Goal: Task Accomplishment & Management: Manage account settings

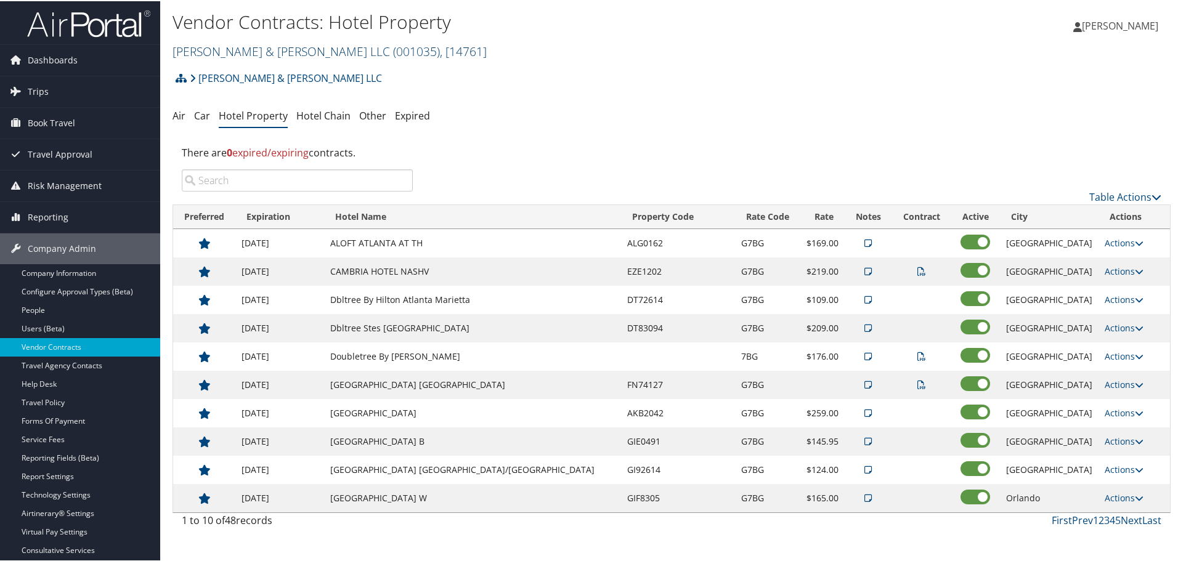
drag, startPoint x: 255, startPoint y: 44, endPoint x: 251, endPoint y: 57, distance: 12.9
click at [255, 44] on link "[PERSON_NAME] & [PERSON_NAME] LLC ( 001035 ) , [ 14761 ]" at bounding box center [330, 50] width 314 height 17
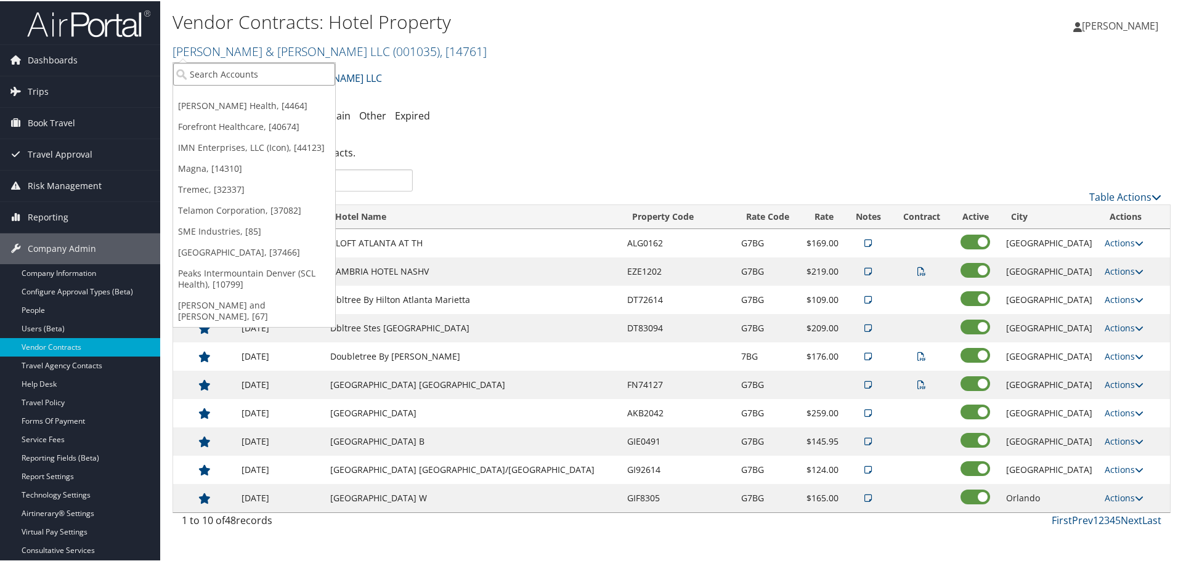
click at [283, 67] on input "search" at bounding box center [254, 73] width 162 height 23
type input "magna"
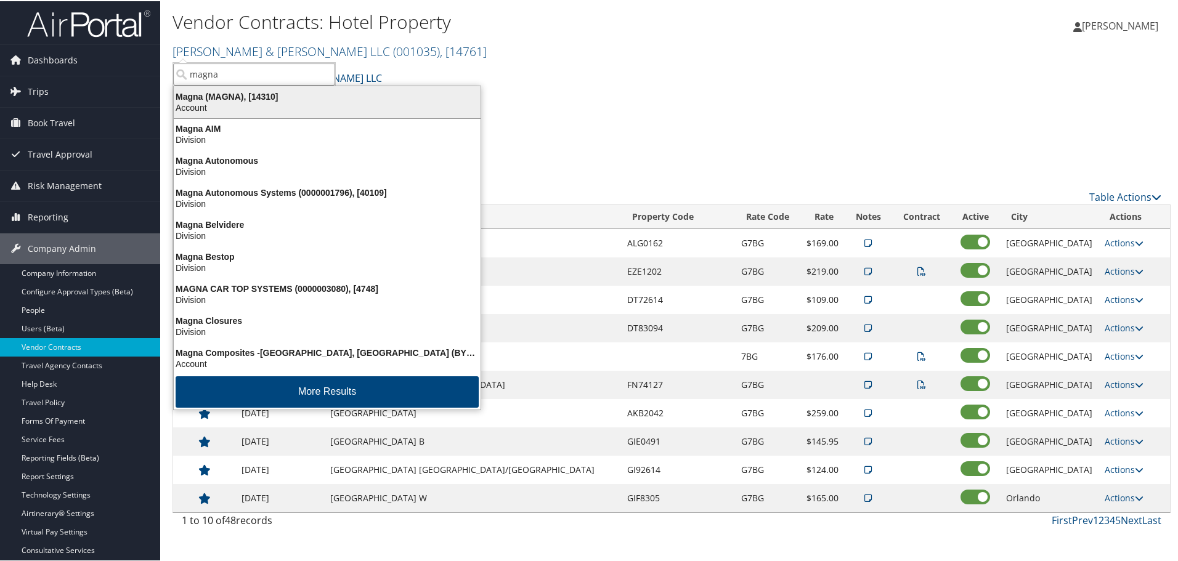
click at [258, 94] on div "Magna (MAGNA), [14310]" at bounding box center [327, 95] width 322 height 11
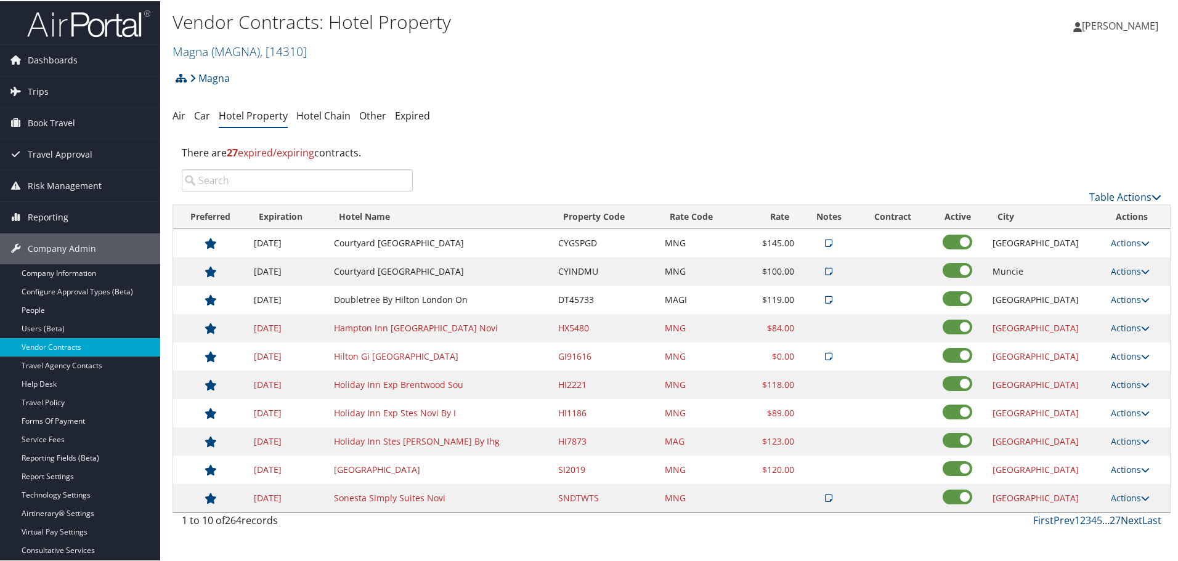
click at [1121, 514] on link "Next" at bounding box center [1132, 520] width 22 height 14
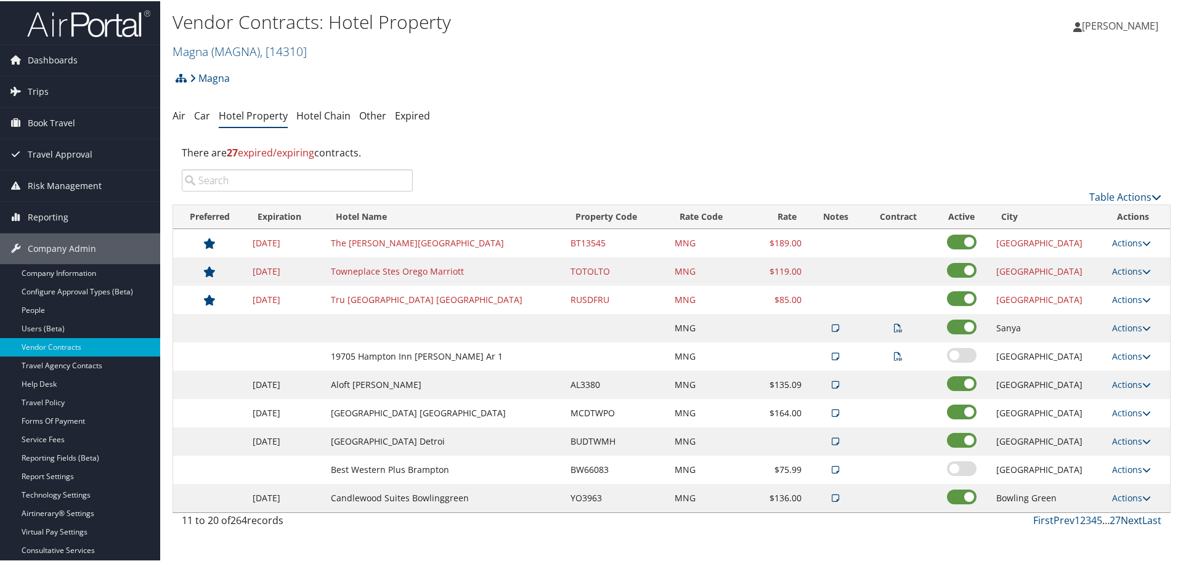
click at [1124, 516] on link "Next" at bounding box center [1132, 520] width 22 height 14
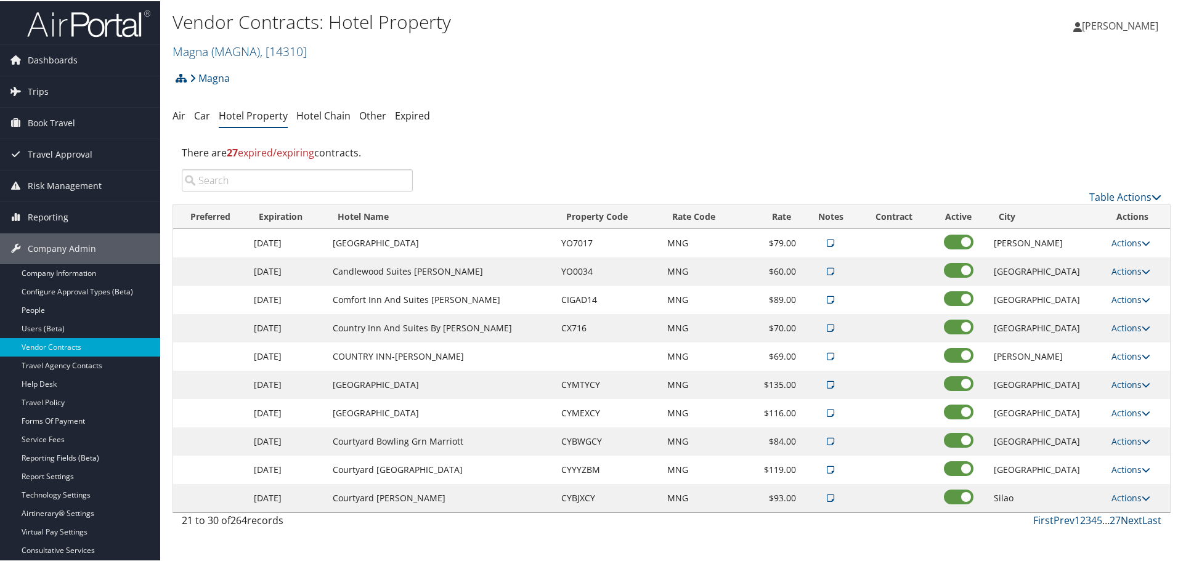
click at [1124, 516] on link "Next" at bounding box center [1132, 520] width 22 height 14
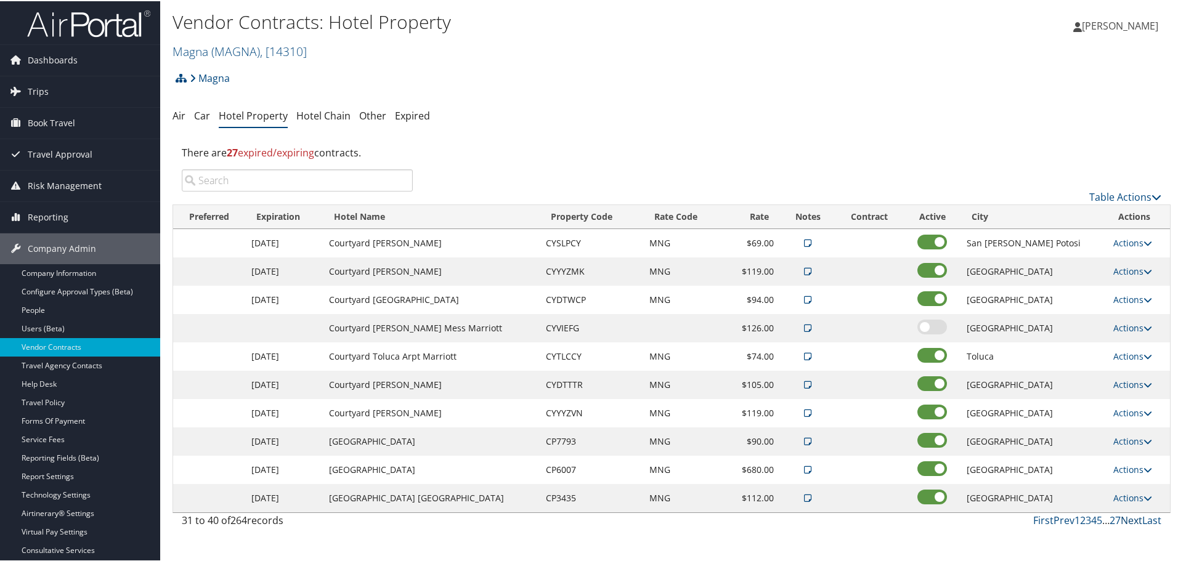
click at [1124, 516] on link "Next" at bounding box center [1132, 520] width 22 height 14
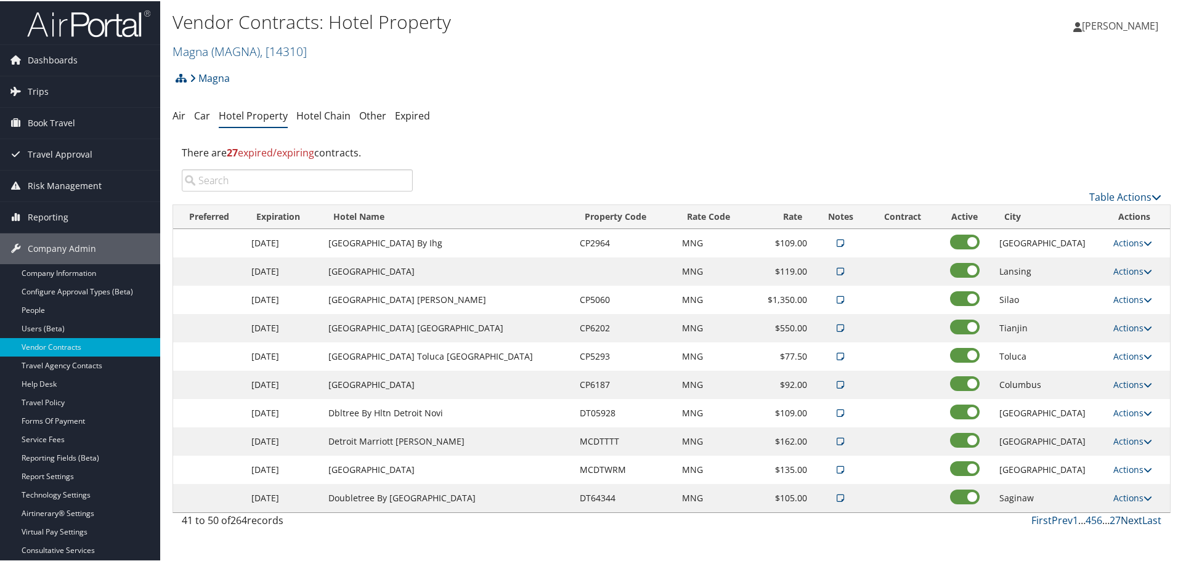
click at [1124, 516] on link "Next" at bounding box center [1132, 520] width 22 height 14
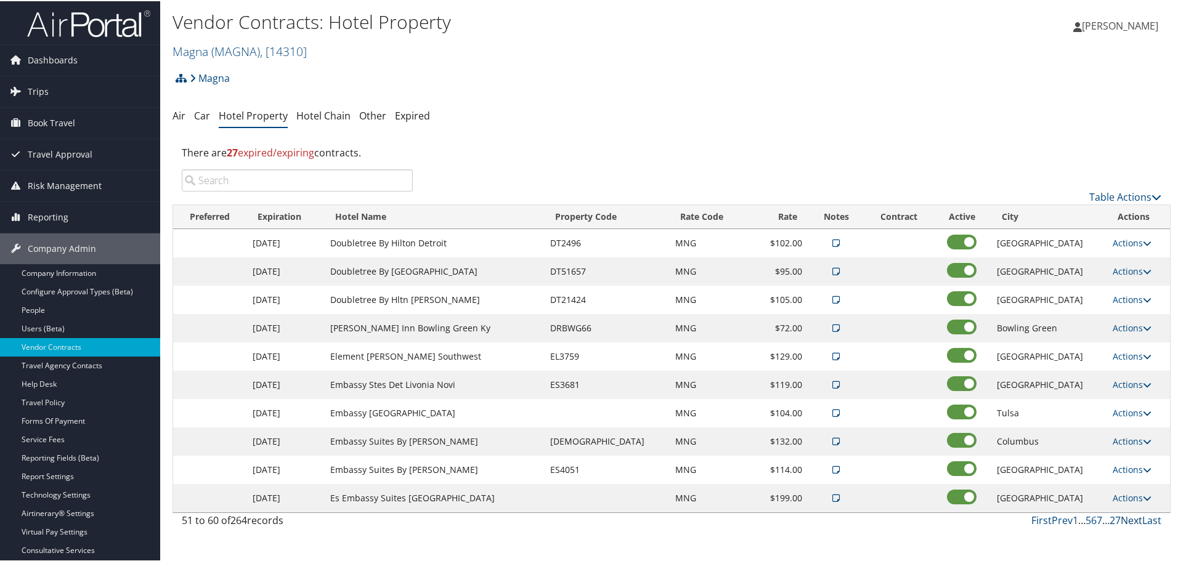
click at [1124, 516] on link "Next" at bounding box center [1132, 520] width 22 height 14
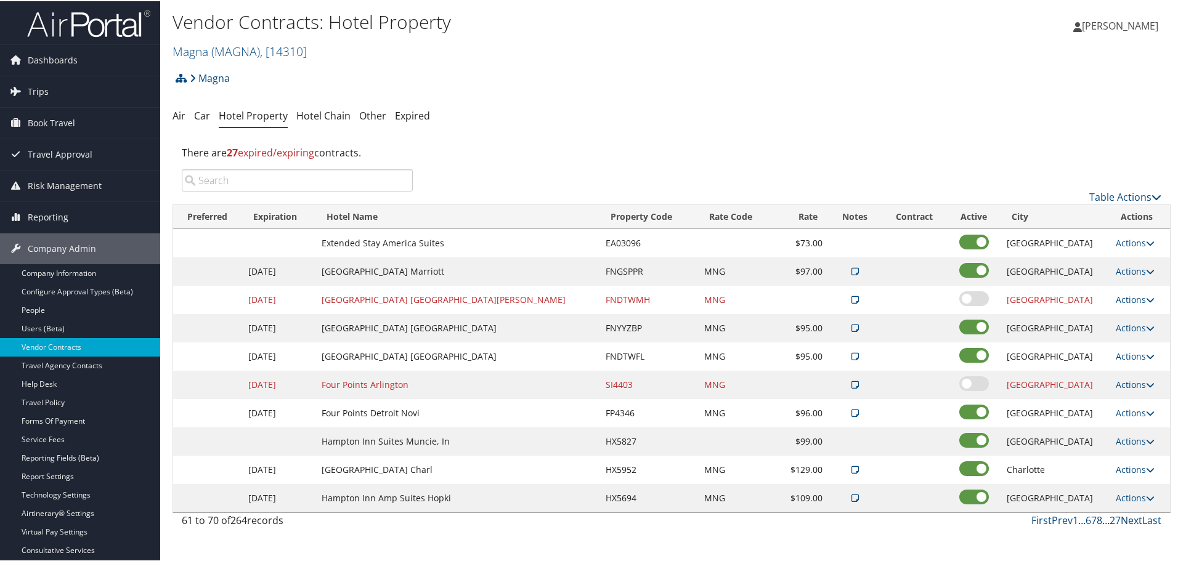
click at [1124, 516] on link "Next" at bounding box center [1132, 520] width 22 height 14
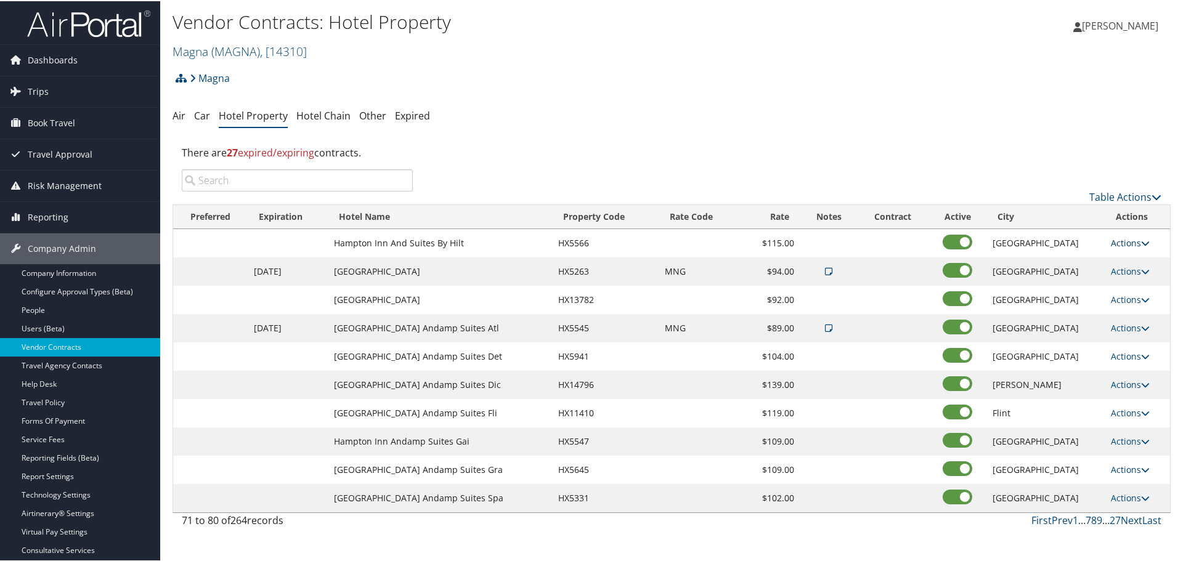
click at [1116, 238] on link "Actions" at bounding box center [1130, 242] width 39 height 12
click at [1133, 260] on link "Edit" at bounding box center [1128, 260] width 47 height 21
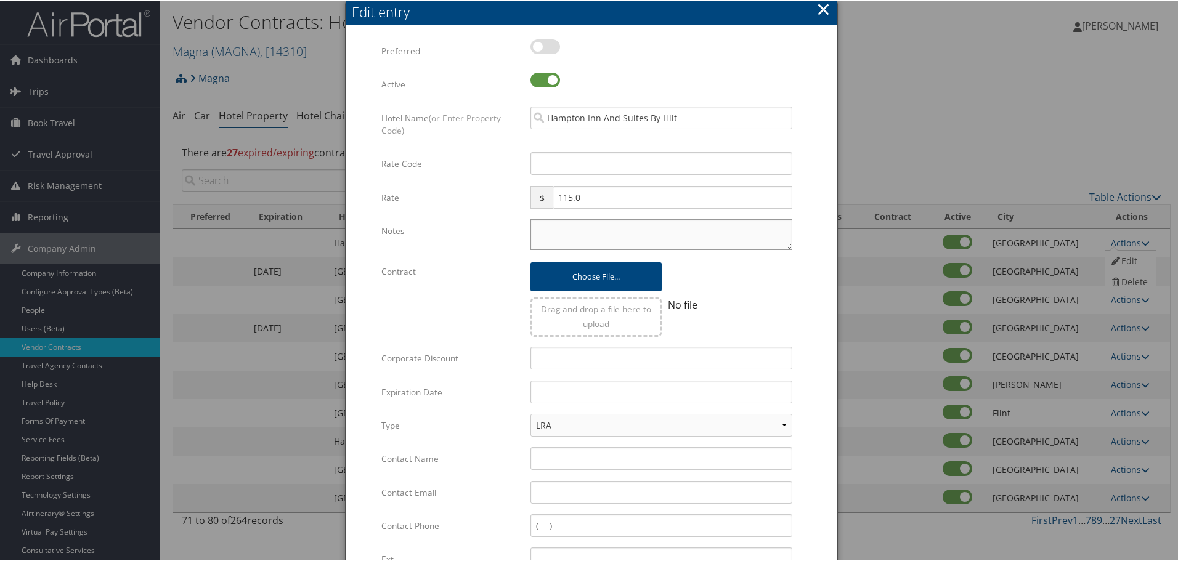
click at [547, 225] on textarea "Notes" at bounding box center [661, 233] width 262 height 31
paste textarea "Rates tested in [GEOGRAPHIC_DATA] [DATE];"
type textarea "Rates tested in [GEOGRAPHIC_DATA] [DATE];"
click at [588, 395] on input "text" at bounding box center [661, 391] width 262 height 23
type input "[DATE]"
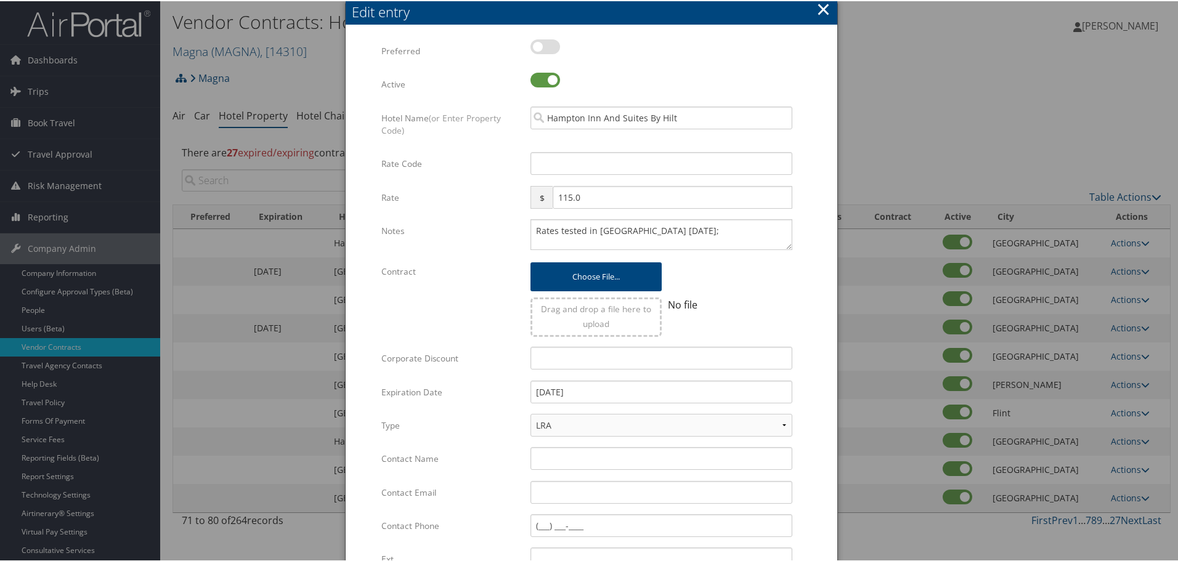
click at [814, 381] on form "Multiple values The selected items contain different values for this input. To …" at bounding box center [591, 376] width 467 height 676
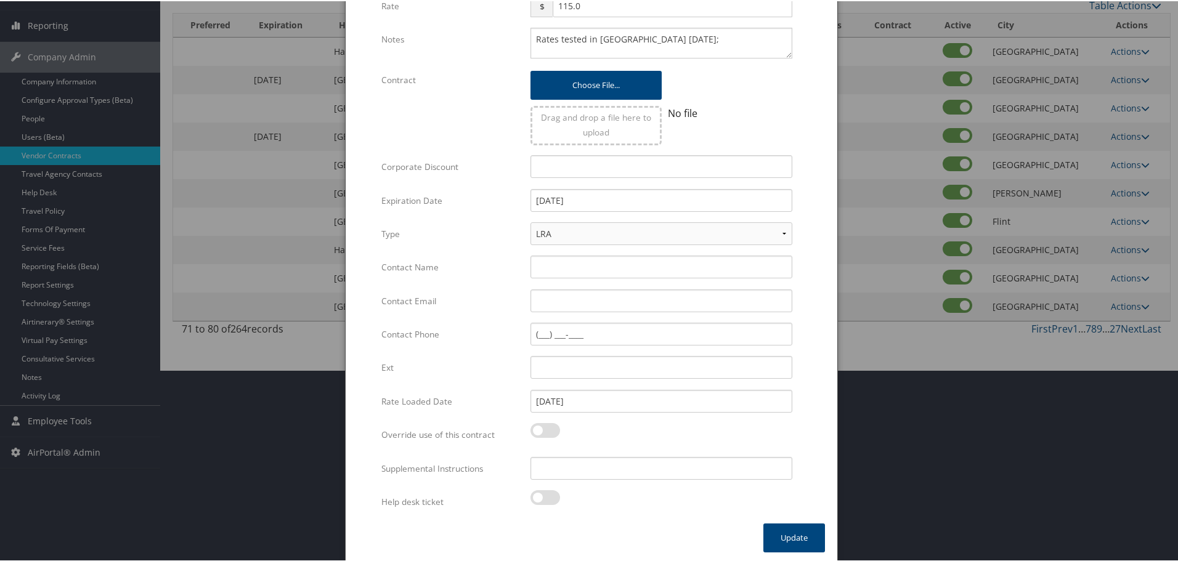
scroll to position [195, 0]
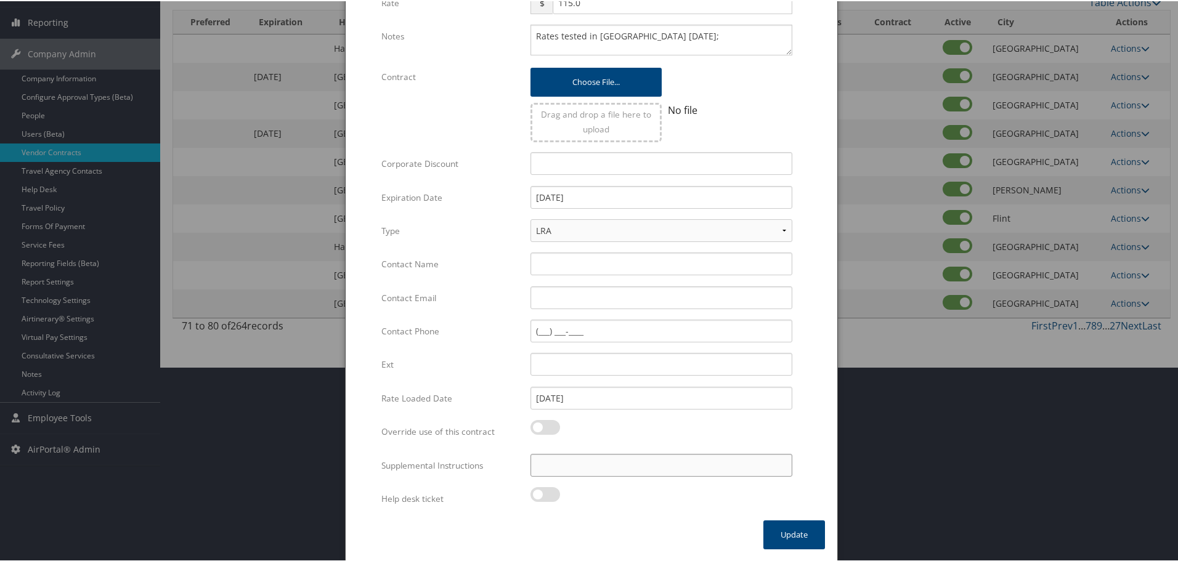
click at [597, 467] on input "Supplemental Instructions" at bounding box center [661, 464] width 262 height 23
paste input "SAB Prop ID -"
paste input "039415"
type input "SAB Prop ID - 039415"
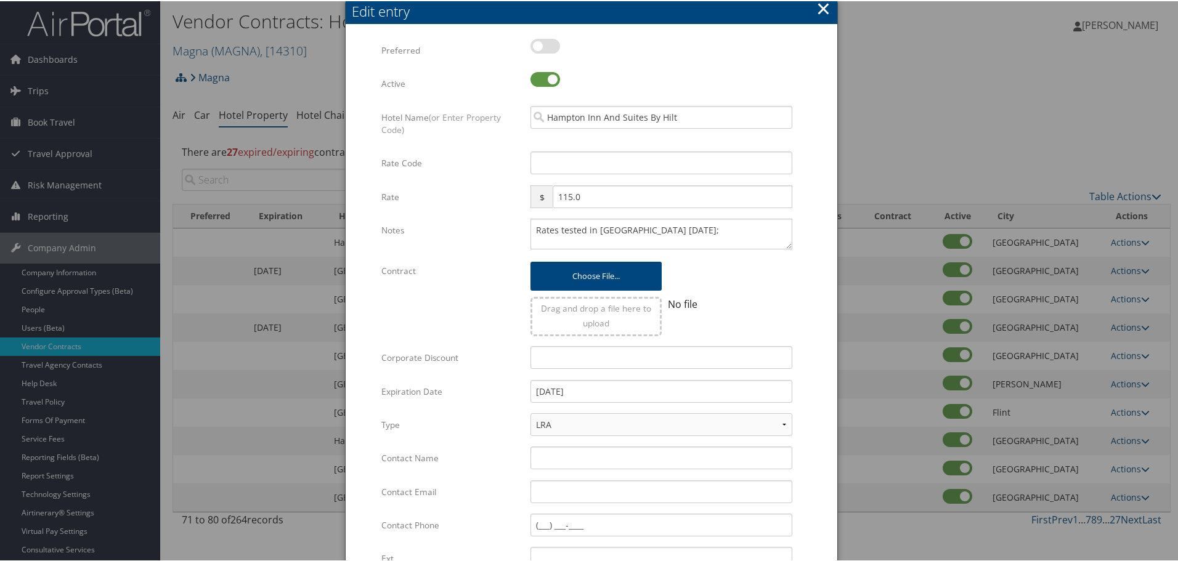
scroll to position [0, 0]
click at [583, 154] on input "Rate Code" at bounding box center [661, 162] width 262 height 23
type input "m"
checkbox input "true"
type input "mng"
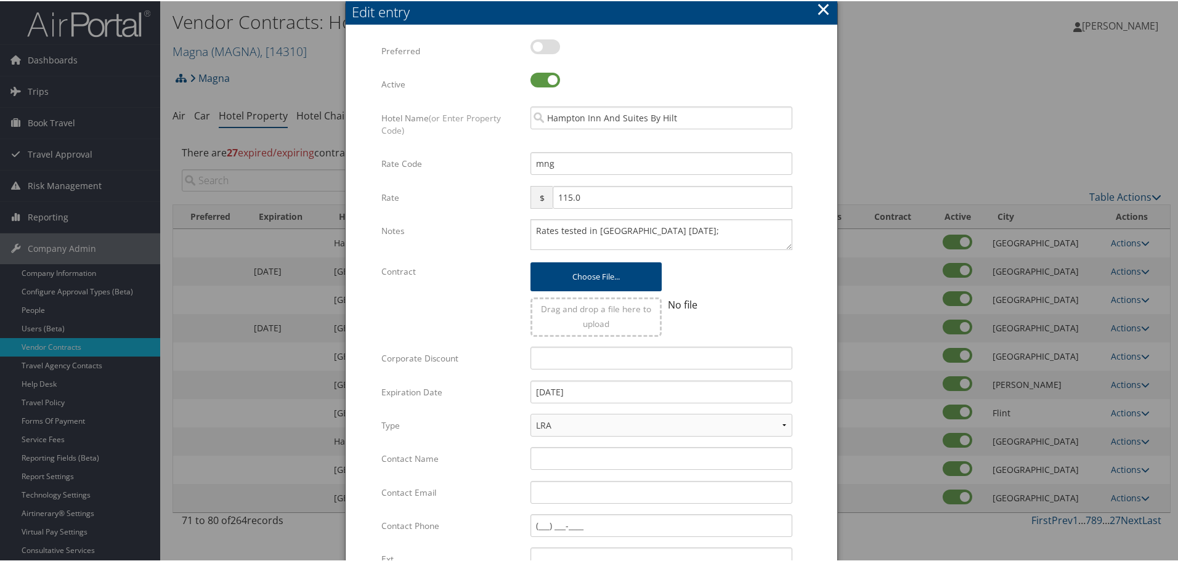
click at [804, 171] on form "Multiple values The selected items contain different values for this input. To …" at bounding box center [591, 376] width 467 height 676
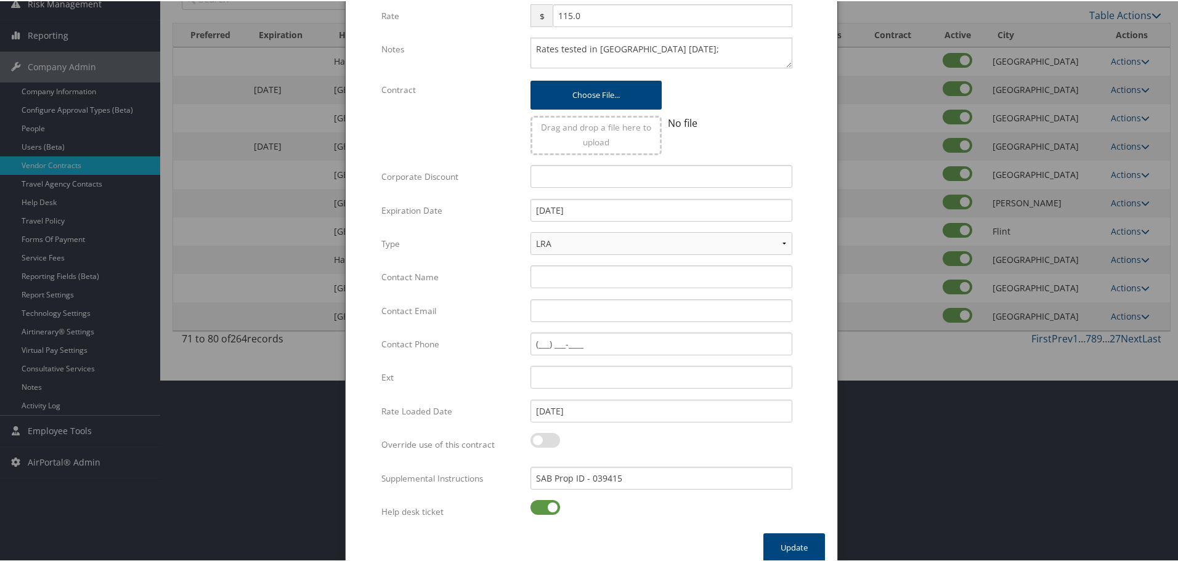
scroll to position [195, 0]
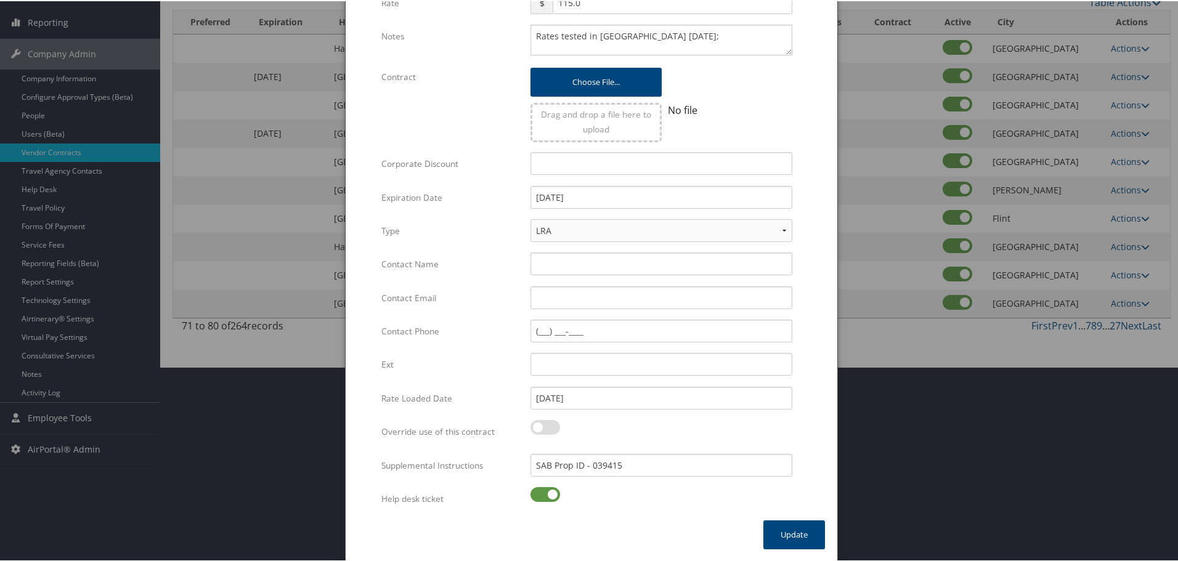
click at [537, 494] on label at bounding box center [545, 493] width 30 height 15
click at [537, 494] on input "checkbox" at bounding box center [541, 496] width 8 height 8
checkbox input "false"
click at [782, 532] on button "Update" at bounding box center [794, 533] width 62 height 29
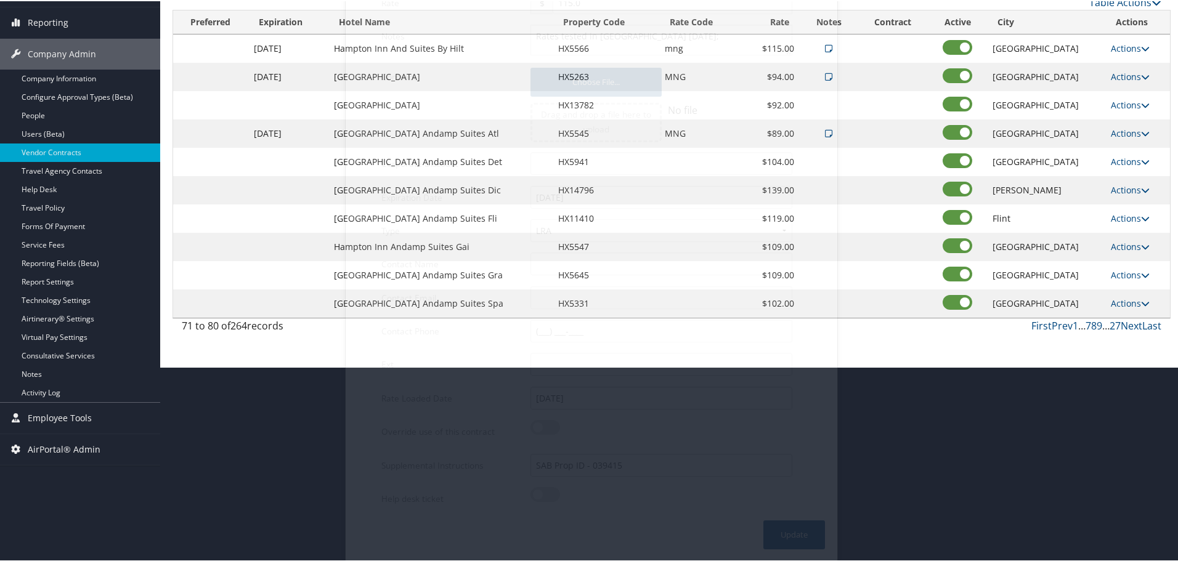
scroll to position [98, 0]
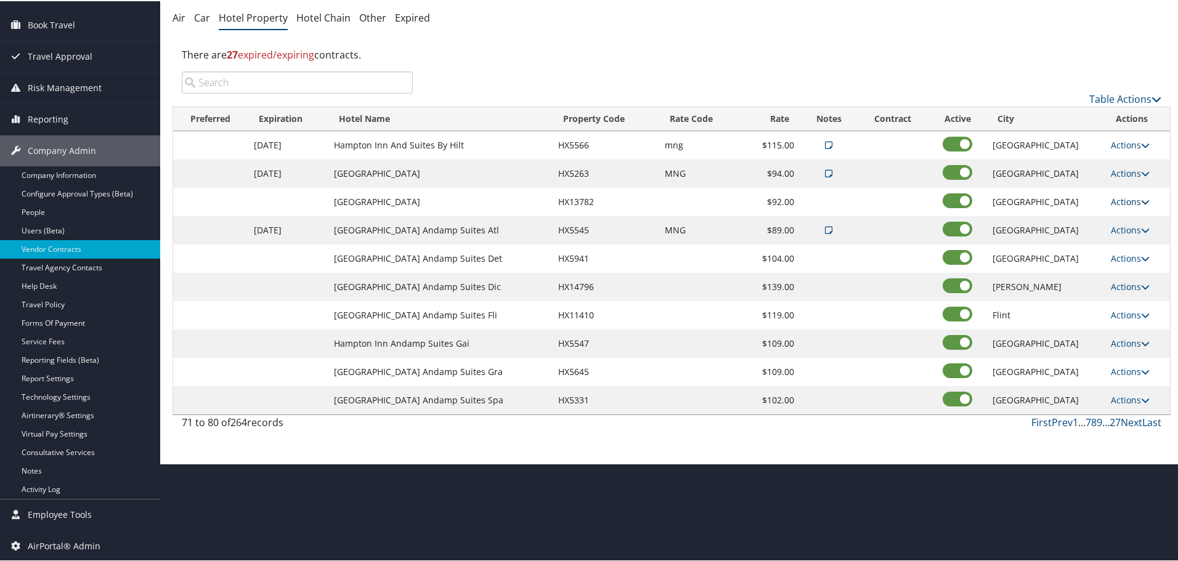
click at [1127, 201] on link "Actions" at bounding box center [1130, 201] width 39 height 12
click at [1131, 218] on link "Edit" at bounding box center [1128, 218] width 47 height 21
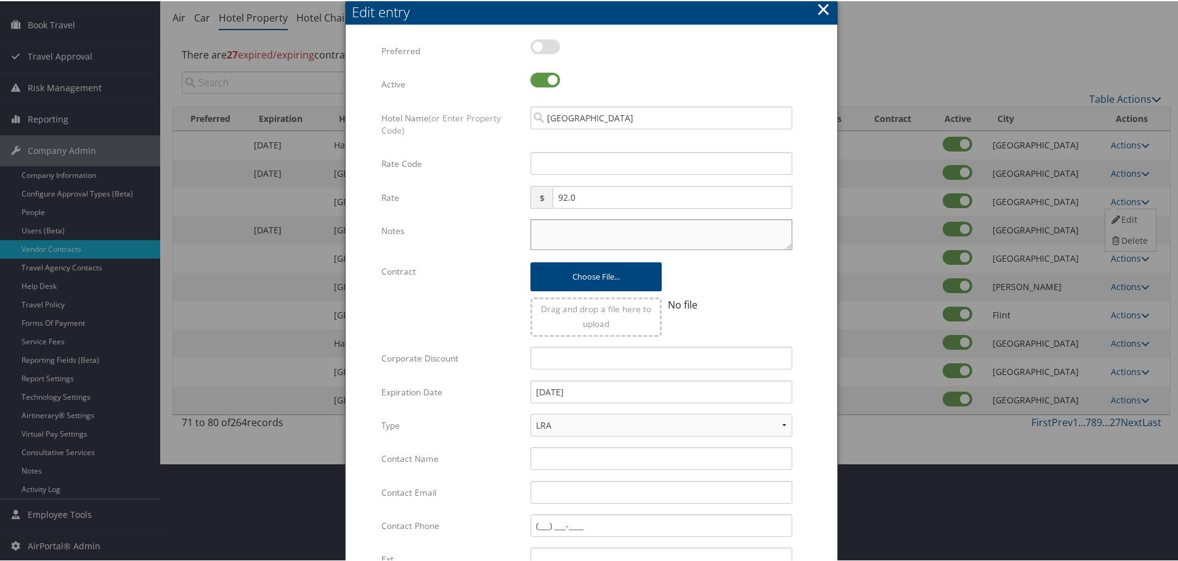
click at [592, 237] on textarea "Notes" at bounding box center [661, 233] width 262 height 31
paste textarea "Rates tested in [GEOGRAPHIC_DATA] [DATE];"
type textarea "Rates tested in [GEOGRAPHIC_DATA] [DATE];"
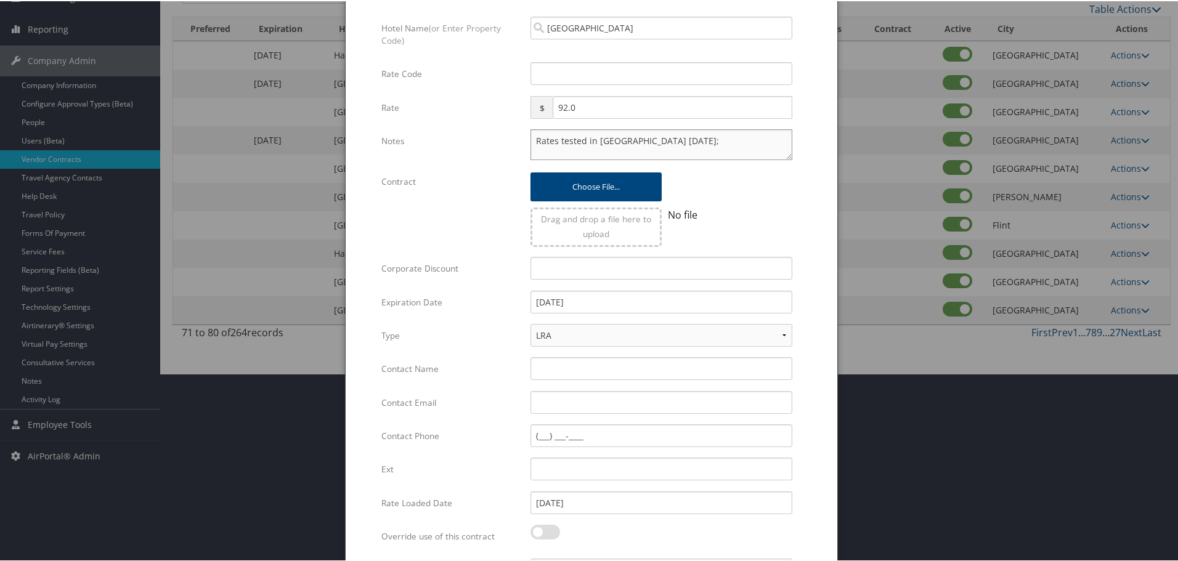
scroll to position [231, 0]
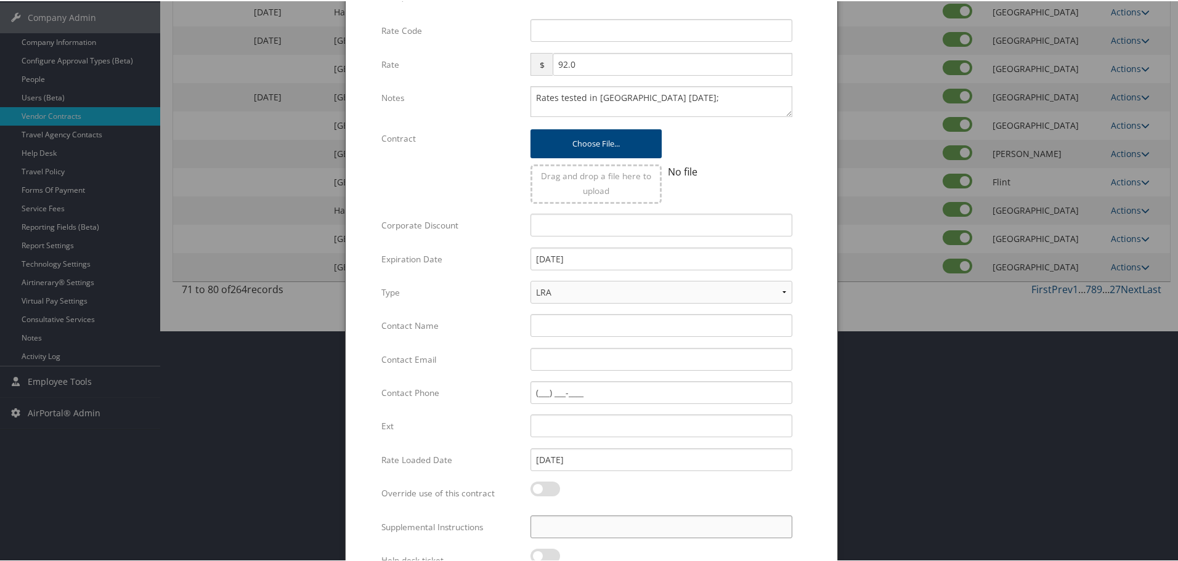
click at [577, 525] on input "Supplemental Instructions" at bounding box center [661, 525] width 262 height 23
paste input "SAB Prop ID -"
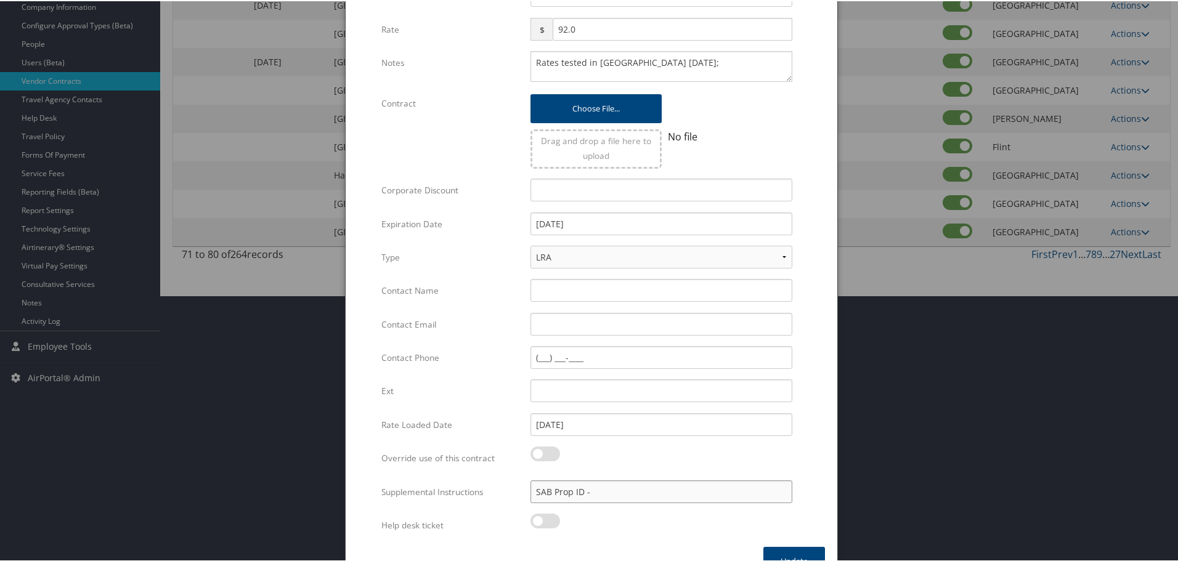
scroll to position [293, 0]
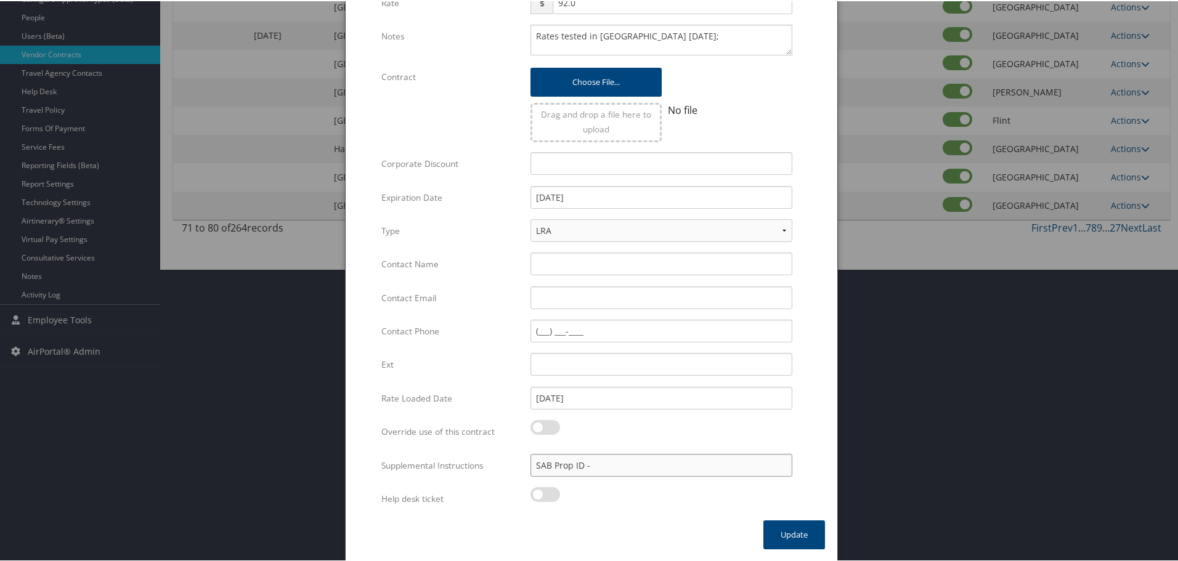
paste input "137828"
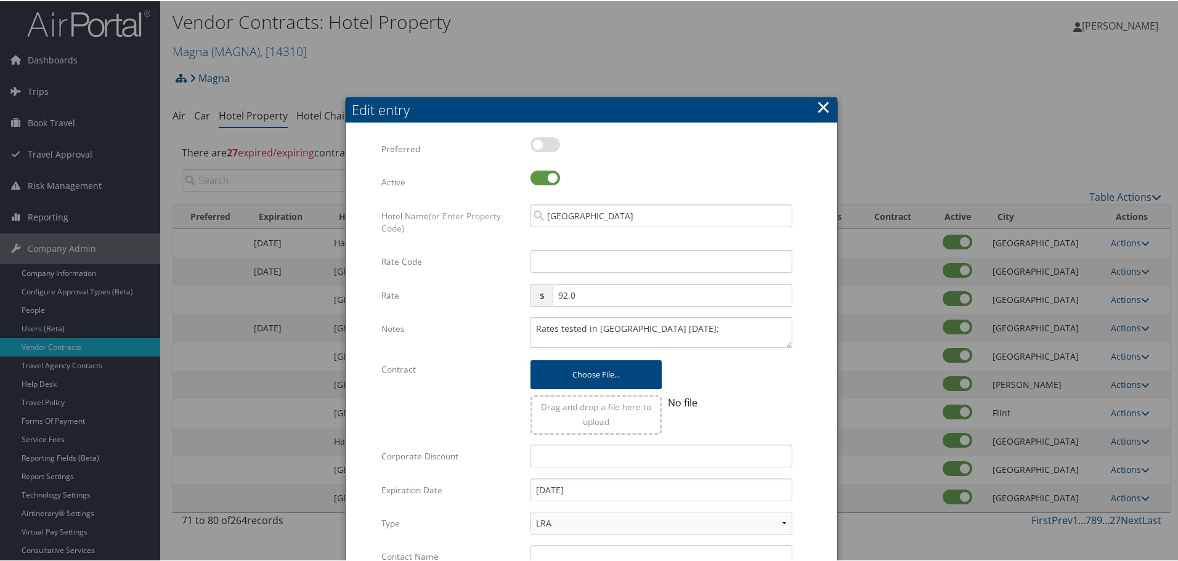
type input "SAB Prop ID - 137828"
click at [574, 270] on input "Rate Code" at bounding box center [661, 260] width 262 height 23
type input "m"
checkbox input "true"
type input "mng"
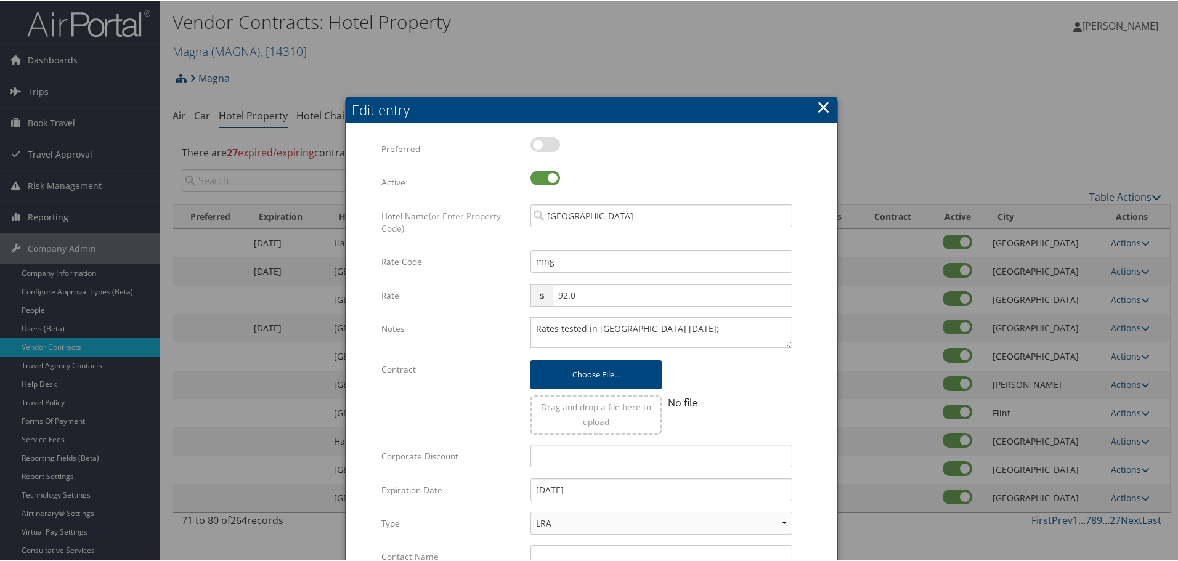
click at [806, 251] on form "Multiple values The selected items contain different values for this input. To …" at bounding box center [591, 474] width 467 height 676
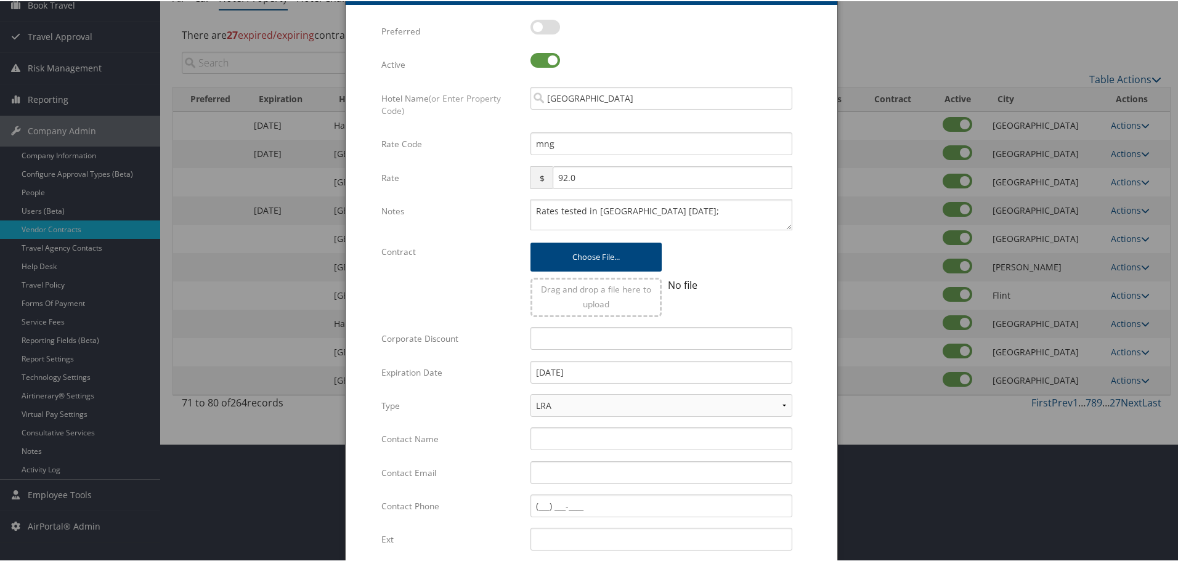
scroll to position [293, 0]
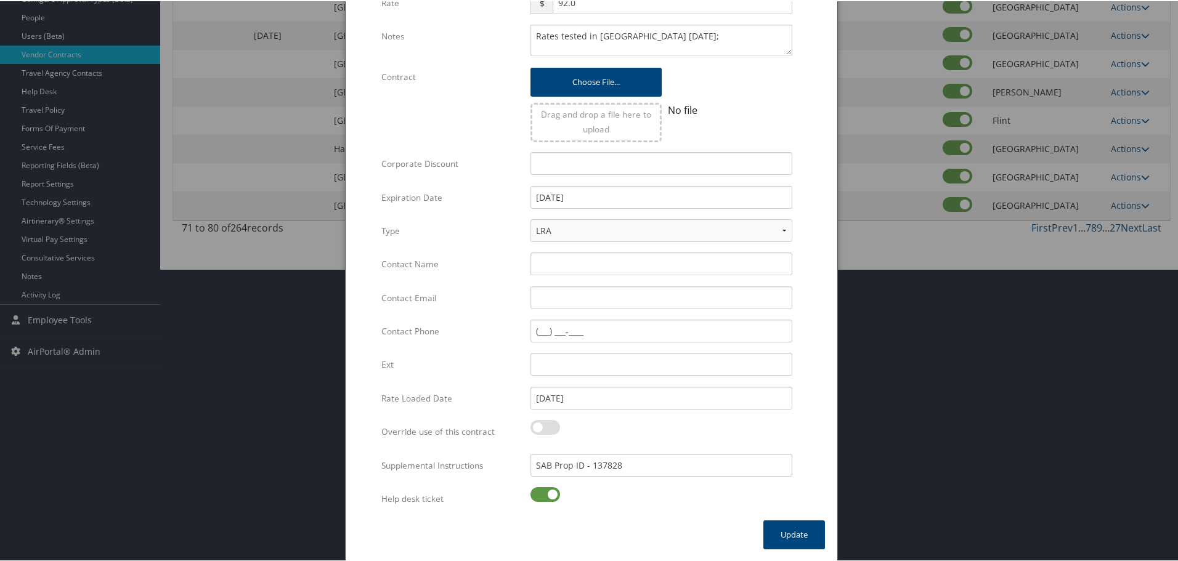
click at [533, 493] on label at bounding box center [545, 493] width 30 height 15
click at [537, 493] on input "checkbox" at bounding box center [541, 496] width 8 height 8
checkbox input "false"
click at [792, 539] on button "Update" at bounding box center [794, 533] width 62 height 29
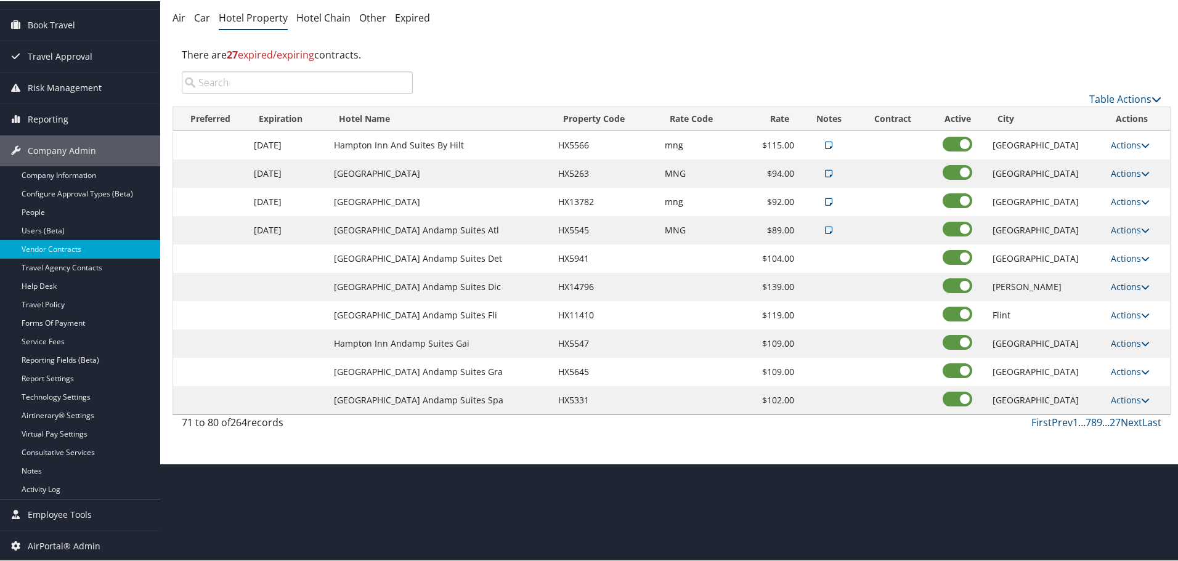
scroll to position [98, 0]
click at [1126, 142] on link "Actions" at bounding box center [1130, 144] width 39 height 12
click at [1118, 181] on icon at bounding box center [1115, 183] width 11 height 9
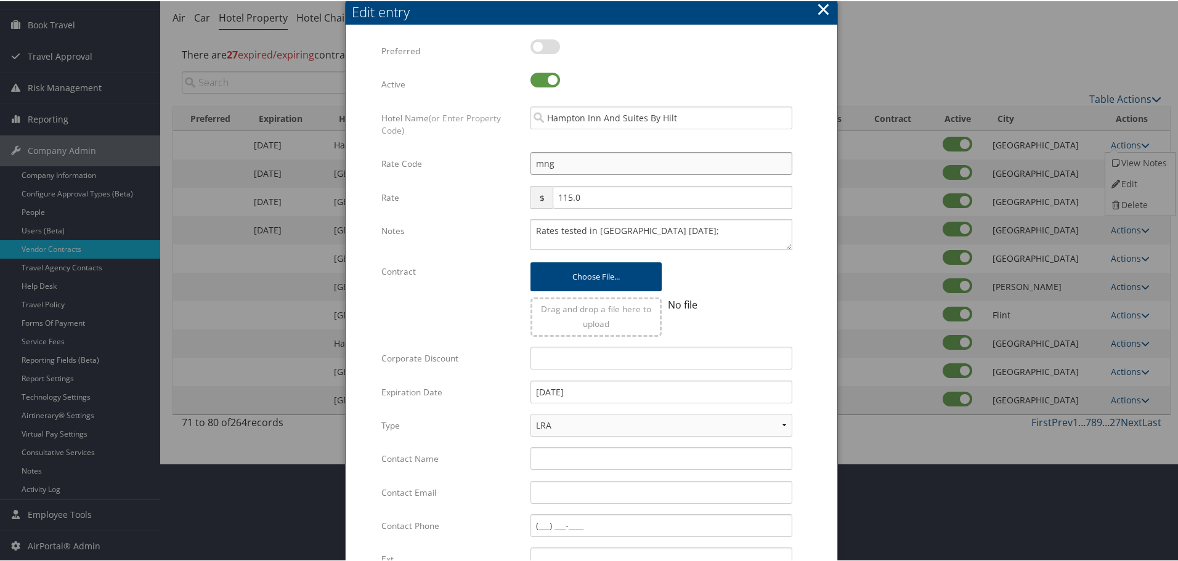
drag, startPoint x: 569, startPoint y: 160, endPoint x: 445, endPoint y: 173, distance: 124.5
click at [445, 173] on div "Rate Code mng Multiple values The selected items contain different values for t…" at bounding box center [591, 167] width 420 height 33
type input "M"
checkbox input "true"
type input "MNG"
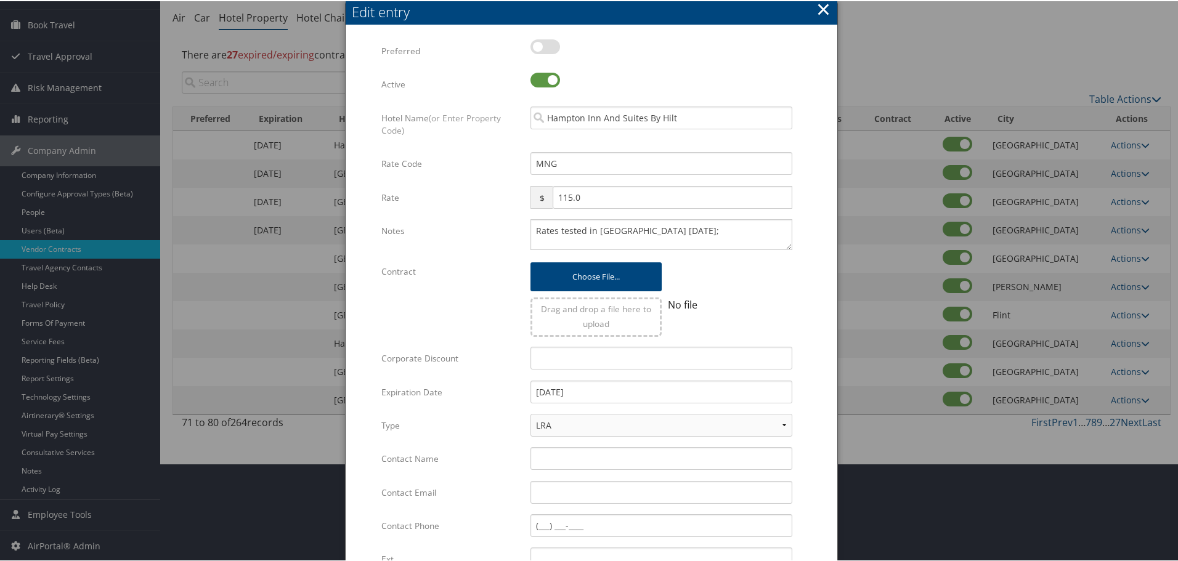
click at [805, 175] on form "Multiple values The selected items contain different values for this input. To …" at bounding box center [591, 376] width 467 height 676
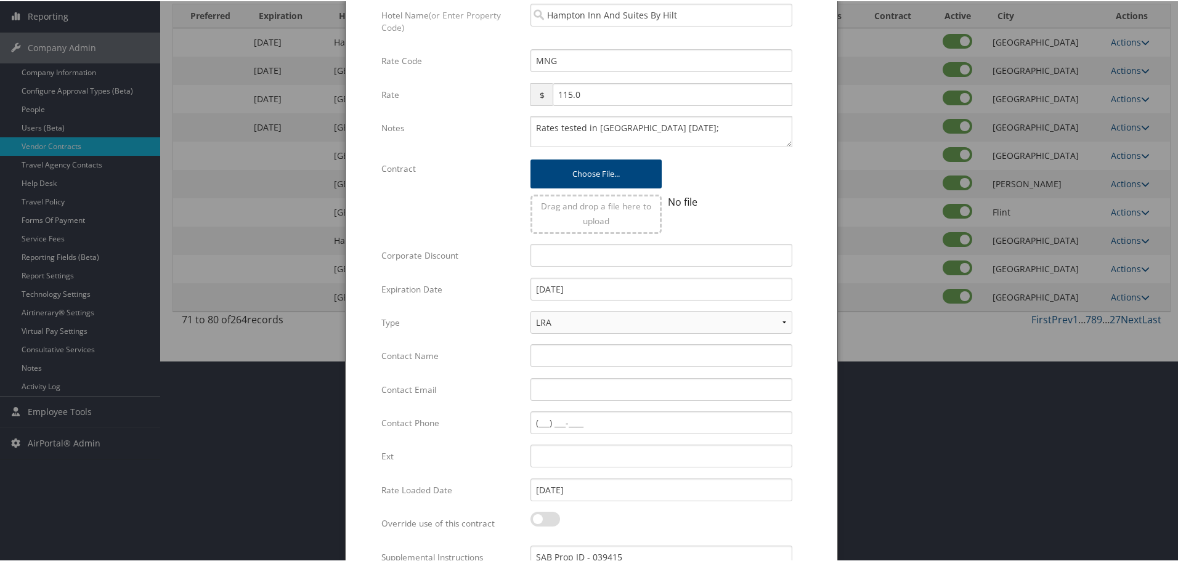
scroll to position [293, 0]
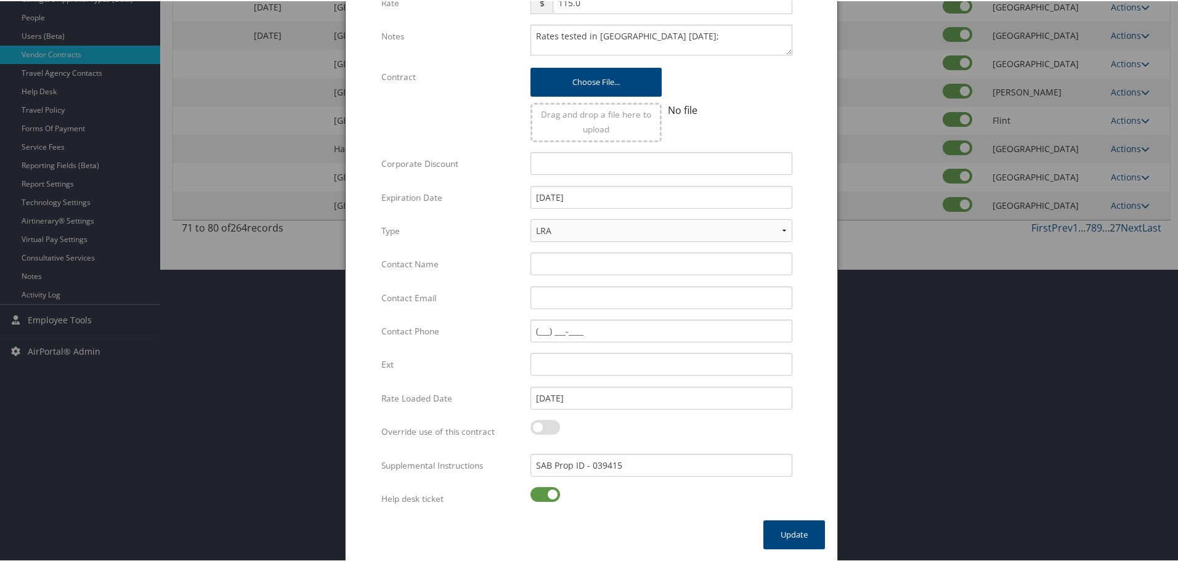
click at [538, 494] on label at bounding box center [545, 493] width 30 height 15
click at [538, 494] on input "checkbox" at bounding box center [541, 496] width 8 height 8
checkbox input "false"
click at [784, 534] on button "Update" at bounding box center [794, 533] width 62 height 29
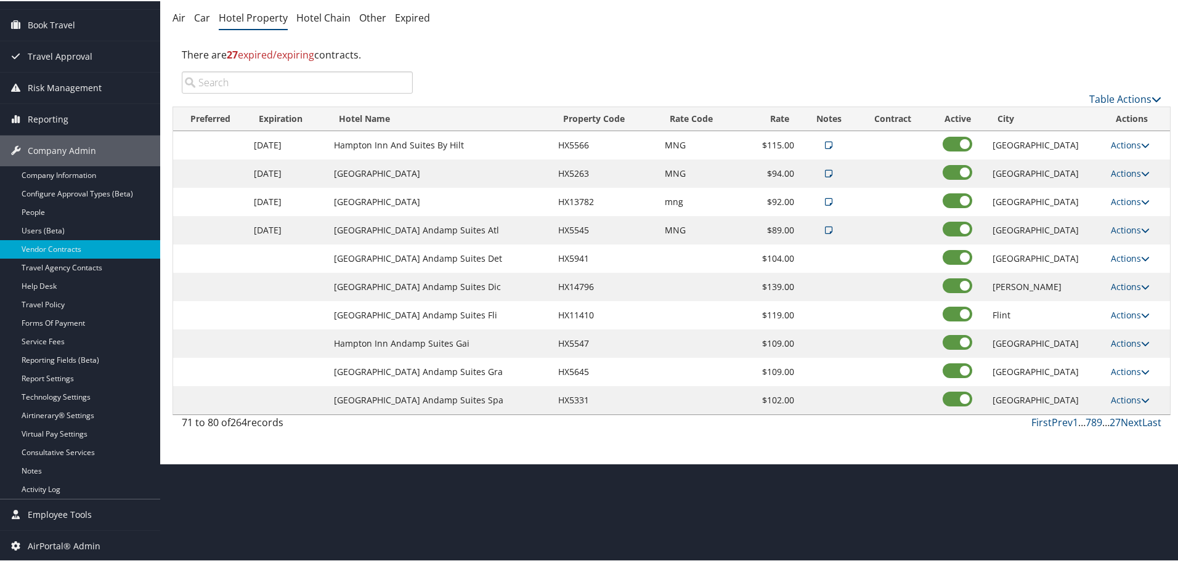
scroll to position [98, 0]
click at [1135, 198] on link "Actions" at bounding box center [1130, 201] width 39 height 12
click at [1139, 237] on link "Edit" at bounding box center [1138, 239] width 67 height 21
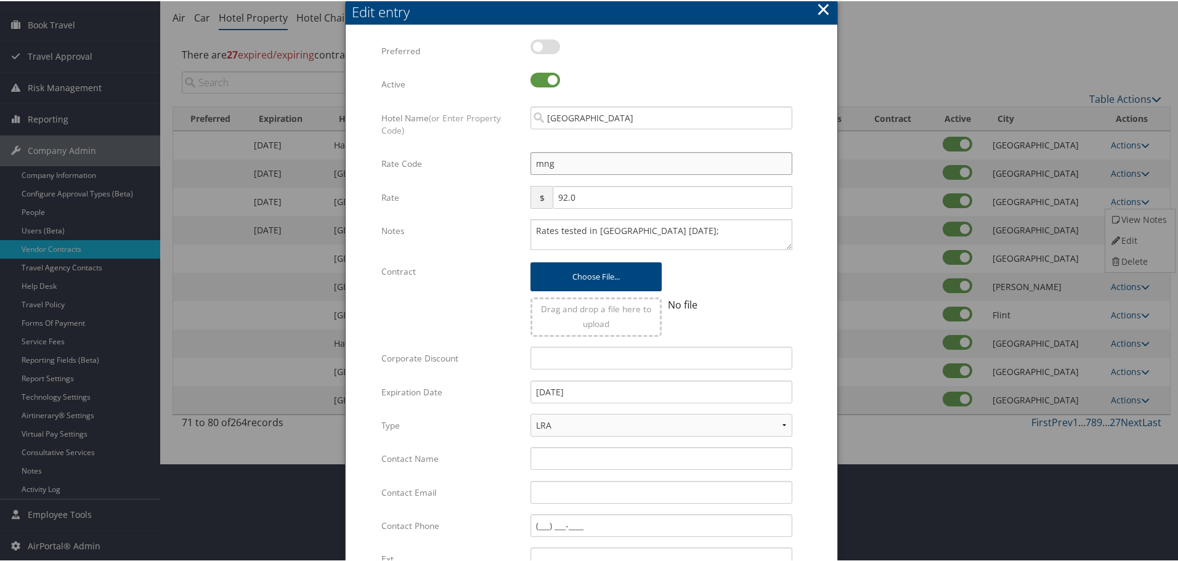
drag, startPoint x: 566, startPoint y: 168, endPoint x: 479, endPoint y: 161, distance: 87.1
click at [479, 161] on div "Rate Code mng Multiple values The selected items contain different values for t…" at bounding box center [591, 167] width 420 height 33
type input "M"
checkbox input "true"
type input "MNG"
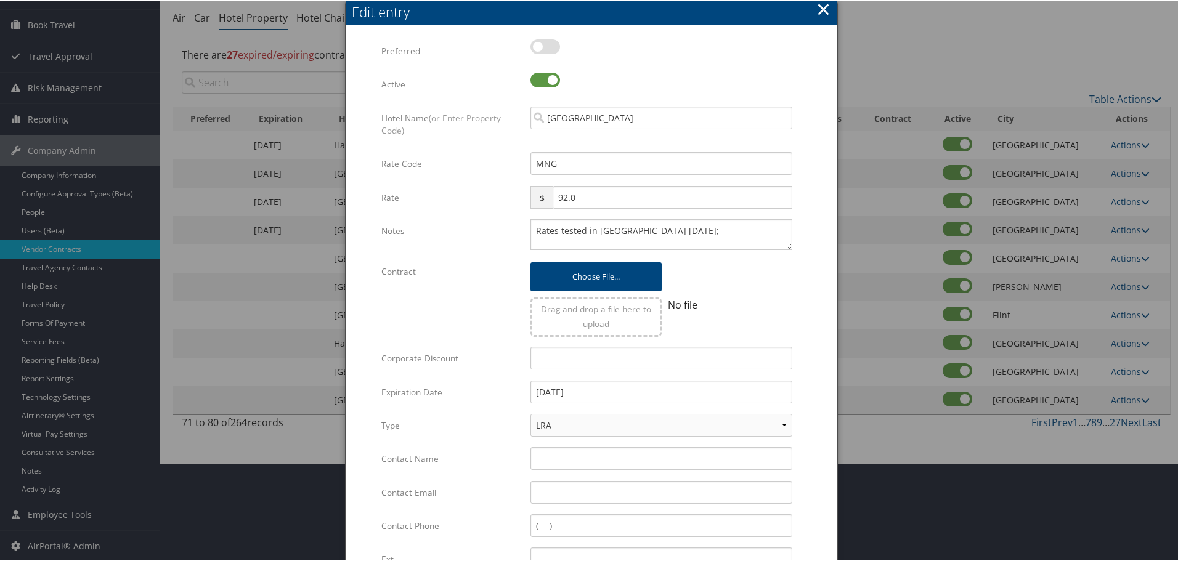
click at [819, 176] on form "Multiple values The selected items contain different values for this input. To …" at bounding box center [591, 376] width 467 height 676
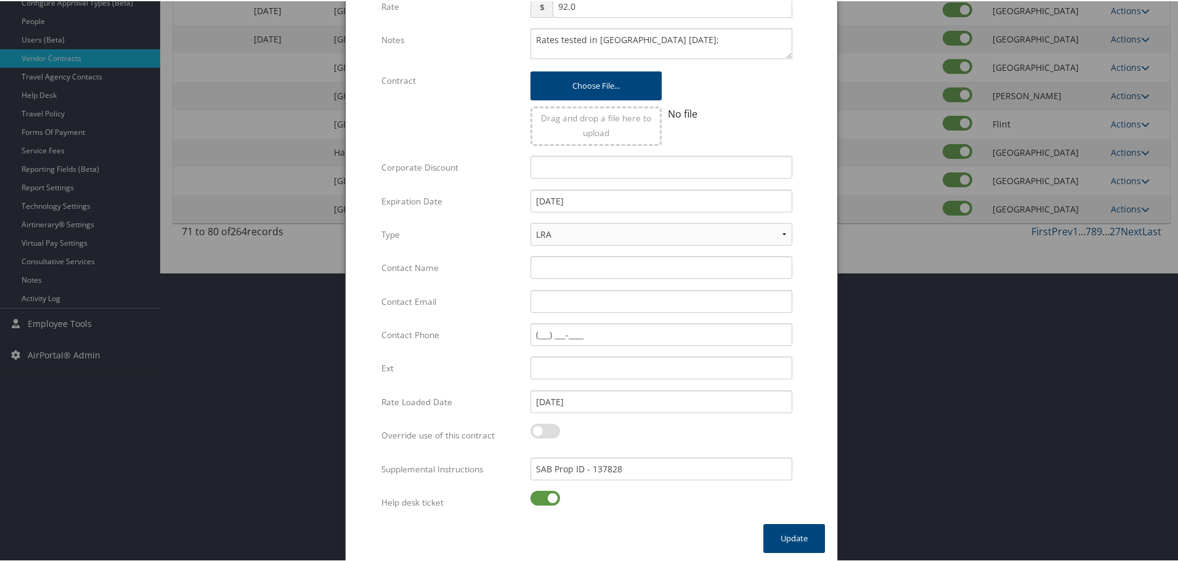
scroll to position [293, 0]
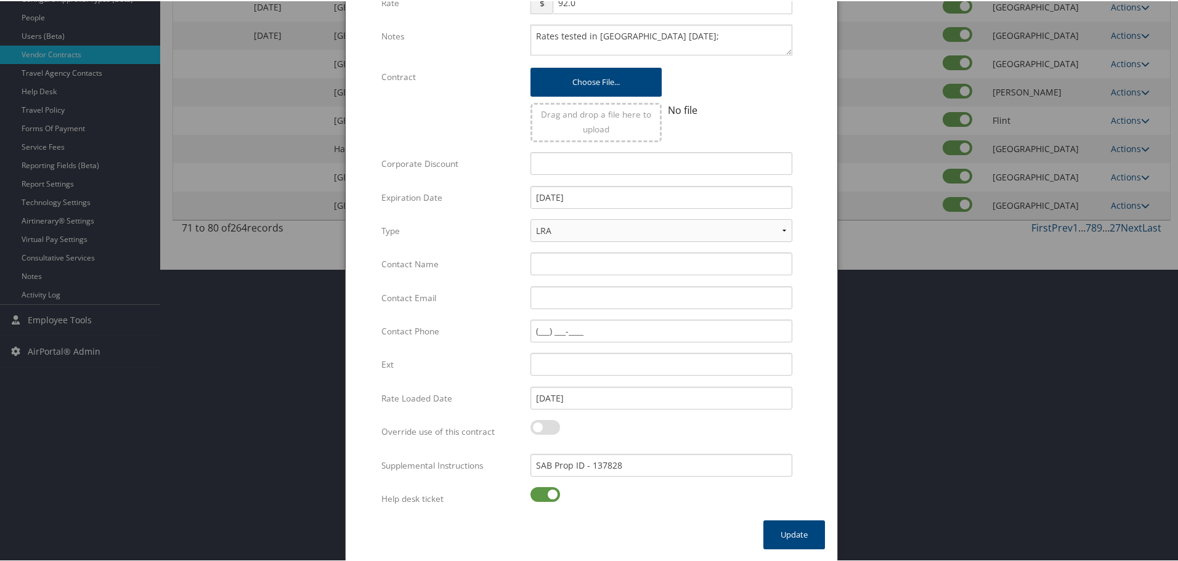
click at [545, 493] on label at bounding box center [545, 493] width 30 height 15
click at [545, 493] on input "checkbox" at bounding box center [541, 496] width 8 height 8
checkbox input "false"
click at [788, 537] on button "Update" at bounding box center [794, 533] width 62 height 29
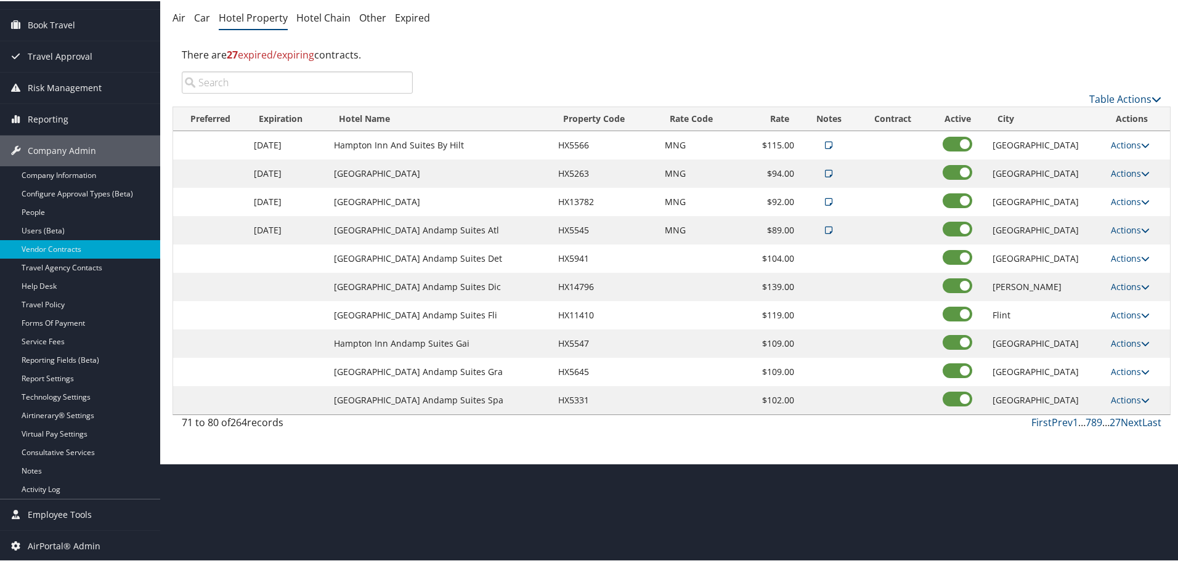
scroll to position [98, 0]
click at [1128, 258] on link "Actions" at bounding box center [1130, 257] width 39 height 12
click at [1126, 278] on link "Edit" at bounding box center [1128, 275] width 47 height 21
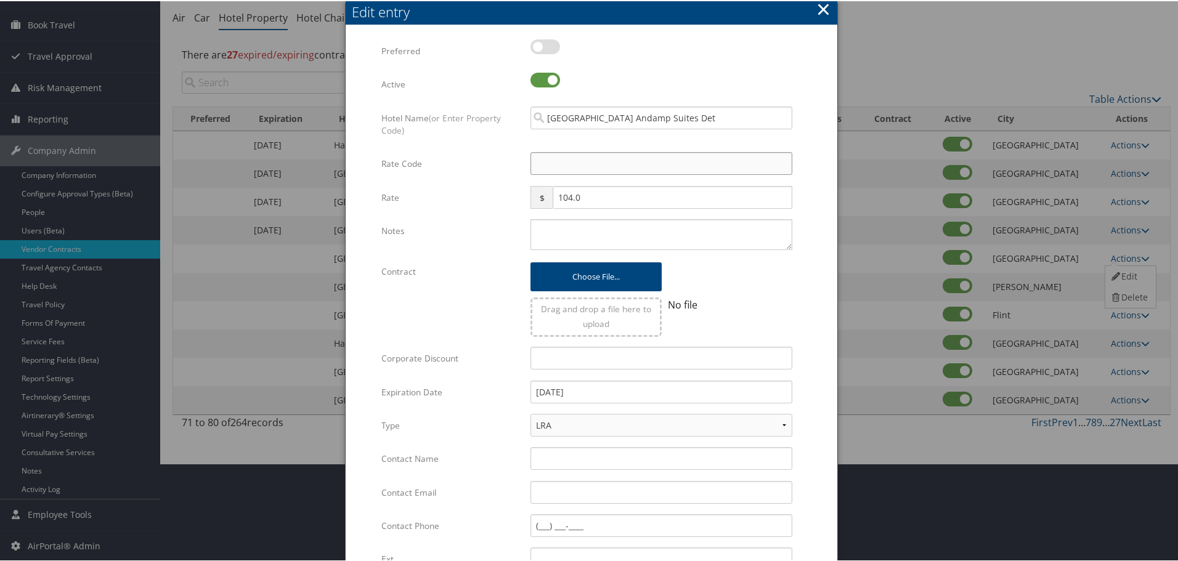
click at [580, 163] on input "Rate Code" at bounding box center [661, 162] width 262 height 23
type input "M"
checkbox input "true"
type input "MNG"
click at [652, 224] on textarea "Notes" at bounding box center [661, 233] width 262 height 31
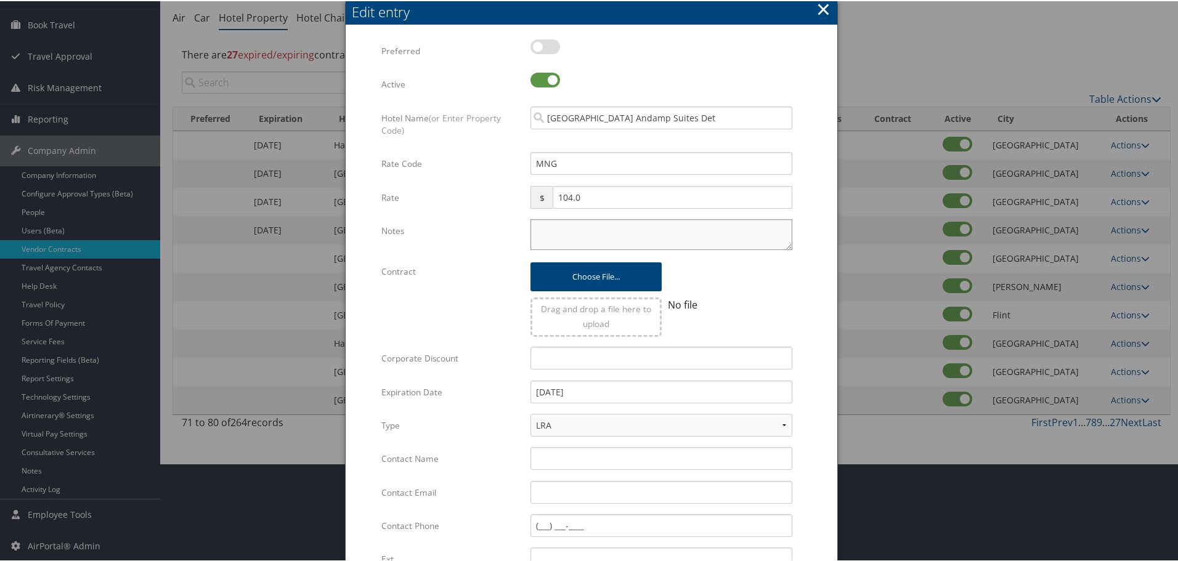
paste textarea "Rates tested in [GEOGRAPHIC_DATA] [DATE];"
type textarea "Rates tested in [GEOGRAPHIC_DATA] [DATE];"
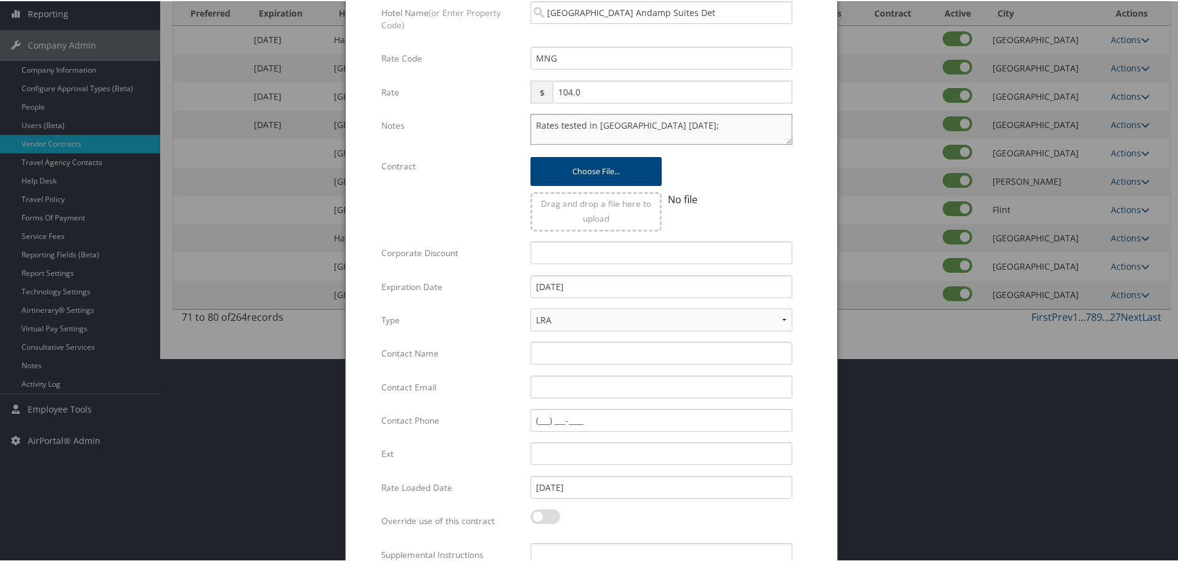
scroll to position [293, 0]
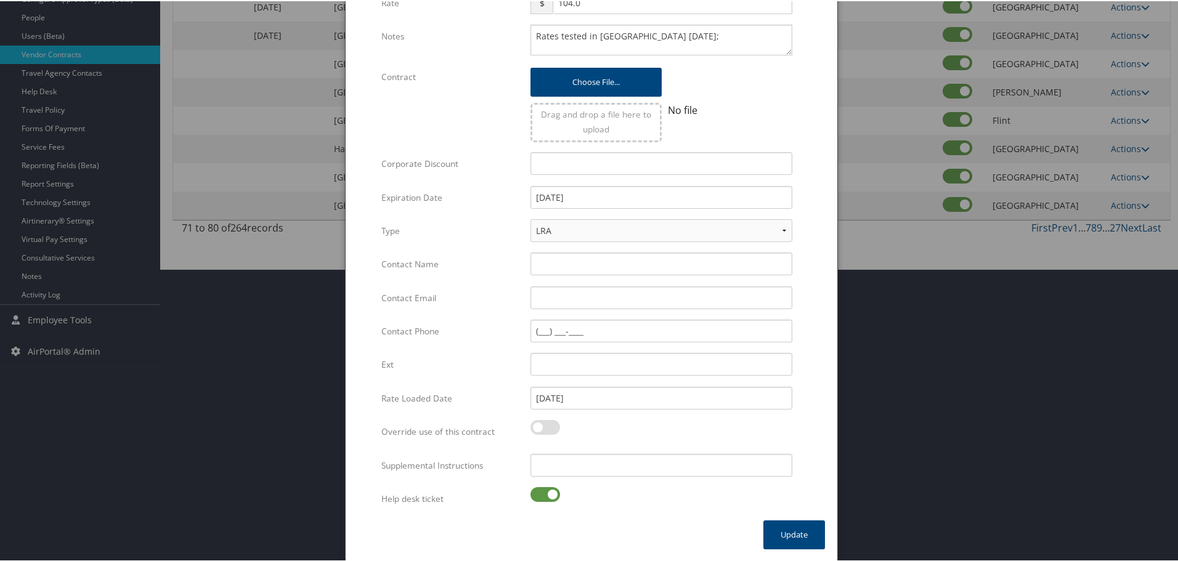
click at [545, 493] on label at bounding box center [545, 493] width 30 height 15
click at [545, 493] on input "checkbox" at bounding box center [541, 496] width 8 height 8
checkbox input "false"
click at [571, 466] on input "Supplemental Instructions" at bounding box center [661, 464] width 262 height 23
paste input "SAB Prop ID -"
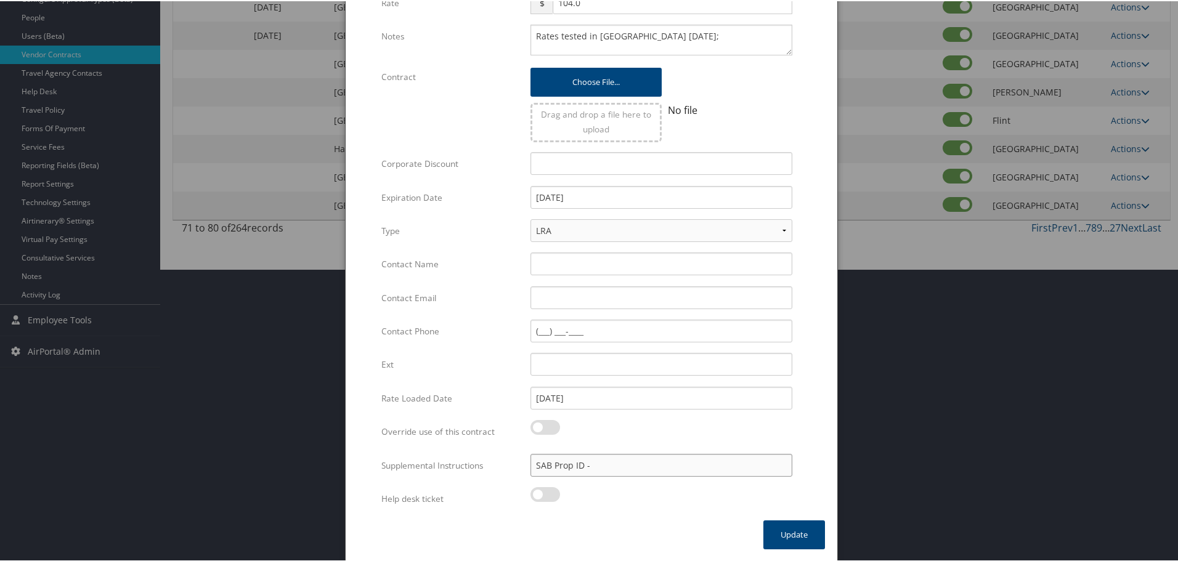
paste input "104383"
type input "SAB Prop ID - 104383"
click at [787, 537] on button "Update" at bounding box center [794, 533] width 62 height 29
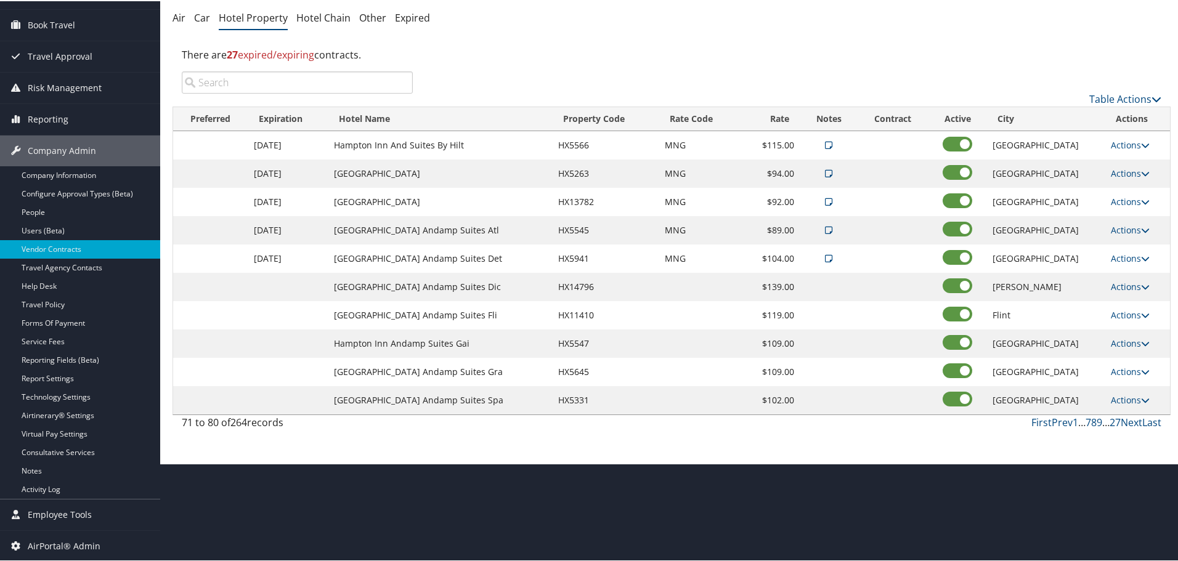
scroll to position [98, 0]
click at [1119, 283] on link "Actions" at bounding box center [1130, 286] width 39 height 12
click at [1124, 302] on link "Edit" at bounding box center [1128, 303] width 47 height 21
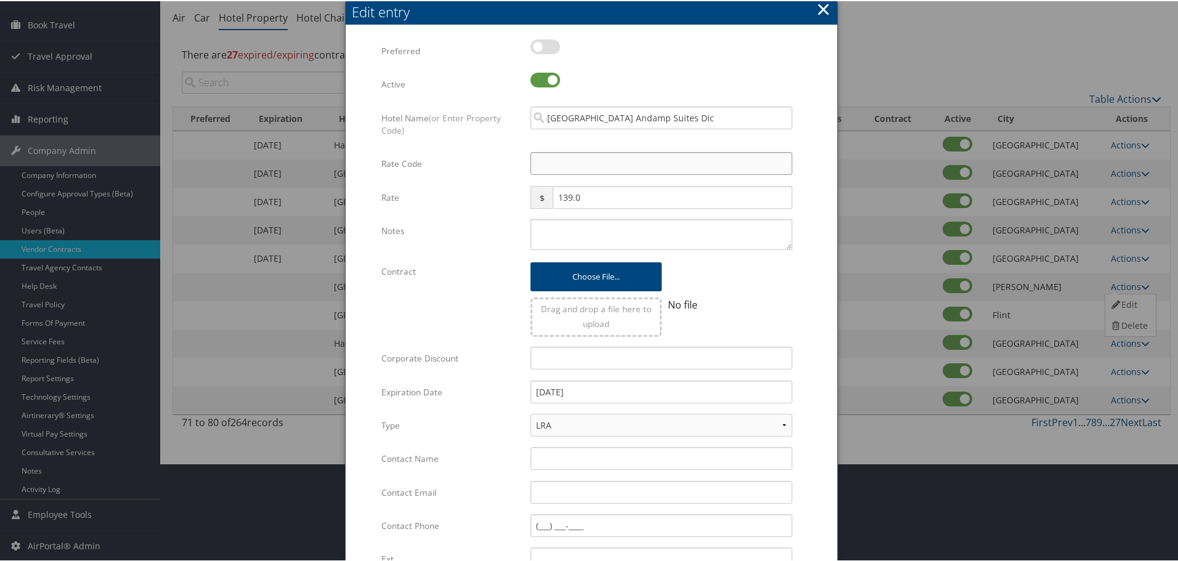
click at [574, 156] on input "Rate Code" at bounding box center [661, 162] width 262 height 23
type input "M"
checkbox input "true"
type input "MNG"
drag, startPoint x: 598, startPoint y: 226, endPoint x: 623, endPoint y: 260, distance: 42.3
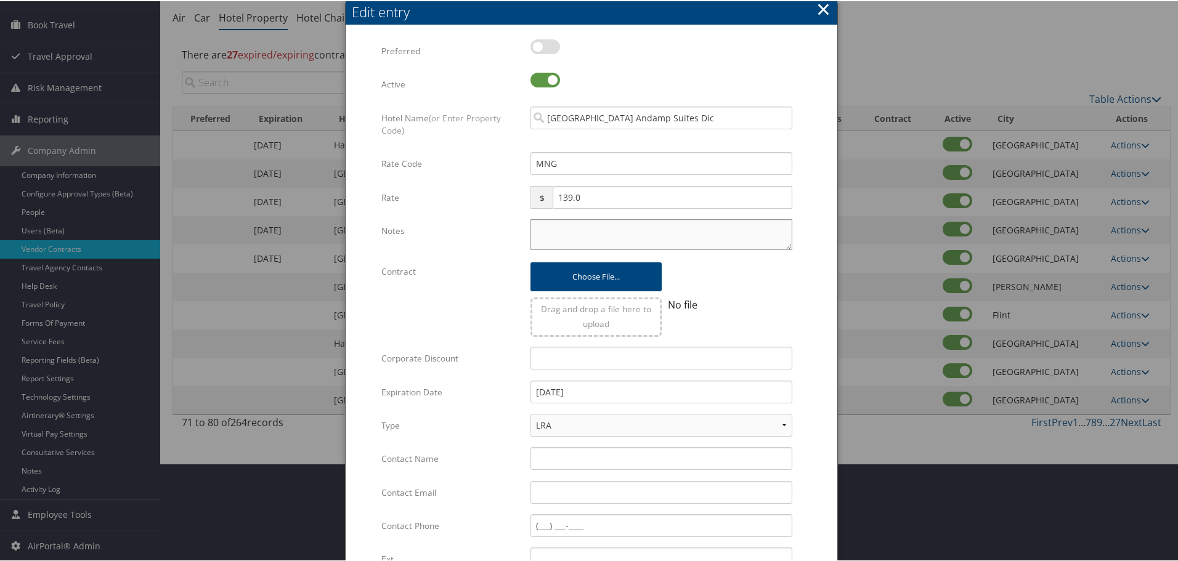
click at [598, 226] on textarea "Notes" at bounding box center [661, 233] width 262 height 31
click at [580, 227] on textarea "Notes" at bounding box center [661, 233] width 262 height 31
paste textarea "Rates tested in [GEOGRAPHIC_DATA] [DATE];"
type textarea "Rates tested in [GEOGRAPHIC_DATA] [DATE];"
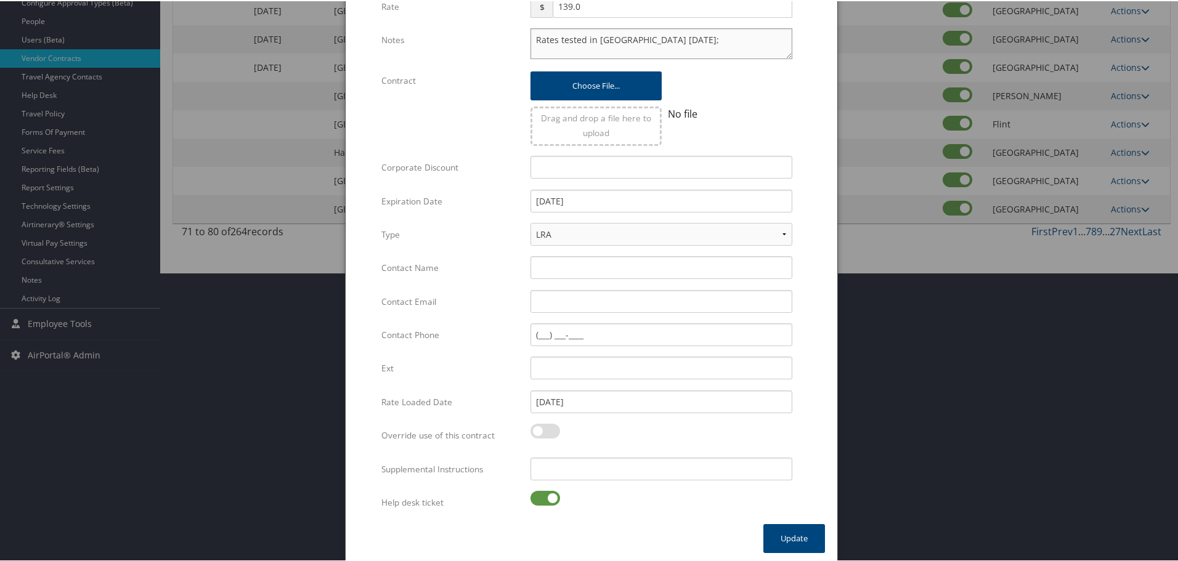
scroll to position [293, 0]
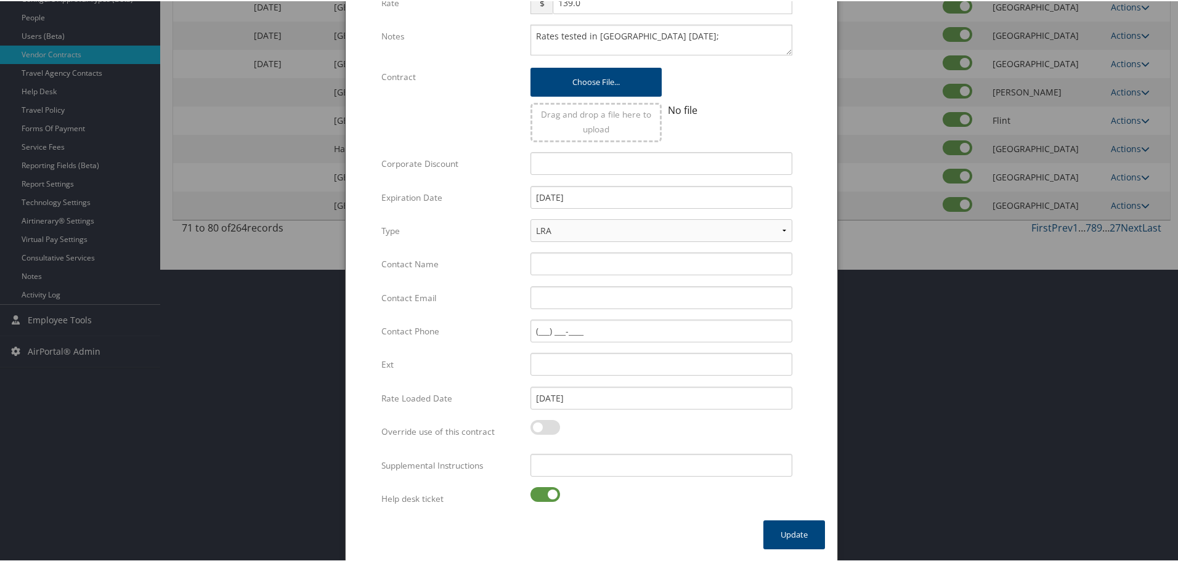
click at [550, 491] on label at bounding box center [545, 493] width 30 height 15
click at [545, 492] on input "checkbox" at bounding box center [541, 496] width 8 height 8
checkbox input "false"
click at [576, 460] on input "Supplemental Instructions" at bounding box center [661, 464] width 262 height 23
paste input "SAB Prop ID -"
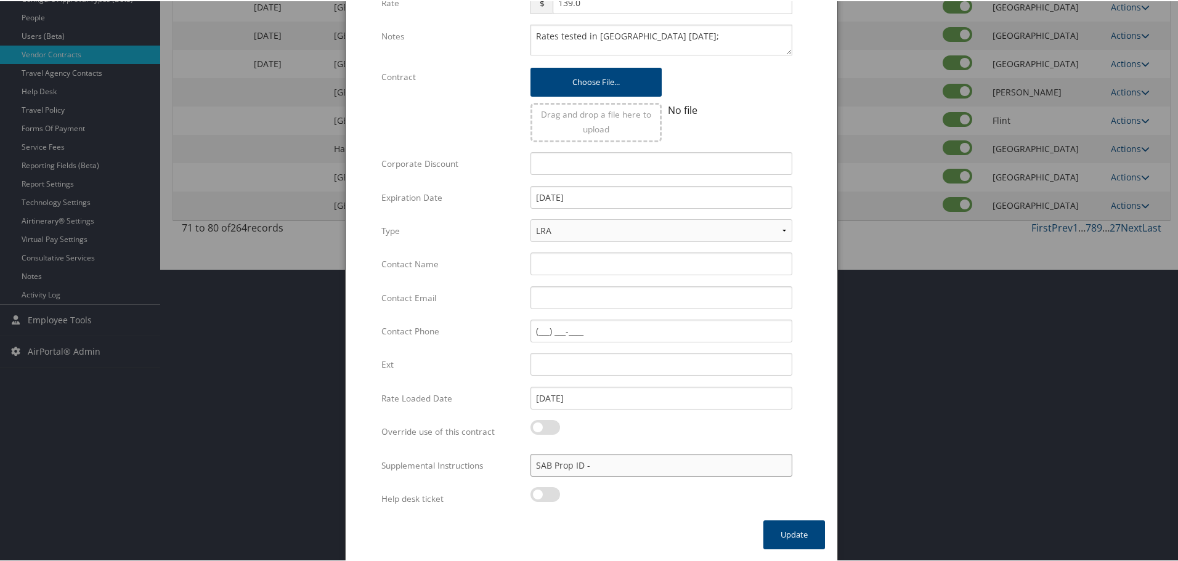
paste input "147965"
type input "SAB Prop ID - 147965"
click at [787, 534] on button "Update" at bounding box center [794, 533] width 62 height 29
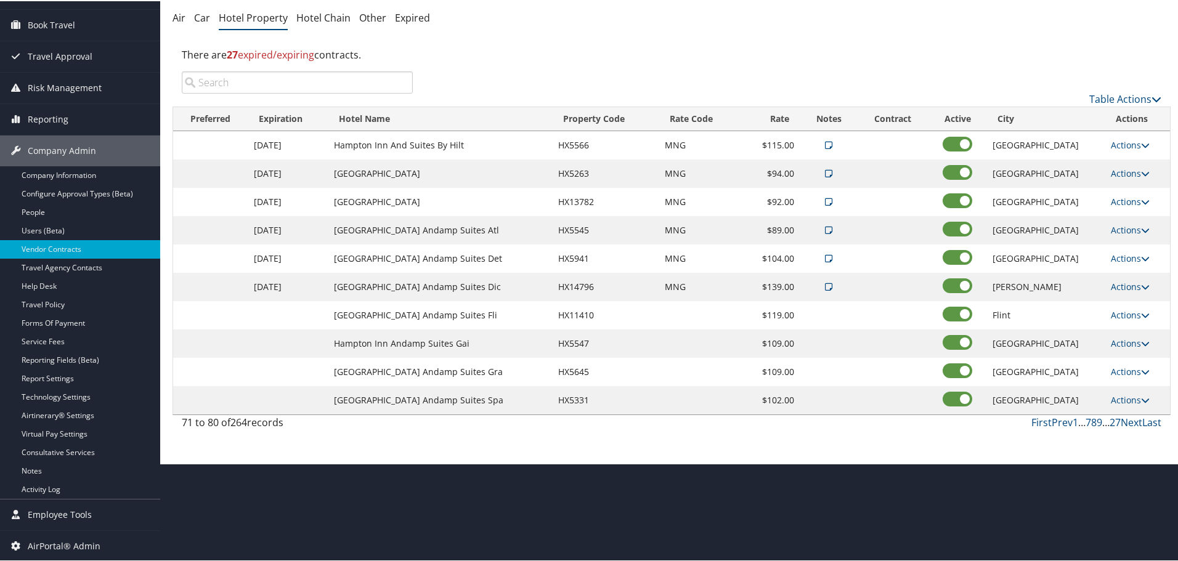
scroll to position [98, 0]
click at [1112, 312] on link "Actions" at bounding box center [1130, 314] width 39 height 12
click at [1131, 330] on link "Edit" at bounding box center [1128, 332] width 47 height 21
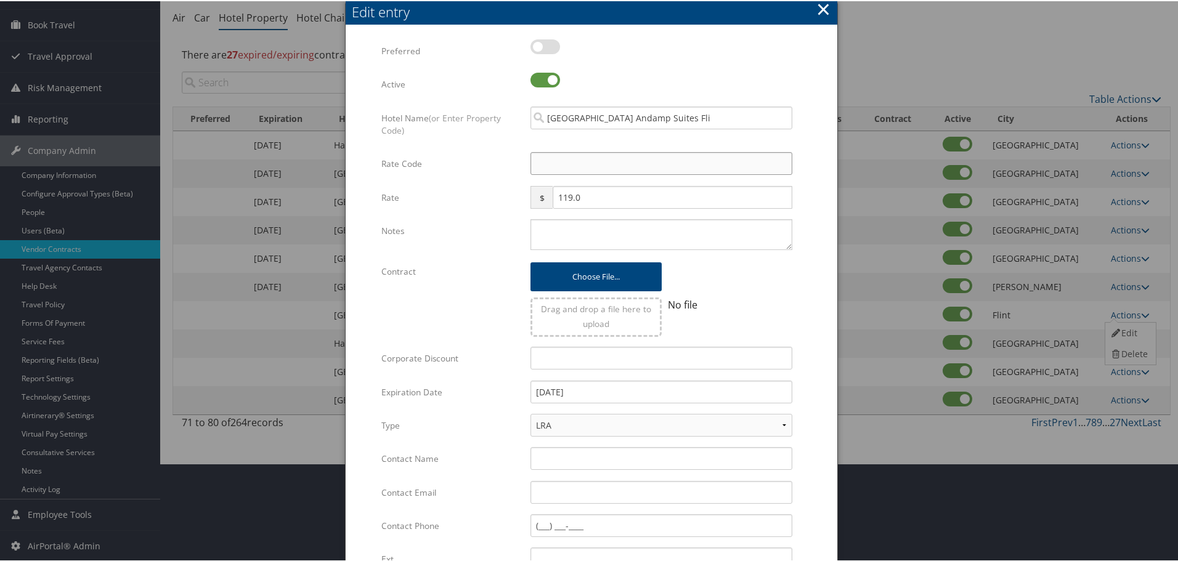
click at [586, 169] on input "Rate Code" at bounding box center [661, 162] width 262 height 23
type input "M"
checkbox input "true"
type input "MNG"
click at [564, 233] on textarea "Notes" at bounding box center [661, 233] width 262 height 31
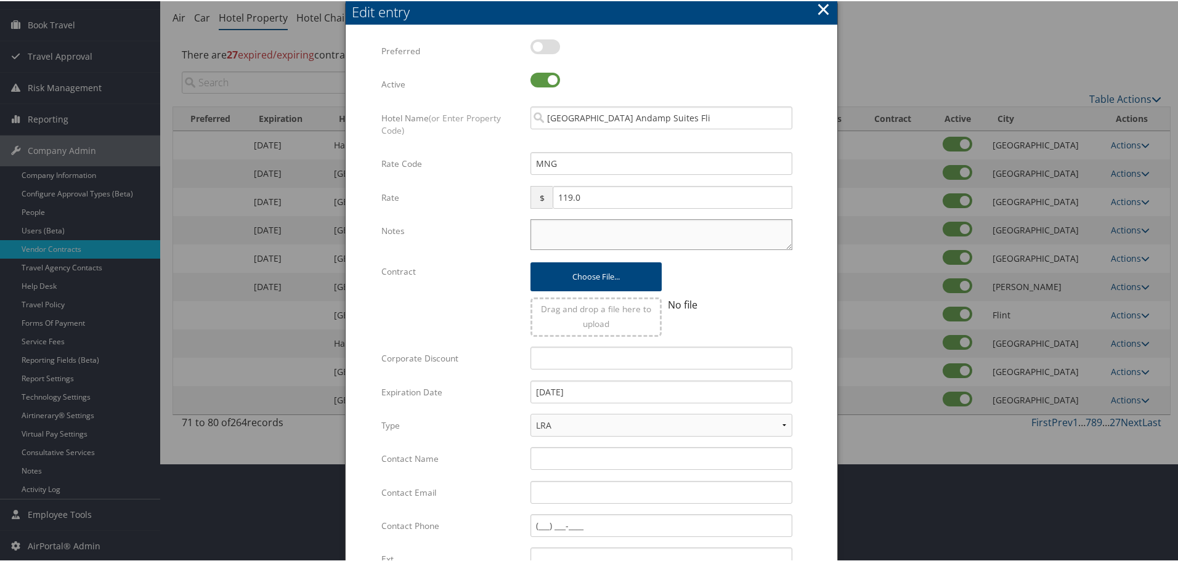
paste textarea "Rates tested in [GEOGRAPHIC_DATA] [DATE];"
type textarea "Rates tested in [GEOGRAPHIC_DATA] [DATE];"
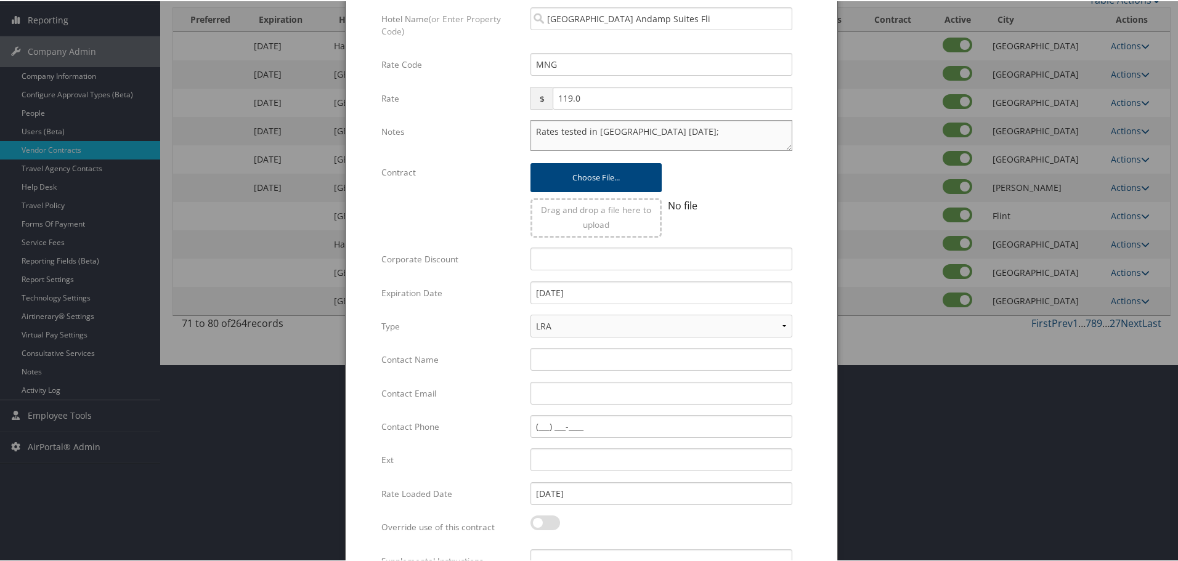
scroll to position [293, 0]
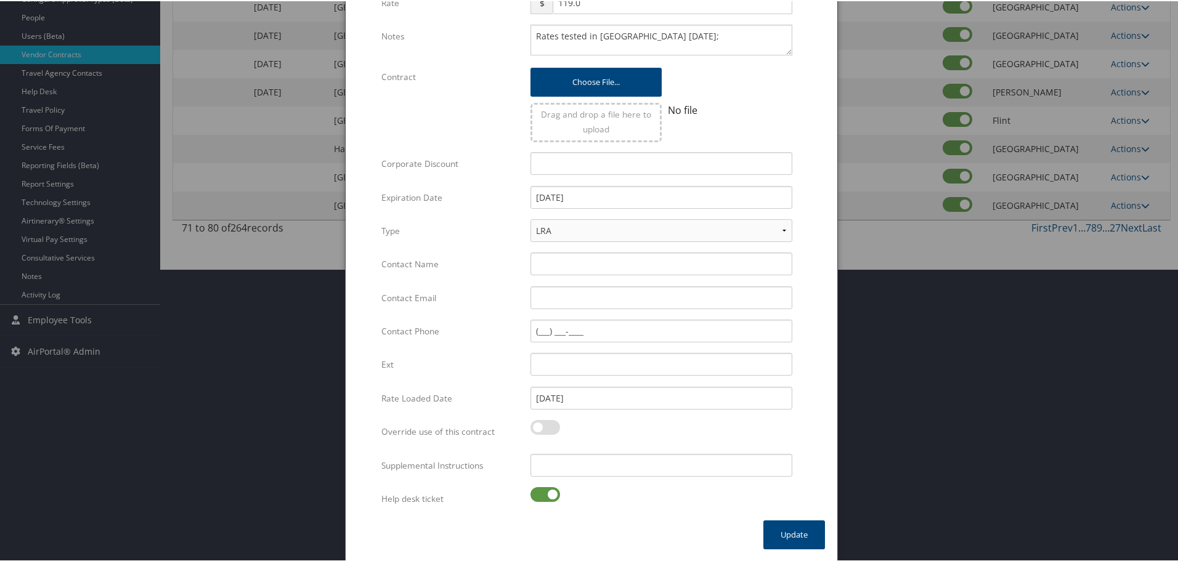
drag, startPoint x: 539, startPoint y: 492, endPoint x: 575, endPoint y: 472, distance: 41.1
click at [540, 492] on label at bounding box center [545, 493] width 30 height 15
click at [540, 492] on input "checkbox" at bounding box center [541, 496] width 8 height 8
checkbox input "false"
click at [586, 466] on input "Supplemental Instructions" at bounding box center [661, 464] width 262 height 23
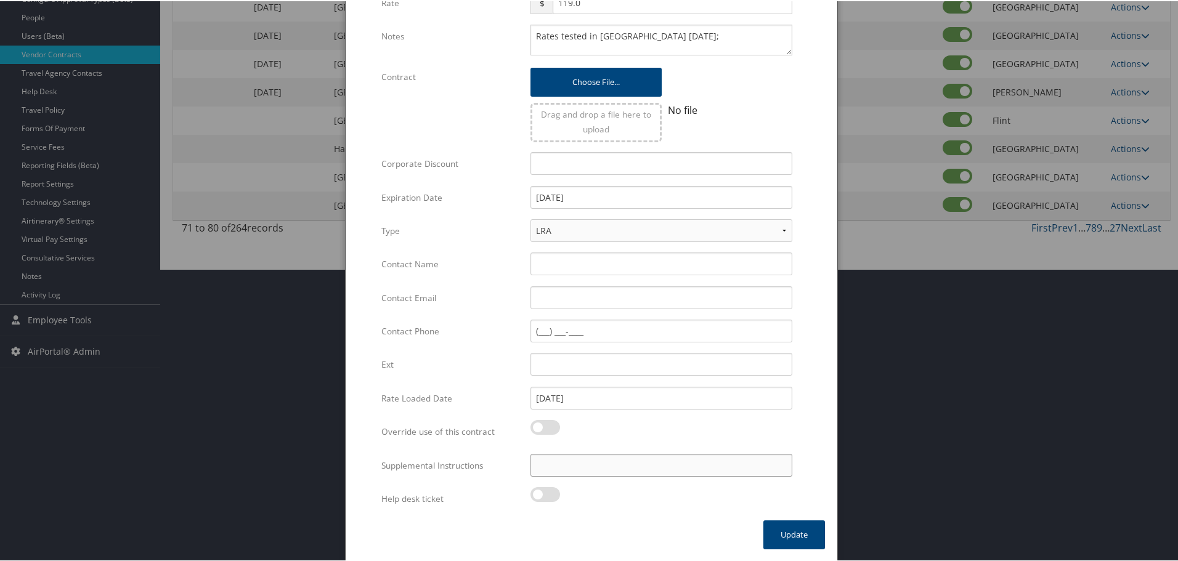
paste input "SAB Prop ID -"
paste input "114108"
type input "SAB Prop ID - 114108"
click at [801, 544] on button "Update" at bounding box center [794, 533] width 62 height 29
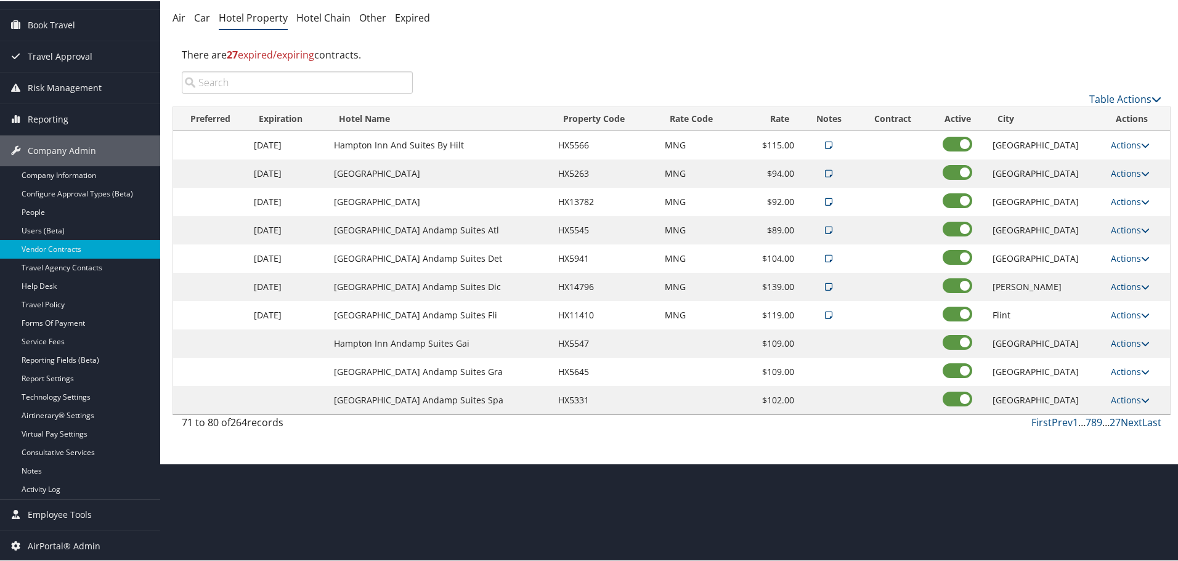
scroll to position [98, 0]
click at [1124, 338] on link "Actions" at bounding box center [1130, 342] width 39 height 12
click at [1131, 360] on link "Edit" at bounding box center [1128, 360] width 47 height 21
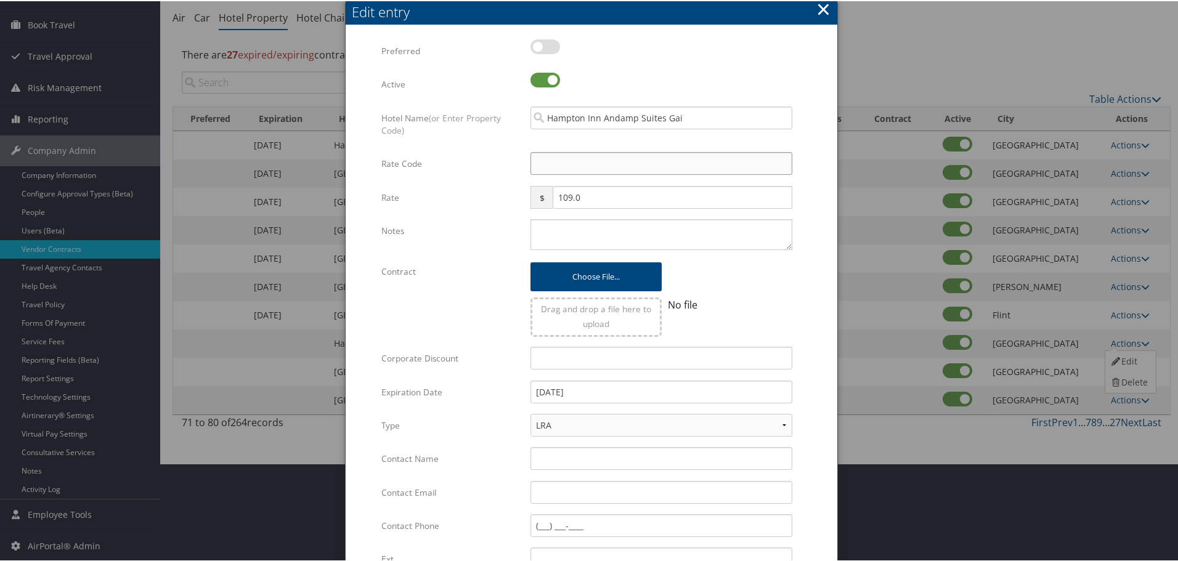
click at [674, 160] on input "Rate Code" at bounding box center [661, 162] width 262 height 23
type input "M"
checkbox input "true"
type input "MNG"
click at [611, 226] on textarea "Notes" at bounding box center [661, 233] width 262 height 31
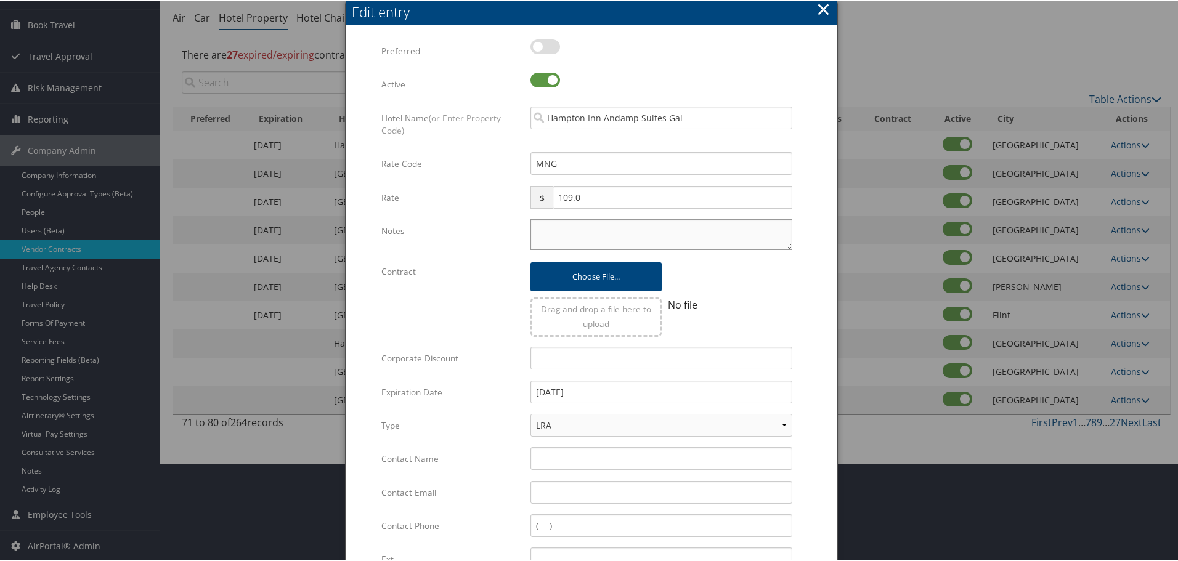
paste textarea "Rates tested in [GEOGRAPHIC_DATA] [DATE];"
type textarea "Rates tested in [GEOGRAPHIC_DATA] [DATE];"
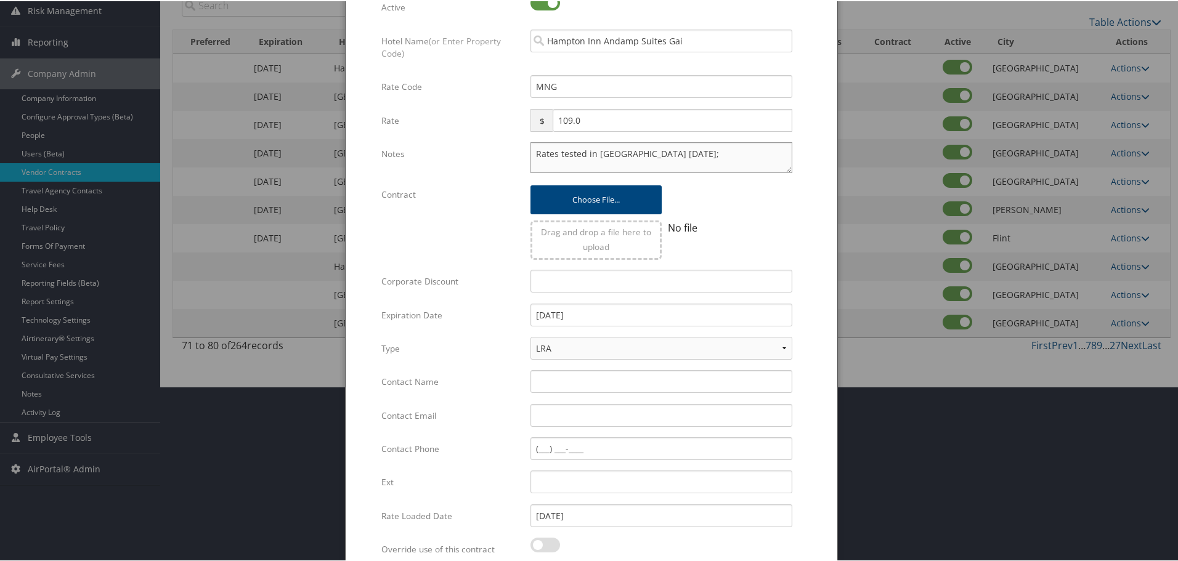
scroll to position [293, 0]
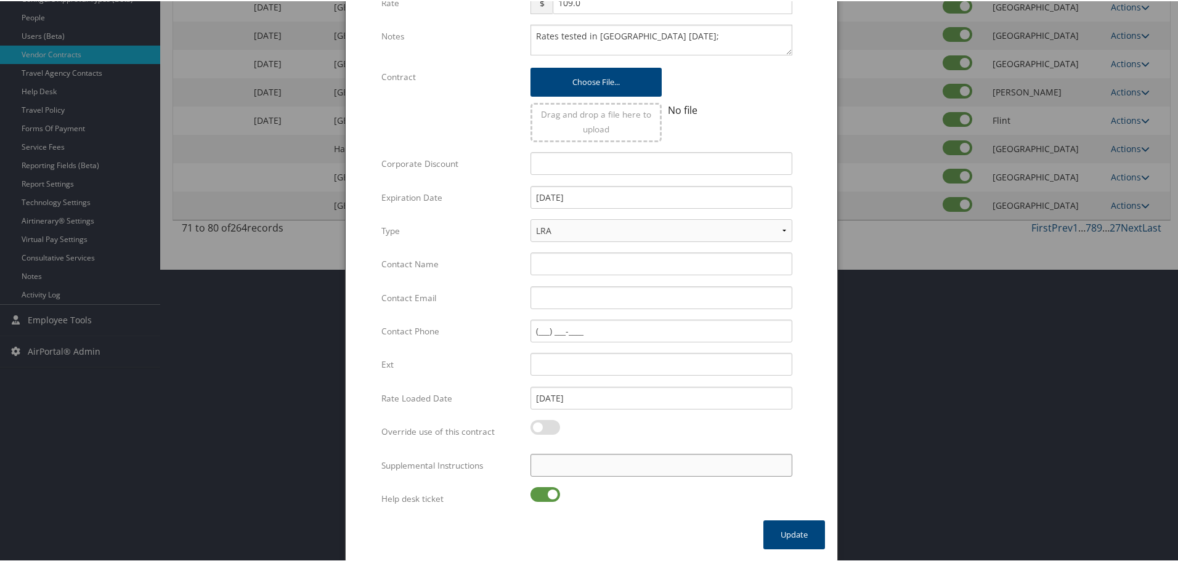
click at [590, 463] on input "Supplemental Instructions" at bounding box center [661, 464] width 262 height 23
paste input "SAB Prop ID -"
type input "SAB Prop ID -"
click at [545, 489] on label at bounding box center [545, 493] width 30 height 15
click at [545, 492] on input "checkbox" at bounding box center [541, 496] width 8 height 8
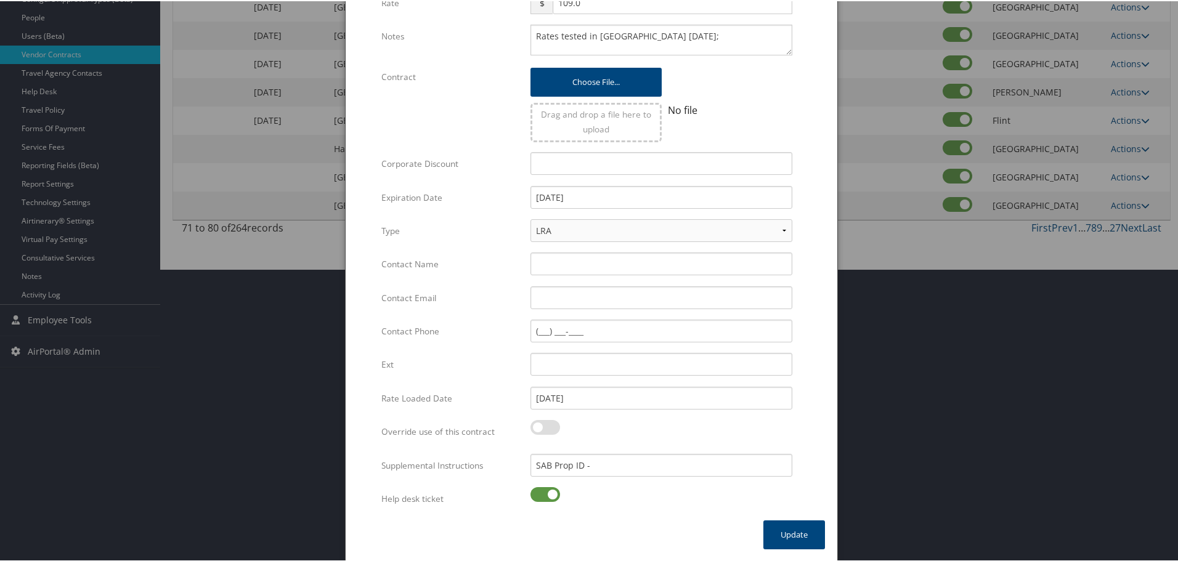
checkbox input "false"
click at [627, 470] on input "SAB Prop ID -" at bounding box center [661, 464] width 262 height 23
paste input "035301"
type input "SAB Prop ID - 035301"
click at [778, 533] on button "Update" at bounding box center [794, 533] width 62 height 29
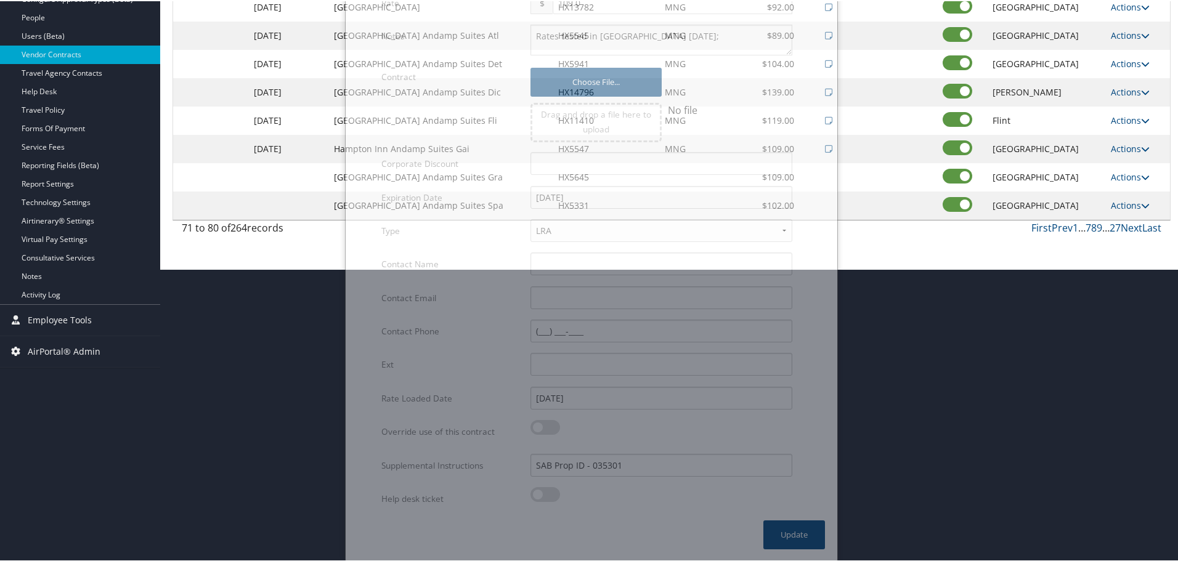
scroll to position [98, 0]
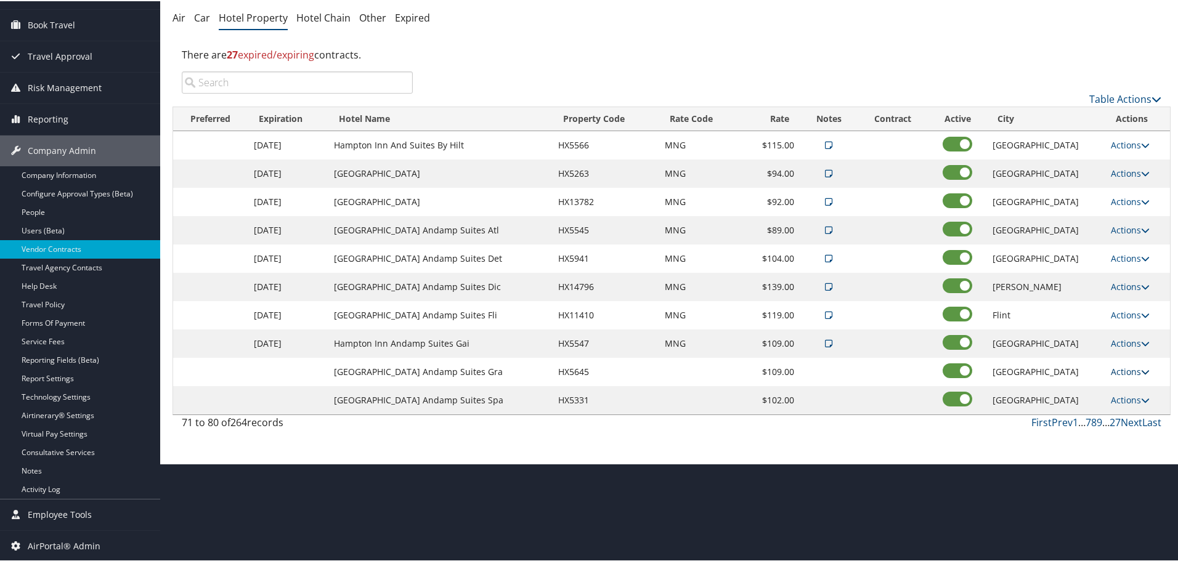
click at [1122, 370] on link "Actions" at bounding box center [1130, 371] width 39 height 12
click at [1129, 391] on link "Edit" at bounding box center [1128, 388] width 47 height 21
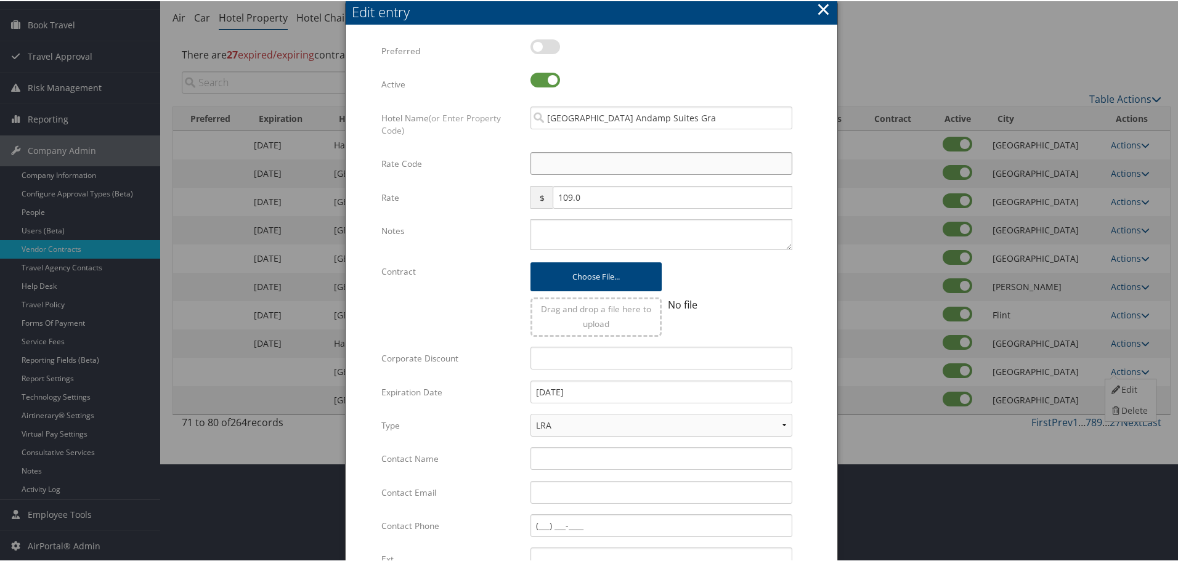
click at [550, 160] on input "Rate Code" at bounding box center [661, 162] width 262 height 23
type input "M"
checkbox input "true"
type input "MNG"
click at [562, 222] on textarea "Notes" at bounding box center [661, 233] width 262 height 31
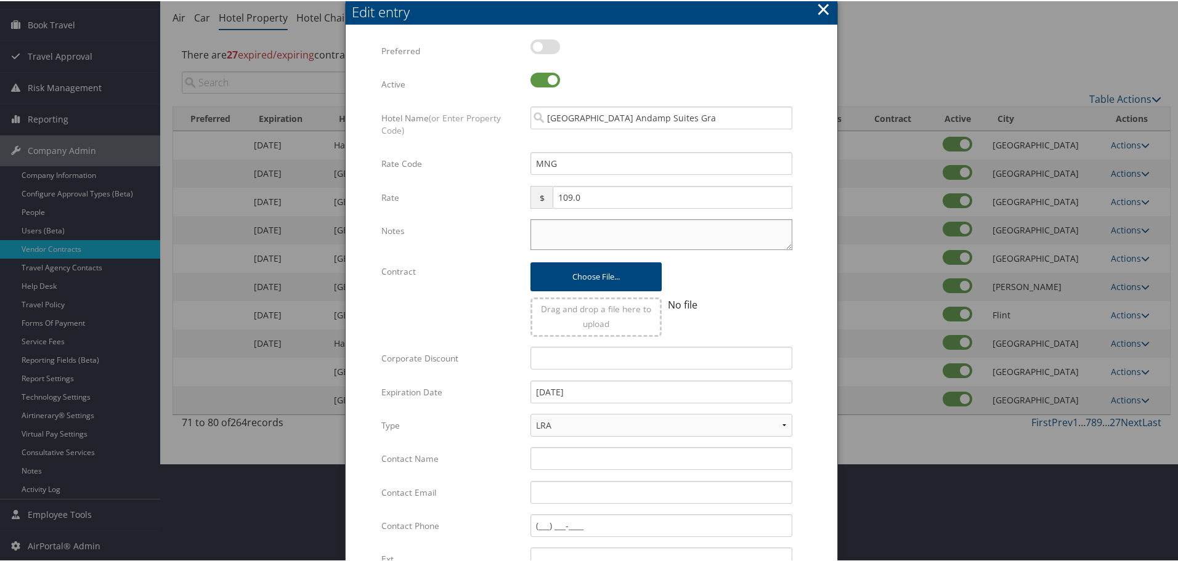
paste textarea "Rates tested in [GEOGRAPHIC_DATA] [DATE];"
type textarea "Rates tested in [GEOGRAPHIC_DATA] [DATE];"
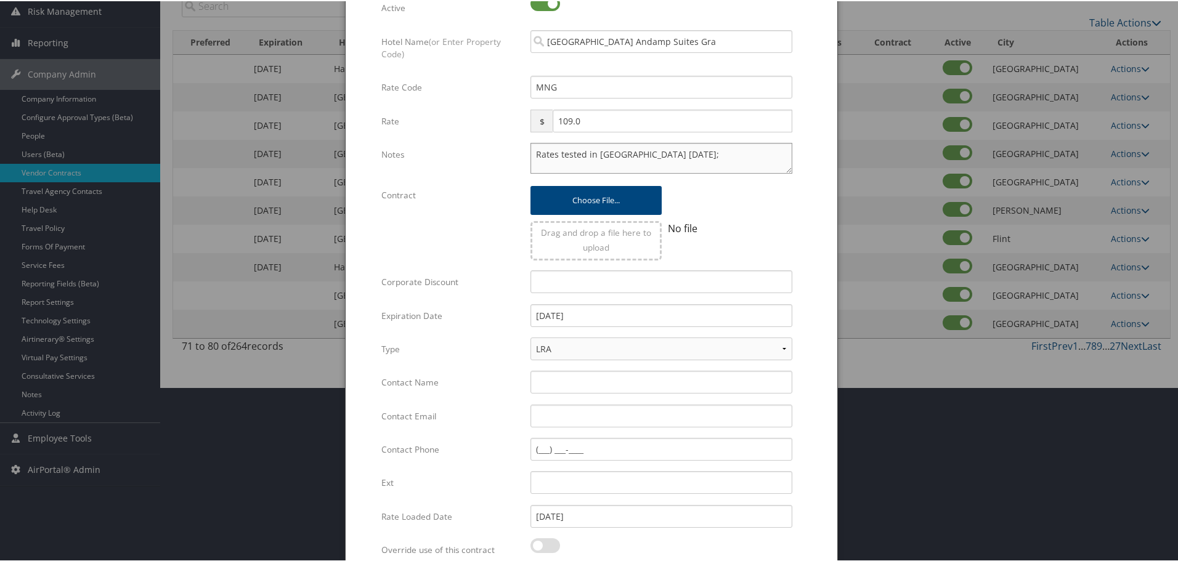
scroll to position [293, 0]
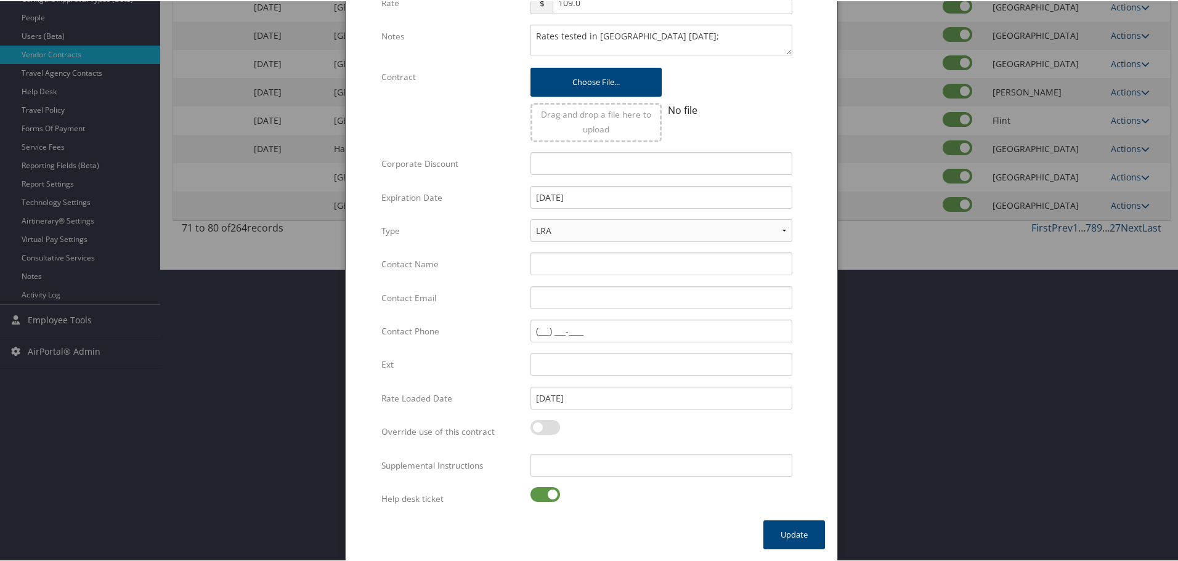
drag, startPoint x: 536, startPoint y: 498, endPoint x: 588, endPoint y: 468, distance: 60.4
click at [536, 497] on label at bounding box center [545, 493] width 30 height 15
click at [537, 497] on input "checkbox" at bounding box center [541, 496] width 8 height 8
checkbox input "false"
click at [608, 463] on input "Supplemental Instructions" at bounding box center [661, 464] width 262 height 23
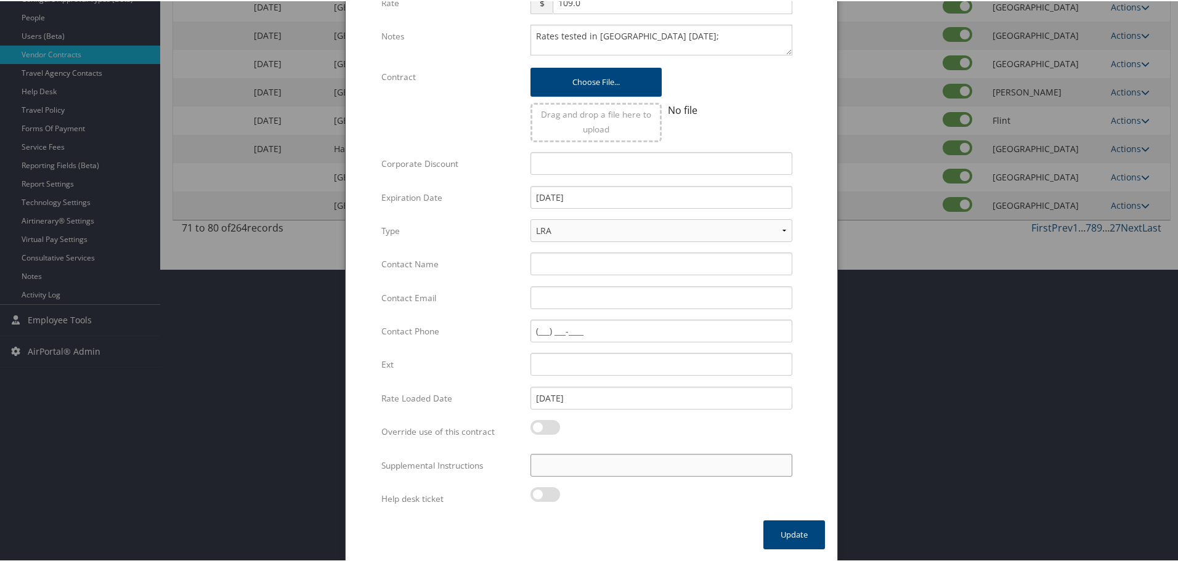
paste input "SAB Prop ID -"
paste input "000302"
type input "SAB Prop ID - 000302"
click at [785, 541] on button "Update" at bounding box center [794, 533] width 62 height 29
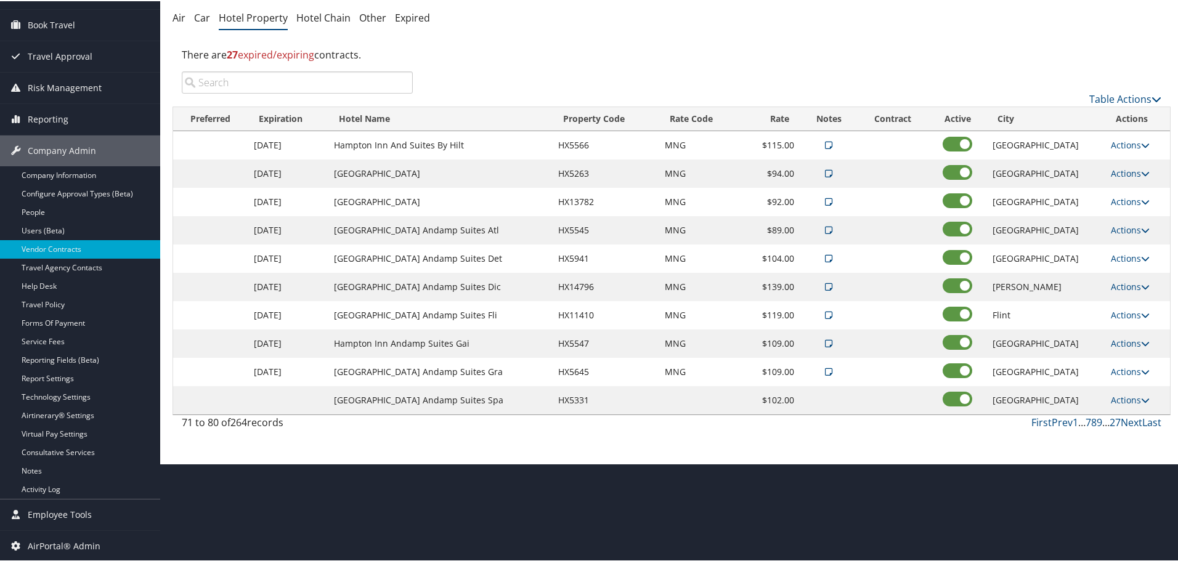
scroll to position [98, 0]
click at [1121, 397] on link "Actions" at bounding box center [1130, 399] width 39 height 12
click at [1132, 419] on link "Edit" at bounding box center [1128, 417] width 47 height 21
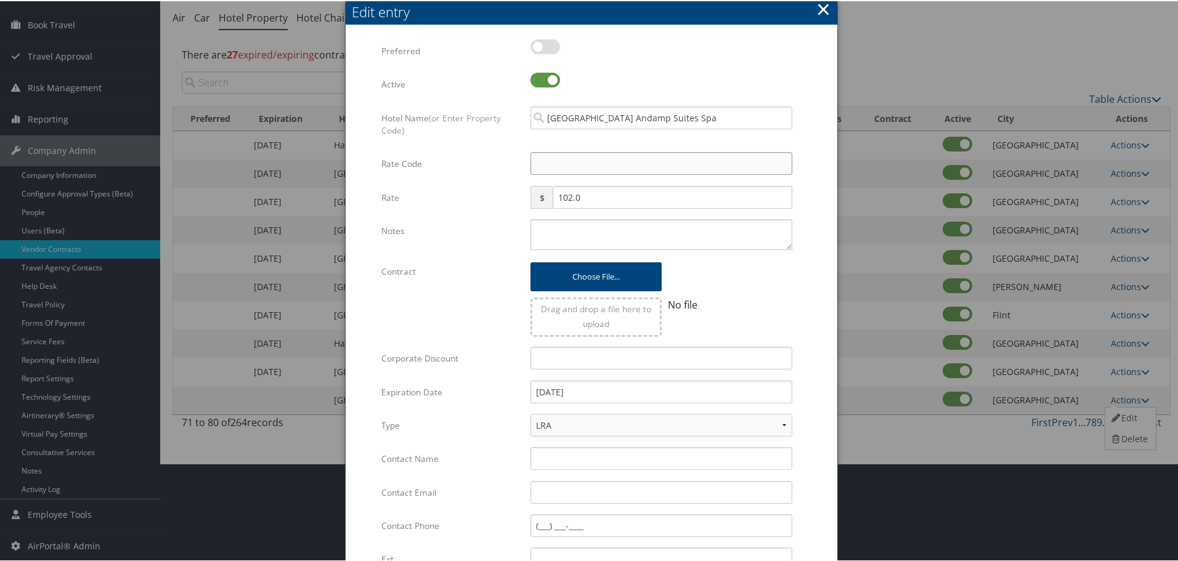
click at [598, 168] on input "Rate Code" at bounding box center [661, 162] width 262 height 23
type input "M"
checkbox input "true"
type input "MNG"
click at [578, 229] on textarea "Notes" at bounding box center [661, 233] width 262 height 31
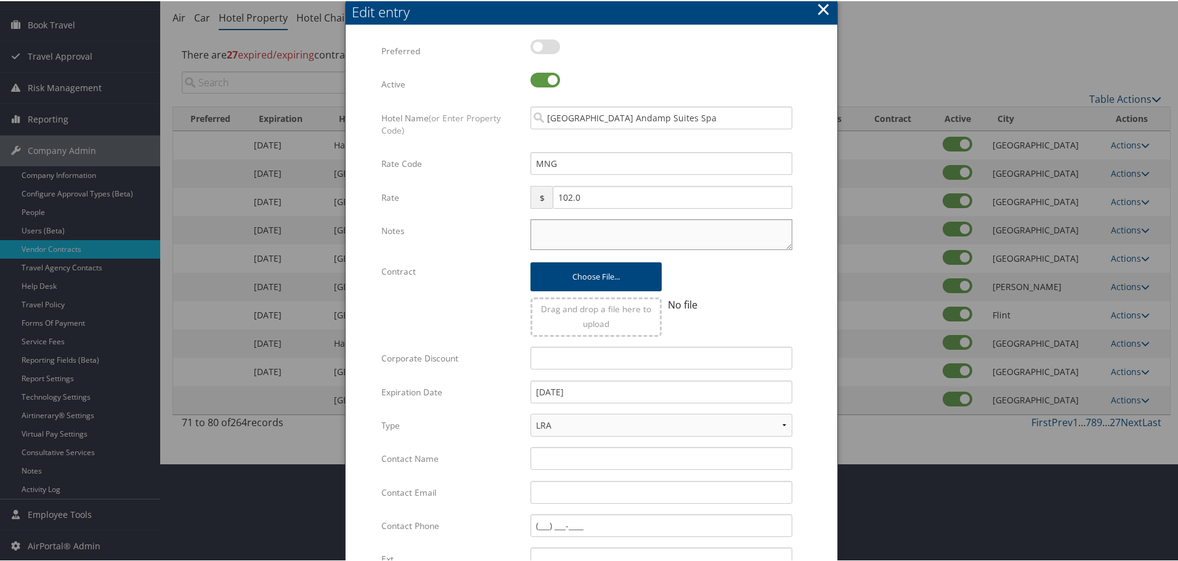
paste textarea "Rates tested in [GEOGRAPHIC_DATA] [DATE];"
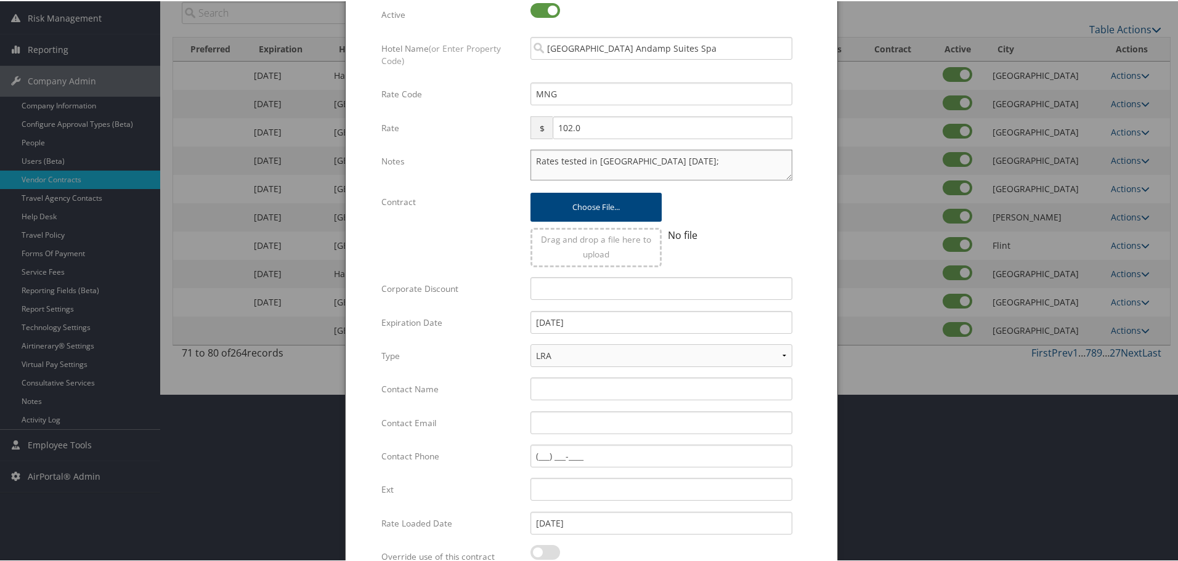
scroll to position [293, 0]
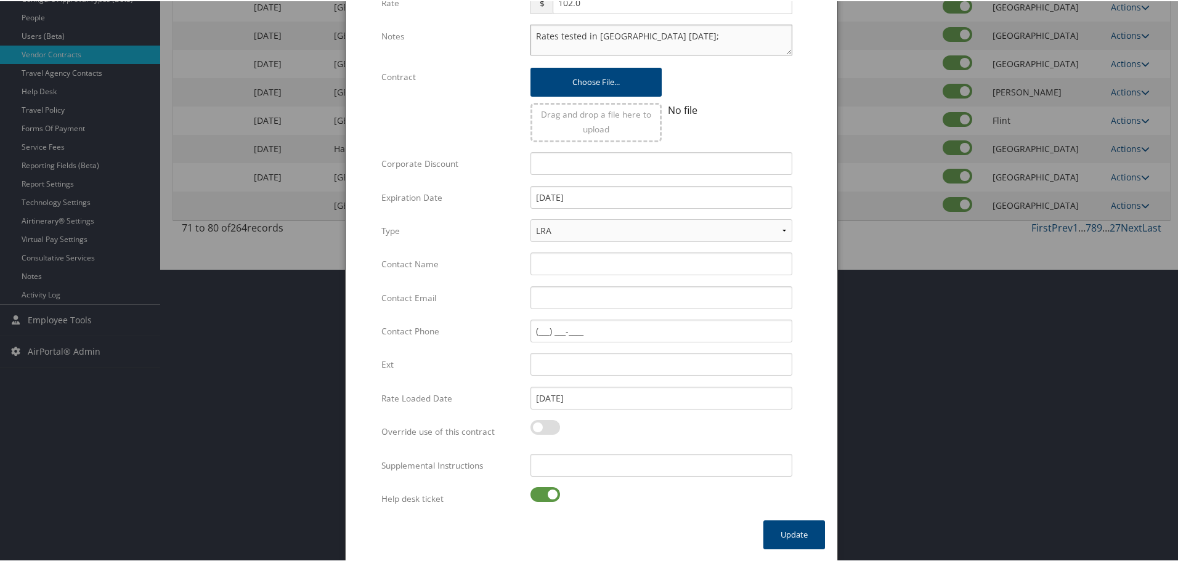
type textarea "Rates tested in [GEOGRAPHIC_DATA] [DATE];"
click at [542, 495] on label at bounding box center [545, 493] width 30 height 15
click at [542, 495] on input "checkbox" at bounding box center [541, 496] width 8 height 8
checkbox input "false"
click at [553, 469] on input "Supplemental Instructions" at bounding box center [661, 464] width 262 height 23
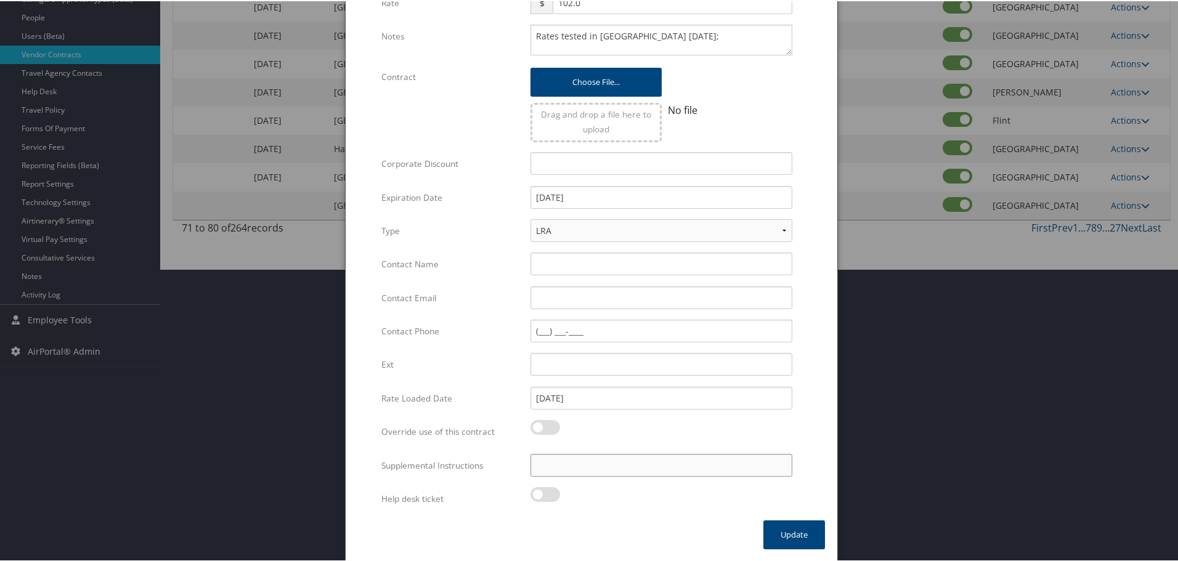
paste input "SAB Prop ID -"
paste input "041156"
type input "SAB Prop ID - 041156"
click at [779, 529] on button "Update" at bounding box center [794, 533] width 62 height 29
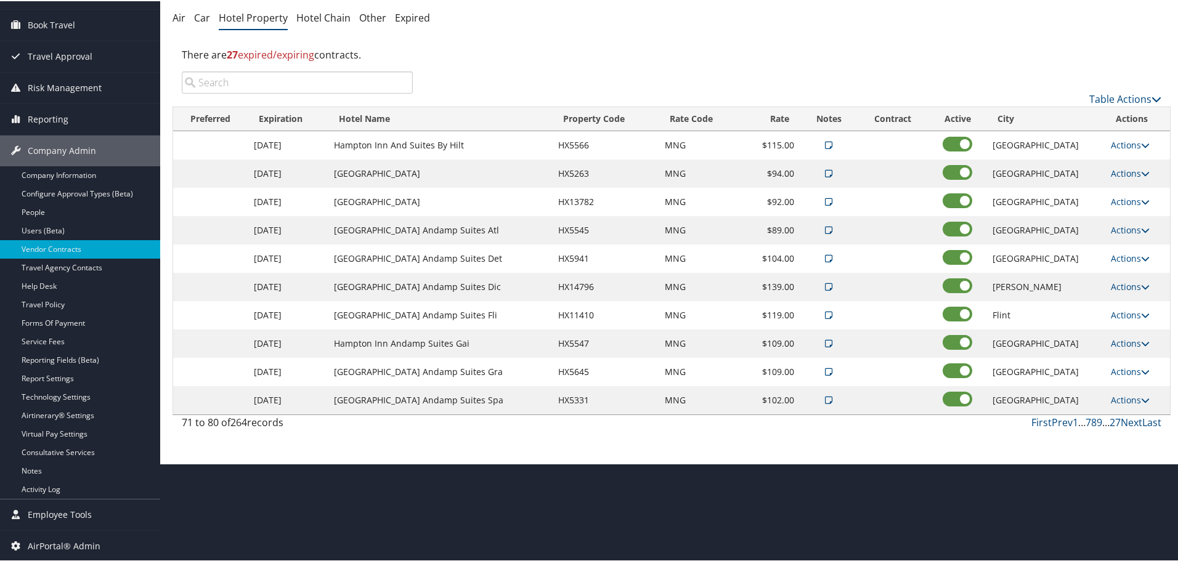
scroll to position [98, 0]
click at [1127, 420] on link "Next" at bounding box center [1132, 422] width 22 height 14
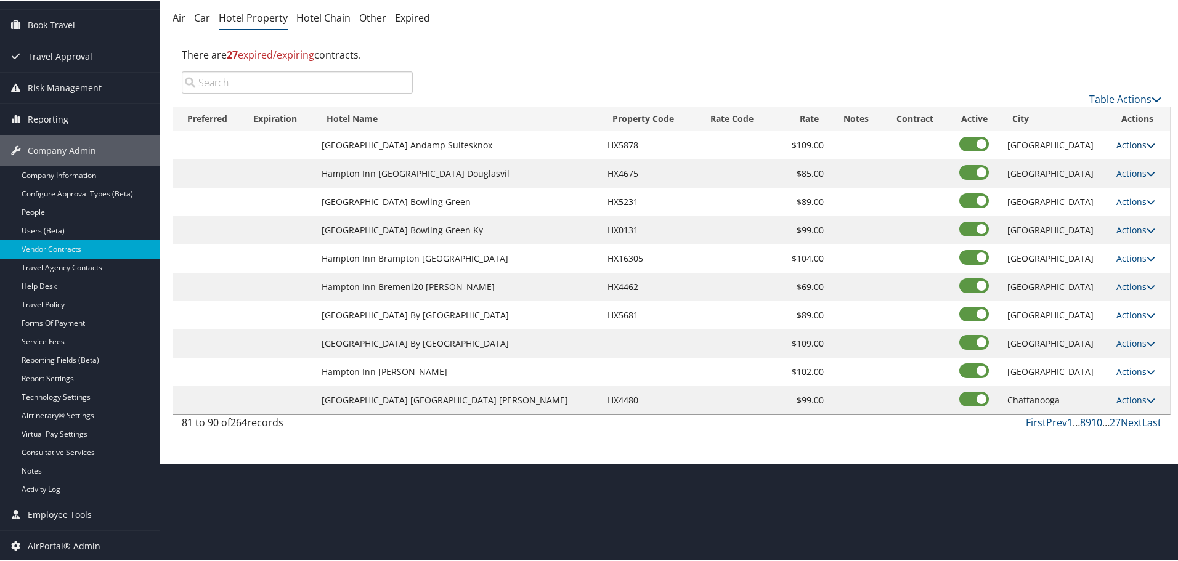
click at [1119, 145] on link "Actions" at bounding box center [1135, 144] width 39 height 12
click at [1137, 169] on link "Edit" at bounding box center [1128, 162] width 47 height 21
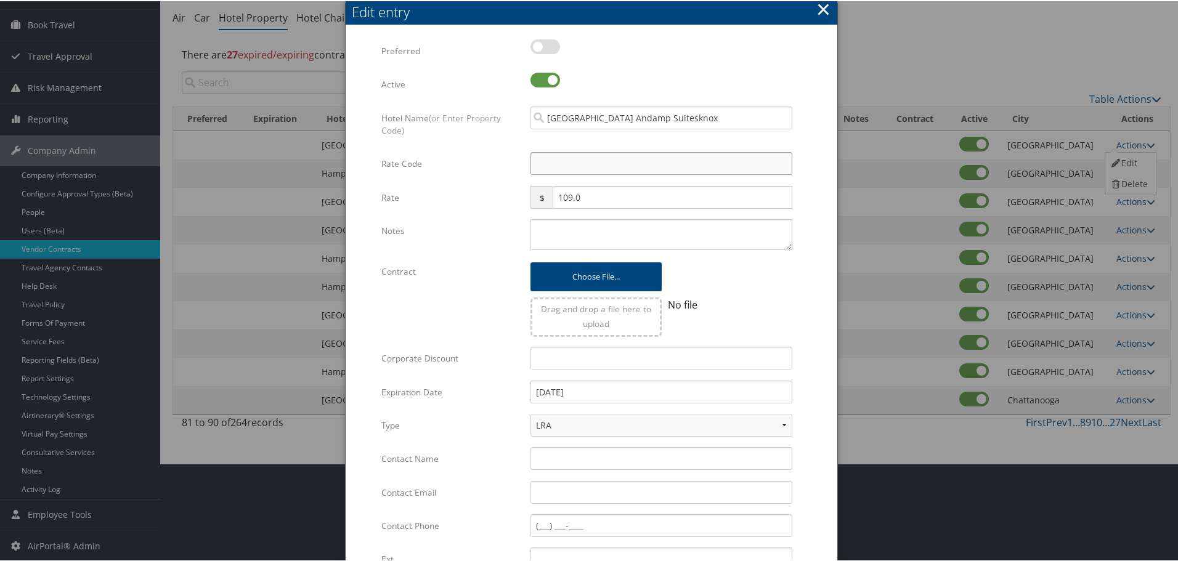
click at [558, 153] on input "Rate Code" at bounding box center [661, 162] width 262 height 23
type input "M"
checkbox input "true"
type input "MNG"
click at [584, 231] on textarea "Notes" at bounding box center [661, 233] width 262 height 31
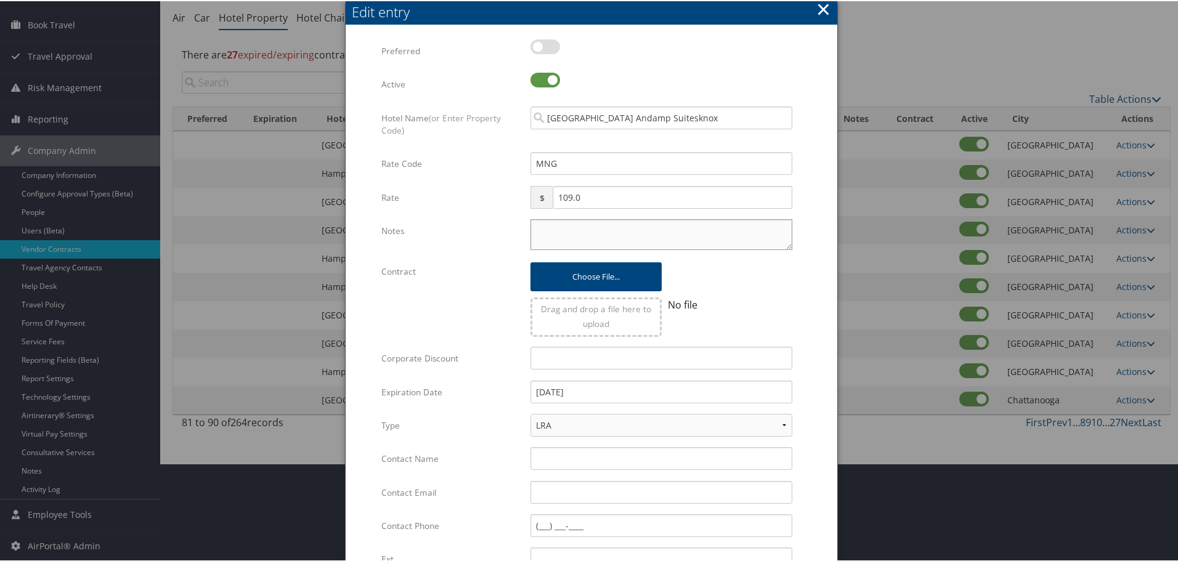
paste textarea "Rates tested in [GEOGRAPHIC_DATA] [DATE];"
type textarea "Rates tested in [GEOGRAPHIC_DATA] [DATE];"
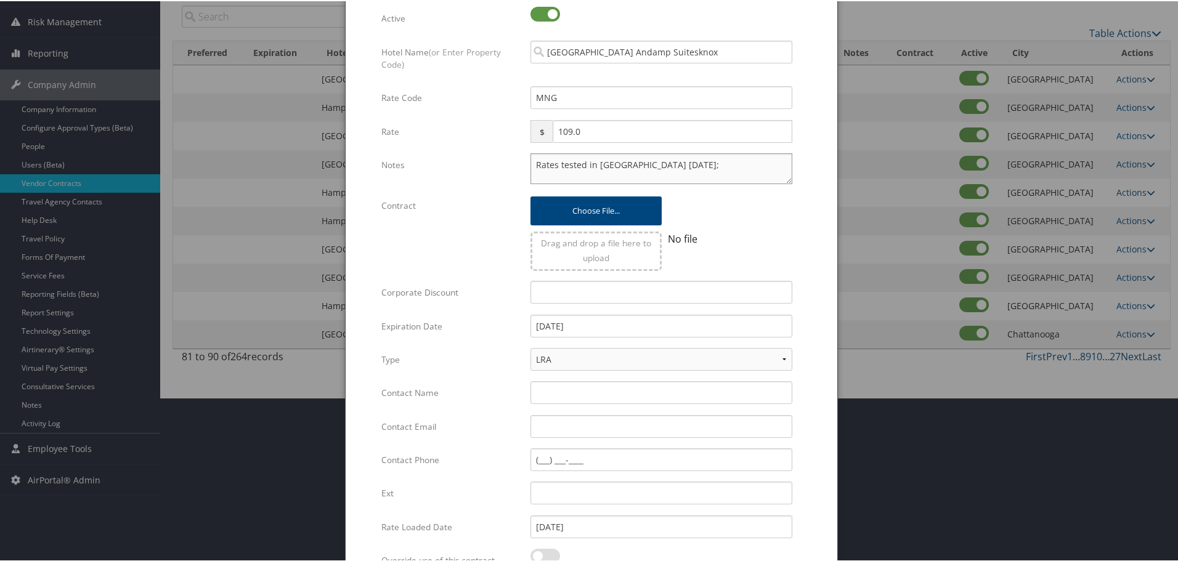
scroll to position [293, 0]
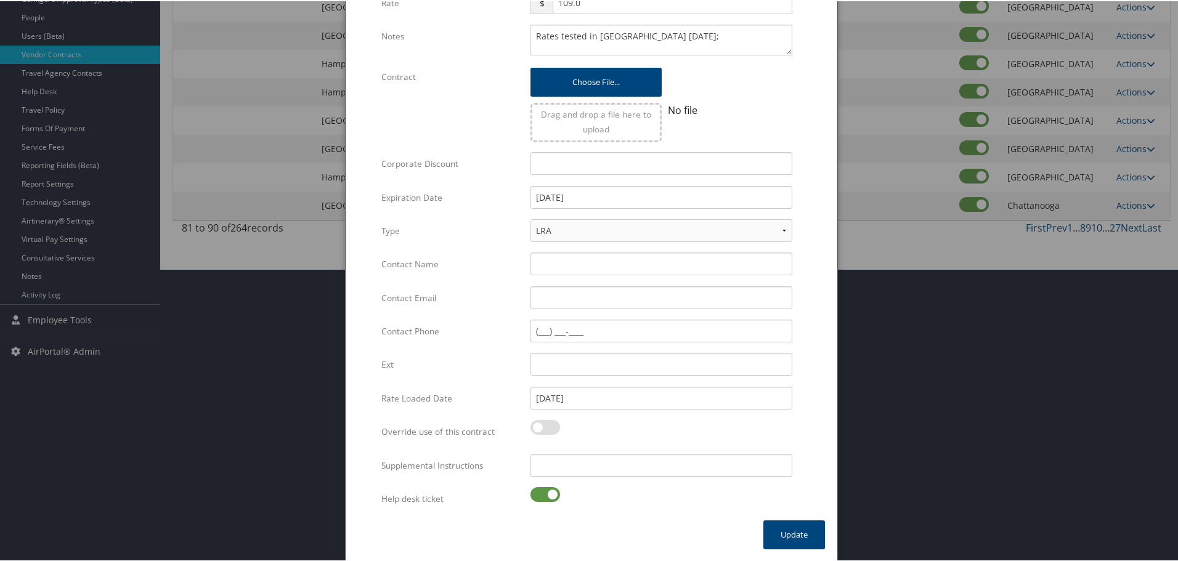
click at [547, 496] on label at bounding box center [545, 493] width 30 height 15
click at [545, 496] on input "checkbox" at bounding box center [541, 496] width 8 height 8
checkbox input "false"
click at [586, 478] on div "Multiple values The selected items contain different values for this input. To …" at bounding box center [661, 469] width 280 height 33
click at [585, 470] on input "Supplemental Instructions" at bounding box center [661, 464] width 262 height 23
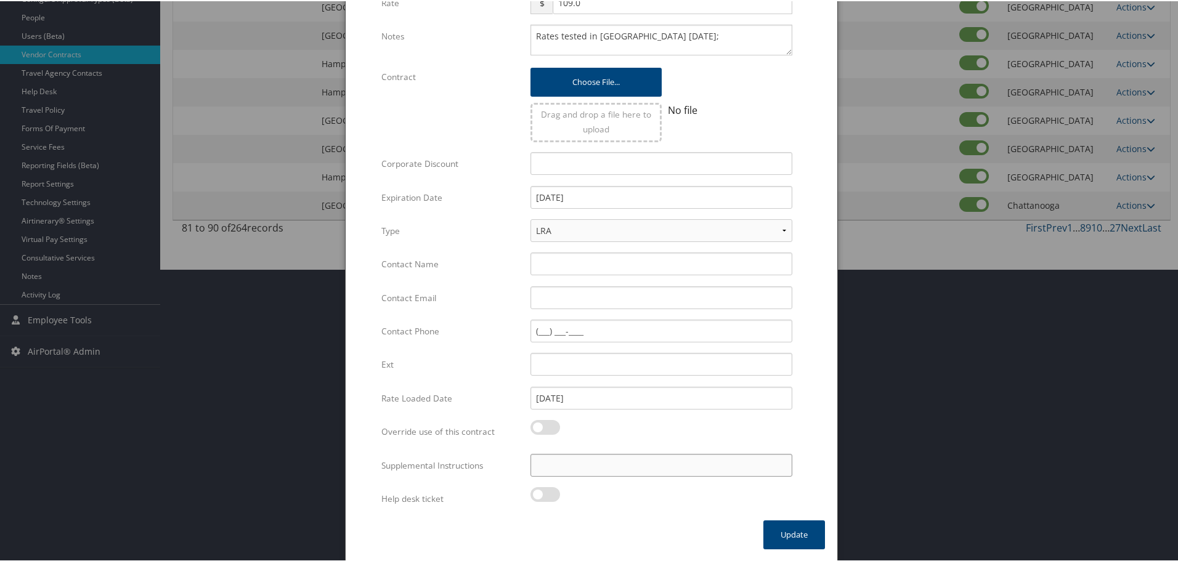
paste input "SAB Prop ID -"
paste input "051642"
type input "SAB Prop ID - 051642"
click at [774, 530] on button "Update" at bounding box center [794, 533] width 62 height 29
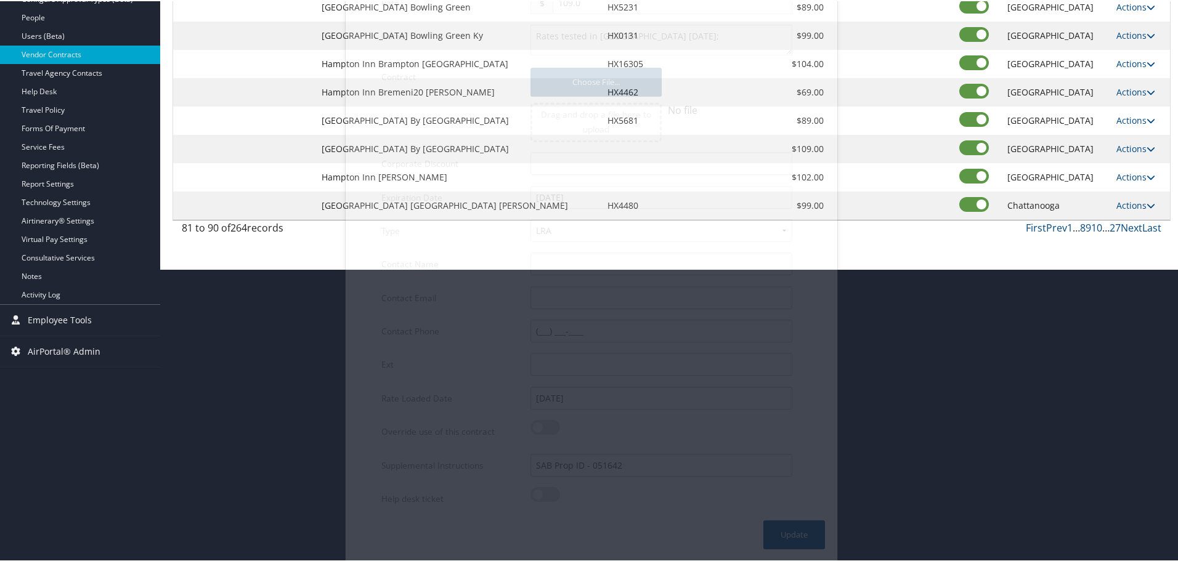
scroll to position [98, 0]
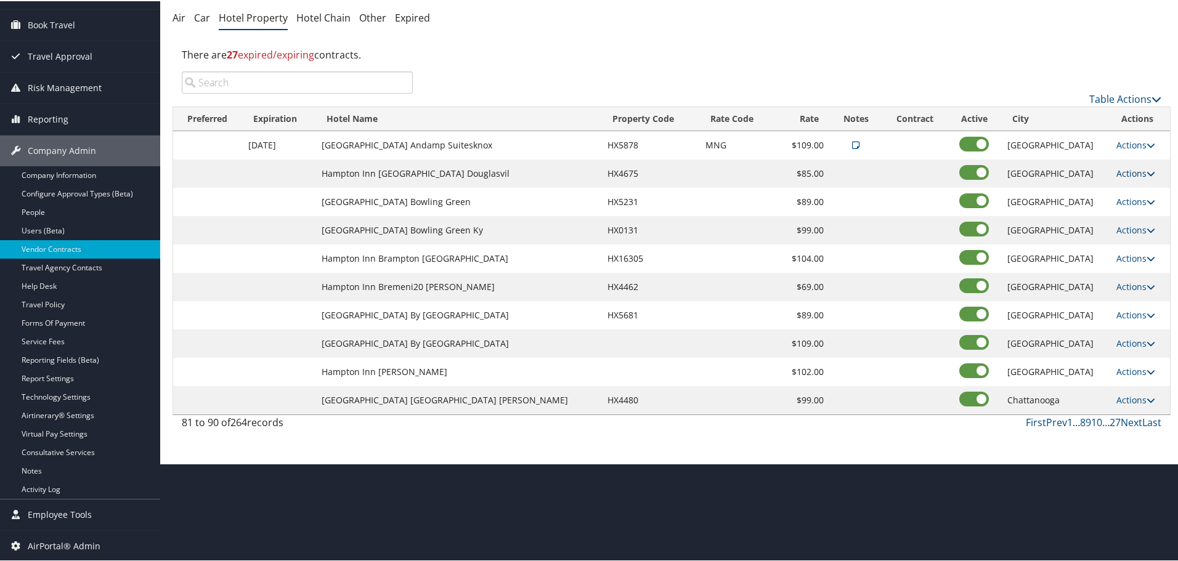
click at [1126, 168] on link "Actions" at bounding box center [1135, 172] width 39 height 12
click at [1121, 186] on link "Edit" at bounding box center [1128, 190] width 47 height 21
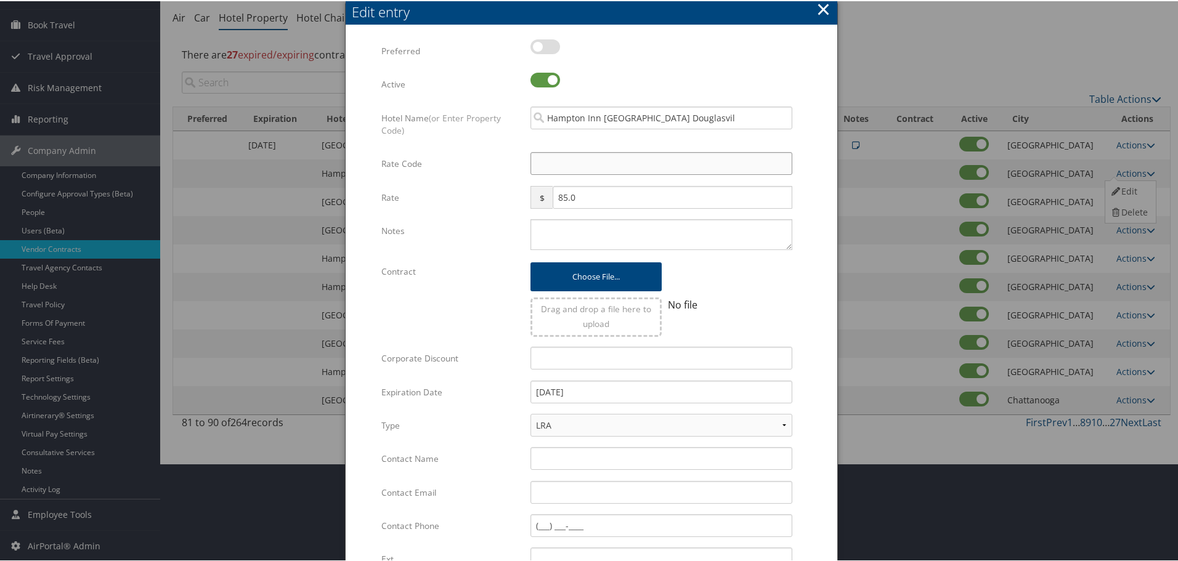
click at [572, 169] on input "Rate Code" at bounding box center [661, 162] width 262 height 23
type input "M"
checkbox input "true"
type input "MNG"
click at [573, 242] on textarea "Notes" at bounding box center [661, 233] width 262 height 31
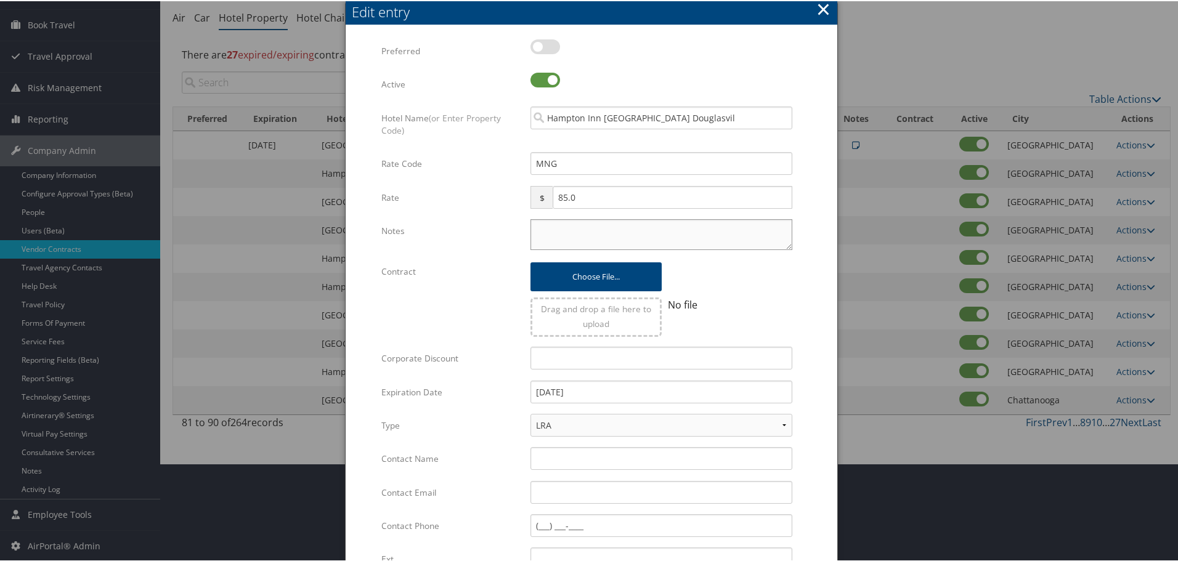
paste textarea "Rates tested in [GEOGRAPHIC_DATA] [DATE];"
type textarea "Rates tested in [GEOGRAPHIC_DATA] [DATE];"
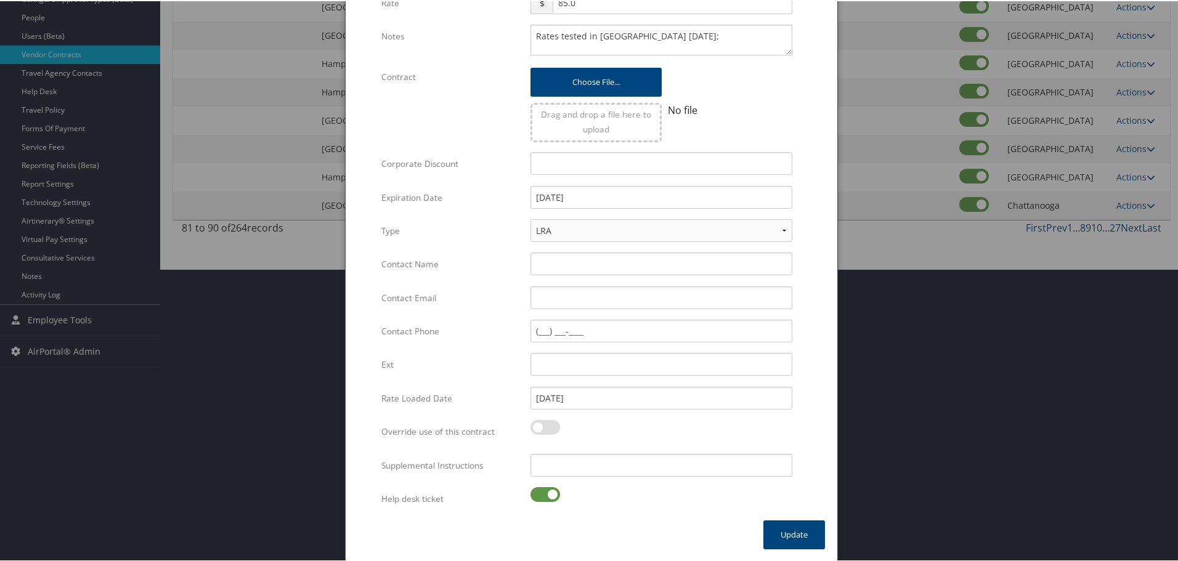
click at [544, 490] on label at bounding box center [545, 493] width 30 height 15
click at [544, 492] on input "checkbox" at bounding box center [541, 496] width 8 height 8
checkbox input "false"
click at [578, 466] on input "Supplemental Instructions" at bounding box center [661, 464] width 262 height 23
paste input "SAB Prop ID -"
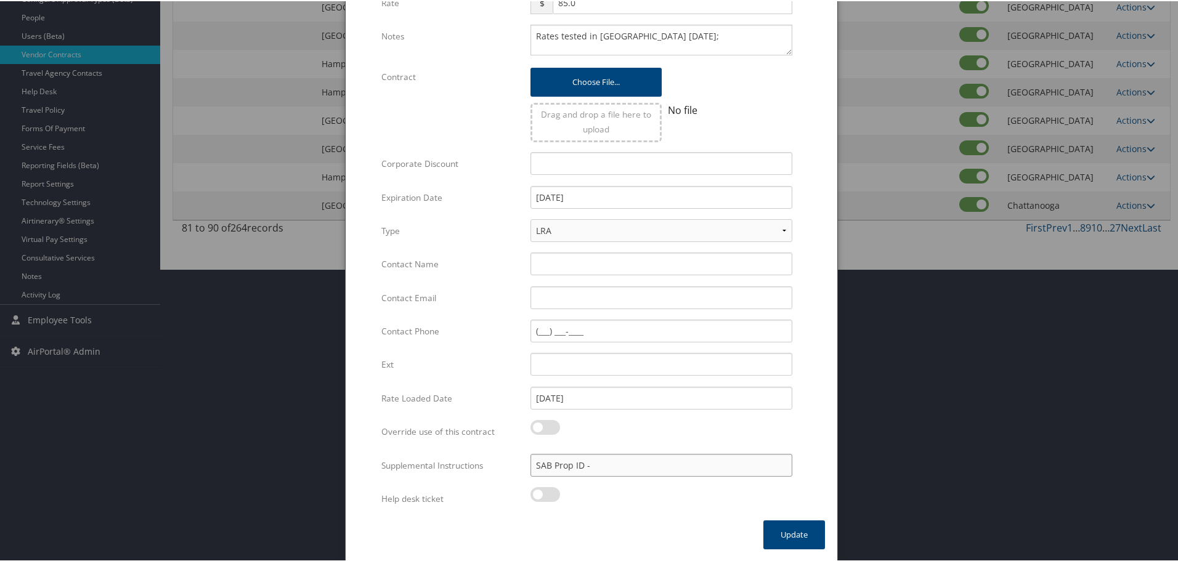
paste input "042794"
type input "SAB Prop ID - 042794"
click at [780, 529] on button "Update" at bounding box center [794, 533] width 62 height 29
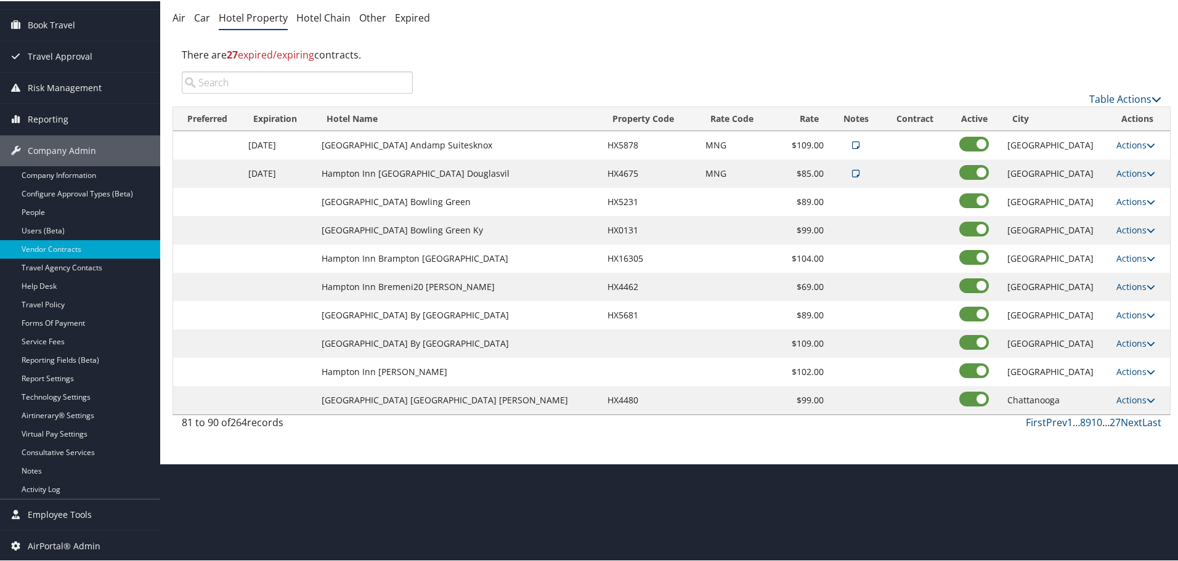
scroll to position [98, 0]
click at [1135, 198] on link "Actions" at bounding box center [1135, 201] width 39 height 12
click at [1138, 216] on link "Edit" at bounding box center [1128, 218] width 47 height 21
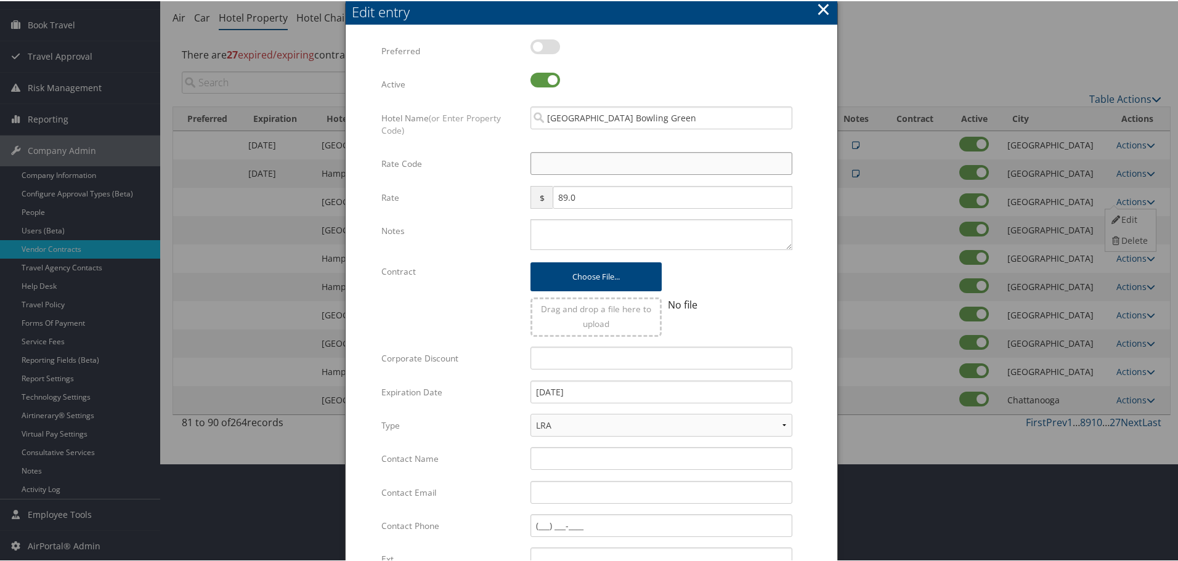
click at [575, 166] on input "Rate Code" at bounding box center [661, 162] width 262 height 23
type input "M"
checkbox input "true"
type input "MNG"
click at [554, 237] on textarea "Notes" at bounding box center [661, 233] width 262 height 31
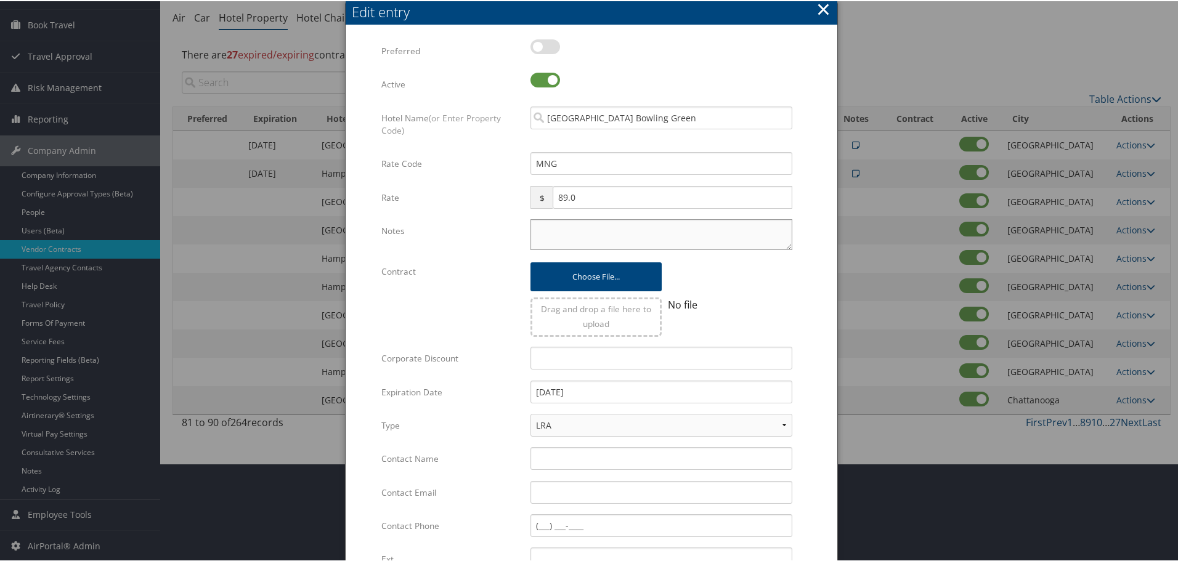
paste textarea "Rates tested in [GEOGRAPHIC_DATA] [DATE];"
type textarea "Rates tested in [GEOGRAPHIC_DATA] [DATE];"
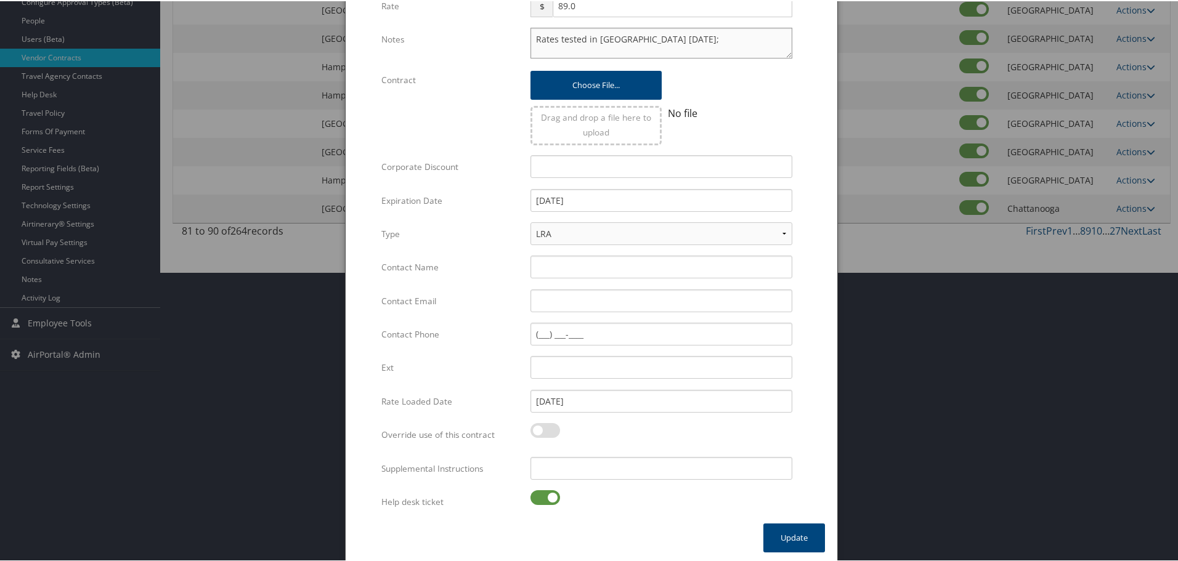
scroll to position [293, 0]
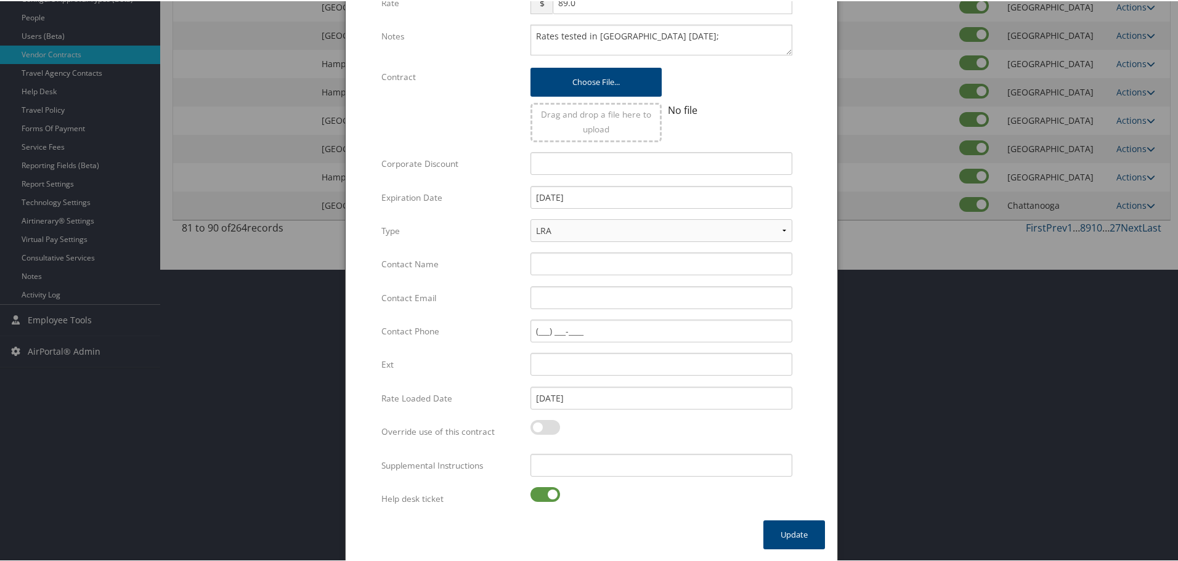
click at [535, 491] on label at bounding box center [545, 493] width 30 height 15
click at [537, 492] on input "checkbox" at bounding box center [541, 496] width 8 height 8
checkbox input "false"
click at [574, 464] on input "Supplemental Instructions" at bounding box center [661, 464] width 262 height 23
paste input "SAB Prop ID -"
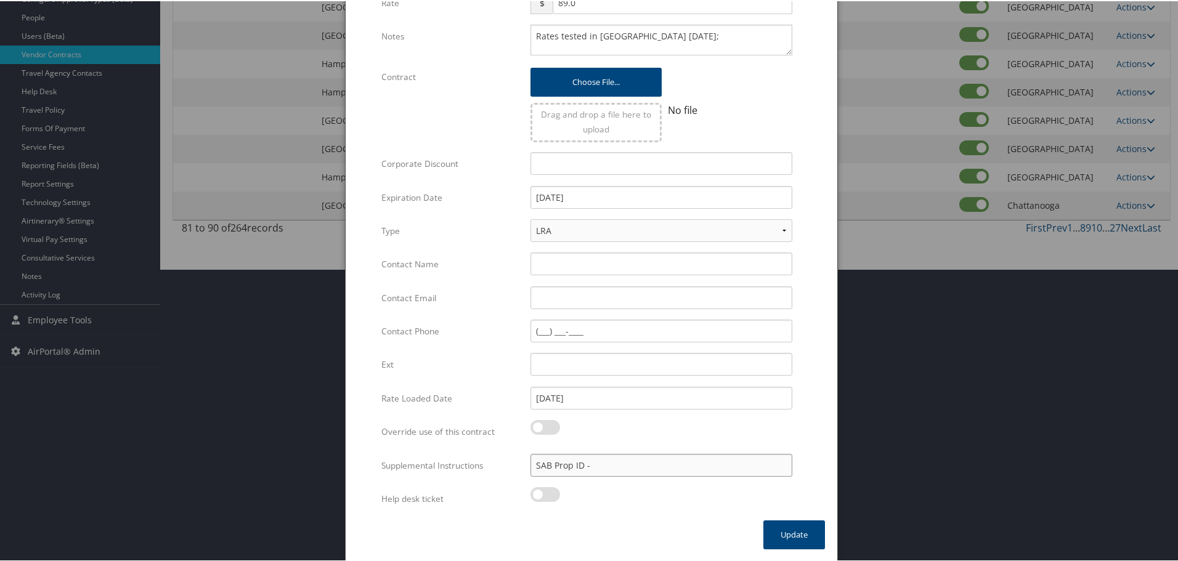
paste input "044256"
type input "SAB Prop ID - 044256"
click at [792, 532] on button "Update" at bounding box center [794, 533] width 62 height 29
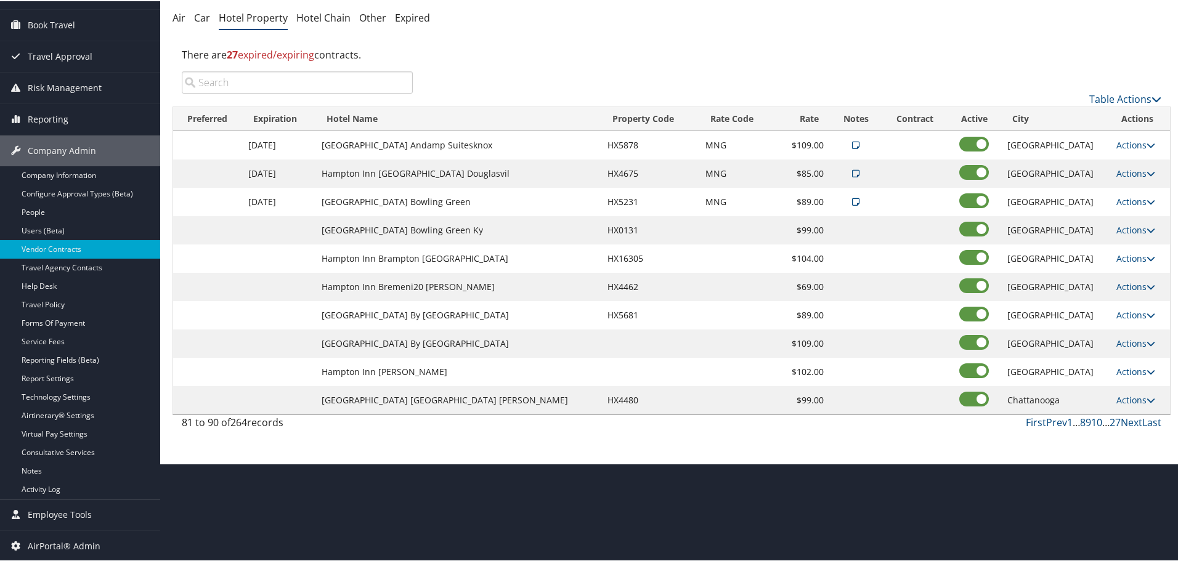
scroll to position [98, 0]
click at [1128, 231] on link "Actions" at bounding box center [1135, 229] width 39 height 12
click at [1120, 245] on icon at bounding box center [1115, 247] width 11 height 9
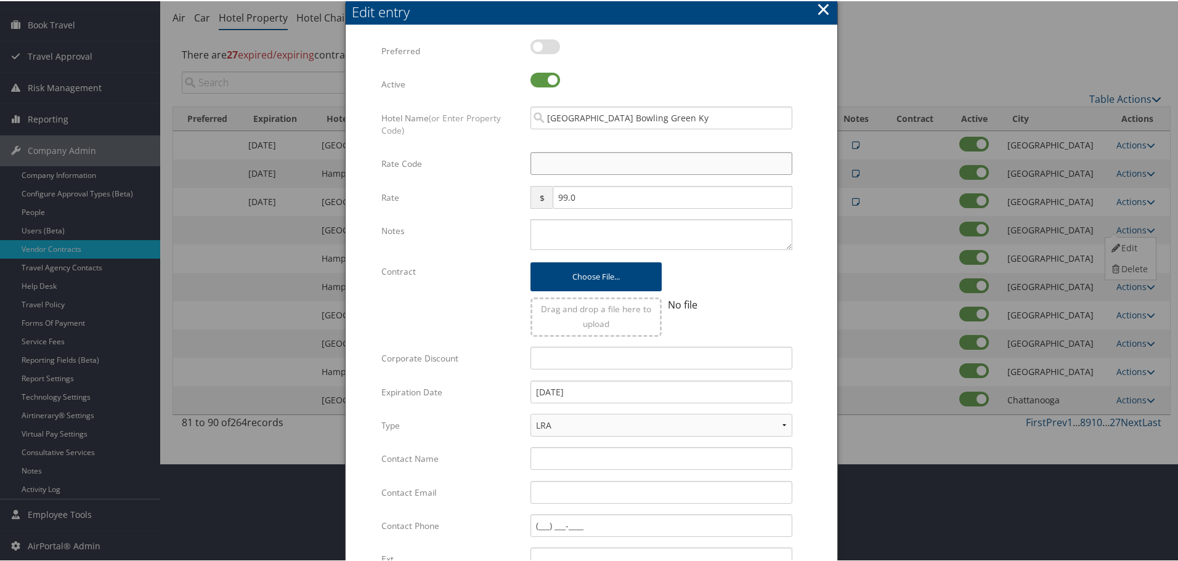
click at [568, 156] on input "Rate Code" at bounding box center [661, 162] width 262 height 23
type input "M"
checkbox input "true"
type input "MNG"
click at [566, 228] on textarea "Notes" at bounding box center [661, 233] width 262 height 31
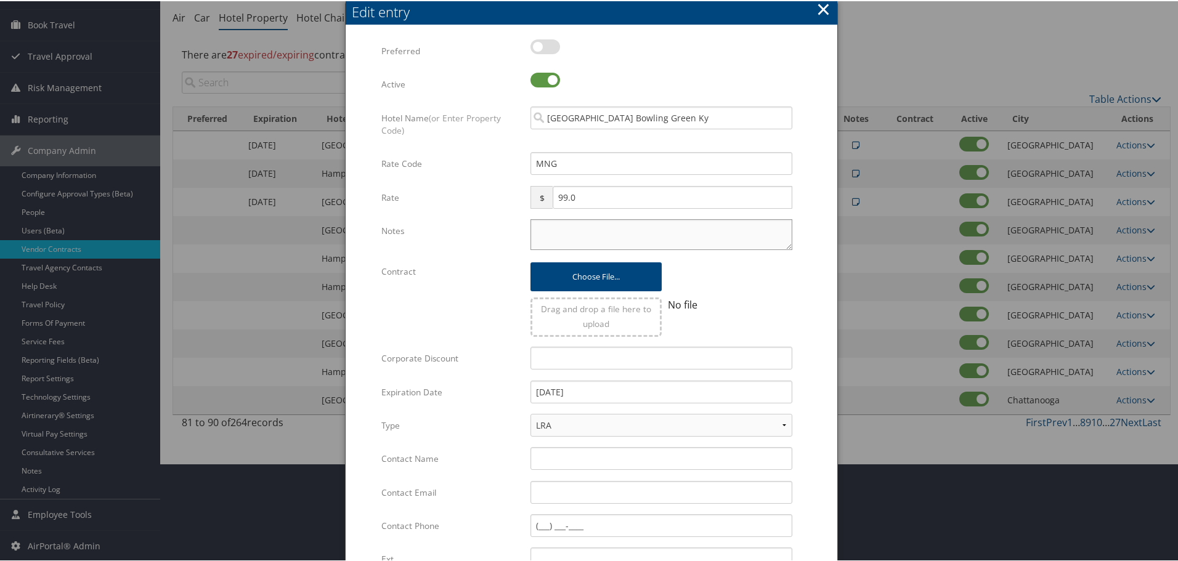
paste textarea "Rates tested in [GEOGRAPHIC_DATA] [DATE];"
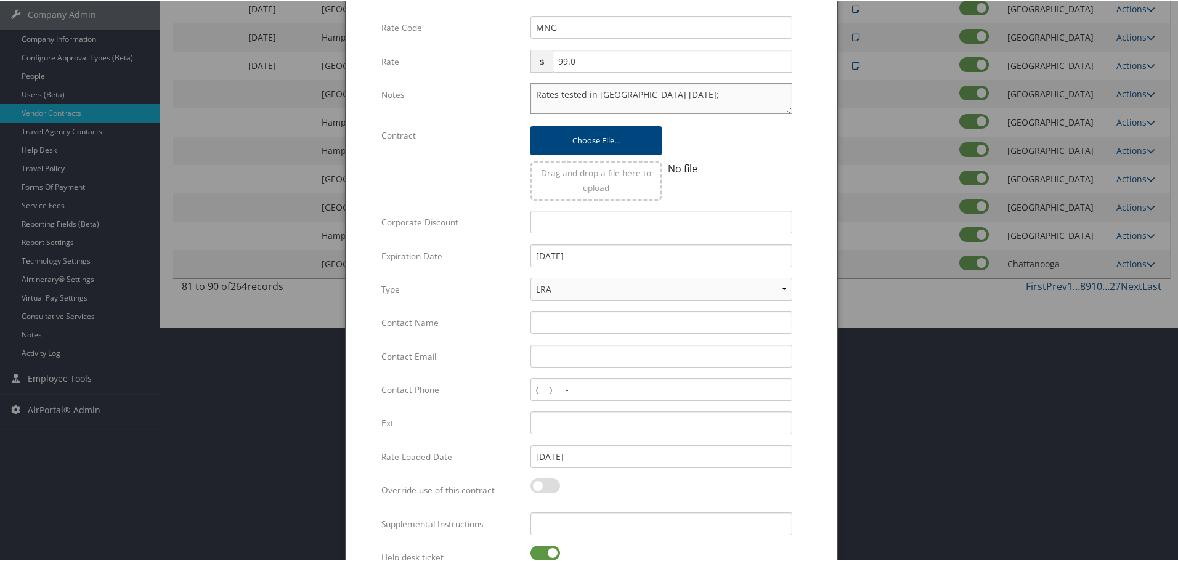
scroll to position [293, 0]
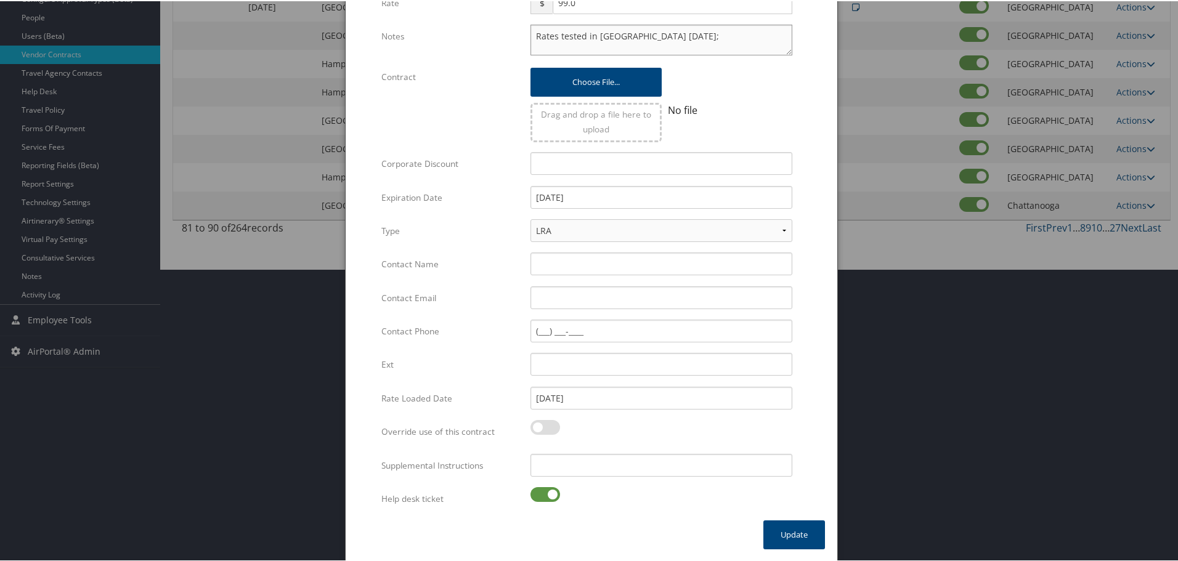
type textarea "Rates tested in [GEOGRAPHIC_DATA] [DATE];"
click at [542, 493] on label at bounding box center [545, 493] width 30 height 15
click at [542, 493] on input "checkbox" at bounding box center [541, 496] width 8 height 8
checkbox input "false"
click at [580, 464] on input "Supplemental Instructions" at bounding box center [661, 464] width 262 height 23
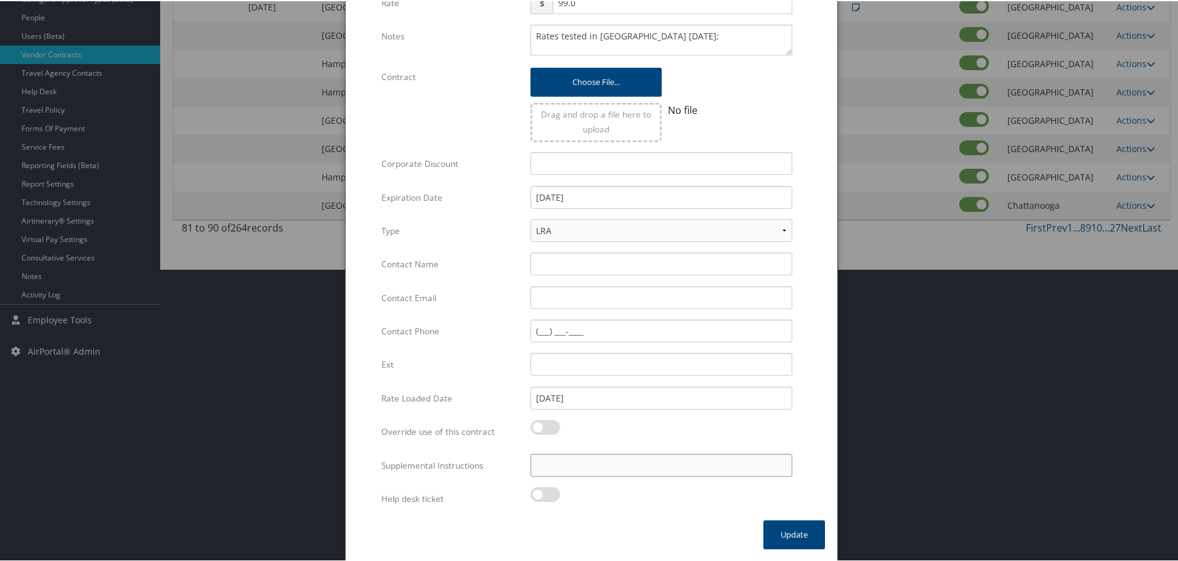
paste input "SAB Prop ID -"
paste input "024347"
type input "SAB Prop ID - 024347"
click at [776, 531] on button "Update" at bounding box center [794, 533] width 62 height 29
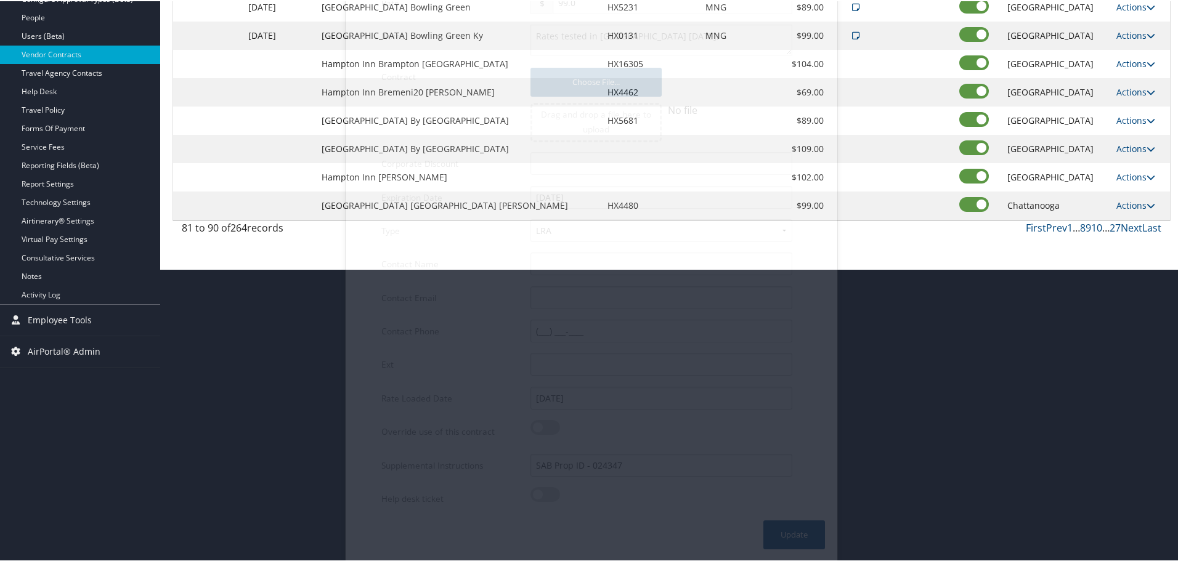
scroll to position [98, 0]
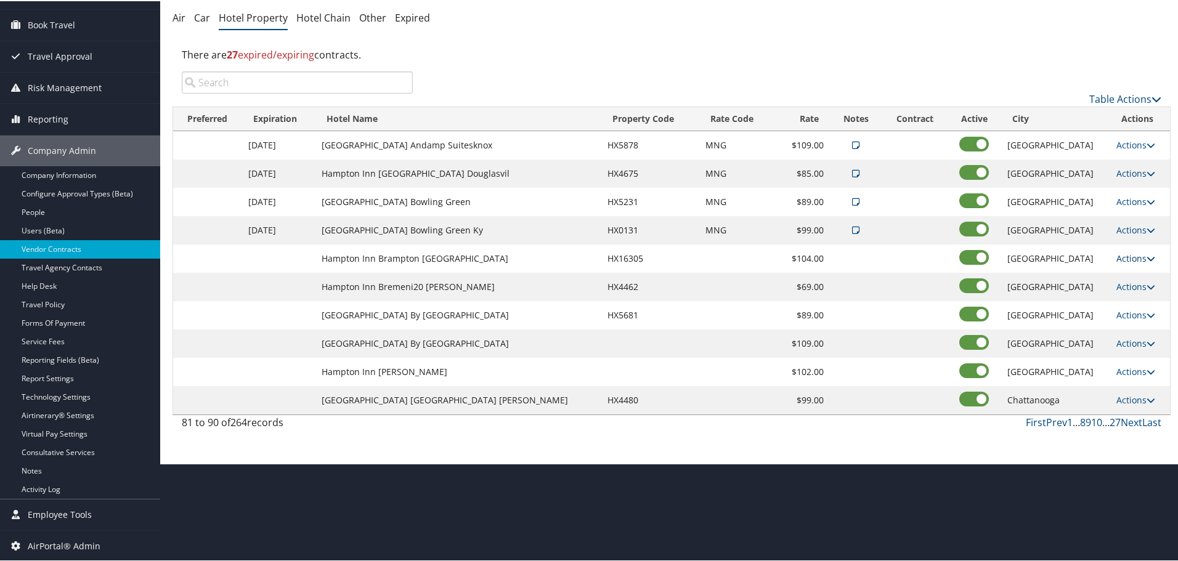
click at [1122, 258] on link "Actions" at bounding box center [1135, 257] width 39 height 12
click at [1126, 274] on link "Edit" at bounding box center [1128, 275] width 47 height 21
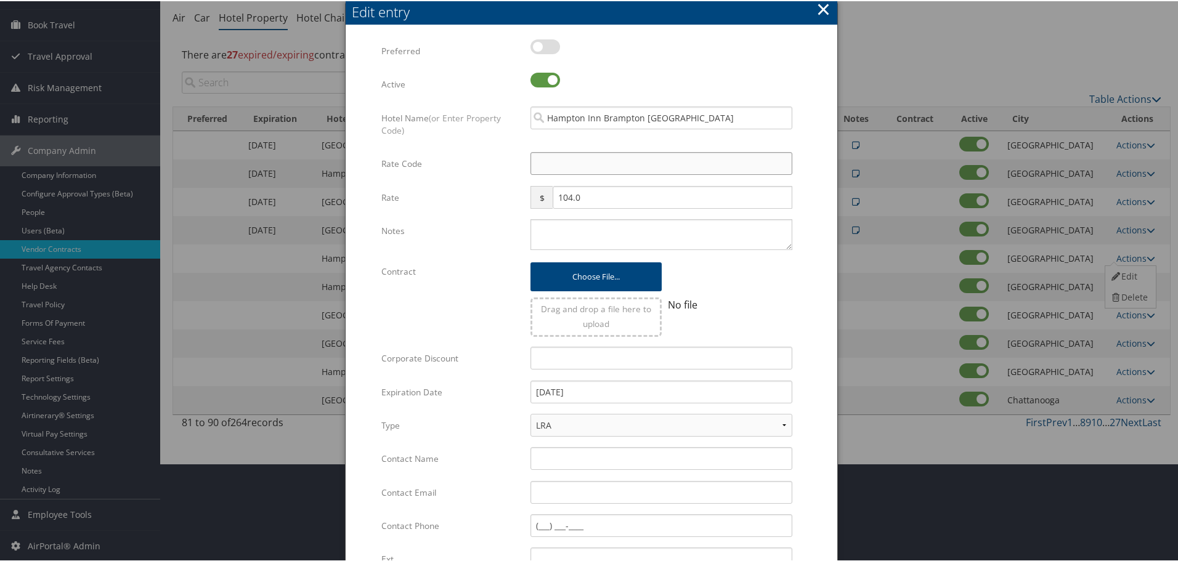
click at [566, 160] on input "Rate Code" at bounding box center [661, 162] width 262 height 23
type input "M"
checkbox input "true"
type input "MNG"
click at [583, 244] on textarea "Notes" at bounding box center [661, 233] width 262 height 31
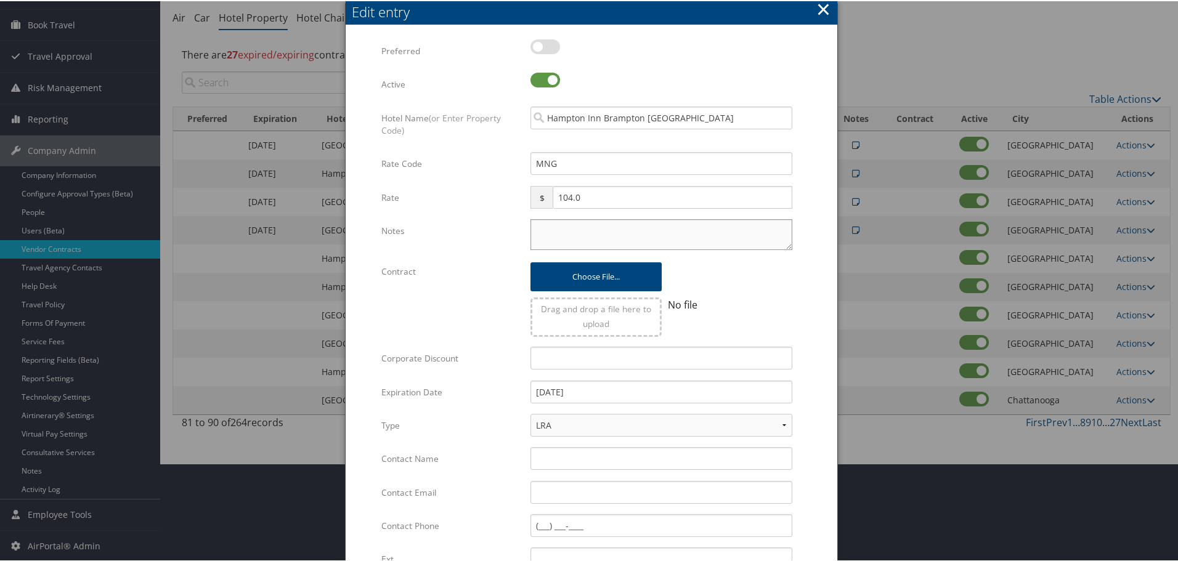
paste textarea "Rates tested in [GEOGRAPHIC_DATA] [DATE];"
type textarea "Rates tested in [GEOGRAPHIC_DATA] [DATE];"
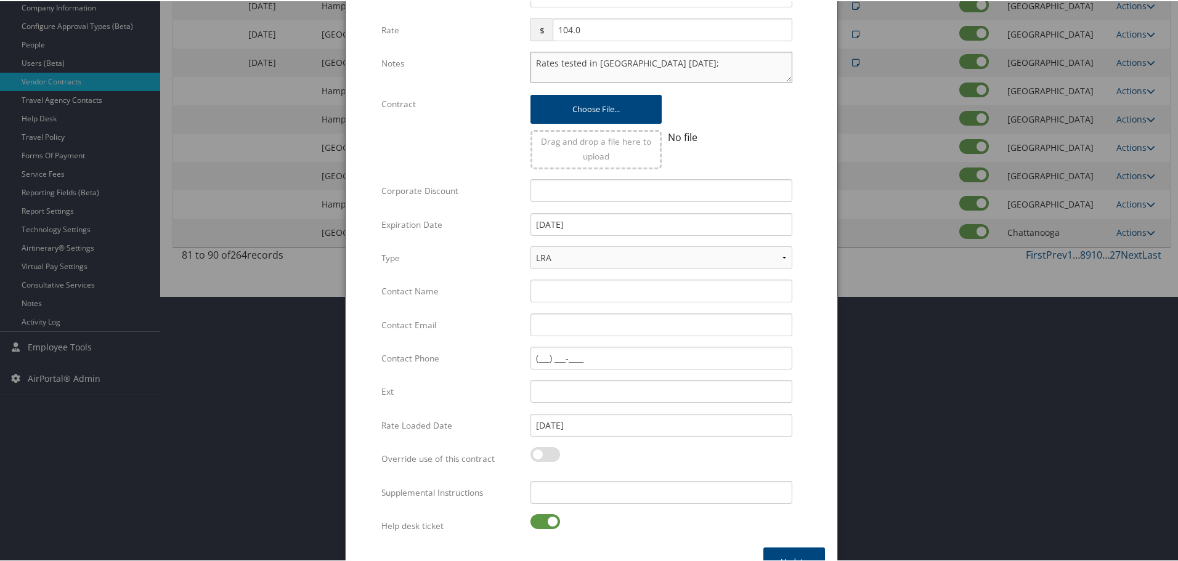
scroll to position [293, 0]
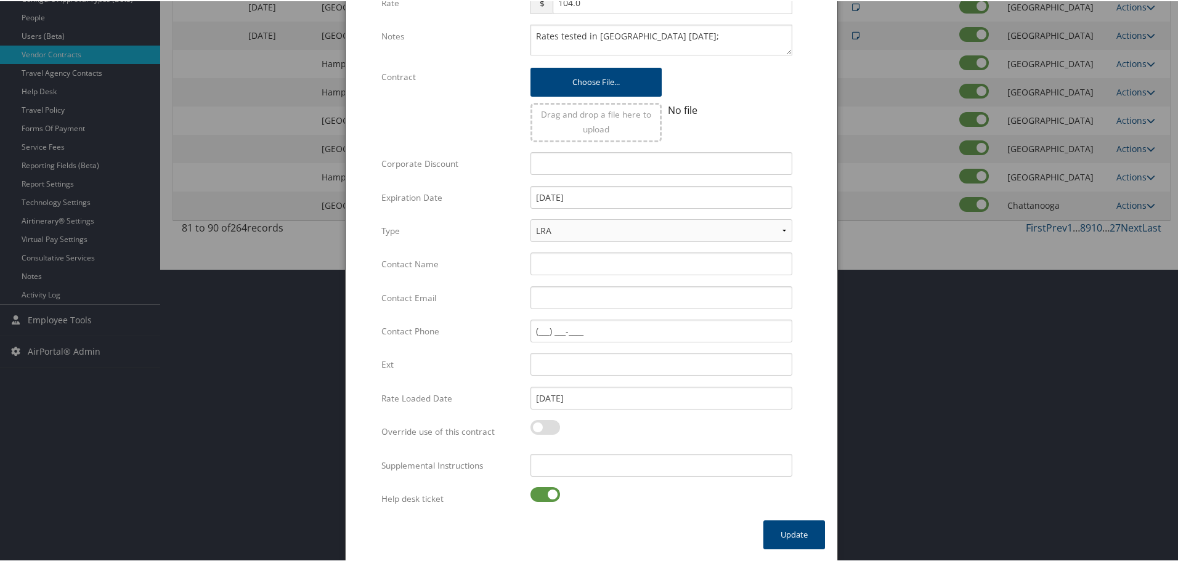
click at [542, 500] on label at bounding box center [545, 493] width 30 height 15
click at [542, 500] on input "checkbox" at bounding box center [541, 496] width 8 height 8
checkbox input "false"
click at [579, 463] on input "Supplemental Instructions" at bounding box center [661, 464] width 262 height 23
paste input "SAB Prop ID -"
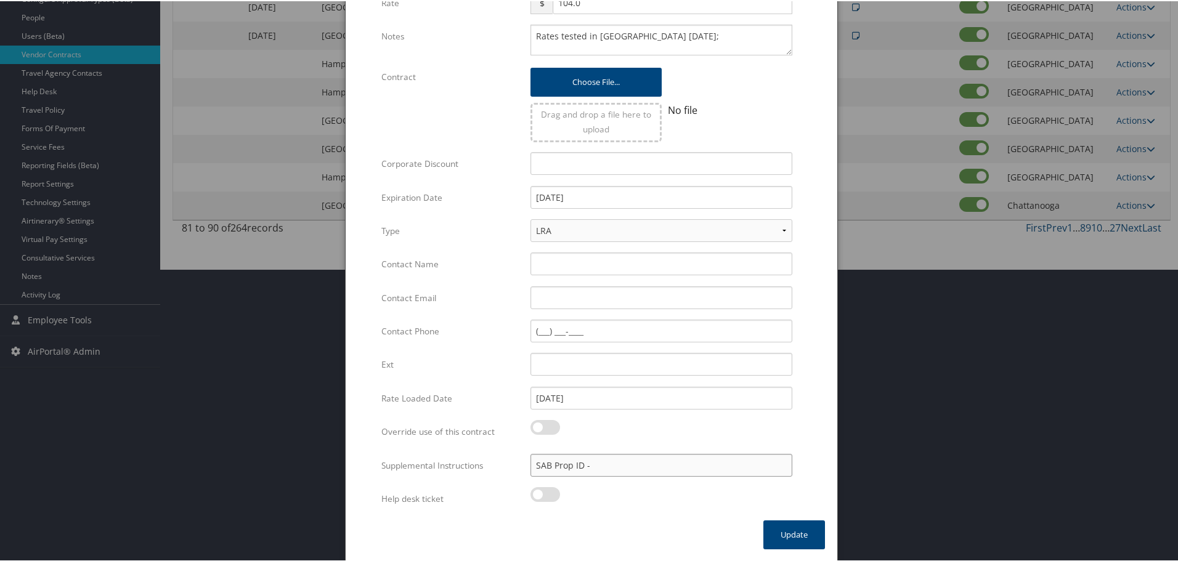
paste input "163050"
type input "SAB Prop ID - 163050"
click at [793, 542] on button "Update" at bounding box center [794, 533] width 62 height 29
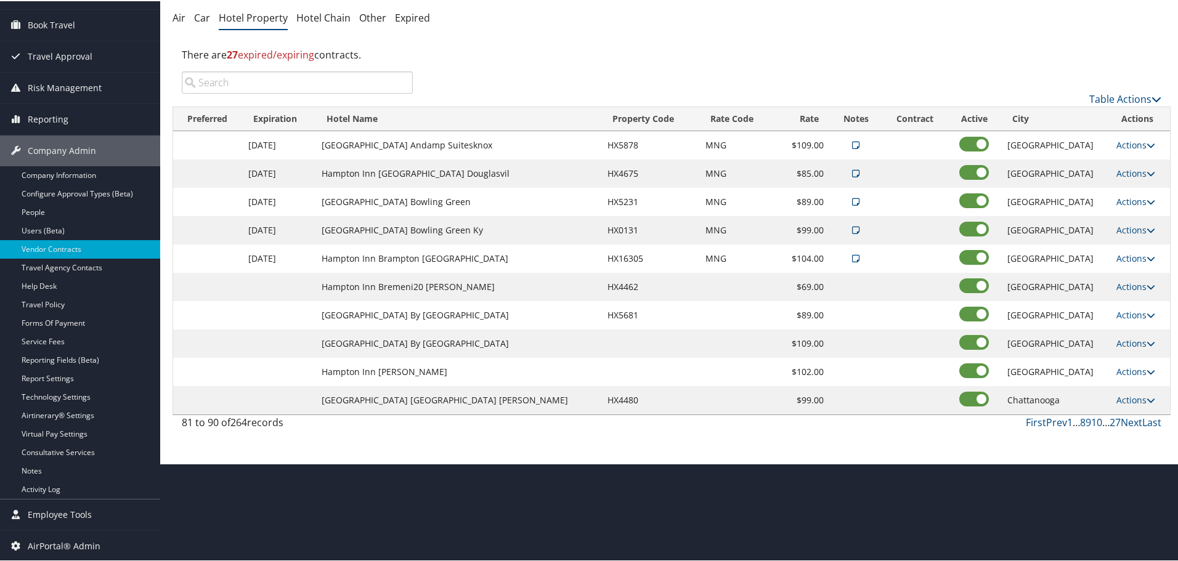
scroll to position [98, 0]
click at [1119, 282] on link "Actions" at bounding box center [1135, 286] width 39 height 12
click at [1130, 305] on link "Edit" at bounding box center [1128, 303] width 47 height 21
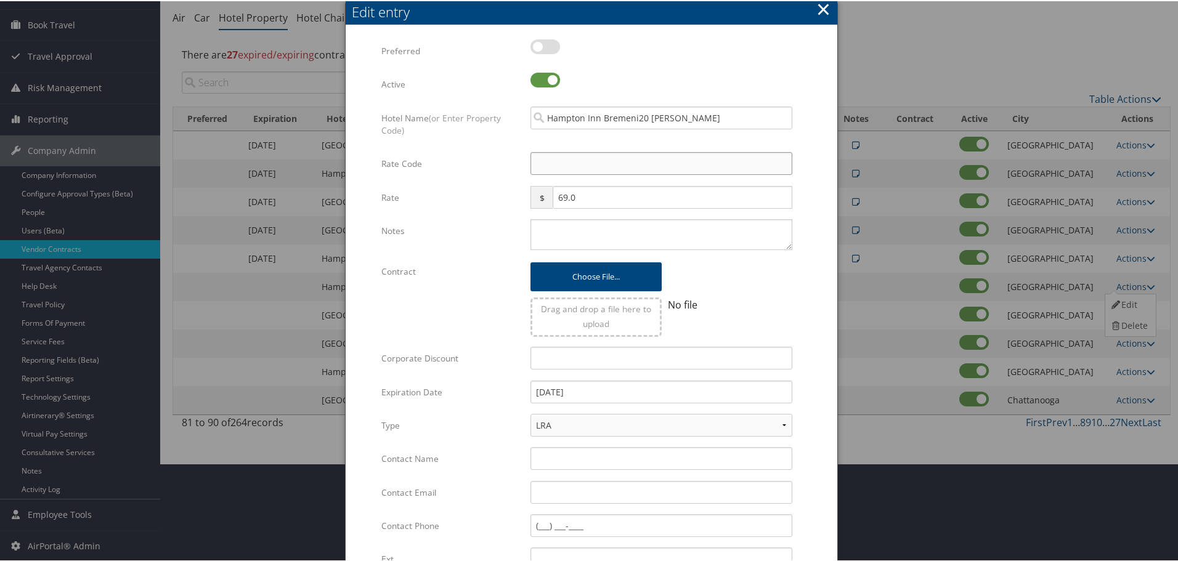
click at [583, 153] on input "Rate Code" at bounding box center [661, 162] width 262 height 23
type input "M"
checkbox input "true"
type input "MNG"
click at [568, 233] on textarea "Notes" at bounding box center [661, 233] width 262 height 31
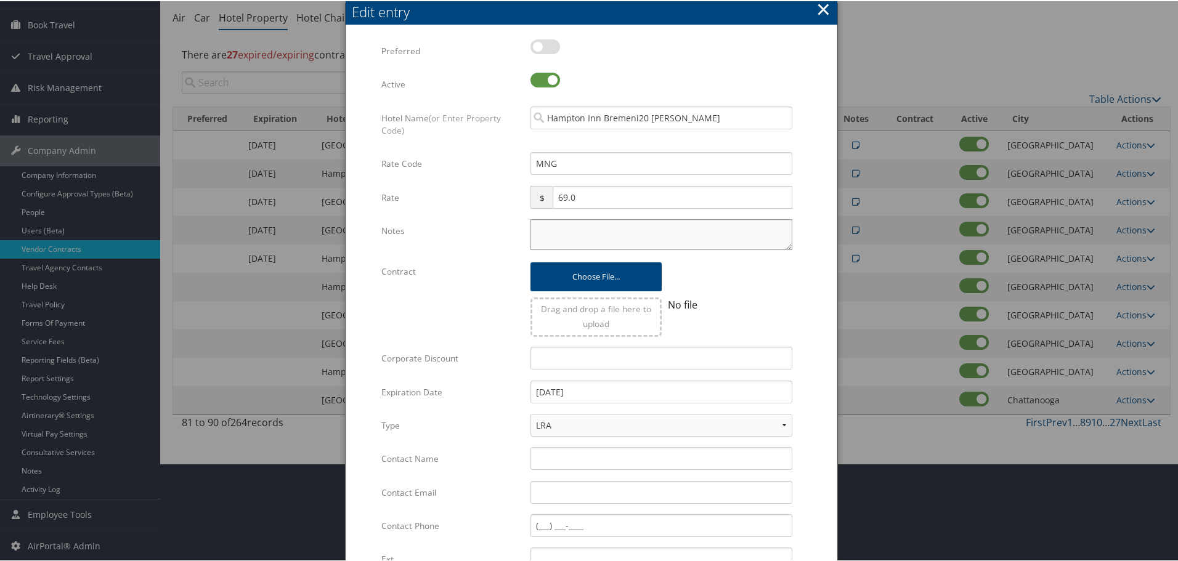
paste textarea "Rates tested in [GEOGRAPHIC_DATA] [DATE];"
type textarea "Rates tested in [GEOGRAPHIC_DATA] [DATE];"
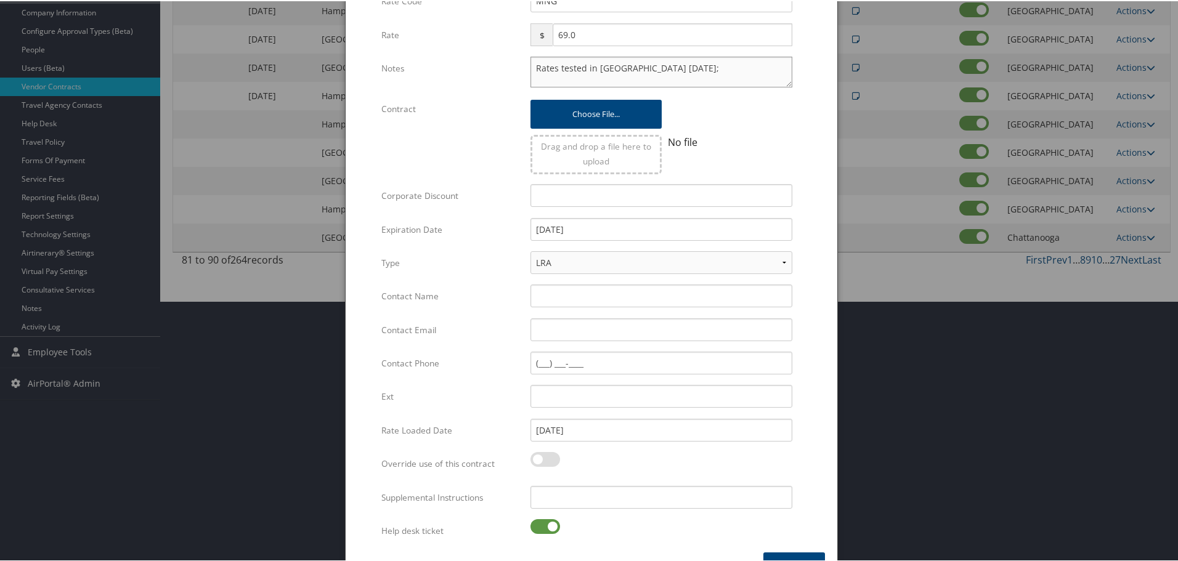
scroll to position [293, 0]
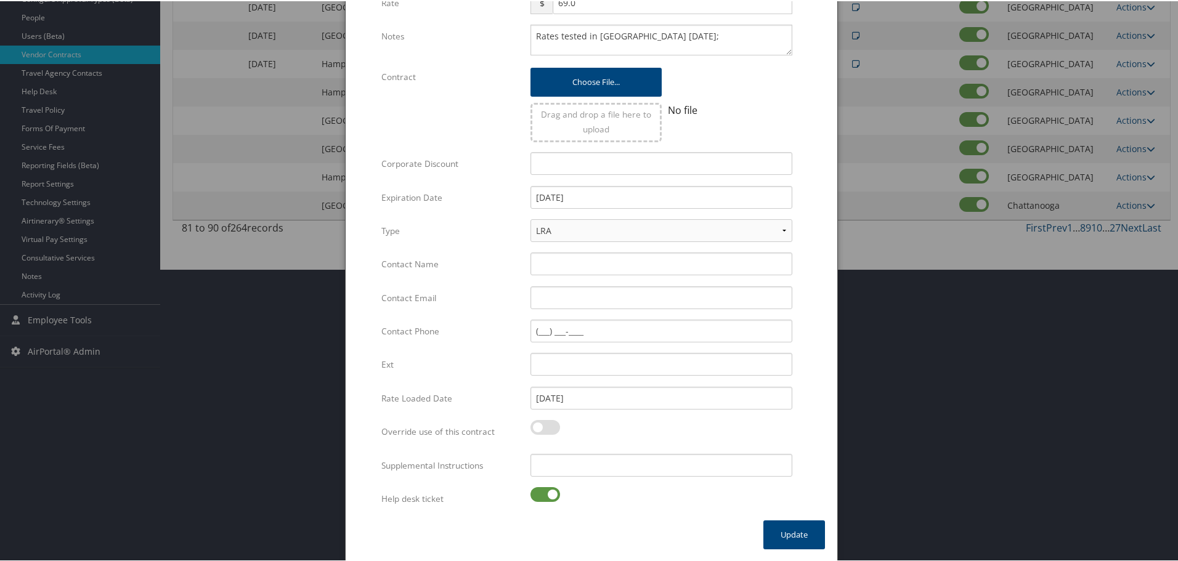
click at [548, 493] on label at bounding box center [545, 493] width 30 height 15
click at [545, 493] on input "checkbox" at bounding box center [541, 496] width 8 height 8
checkbox input "false"
click at [585, 467] on input "Supplemental Instructions" at bounding box center [661, 464] width 262 height 23
paste input "SAB Prop ID -"
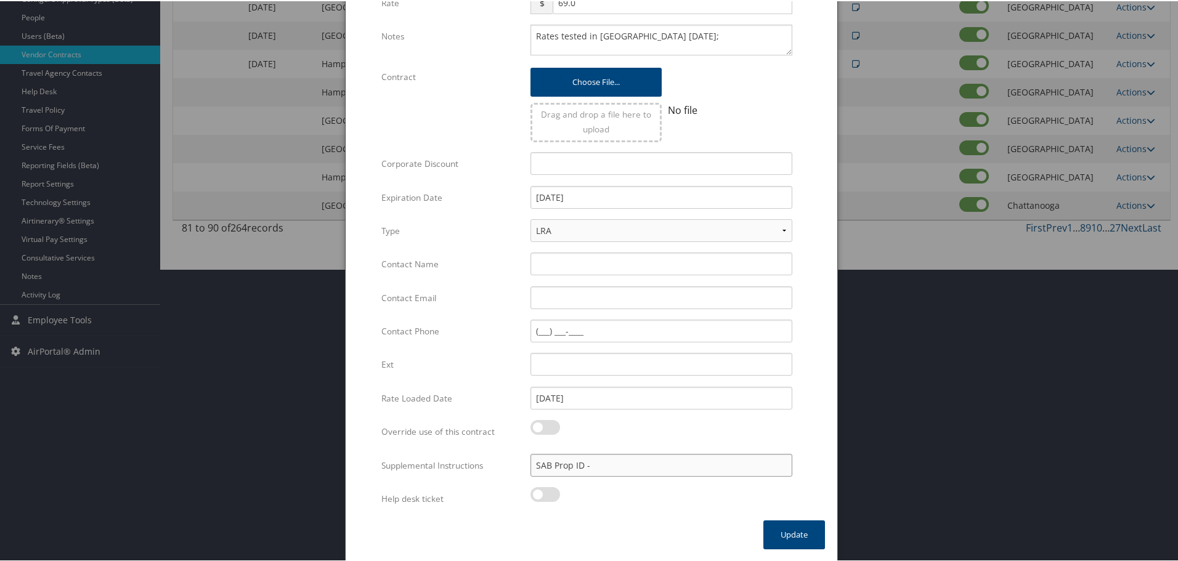
paste input "031803"
type input "SAB Prop ID - 031803"
click at [781, 530] on button "Update" at bounding box center [794, 533] width 62 height 29
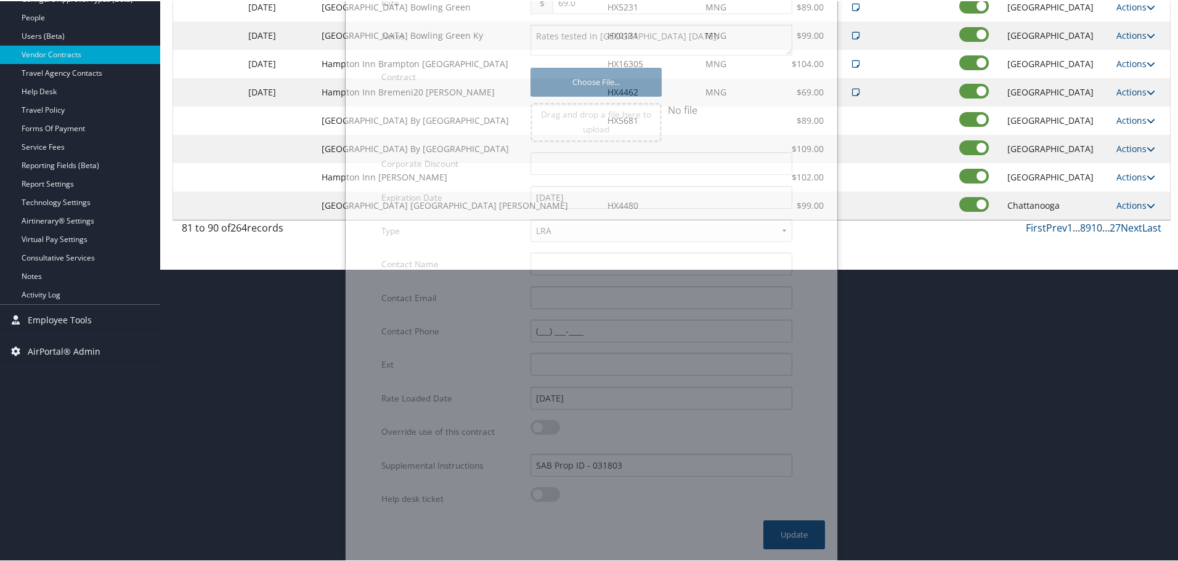
scroll to position [98, 0]
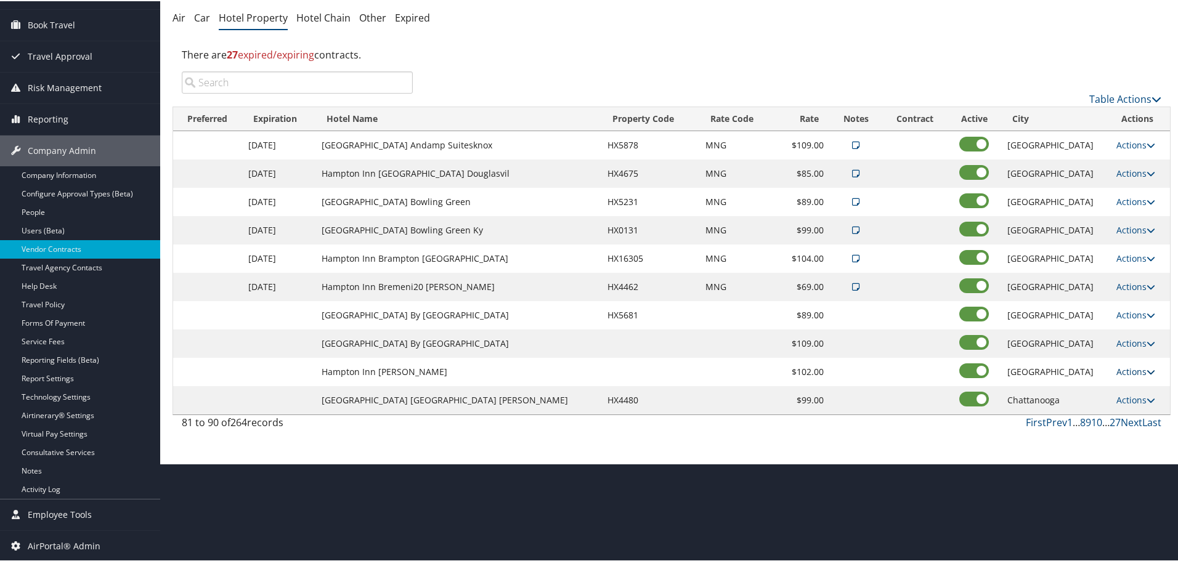
click at [1121, 368] on link "Actions" at bounding box center [1135, 371] width 39 height 12
click at [1121, 404] on link "Delete" at bounding box center [1128, 409] width 47 height 21
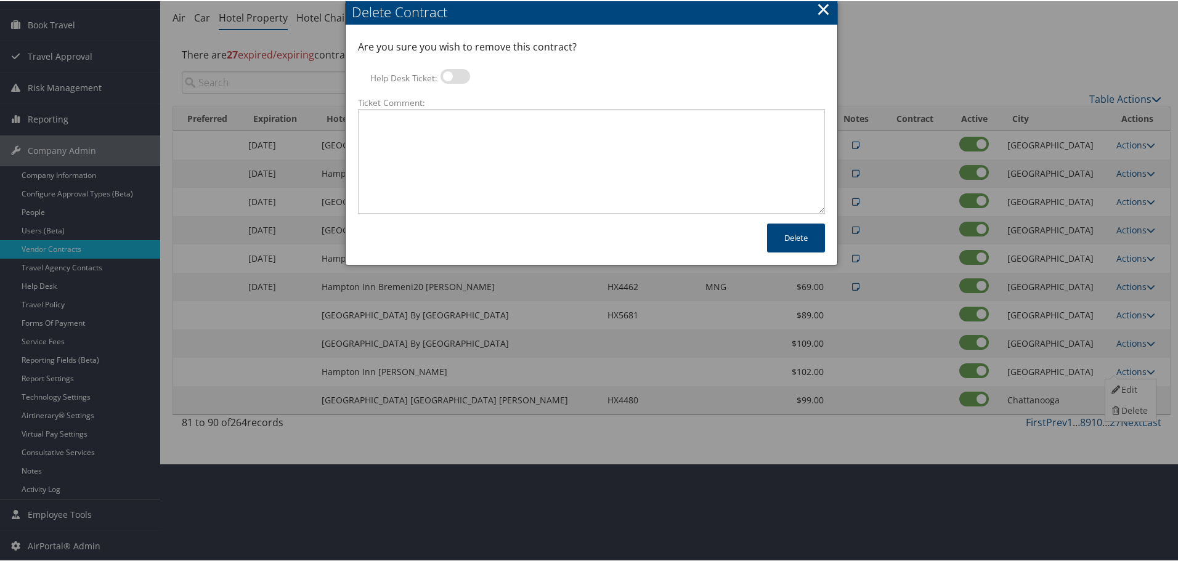
click at [449, 73] on label at bounding box center [455, 75] width 30 height 15
click at [449, 73] on input "Help Desk Ticket:" at bounding box center [451, 77] width 8 height 8
checkbox input "true"
click at [463, 129] on textarea "Ticket Comment:" at bounding box center [591, 160] width 467 height 105
paste textarea "Rates no longer active; remove from profile and preferred status."
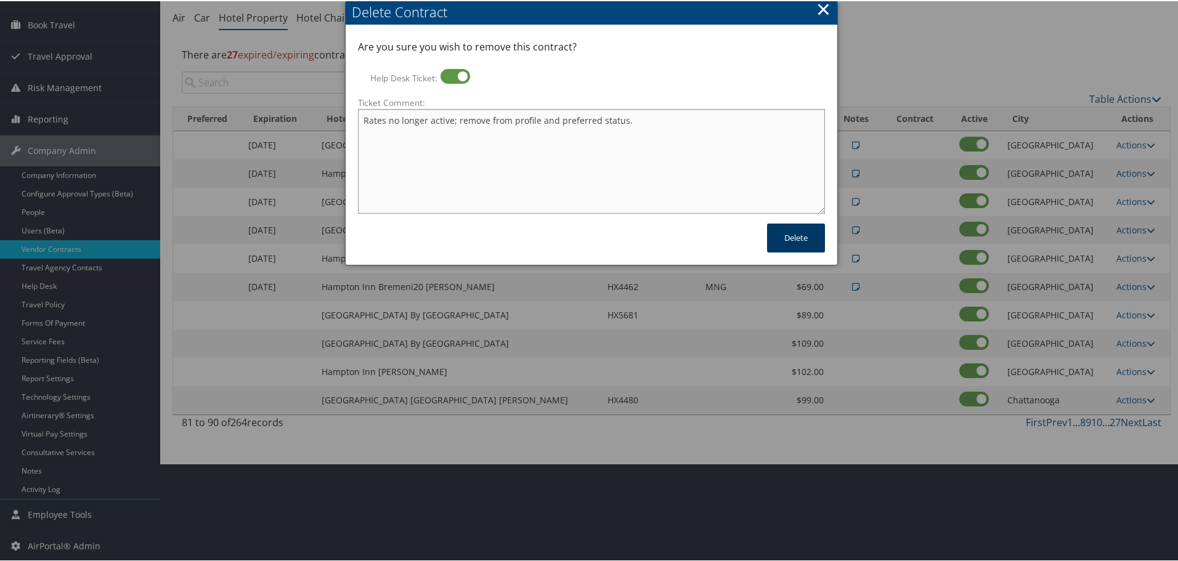
type textarea "Rates no longer active; remove from profile and preferred status."
click at [790, 240] on button "Delete" at bounding box center [796, 236] width 58 height 29
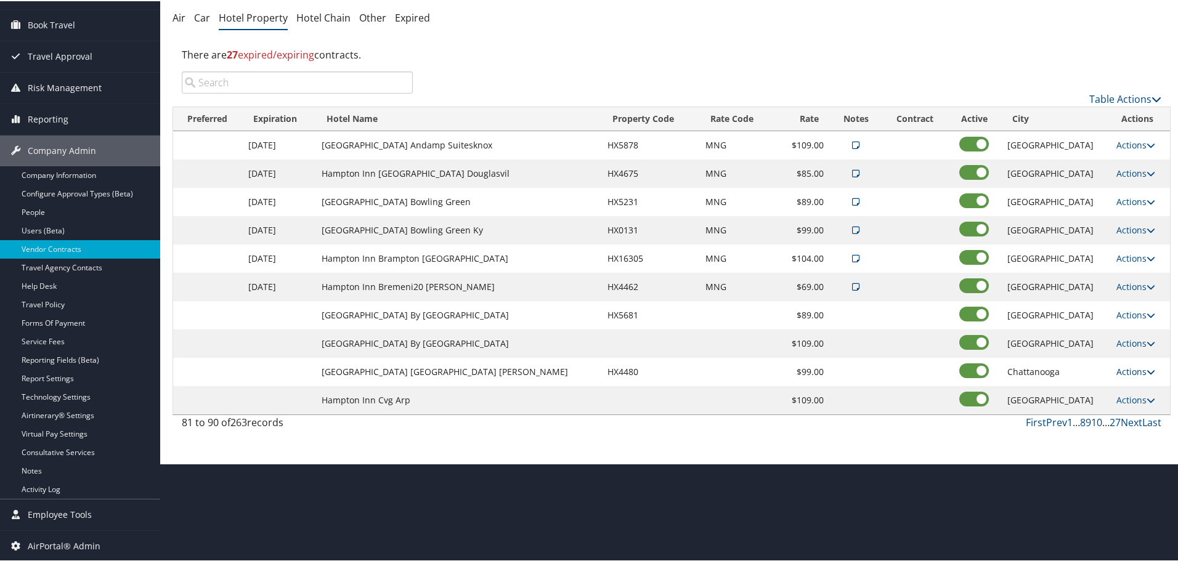
click at [1126, 370] on link "Actions" at bounding box center [1135, 371] width 39 height 12
click at [1129, 388] on link "Edit" at bounding box center [1128, 388] width 47 height 21
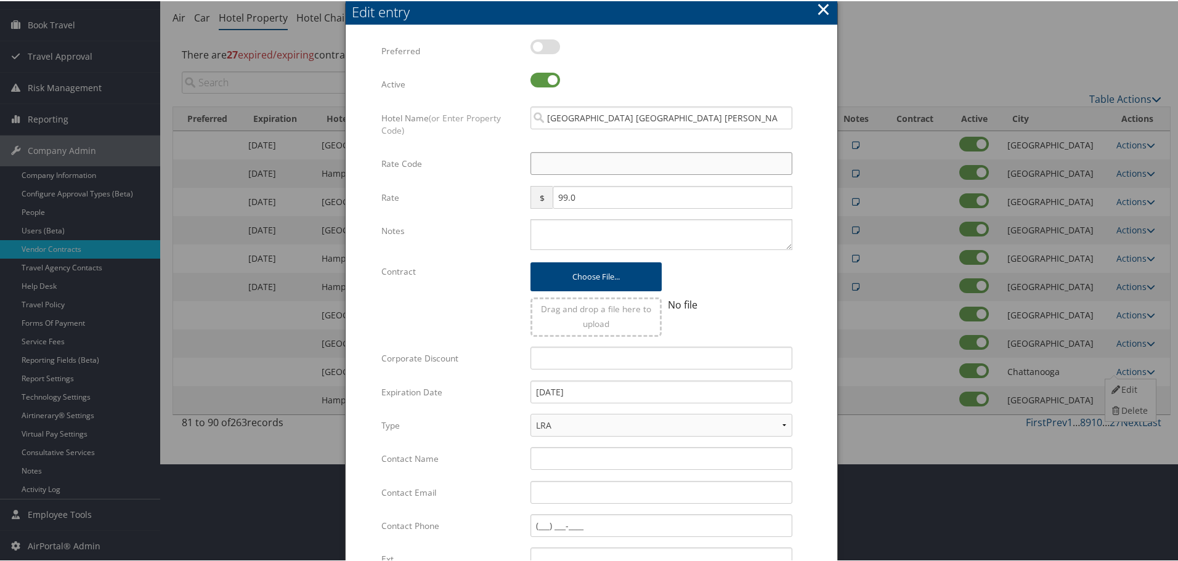
click at [563, 173] on input "Rate Code" at bounding box center [661, 162] width 262 height 23
type input "M"
checkbox input "true"
type input "MNG"
click at [589, 254] on div "Multiple values The selected items contain different values for this input. To …" at bounding box center [661, 238] width 280 height 41
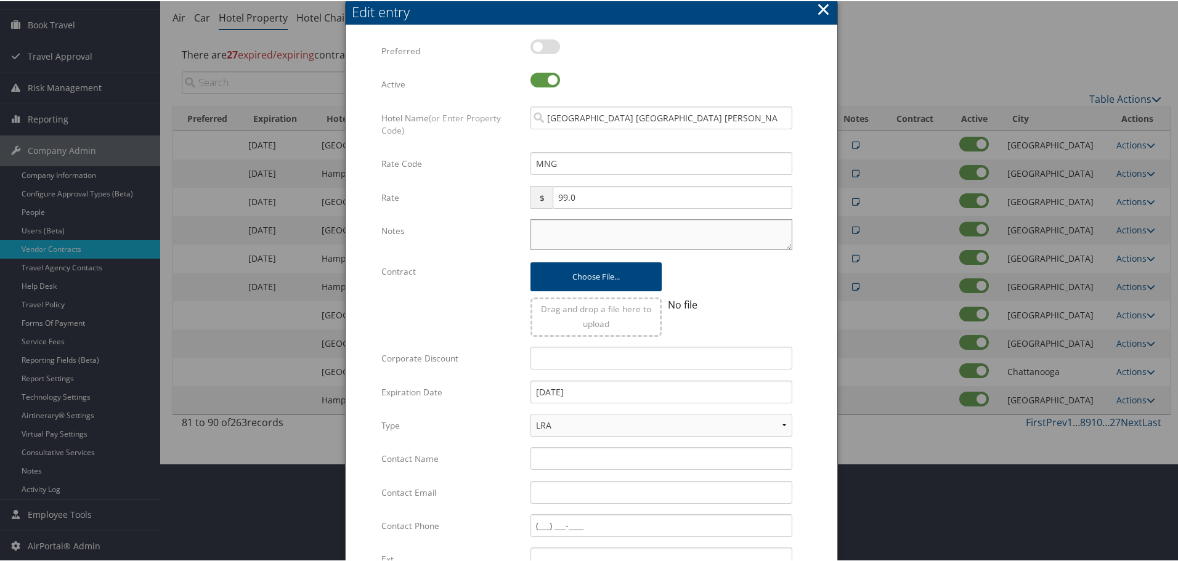
click at [601, 234] on textarea "Notes" at bounding box center [661, 233] width 262 height 31
paste textarea "Rates tested in [GEOGRAPHIC_DATA] [DATE];"
type textarea "Rates tested in [GEOGRAPHIC_DATA] [DATE];"
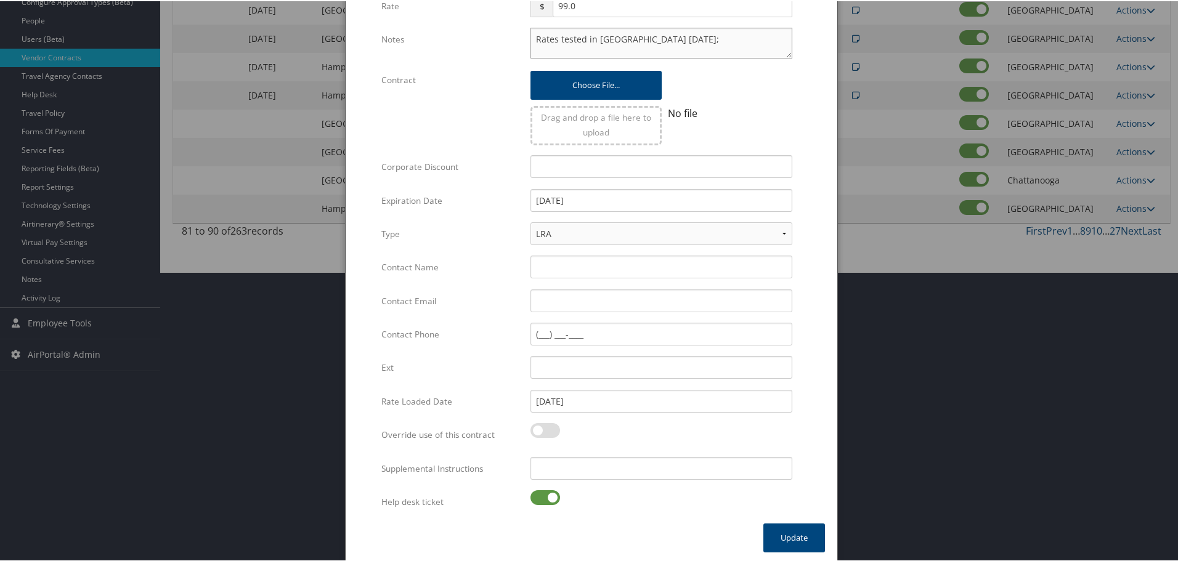
scroll to position [293, 0]
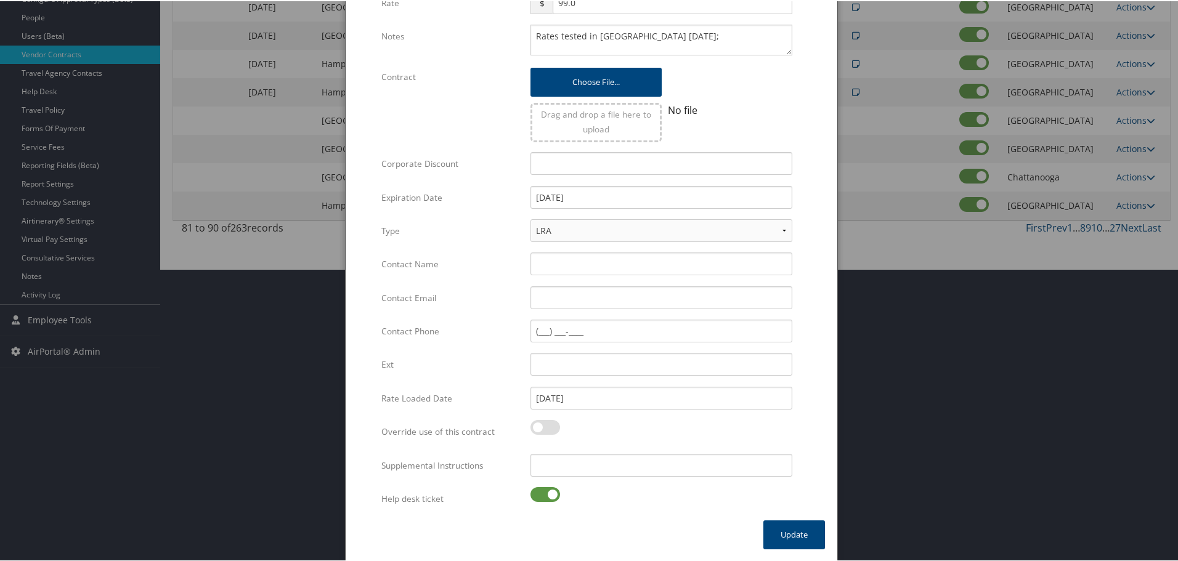
click at [534, 496] on label at bounding box center [545, 493] width 30 height 15
click at [537, 496] on input "checkbox" at bounding box center [541, 496] width 8 height 8
checkbox input "false"
click at [583, 454] on input "Supplemental Instructions" at bounding box center [661, 464] width 262 height 23
paste input "SAB Prop ID -"
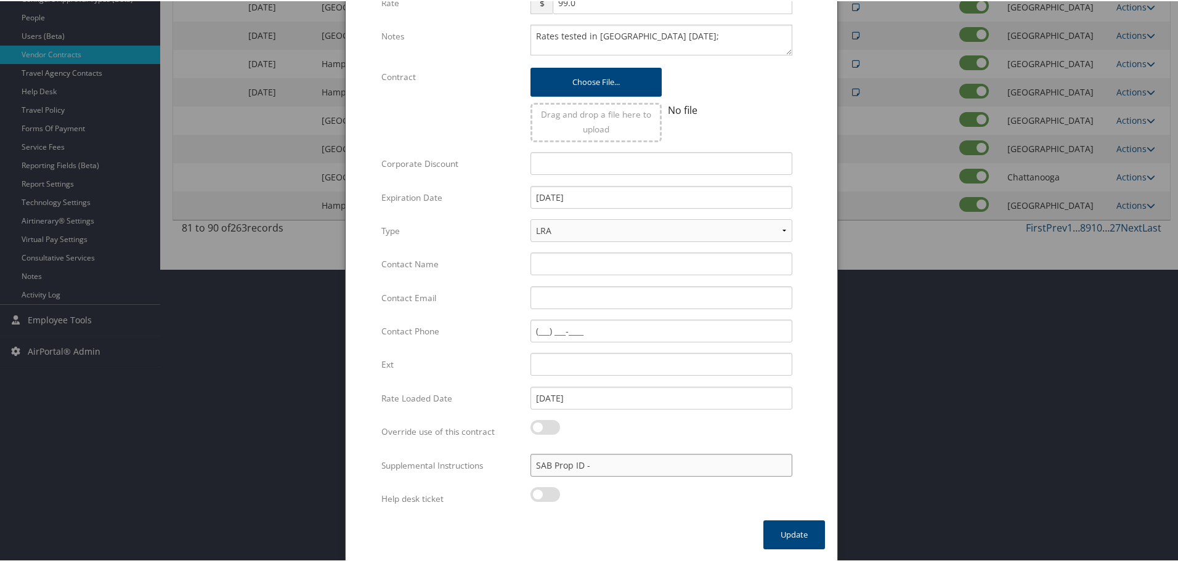
paste input "031259"
type input "SAB Prop ID - 031259"
click at [788, 533] on button "Update" at bounding box center [794, 533] width 62 height 29
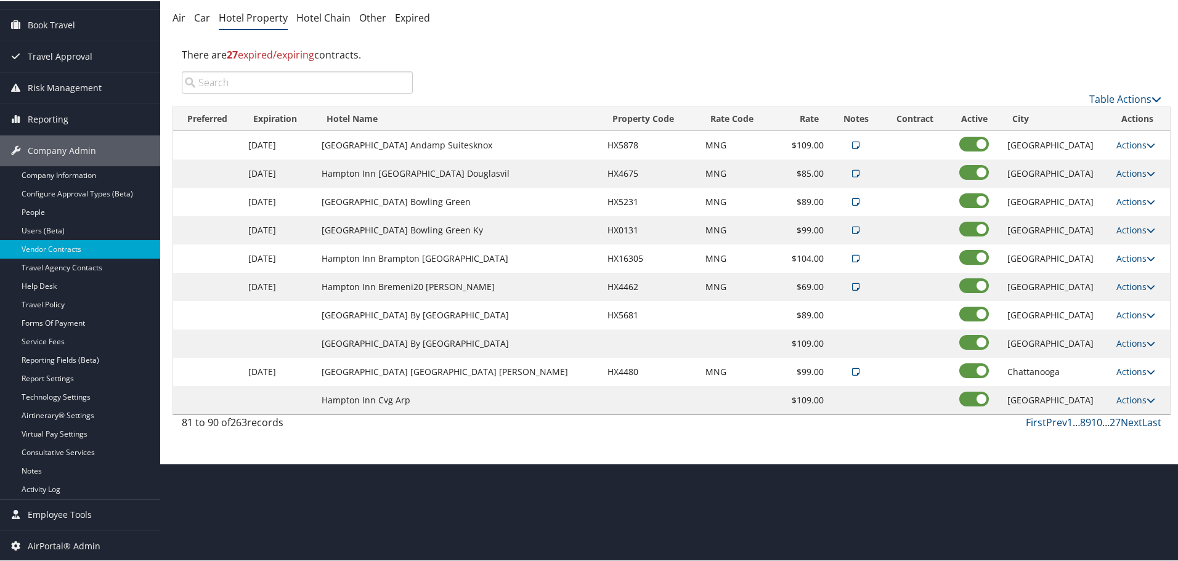
scroll to position [98, 0]
click at [1124, 395] on link "Actions" at bounding box center [1135, 399] width 39 height 12
click at [1122, 413] on link "Edit" at bounding box center [1128, 417] width 47 height 21
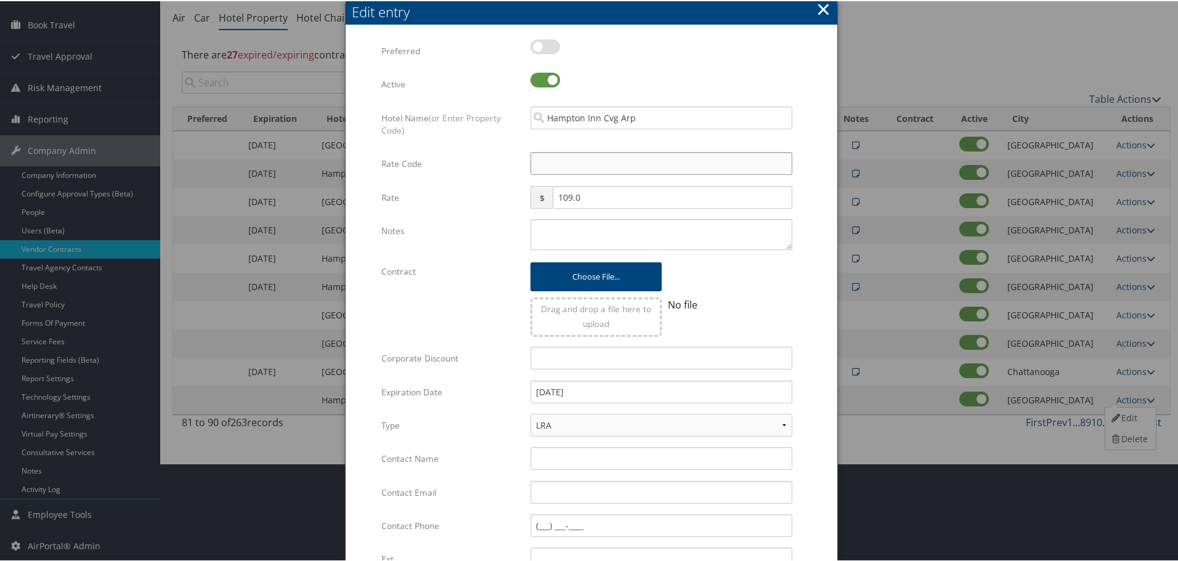
click at [588, 156] on input "Rate Code" at bounding box center [661, 162] width 262 height 23
type input "M"
checkbox input "true"
type input "MNG"
click at [577, 245] on textarea "Notes" at bounding box center [661, 233] width 262 height 31
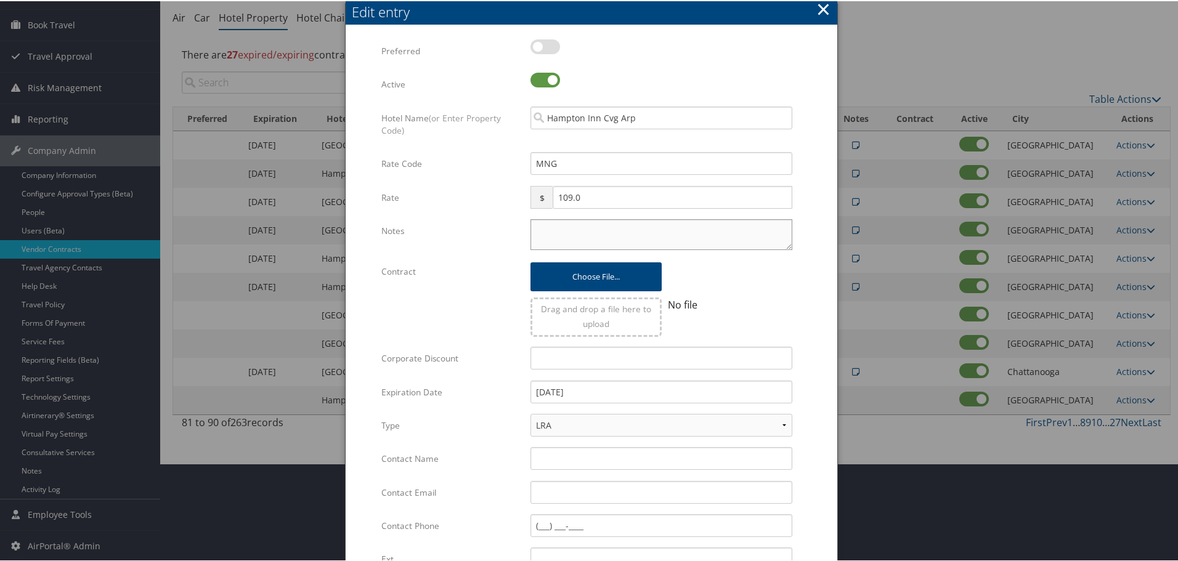
paste textarea "Rates tested in [GEOGRAPHIC_DATA] [DATE];"
type textarea "Rates tested in [GEOGRAPHIC_DATA] [DATE];"
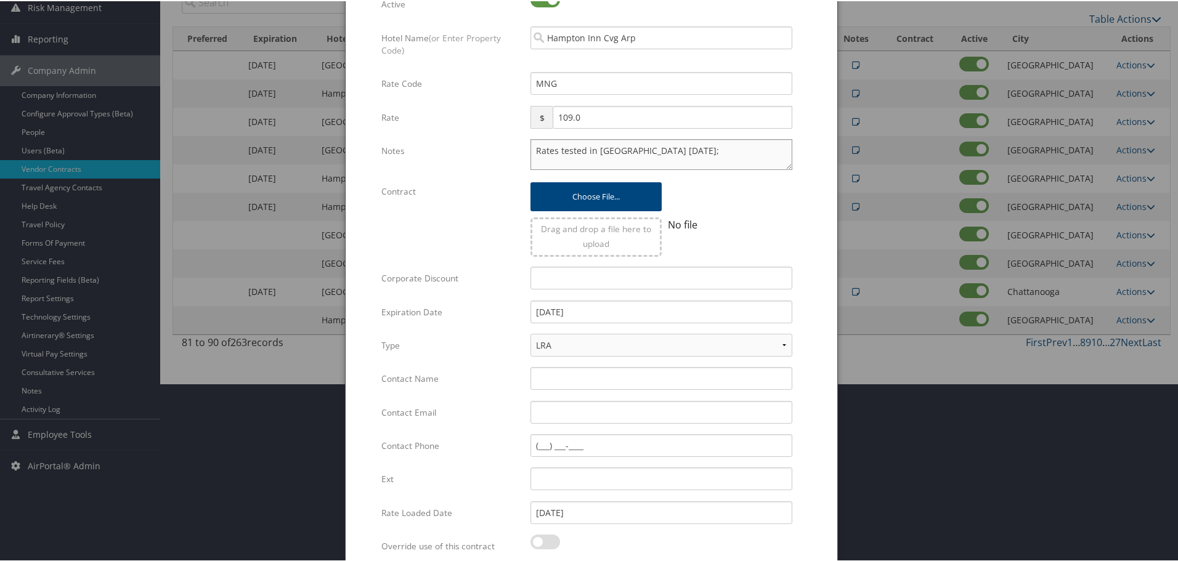
scroll to position [293, 0]
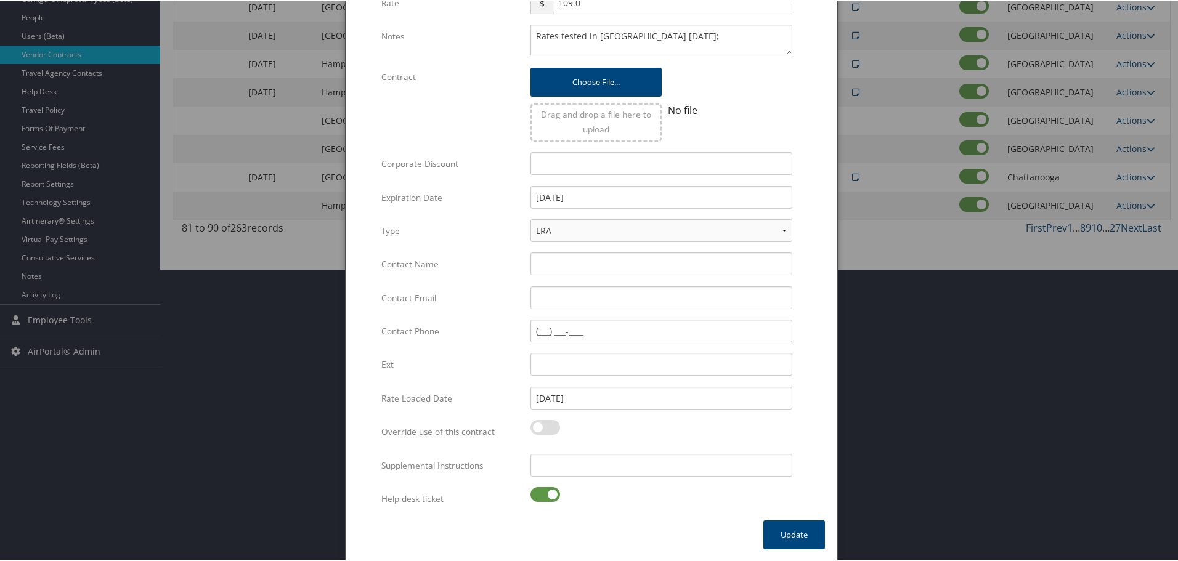
click at [541, 497] on label at bounding box center [545, 493] width 30 height 15
click at [541, 497] on input "checkbox" at bounding box center [541, 496] width 8 height 8
checkbox input "false"
click at [588, 467] on input "Supplemental Instructions" at bounding box center [661, 464] width 262 height 23
paste input "SAB Prop ID -"
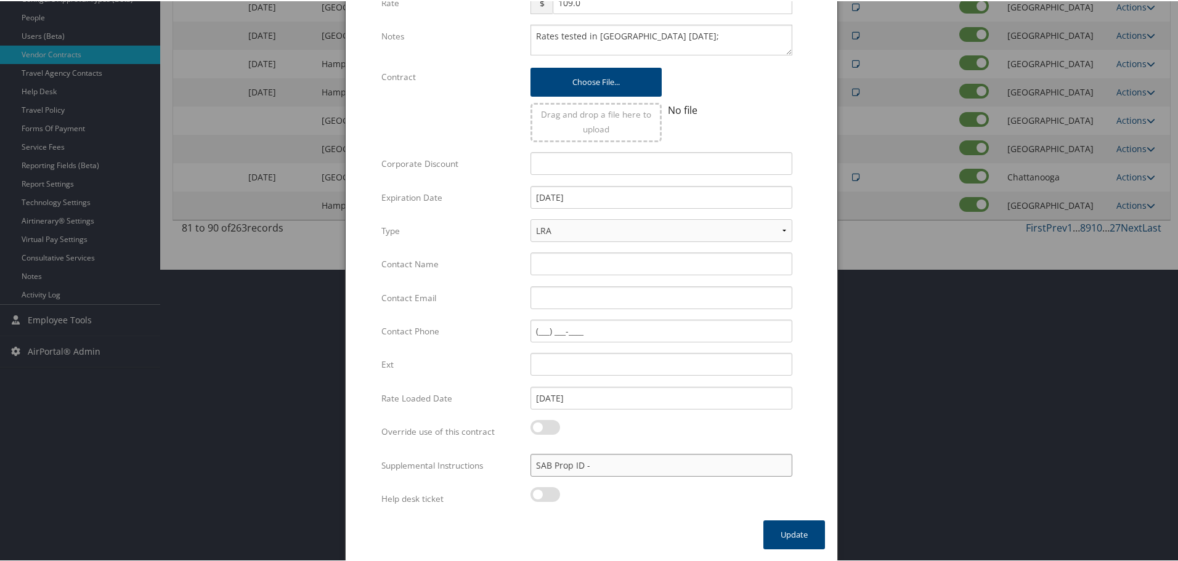
paste input "019051"
type input "SAB Prop ID - 019051"
click at [789, 538] on button "Update" at bounding box center [794, 533] width 62 height 29
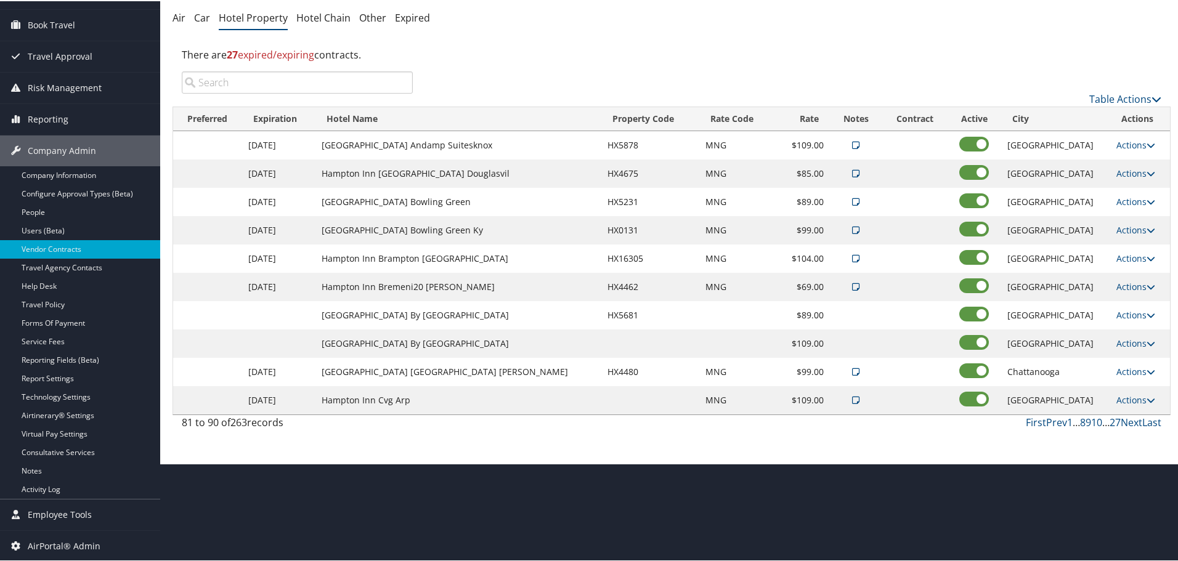
scroll to position [98, 0]
click at [1125, 421] on link "Next" at bounding box center [1132, 422] width 22 height 14
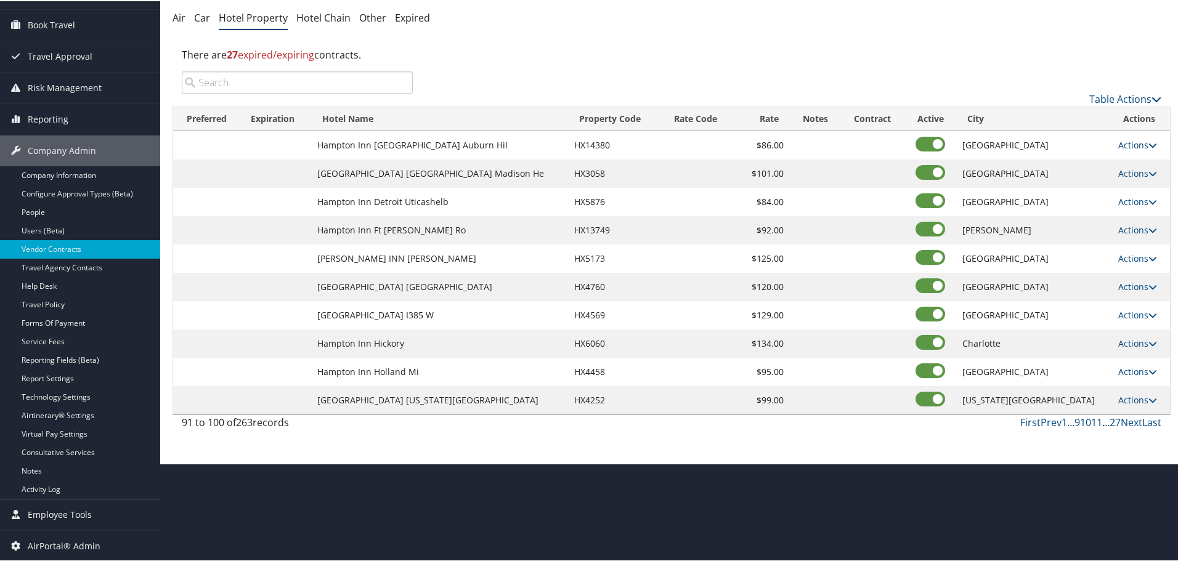
click at [1119, 142] on link "Actions" at bounding box center [1137, 144] width 39 height 12
click at [1127, 161] on link "Edit" at bounding box center [1128, 162] width 47 height 21
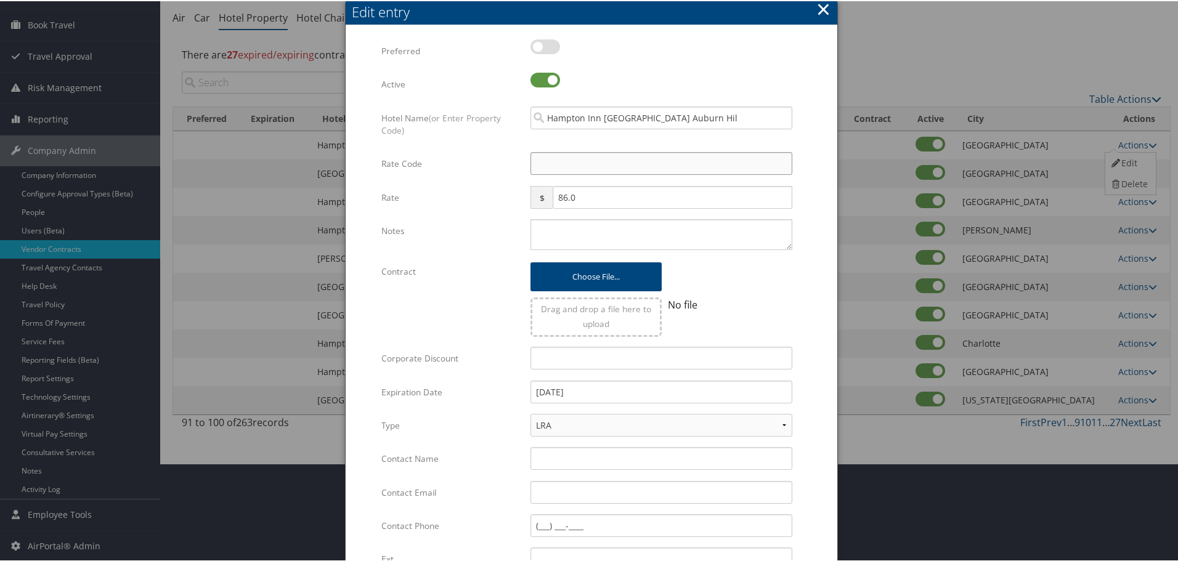
click at [534, 158] on input "Rate Code" at bounding box center [661, 162] width 262 height 23
type input "M"
checkbox input "true"
type input "MNG"
click at [581, 235] on textarea "Notes" at bounding box center [661, 233] width 262 height 31
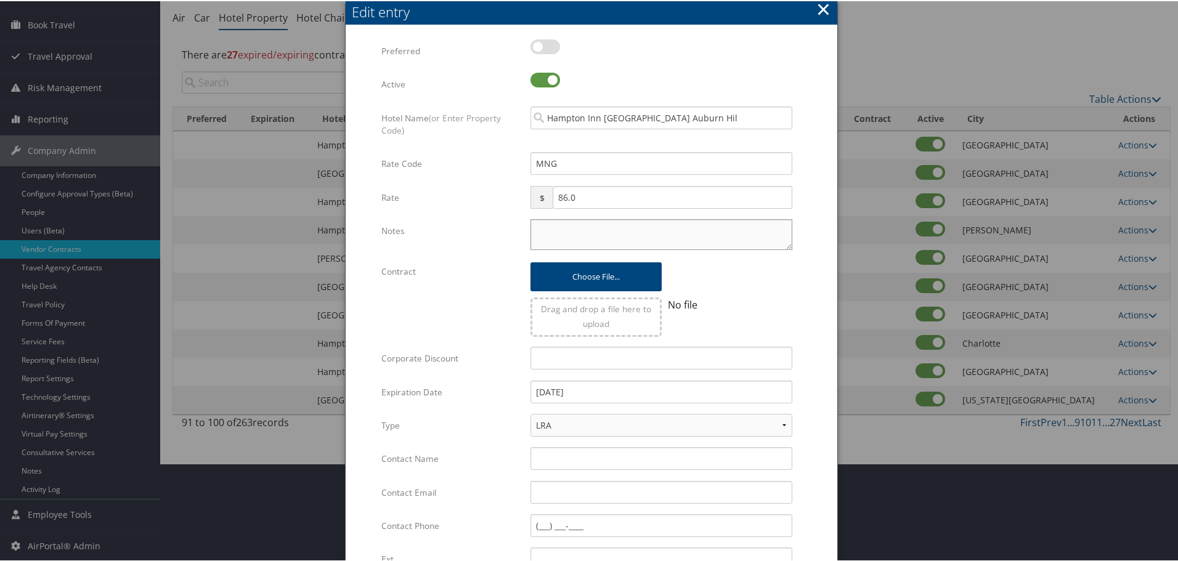
paste textarea "Rates tested in [GEOGRAPHIC_DATA] [DATE];"
type textarea "Rates tested in [GEOGRAPHIC_DATA] [DATE];"
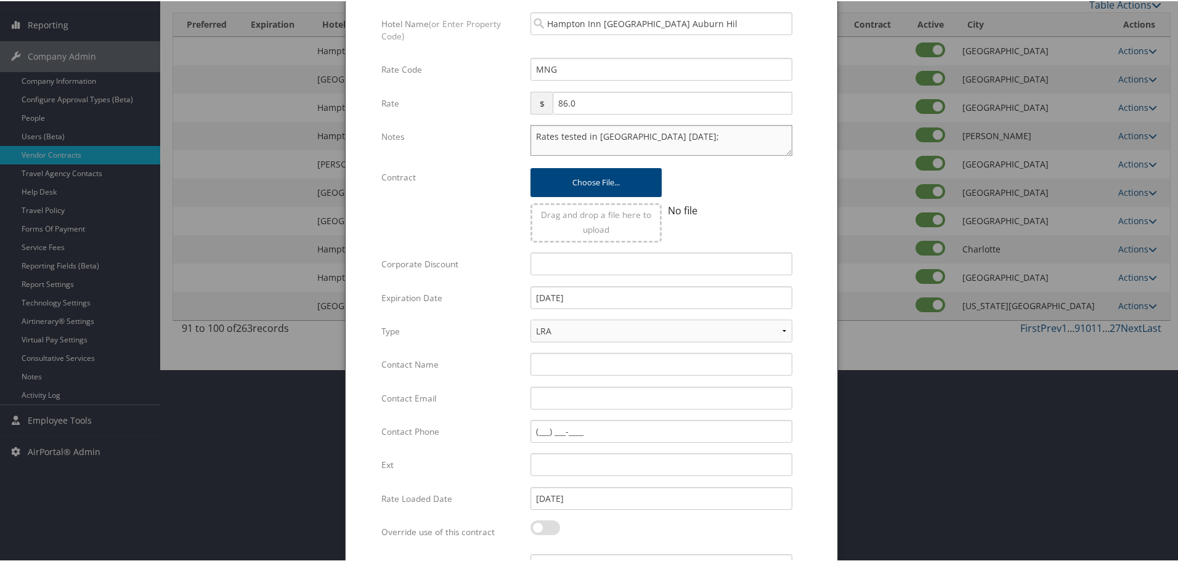
scroll to position [293, 0]
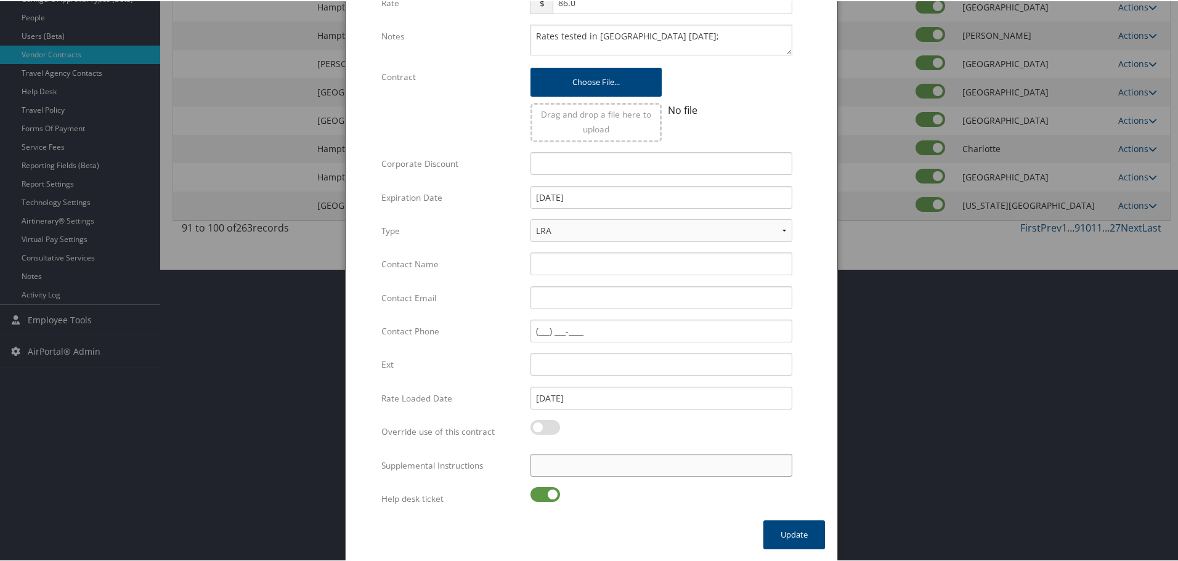
click at [614, 463] on input "Supplemental Instructions" at bounding box center [661, 464] width 262 height 23
click at [540, 492] on label at bounding box center [545, 493] width 30 height 15
click at [540, 492] on input "checkbox" at bounding box center [541, 496] width 8 height 8
checkbox input "false"
click at [570, 468] on input "Supplemental Instructions" at bounding box center [661, 464] width 262 height 23
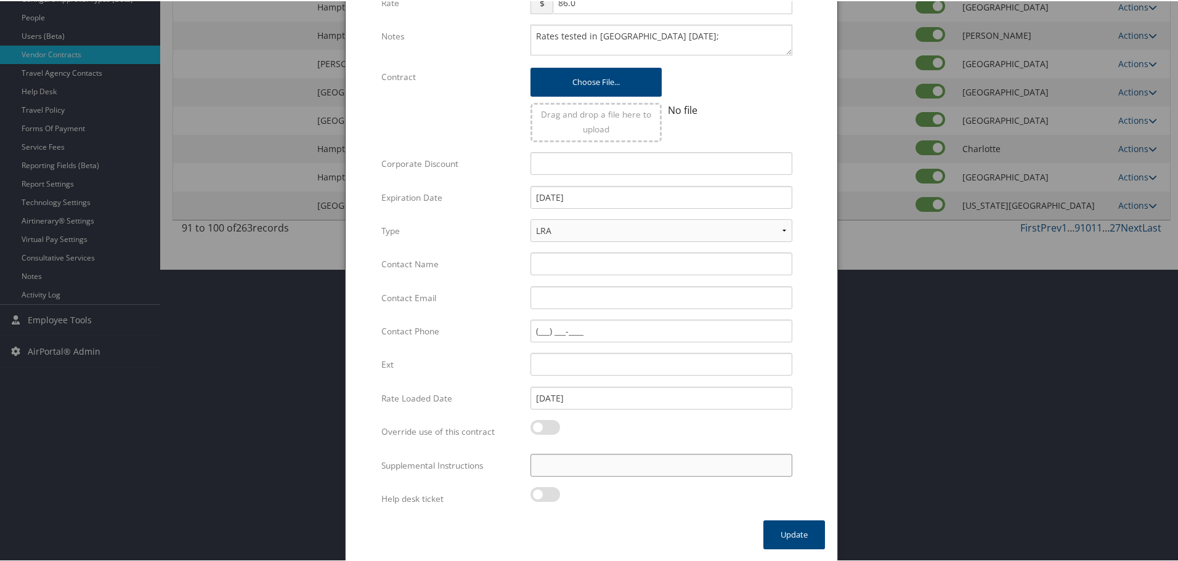
paste input "SAB Prop ID -"
paste input "143802"
type input "SAB Prop ID - 143802"
click at [793, 538] on button "Update" at bounding box center [794, 533] width 62 height 29
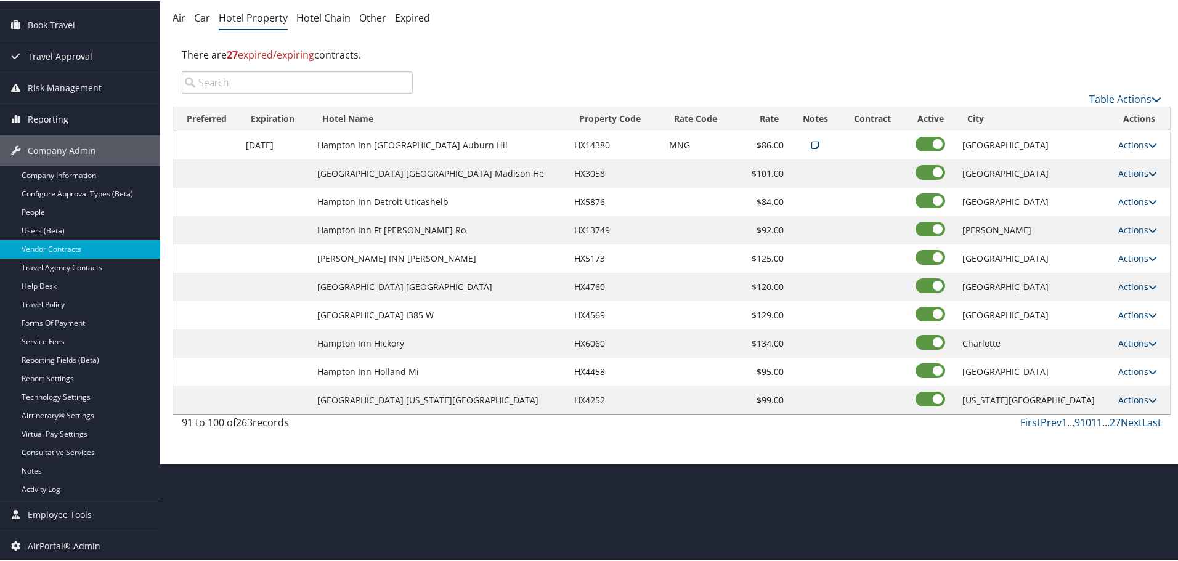
scroll to position [98, 0]
click at [1132, 171] on link "Actions" at bounding box center [1137, 172] width 39 height 12
click at [1134, 192] on link "Edit" at bounding box center [1128, 190] width 47 height 21
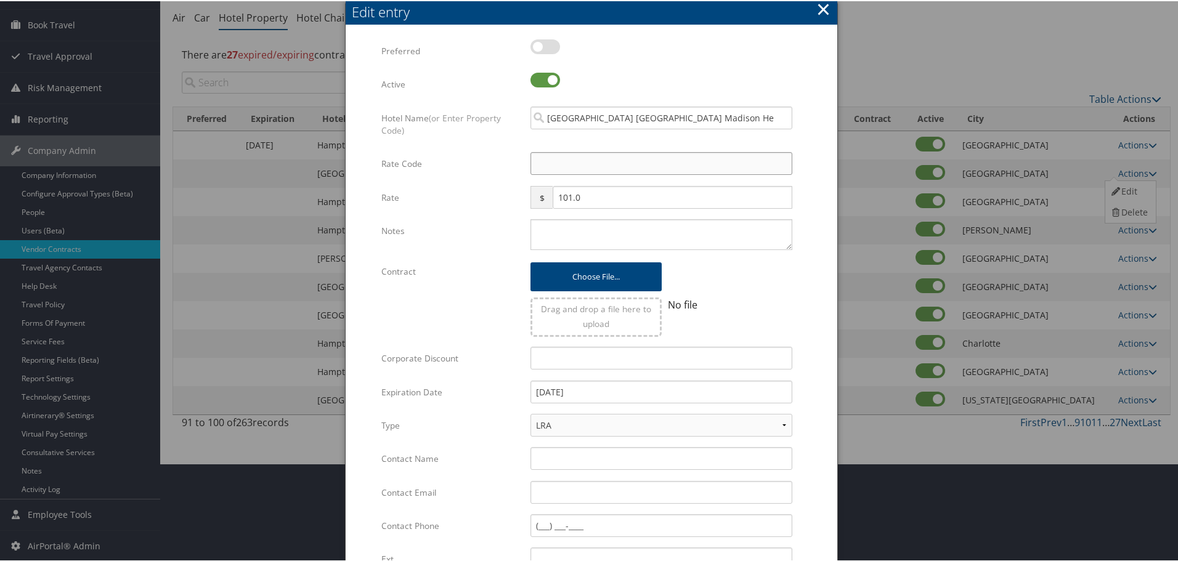
click at [607, 165] on input "Rate Code" at bounding box center [661, 162] width 262 height 23
type input "M"
checkbox input "true"
type input "MNG"
click at [583, 238] on textarea "Notes" at bounding box center [661, 233] width 262 height 31
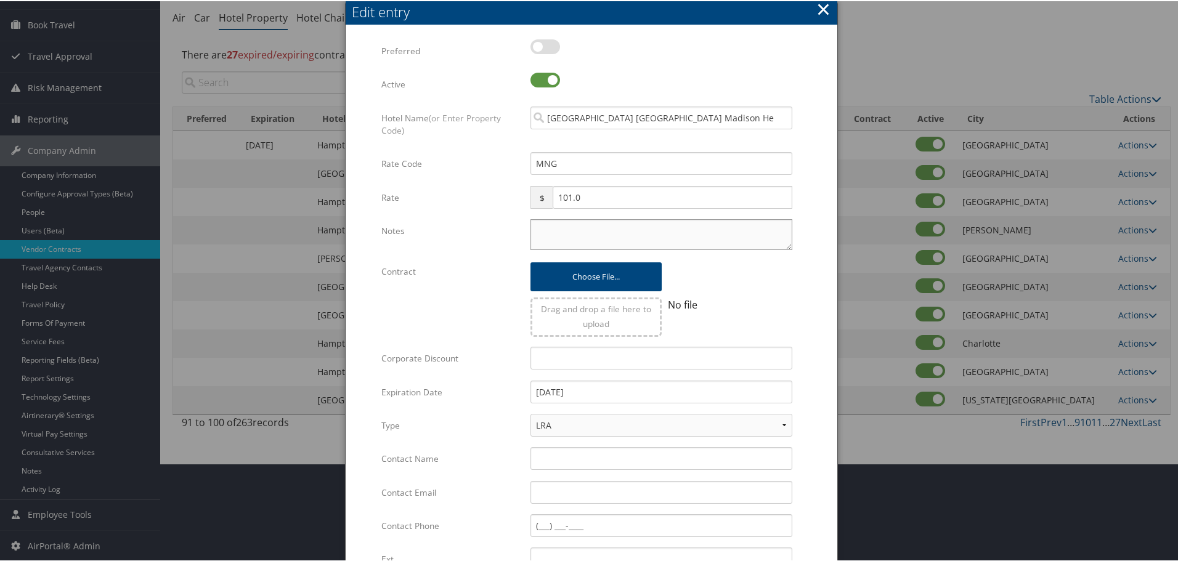
paste textarea "Rates tested in [GEOGRAPHIC_DATA] [DATE];"
type textarea "Rates tested in [GEOGRAPHIC_DATA] [DATE];"
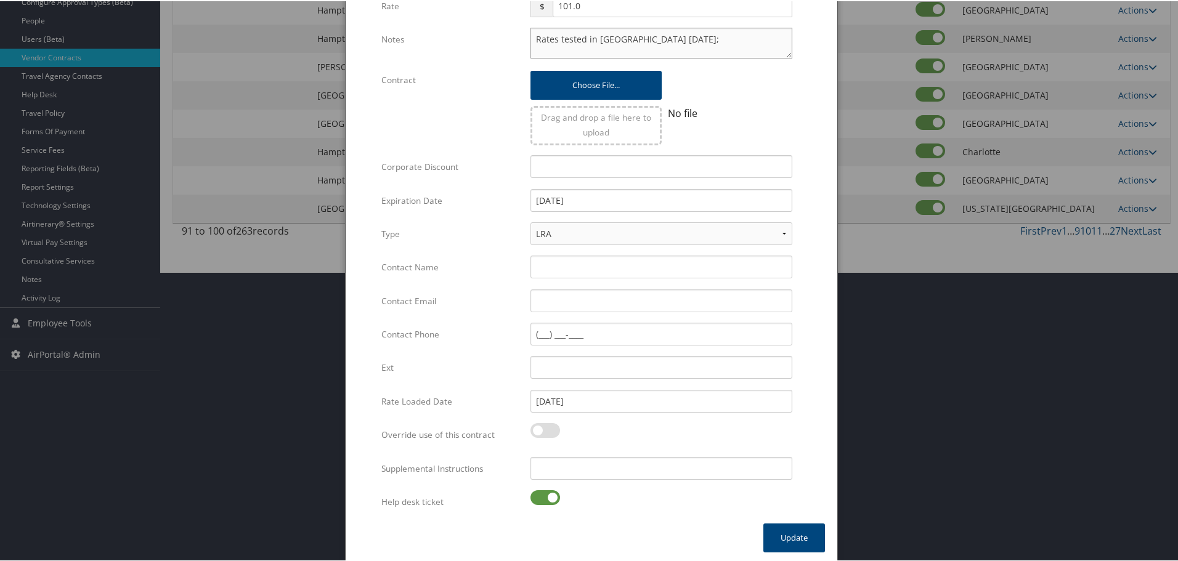
scroll to position [293, 0]
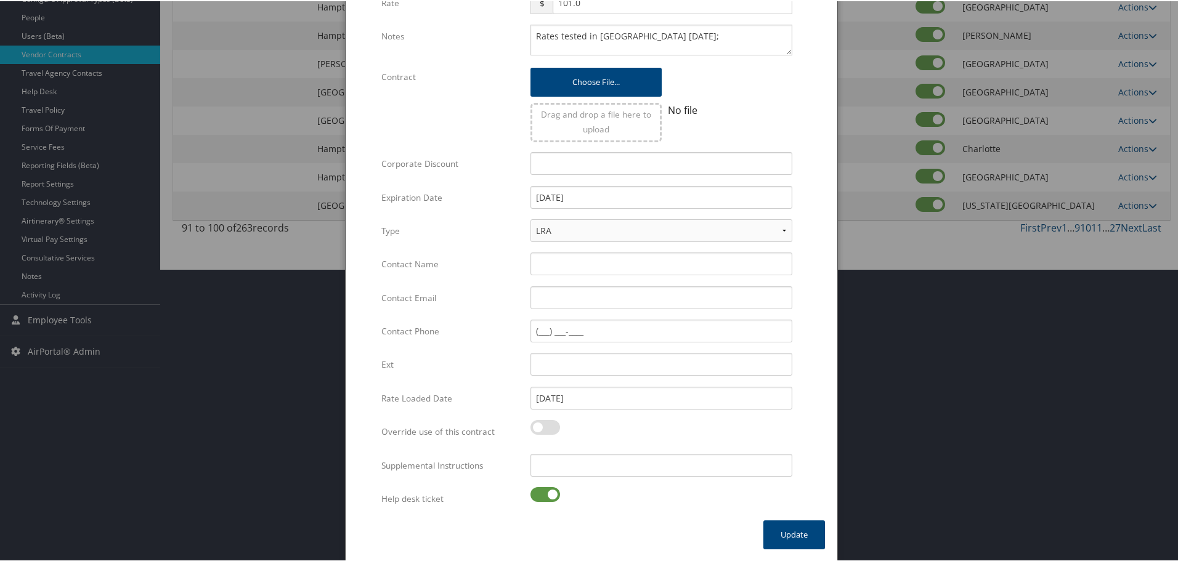
click at [545, 498] on label at bounding box center [545, 493] width 30 height 15
click at [545, 498] on input "checkbox" at bounding box center [541, 496] width 8 height 8
checkbox input "false"
click at [556, 471] on input "Supplemental Instructions" at bounding box center [661, 464] width 262 height 23
paste input "SAB Prop ID -"
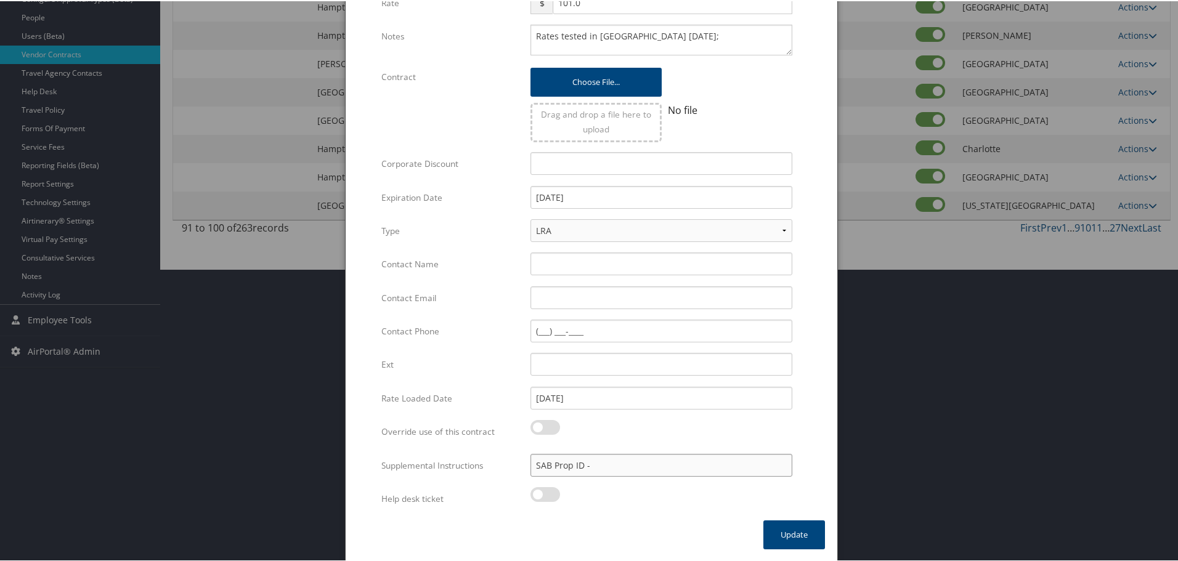
paste input "016665"
type input "SAB Prop ID - 016665"
click at [773, 532] on button "Update" at bounding box center [794, 533] width 62 height 29
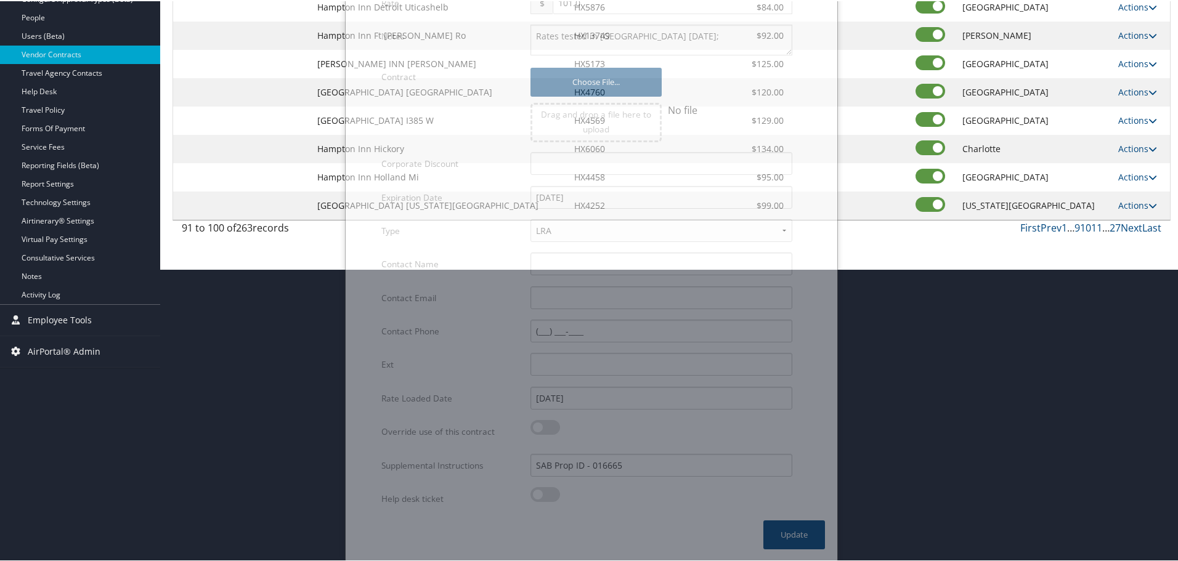
scroll to position [98, 0]
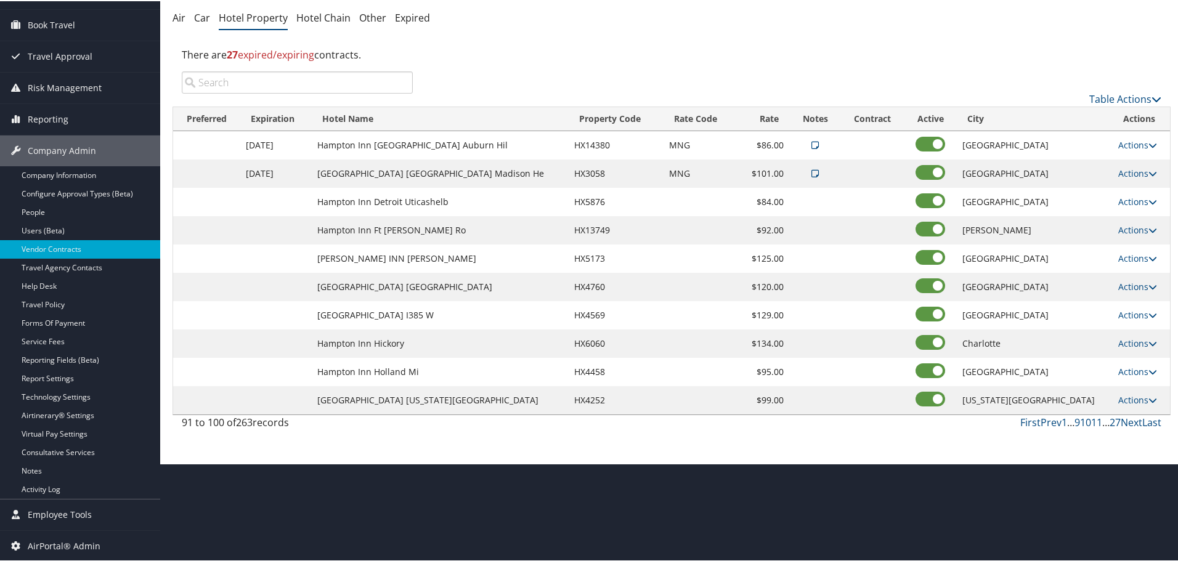
click at [336, 81] on input "search" at bounding box center [297, 81] width 231 height 22
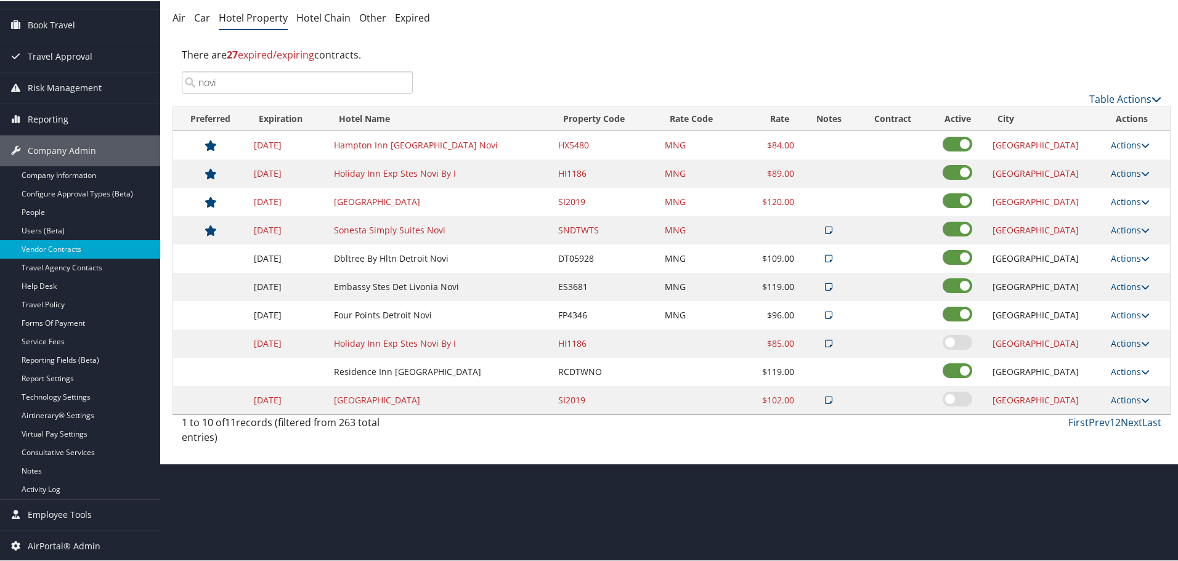
type input "novi"
click at [1118, 145] on link "Actions" at bounding box center [1130, 144] width 39 height 12
click at [1144, 163] on link "Edit" at bounding box center [1128, 162] width 47 height 21
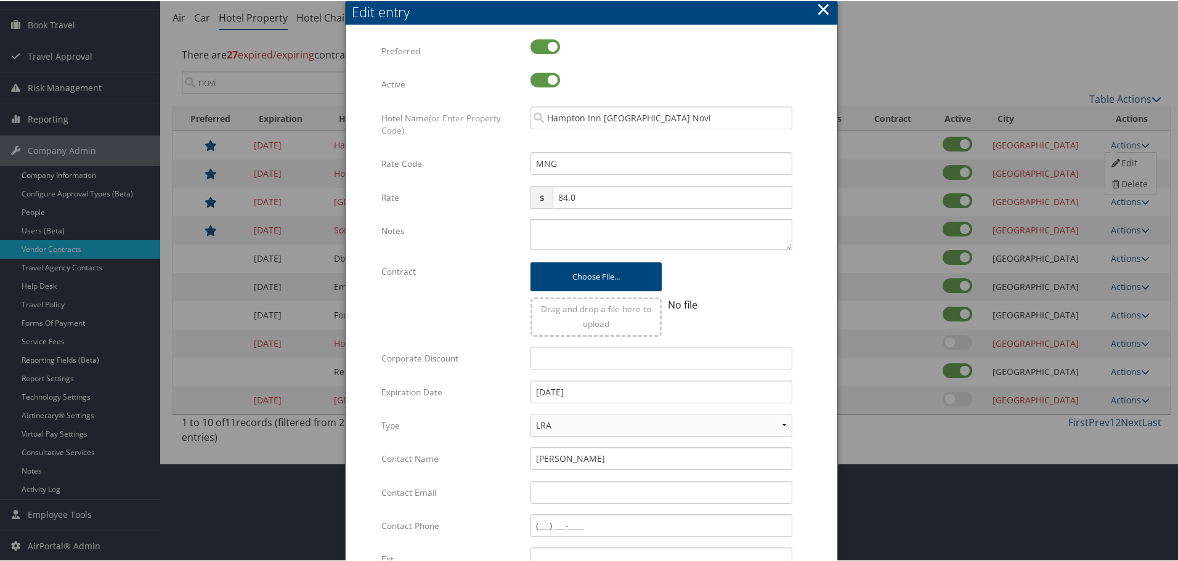
click at [823, 11] on button "×" at bounding box center [823, 8] width 14 height 25
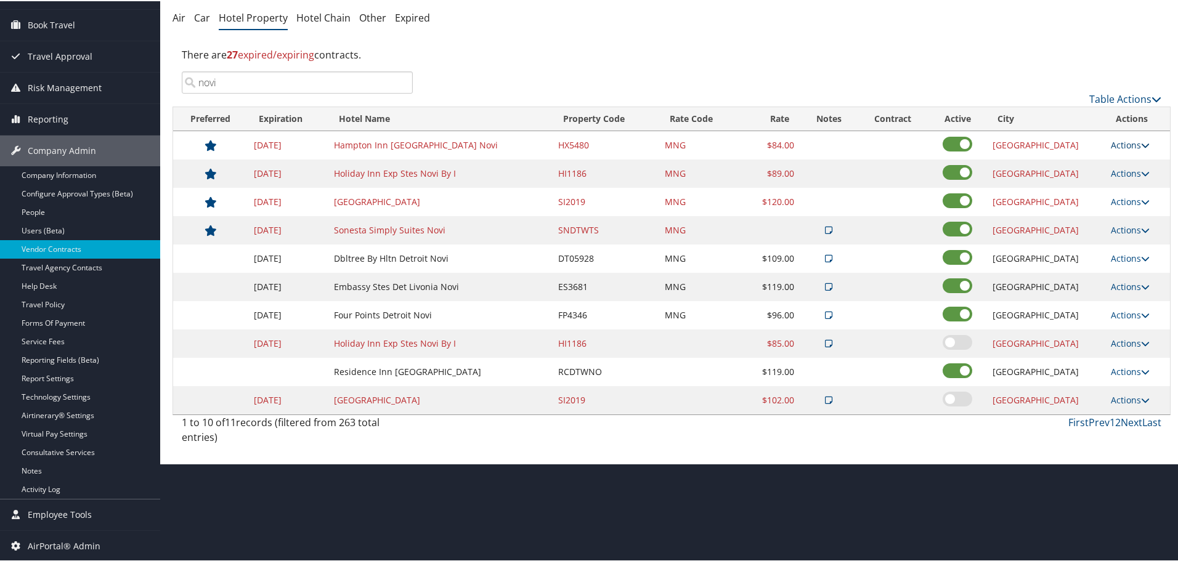
click at [1127, 144] on link "Actions" at bounding box center [1130, 144] width 39 height 12
click at [1126, 158] on link "Edit" at bounding box center [1128, 162] width 47 height 21
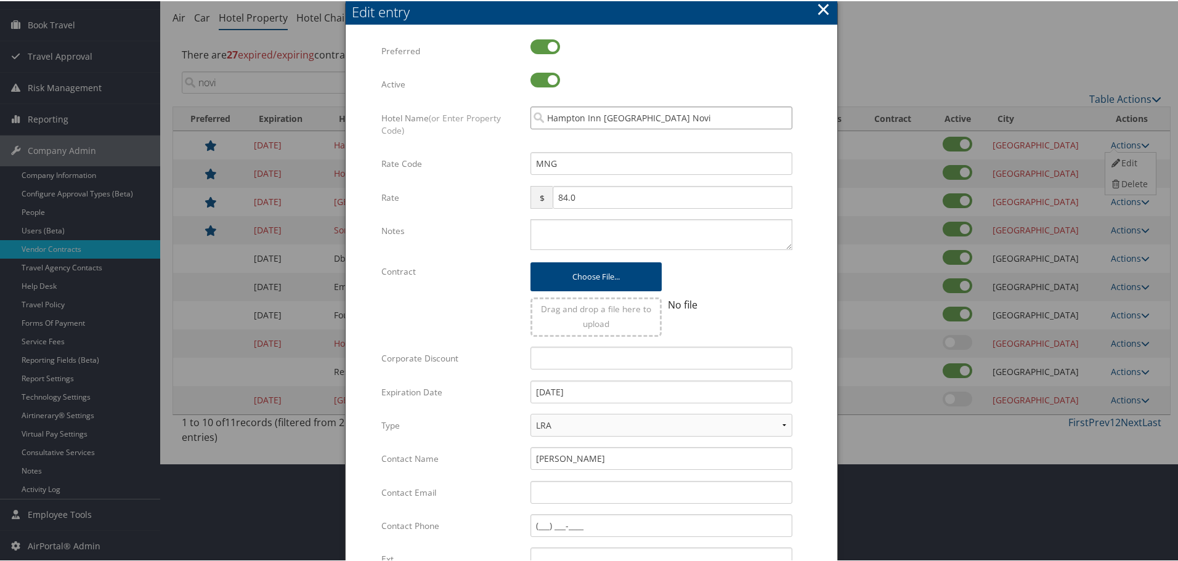
drag, startPoint x: 700, startPoint y: 118, endPoint x: 500, endPoint y: 115, distance: 199.6
click at [500, 115] on div "Hotel Name (or Enter Property Code) [GEOGRAPHIC_DATA] [GEOGRAPHIC_DATA] Novi Mu…" at bounding box center [591, 128] width 420 height 46
type input "hx75436"
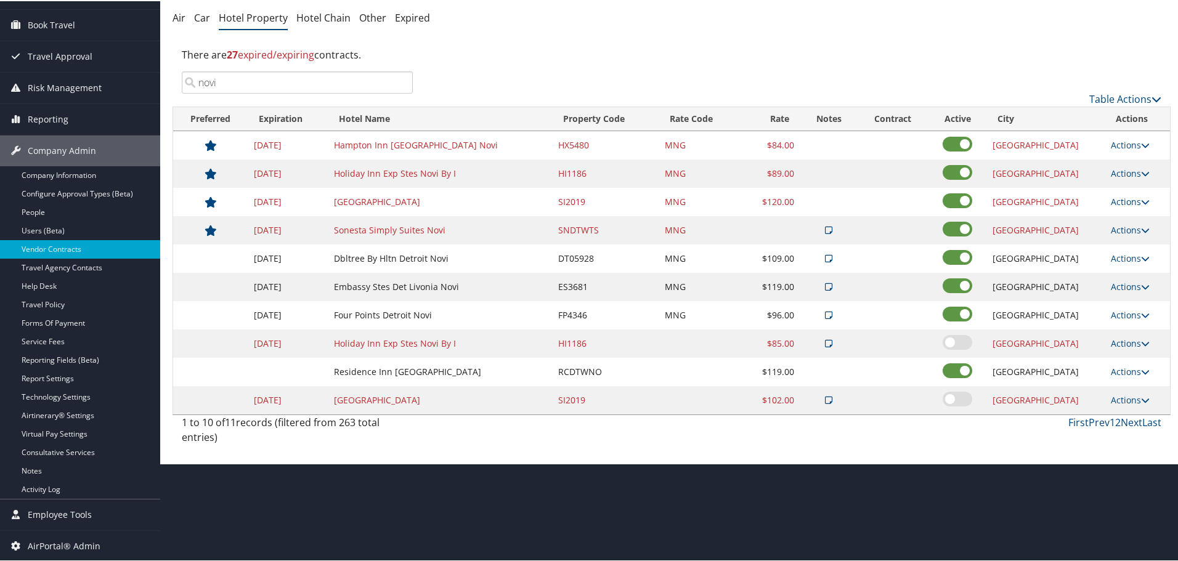
click at [713, 70] on div "Table Actions" at bounding box center [796, 87] width 749 height 35
click at [1122, 140] on link "Actions" at bounding box center [1130, 144] width 39 height 12
click at [1124, 158] on link "Edit" at bounding box center [1128, 162] width 47 height 21
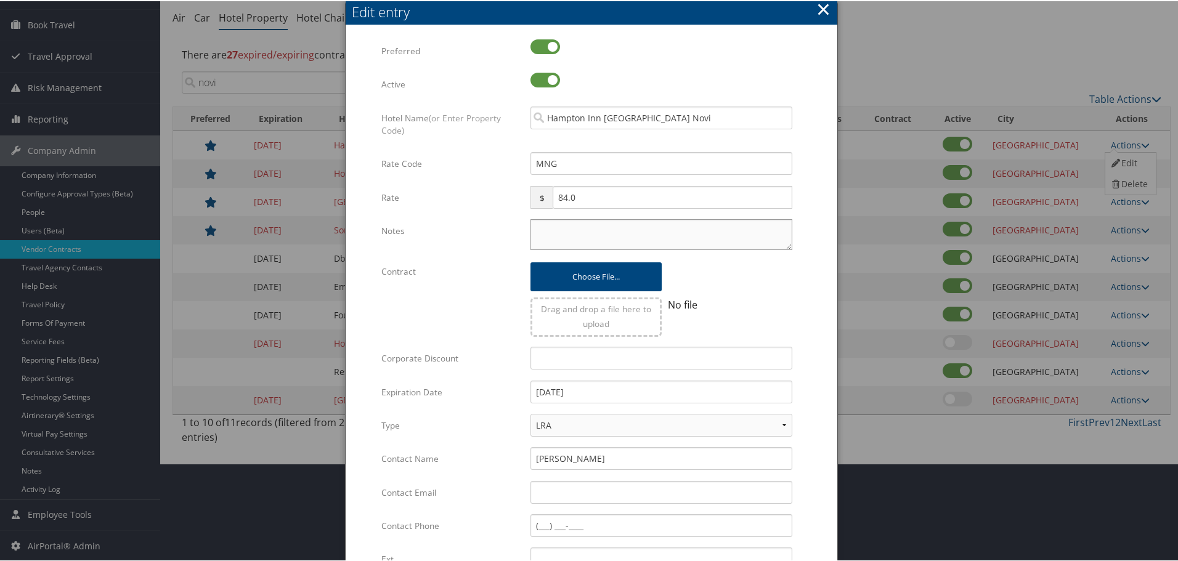
click at [586, 227] on textarea "Notes" at bounding box center [661, 233] width 262 height 31
paste textarea "Rates tested in [GEOGRAPHIC_DATA] [DATE];"
type textarea "Rates tested in [GEOGRAPHIC_DATA] [DATE];"
drag, startPoint x: 610, startPoint y: 397, endPoint x: 472, endPoint y: 399, distance: 138.0
click at [472, 399] on div "Expiration Date [DATE] Multiple values The selected items contain different val…" at bounding box center [591, 396] width 420 height 33
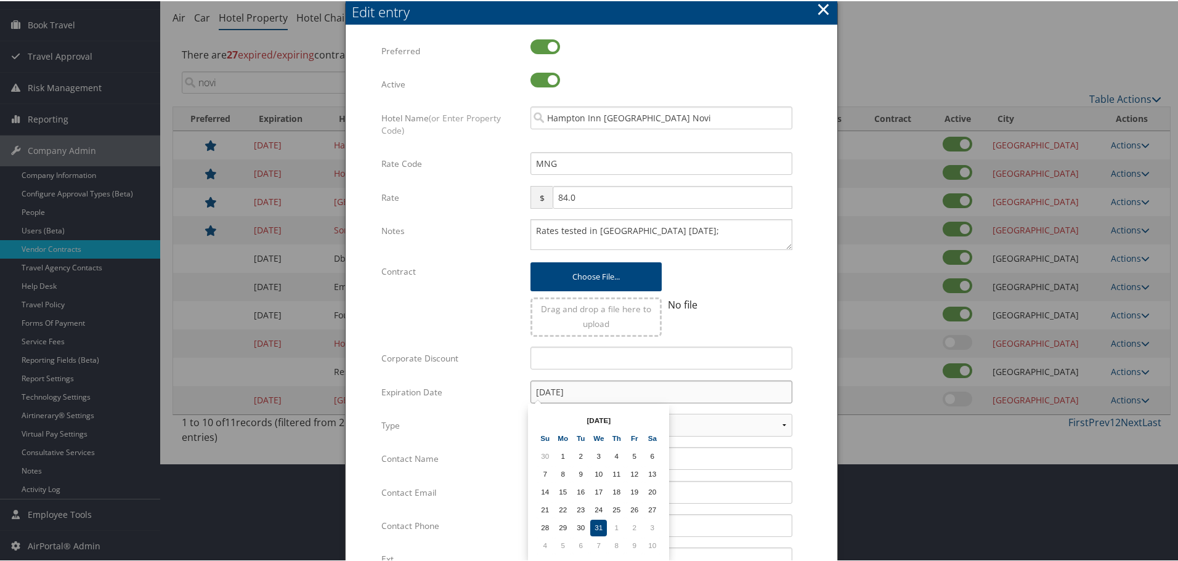
type input "[DATE]"
click at [798, 390] on div "[DATE] Multiple values The selected items contain different values for this inp…" at bounding box center [661, 396] width 280 height 33
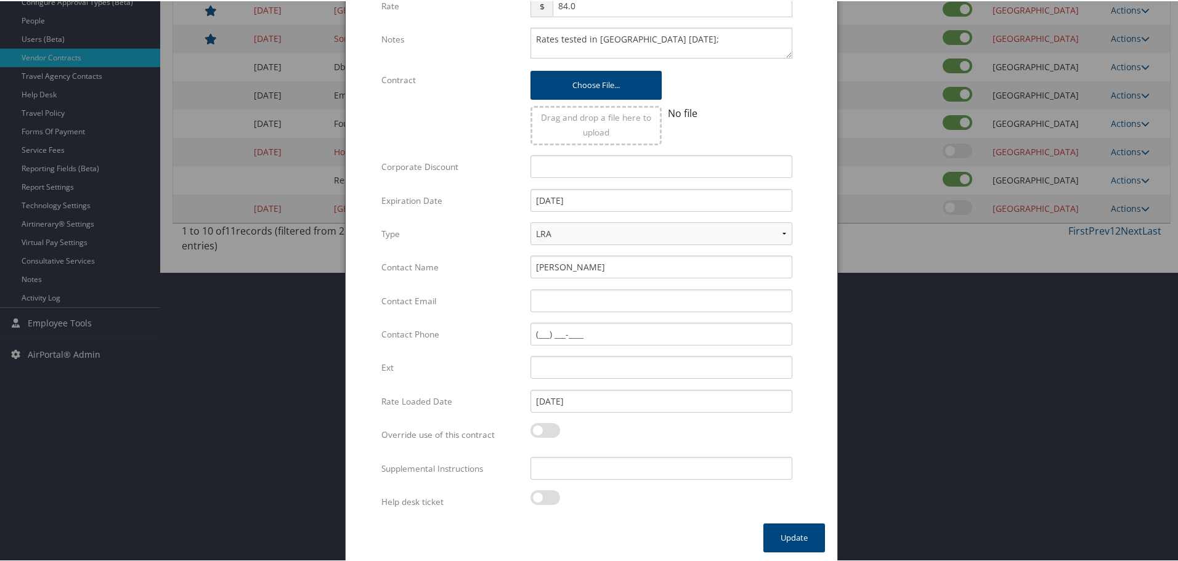
scroll to position [293, 0]
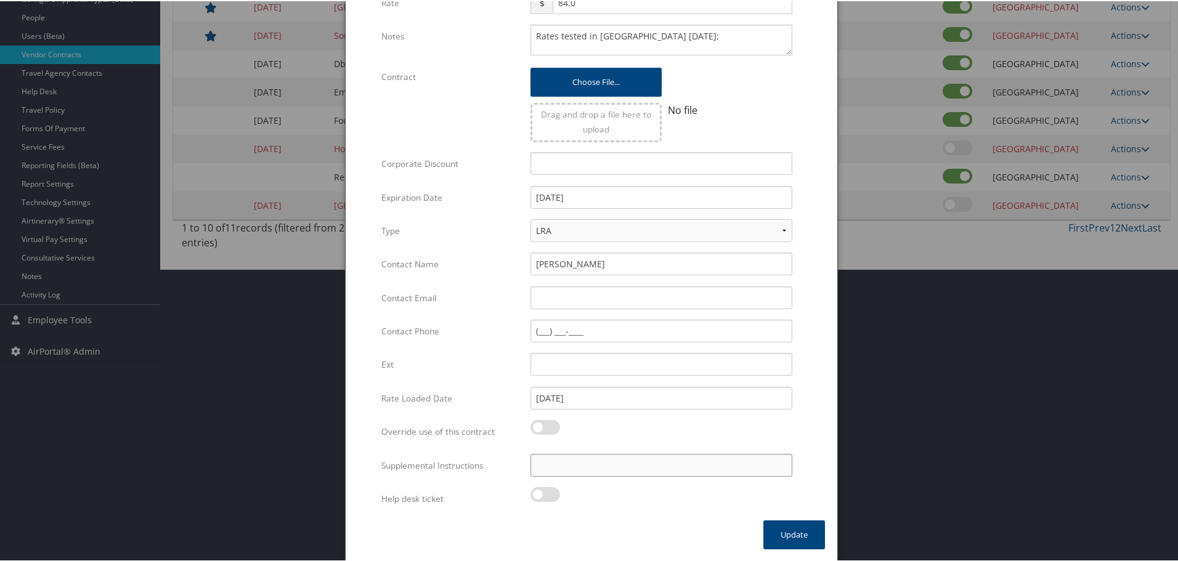
click at [582, 461] on input "Supplemental Instructions" at bounding box center [661, 464] width 262 height 23
paste input "SAB Prop ID -"
paste input "028633"
type input "SAB Prop ID - 028633"
click at [787, 530] on button "Update" at bounding box center [794, 533] width 62 height 29
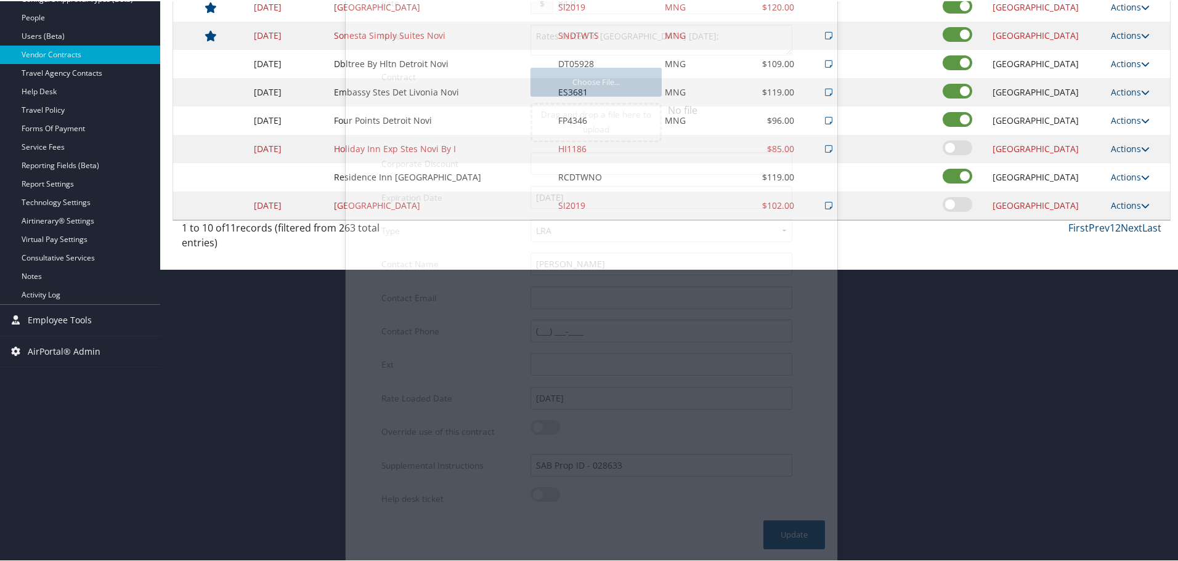
scroll to position [98, 0]
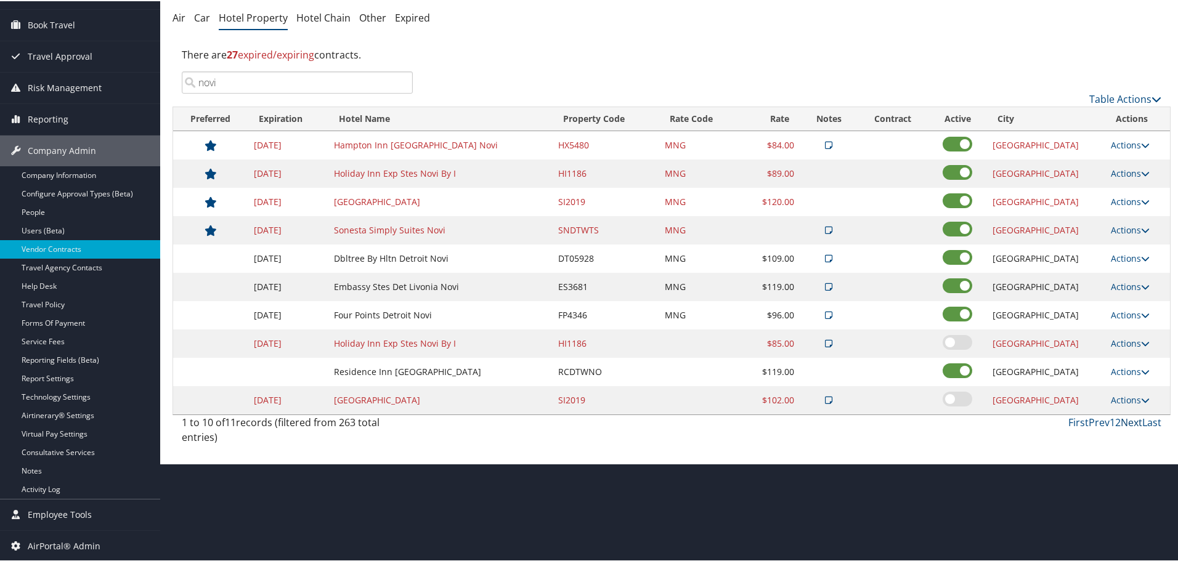
click at [1125, 420] on link "Next" at bounding box center [1132, 422] width 22 height 14
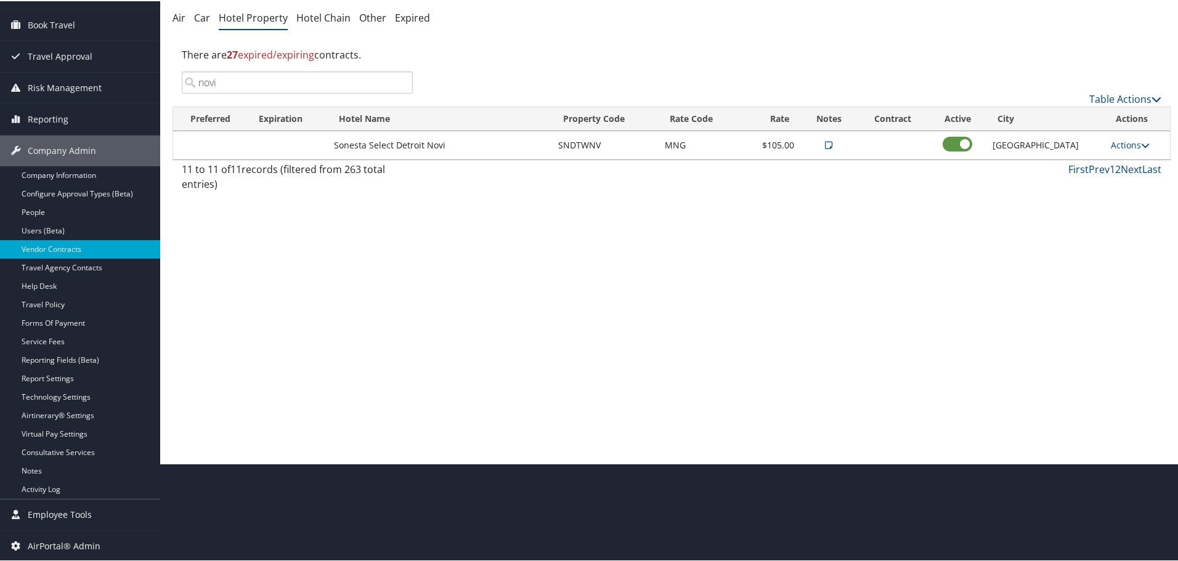
click at [400, 80] on input "novi" at bounding box center [297, 81] width 231 height 22
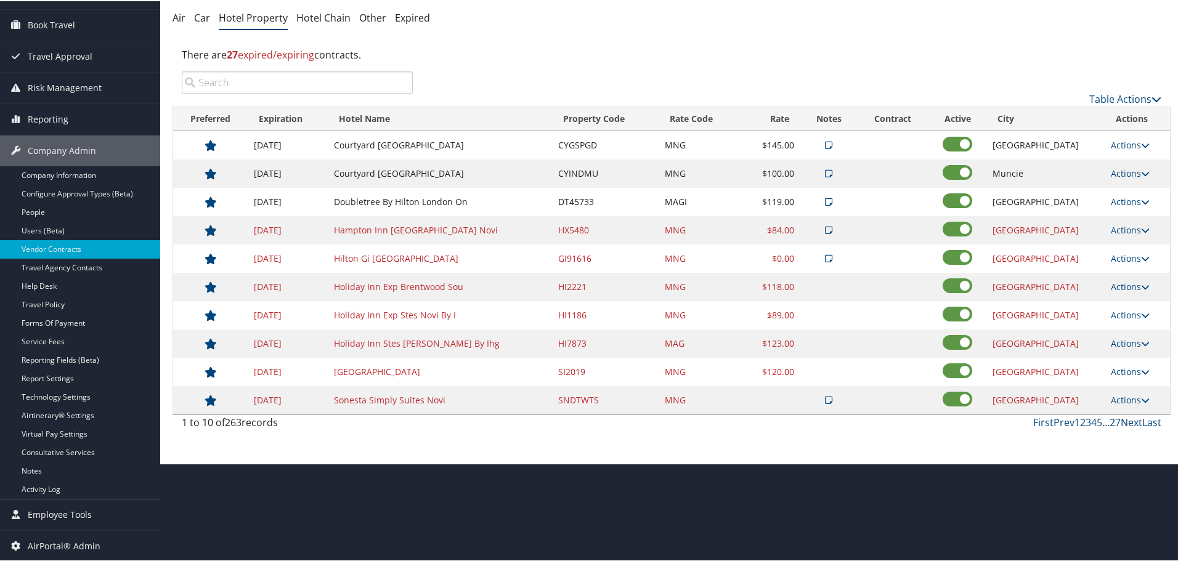
click at [1128, 421] on link "Next" at bounding box center [1132, 422] width 22 height 14
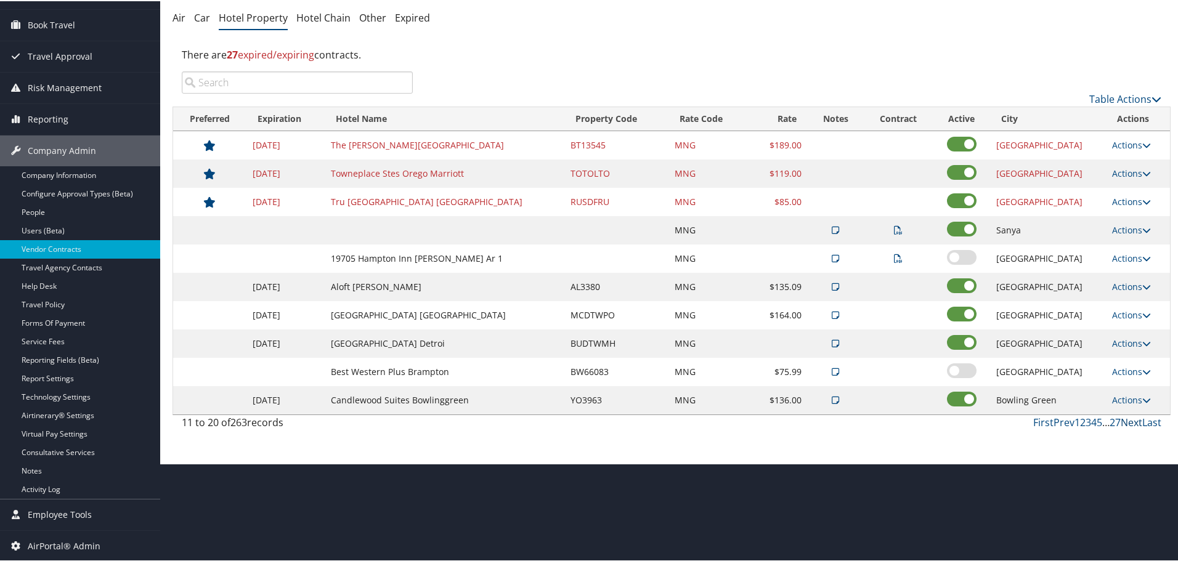
click at [1128, 421] on link "Next" at bounding box center [1132, 422] width 22 height 14
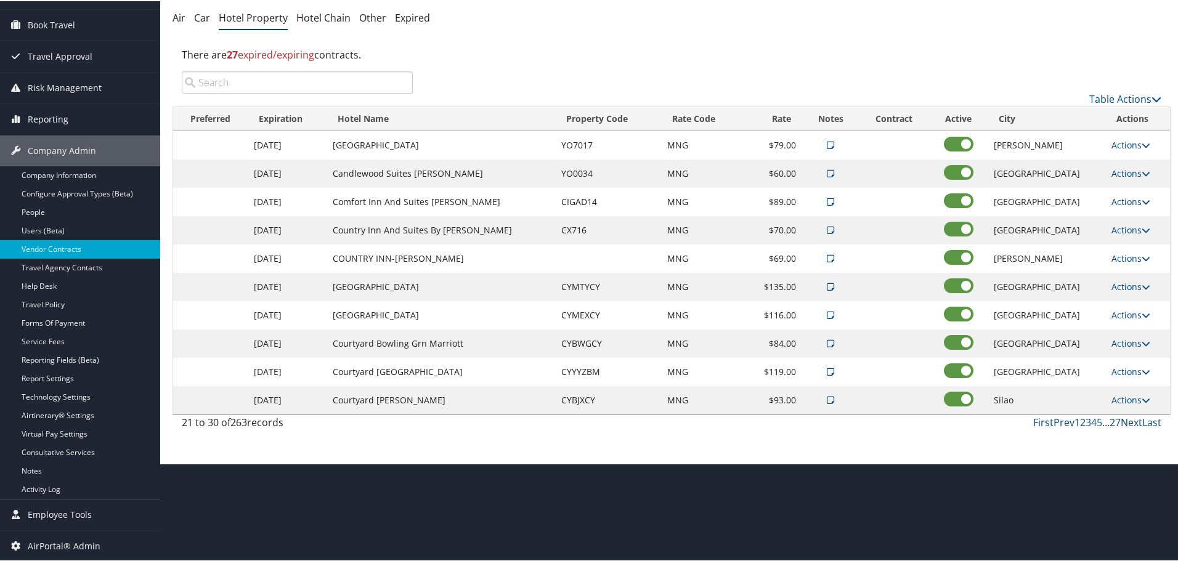
click at [1128, 421] on link "Next" at bounding box center [1132, 422] width 22 height 14
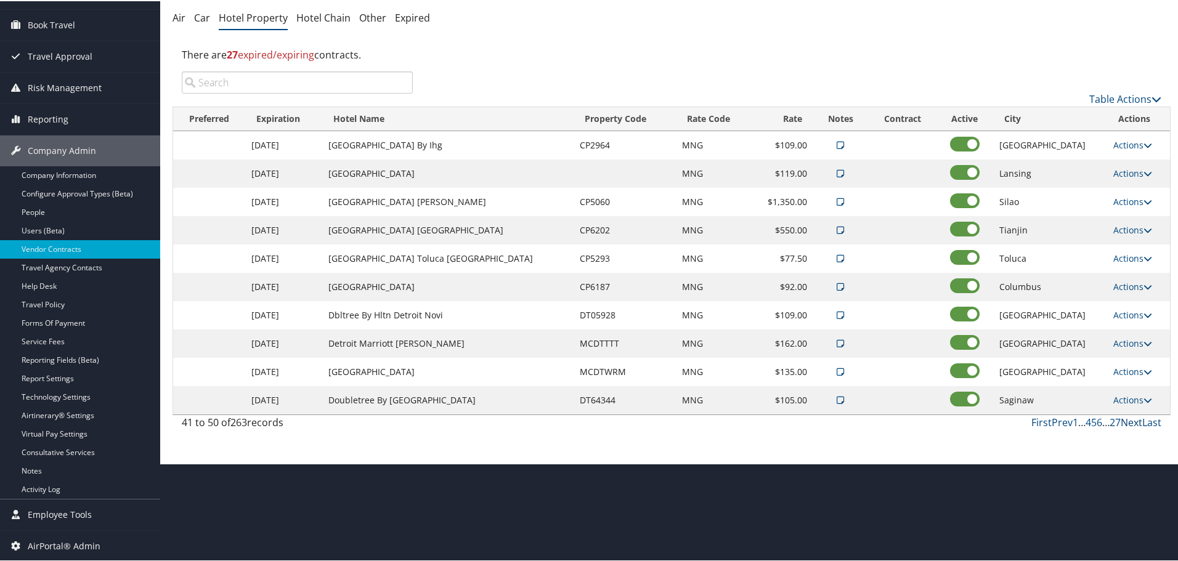
click at [1128, 421] on link "Next" at bounding box center [1132, 422] width 22 height 14
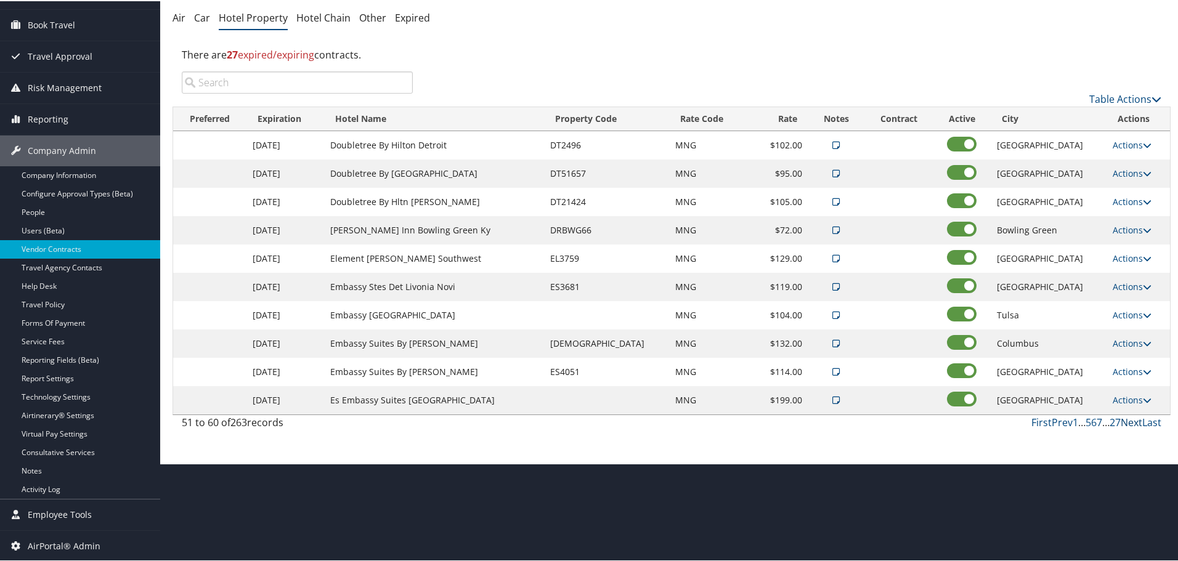
click at [1128, 421] on link "Next" at bounding box center [1132, 422] width 22 height 14
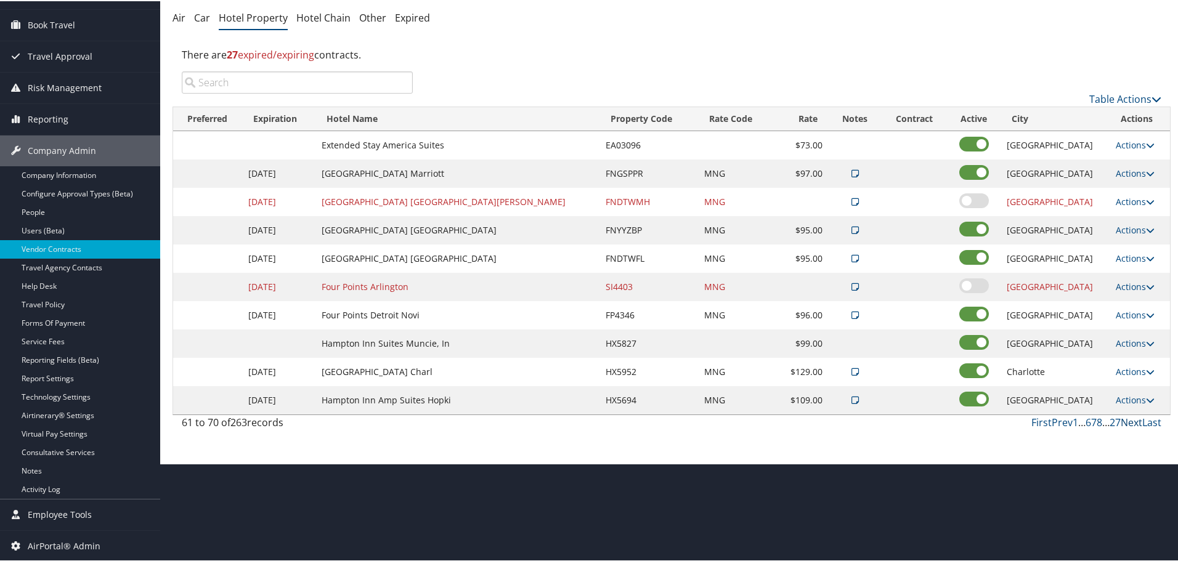
click at [1128, 421] on link "Next" at bounding box center [1132, 422] width 22 height 14
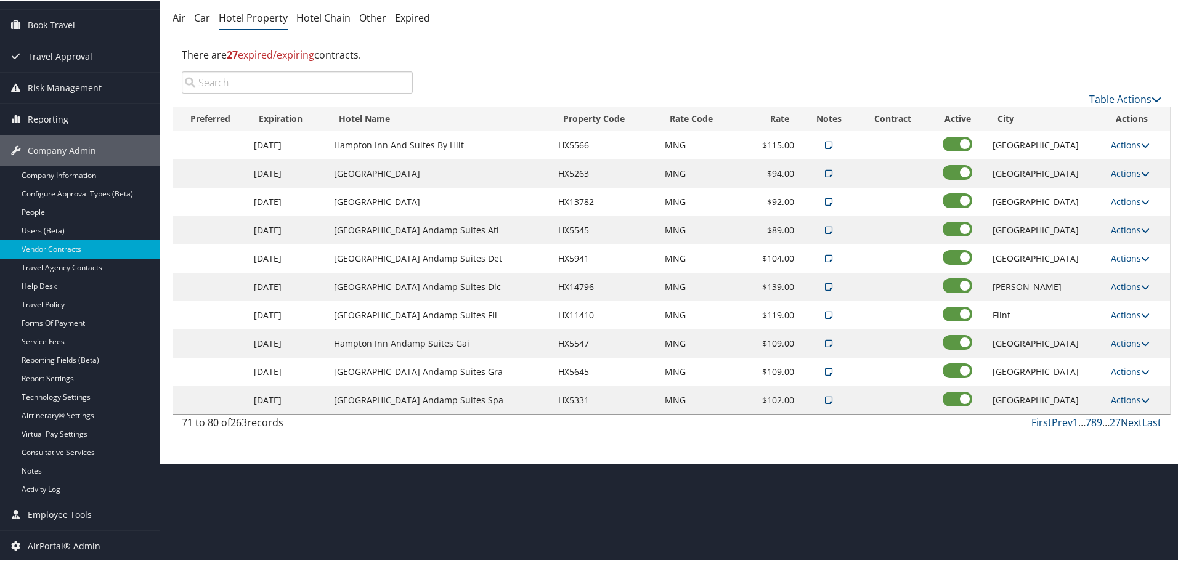
click at [1128, 421] on link "Next" at bounding box center [1132, 422] width 22 height 14
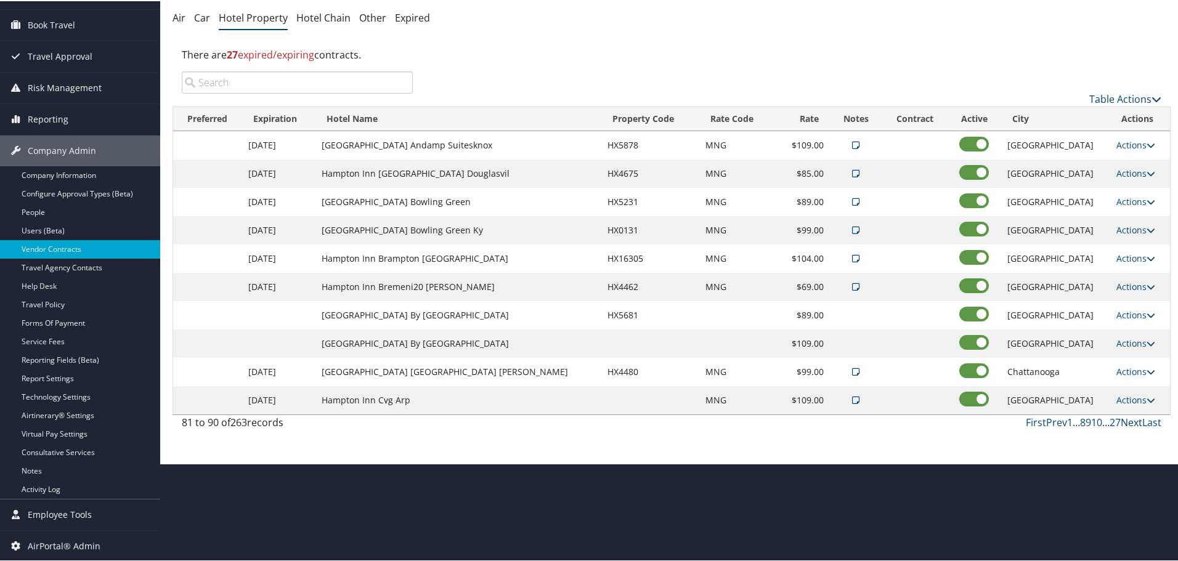
click at [1128, 421] on link "Next" at bounding box center [1132, 422] width 22 height 14
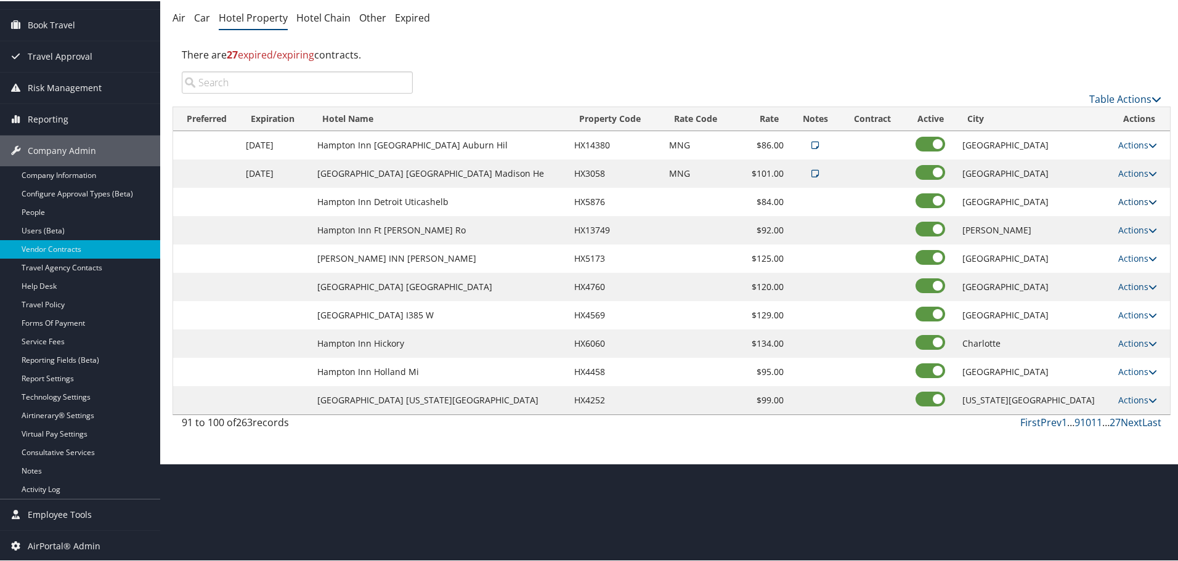
click at [1130, 201] on link "Actions" at bounding box center [1137, 201] width 39 height 12
click at [1132, 211] on link "Edit" at bounding box center [1128, 218] width 47 height 21
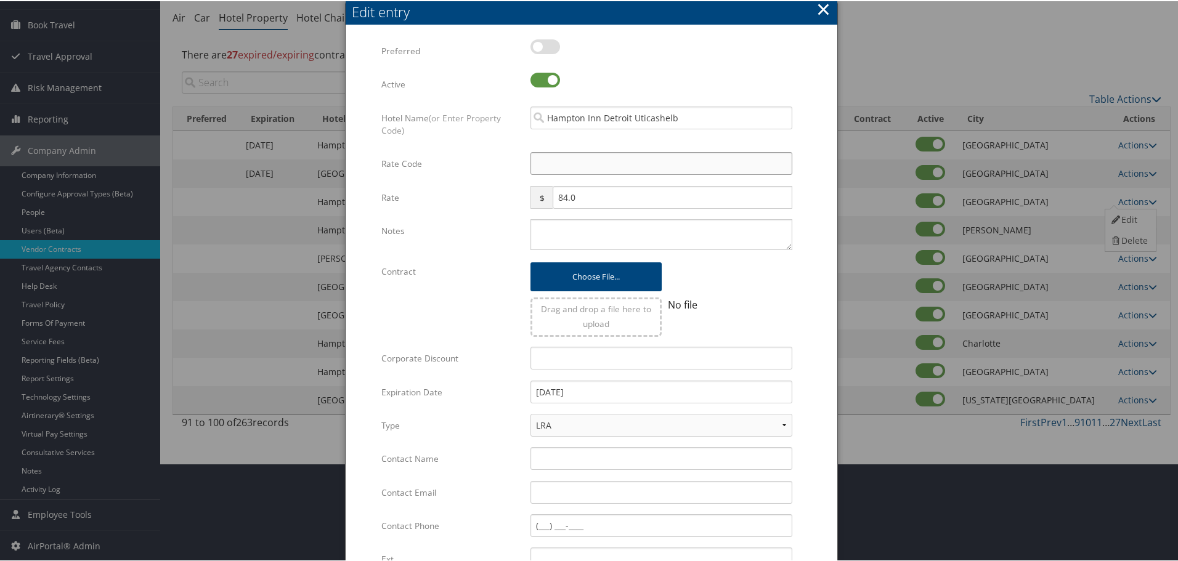
click at [570, 160] on input "Rate Code" at bounding box center [661, 162] width 262 height 23
type input "M"
checkbox input "true"
type input "MNG"
click at [591, 232] on textarea "Notes" at bounding box center [661, 233] width 262 height 31
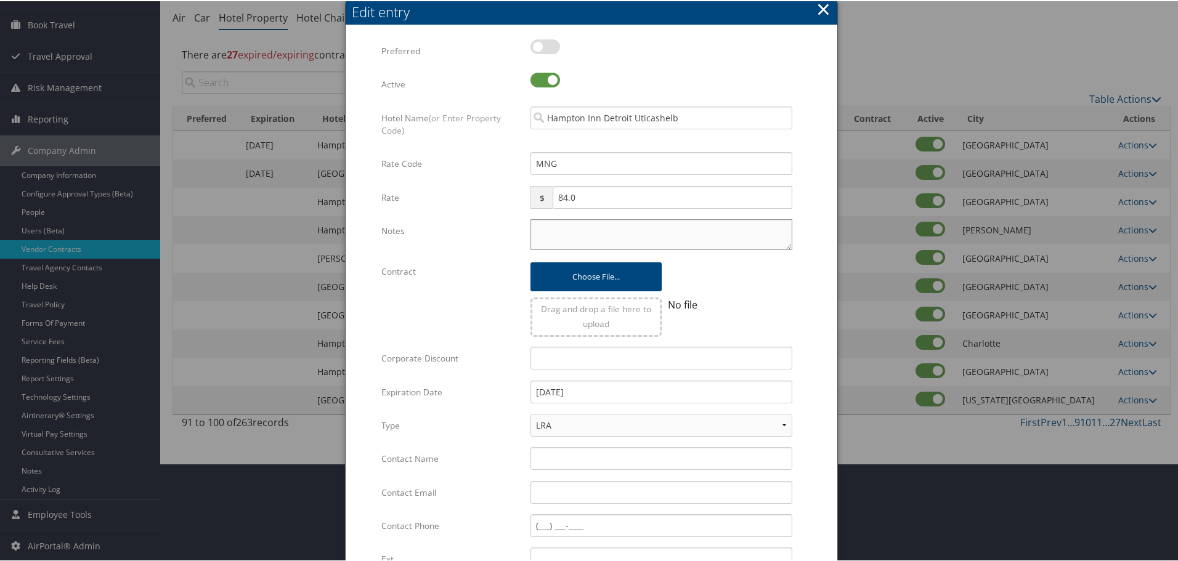
paste textarea "Rates tested in [GEOGRAPHIC_DATA] [DATE];"
type textarea "Rates tested in [GEOGRAPHIC_DATA] [DATE];"
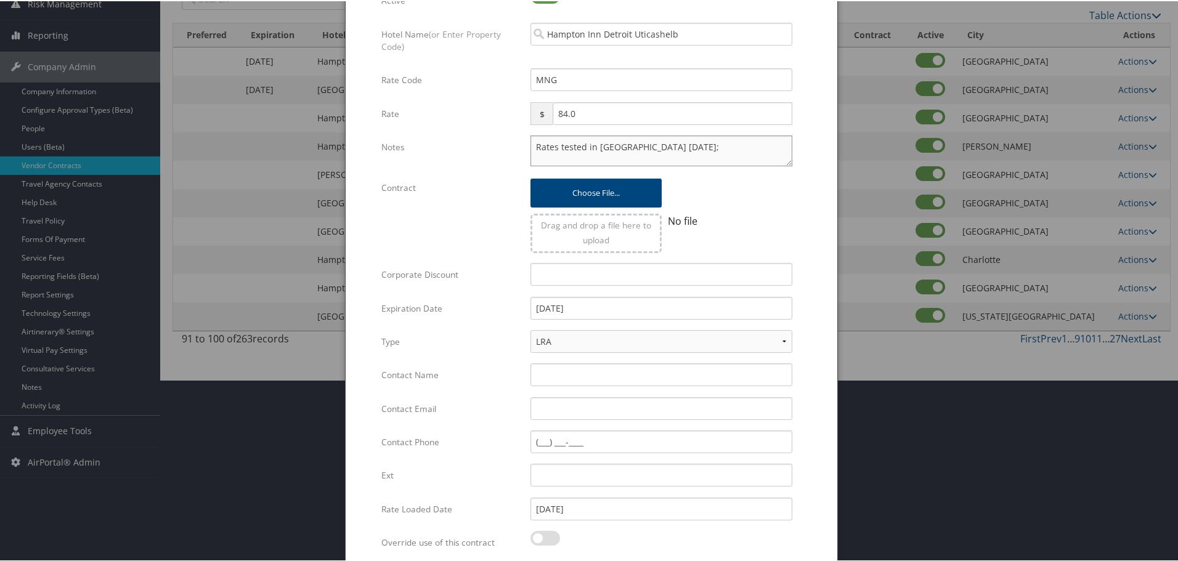
scroll to position [293, 0]
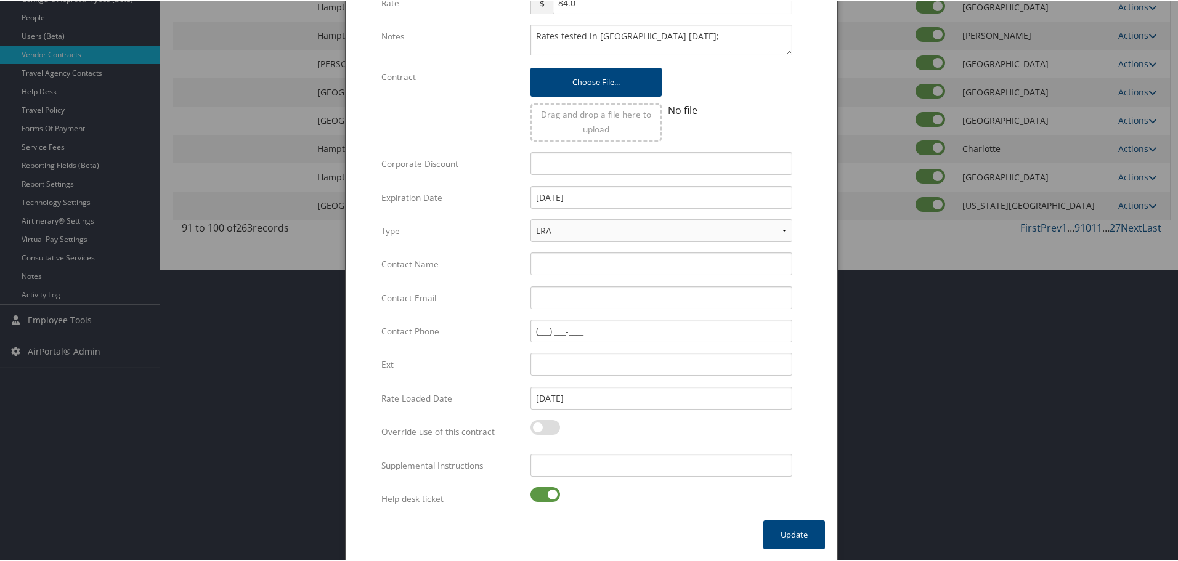
click at [550, 495] on label at bounding box center [545, 493] width 30 height 15
click at [545, 495] on input "checkbox" at bounding box center [541, 496] width 8 height 8
checkbox input "false"
click at [570, 473] on input "Supplemental Instructions" at bounding box center [661, 464] width 262 height 23
paste input "SAB Prop ID -"
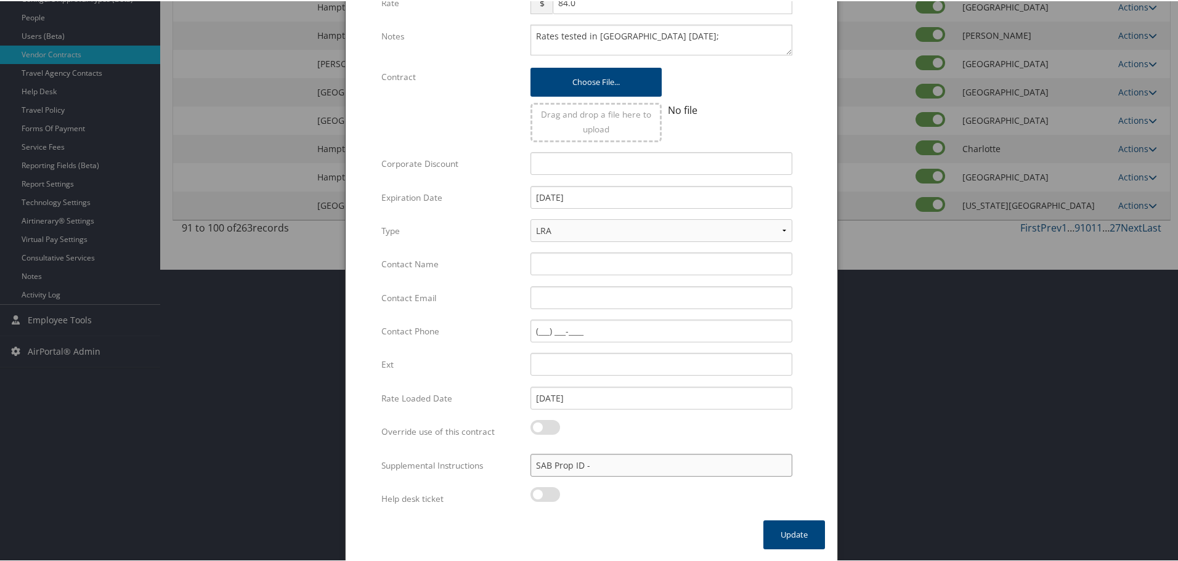
paste input "051544"
type input "SAB Prop ID - 051544"
click at [797, 535] on button "Update" at bounding box center [794, 533] width 62 height 29
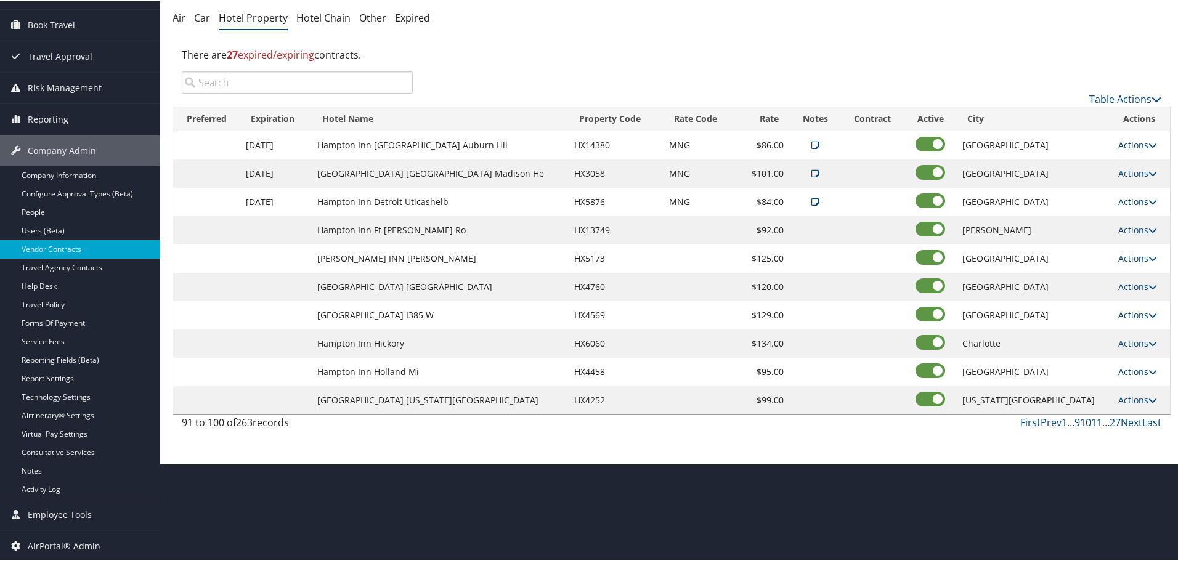
scroll to position [98, 0]
click at [1129, 230] on link "Actions" at bounding box center [1137, 229] width 39 height 12
click at [1131, 243] on link "Edit" at bounding box center [1128, 247] width 47 height 21
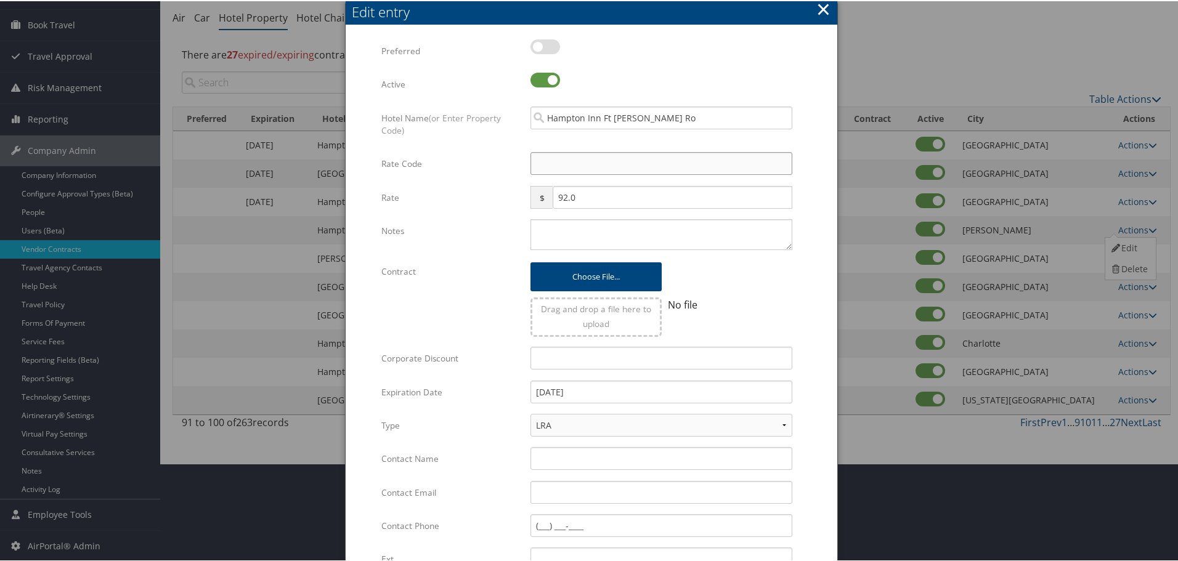
click at [593, 158] on input "Rate Code" at bounding box center [661, 162] width 262 height 23
type input "M"
checkbox input "true"
type input "MNG"
click at [590, 238] on textarea "Notes" at bounding box center [661, 233] width 262 height 31
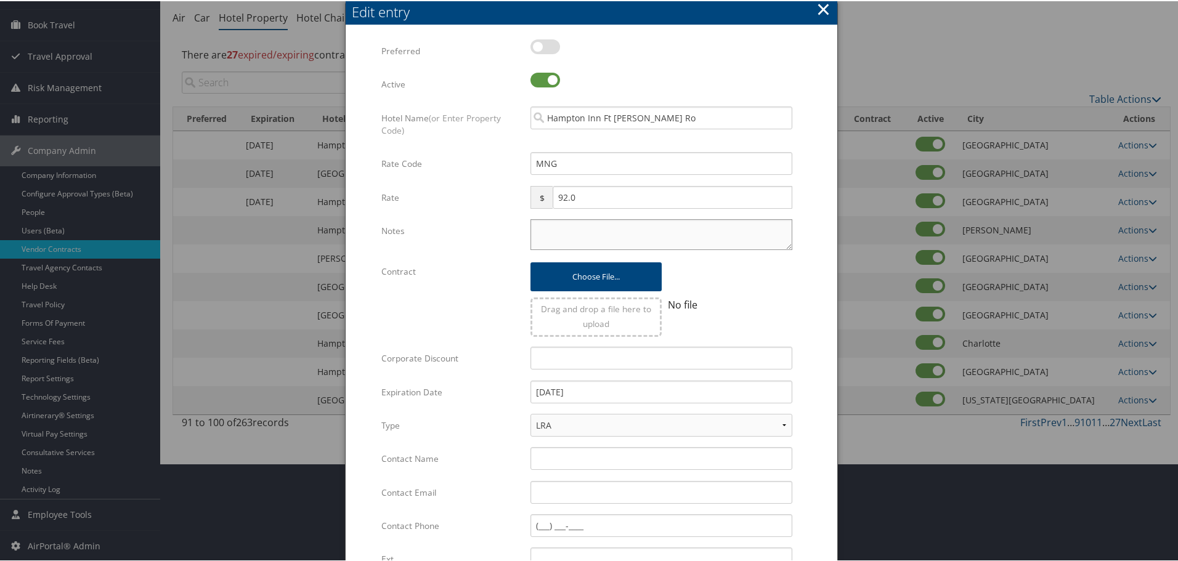
paste textarea "Rates tested in [GEOGRAPHIC_DATA] [DATE];"
type textarea "Rates tested in [GEOGRAPHIC_DATA] [DATE];"
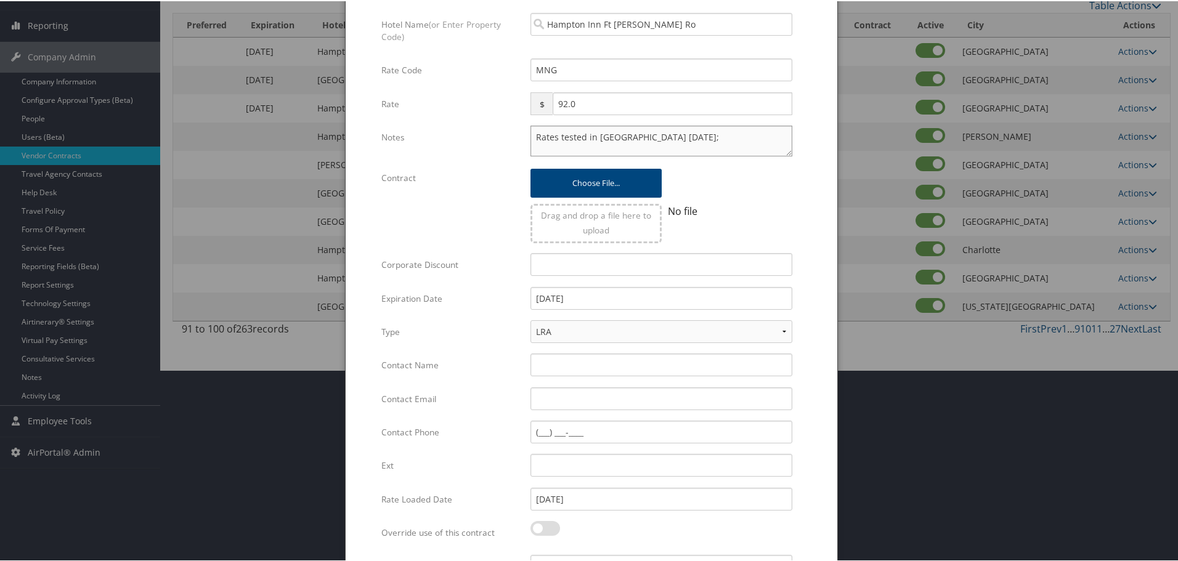
scroll to position [293, 0]
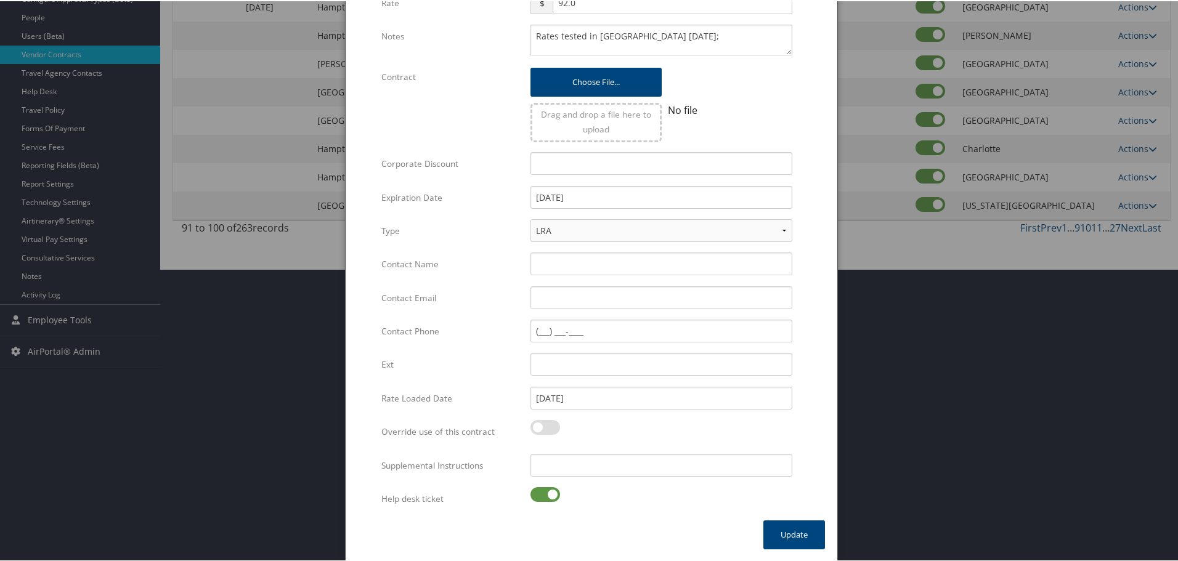
click at [532, 497] on label at bounding box center [545, 493] width 30 height 15
click at [537, 497] on input "checkbox" at bounding box center [541, 496] width 8 height 8
checkbox input "false"
click at [594, 457] on input "Supplemental Instructions" at bounding box center [661, 464] width 262 height 23
paste input "SAB Prop ID -"
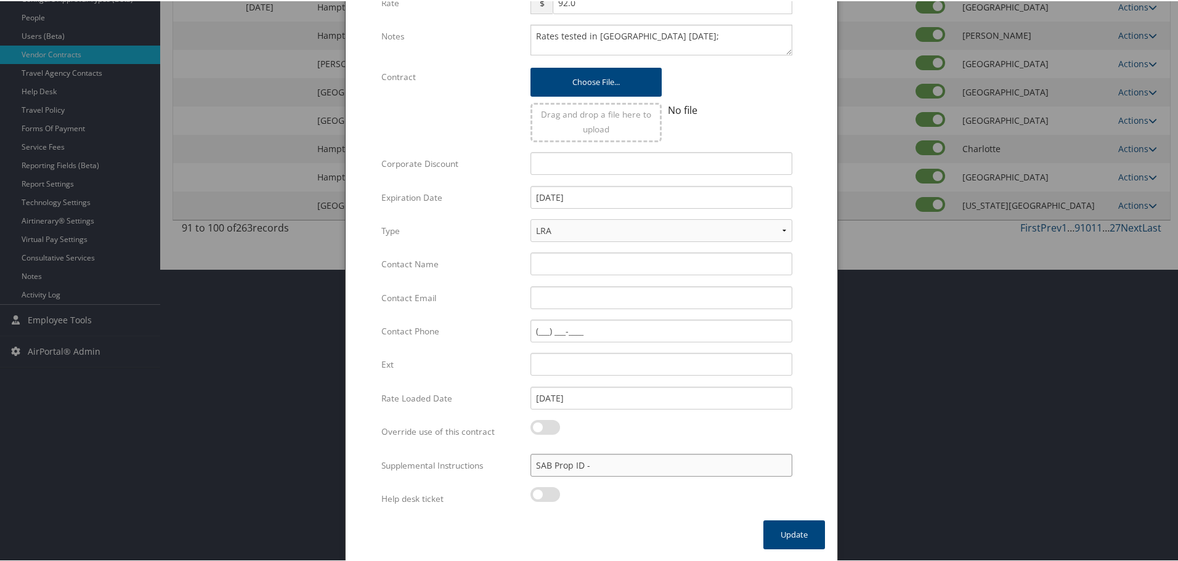
paste input "137490"
type input "SAB Prop ID - 137490"
click at [791, 528] on button "Update" at bounding box center [794, 533] width 62 height 29
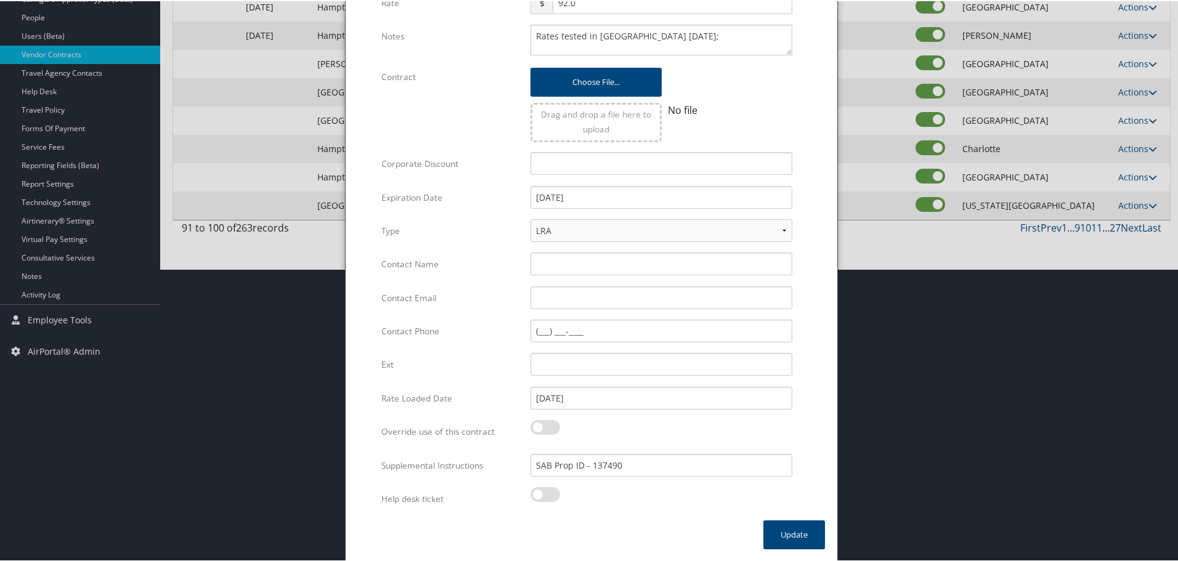
scroll to position [98, 0]
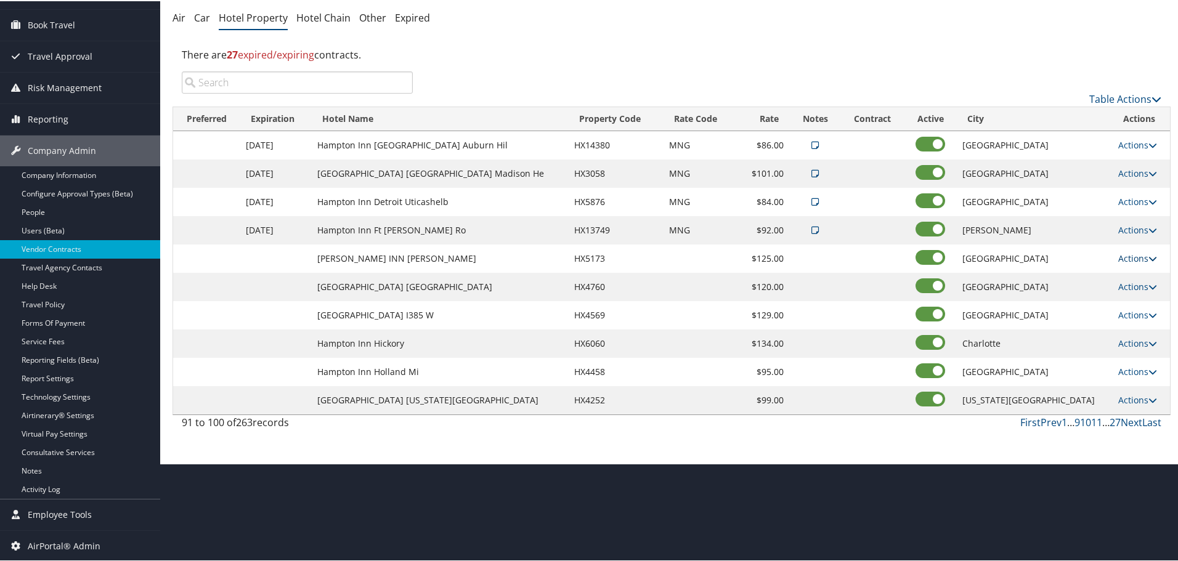
click at [1126, 257] on link "Actions" at bounding box center [1137, 257] width 39 height 12
click at [1123, 296] on link "Delete" at bounding box center [1128, 296] width 47 height 21
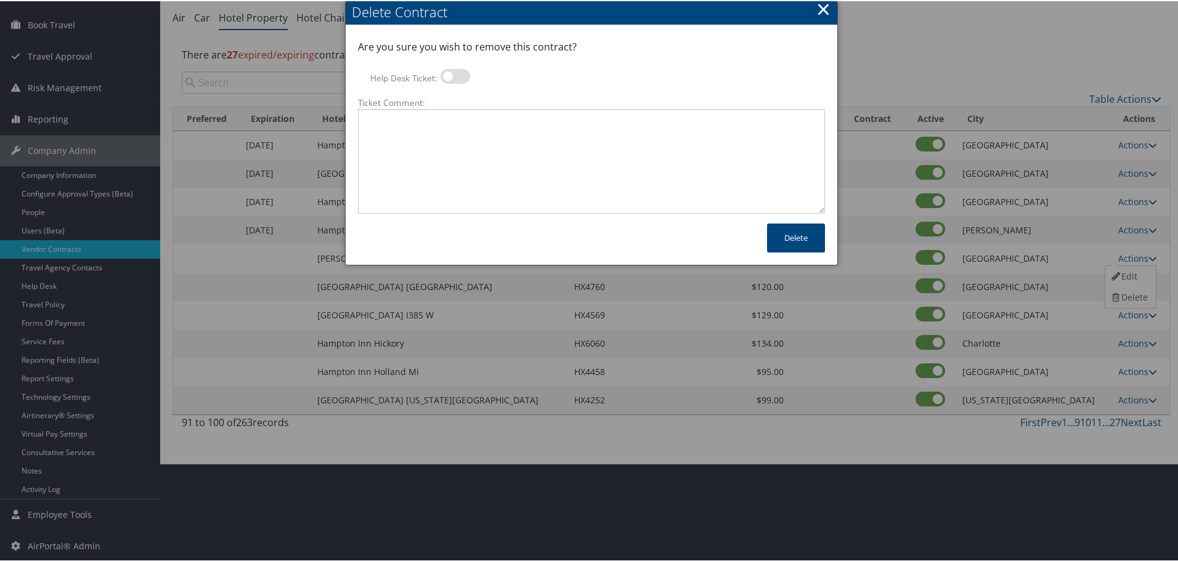
click at [451, 73] on label at bounding box center [455, 75] width 30 height 15
click at [451, 73] on input "Help Desk Ticket:" at bounding box center [451, 77] width 8 height 8
checkbox input "true"
click at [441, 141] on textarea "Ticket Comment:" at bounding box center [591, 160] width 467 height 105
paste textarea "Rates no longer active; remove from profile and preferred status."
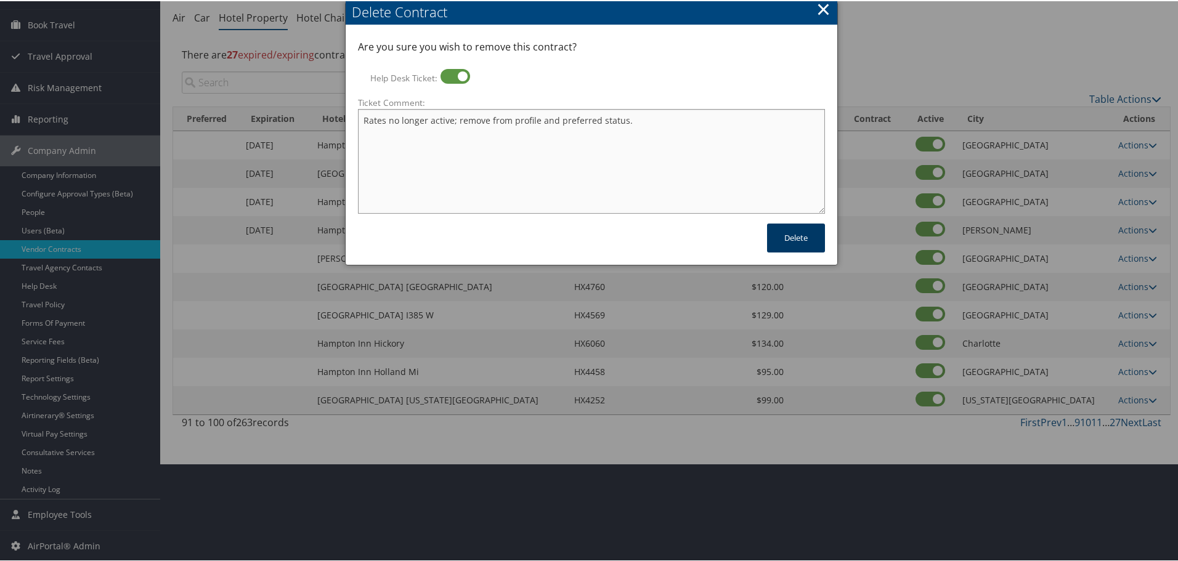
type textarea "Rates no longer active; remove from profile and preferred status."
click at [800, 238] on button "Delete" at bounding box center [796, 236] width 58 height 29
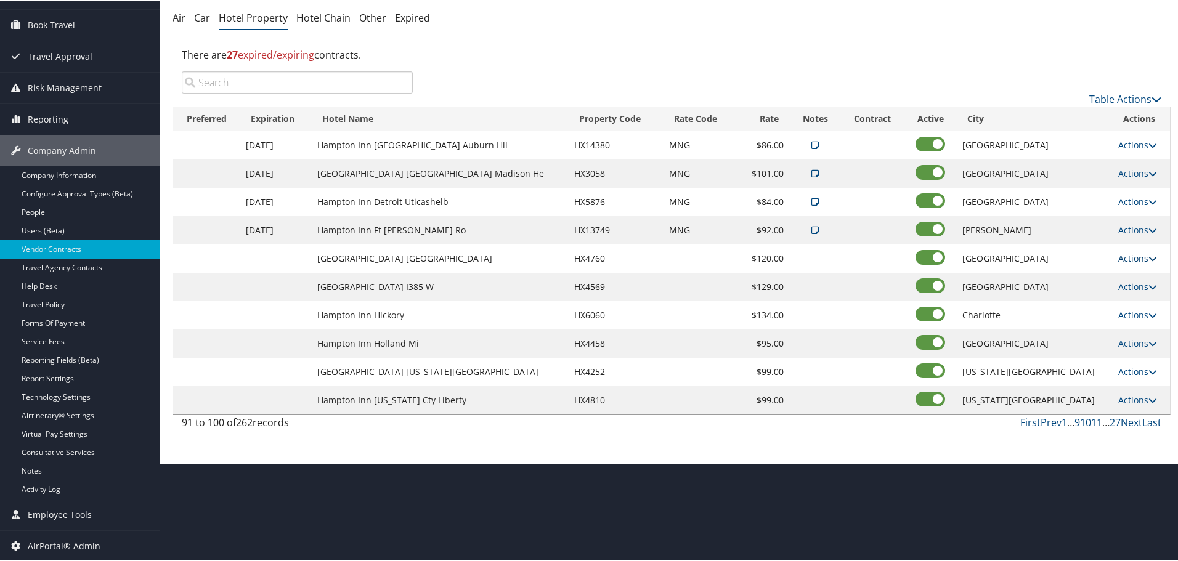
click at [1135, 258] on link "Actions" at bounding box center [1137, 257] width 39 height 12
click at [1131, 278] on link "Edit" at bounding box center [1128, 275] width 47 height 21
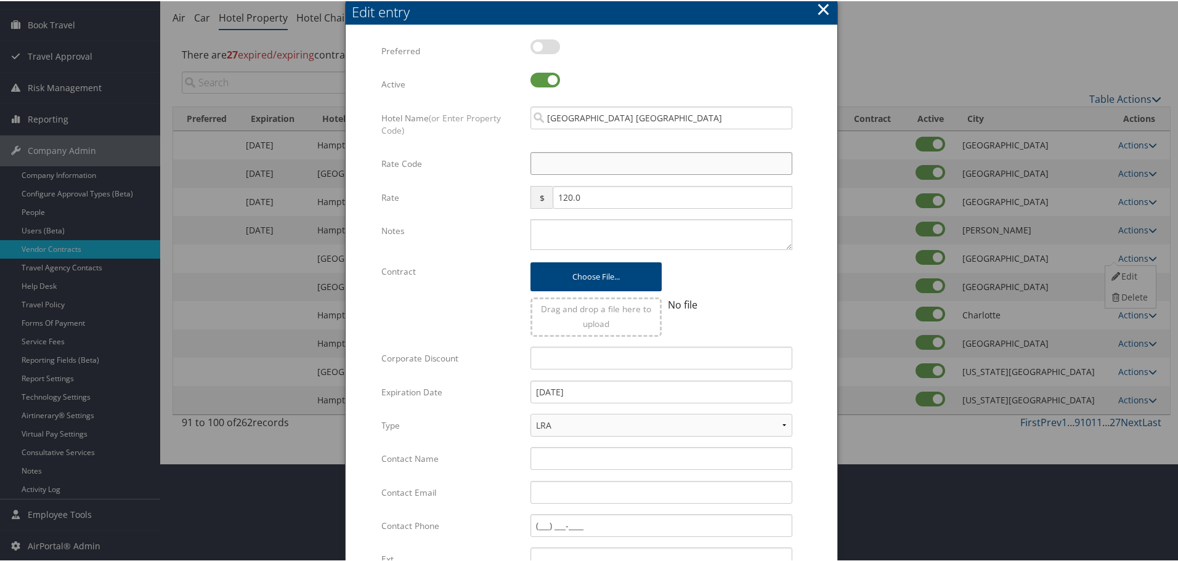
click at [609, 163] on input "Rate Code" at bounding box center [661, 162] width 262 height 23
type input "M"
checkbox input "true"
type input "MNG"
click at [589, 224] on textarea "Notes" at bounding box center [661, 233] width 262 height 31
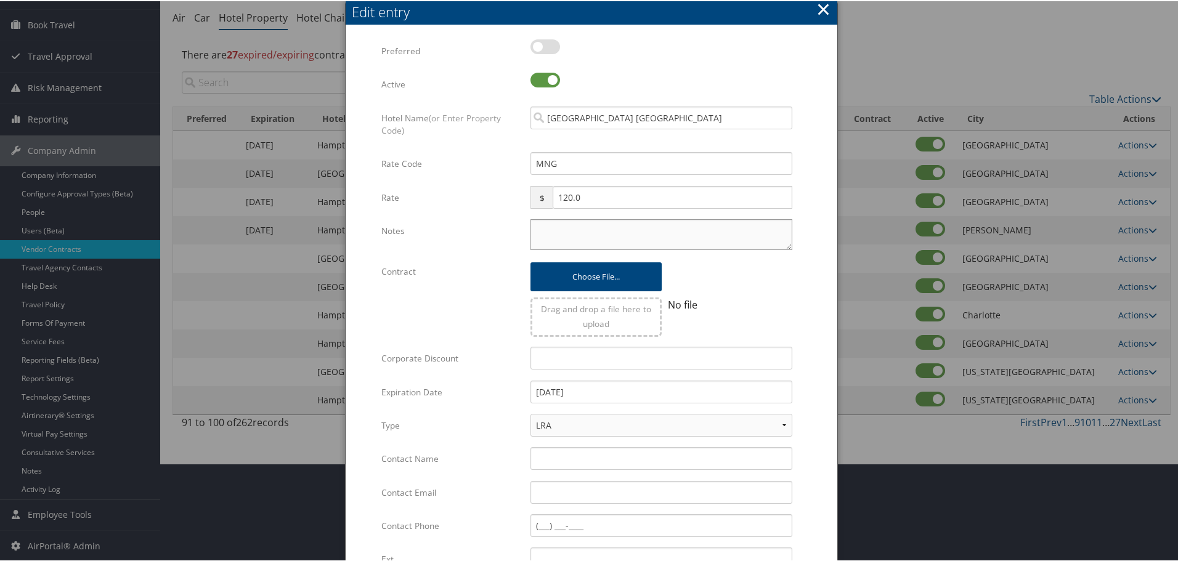
paste textarea "Rates tested in [GEOGRAPHIC_DATA] [DATE];"
type textarea "Rates tested in [GEOGRAPHIC_DATA] [DATE];"
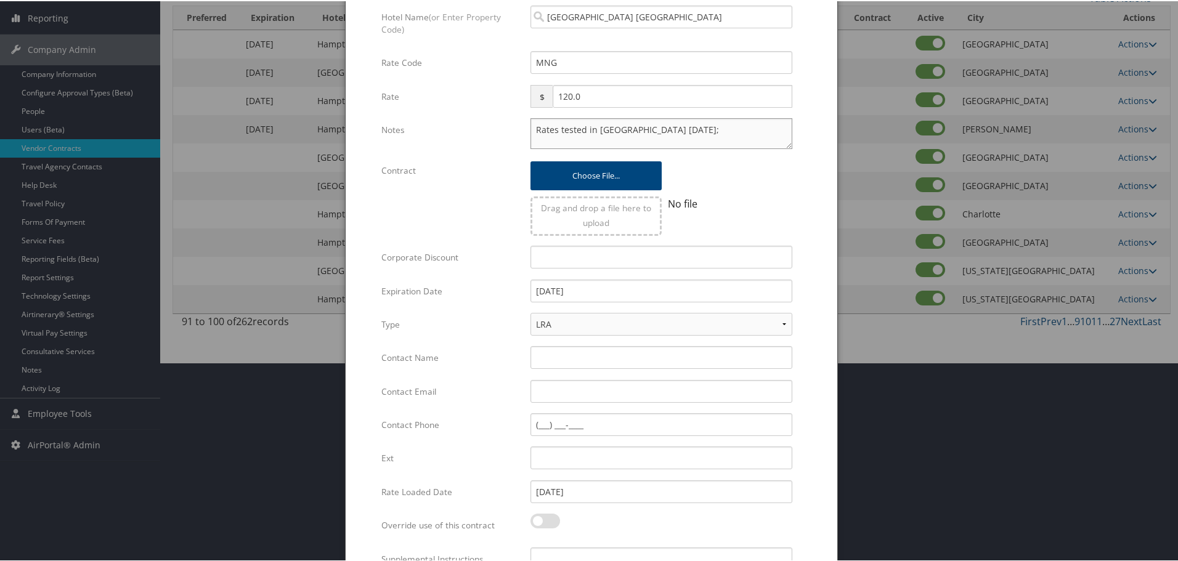
scroll to position [293, 0]
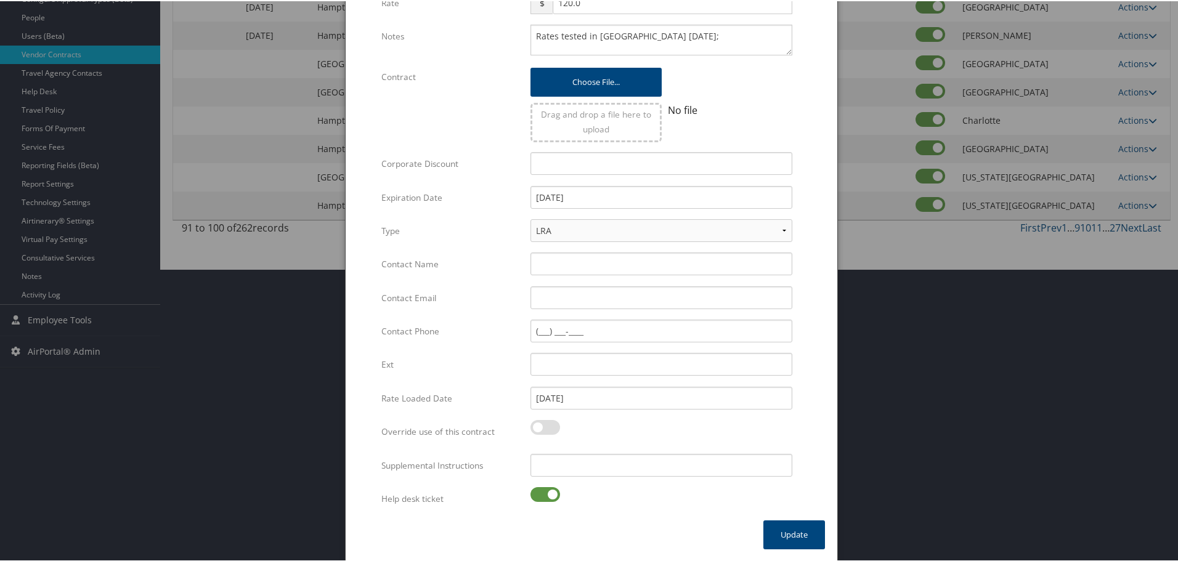
click at [534, 492] on label at bounding box center [545, 493] width 30 height 15
click at [537, 492] on input "checkbox" at bounding box center [541, 496] width 8 height 8
checkbox input "false"
click at [603, 459] on input "Supplemental Instructions" at bounding box center [661, 464] width 262 height 23
paste input "SAB Prop ID -"
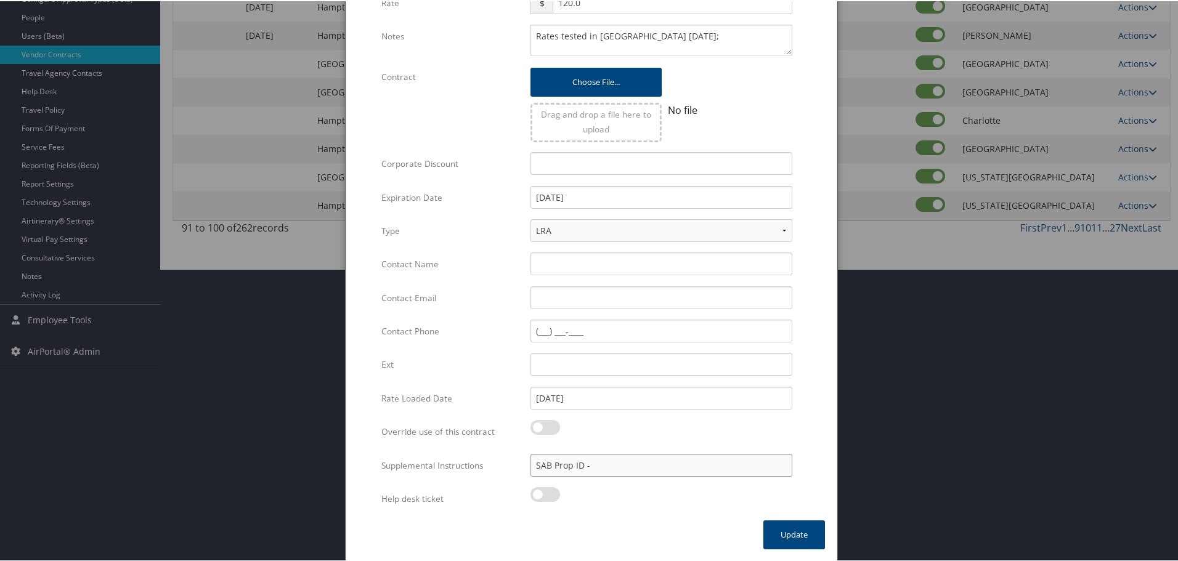
paste input "044714"
type input "SAB Prop ID - 044714"
click at [783, 528] on button "Update" at bounding box center [794, 533] width 62 height 29
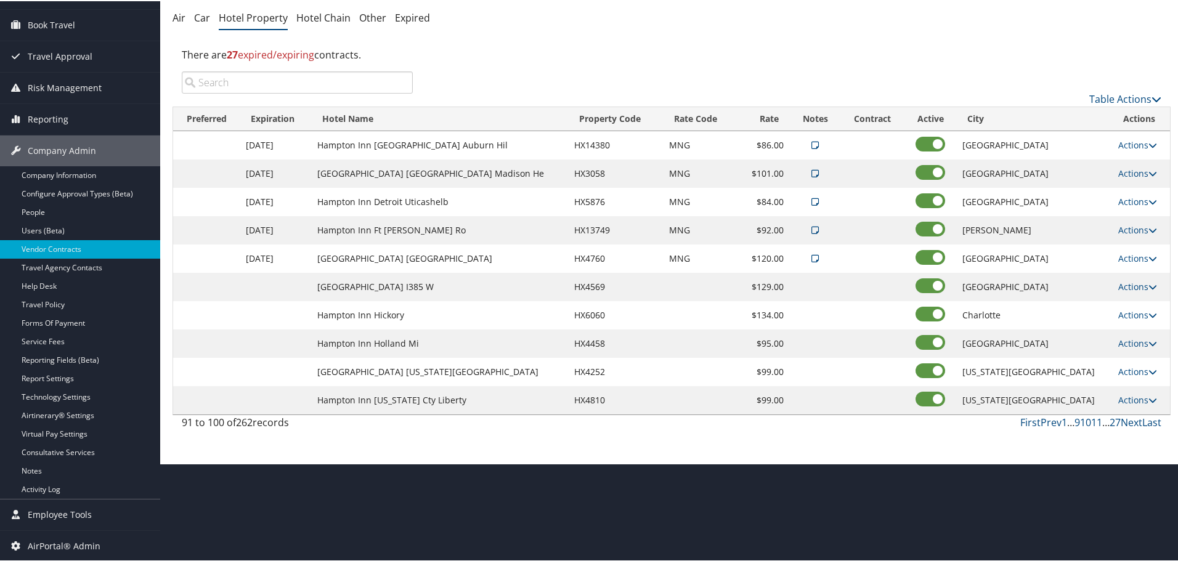
scroll to position [98, 0]
click at [1120, 282] on link "Actions" at bounding box center [1137, 286] width 39 height 12
click at [1126, 299] on link "Edit" at bounding box center [1128, 303] width 47 height 21
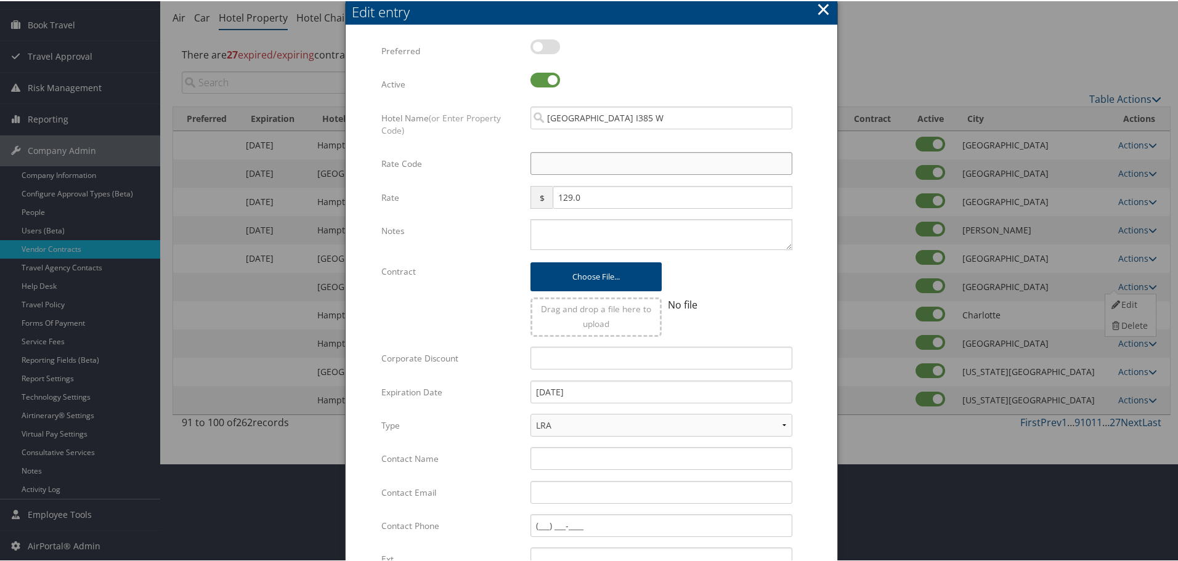
click at [574, 165] on input "Rate Code" at bounding box center [661, 162] width 262 height 23
type input "M"
checkbox input "true"
type input "MNG"
click at [563, 228] on textarea "Notes" at bounding box center [661, 233] width 262 height 31
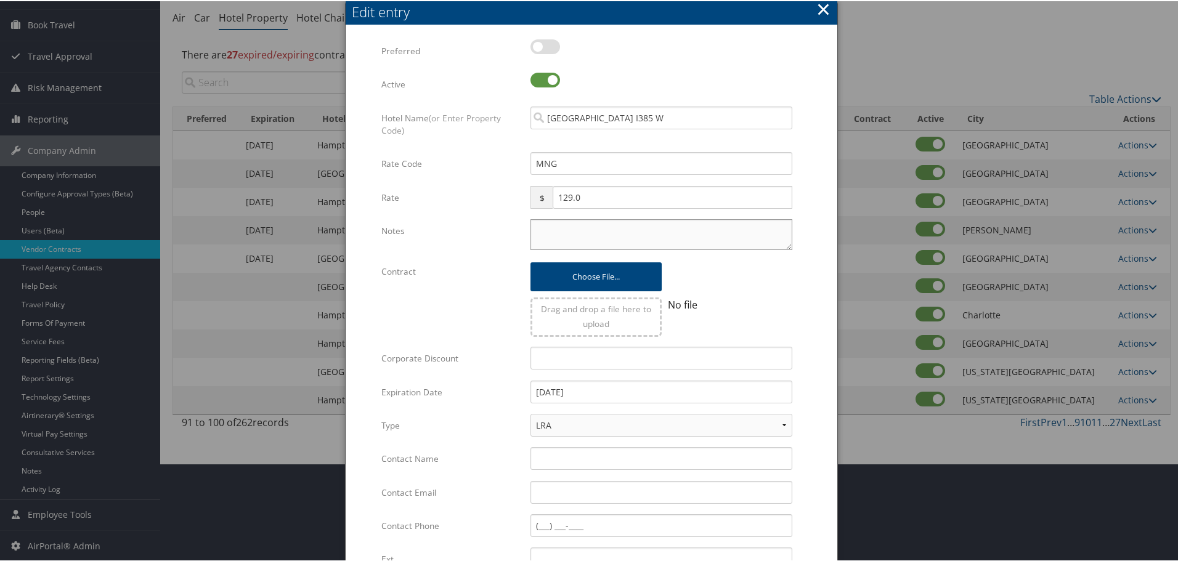
paste textarea "Rates tested in [GEOGRAPHIC_DATA] [DATE];"
type textarea "Rates tested in [GEOGRAPHIC_DATA] [DATE];"
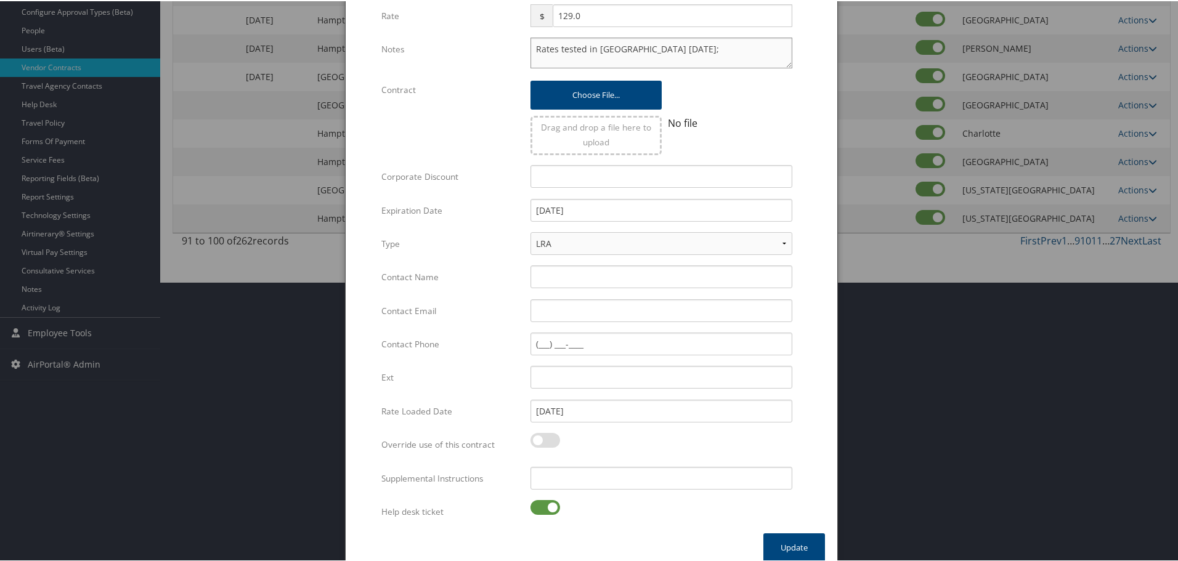
scroll to position [293, 0]
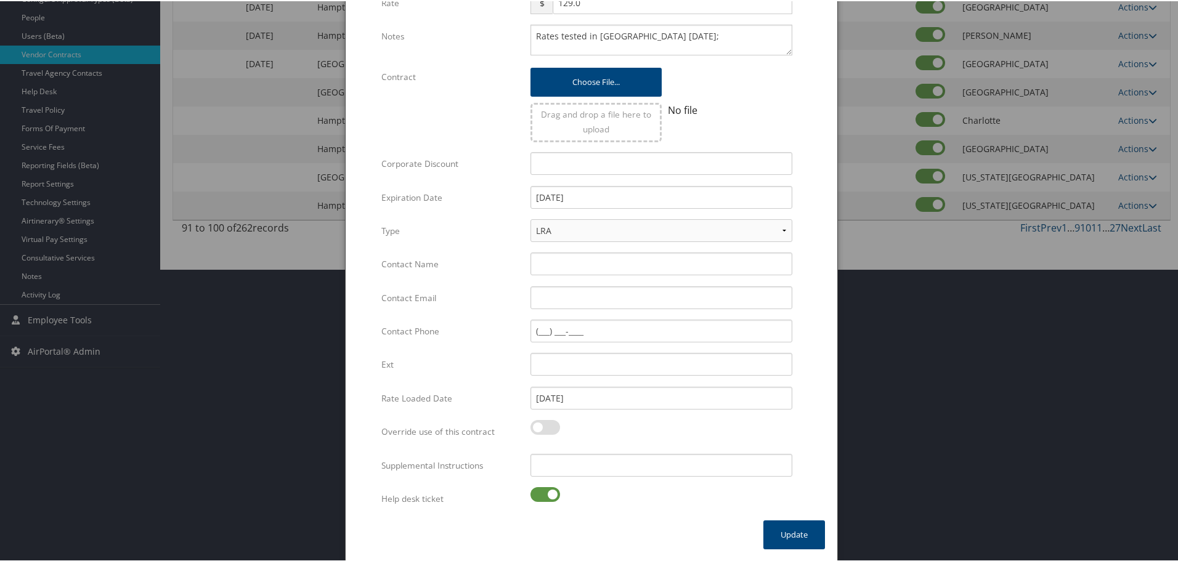
click at [554, 491] on label at bounding box center [545, 493] width 30 height 15
click at [545, 492] on input "checkbox" at bounding box center [541, 496] width 8 height 8
checkbox input "false"
click at [587, 476] on div "Multiple values The selected items contain different values for this input. To …" at bounding box center [661, 469] width 280 height 33
click at [590, 470] on input "Supplemental Instructions" at bounding box center [661, 464] width 262 height 23
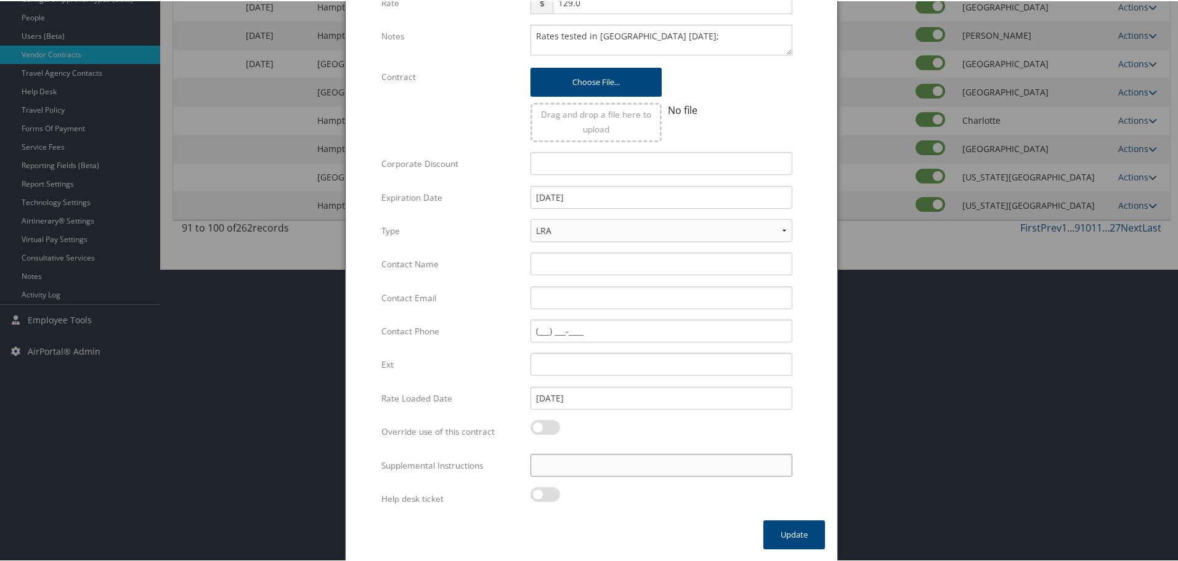
paste input "SAB Prop ID -"
paste input "039736"
type input "SAB Prop ID - 039736"
click at [797, 532] on button "Update" at bounding box center [794, 533] width 62 height 29
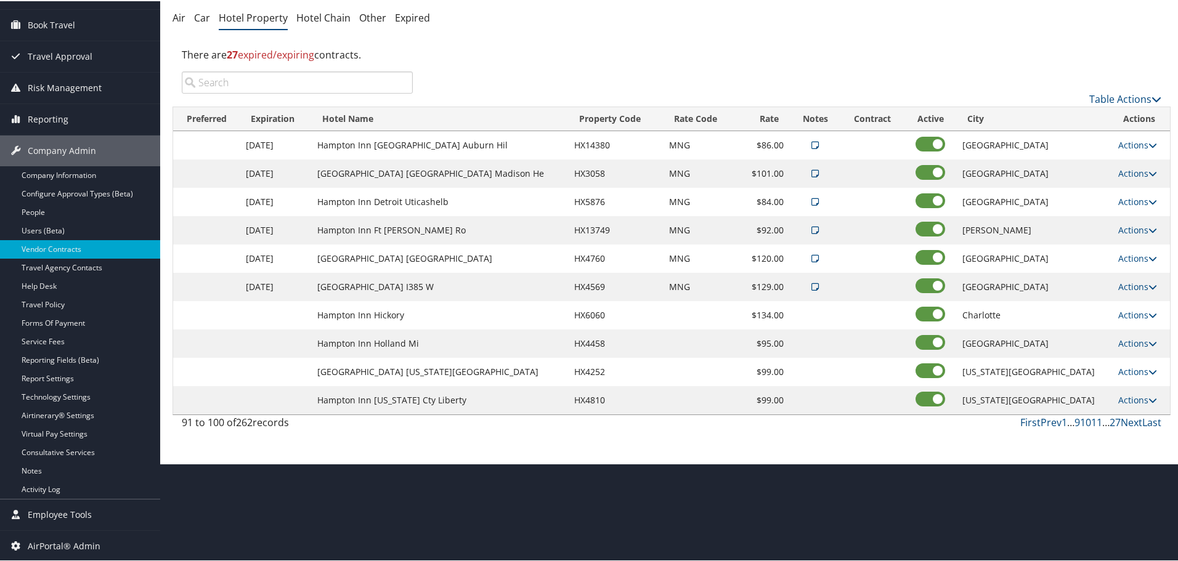
scroll to position [98, 0]
click at [1123, 311] on link "Actions" at bounding box center [1137, 314] width 39 height 12
click at [1134, 331] on link "Edit" at bounding box center [1128, 332] width 47 height 21
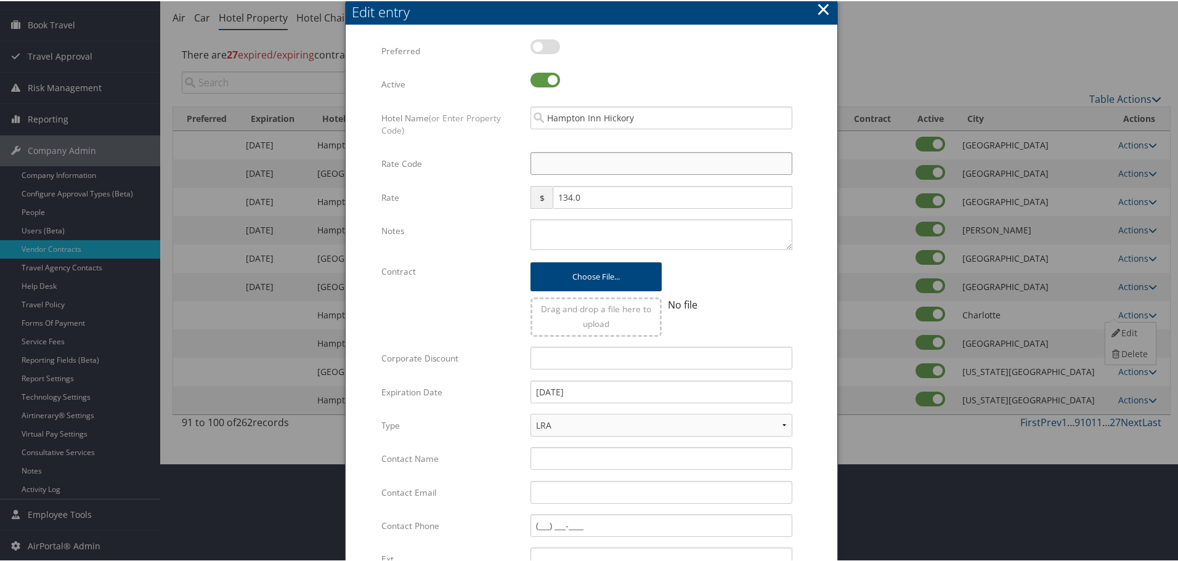
click at [580, 169] on input "Rate Code" at bounding box center [661, 162] width 262 height 23
type input "M"
checkbox input "true"
type input "MNG"
click at [556, 228] on textarea "Notes" at bounding box center [661, 233] width 262 height 31
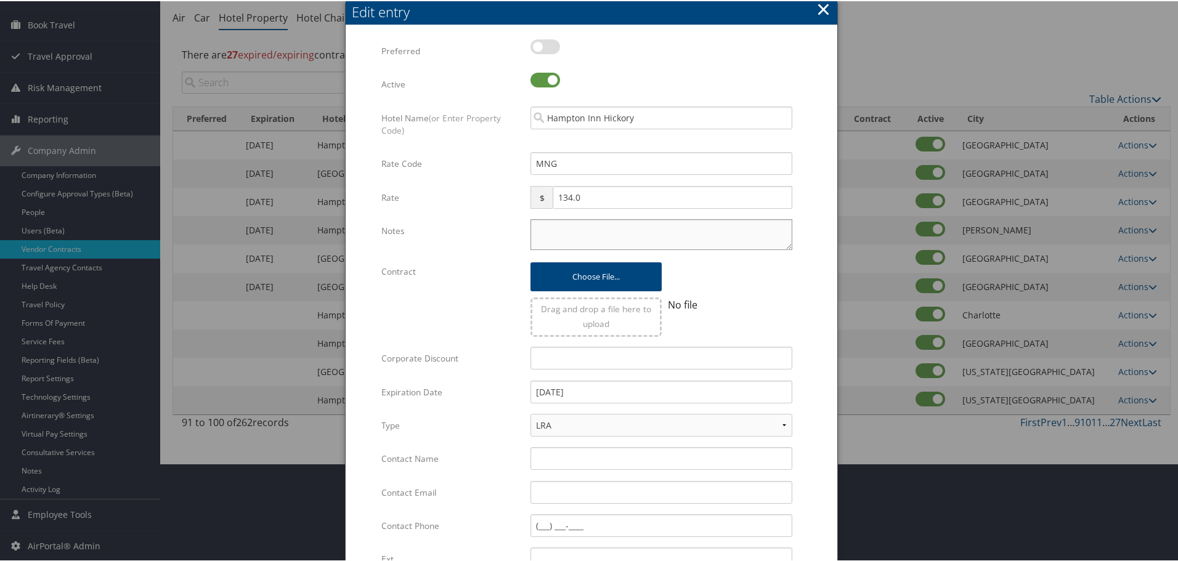
paste textarea "Rates tested in [GEOGRAPHIC_DATA] [DATE];"
type textarea "Rates tested in [GEOGRAPHIC_DATA] [DATE];"
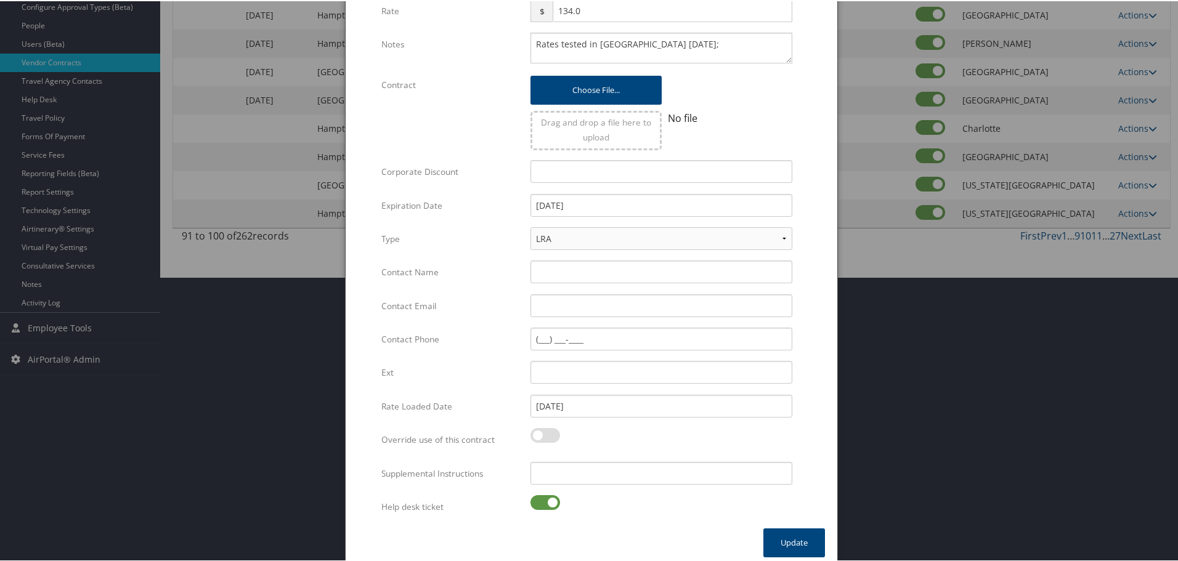
scroll to position [293, 0]
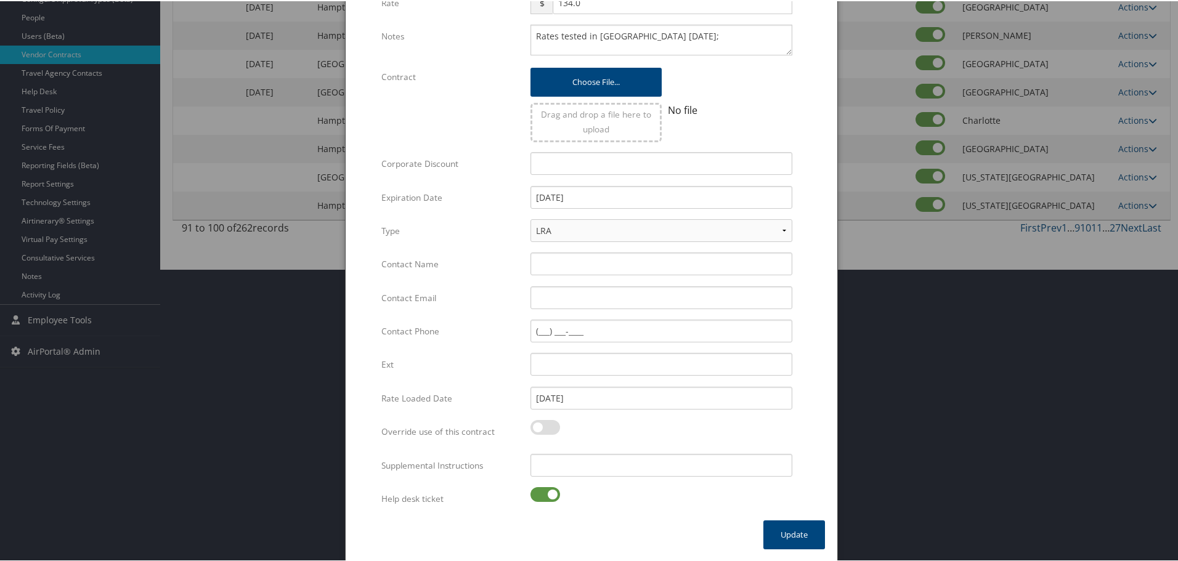
click at [540, 494] on label at bounding box center [545, 493] width 30 height 15
click at [540, 494] on input "checkbox" at bounding box center [541, 496] width 8 height 8
checkbox input "false"
click at [592, 467] on input "Supplemental Instructions" at bounding box center [661, 464] width 262 height 23
paste input "SAB Prop ID -"
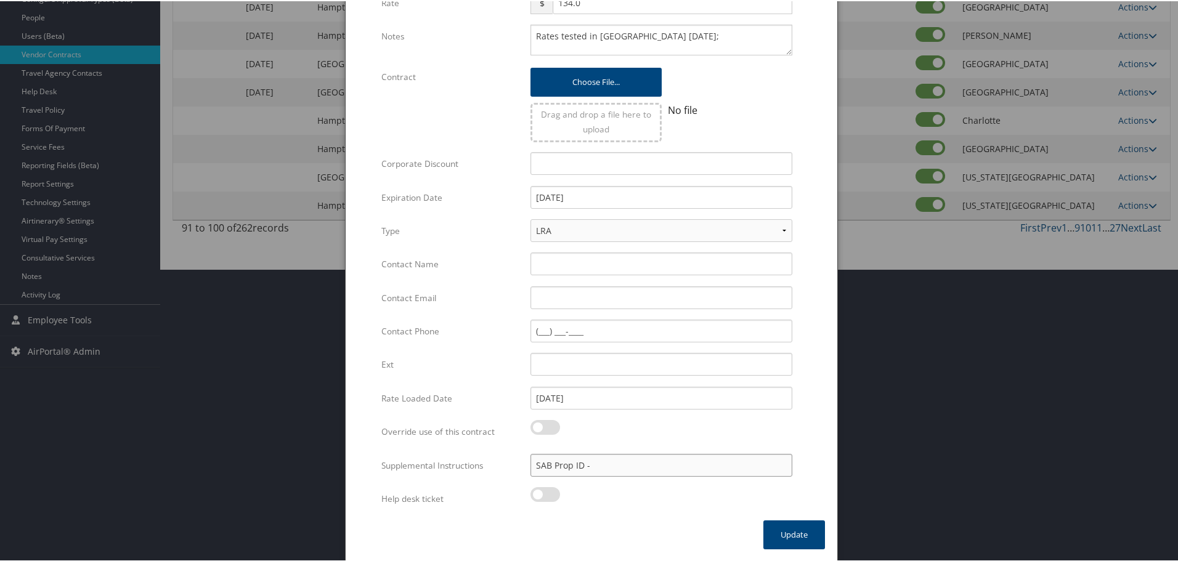
paste input "115419"
type input "SAB Prop ID - 115419"
click at [792, 542] on button "Update" at bounding box center [794, 533] width 62 height 29
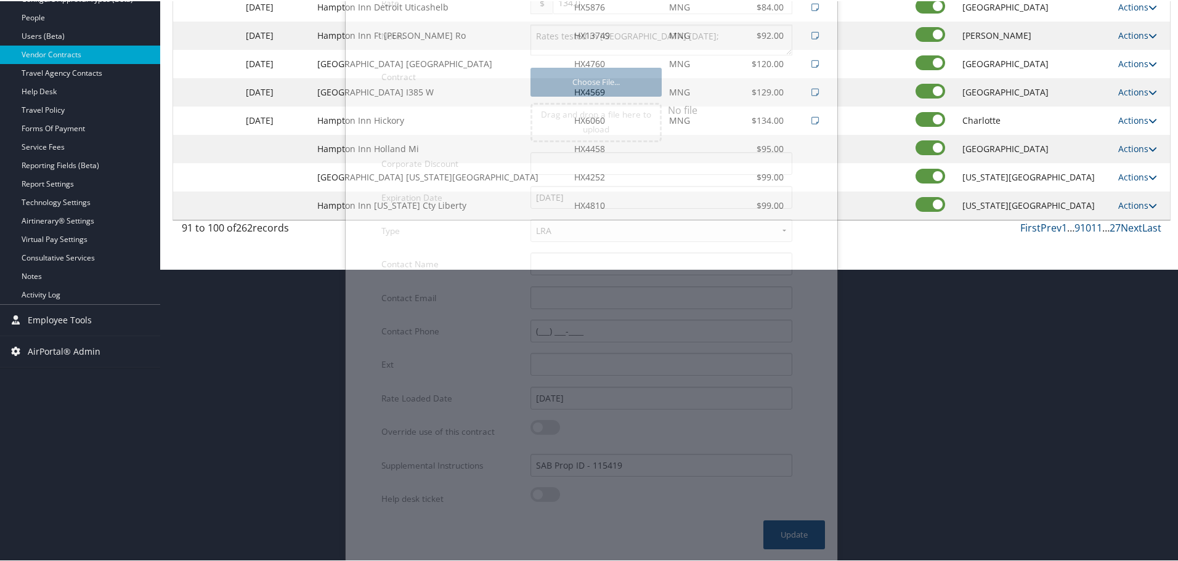
scroll to position [98, 0]
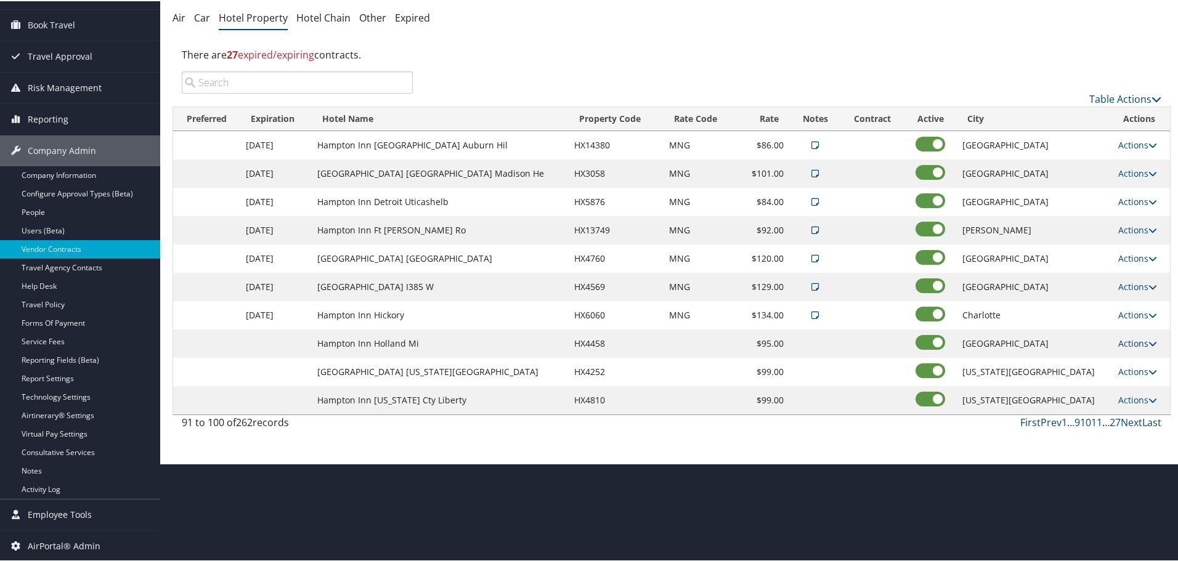
click at [1118, 339] on link "Actions" at bounding box center [1137, 342] width 39 height 12
click at [1124, 355] on link "Edit" at bounding box center [1128, 360] width 47 height 21
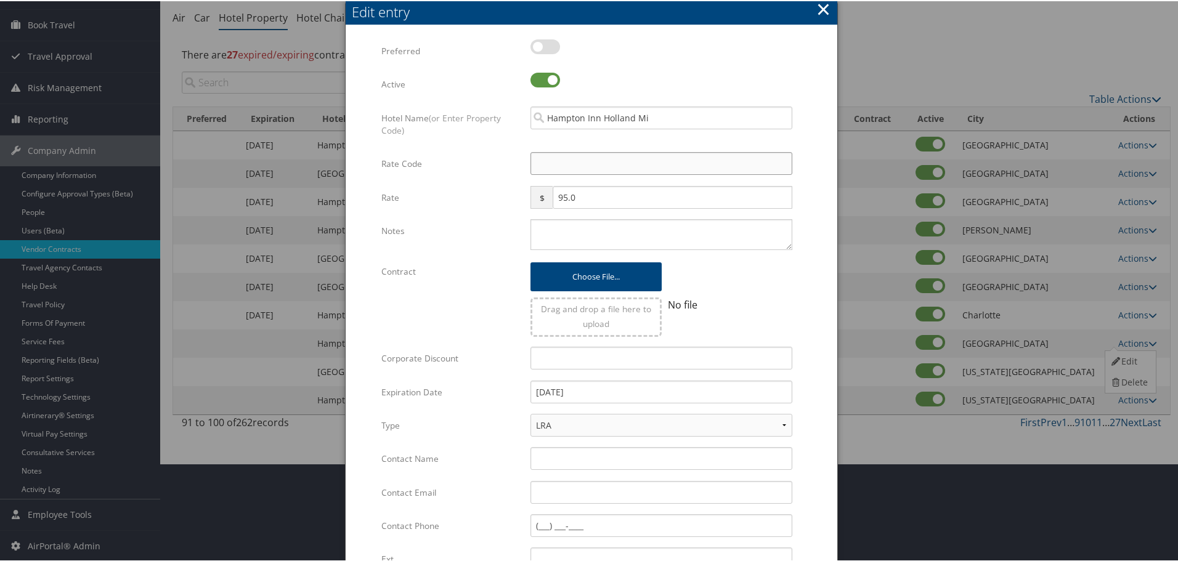
click at [596, 166] on input "Rate Code" at bounding box center [661, 162] width 262 height 23
type input "M"
checkbox input "true"
type input "MNG"
click at [569, 232] on textarea "Notes" at bounding box center [661, 233] width 262 height 31
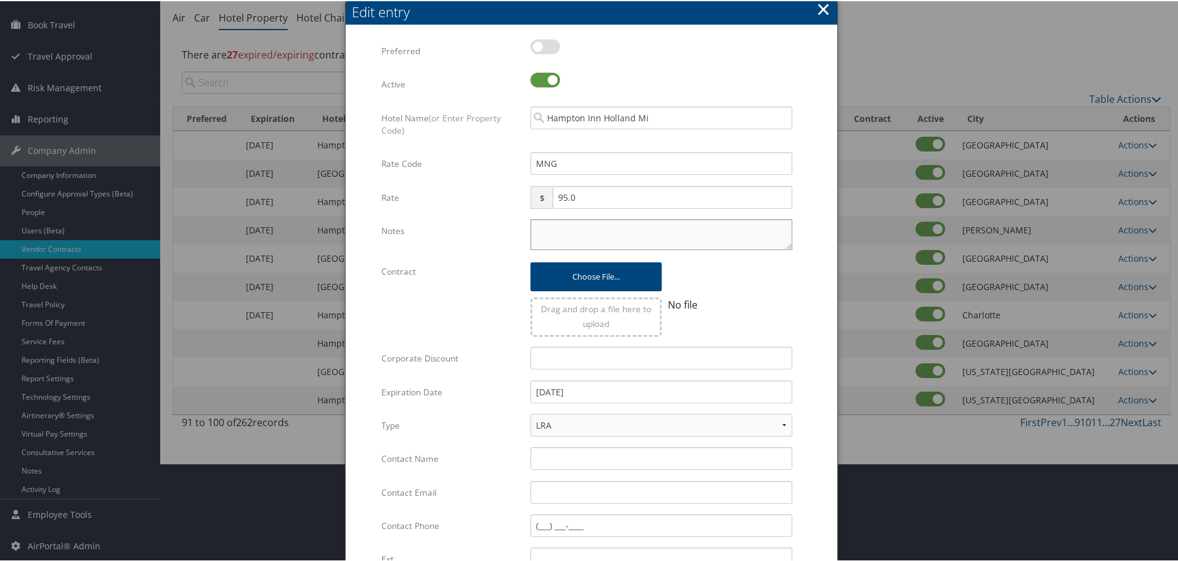
paste textarea "Rates tested in [GEOGRAPHIC_DATA] [DATE];"
type textarea "Rates tested in [GEOGRAPHIC_DATA] [DATE];"
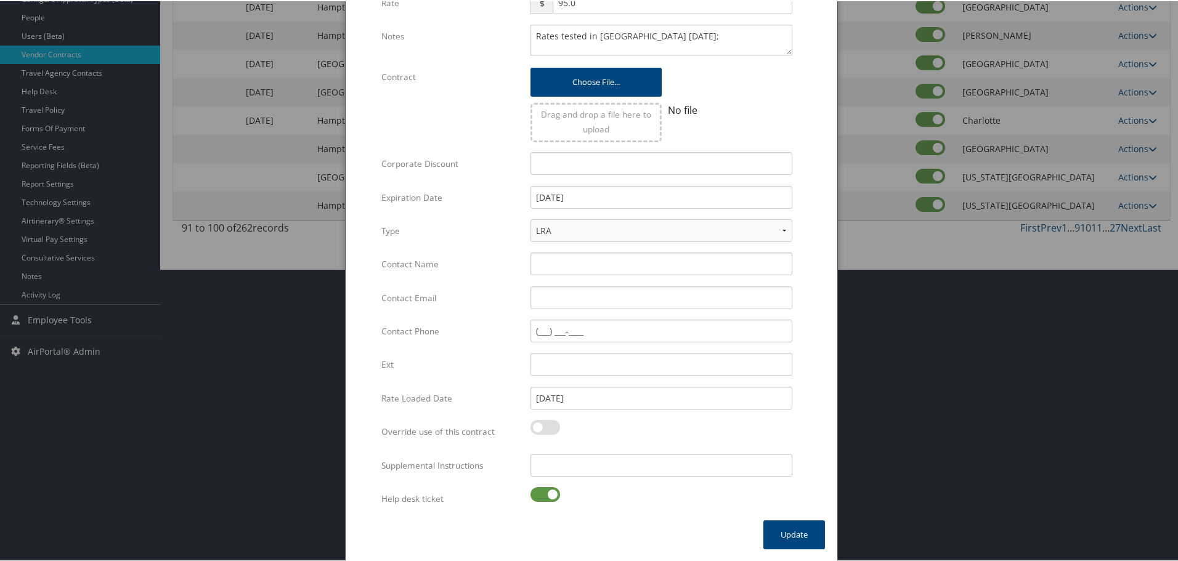
click at [538, 489] on label at bounding box center [545, 493] width 30 height 15
click at [538, 492] on input "checkbox" at bounding box center [541, 496] width 8 height 8
checkbox input "false"
click at [588, 468] on input "Supplemental Instructions" at bounding box center [661, 464] width 262 height 23
paste input "SAB Prop ID -"
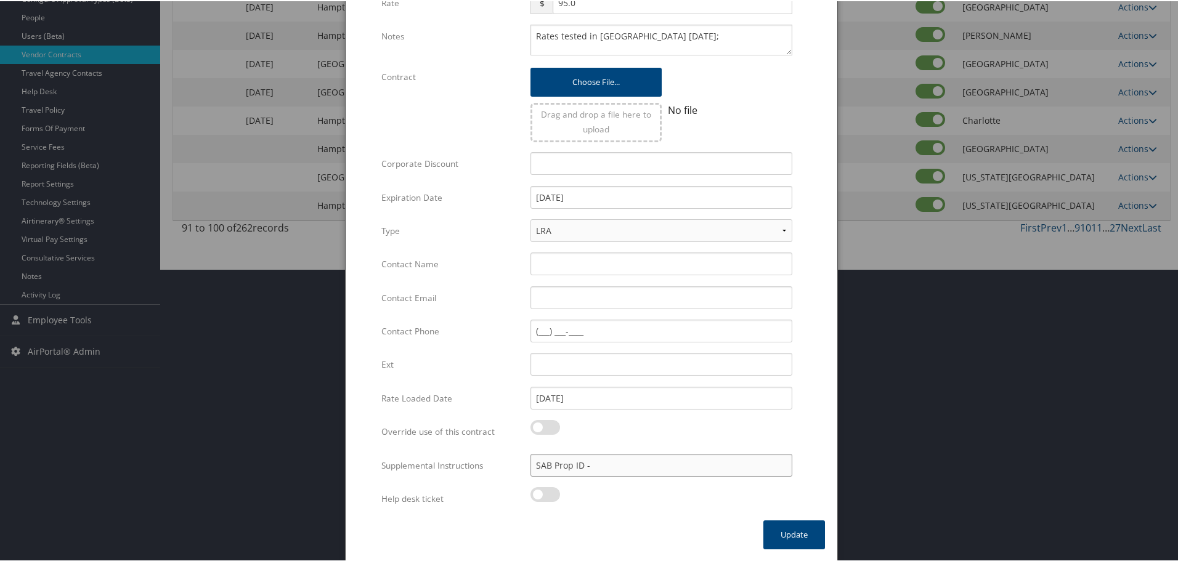
paste input "030931"
type input "SAB Prop ID - 030931"
click at [788, 533] on button "Update" at bounding box center [794, 533] width 62 height 29
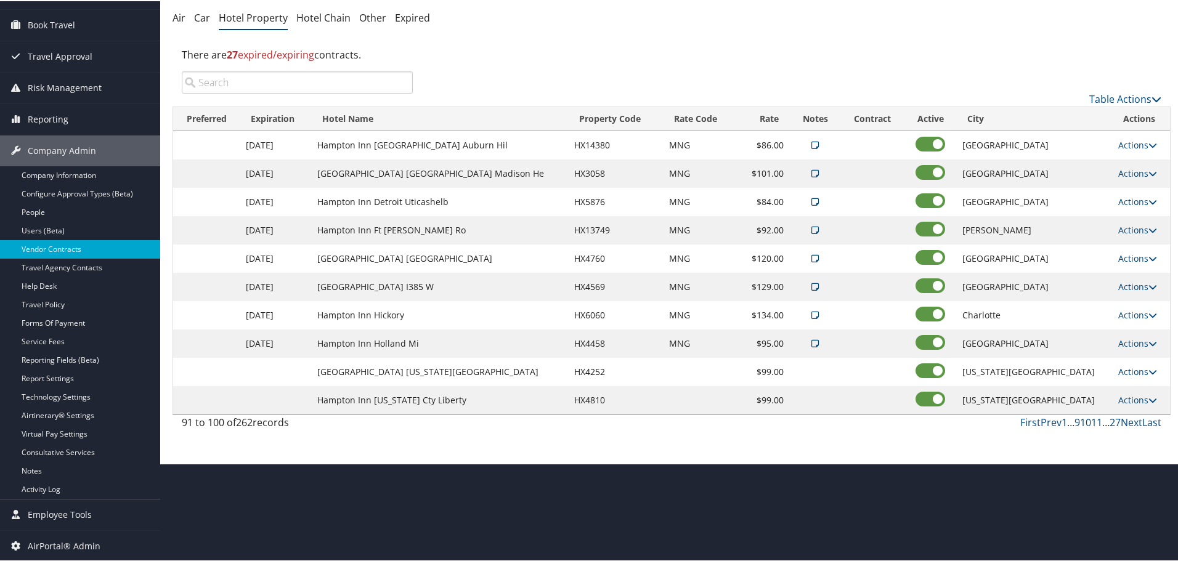
scroll to position [98, 0]
click at [1123, 364] on td "Actions Edit Delete" at bounding box center [1141, 371] width 58 height 28
click at [1126, 369] on link "Actions" at bounding box center [1137, 371] width 39 height 12
click at [1126, 383] on link "Edit" at bounding box center [1128, 388] width 47 height 21
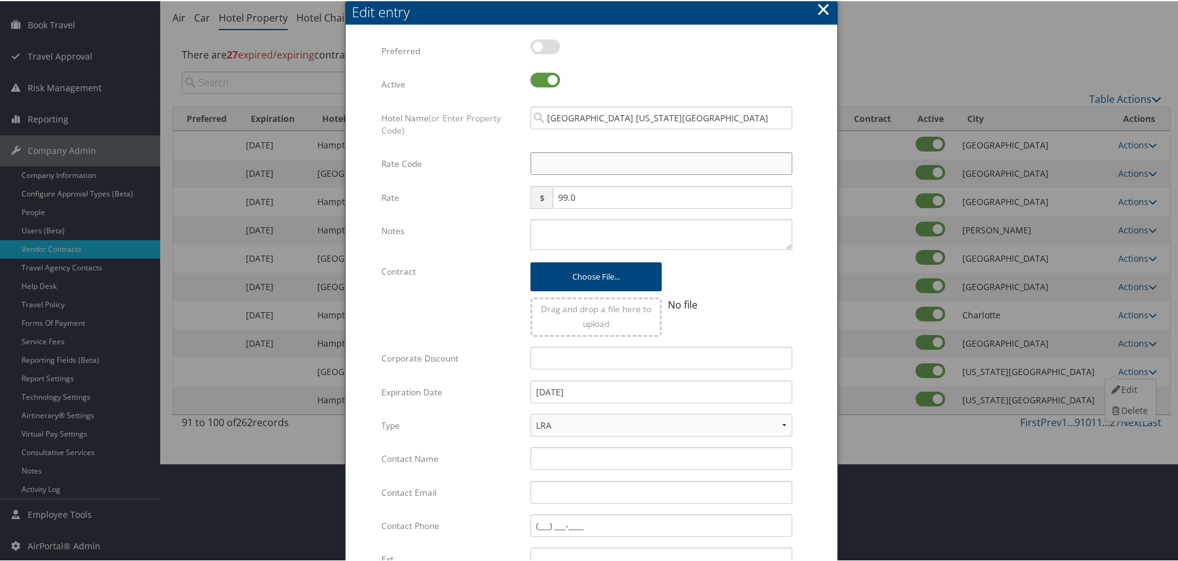
click at [558, 166] on input "Rate Code" at bounding box center [661, 162] width 262 height 23
paste input "Rates tested in [GEOGRAPHIC_DATA] [DATE];"
type input "Rates tested in [GEOGRAPHIC_DATA] [DATE];"
checkbox input "true"
type input "Rates tested in [GEOGRAPHIC_DATA] [DATE];"
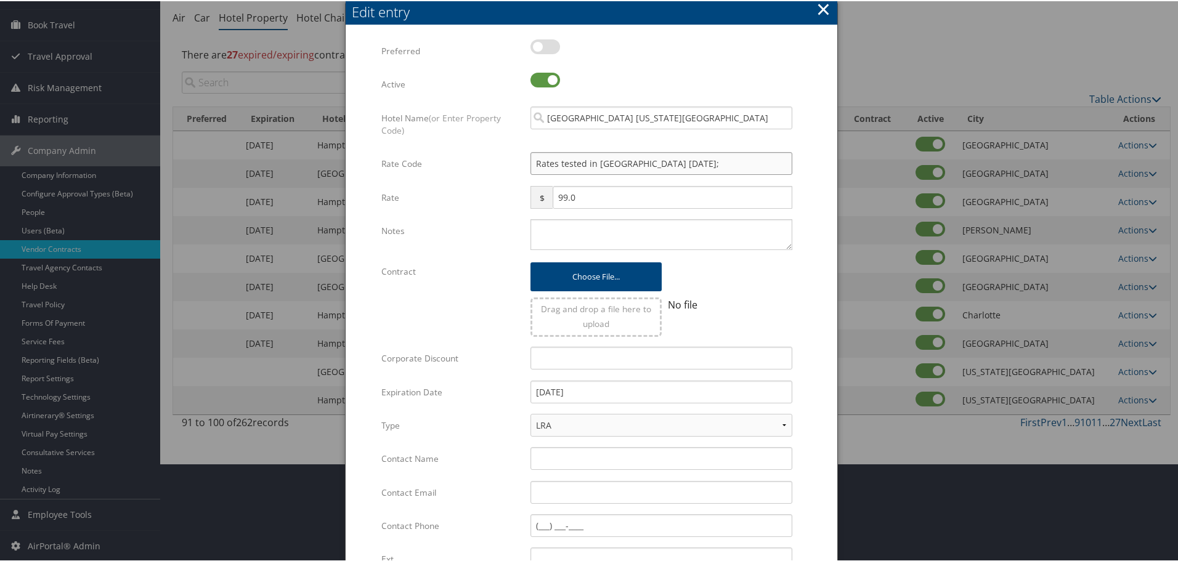
drag, startPoint x: 678, startPoint y: 167, endPoint x: 464, endPoint y: 174, distance: 213.9
click at [464, 174] on div "Rate Code Rates tested in [GEOGRAPHIC_DATA] [DATE]; Multiple values The selecte…" at bounding box center [591, 167] width 420 height 33
checkbox input "false"
type input "M"
checkbox input "true"
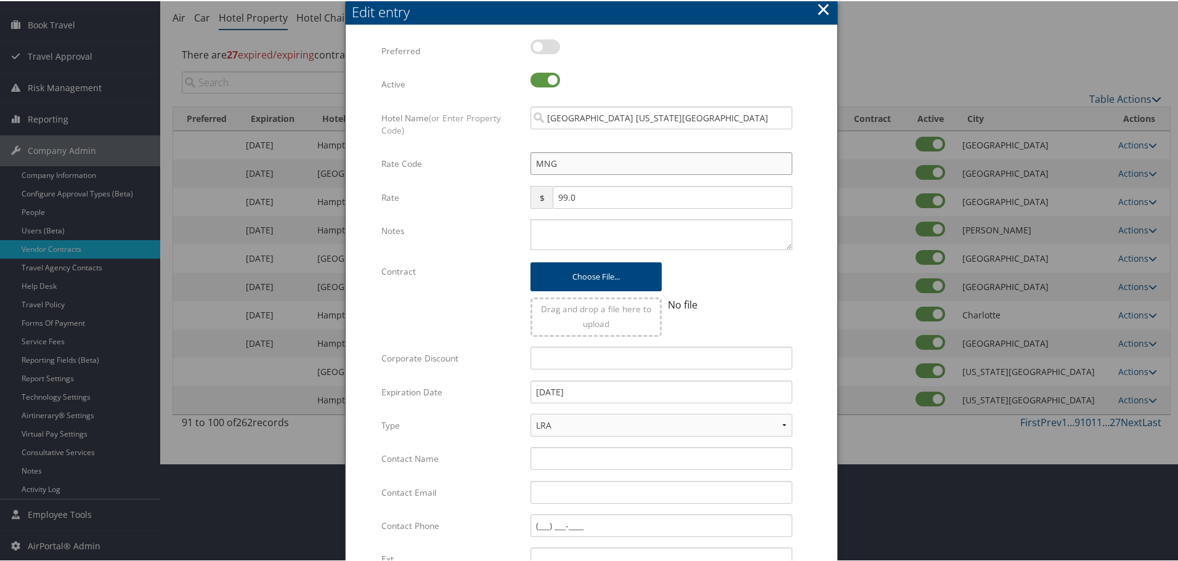
type input "MNG"
click at [558, 228] on textarea "Notes" at bounding box center [661, 233] width 262 height 31
paste textarea "SAB Prop ID -"
type textarea "SAB Prop ID -"
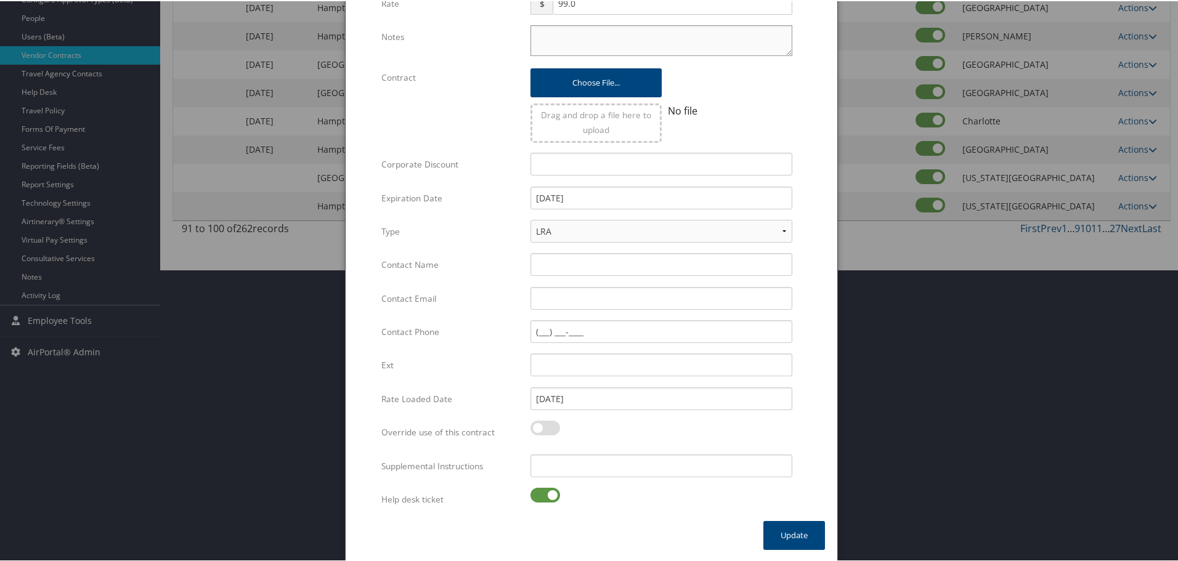
scroll to position [293, 0]
click at [544, 486] on label at bounding box center [545, 493] width 30 height 15
click at [544, 492] on input "checkbox" at bounding box center [541, 496] width 8 height 8
checkbox input "false"
click at [577, 463] on input "Supplemental Instructions" at bounding box center [661, 464] width 262 height 23
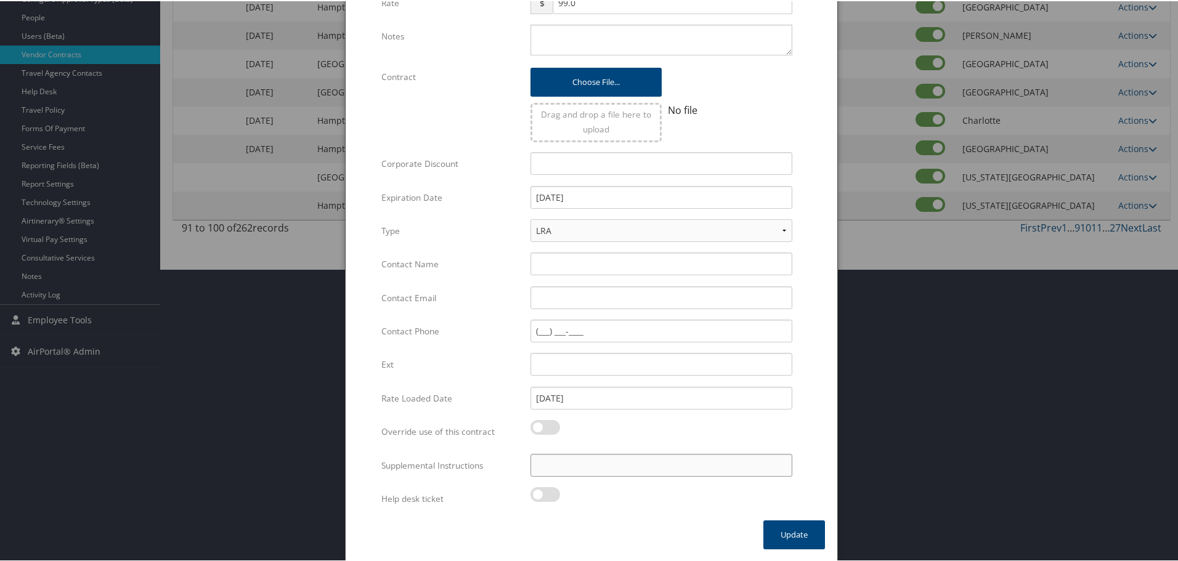
paste input "SAB Prop ID -"
type input "SAB Prop ID -"
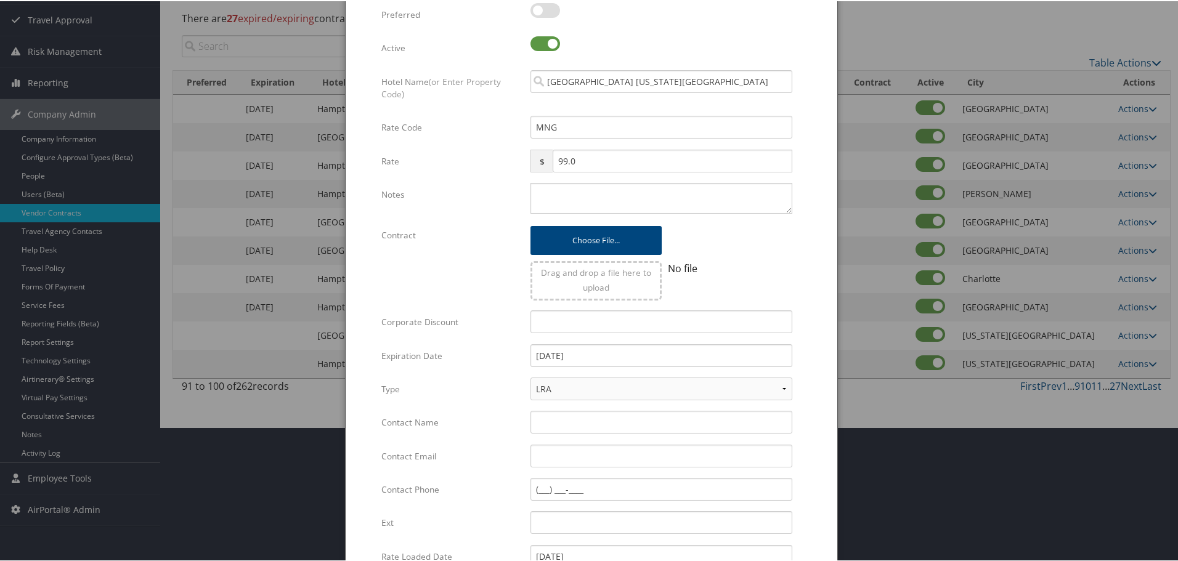
scroll to position [108, 0]
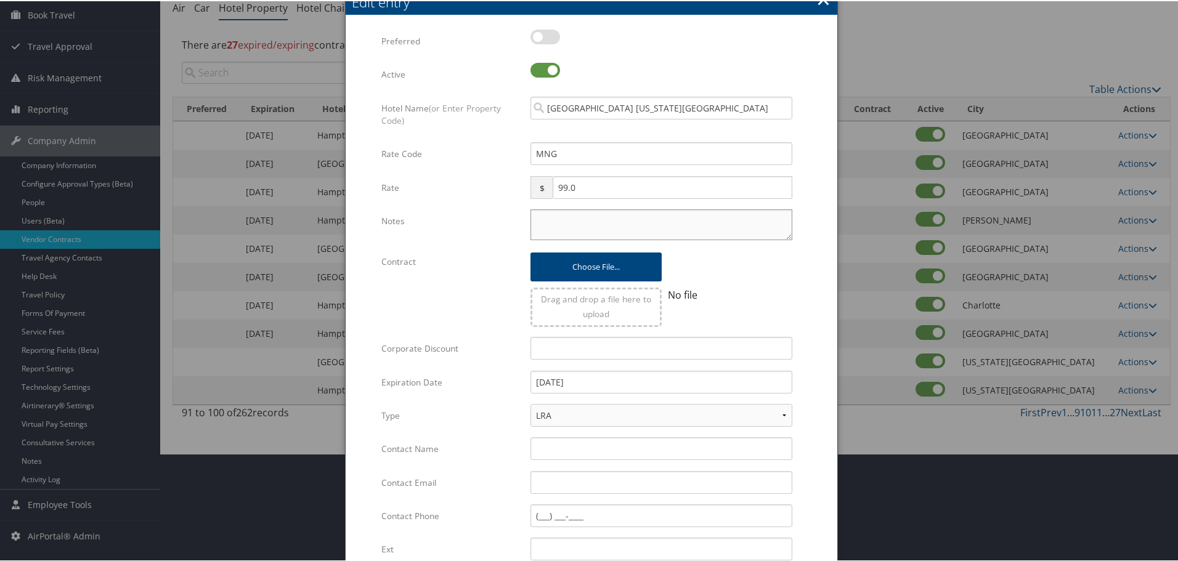
click at [553, 209] on textarea "Notes" at bounding box center [661, 223] width 262 height 31
paste textarea "Rates tested in [GEOGRAPHIC_DATA] [DATE];"
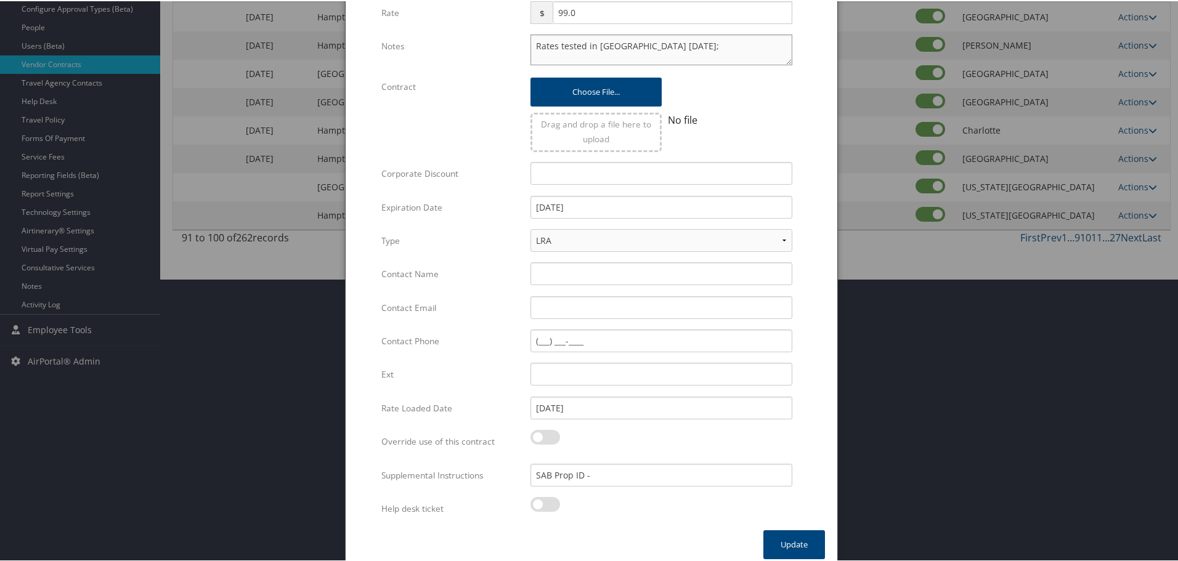
scroll to position [293, 0]
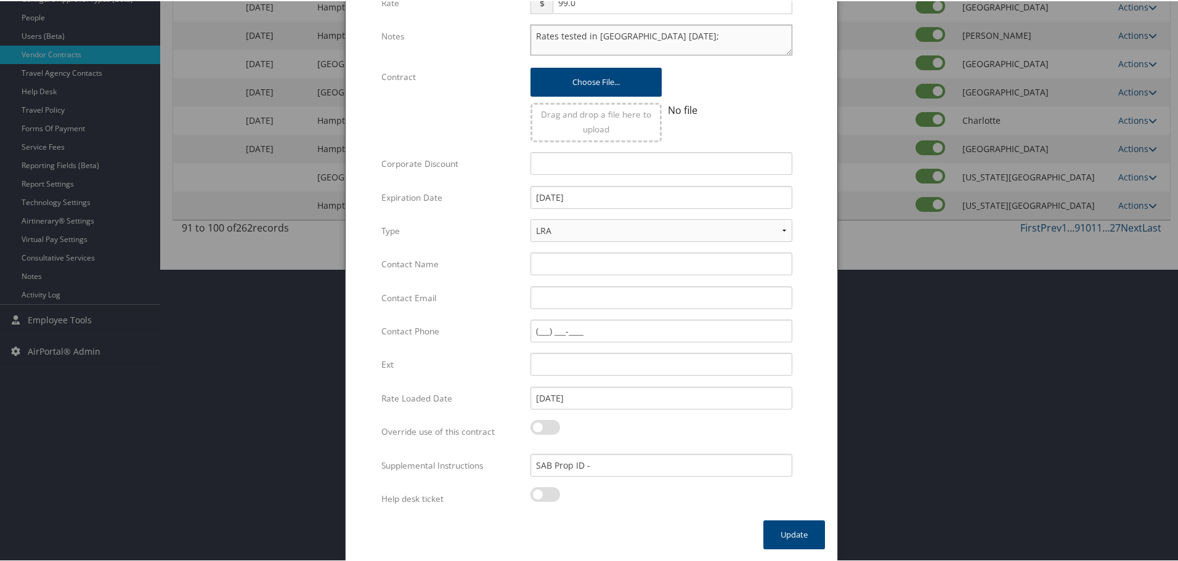
type textarea "Rates tested in [GEOGRAPHIC_DATA] [DATE];"
click at [629, 469] on input "SAB Prop ID -" at bounding box center [661, 464] width 262 height 23
paste input "014195"
type input "SAB Prop ID - 014195"
click at [789, 528] on button "Update" at bounding box center [794, 533] width 62 height 29
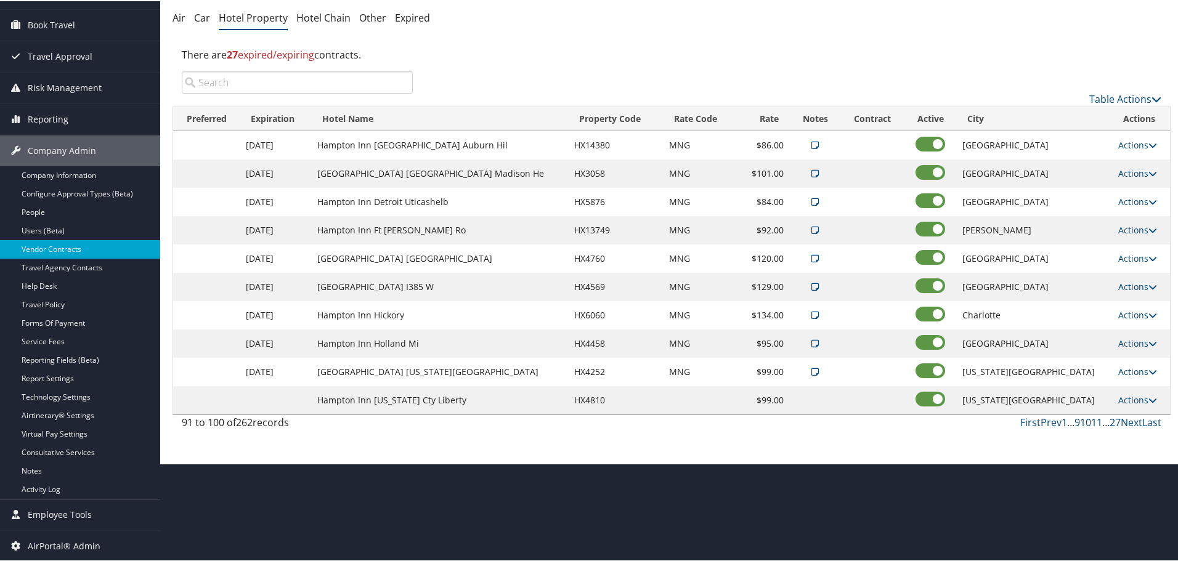
scroll to position [98, 0]
click at [1137, 394] on link "Actions" at bounding box center [1137, 399] width 39 height 12
click at [1131, 413] on link "Edit" at bounding box center [1128, 417] width 47 height 21
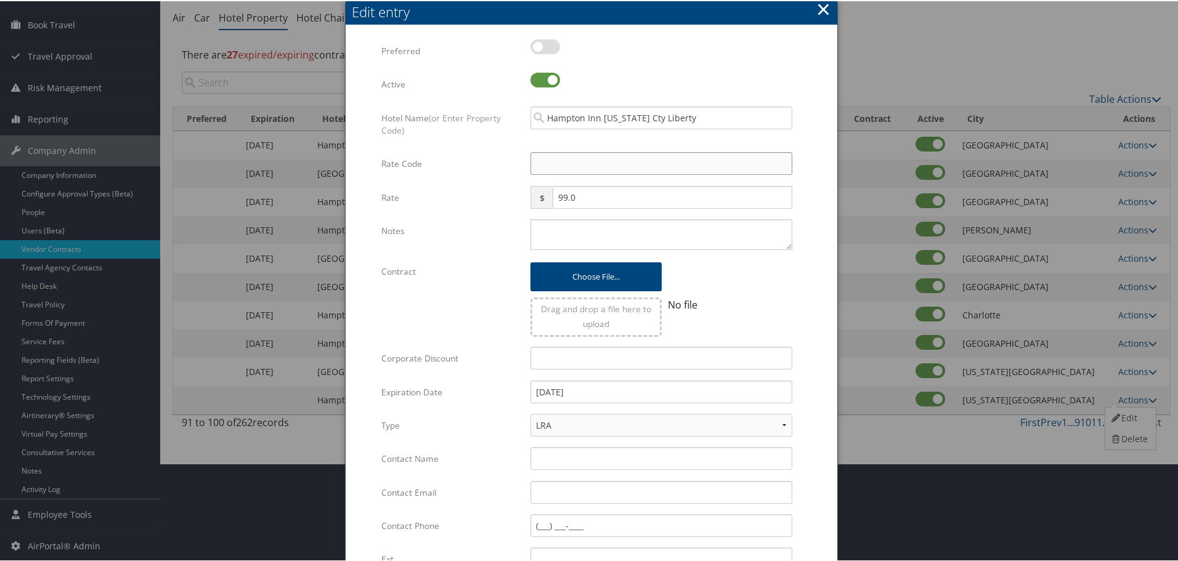
click at [580, 172] on input "Rate Code" at bounding box center [661, 162] width 262 height 23
type input "M"
checkbox input "true"
type input "MNG"
click at [565, 249] on textarea "Notes" at bounding box center [661, 233] width 262 height 31
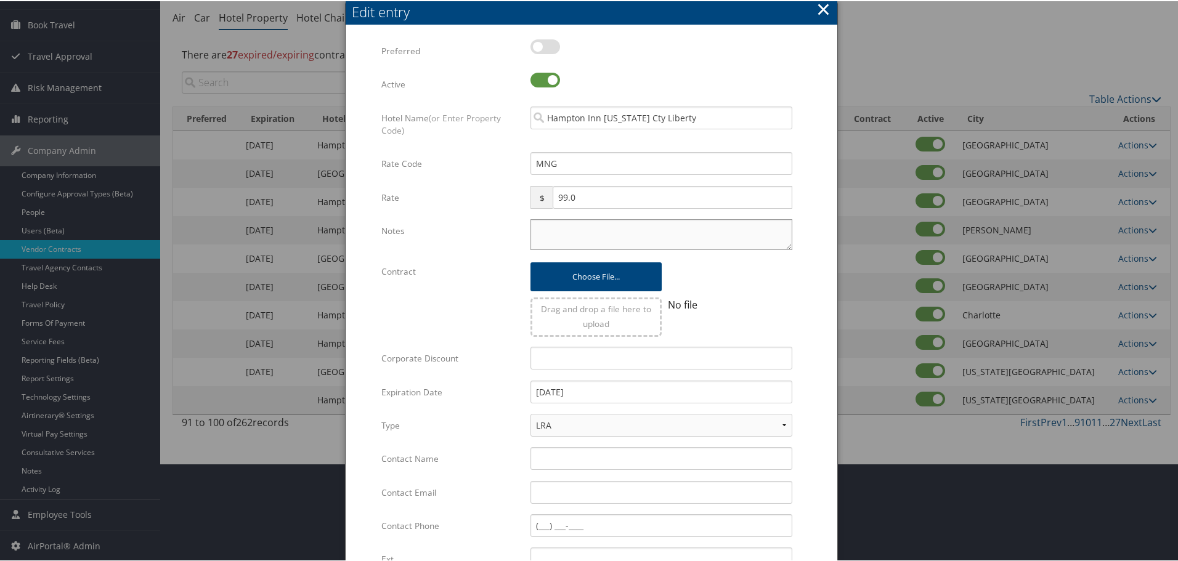
paste textarea "Rates tested in [GEOGRAPHIC_DATA] [DATE];"
type textarea "Rates tested in [GEOGRAPHIC_DATA] [DATE];"
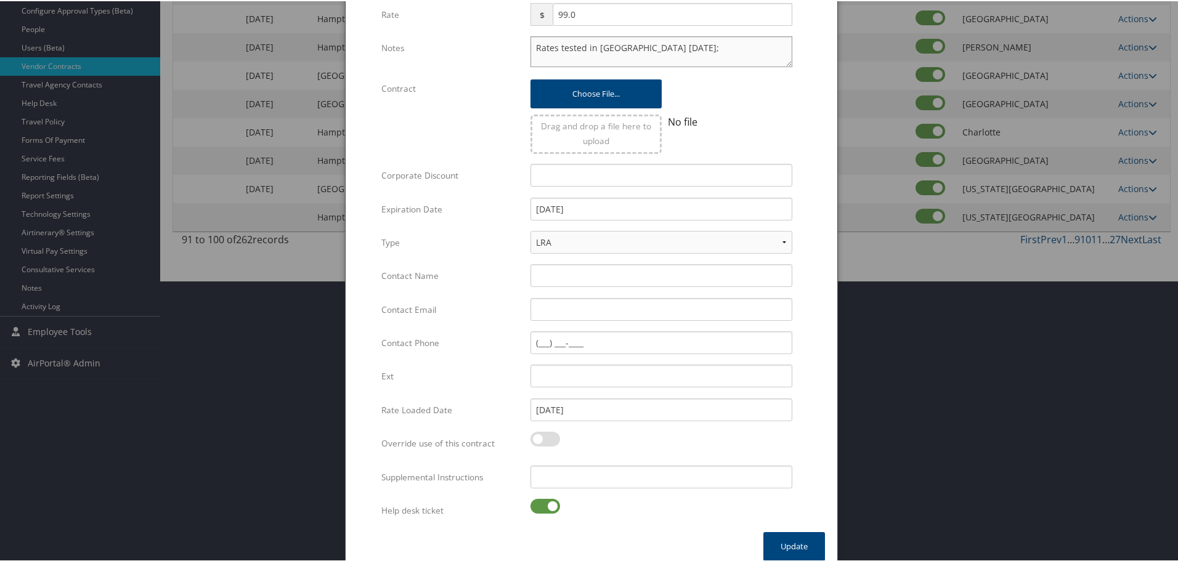
scroll to position [293, 0]
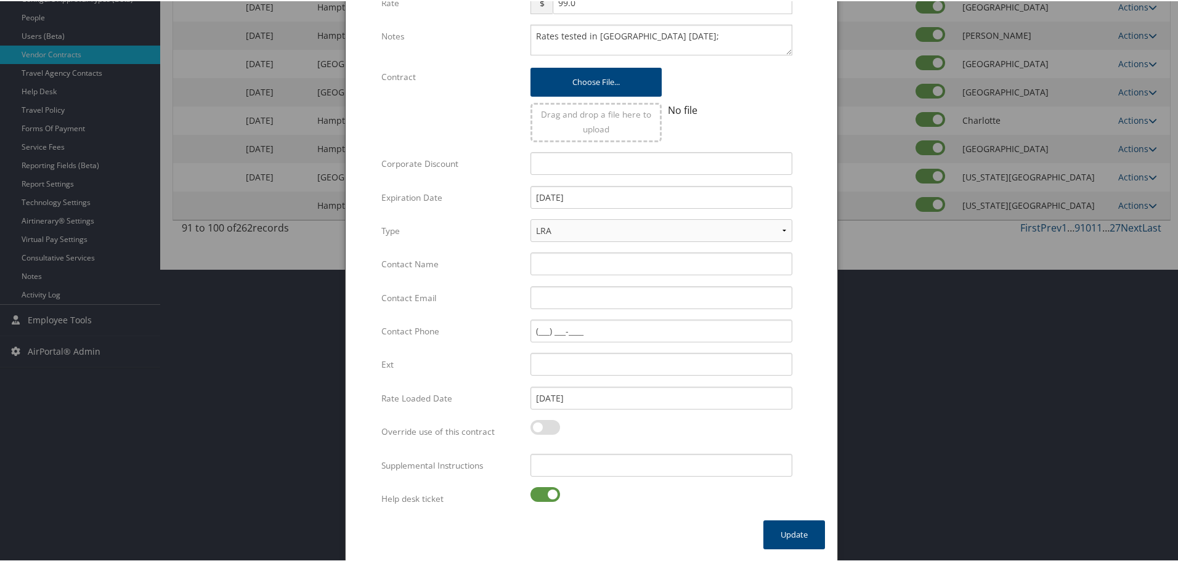
click at [546, 495] on label at bounding box center [545, 493] width 30 height 15
click at [545, 495] on input "checkbox" at bounding box center [541, 496] width 8 height 8
checkbox input "false"
click at [575, 473] on input "Supplemental Instructions" at bounding box center [661, 464] width 262 height 23
paste input "SAB Prop ID -"
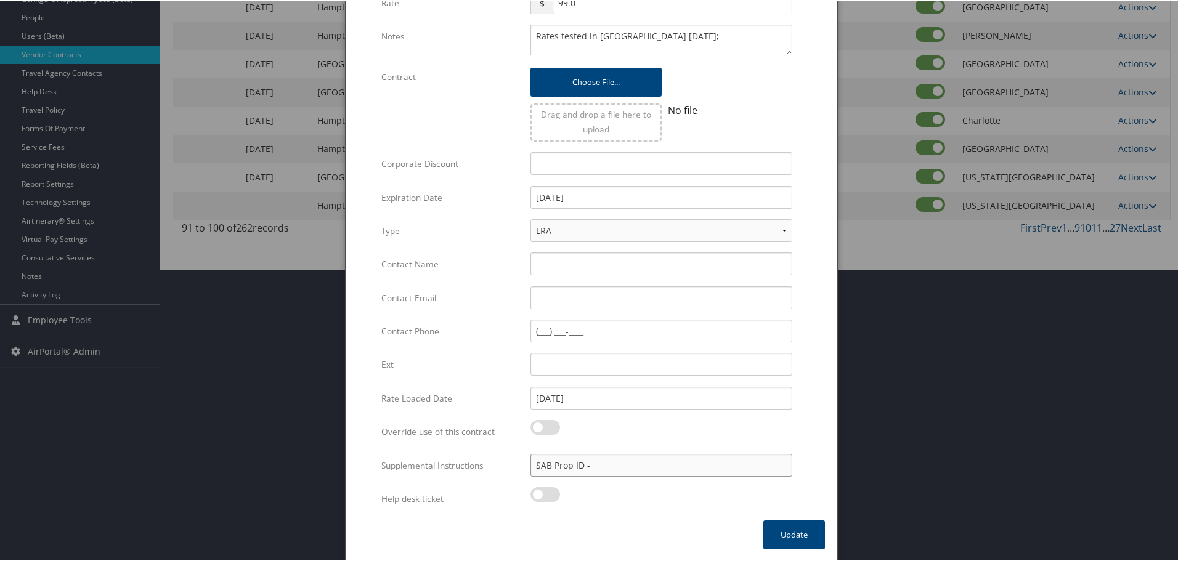
paste input "046405"
type input "SAB Prop ID - 046405"
click at [803, 541] on button "Update" at bounding box center [794, 533] width 62 height 29
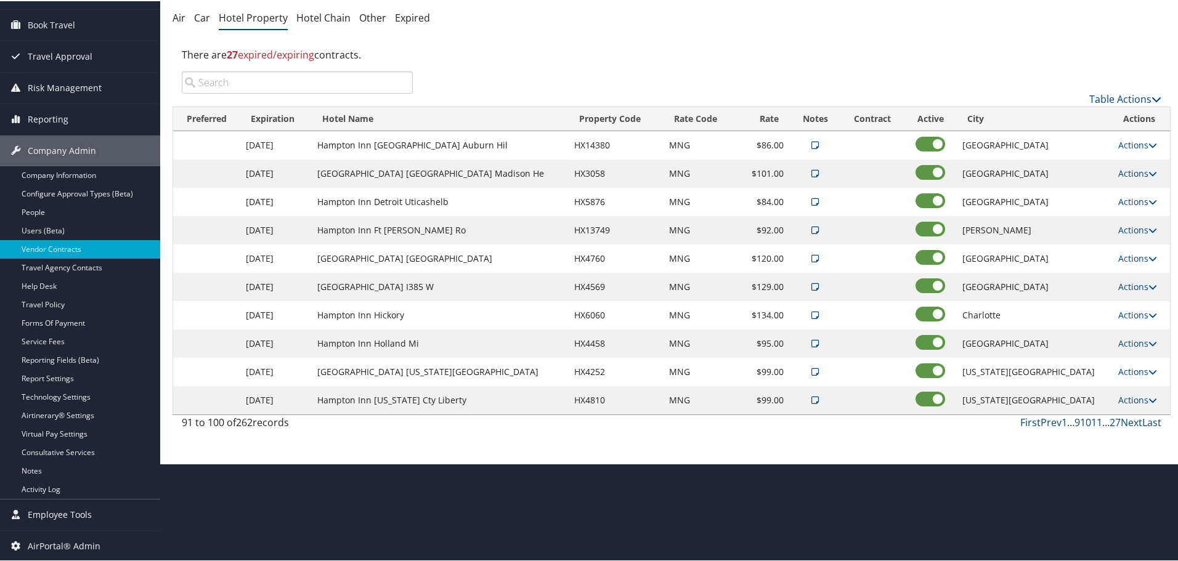
scroll to position [98, 0]
click at [1127, 422] on link "Next" at bounding box center [1132, 422] width 22 height 14
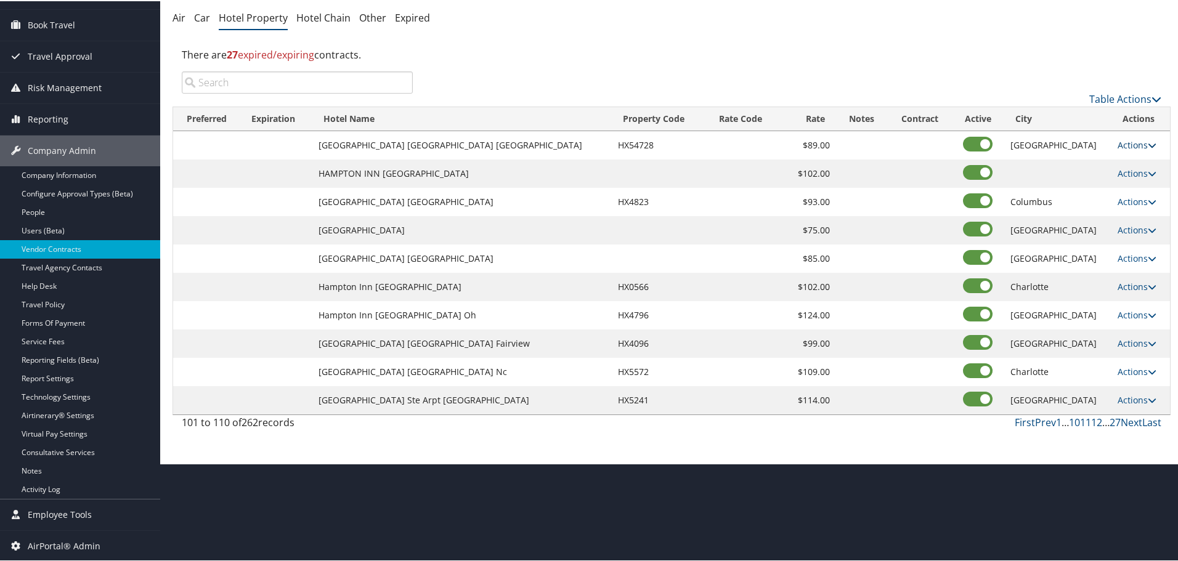
click at [1118, 143] on link "Actions" at bounding box center [1137, 144] width 39 height 12
click at [1118, 163] on icon at bounding box center [1115, 162] width 11 height 9
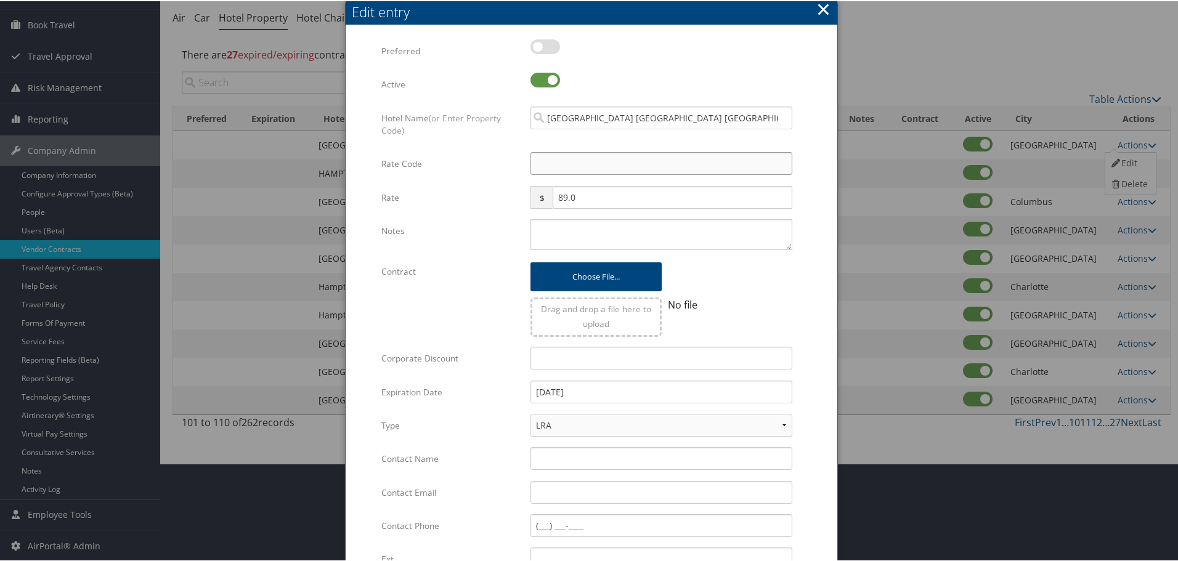
click at [565, 160] on input "Rate Code" at bounding box center [661, 162] width 262 height 23
type input "M"
checkbox input "true"
type input "MNG"
click at [564, 231] on textarea "Notes" at bounding box center [661, 233] width 262 height 31
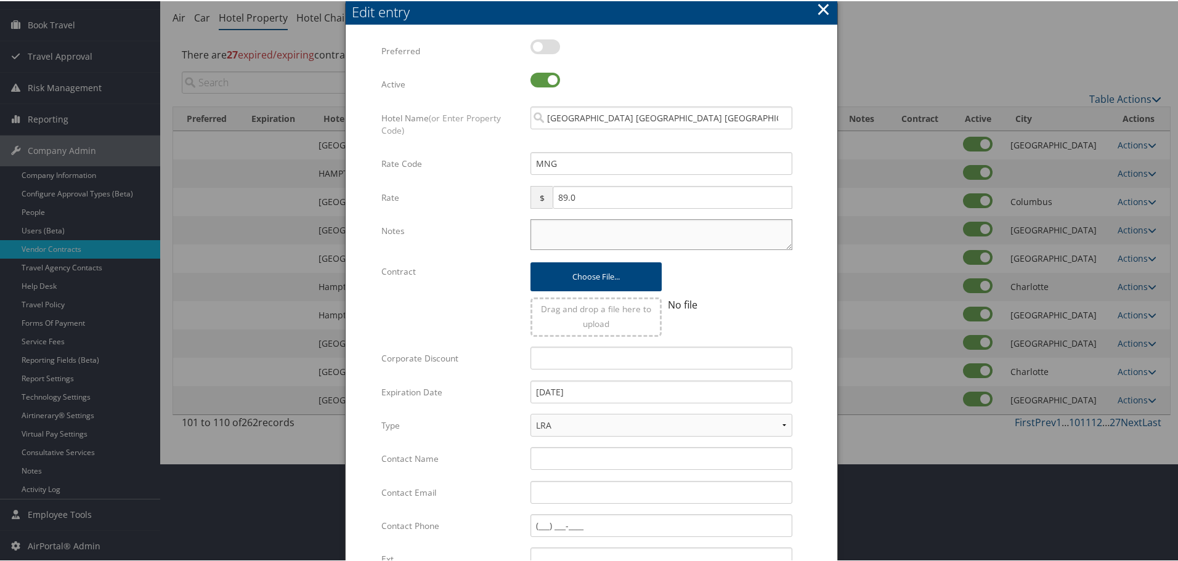
paste textarea "Rates tested in [GEOGRAPHIC_DATA] [DATE];"
type textarea "Rates tested in [GEOGRAPHIC_DATA] [DATE];"
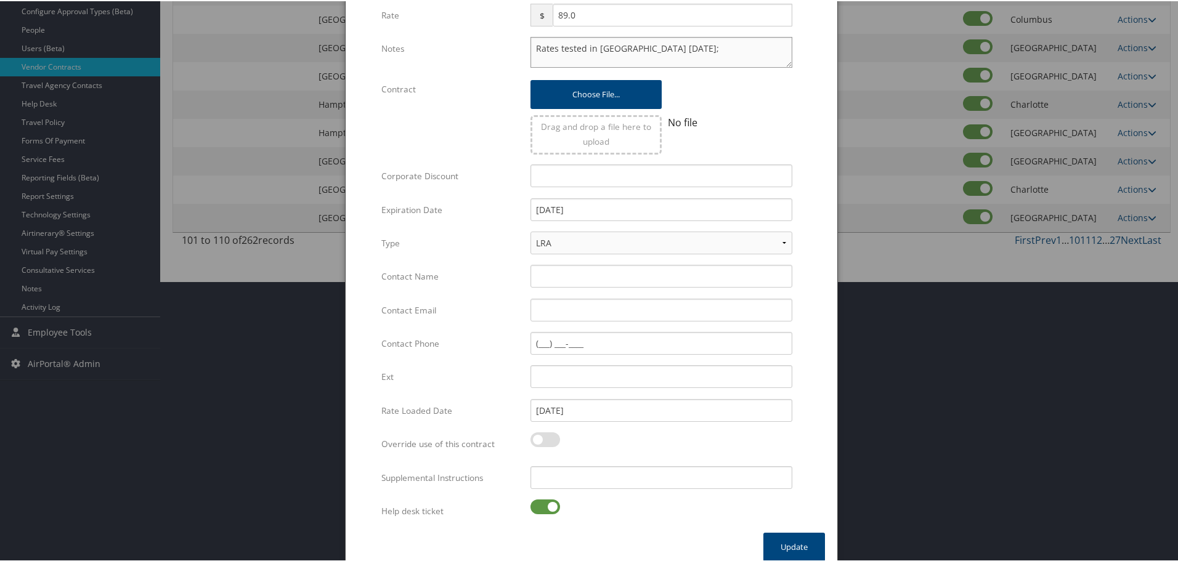
scroll to position [293, 0]
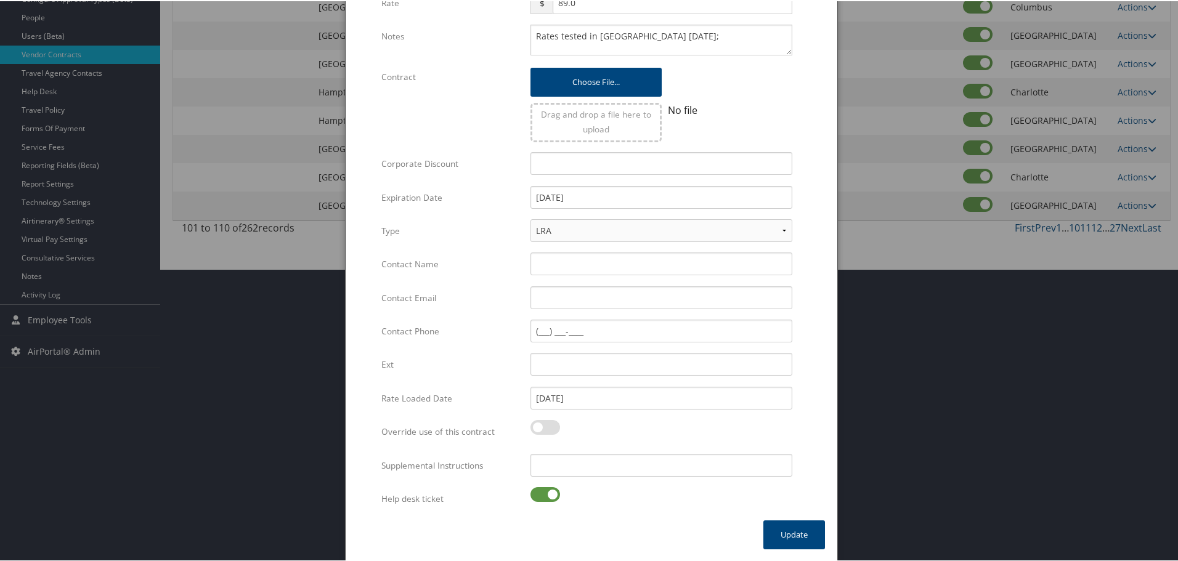
click at [550, 500] on label at bounding box center [545, 493] width 30 height 15
click at [545, 500] on input "checkbox" at bounding box center [541, 496] width 8 height 8
checkbox input "false"
click at [591, 465] on input "Supplemental Instructions" at bounding box center [661, 464] width 262 height 23
paste input "SAB Prop ID -"
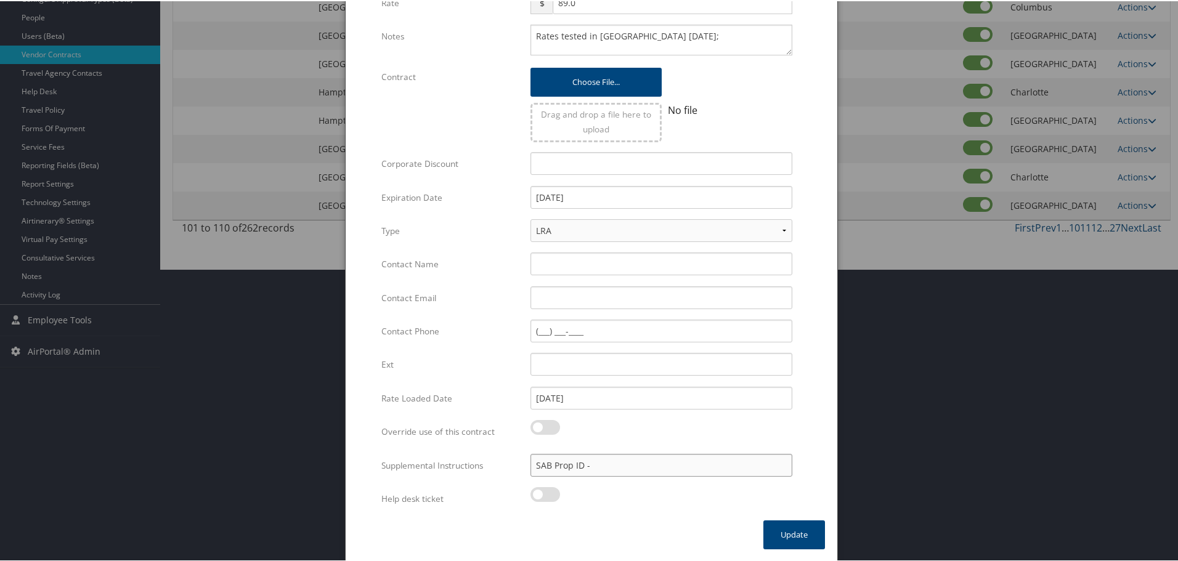
paste input "154728"
type input "SAB Prop ID - 154728"
click at [787, 533] on button "Update" at bounding box center [794, 533] width 62 height 29
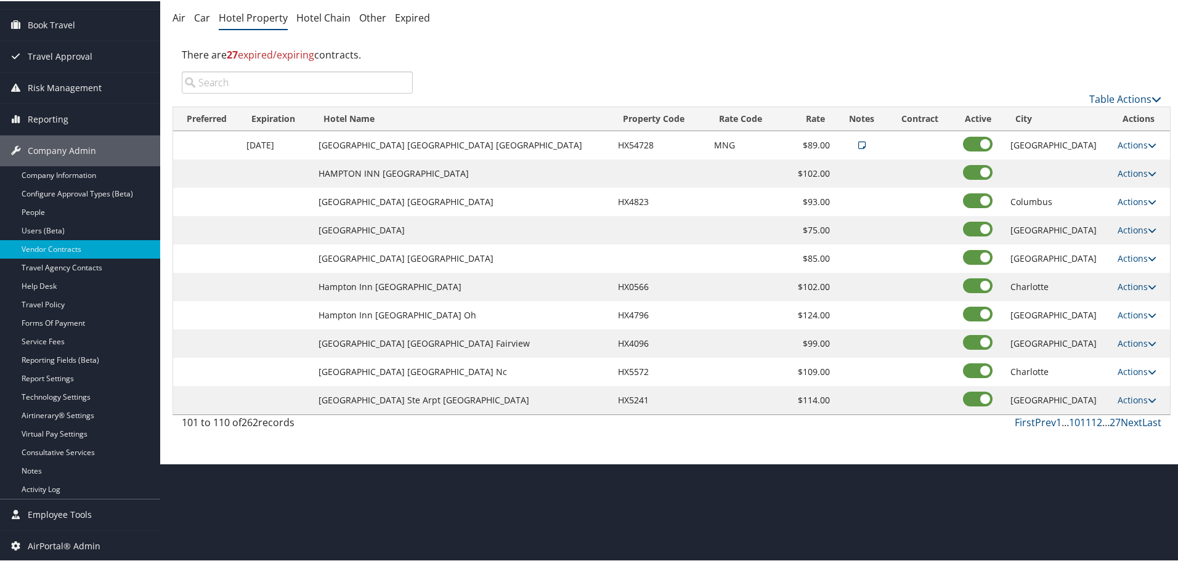
scroll to position [98, 0]
click at [1124, 175] on link "Actions" at bounding box center [1137, 172] width 39 height 12
click at [1126, 189] on link "Edit" at bounding box center [1128, 190] width 47 height 21
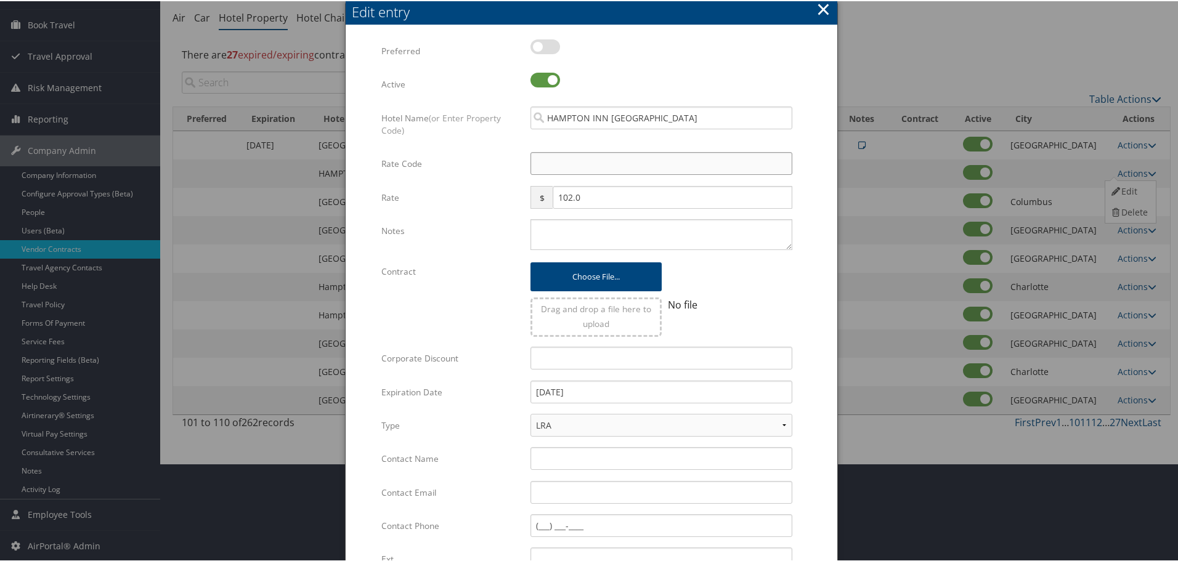
click at [575, 163] on input "Rate Code" at bounding box center [661, 162] width 262 height 23
type input "M"
checkbox input "true"
type input "MNG"
drag, startPoint x: 575, startPoint y: 250, endPoint x: 585, endPoint y: 232, distance: 20.9
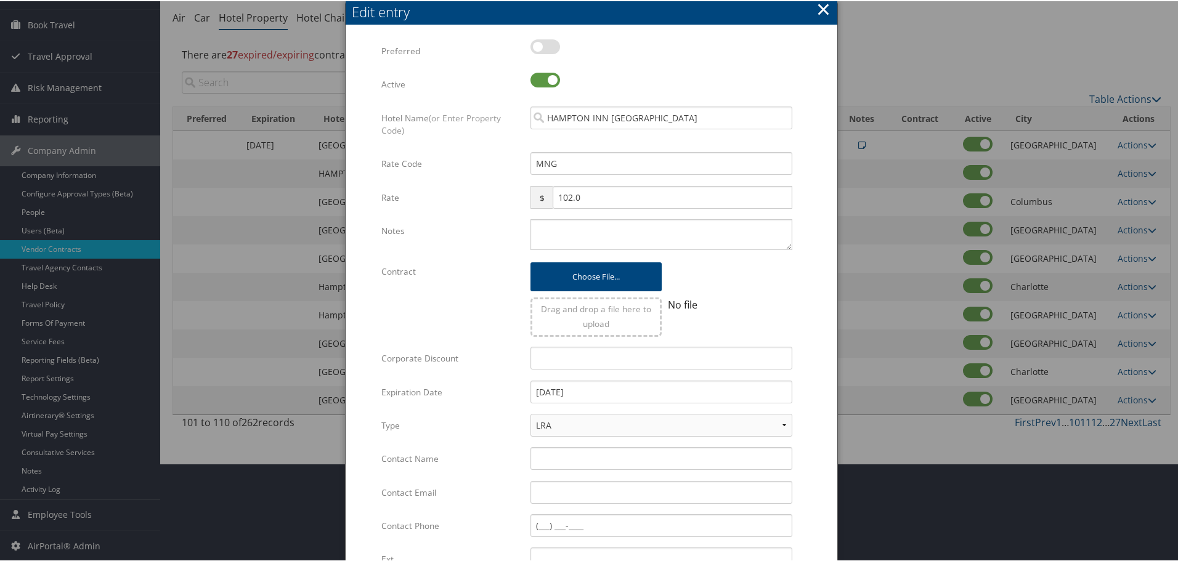
click at [575, 250] on div "Multiple values The selected items contain different values for this input. To …" at bounding box center [661, 238] width 280 height 41
click at [590, 226] on textarea "Notes" at bounding box center [661, 233] width 262 height 31
paste textarea "Rates tested in [GEOGRAPHIC_DATA] [DATE];"
type textarea "Rates tested in [GEOGRAPHIC_DATA] [DATE];"
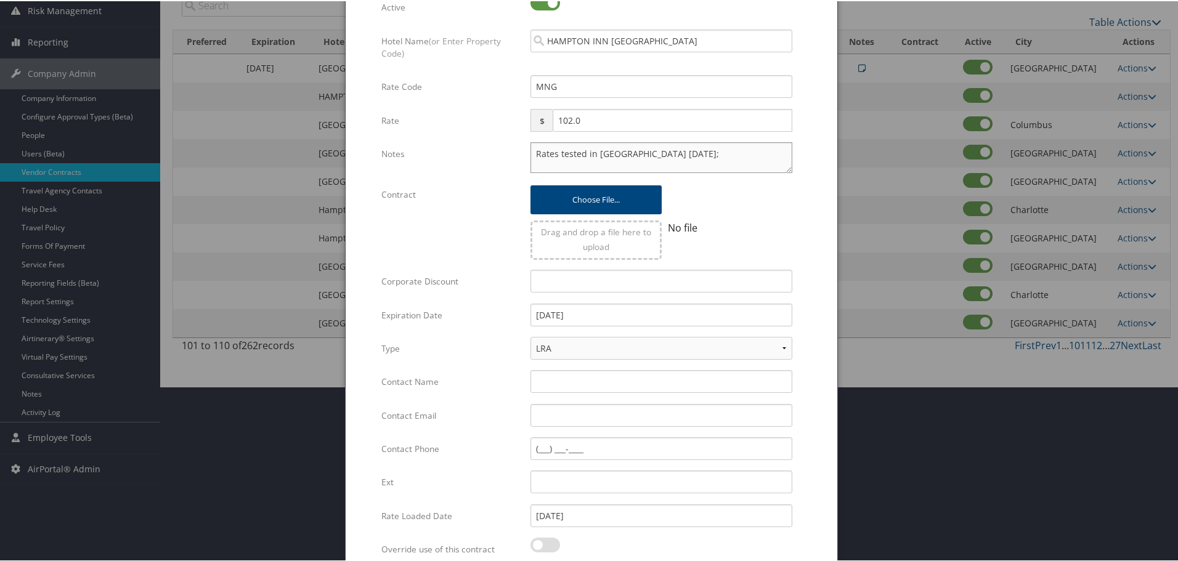
scroll to position [293, 0]
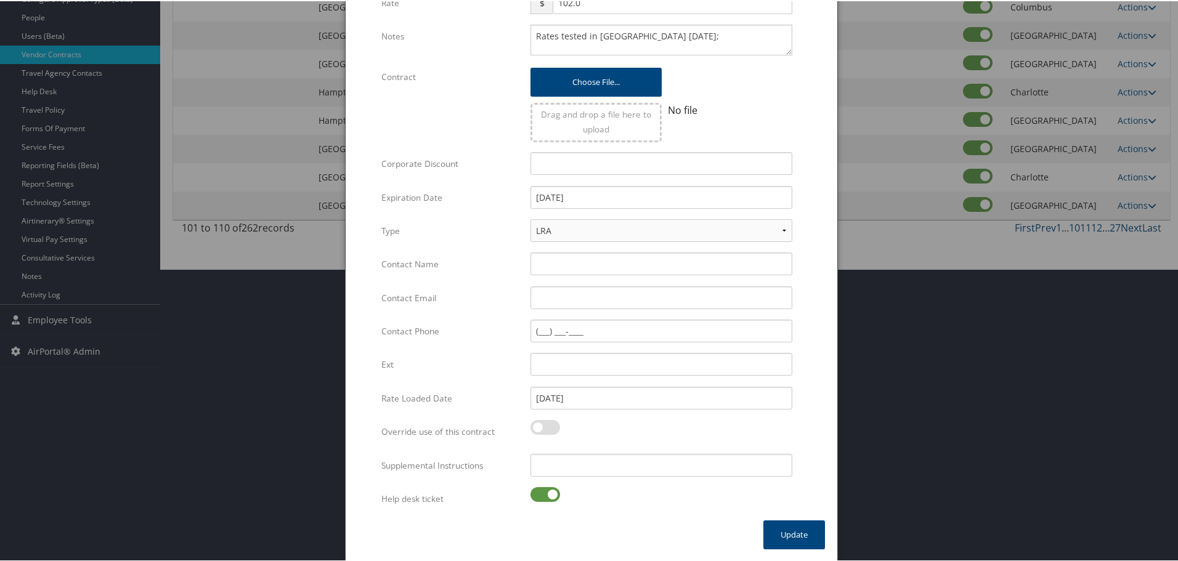
click at [545, 487] on label at bounding box center [545, 493] width 30 height 15
click at [545, 492] on input "checkbox" at bounding box center [541, 496] width 8 height 8
checkbox input "false"
click at [578, 460] on input "Supplemental Instructions" at bounding box center [661, 464] width 262 height 23
paste input "SAB Prop ID -"
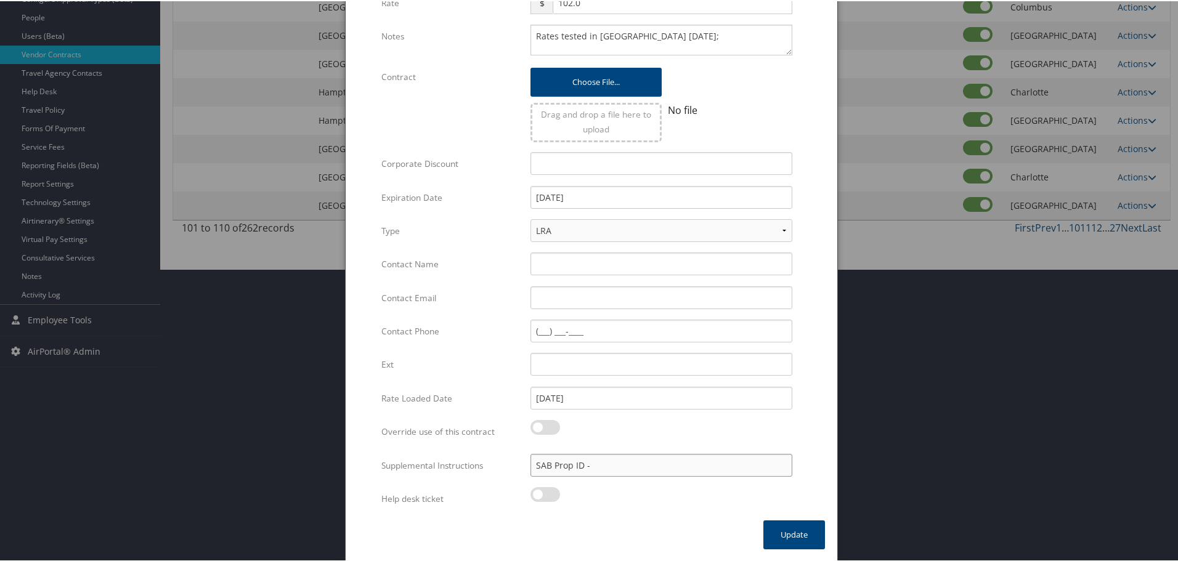
paste input "002466"
type input "SAB Prop ID - 002466"
click at [802, 540] on button "Update" at bounding box center [794, 533] width 62 height 29
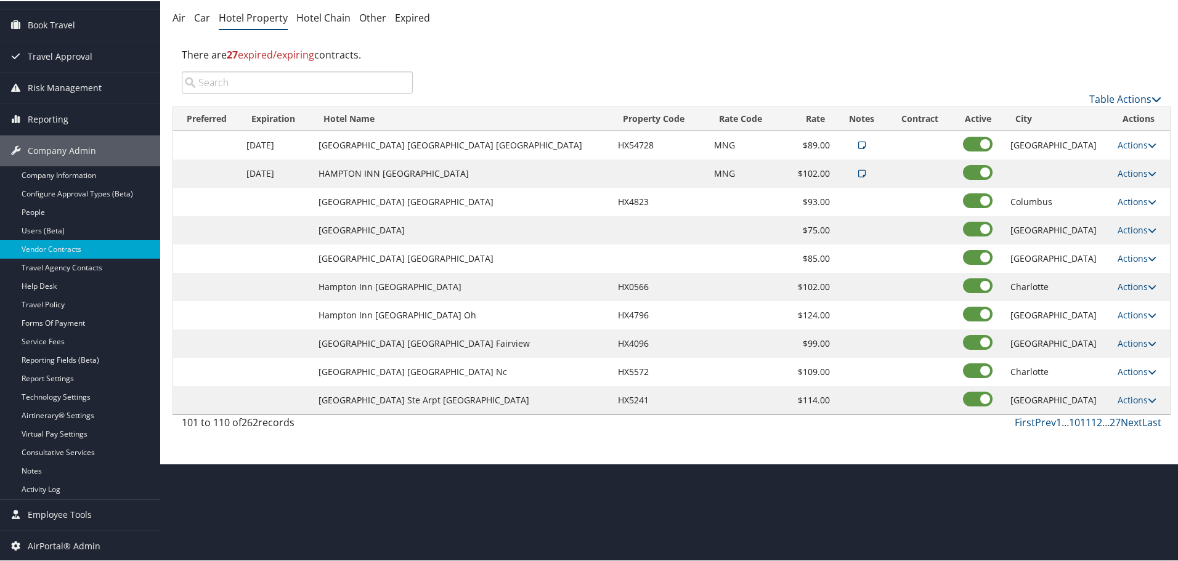
scroll to position [98, 0]
click at [1022, 420] on link "First" at bounding box center [1025, 422] width 20 height 14
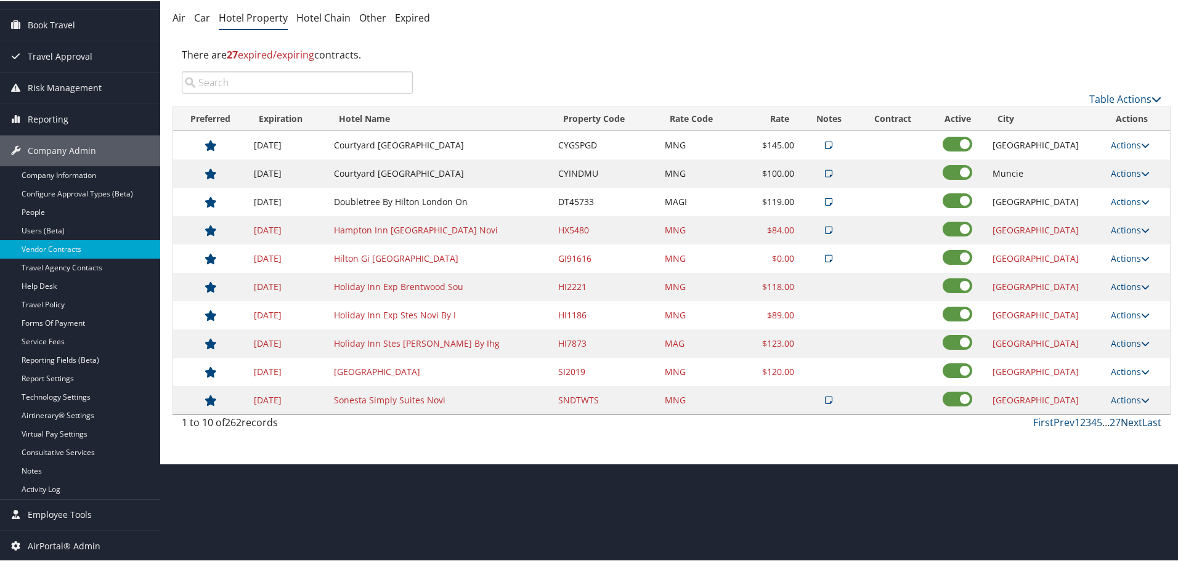
click at [1122, 420] on link "Next" at bounding box center [1132, 422] width 22 height 14
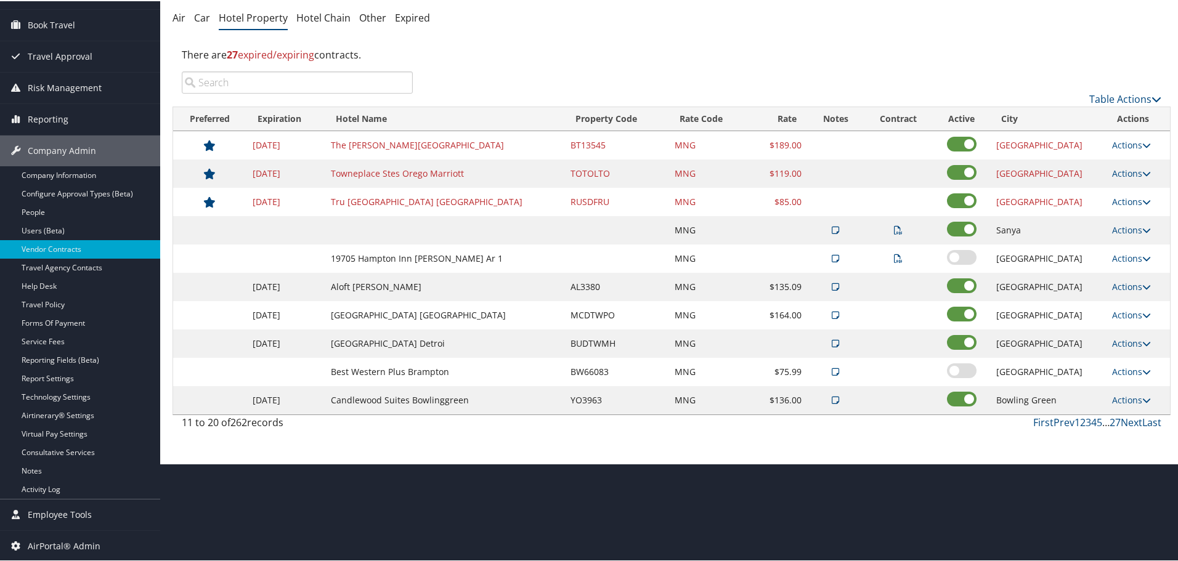
click at [293, 88] on input "search" at bounding box center [297, 81] width 231 height 22
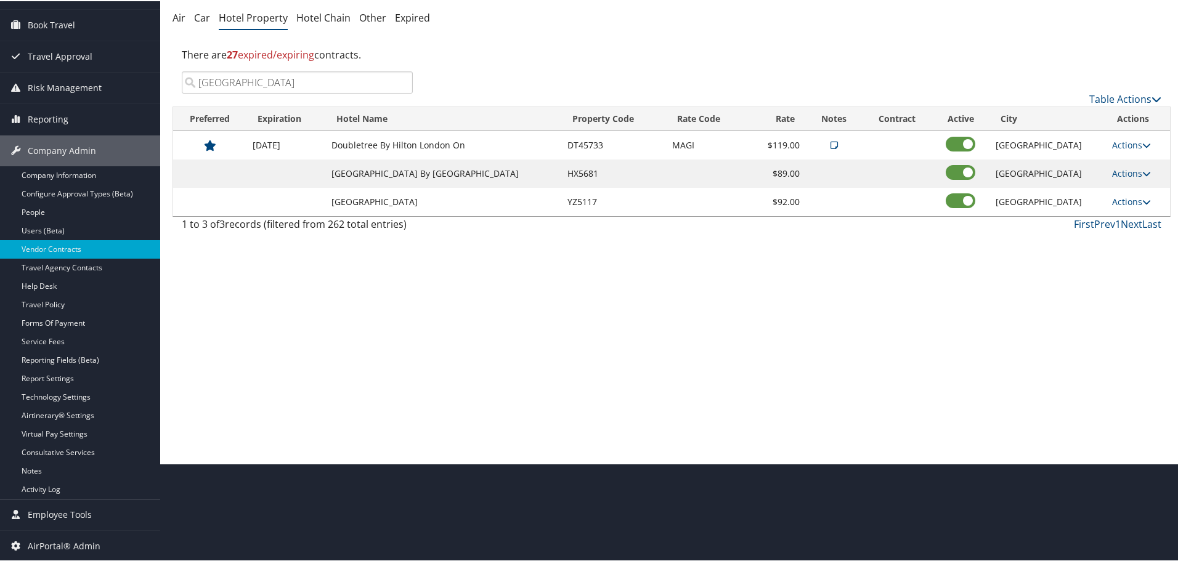
type input "[GEOGRAPHIC_DATA]"
click at [1125, 172] on link "Actions" at bounding box center [1131, 172] width 39 height 12
click at [1134, 191] on link "Edit" at bounding box center [1128, 190] width 47 height 21
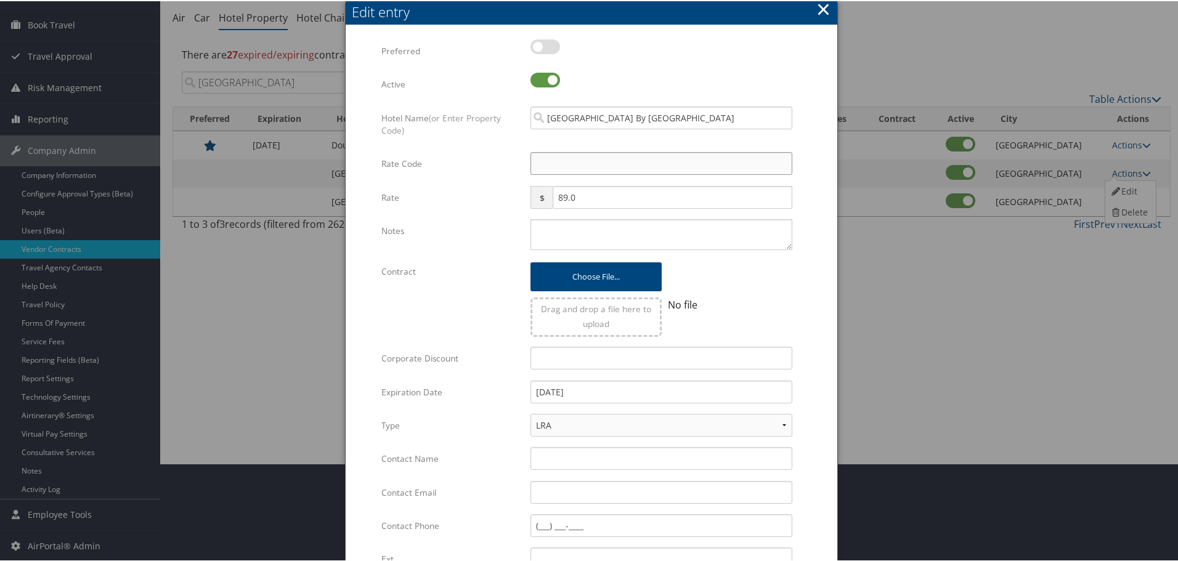
click at [554, 161] on input "Rate Code" at bounding box center [661, 162] width 262 height 23
type input "M"
checkbox input "true"
click at [569, 242] on textarea "Notes" at bounding box center [661, 233] width 262 height 31
paste textarea "Rates tested in [GEOGRAPHIC_DATA] [DATE];"
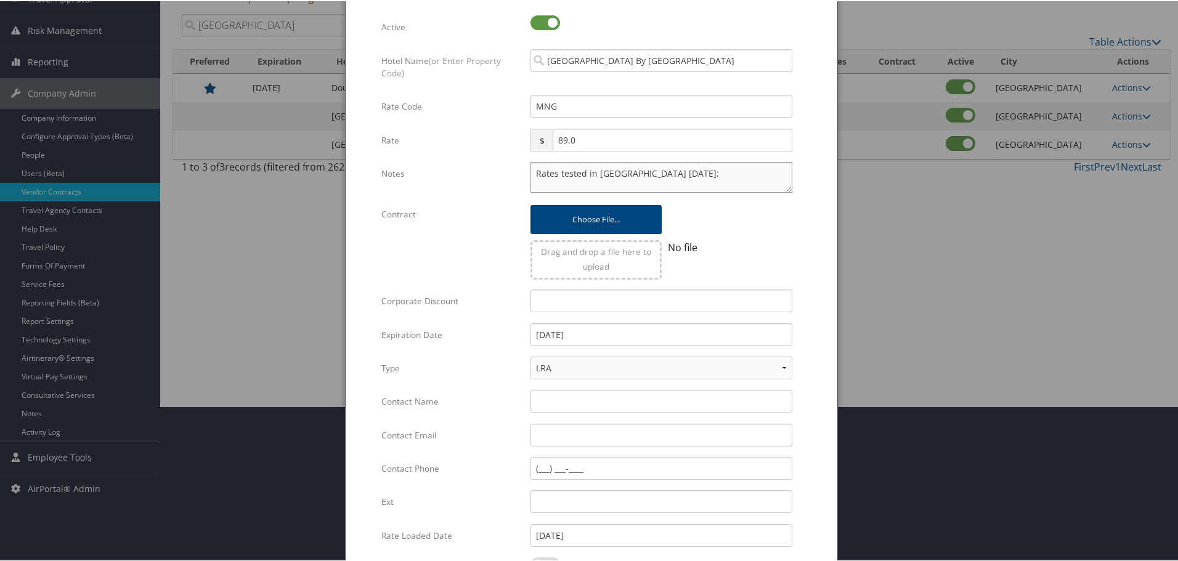
scroll to position [293, 0]
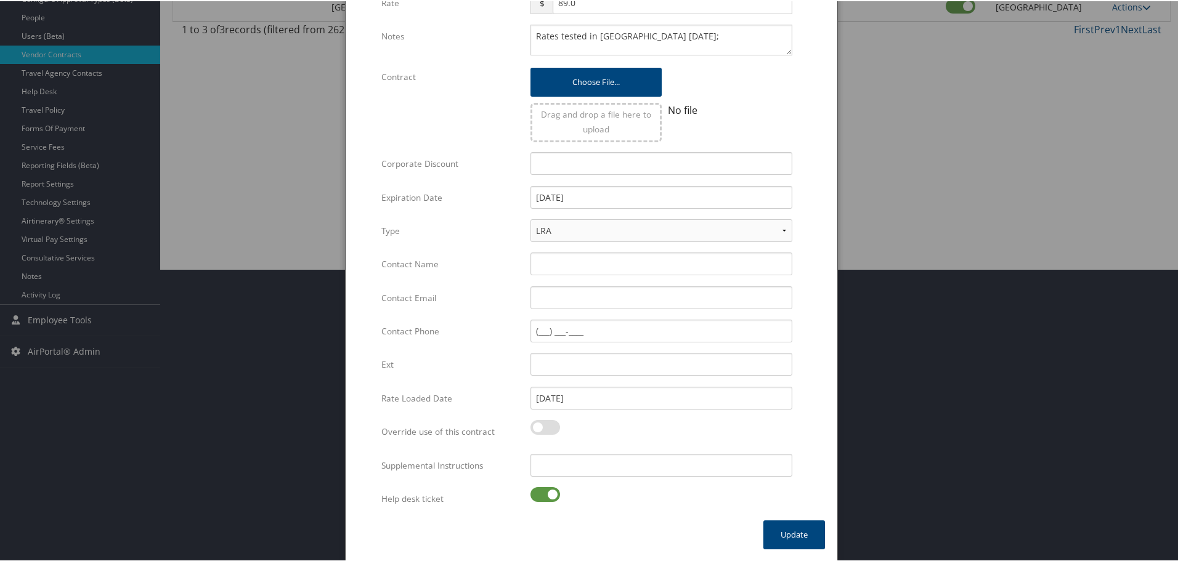
click at [542, 492] on label at bounding box center [545, 493] width 30 height 15
click at [542, 492] on input "checkbox" at bounding box center [541, 496] width 8 height 8
click at [583, 463] on input "Supplemental Instructions" at bounding box center [661, 464] width 262 height 23
paste input "SAB Prop ID -"
paste input "033152"
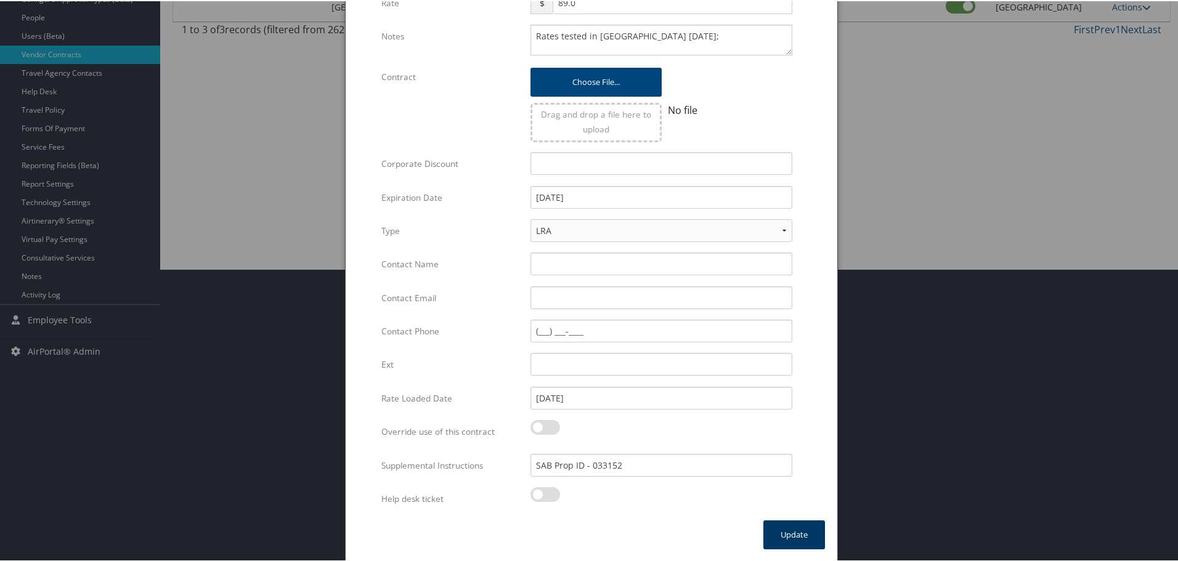
click at [781, 530] on button "Update" at bounding box center [794, 533] width 62 height 29
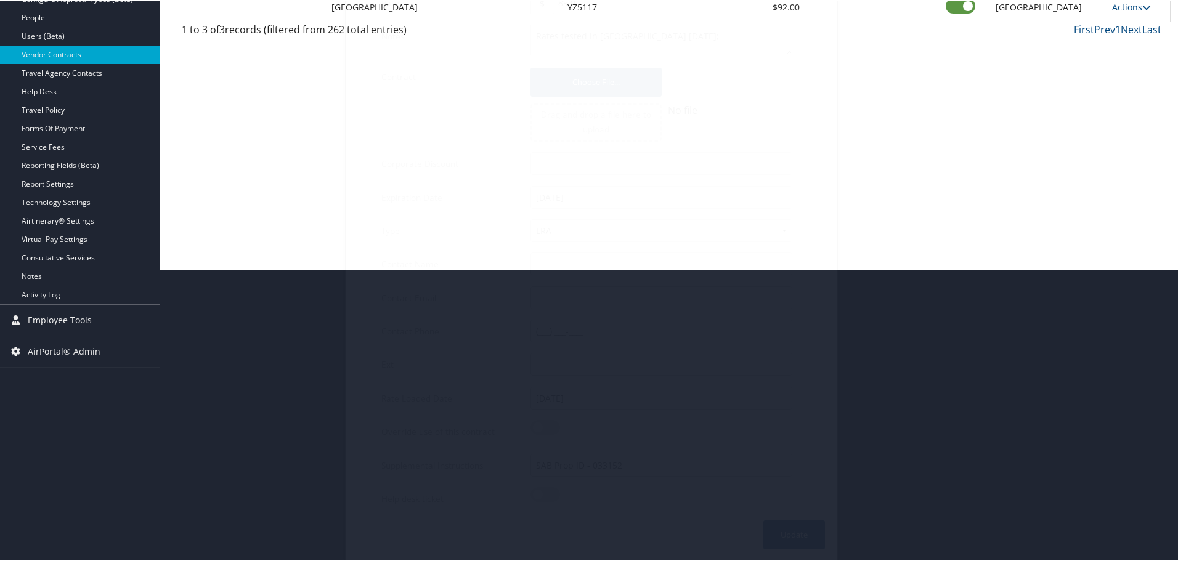
scroll to position [98, 0]
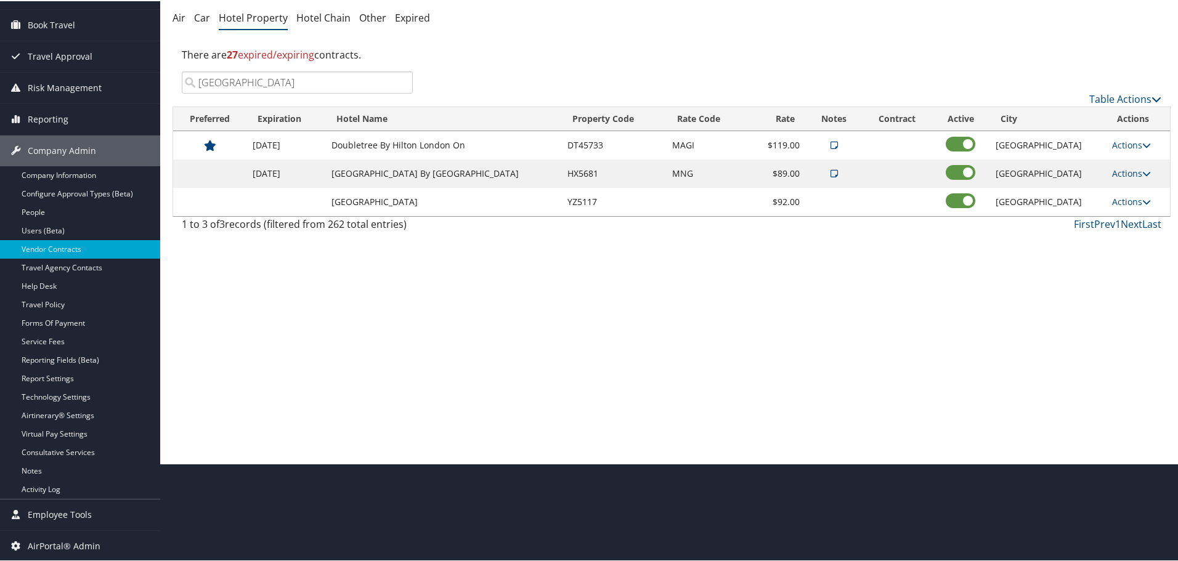
click at [402, 80] on input "[GEOGRAPHIC_DATA]" at bounding box center [297, 81] width 231 height 22
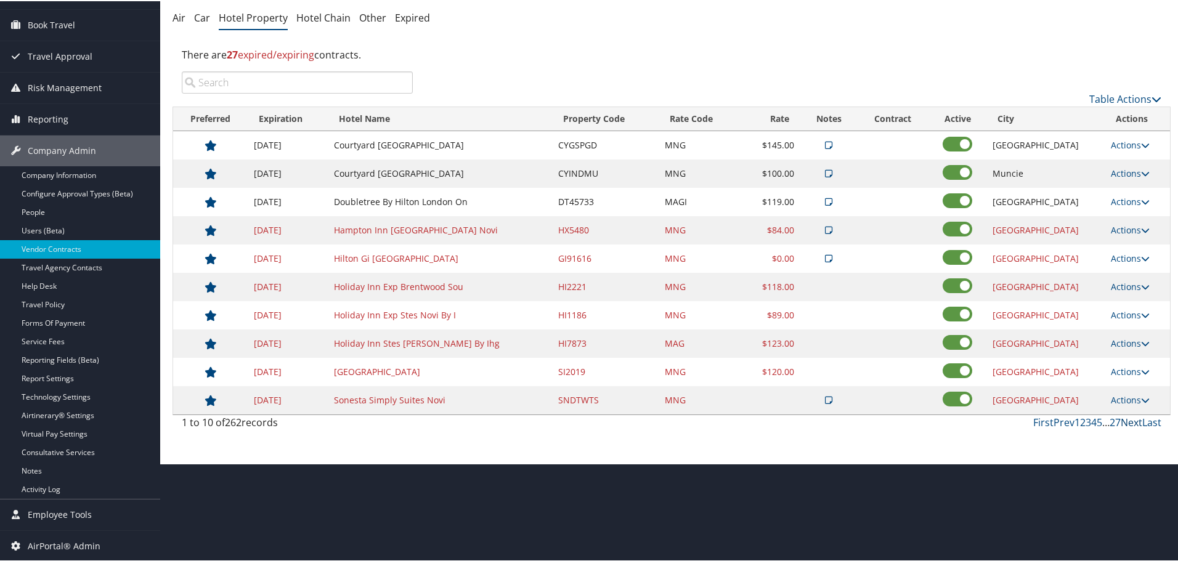
click at [1132, 423] on link "Next" at bounding box center [1132, 422] width 22 height 14
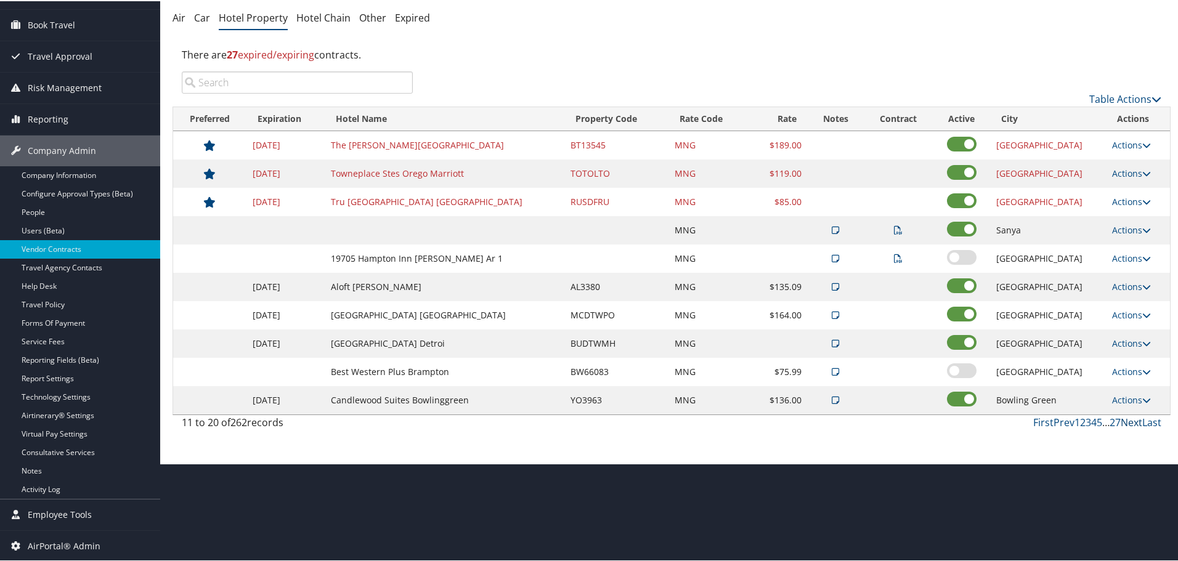
click at [1129, 421] on link "Next" at bounding box center [1132, 422] width 22 height 14
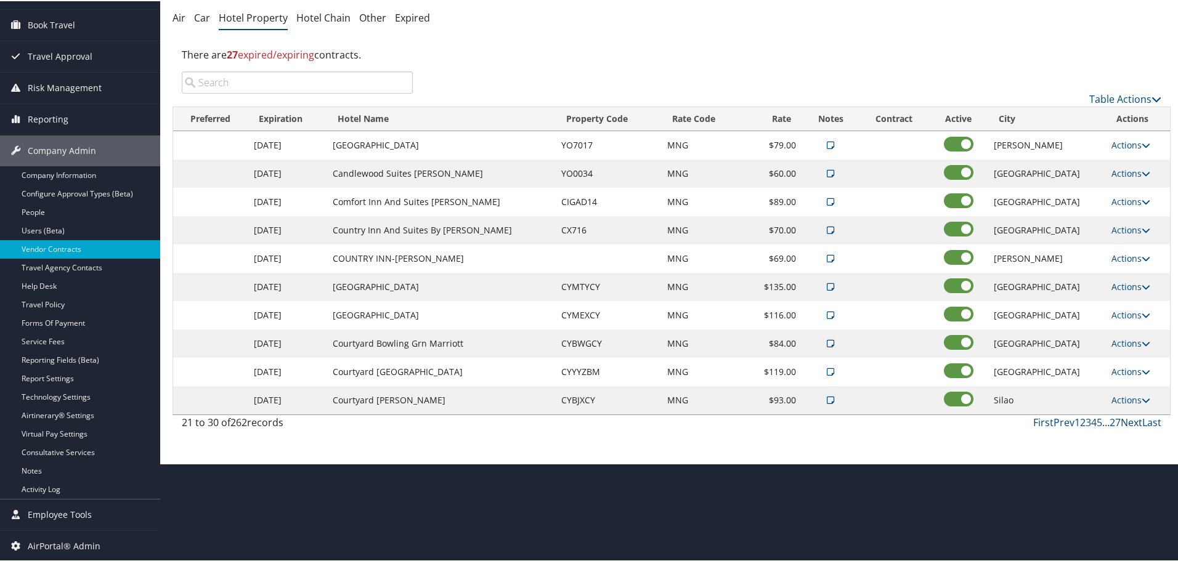
click at [1129, 421] on link "Next" at bounding box center [1132, 422] width 22 height 14
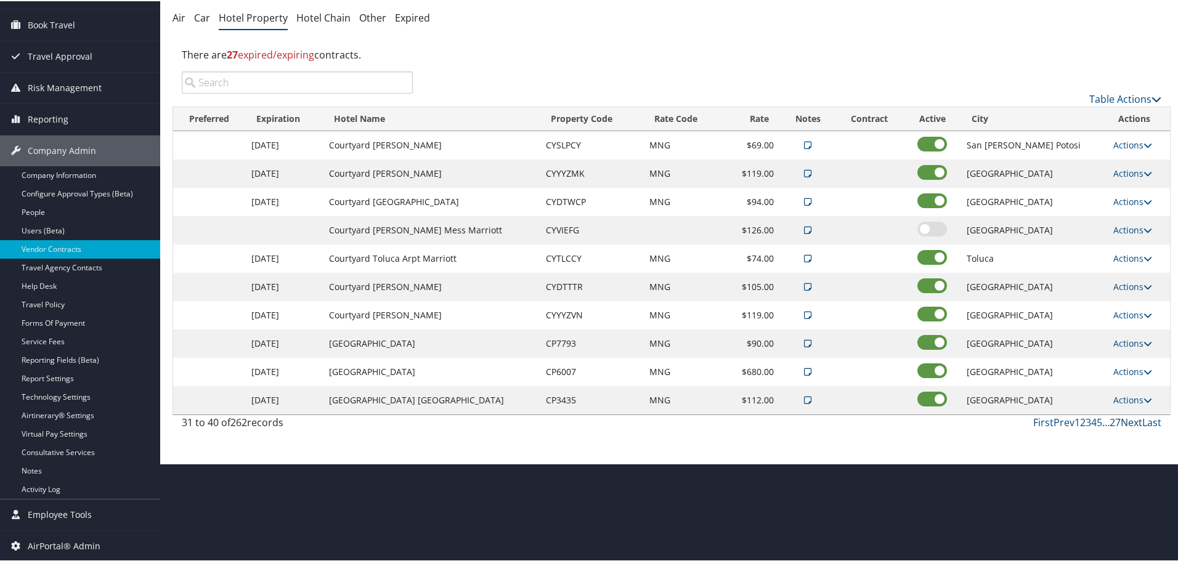
click at [1129, 421] on link "Next" at bounding box center [1132, 422] width 22 height 14
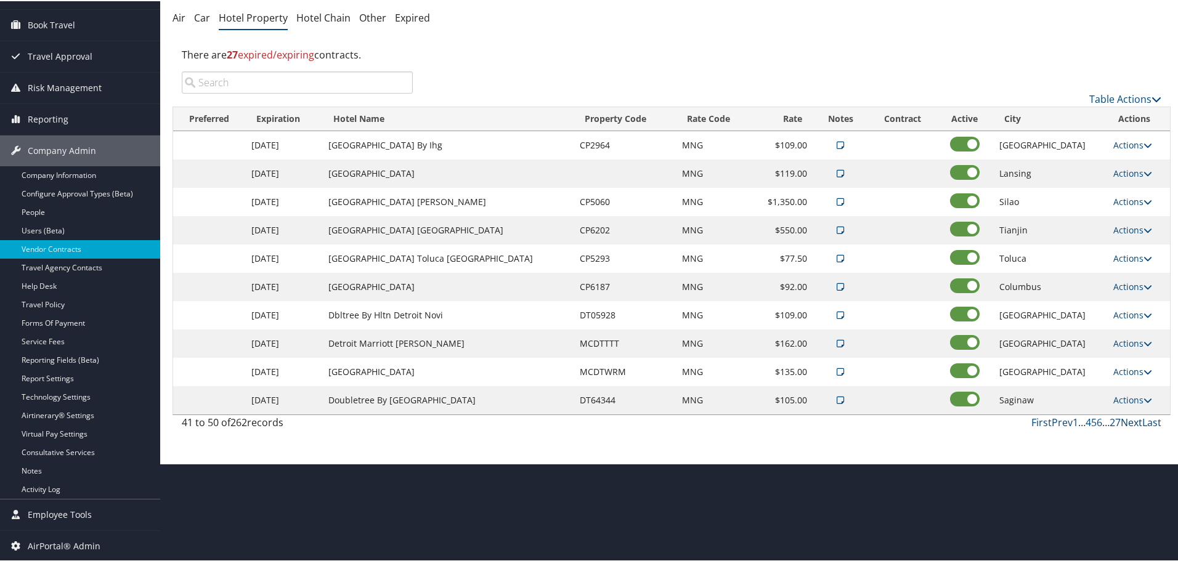
click at [1129, 421] on link "Next" at bounding box center [1132, 422] width 22 height 14
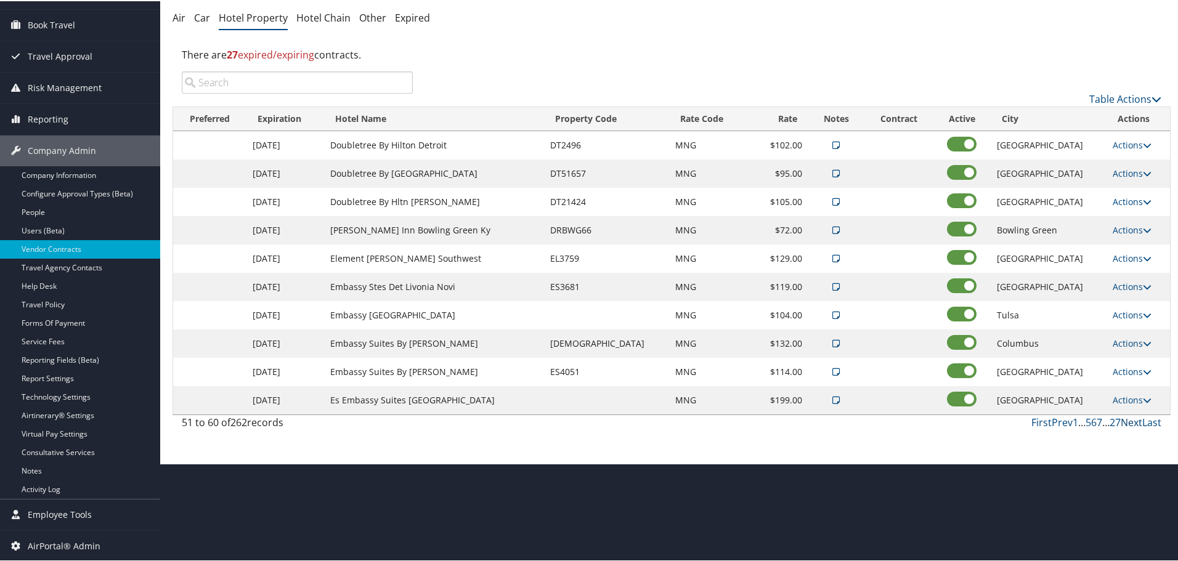
click at [1129, 421] on link "Next" at bounding box center [1132, 422] width 22 height 14
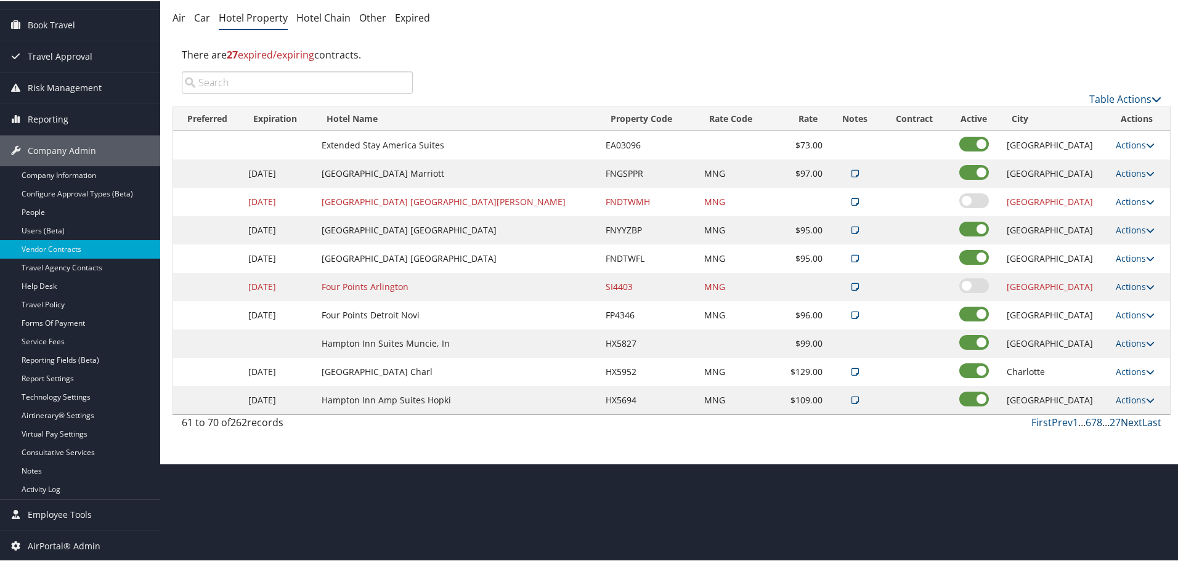
click at [1129, 421] on link "Next" at bounding box center [1132, 422] width 22 height 14
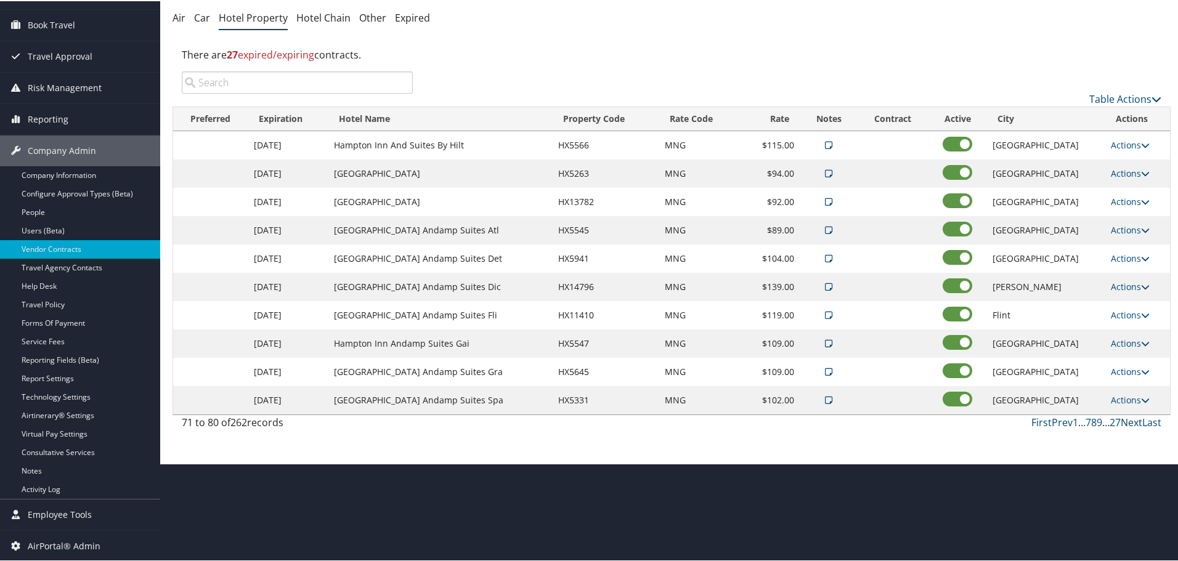
click at [1129, 421] on link "Next" at bounding box center [1132, 422] width 22 height 14
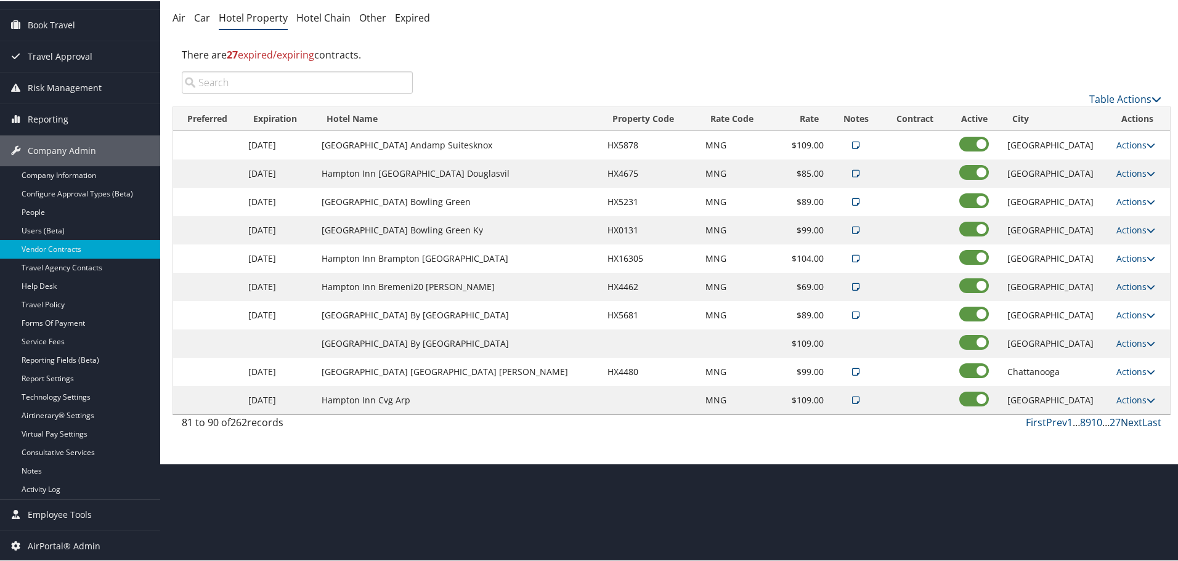
click at [1129, 421] on link "Next" at bounding box center [1132, 422] width 22 height 14
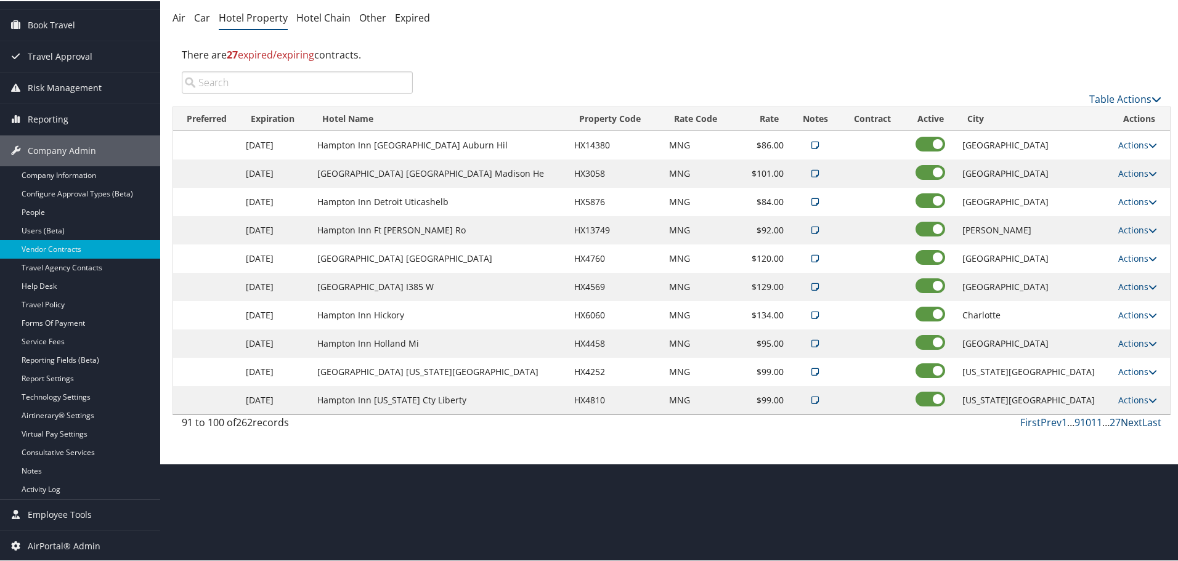
click at [1129, 421] on link "Next" at bounding box center [1132, 422] width 22 height 14
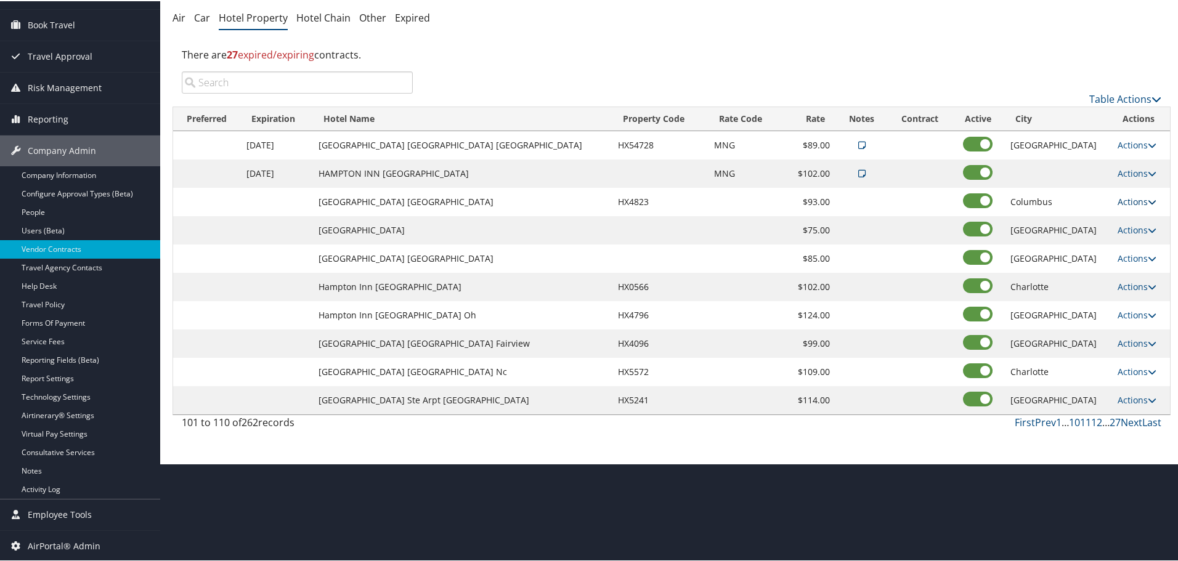
click at [1121, 203] on link "Actions" at bounding box center [1137, 201] width 39 height 12
click at [1113, 221] on icon at bounding box center [1115, 218] width 11 height 9
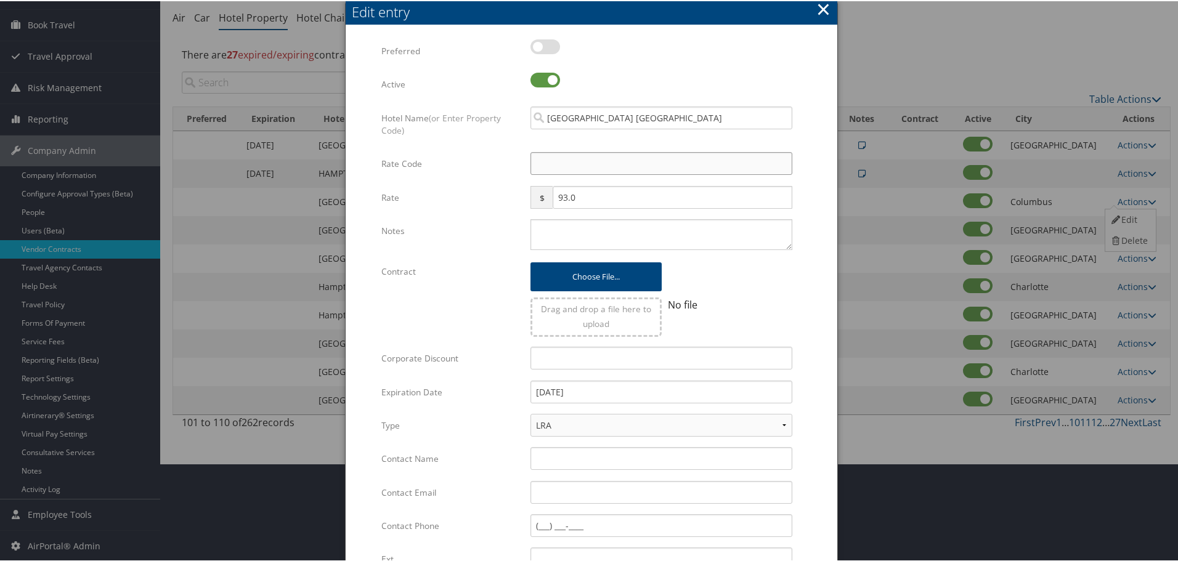
click at [623, 167] on input "Rate Code" at bounding box center [661, 162] width 262 height 23
click at [587, 221] on textarea "Notes" at bounding box center [661, 233] width 262 height 31
paste textarea "Rates tested in [GEOGRAPHIC_DATA] [DATE];"
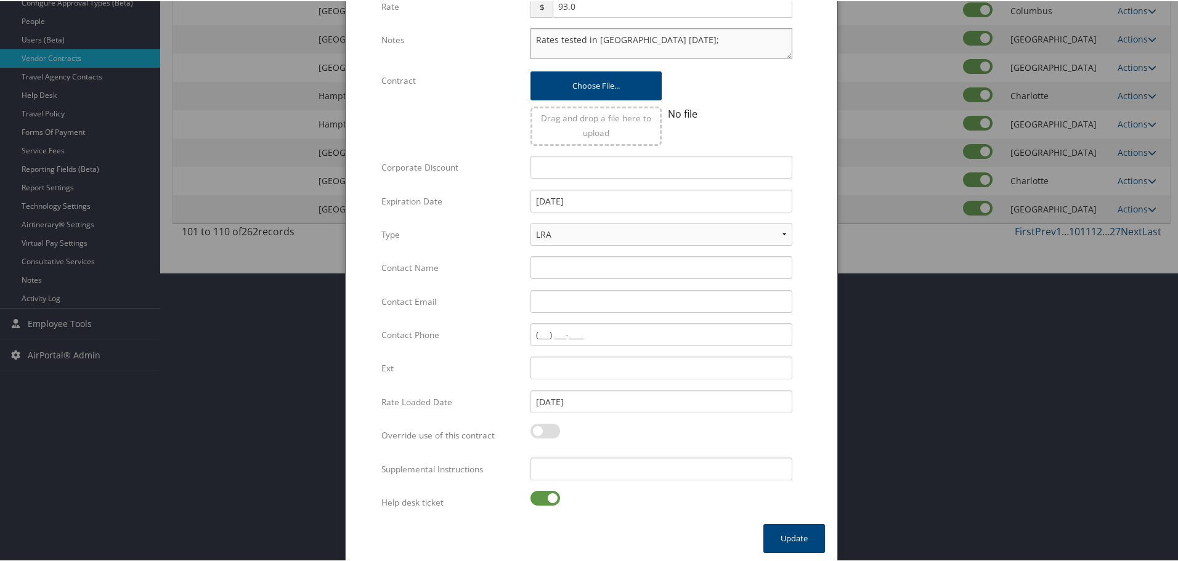
scroll to position [293, 0]
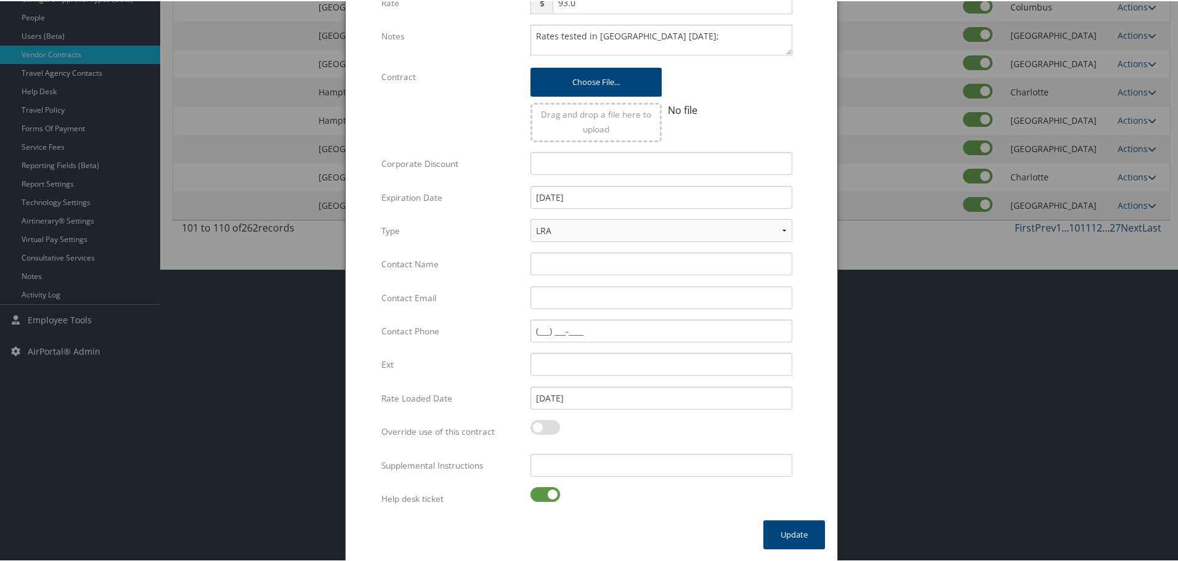
click at [542, 495] on label at bounding box center [545, 493] width 30 height 15
click at [542, 495] on input "checkbox" at bounding box center [541, 496] width 8 height 8
click at [586, 466] on input "Supplemental Instructions" at bounding box center [661, 464] width 262 height 23
paste input "SAB Prop ID -"
paste input "005915"
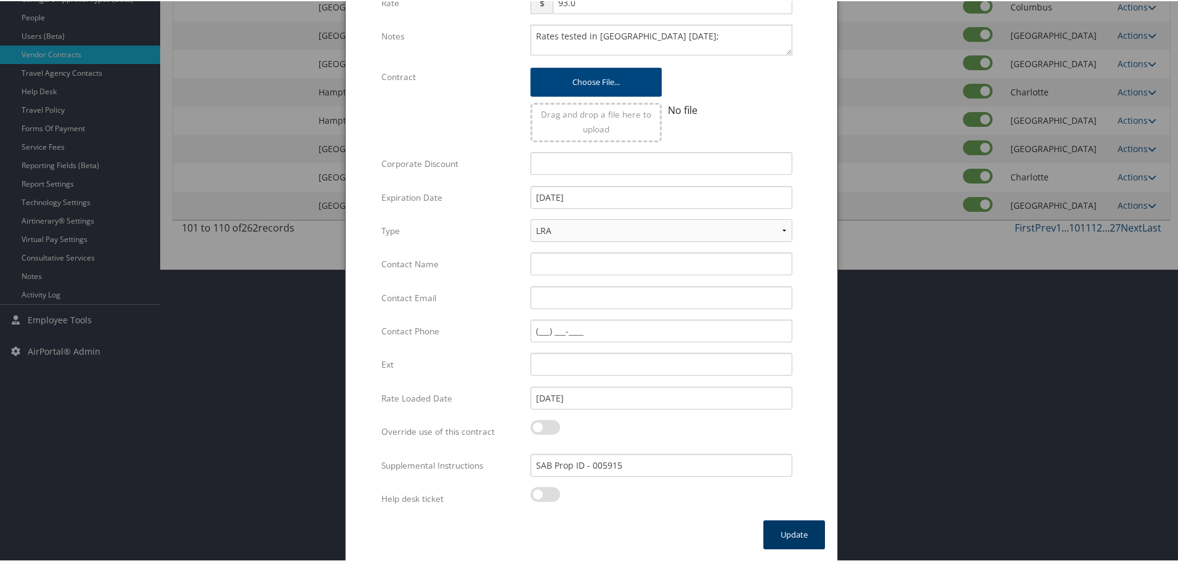
click at [792, 540] on button "Update" at bounding box center [794, 533] width 62 height 29
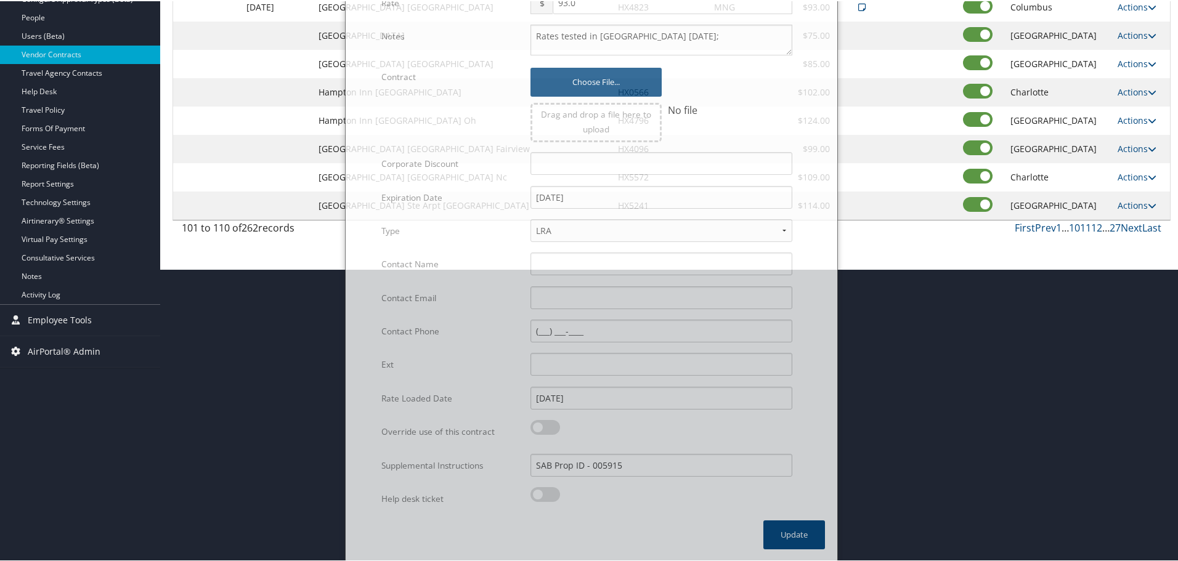
scroll to position [98, 0]
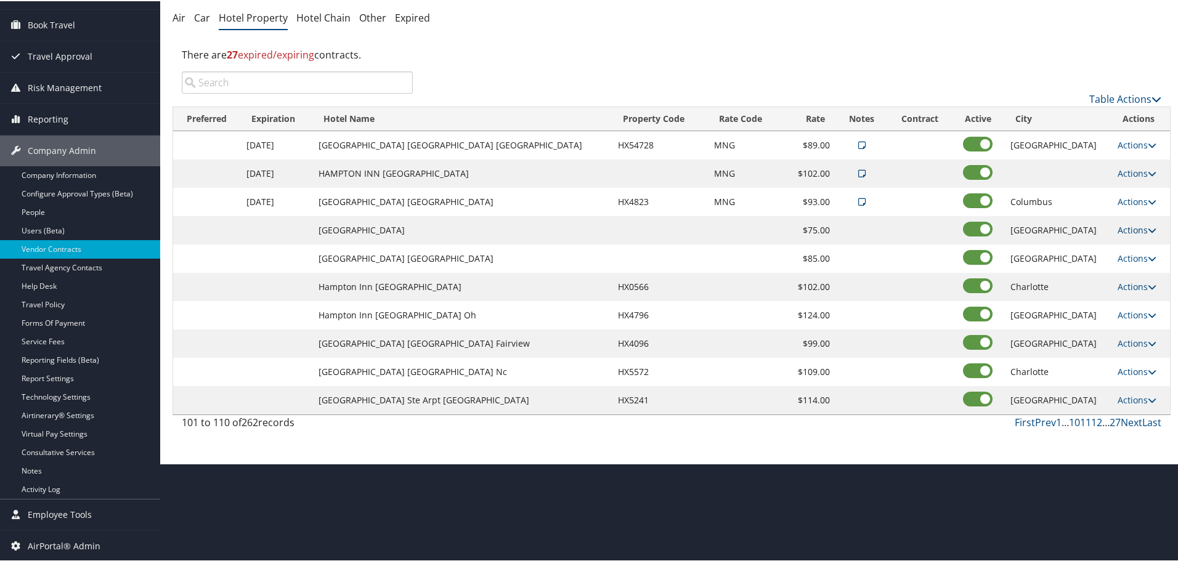
click at [1127, 230] on link "Actions" at bounding box center [1137, 229] width 39 height 12
click at [1129, 246] on link "Edit" at bounding box center [1128, 247] width 47 height 21
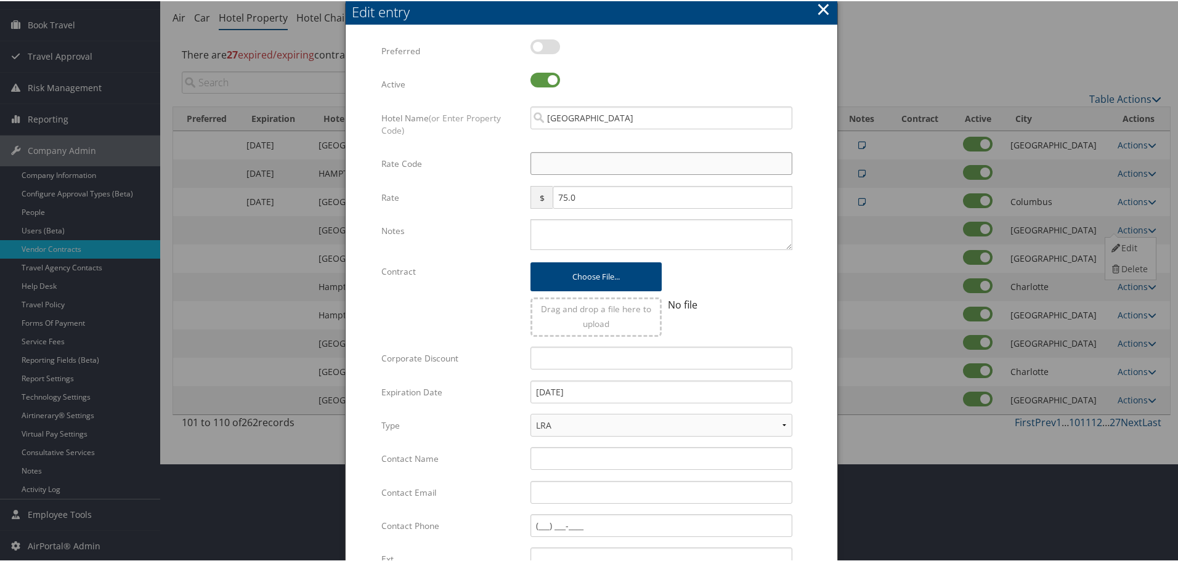
click at [553, 167] on input "Rate Code" at bounding box center [661, 162] width 262 height 23
click at [534, 228] on textarea "Notes" at bounding box center [661, 233] width 262 height 31
paste textarea "Rates tested in [GEOGRAPHIC_DATA] [DATE];"
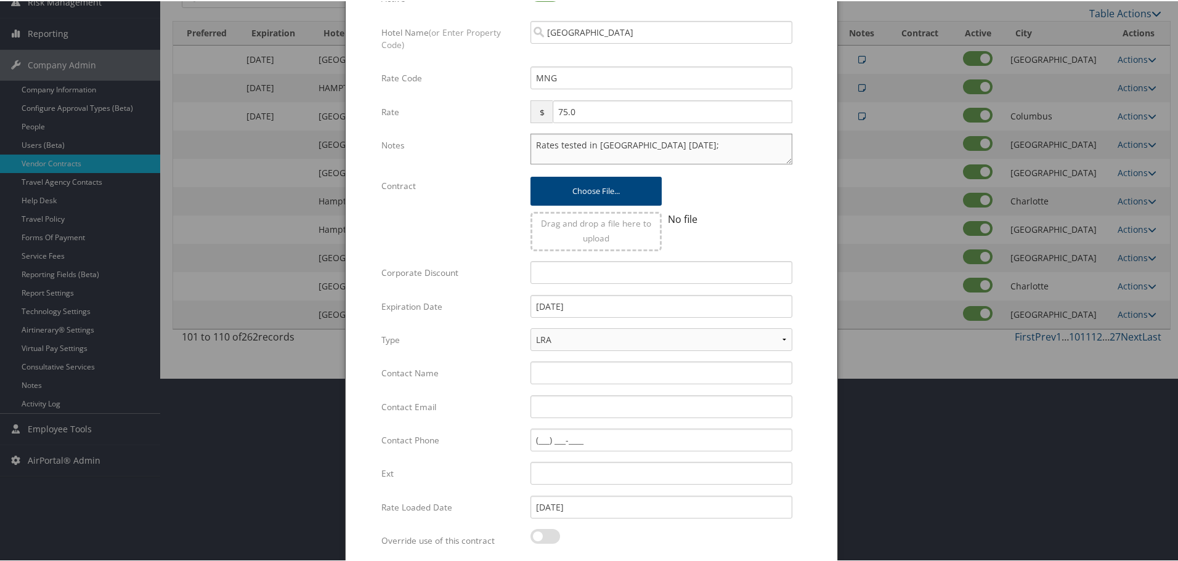
scroll to position [293, 0]
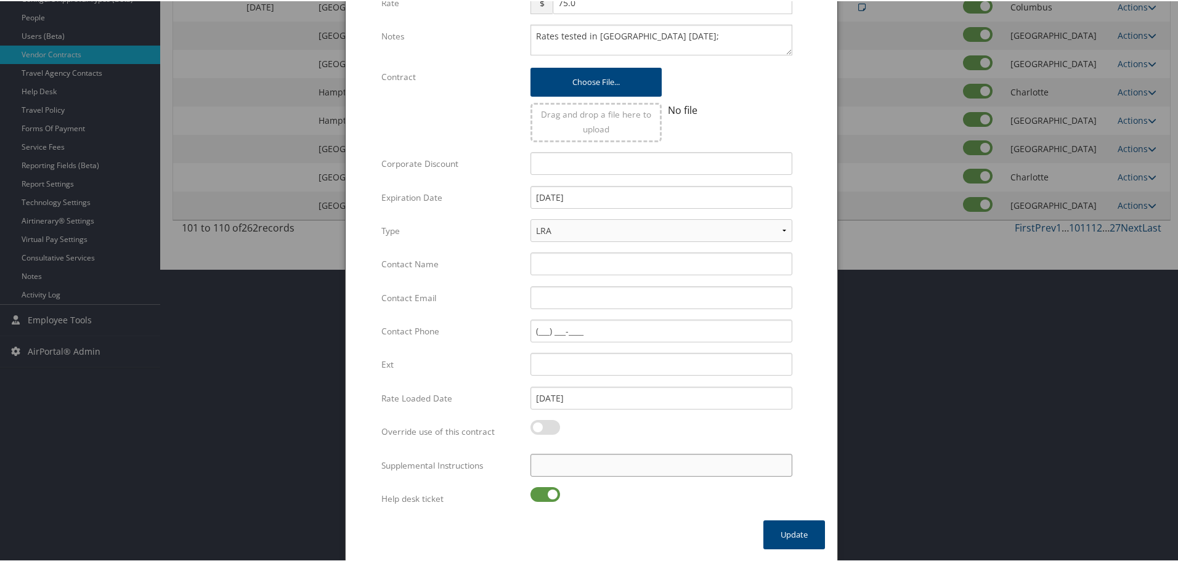
click at [576, 468] on input "Supplemental Instructions" at bounding box center [661, 464] width 262 height 23
paste input "SAB Prop ID -"
click at [550, 487] on label at bounding box center [545, 493] width 30 height 15
click at [545, 492] on input "checkbox" at bounding box center [541, 496] width 8 height 8
click at [638, 465] on input "SAB Prop ID -" at bounding box center [661, 464] width 262 height 23
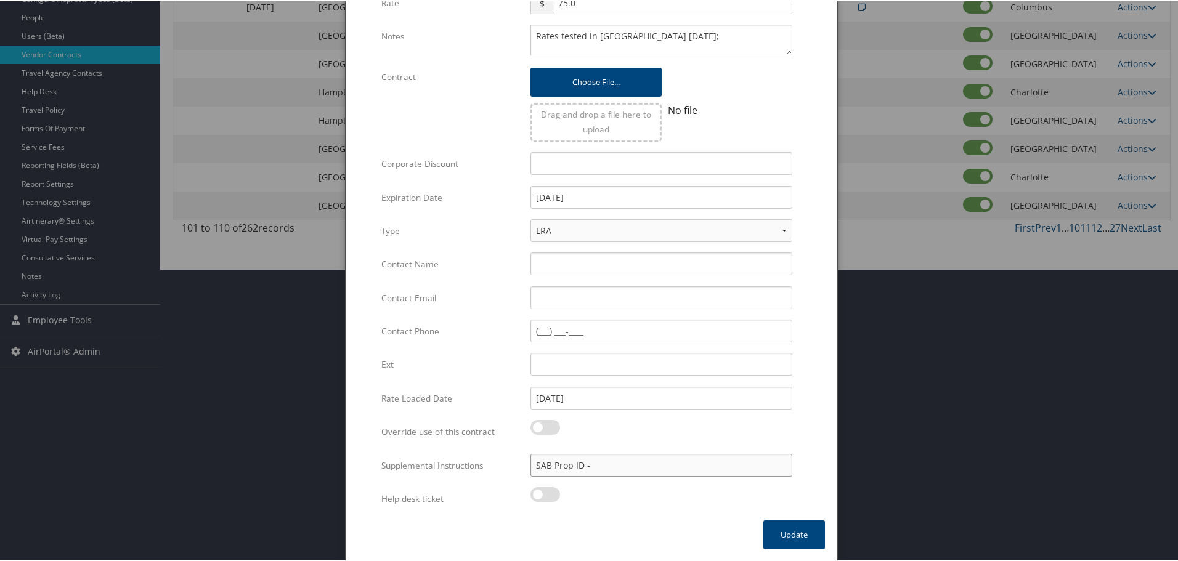
paste input "018981"
click at [791, 534] on button "Update" at bounding box center [794, 533] width 62 height 29
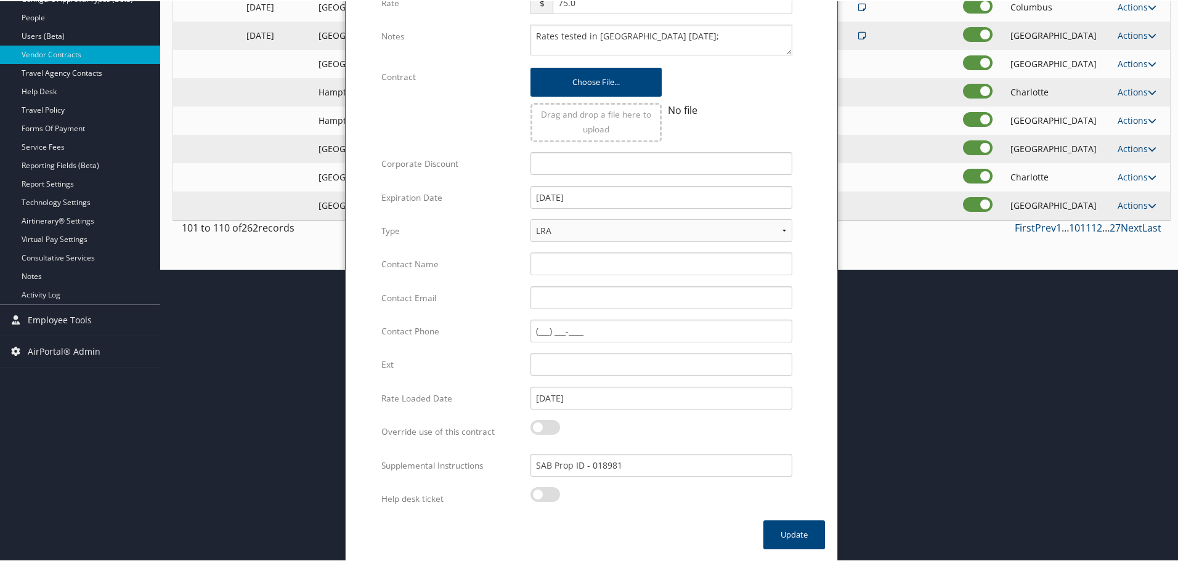
scroll to position [98, 0]
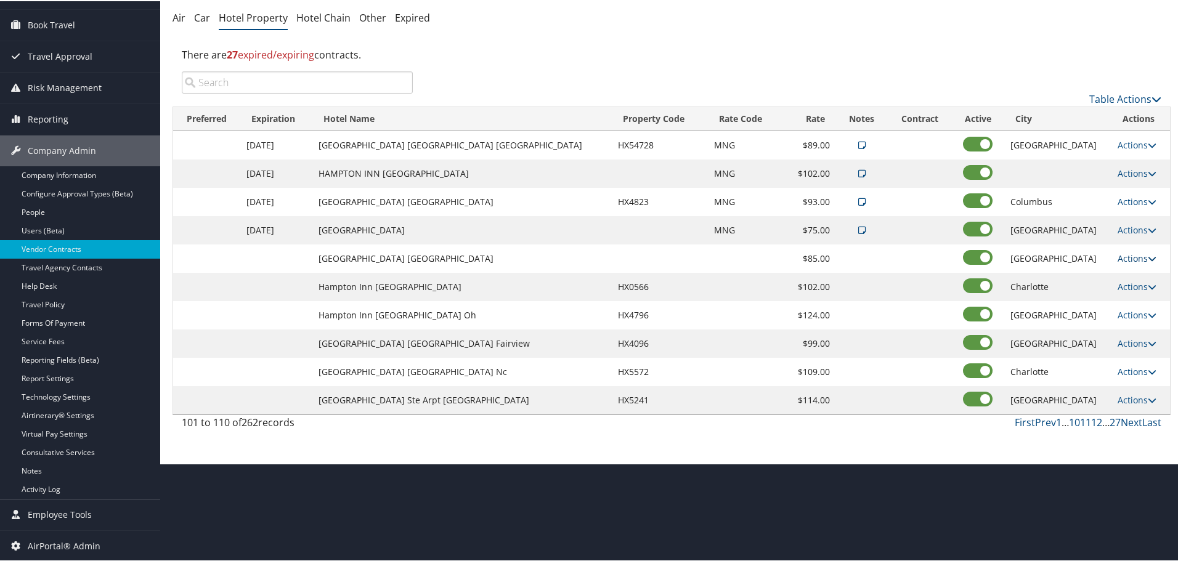
click at [1133, 253] on link "Actions" at bounding box center [1137, 257] width 39 height 12
click at [1131, 274] on link "Edit" at bounding box center [1128, 275] width 47 height 21
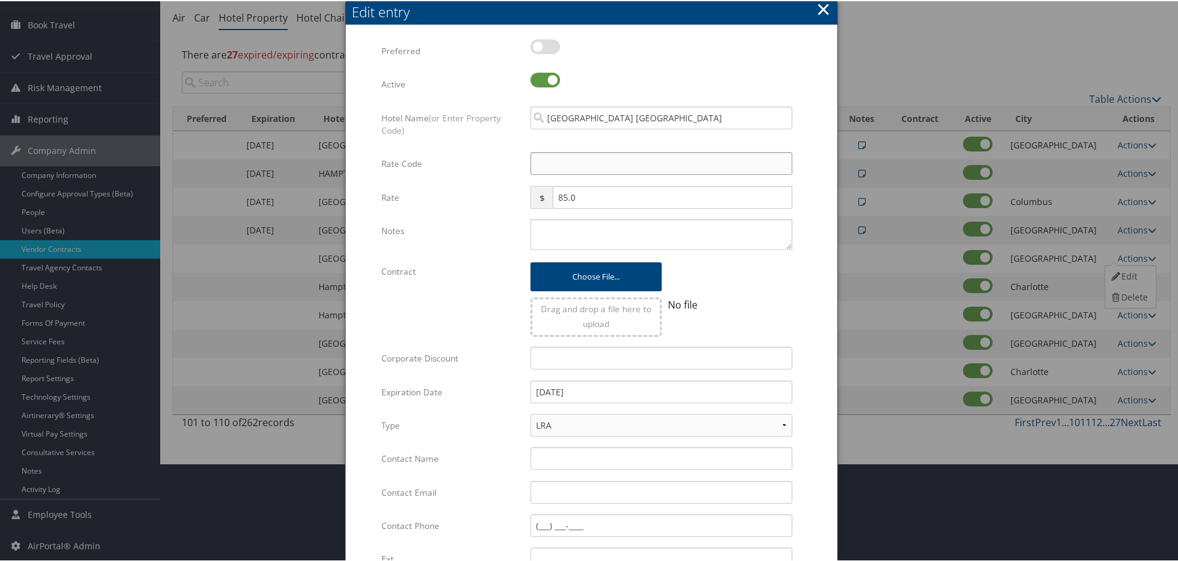
click at [544, 169] on input "Rate Code" at bounding box center [661, 162] width 262 height 23
click at [556, 229] on textarea "Notes" at bounding box center [661, 233] width 262 height 31
paste
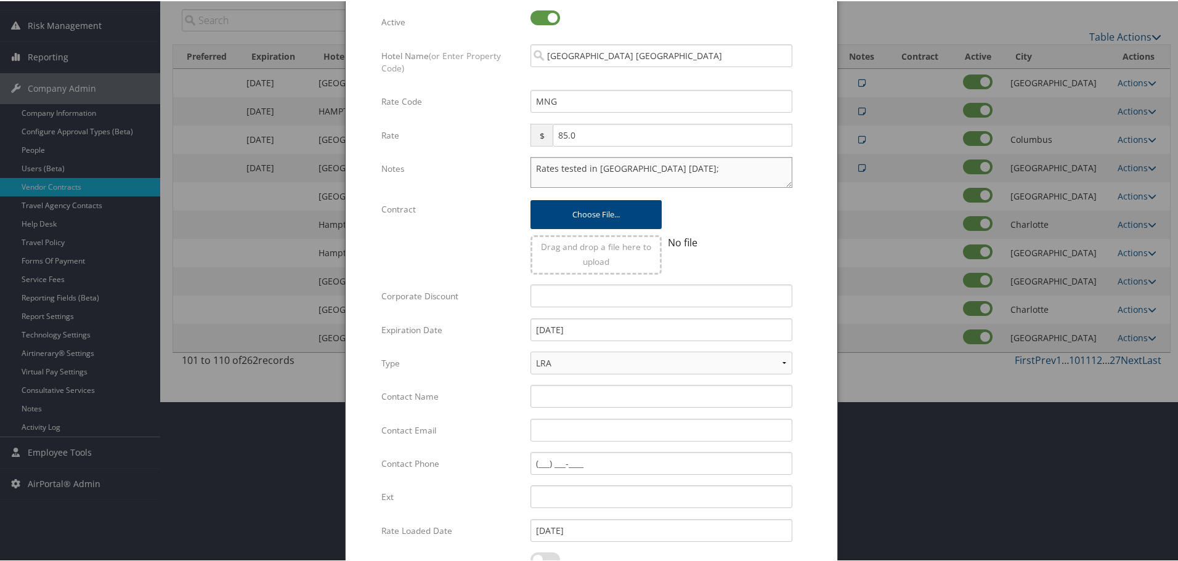
scroll to position [293, 0]
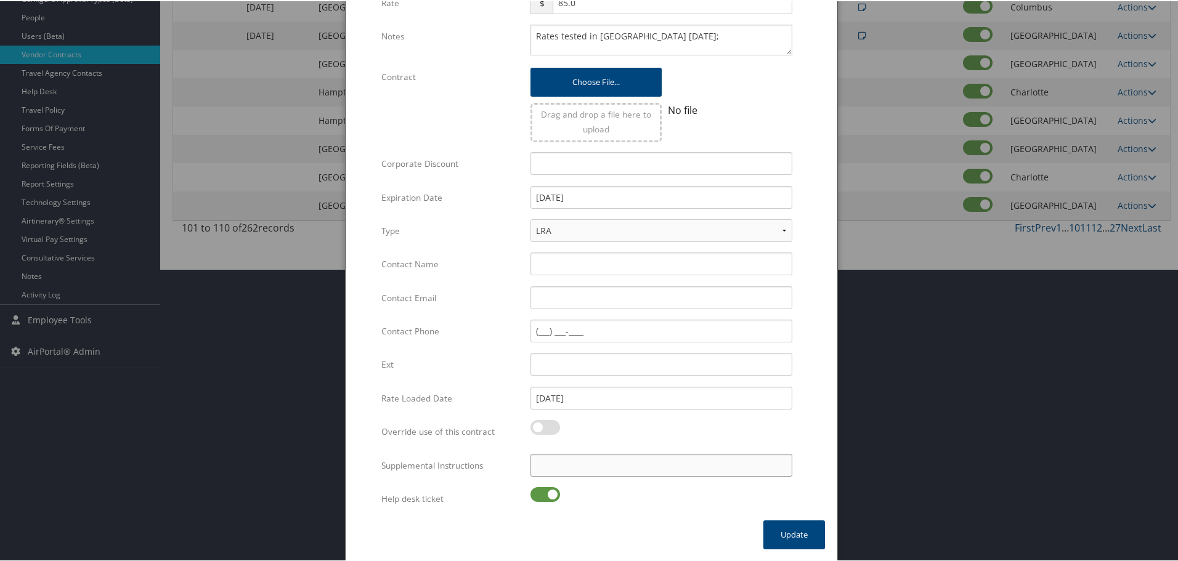
click at [566, 465] on input "Supplemental Instructions" at bounding box center [661, 464] width 262 height 23
click at [544, 492] on label at bounding box center [545, 493] width 30 height 15
click at [544, 492] on input "checkbox" at bounding box center [541, 496] width 8 height 8
click at [792, 529] on button "Update" at bounding box center [794, 533] width 62 height 29
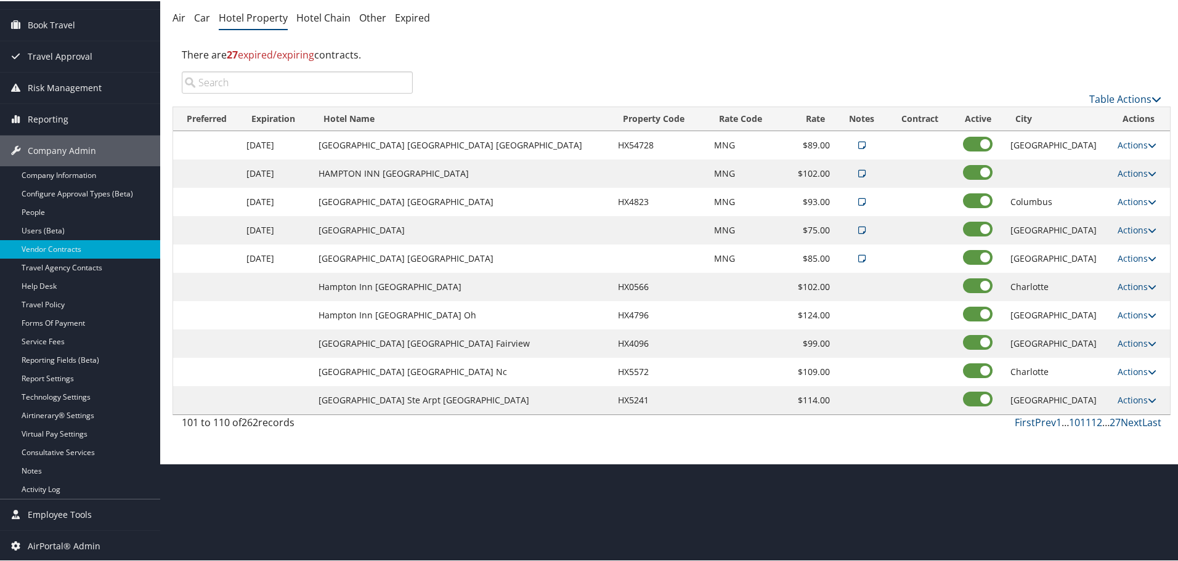
scroll to position [98, 0]
click at [1127, 285] on link "Actions" at bounding box center [1137, 286] width 39 height 12
click at [1137, 302] on link "Edit" at bounding box center [1128, 303] width 47 height 21
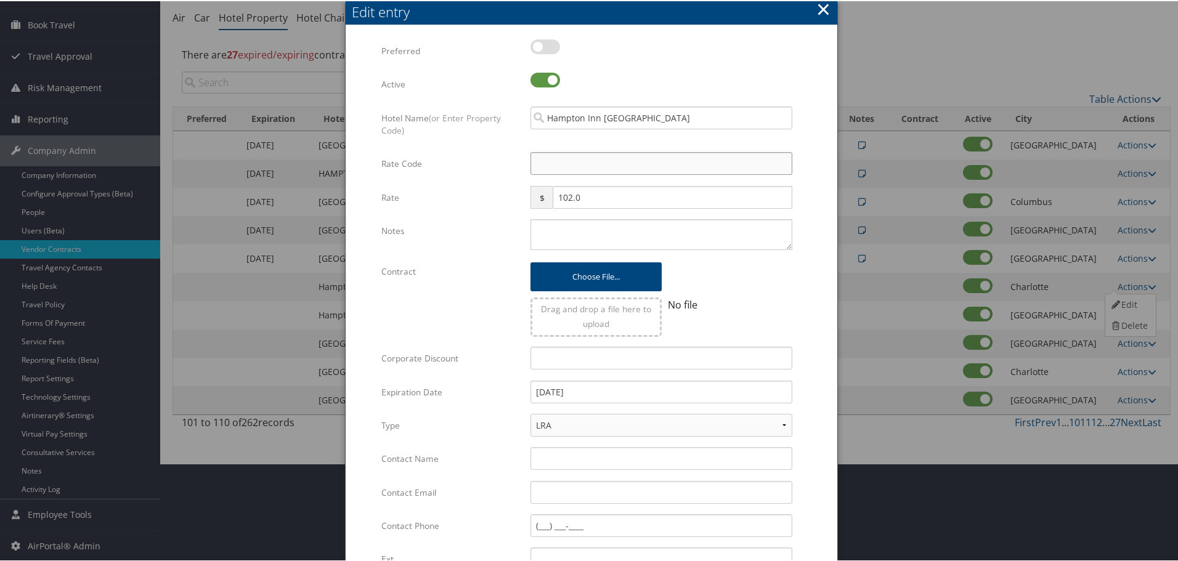
click at [551, 164] on input "Rate Code" at bounding box center [661, 162] width 262 height 23
click at [569, 230] on textarea "Notes" at bounding box center [661, 233] width 262 height 31
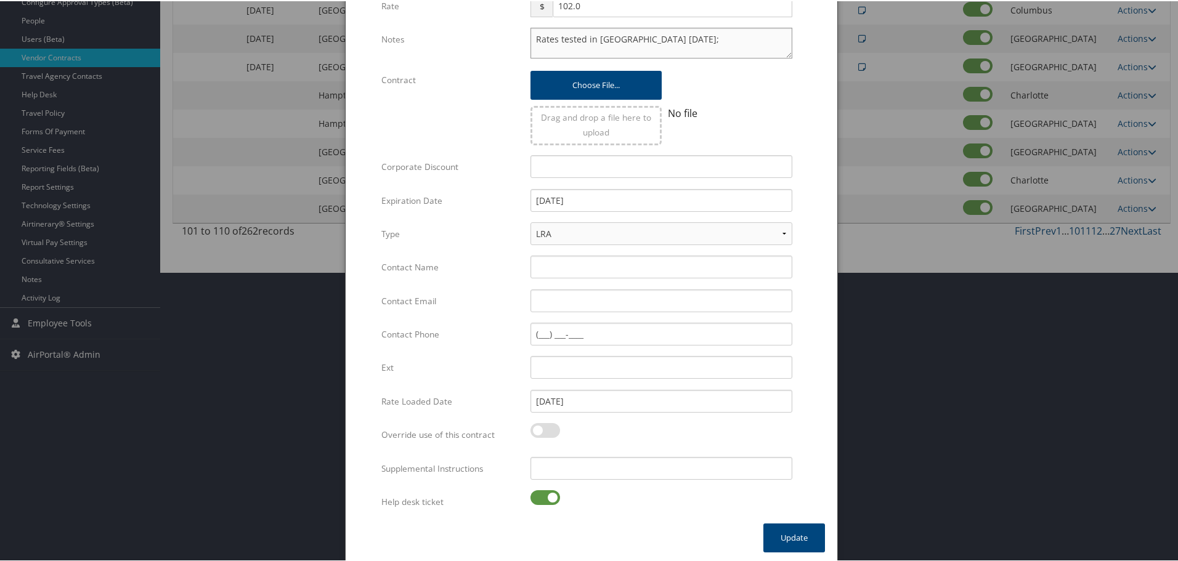
scroll to position [293, 0]
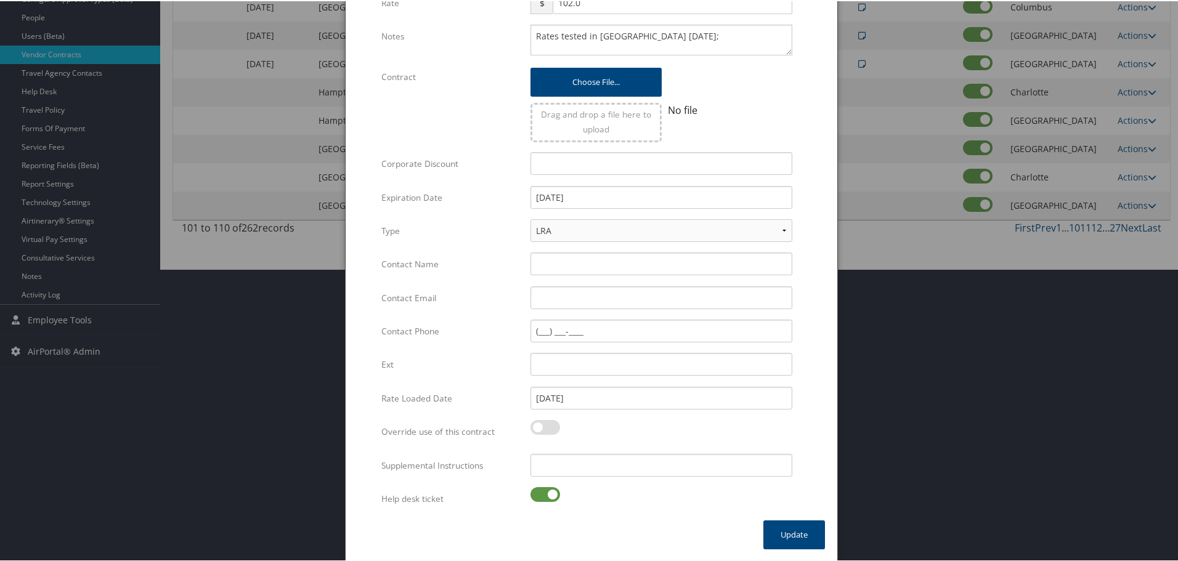
click at [542, 492] on label at bounding box center [545, 493] width 30 height 15
click at [542, 492] on input "checkbox" at bounding box center [541, 496] width 8 height 8
click at [595, 456] on input "Supplemental Instructions" at bounding box center [661, 464] width 262 height 23
click at [781, 535] on button "Update" at bounding box center [794, 533] width 62 height 29
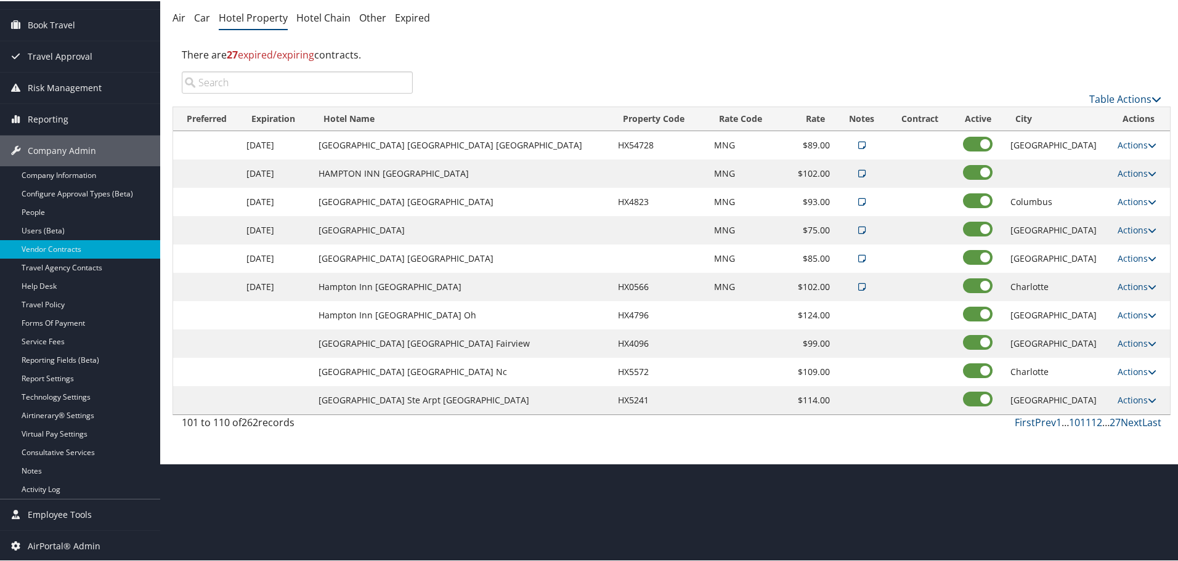
scroll to position [98, 0]
click at [1127, 315] on link "Actions" at bounding box center [1137, 314] width 39 height 12
click at [1129, 328] on link "Edit" at bounding box center [1128, 332] width 47 height 21
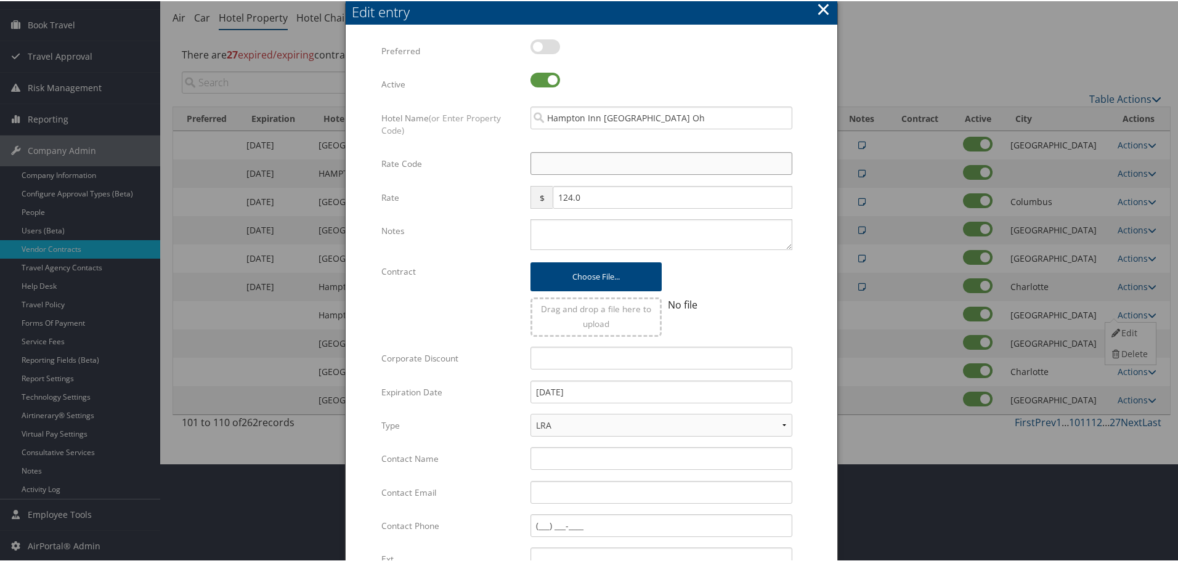
click at [649, 163] on input "Rate Code" at bounding box center [661, 162] width 262 height 23
click at [616, 245] on textarea "Notes" at bounding box center [661, 233] width 262 height 31
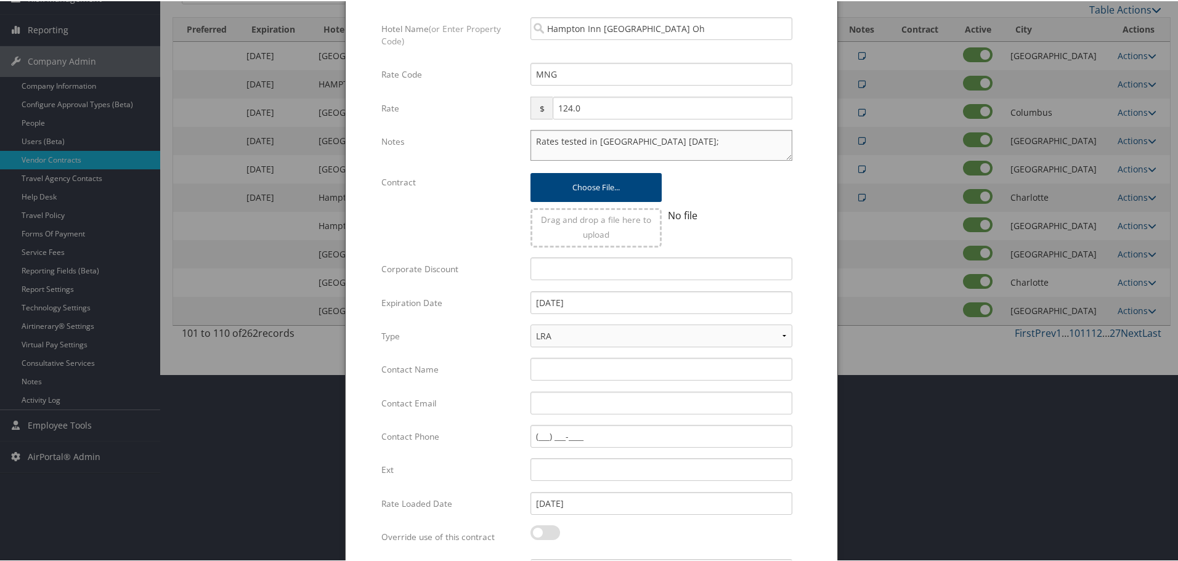
scroll to position [293, 0]
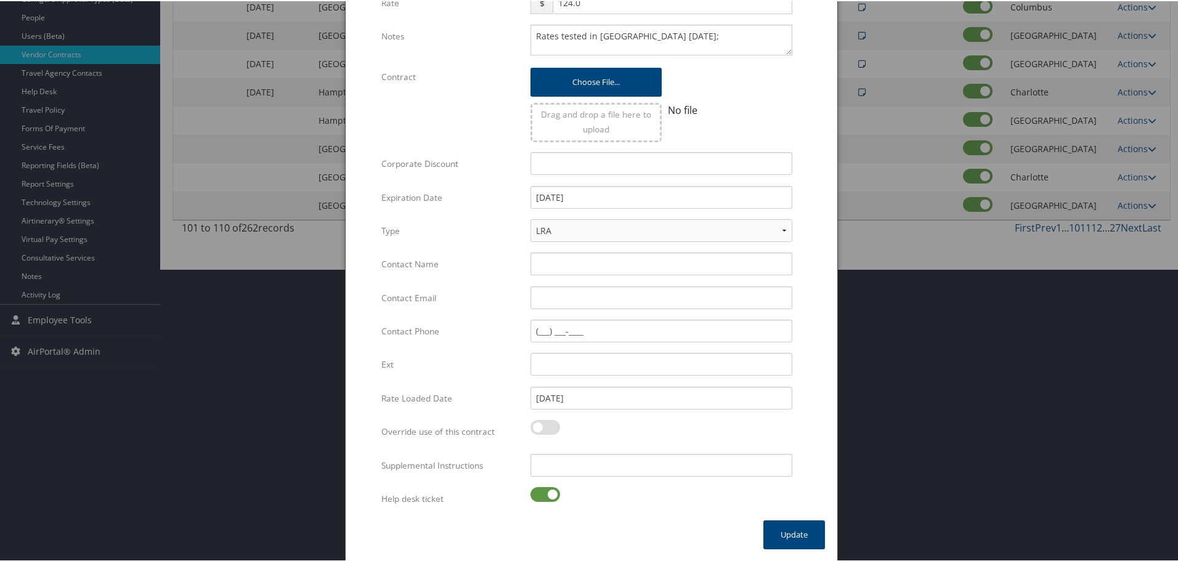
click at [538, 493] on label at bounding box center [545, 493] width 30 height 15
click at [538, 493] on input "checkbox" at bounding box center [541, 496] width 8 height 8
click at [587, 474] on input "Supplemental Instructions" at bounding box center [661, 464] width 262 height 23
click at [789, 532] on button "Update" at bounding box center [794, 533] width 62 height 29
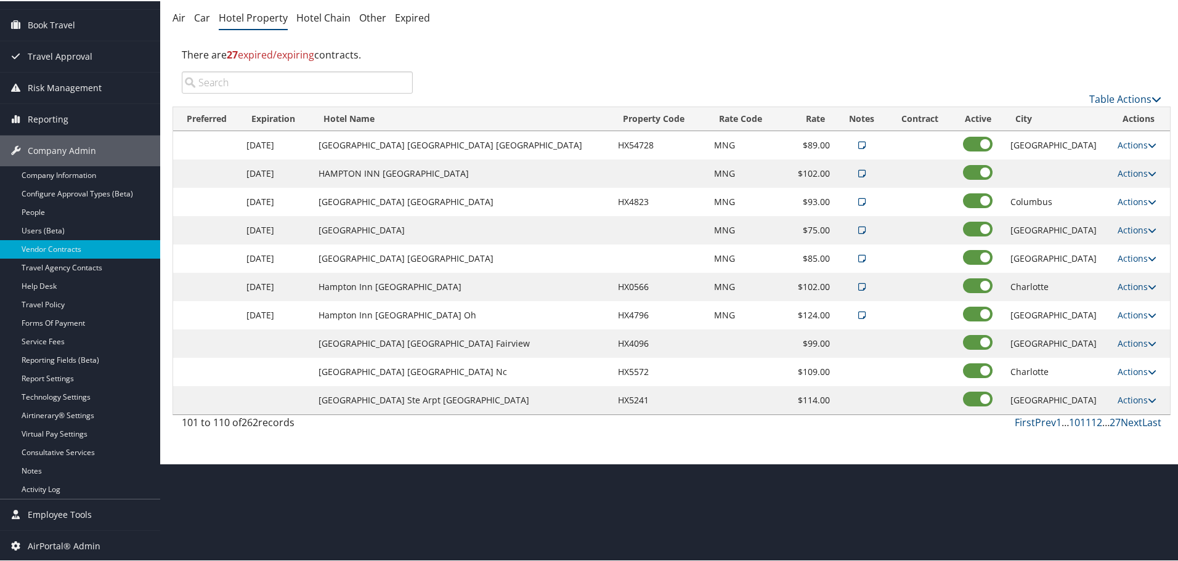
scroll to position [98, 0]
click at [1122, 368] on link "Actions" at bounding box center [1137, 371] width 39 height 12
click at [1127, 388] on link "Edit" at bounding box center [1128, 388] width 47 height 21
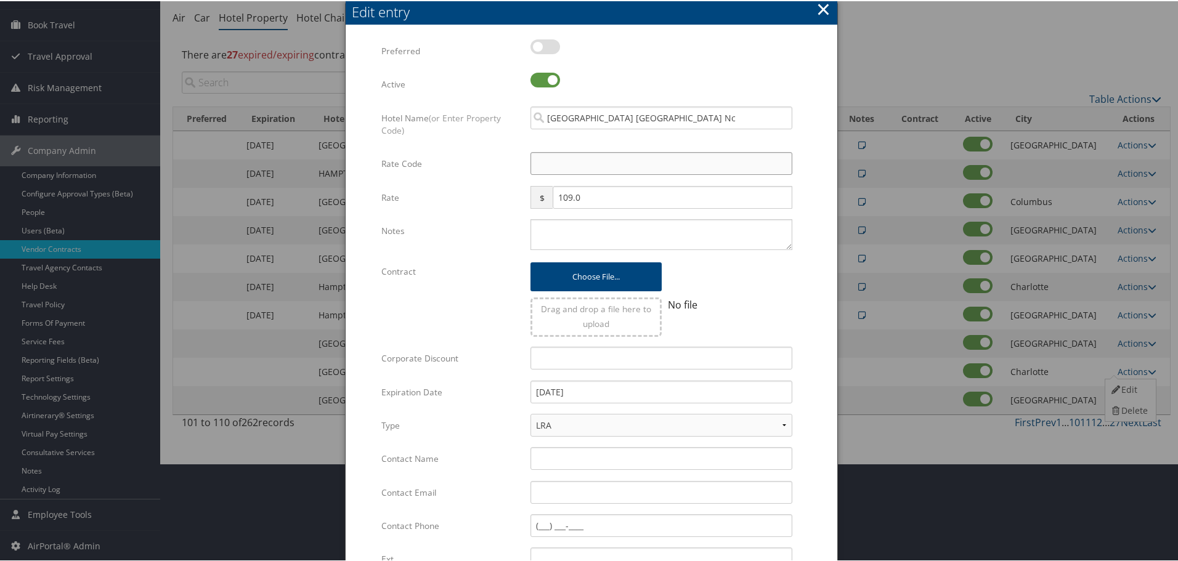
click at [614, 165] on input "Rate Code" at bounding box center [661, 162] width 262 height 23
click at [585, 236] on textarea "Notes" at bounding box center [661, 233] width 262 height 31
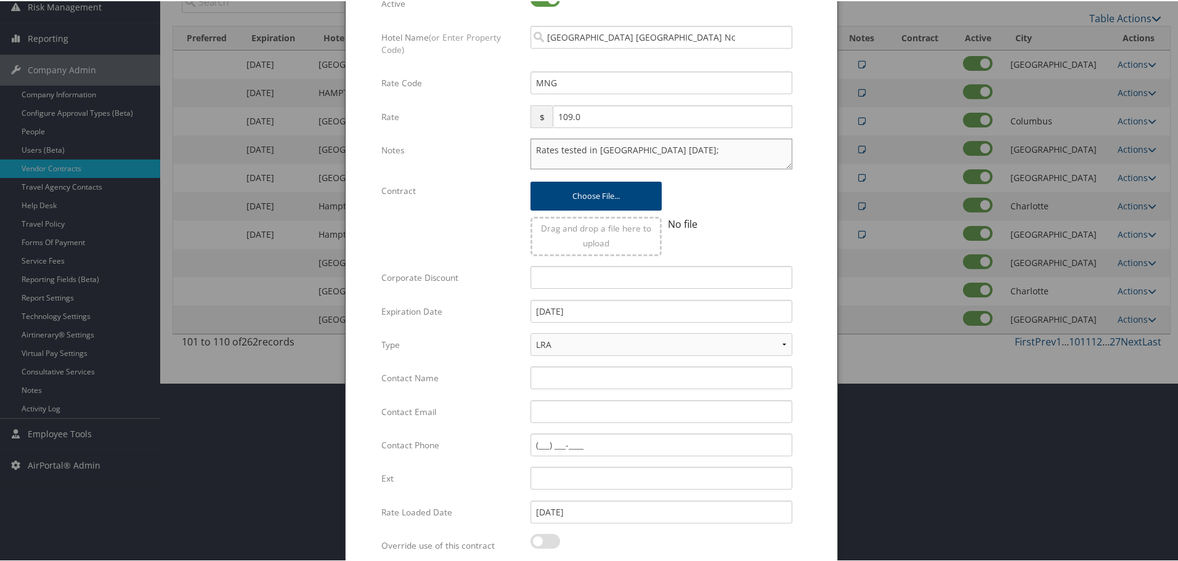
scroll to position [293, 0]
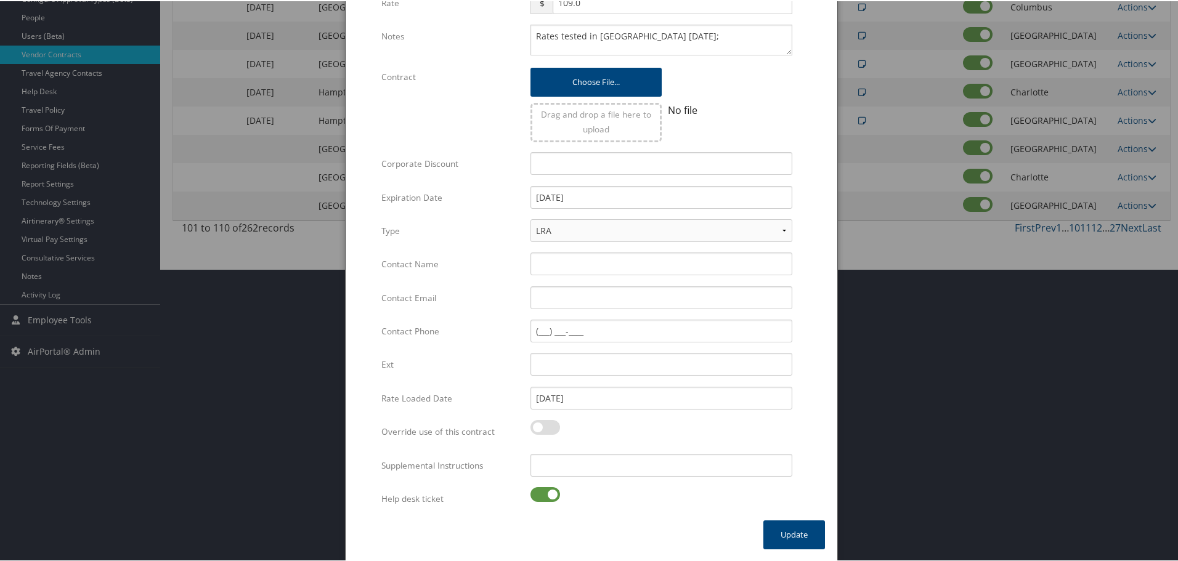
click at [553, 490] on label at bounding box center [545, 493] width 30 height 15
click at [545, 492] on input "checkbox" at bounding box center [541, 496] width 8 height 8
click at [593, 461] on input "Supplemental Instructions" at bounding box center [661, 464] width 262 height 23
click at [781, 529] on button "Update" at bounding box center [794, 533] width 62 height 29
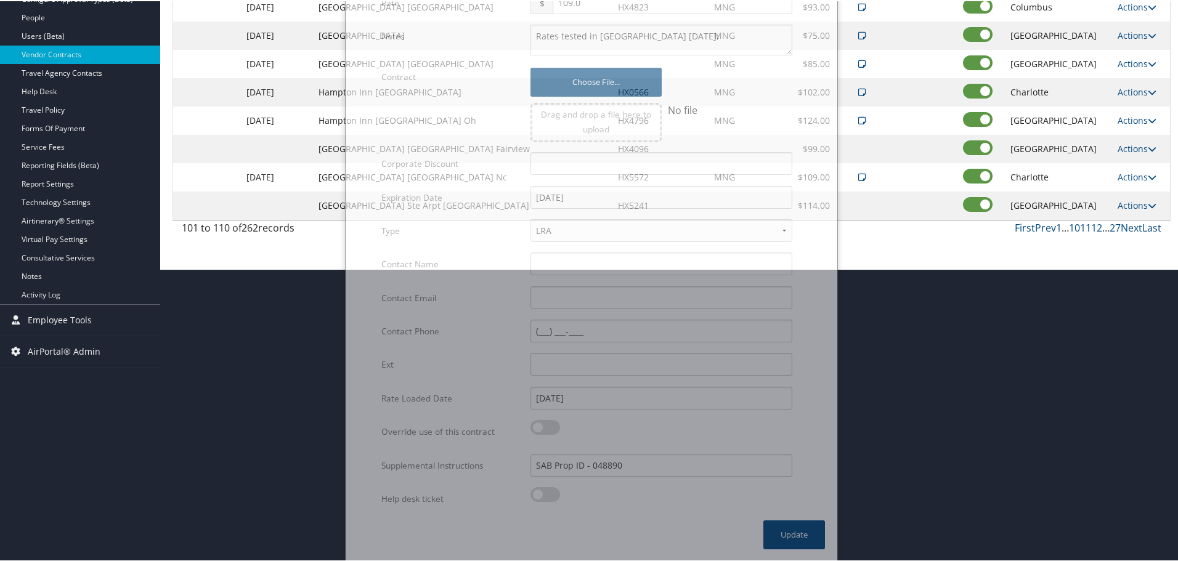
scroll to position [98, 0]
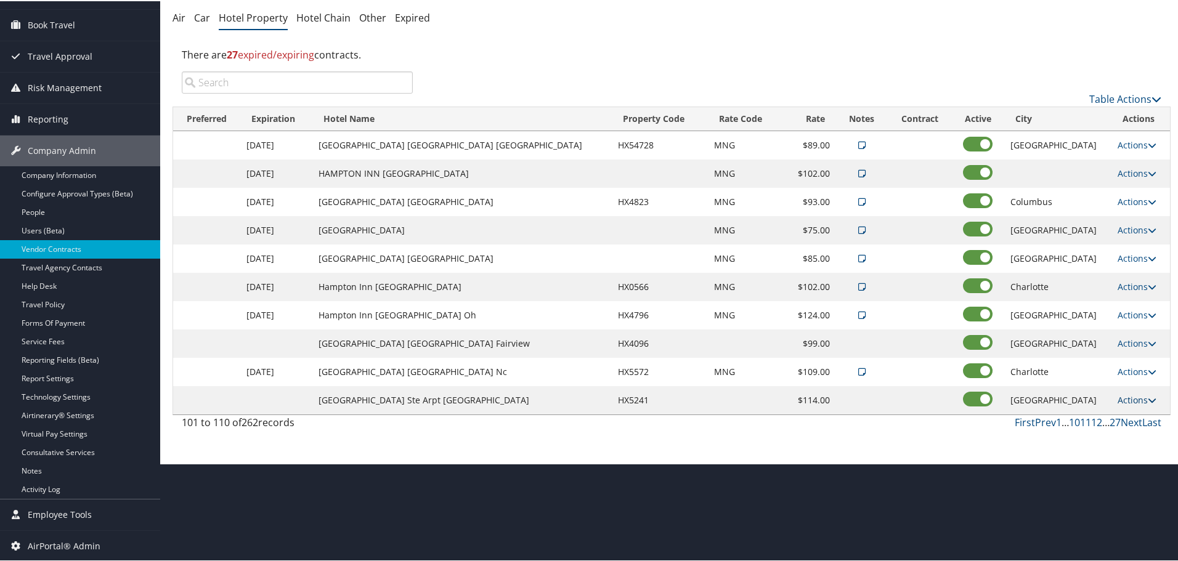
click at [1118, 398] on link "Actions" at bounding box center [1137, 399] width 39 height 12
click at [1127, 418] on link "Edit" at bounding box center [1128, 417] width 47 height 21
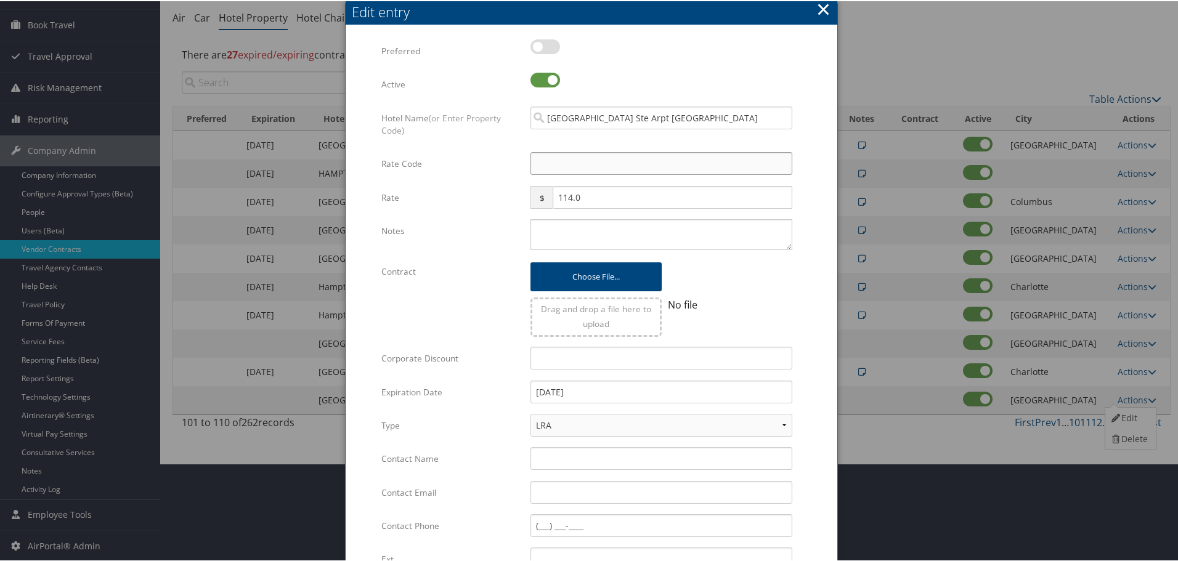
click at [545, 162] on input "Rate Code" at bounding box center [661, 162] width 262 height 23
click at [564, 222] on textarea "Notes" at bounding box center [661, 233] width 262 height 31
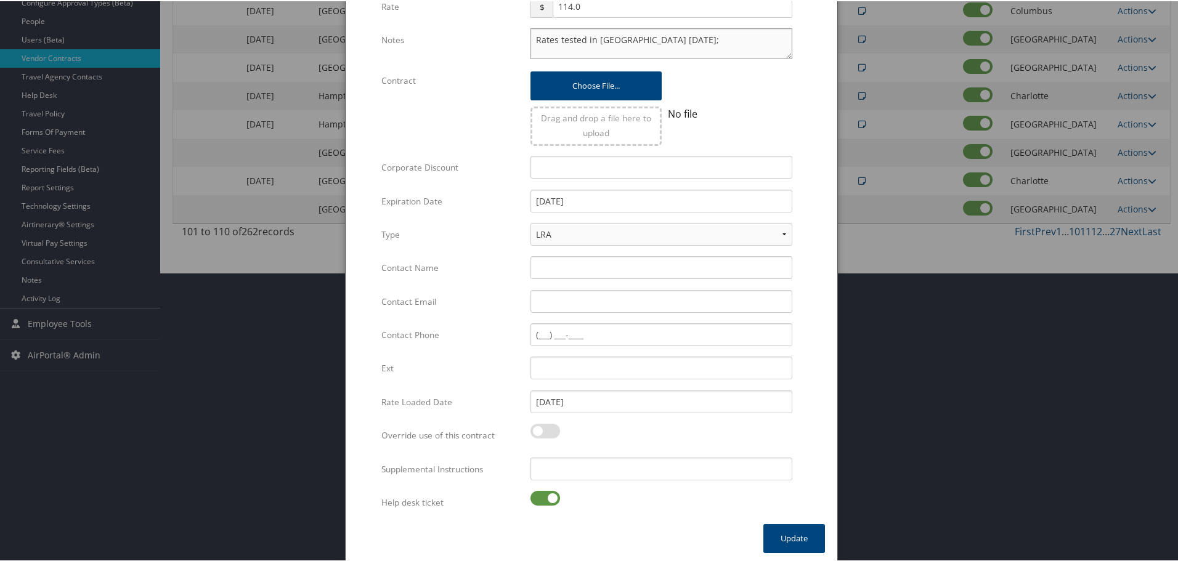
scroll to position [293, 0]
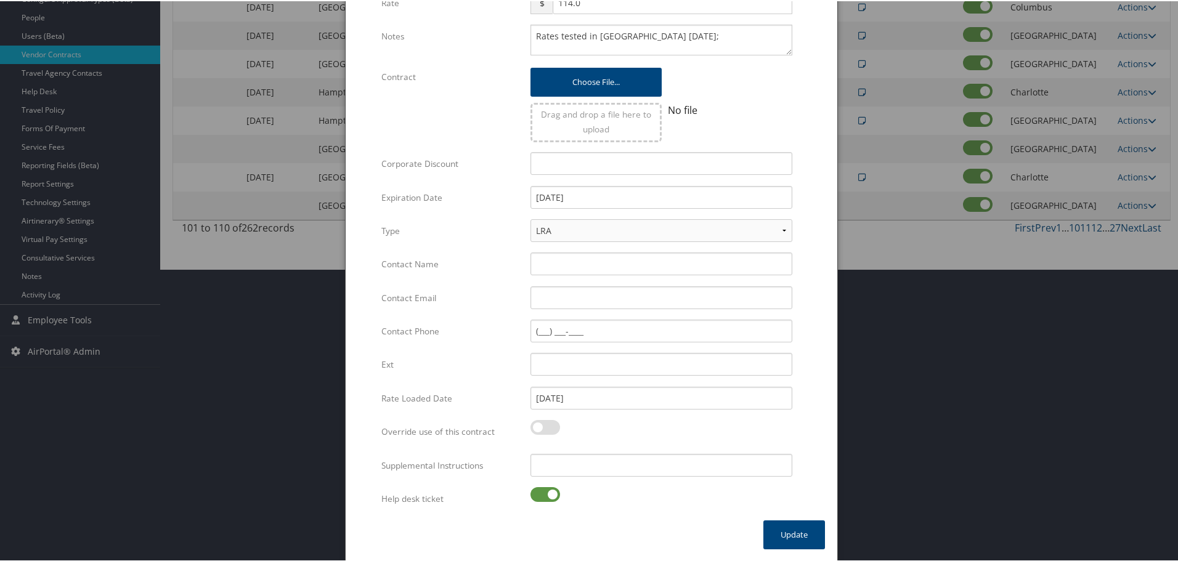
click at [543, 495] on label at bounding box center [545, 493] width 30 height 15
click at [543, 495] on input "checkbox" at bounding box center [541, 496] width 8 height 8
click at [583, 474] on input "Supplemental Instructions" at bounding box center [661, 464] width 262 height 23
click at [776, 530] on button "Update" at bounding box center [794, 533] width 62 height 29
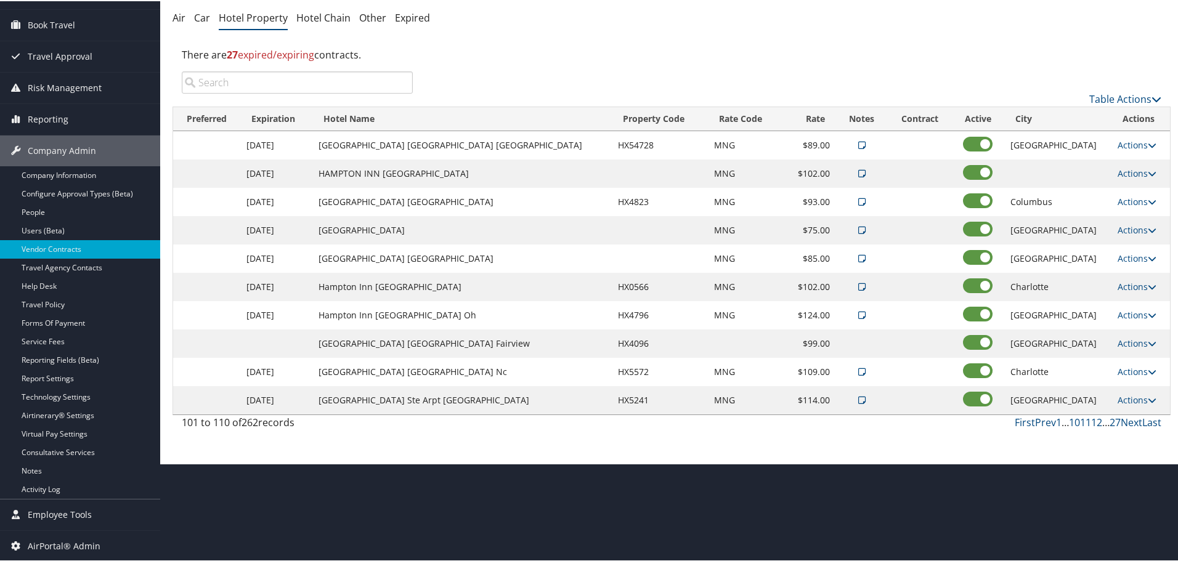
scroll to position [98, 0]
click at [1124, 422] on link "Next" at bounding box center [1132, 422] width 22 height 14
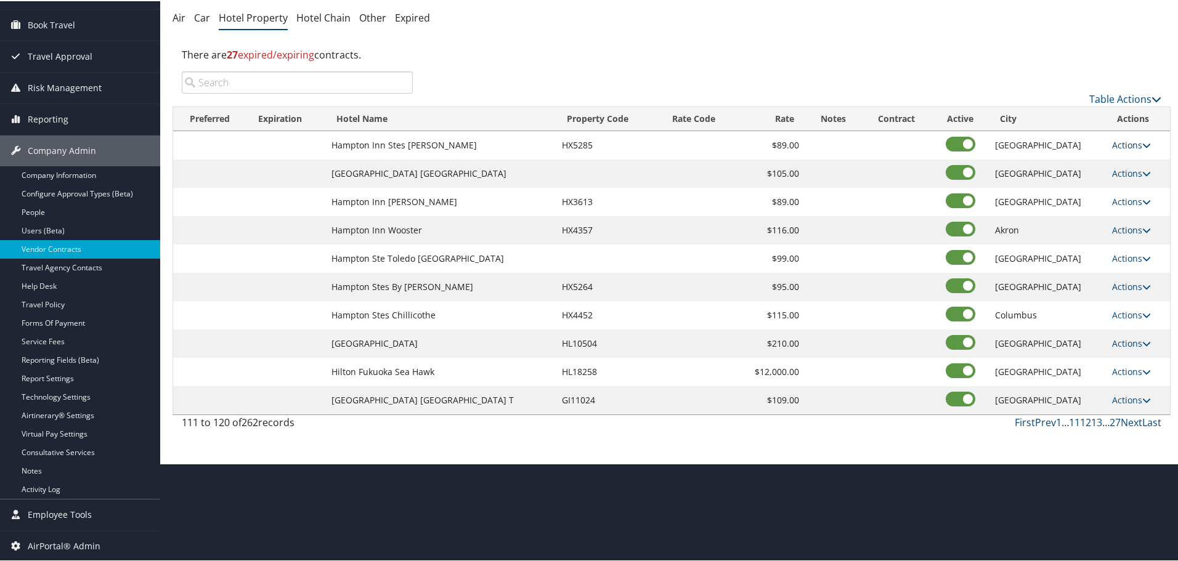
click at [1132, 144] on link "Actions" at bounding box center [1131, 144] width 39 height 12
click at [1130, 161] on link "Edit" at bounding box center [1129, 162] width 47 height 21
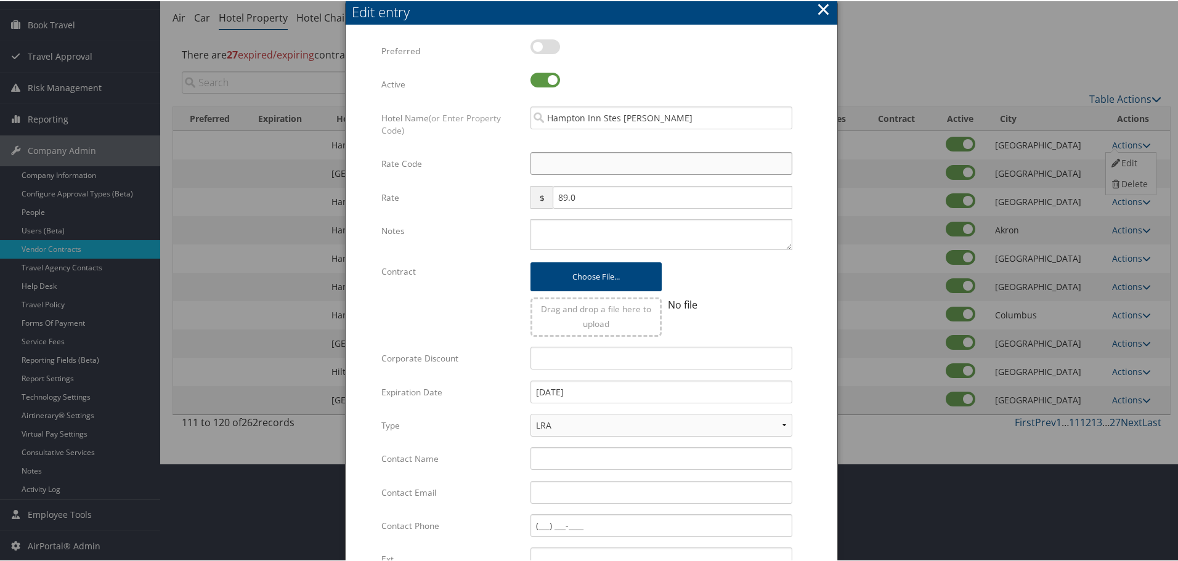
click at [564, 171] on input "Rate Code" at bounding box center [661, 162] width 262 height 23
click at [562, 225] on textarea "Notes" at bounding box center [661, 233] width 262 height 31
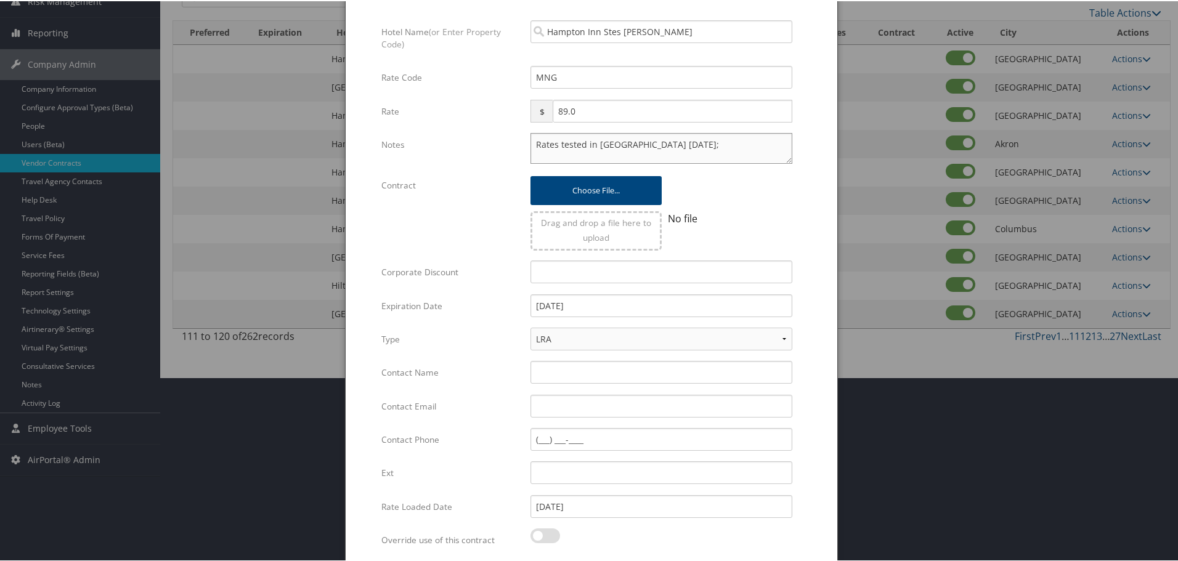
scroll to position [293, 0]
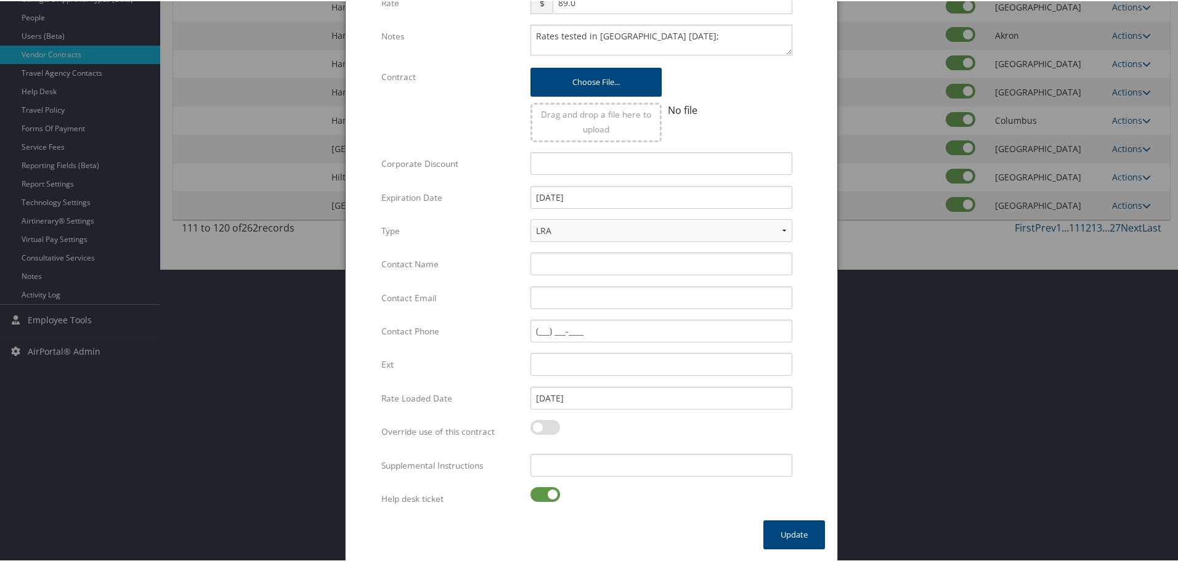
click at [545, 498] on label at bounding box center [545, 493] width 30 height 15
click at [545, 498] on input "checkbox" at bounding box center [541, 496] width 8 height 8
click at [570, 472] on input "Supplemental Instructions" at bounding box center [661, 464] width 262 height 23
click at [779, 533] on button "Update" at bounding box center [794, 533] width 62 height 29
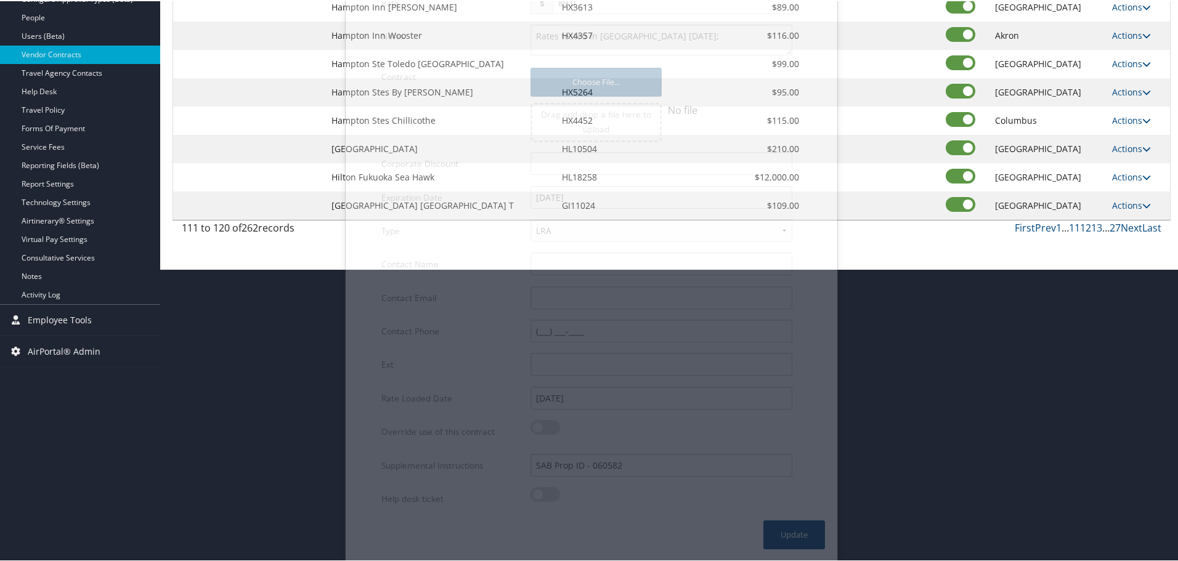
scroll to position [98, 0]
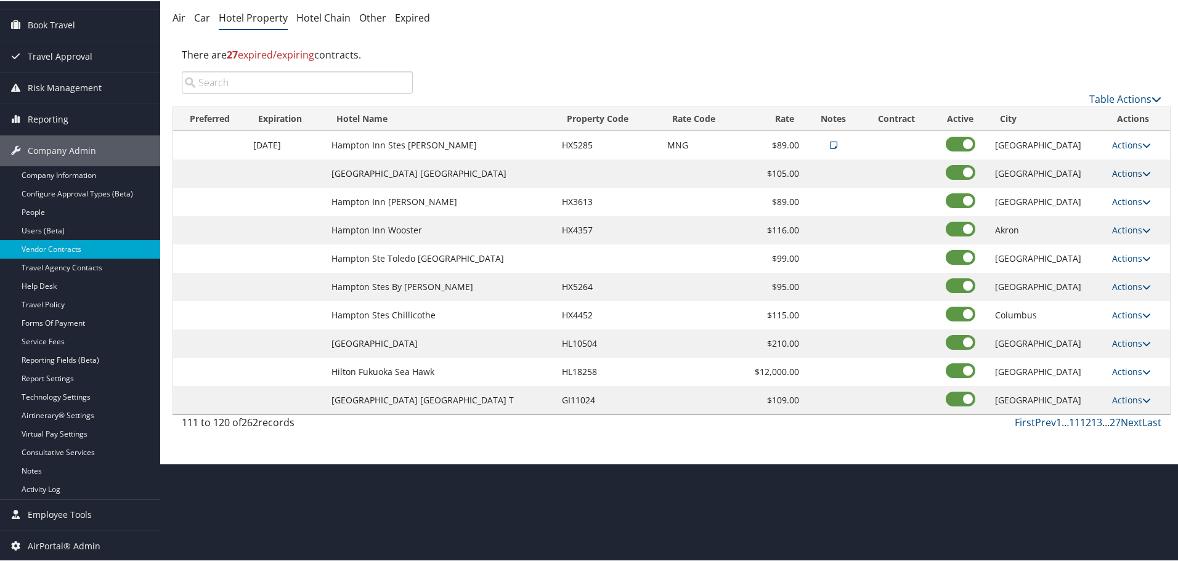
click at [1120, 172] on link "Actions" at bounding box center [1131, 172] width 39 height 12
click at [1123, 186] on link "Edit" at bounding box center [1129, 190] width 47 height 21
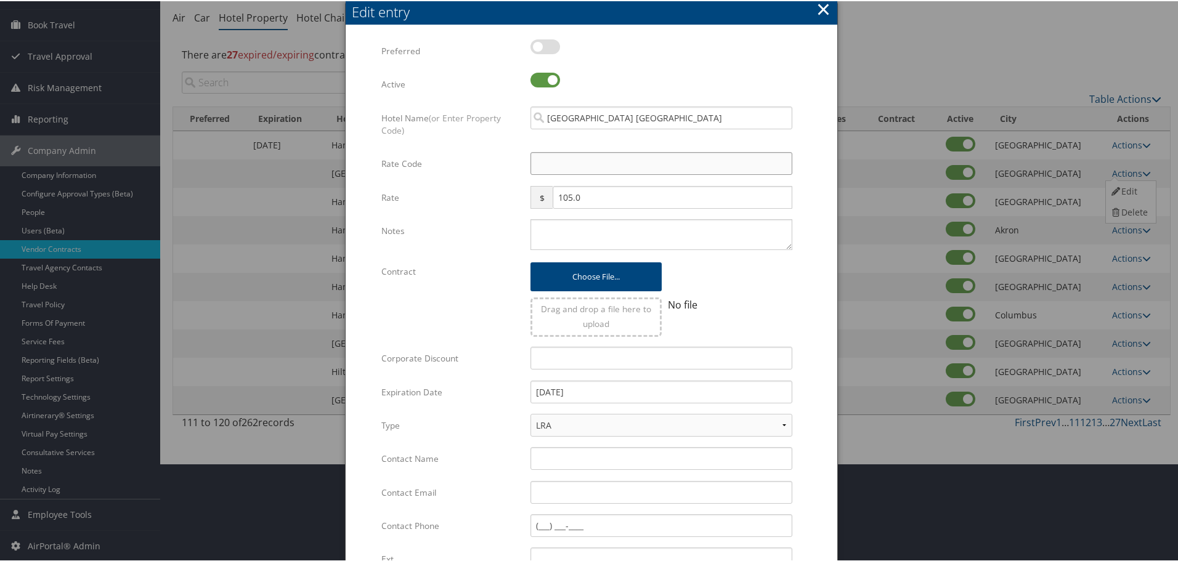
click at [579, 166] on input "Rate Code" at bounding box center [661, 162] width 262 height 23
click at [615, 240] on textarea "Notes" at bounding box center [661, 233] width 262 height 31
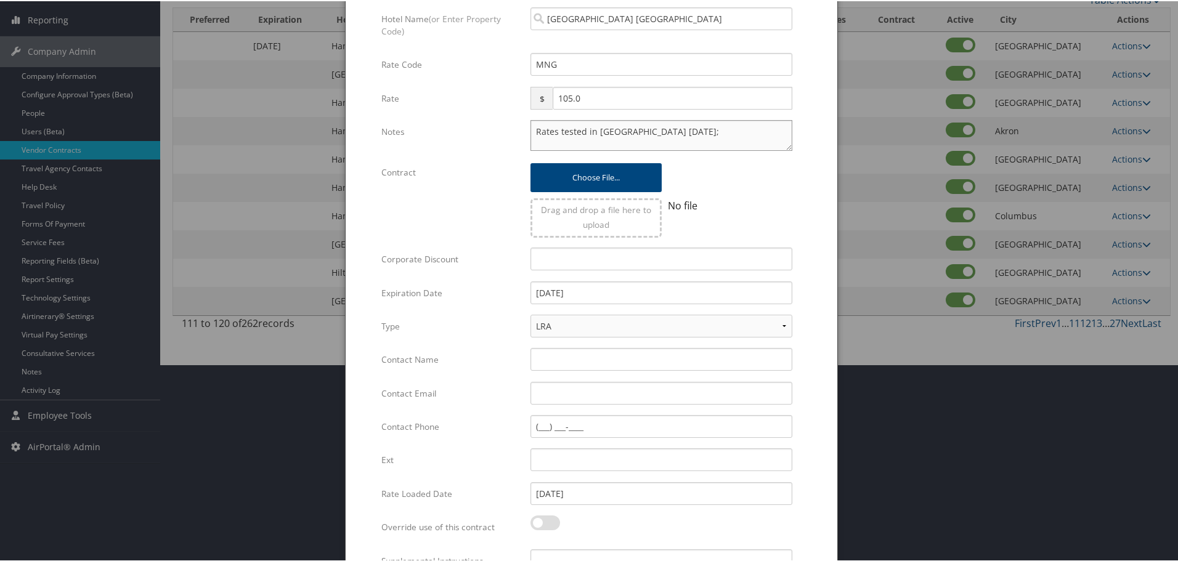
scroll to position [293, 0]
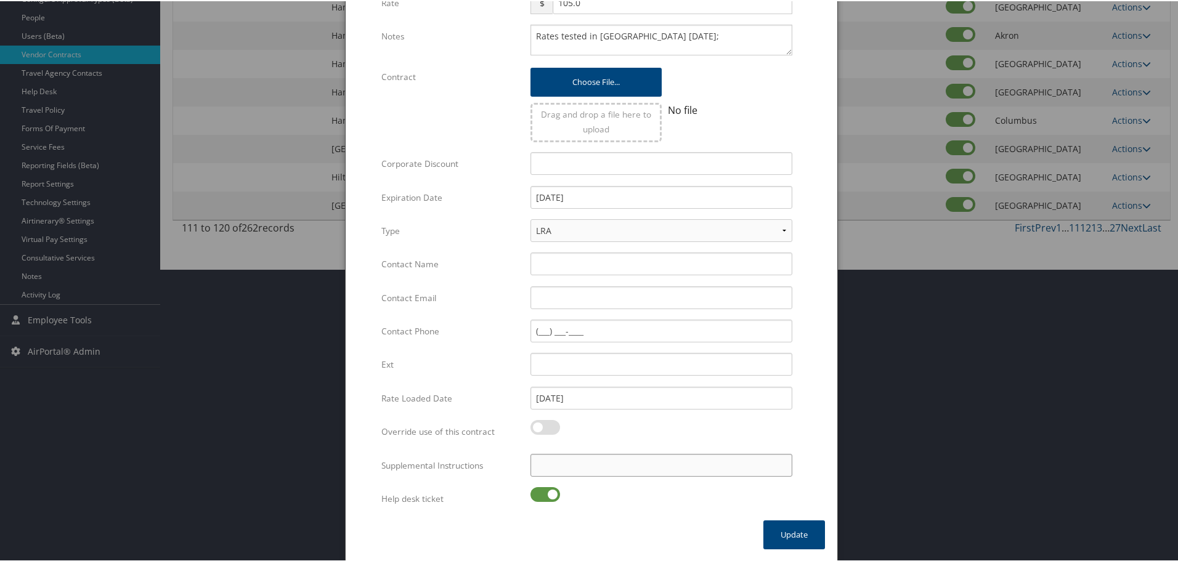
click at [566, 463] on input "Supplemental Instructions" at bounding box center [661, 464] width 262 height 23
click at [545, 501] on label at bounding box center [545, 493] width 30 height 15
click at [545, 500] on input "checkbox" at bounding box center [541, 496] width 8 height 8
click at [617, 472] on input "SAB Prop ID -" at bounding box center [661, 464] width 262 height 23
click at [800, 530] on button "Update" at bounding box center [794, 533] width 62 height 29
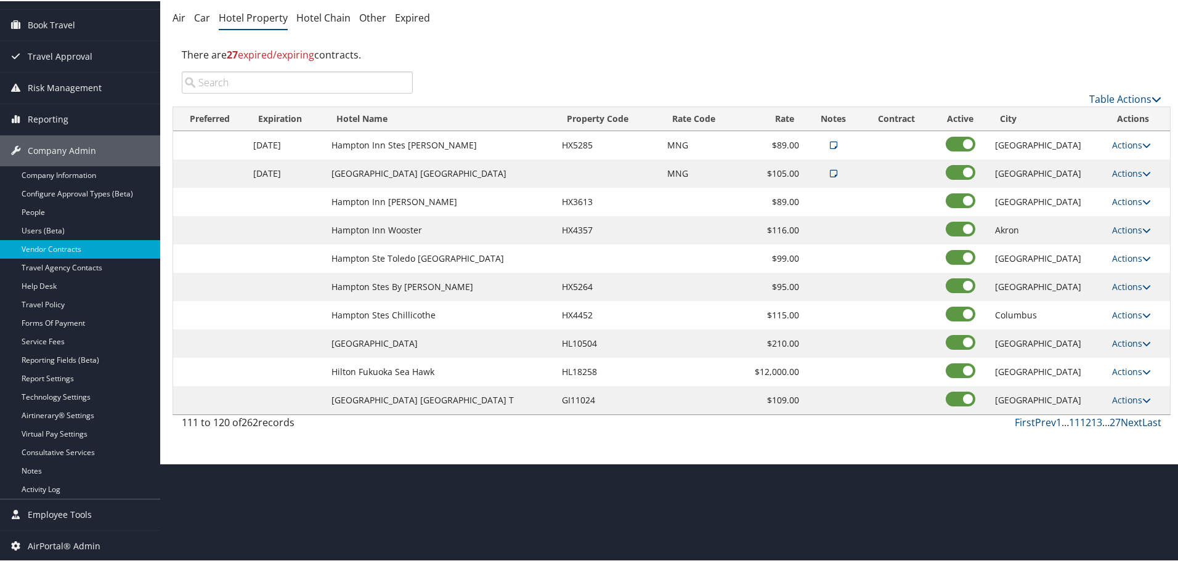
scroll to position [98, 0]
click at [384, 84] on input "search" at bounding box center [297, 81] width 231 height 22
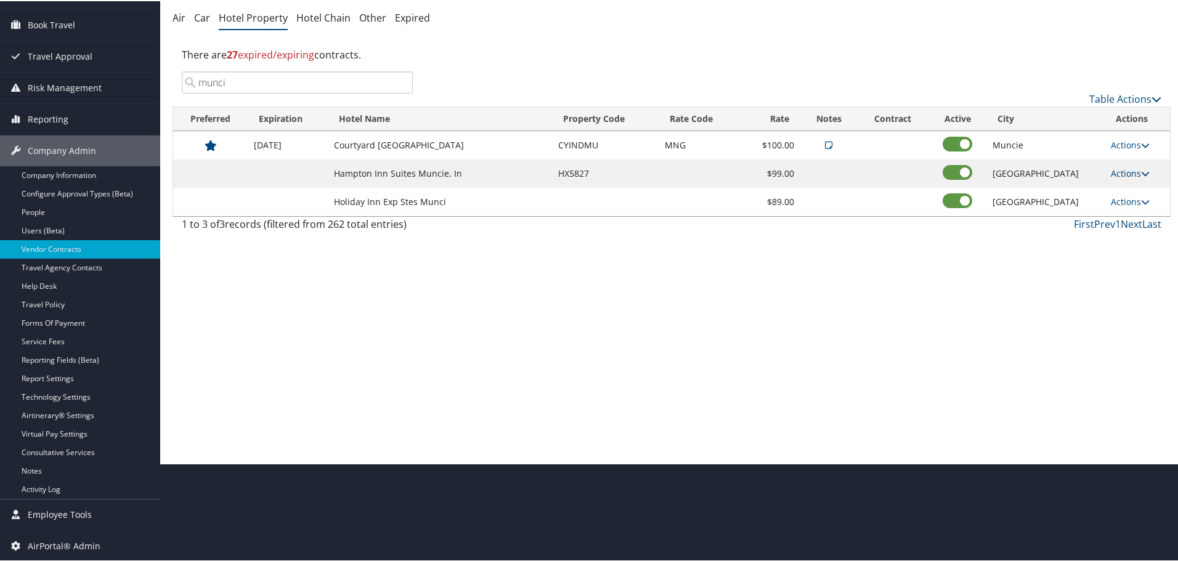
click at [1127, 172] on link "Actions" at bounding box center [1130, 172] width 39 height 12
click at [1134, 189] on link "Edit" at bounding box center [1128, 190] width 47 height 21
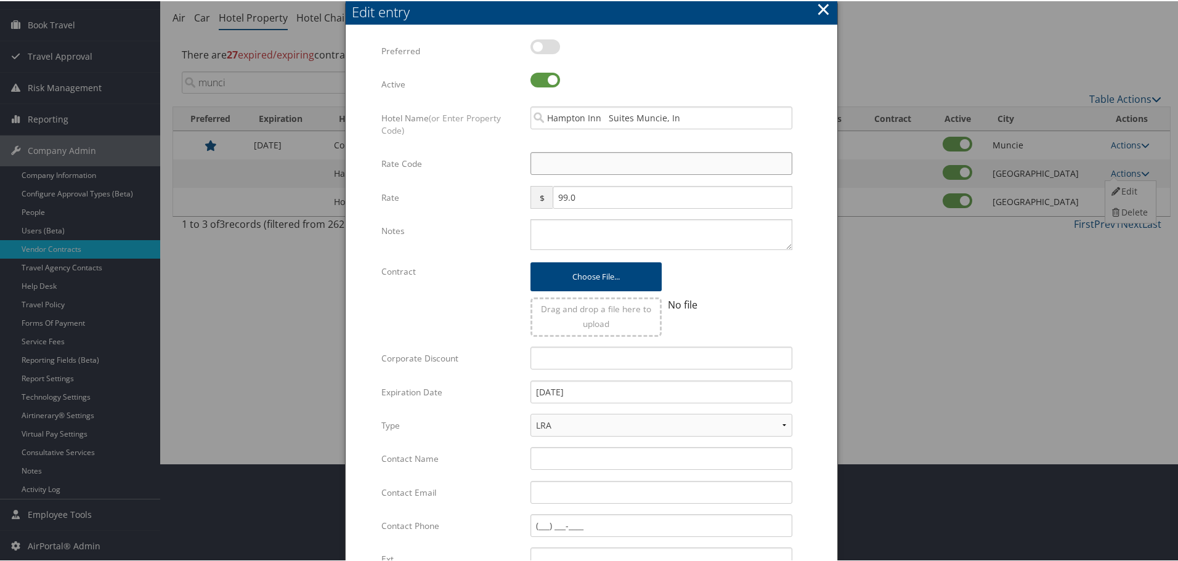
click at [586, 165] on input "Rate Code" at bounding box center [661, 162] width 262 height 23
click at [584, 230] on textarea "Notes" at bounding box center [661, 233] width 262 height 31
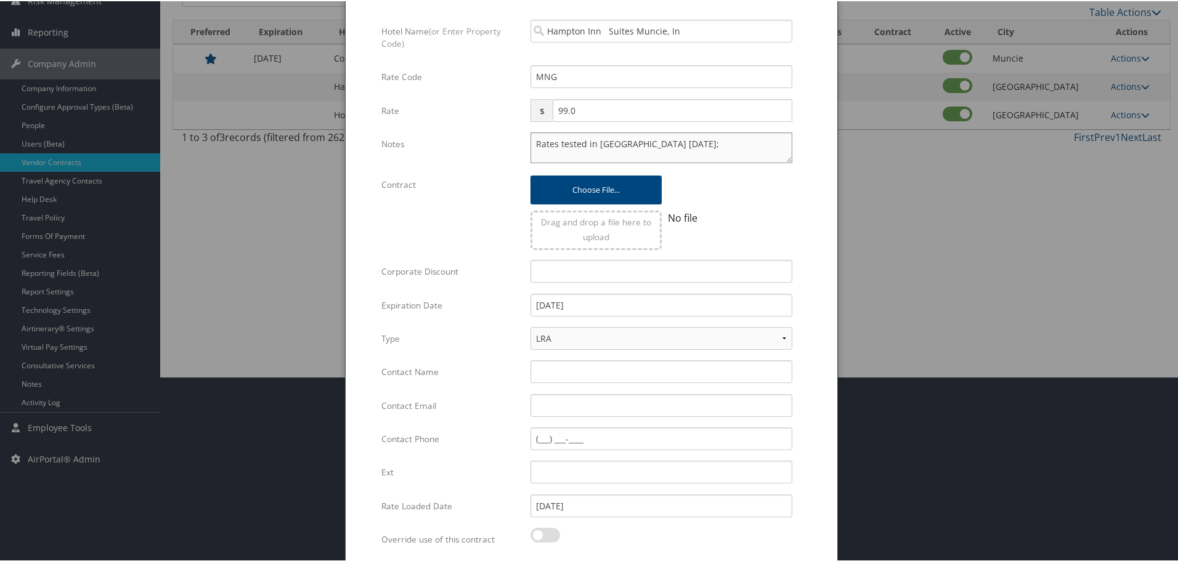
scroll to position [293, 0]
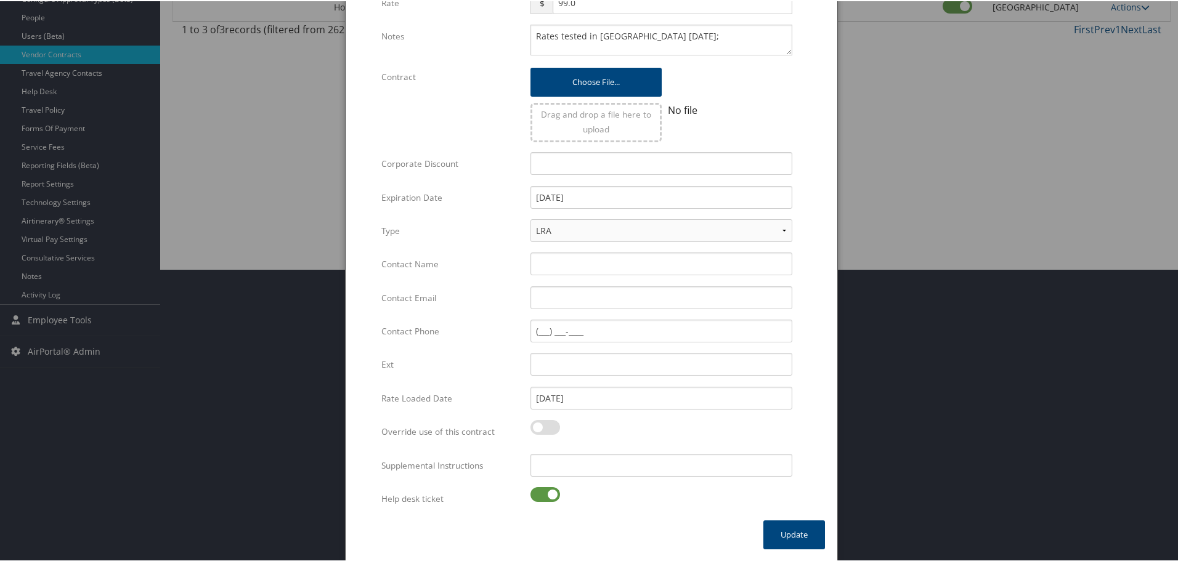
click at [545, 492] on label at bounding box center [545, 493] width 30 height 15
click at [545, 492] on input "checkbox" at bounding box center [541, 496] width 8 height 8
click at [591, 471] on input "Supplemental Instructions" at bounding box center [661, 464] width 262 height 23
click at [795, 535] on button "Update" at bounding box center [794, 533] width 62 height 29
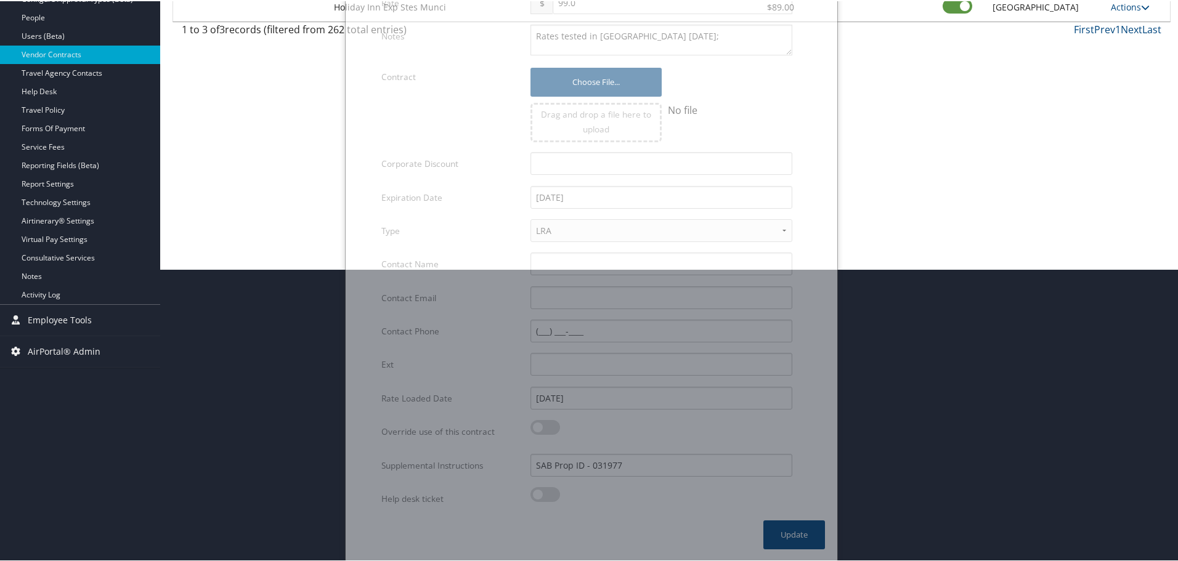
scroll to position [98, 0]
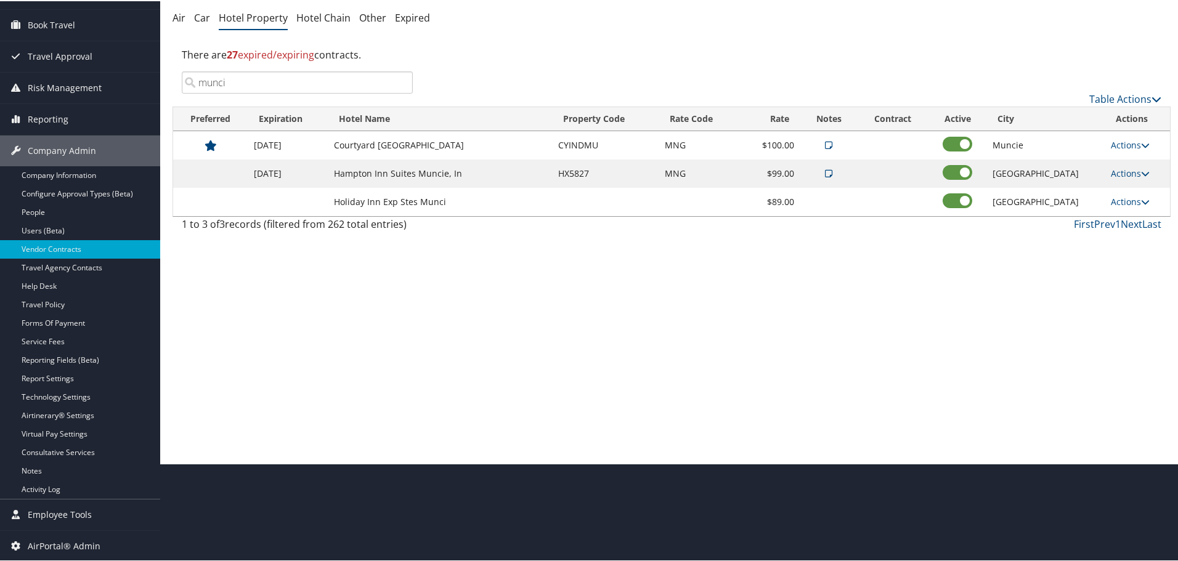
click at [400, 83] on input "munci" at bounding box center [297, 81] width 231 height 22
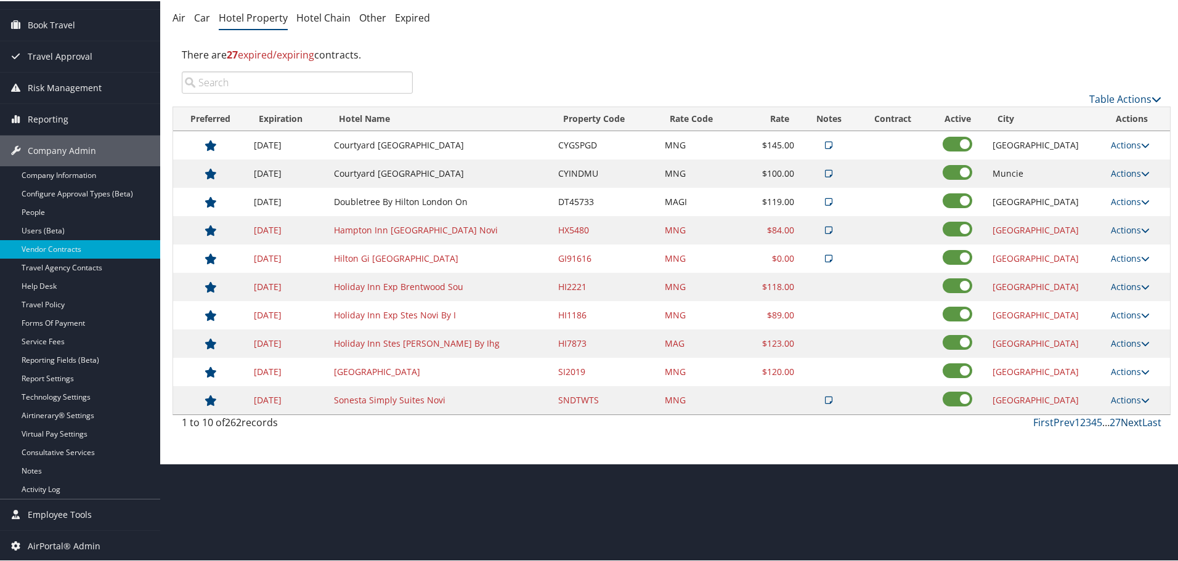
click at [1126, 420] on link "Next" at bounding box center [1132, 422] width 22 height 14
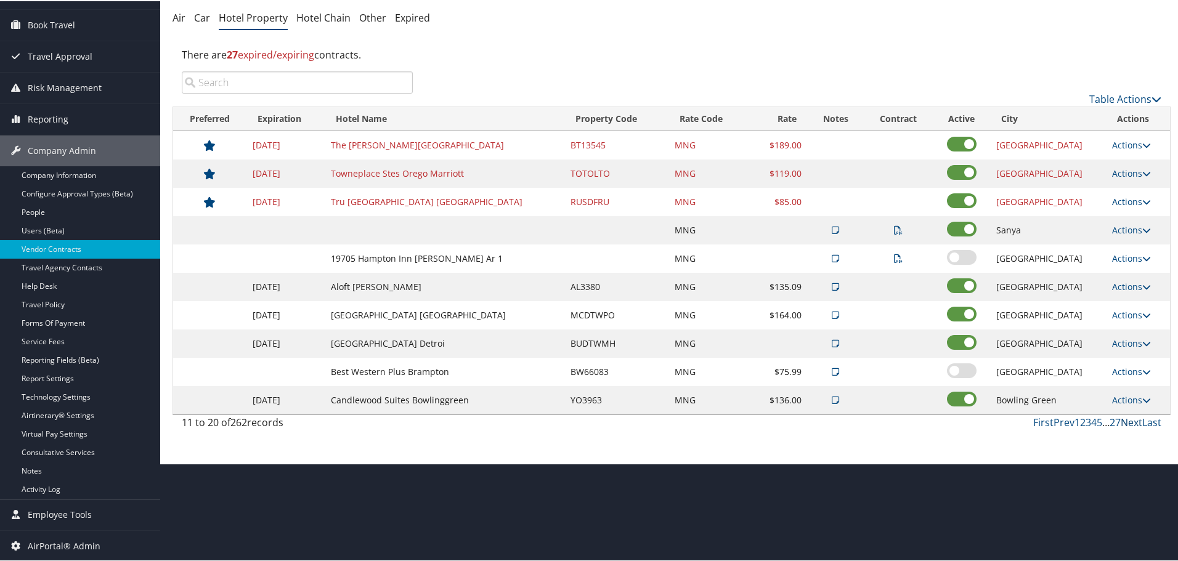
click at [1126, 420] on link "Next" at bounding box center [1132, 422] width 22 height 14
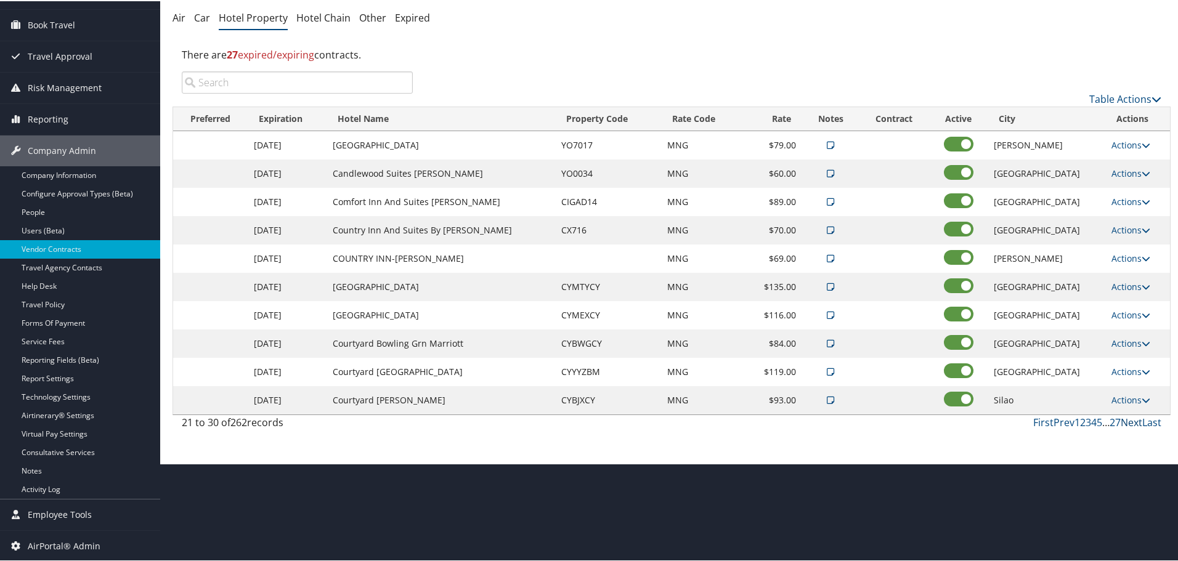
click at [1126, 420] on link "Next" at bounding box center [1132, 422] width 22 height 14
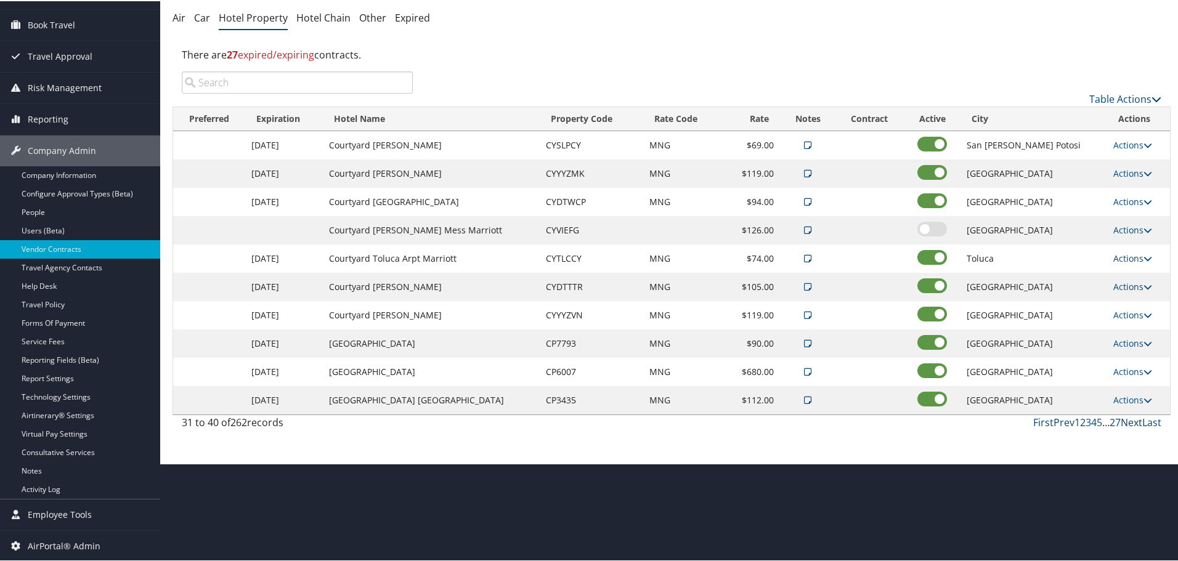
click at [1126, 420] on link "Next" at bounding box center [1132, 422] width 22 height 14
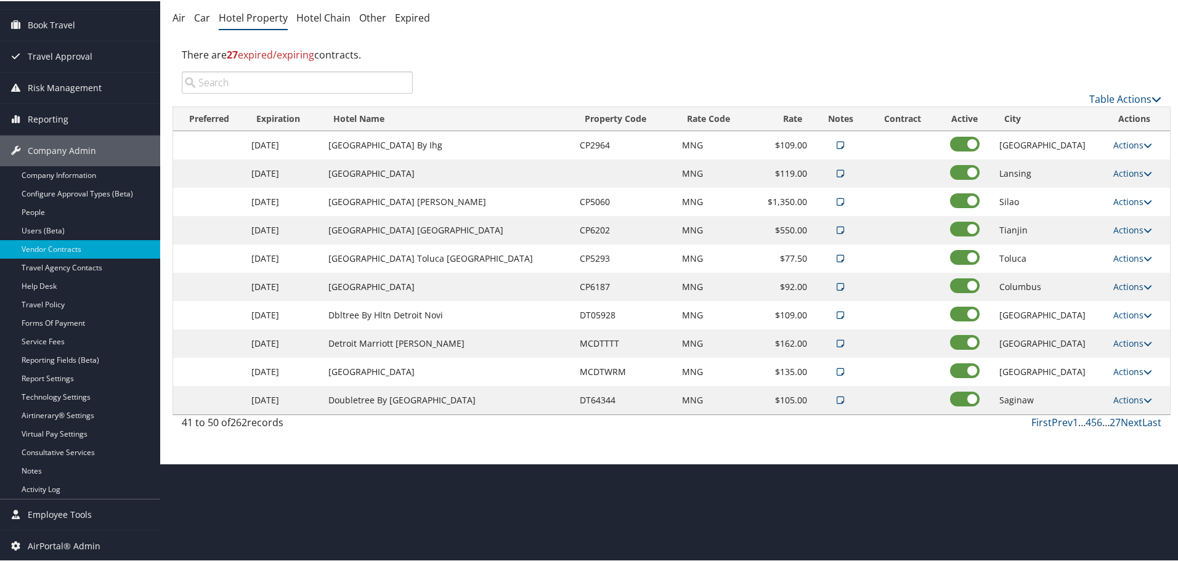
click at [1126, 420] on link "Next" at bounding box center [1132, 422] width 22 height 14
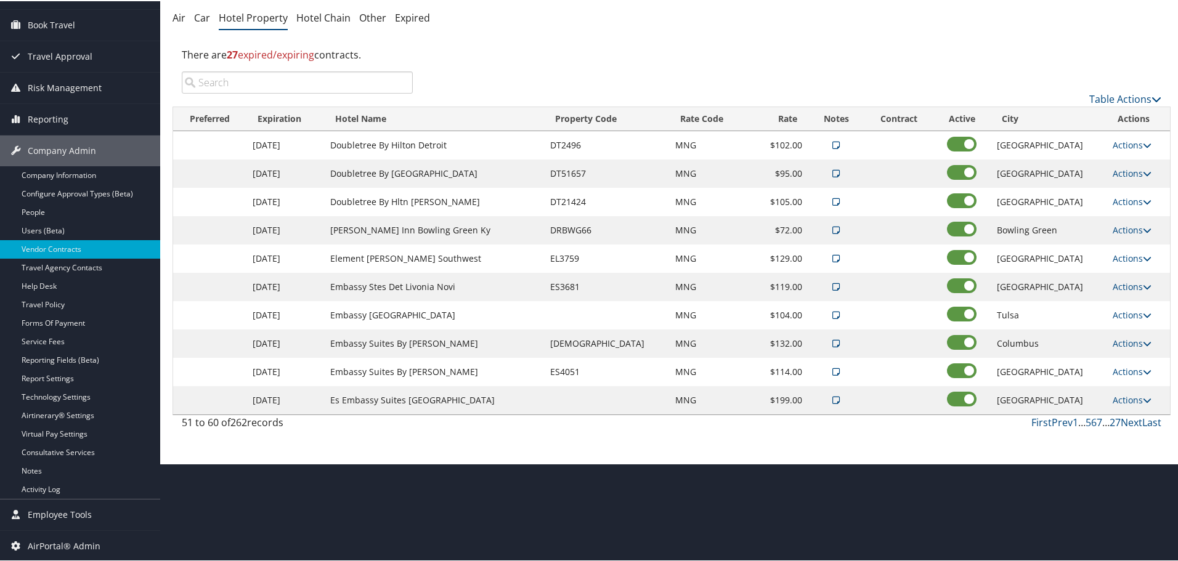
click at [1126, 420] on link "Next" at bounding box center [1132, 422] width 22 height 14
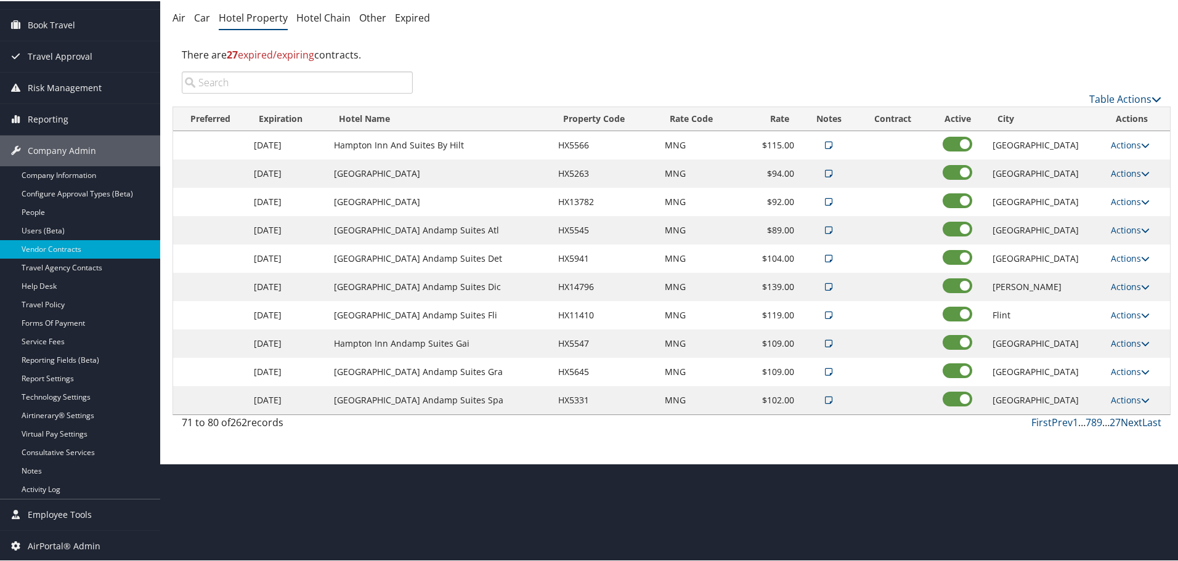
click at [1126, 420] on link "Next" at bounding box center [1132, 422] width 22 height 14
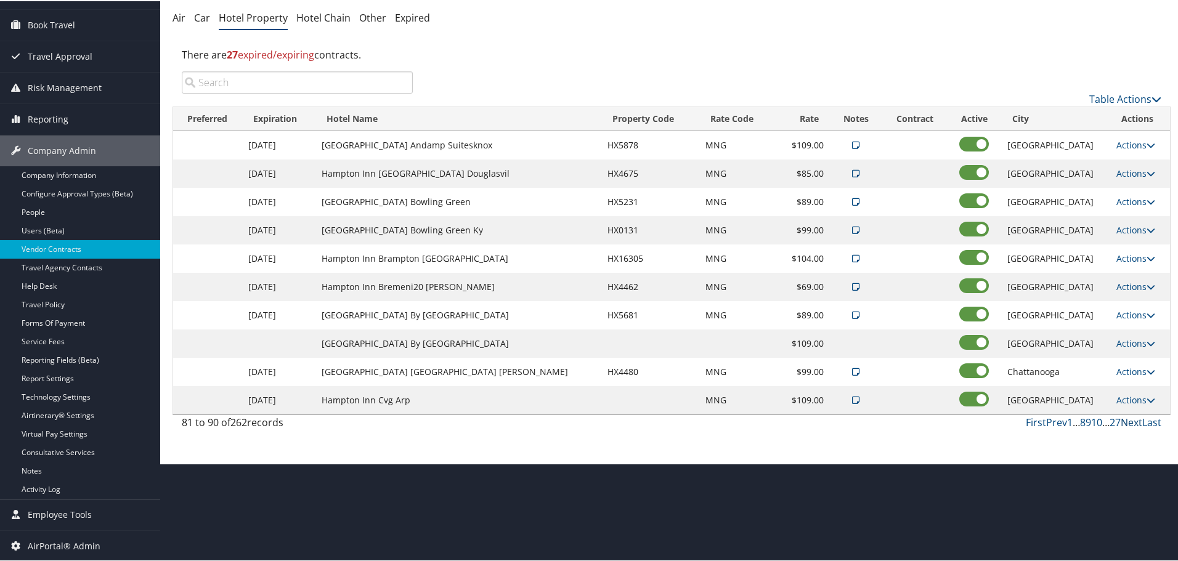
click at [1126, 420] on link "Next" at bounding box center [1132, 422] width 22 height 14
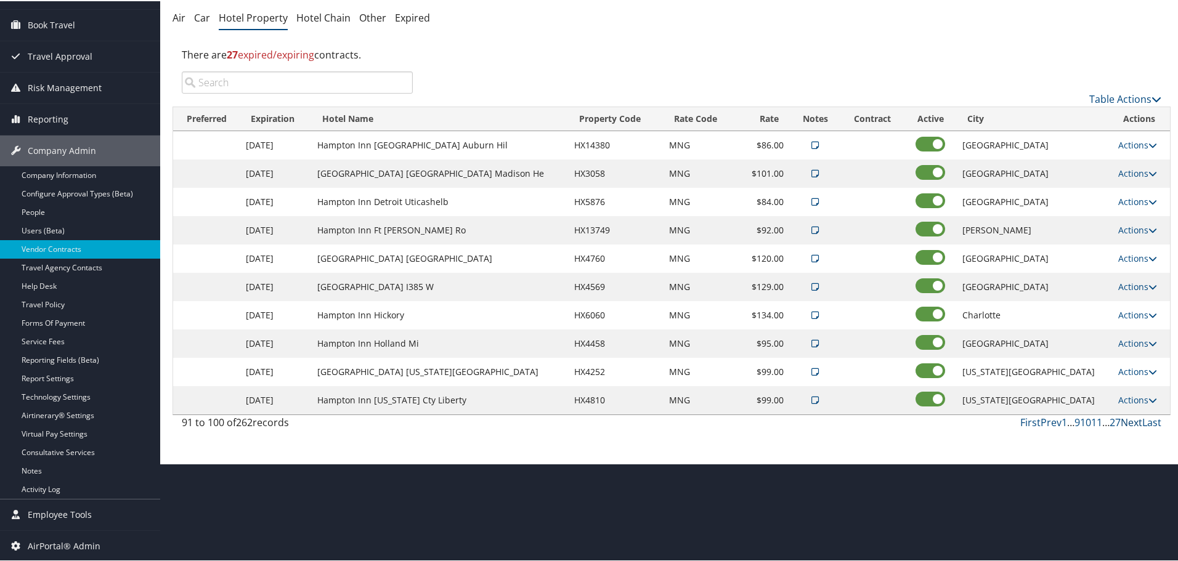
click at [1126, 420] on link "Next" at bounding box center [1132, 422] width 22 height 14
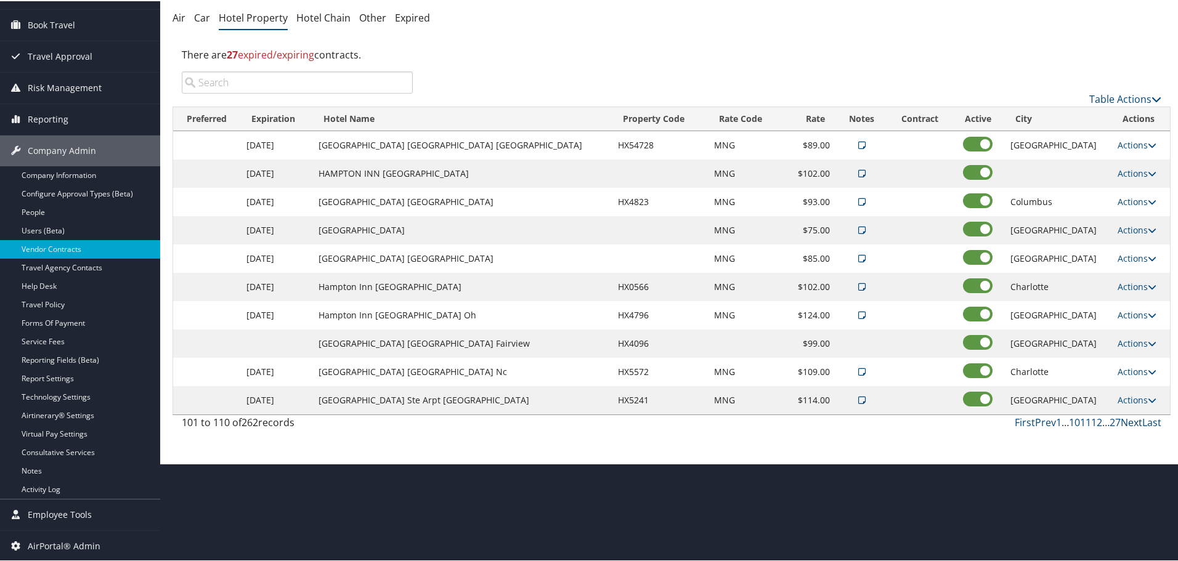
click at [1126, 420] on link "Next" at bounding box center [1132, 422] width 22 height 14
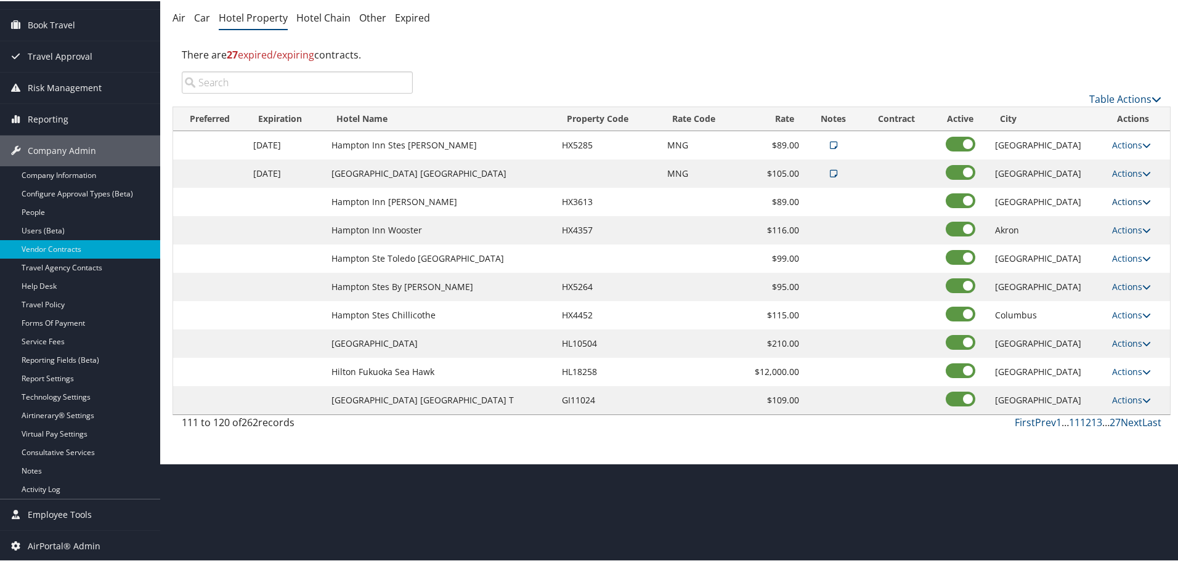
click at [1120, 197] on link "Actions" at bounding box center [1131, 201] width 39 height 12
click at [1120, 220] on icon at bounding box center [1116, 218] width 11 height 9
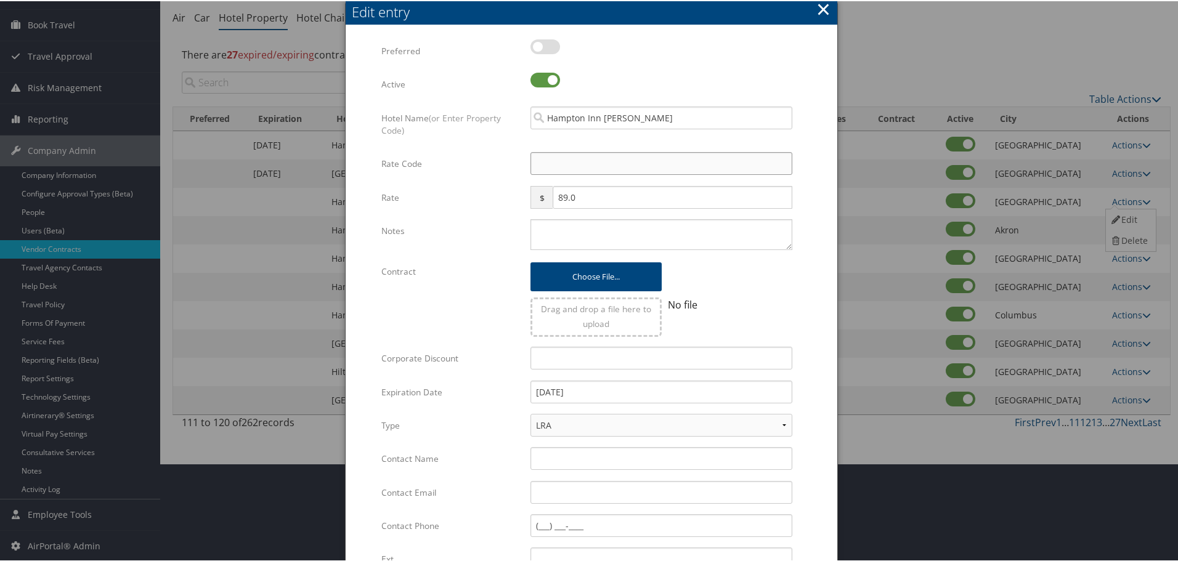
click at [559, 158] on input "Rate Code" at bounding box center [661, 162] width 262 height 23
click at [585, 218] on textarea "Notes" at bounding box center [661, 233] width 262 height 31
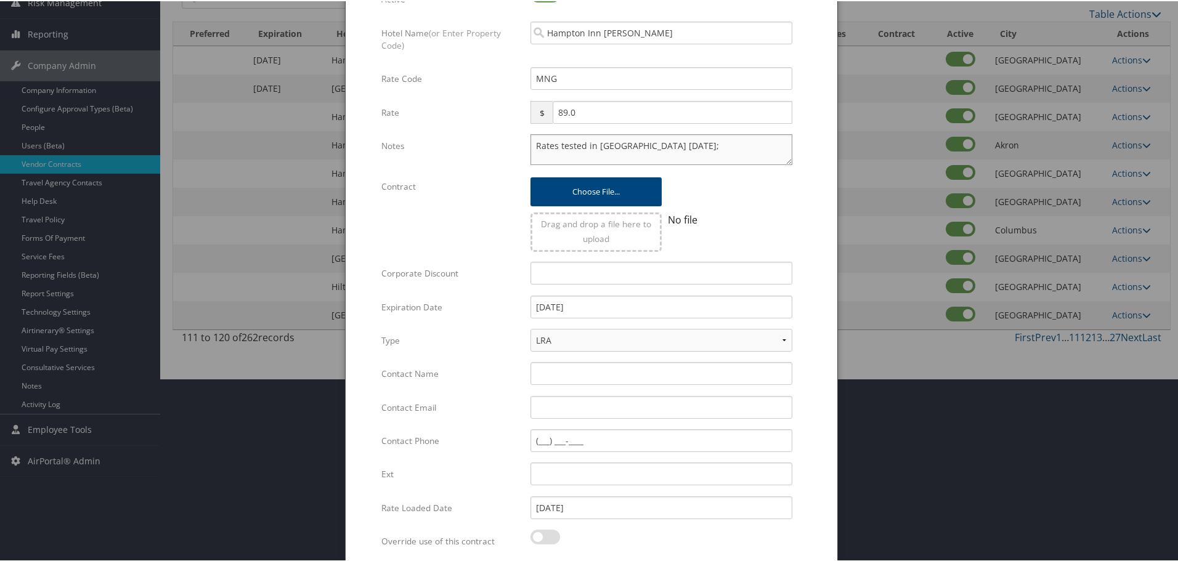
scroll to position [293, 0]
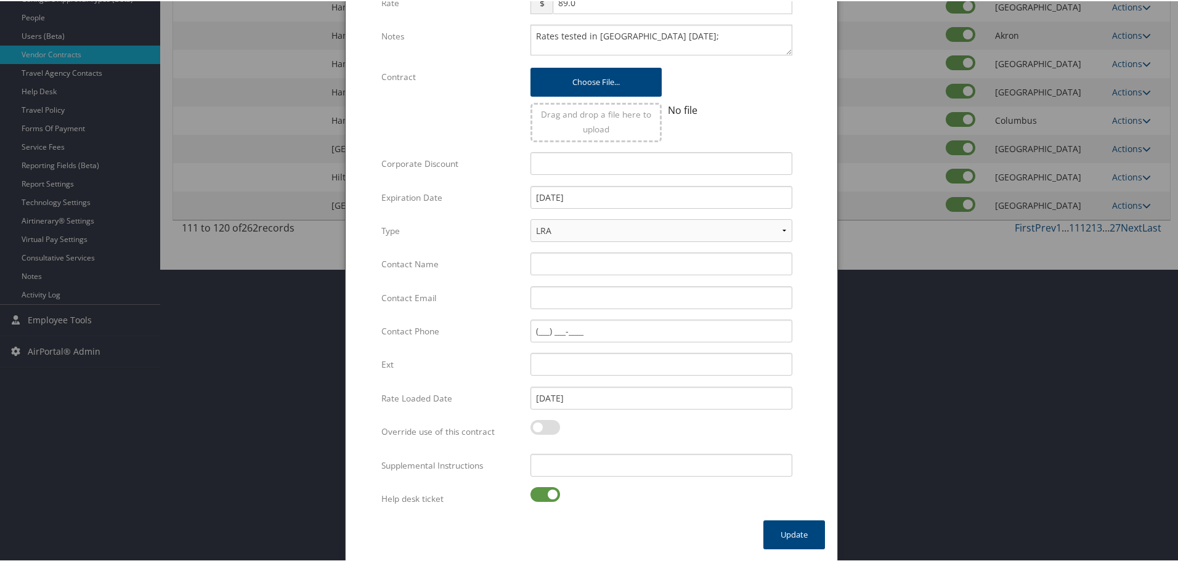
click at [542, 495] on label at bounding box center [545, 493] width 30 height 15
click at [542, 495] on input "checkbox" at bounding box center [541, 496] width 8 height 8
click at [610, 470] on input "Supplemental Instructions" at bounding box center [661, 464] width 262 height 23
click at [794, 537] on button "Update" at bounding box center [794, 533] width 62 height 29
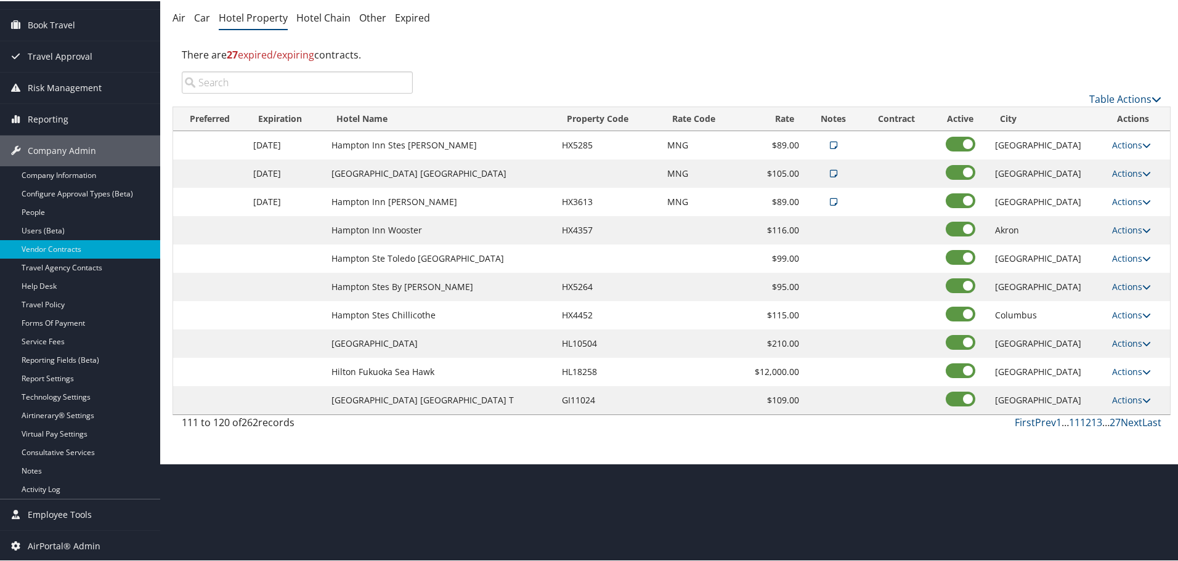
scroll to position [98, 0]
click at [1124, 230] on link "Actions" at bounding box center [1131, 229] width 39 height 12
click at [1129, 246] on link "Edit" at bounding box center [1129, 247] width 47 height 21
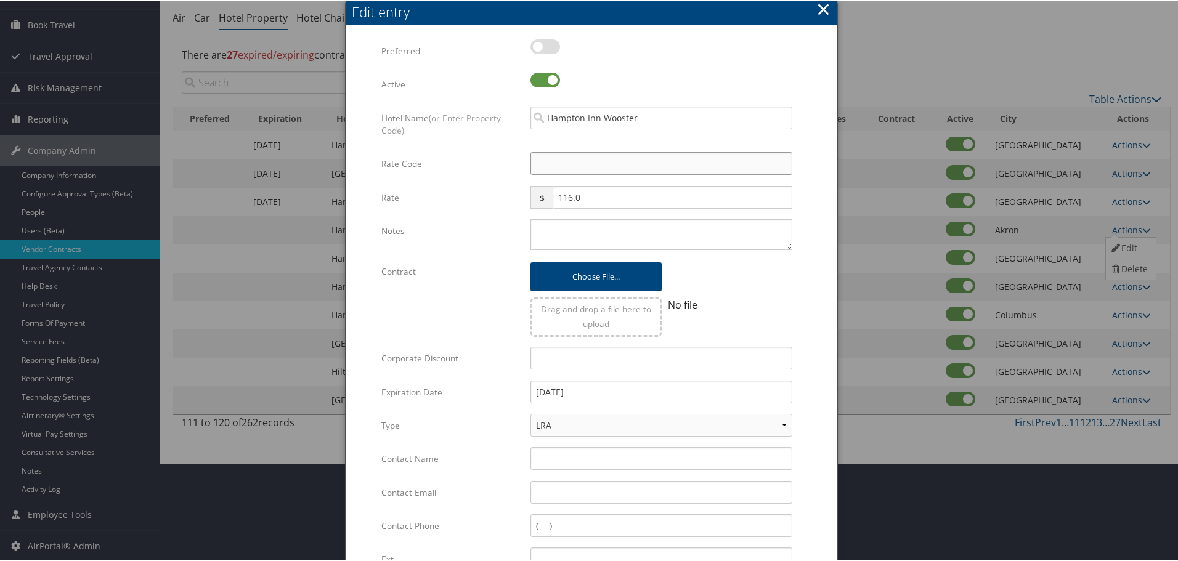
click at [618, 161] on input "Rate Code" at bounding box center [661, 162] width 262 height 23
click at [598, 231] on textarea "Notes" at bounding box center [661, 233] width 262 height 31
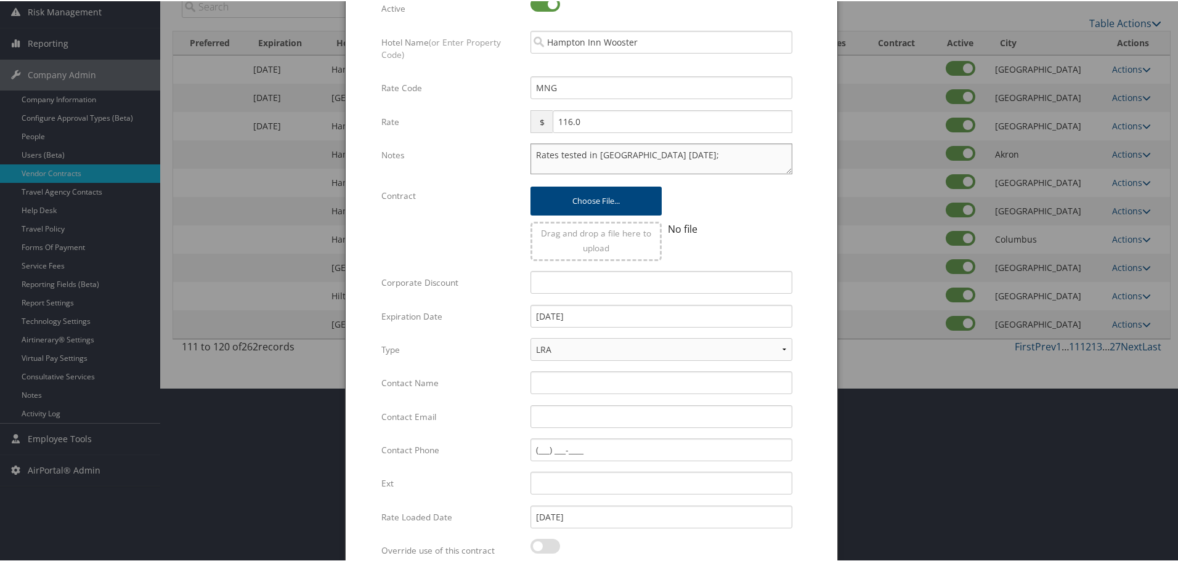
scroll to position [293, 0]
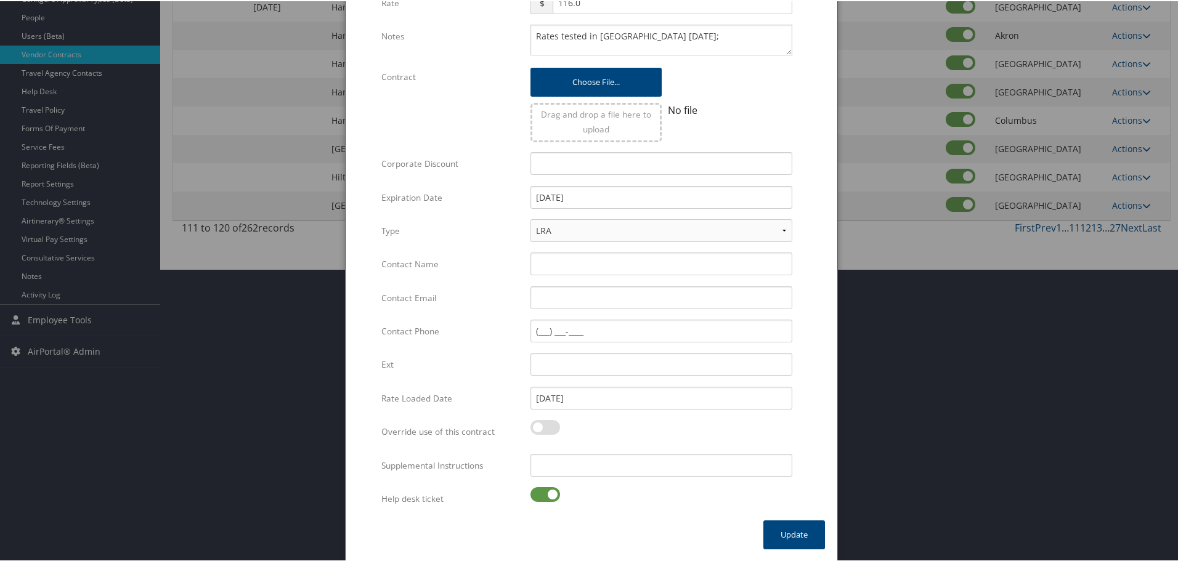
click at [548, 497] on label at bounding box center [545, 493] width 30 height 15
click at [545, 497] on input "checkbox" at bounding box center [541, 496] width 8 height 8
click at [621, 468] on input "Supplemental Instructions" at bounding box center [661, 464] width 262 height 23
click at [790, 532] on button "Update" at bounding box center [794, 533] width 62 height 29
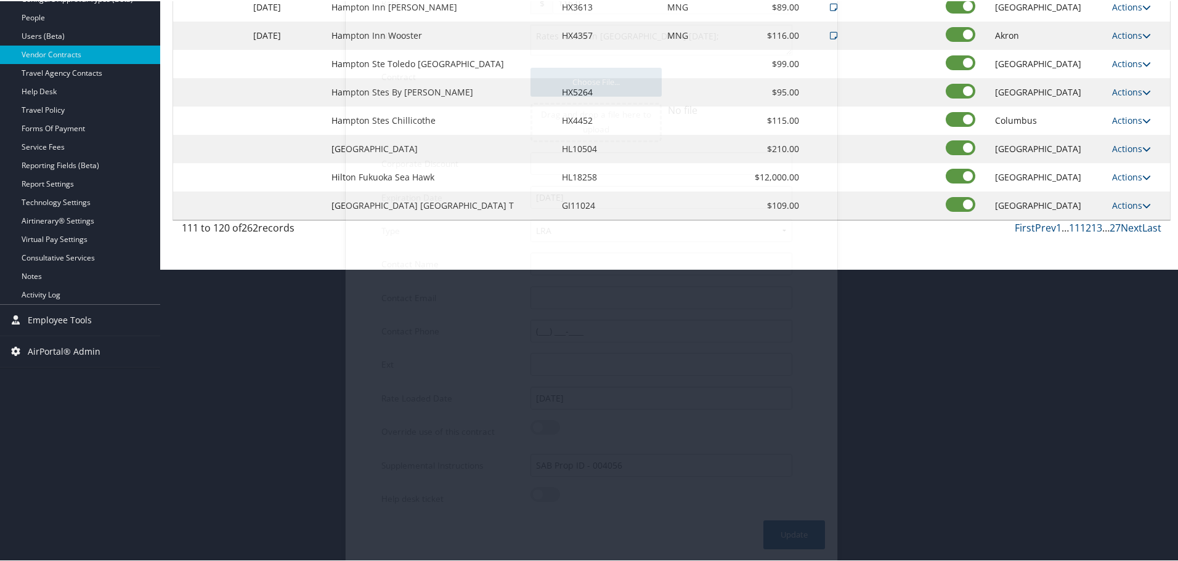
scroll to position [98, 0]
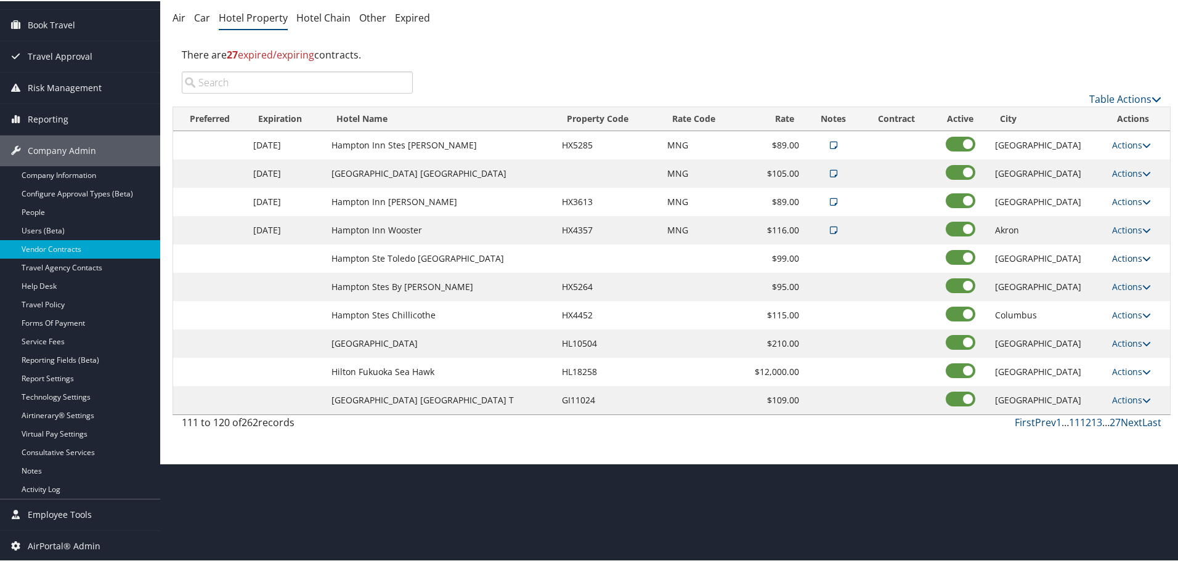
click at [1126, 260] on link "Actions" at bounding box center [1131, 257] width 39 height 12
click at [1127, 270] on link "Edit" at bounding box center [1129, 275] width 47 height 21
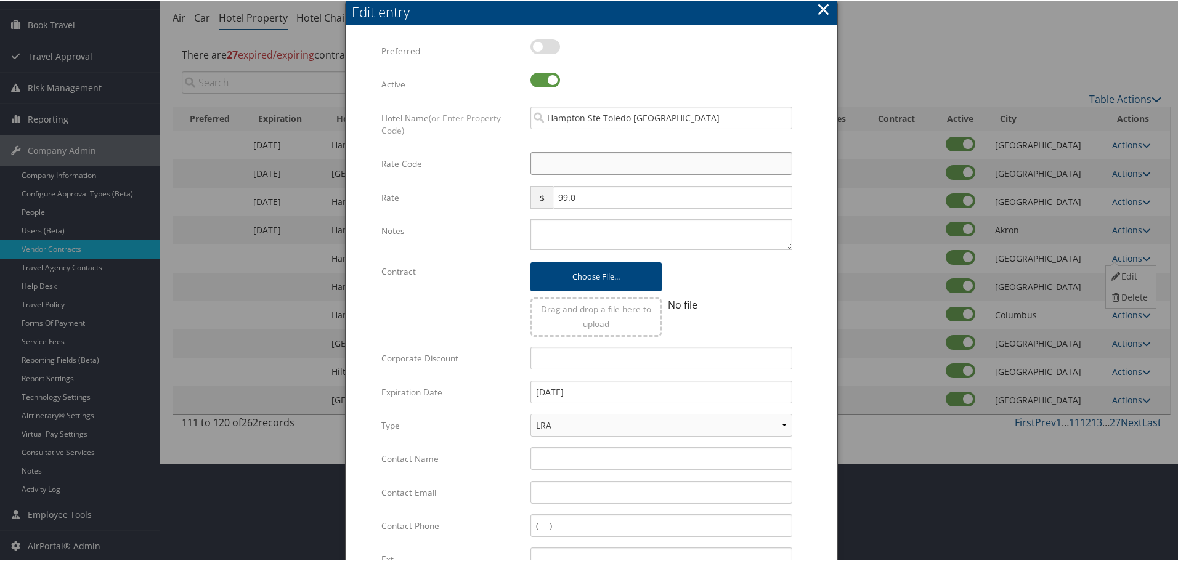
click at [570, 173] on input "Rate Code" at bounding box center [661, 162] width 262 height 23
click at [589, 249] on textarea "Notes" at bounding box center [661, 233] width 262 height 31
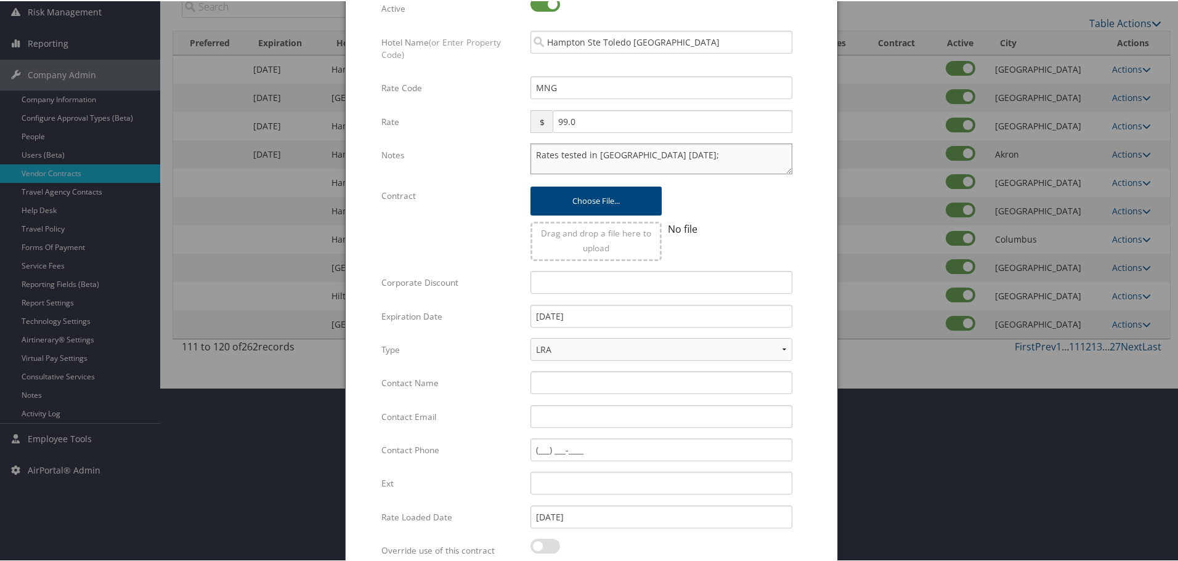
scroll to position [293, 0]
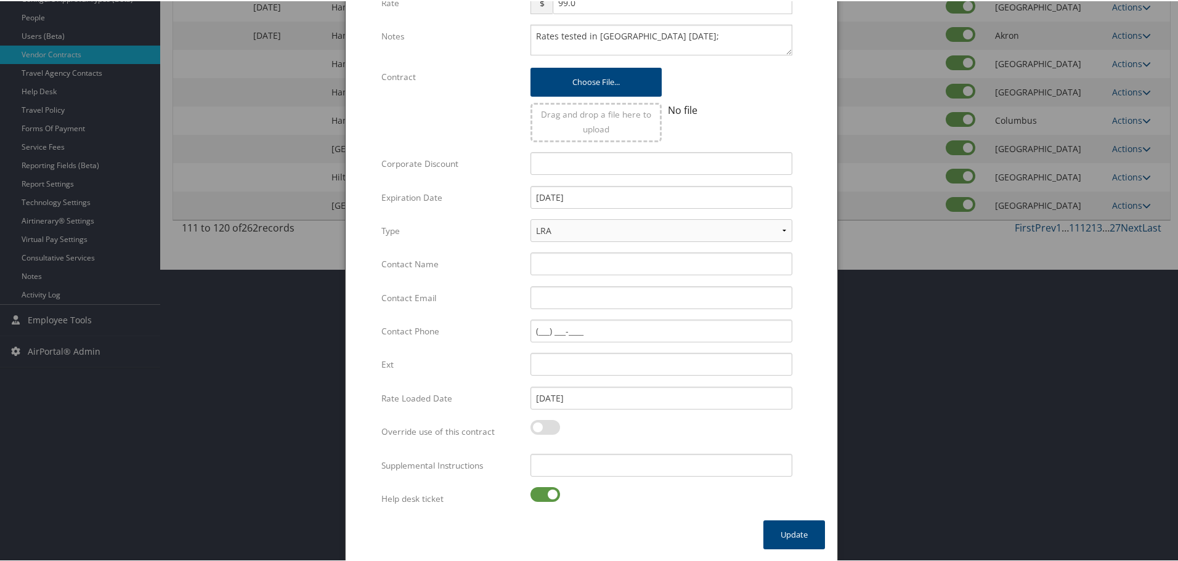
click at [538, 494] on label at bounding box center [545, 493] width 30 height 15
click at [538, 494] on input "checkbox" at bounding box center [541, 496] width 8 height 8
click at [583, 459] on input "Supplemental Instructions" at bounding box center [661, 464] width 262 height 23
click at [791, 533] on button "Update" at bounding box center [794, 533] width 62 height 29
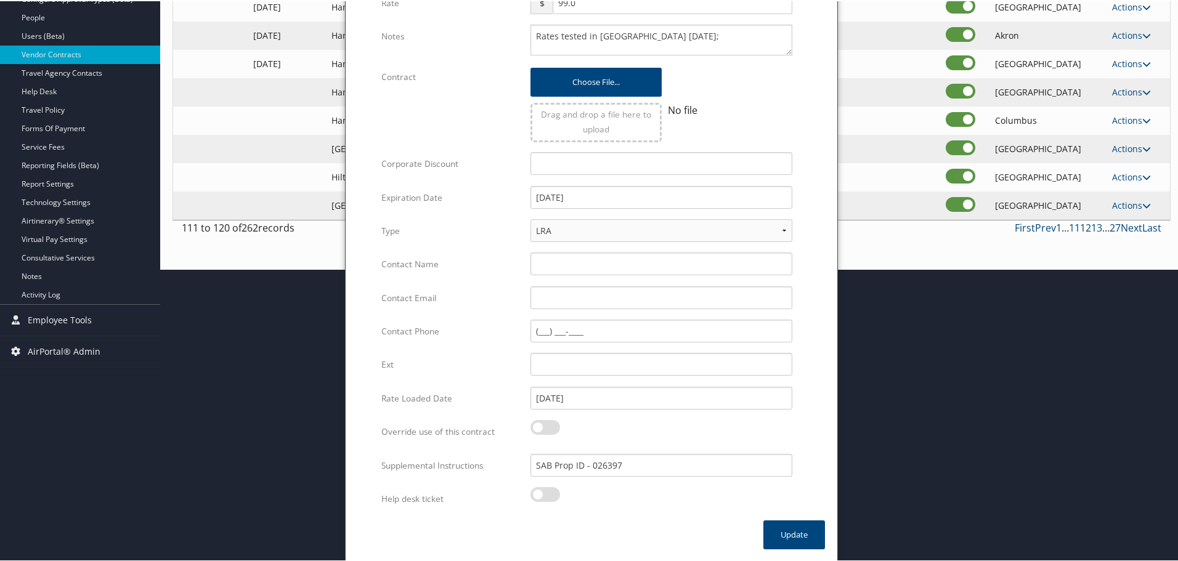
scroll to position [98, 0]
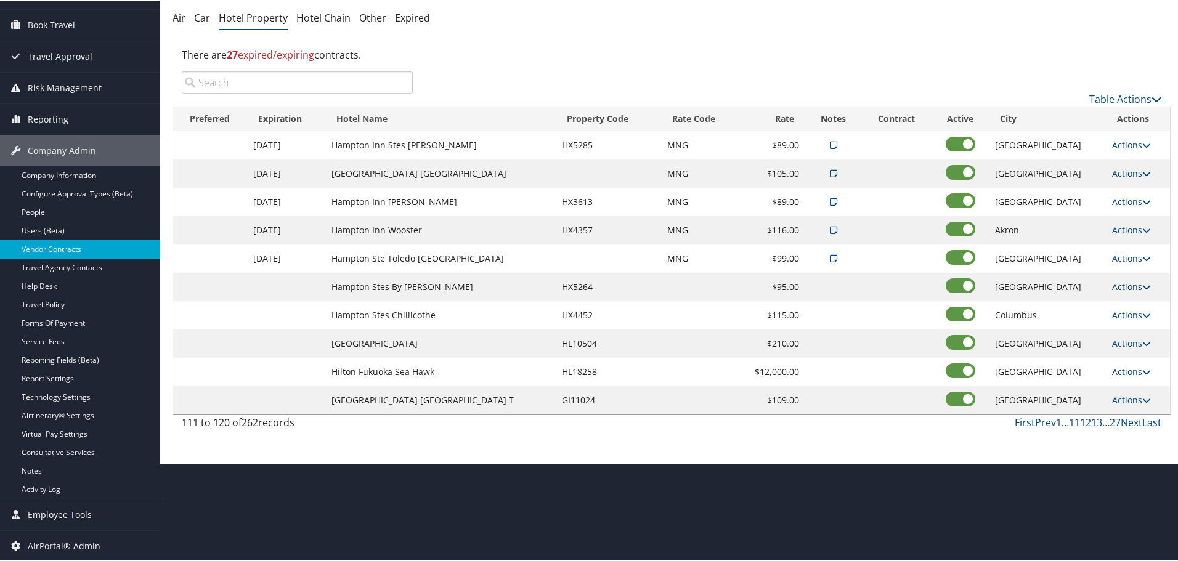
click at [1116, 282] on link "Actions" at bounding box center [1131, 286] width 39 height 12
click at [1120, 301] on icon at bounding box center [1116, 303] width 11 height 9
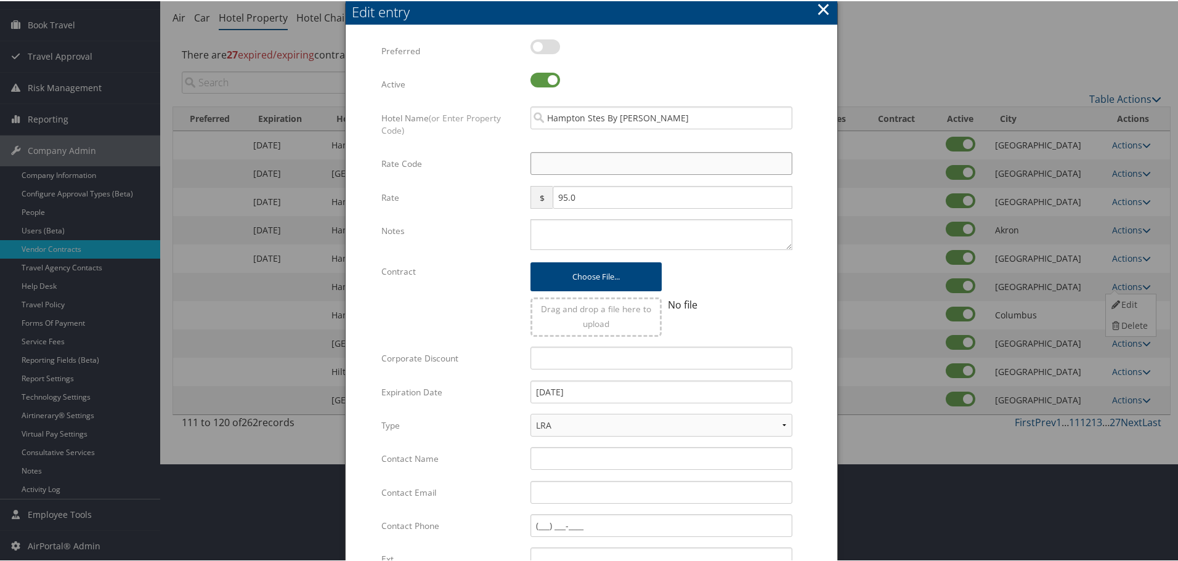
click at [578, 159] on input "Rate Code" at bounding box center [661, 162] width 262 height 23
click at [543, 230] on textarea "Notes" at bounding box center [661, 233] width 262 height 31
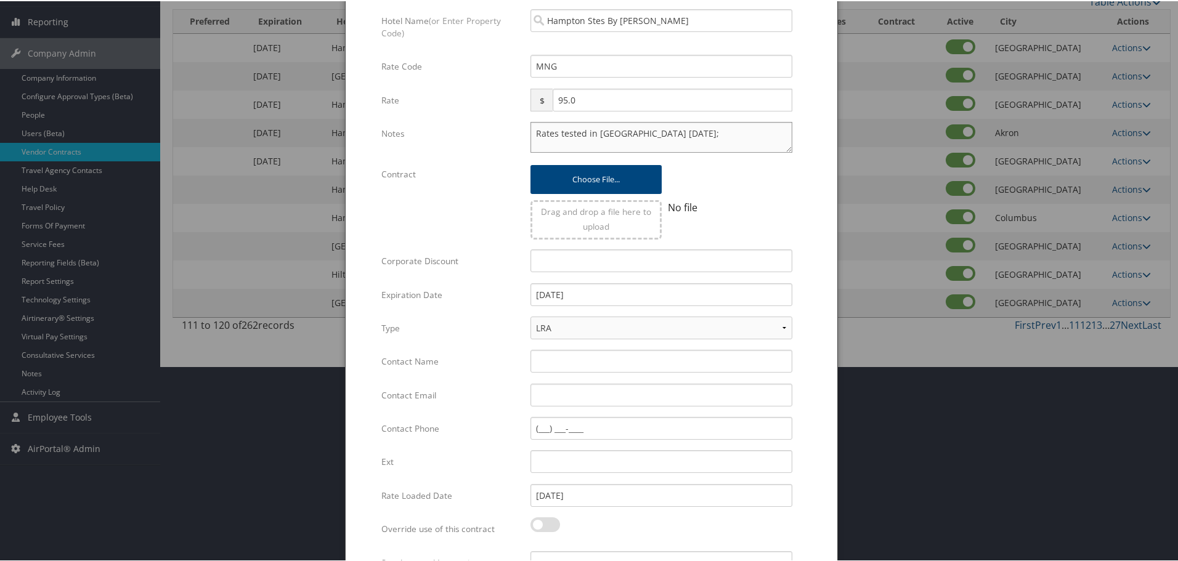
scroll to position [293, 0]
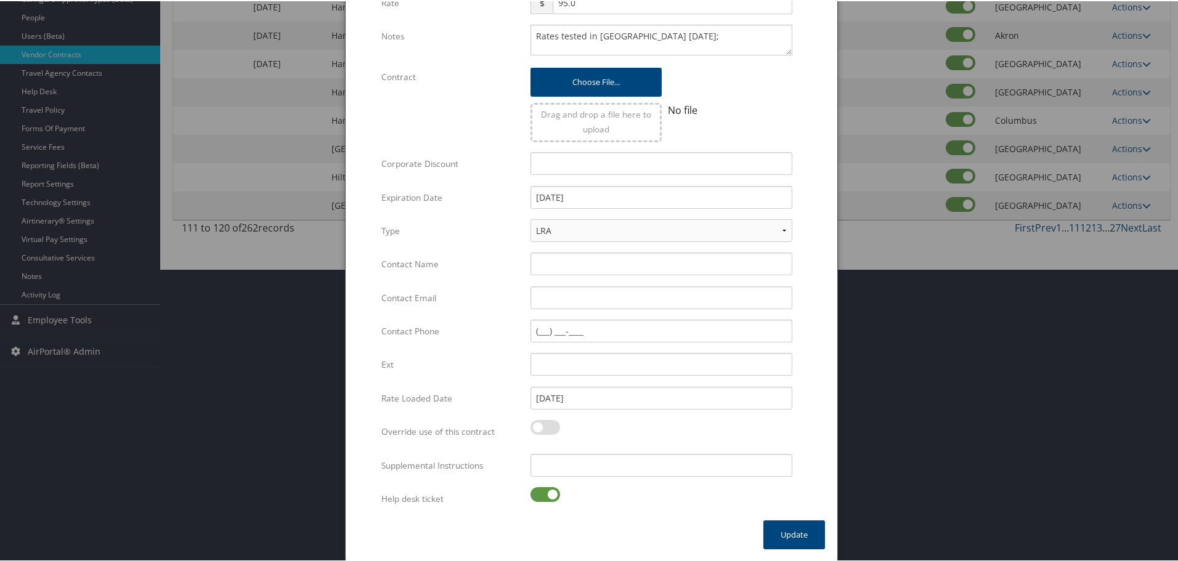
click at [543, 490] on label at bounding box center [545, 493] width 30 height 15
click at [543, 492] on input "checkbox" at bounding box center [541, 496] width 8 height 8
click at [584, 468] on input "Supplemental Instructions" at bounding box center [661, 464] width 262 height 23
click at [814, 540] on button "Update" at bounding box center [794, 533] width 62 height 29
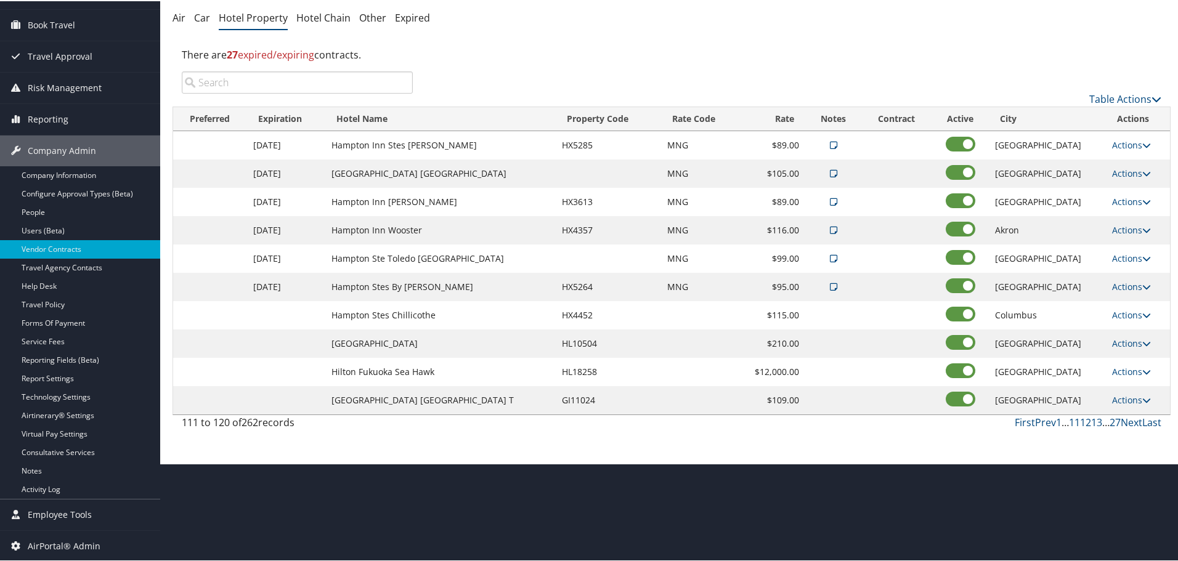
scroll to position [98, 0]
click at [1134, 314] on link "Actions" at bounding box center [1131, 314] width 39 height 12
click at [1134, 330] on link "Edit" at bounding box center [1129, 332] width 47 height 21
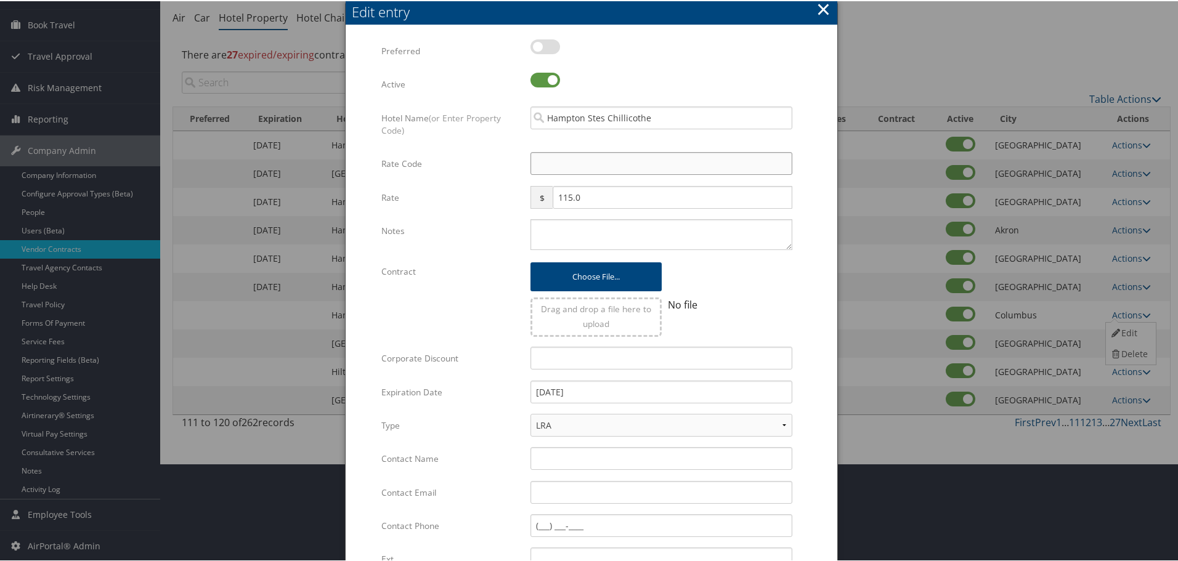
click at [545, 165] on input "Rate Code" at bounding box center [661, 162] width 262 height 23
click at [562, 229] on textarea "Notes" at bounding box center [661, 233] width 262 height 31
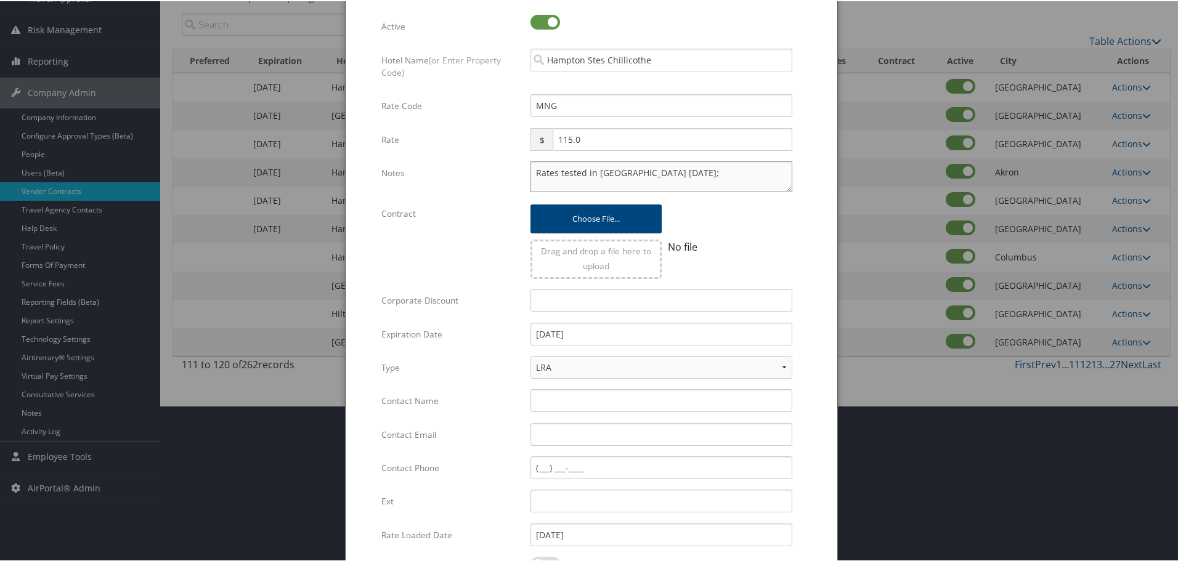
scroll to position [293, 0]
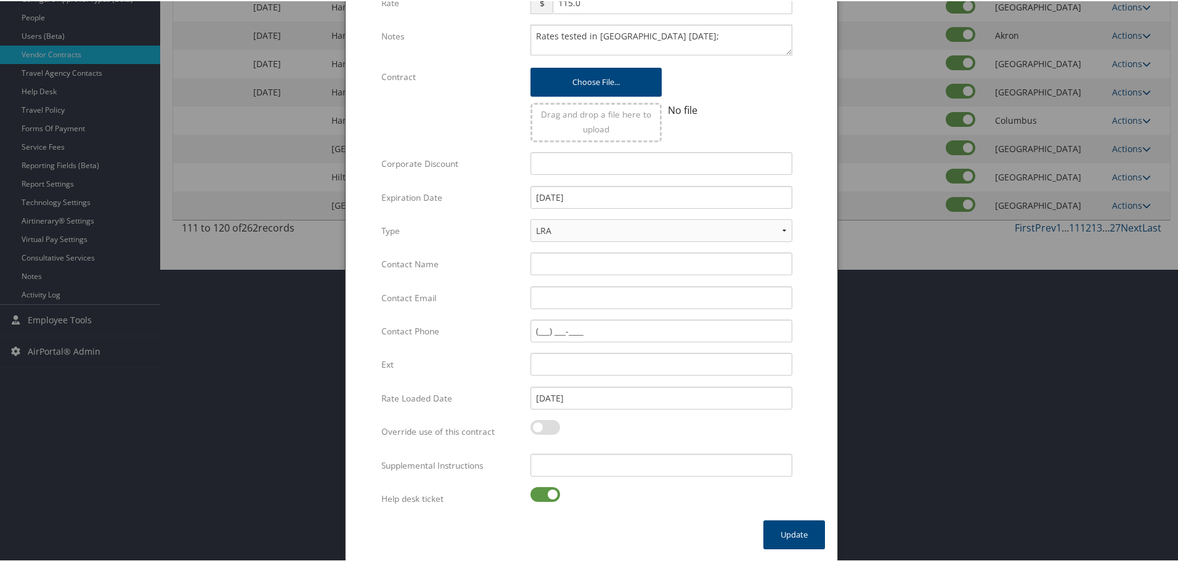
drag, startPoint x: 532, startPoint y: 493, endPoint x: 561, endPoint y: 482, distance: 30.8
click at [534, 492] on label at bounding box center [545, 493] width 30 height 15
click at [537, 492] on input "checkbox" at bounding box center [541, 496] width 8 height 8
click at [614, 468] on input "Supplemental Instructions" at bounding box center [661, 464] width 262 height 23
click at [809, 539] on button "Update" at bounding box center [794, 533] width 62 height 29
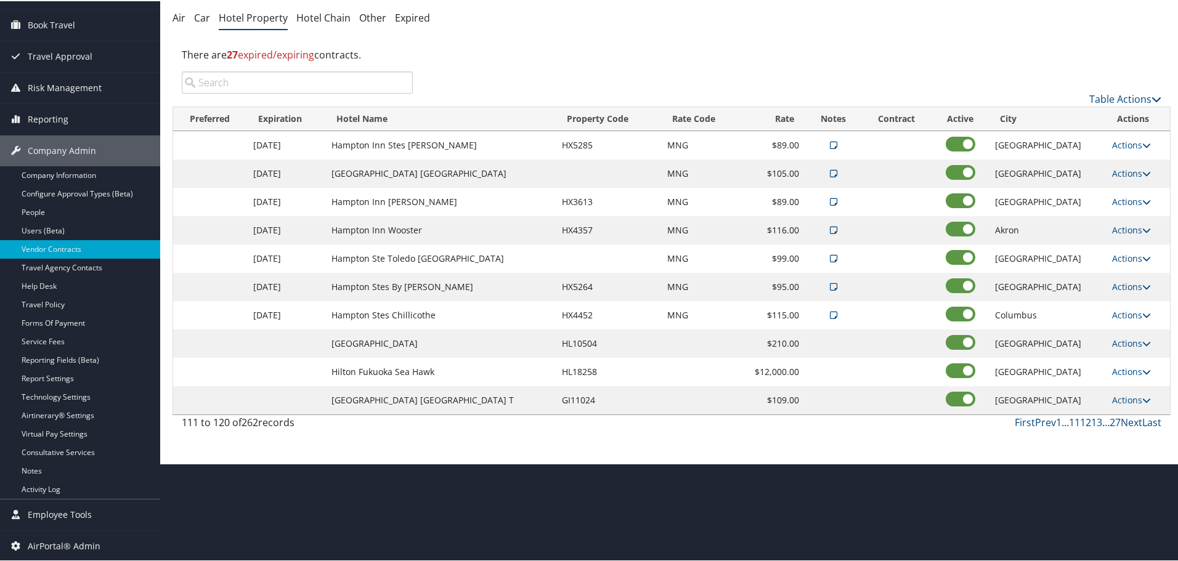
scroll to position [98, 0]
click at [1121, 343] on link "Actions" at bounding box center [1131, 342] width 39 height 12
click at [1133, 362] on link "Edit" at bounding box center [1129, 360] width 47 height 21
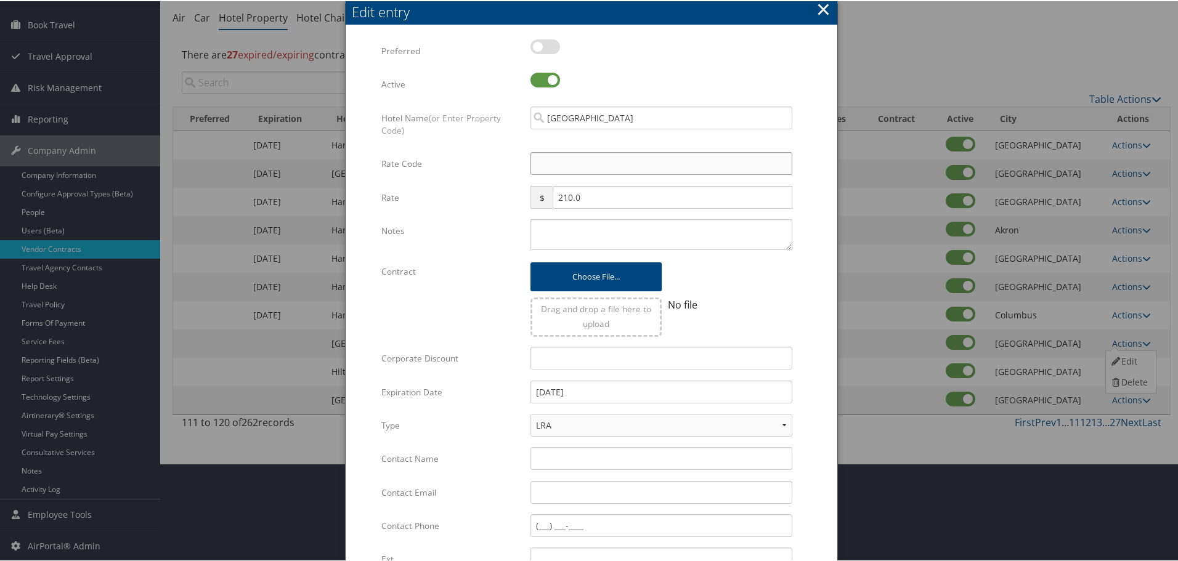
click at [604, 166] on input "Rate Code" at bounding box center [661, 162] width 262 height 23
click at [585, 228] on textarea "Notes" at bounding box center [661, 233] width 262 height 31
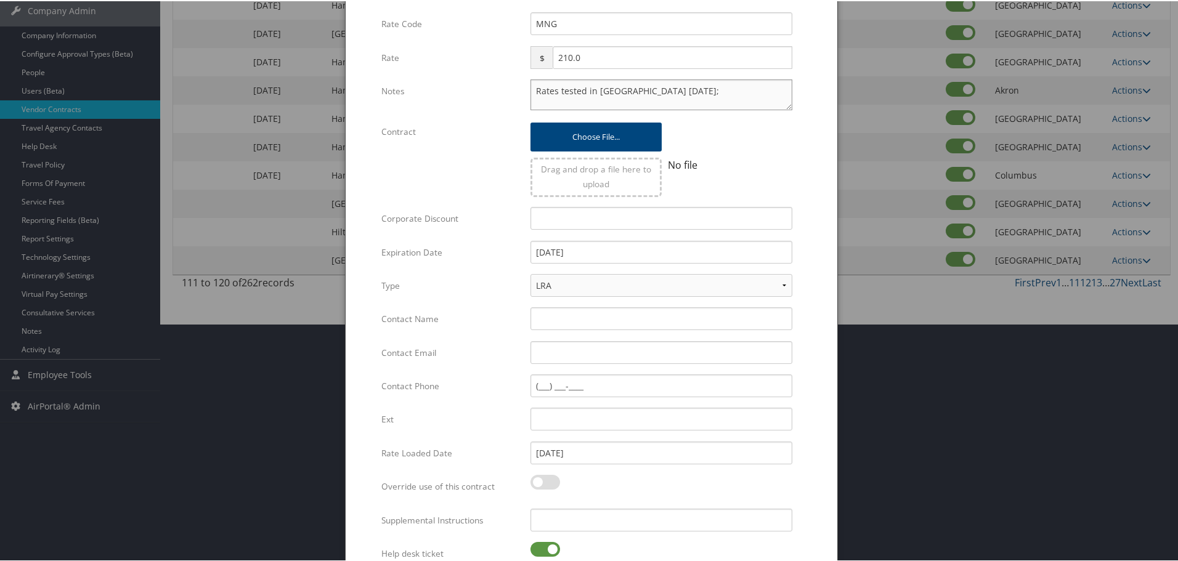
scroll to position [293, 0]
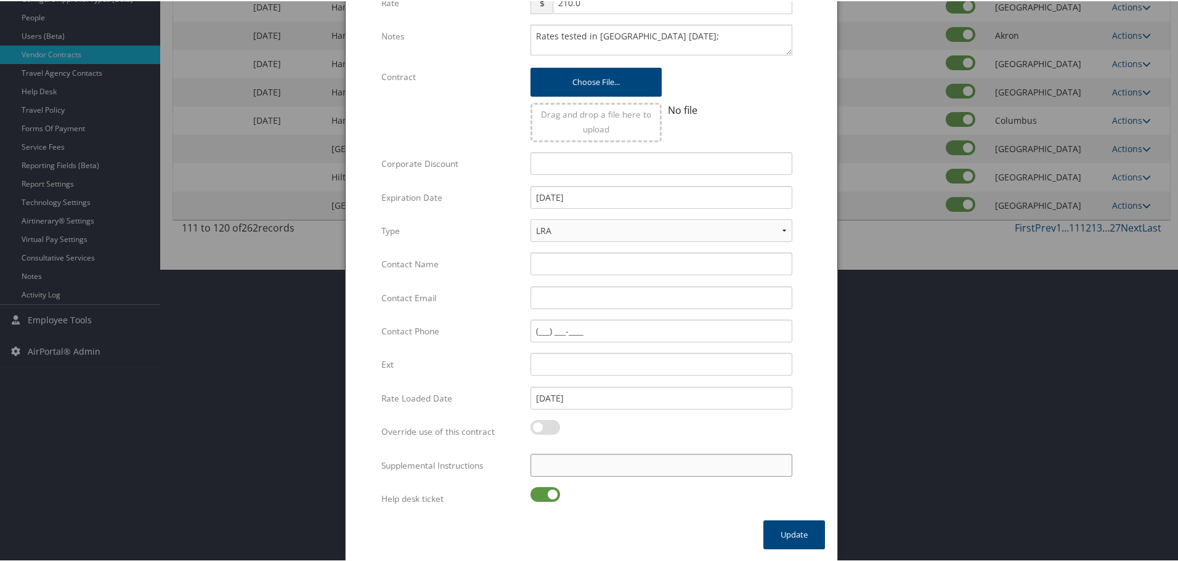
click at [580, 473] on input "Supplemental Instructions" at bounding box center [661, 464] width 262 height 23
click at [545, 495] on label at bounding box center [545, 493] width 30 height 15
click at [545, 495] on input "checkbox" at bounding box center [541, 496] width 8 height 8
click at [641, 468] on input "SAB Prop ID -" at bounding box center [661, 464] width 262 height 23
click at [782, 534] on button "Update" at bounding box center [794, 533] width 62 height 29
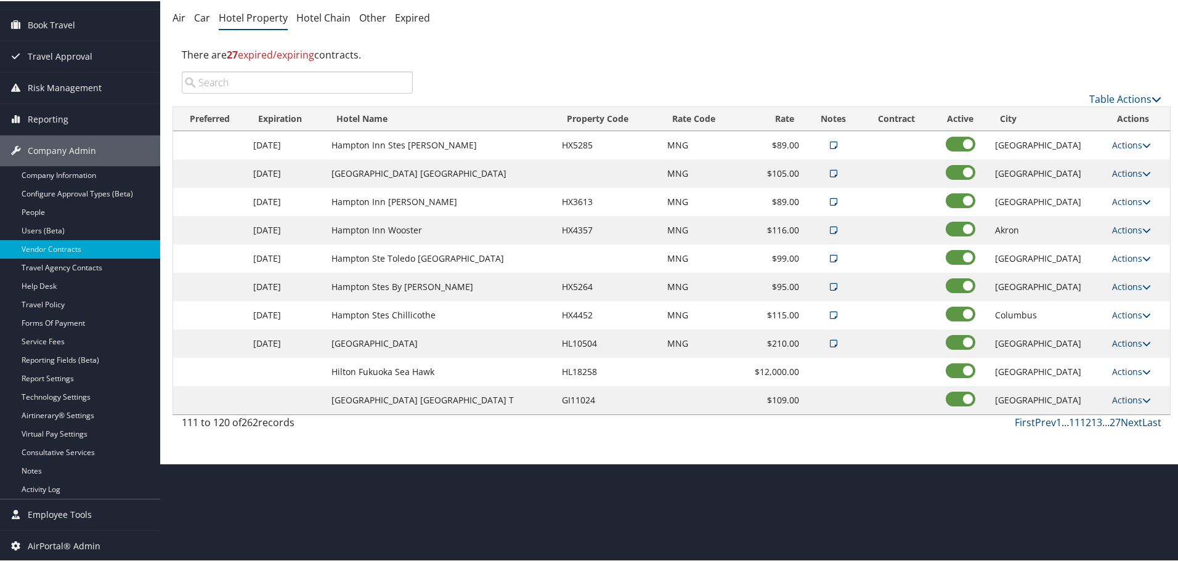
scroll to position [98, 0]
click at [1142, 370] on icon at bounding box center [1146, 371] width 9 height 9
click at [1127, 385] on link "Edit" at bounding box center [1129, 388] width 47 height 21
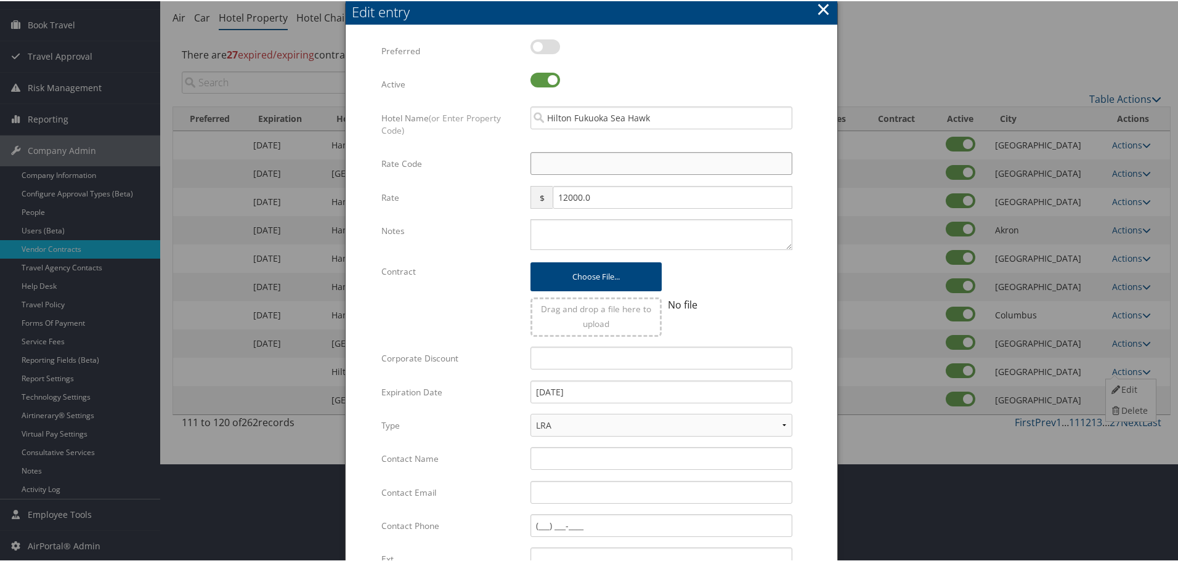
click at [585, 163] on input "Rate Code" at bounding box center [661, 162] width 262 height 23
click at [596, 231] on textarea "Notes" at bounding box center [661, 233] width 262 height 31
click at [688, 223] on textarea "Notes" at bounding box center [661, 233] width 262 height 31
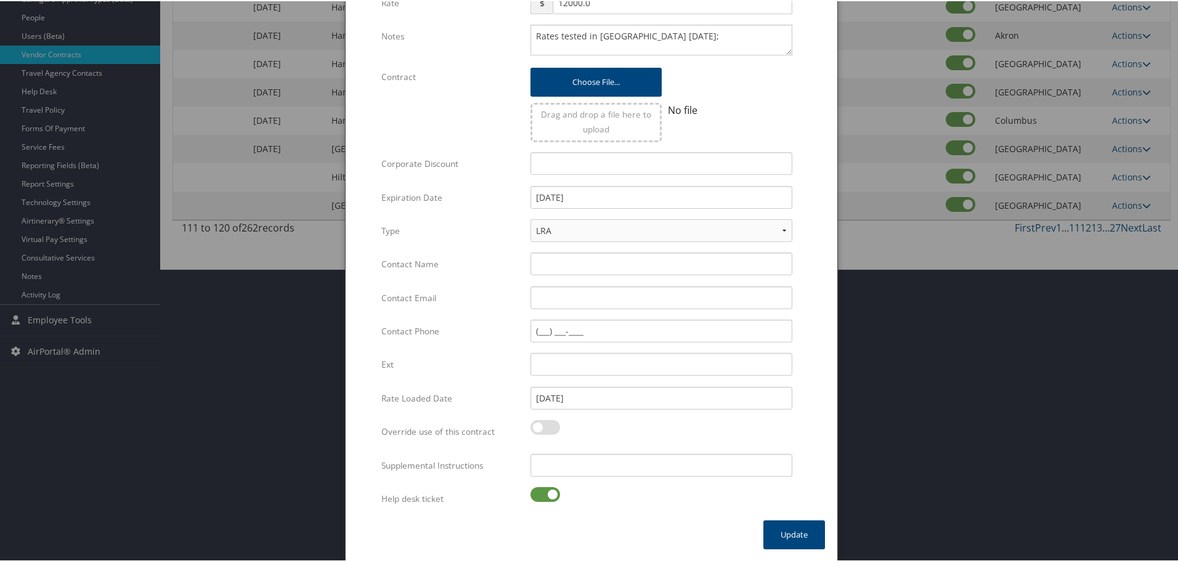
click at [544, 496] on label at bounding box center [545, 493] width 30 height 15
click at [544, 496] on input "checkbox" at bounding box center [541, 496] width 8 height 8
click at [594, 461] on input "Supplemental Instructions" at bounding box center [661, 464] width 262 height 23
click at [769, 532] on button "Update" at bounding box center [794, 533] width 62 height 29
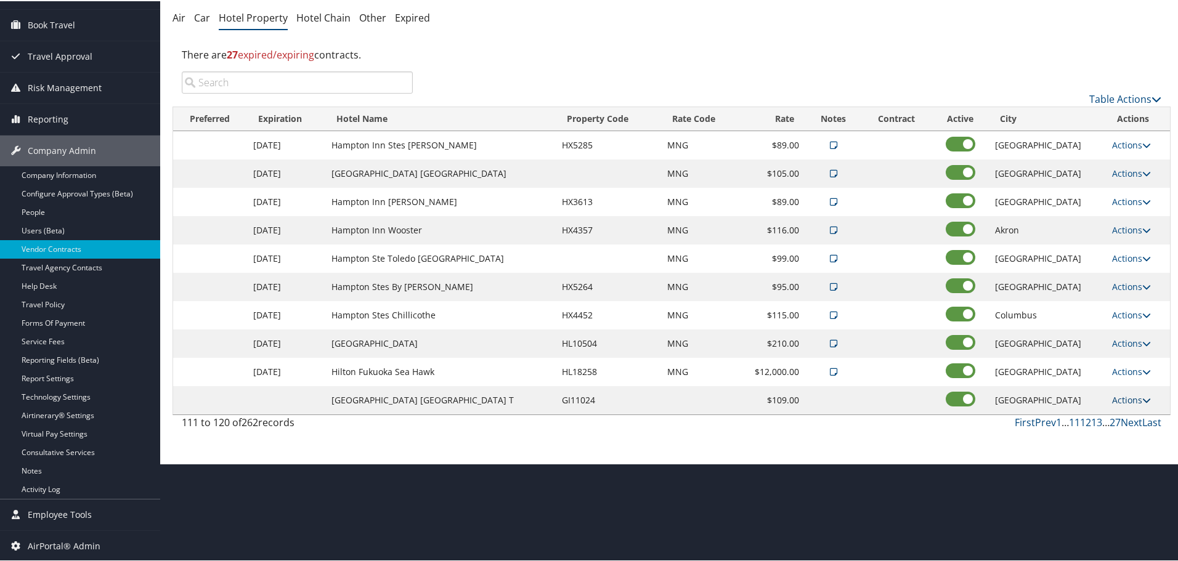
click at [1132, 402] on link "Actions" at bounding box center [1131, 399] width 39 height 12
click at [1138, 420] on link "Edit" at bounding box center [1129, 417] width 47 height 21
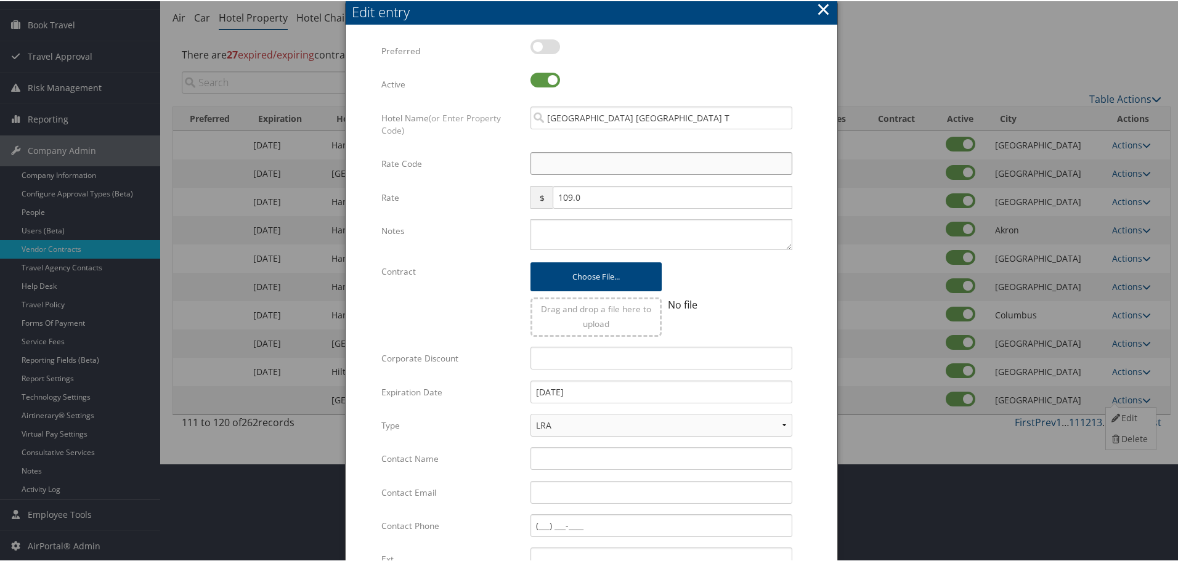
click at [587, 167] on input "Rate Code" at bounding box center [661, 162] width 262 height 23
click at [694, 243] on textarea "Notes" at bounding box center [661, 233] width 262 height 31
click at [673, 232] on textarea "Notes" at bounding box center [661, 233] width 262 height 31
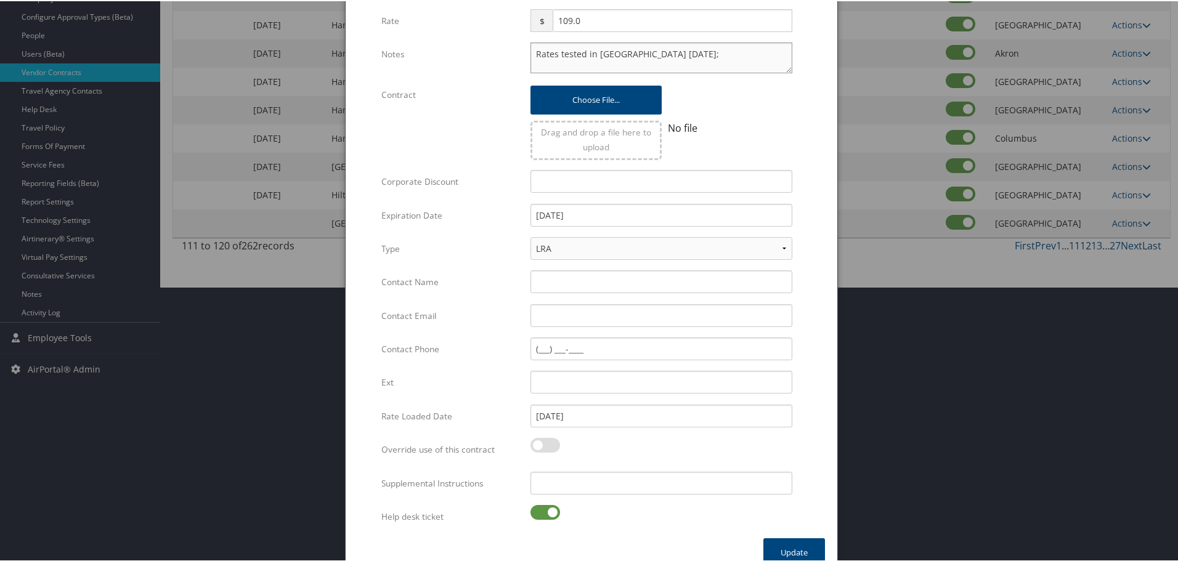
scroll to position [293, 0]
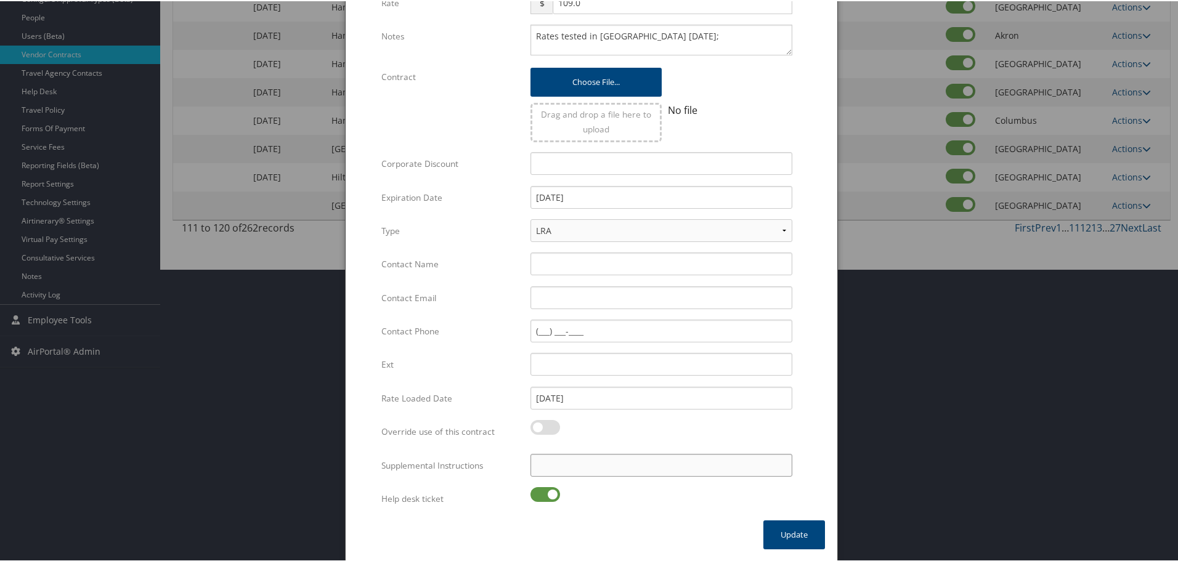
click at [569, 461] on input "Supplemental Instructions" at bounding box center [661, 464] width 262 height 23
click at [546, 500] on label at bounding box center [545, 493] width 30 height 15
click at [545, 500] on input "checkbox" at bounding box center [541, 496] width 8 height 8
click at [777, 529] on button "Update" at bounding box center [794, 533] width 62 height 29
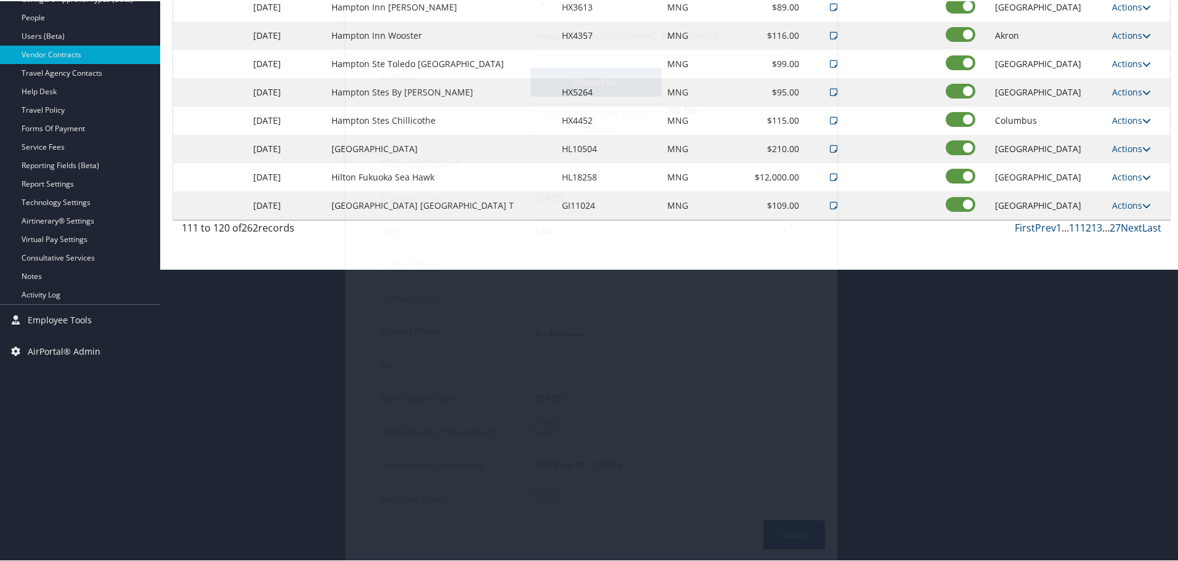
scroll to position [98, 0]
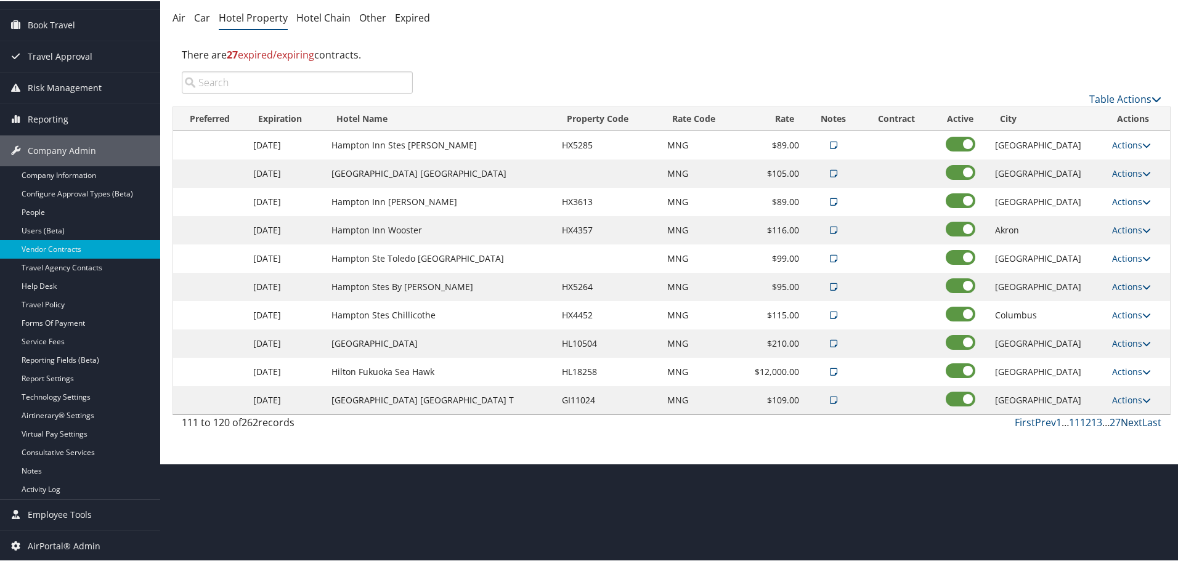
click at [1129, 423] on link "Next" at bounding box center [1132, 422] width 22 height 14
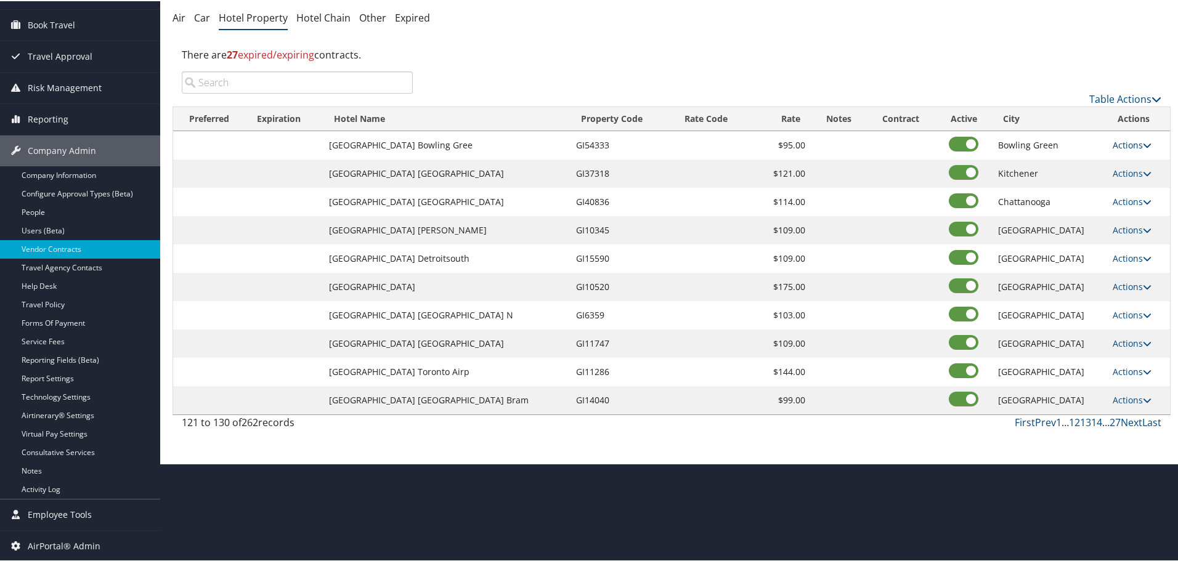
click at [1124, 139] on link "Actions" at bounding box center [1132, 144] width 39 height 12
click at [1128, 156] on link "Edit" at bounding box center [1128, 162] width 47 height 21
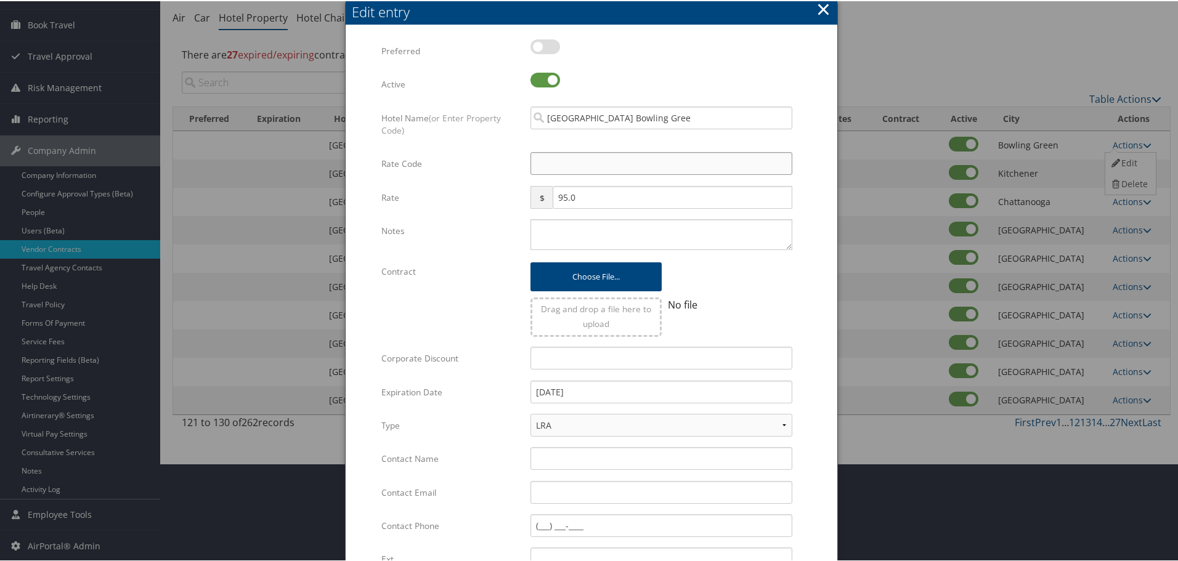
click at [583, 171] on input "Rate Code" at bounding box center [661, 162] width 262 height 23
click at [588, 228] on textarea "Notes" at bounding box center [661, 233] width 262 height 31
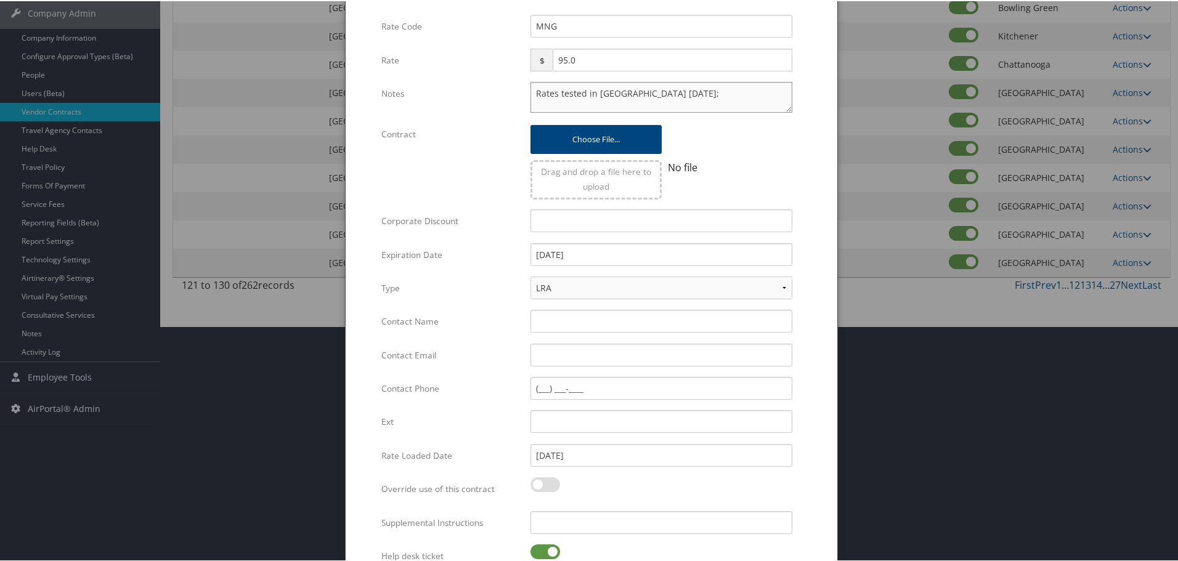
scroll to position [293, 0]
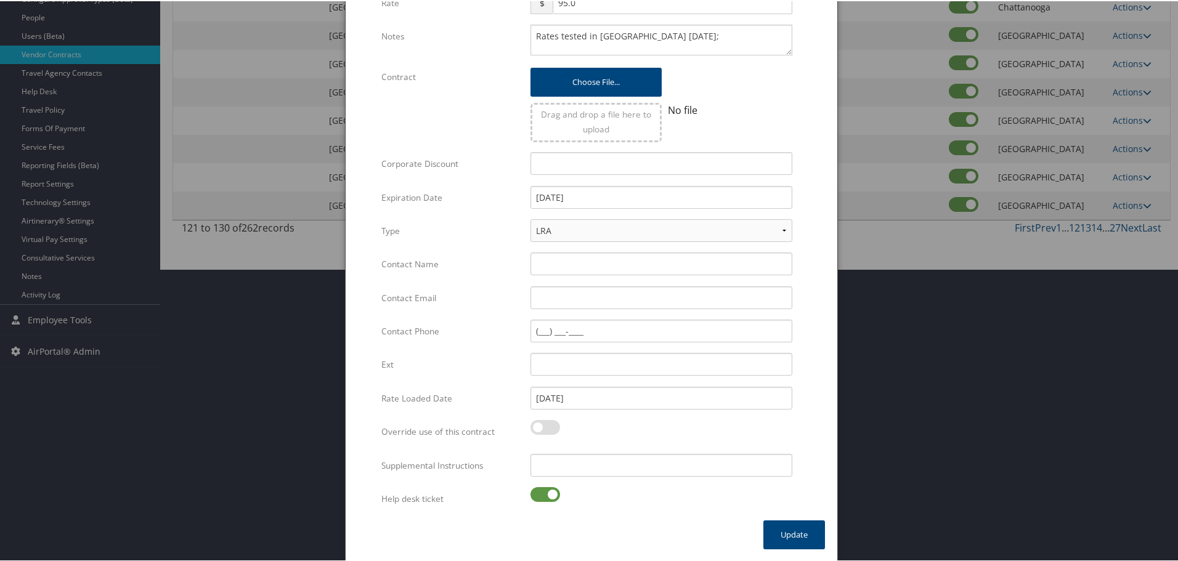
click at [540, 492] on label at bounding box center [545, 493] width 30 height 15
click at [540, 492] on input "checkbox" at bounding box center [541, 496] width 8 height 8
click at [588, 463] on input "Supplemental Instructions" at bounding box center [661, 464] width 262 height 23
click at [781, 536] on button "Update" at bounding box center [794, 533] width 62 height 29
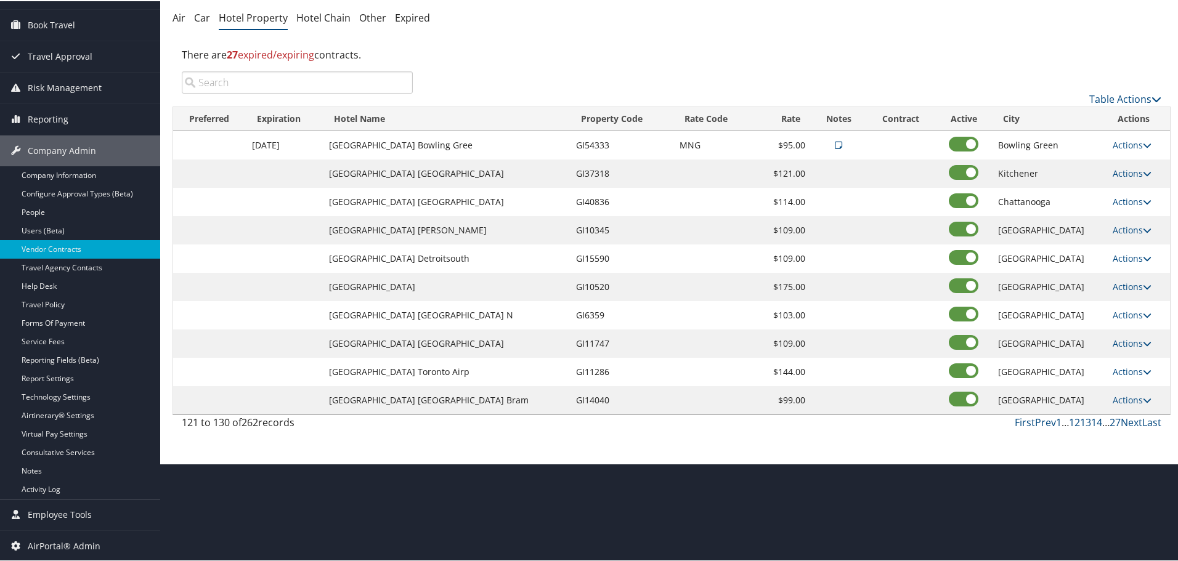
scroll to position [98, 0]
click at [1126, 168] on link "Actions" at bounding box center [1132, 172] width 39 height 12
click at [1126, 189] on link "Edit" at bounding box center [1128, 190] width 47 height 21
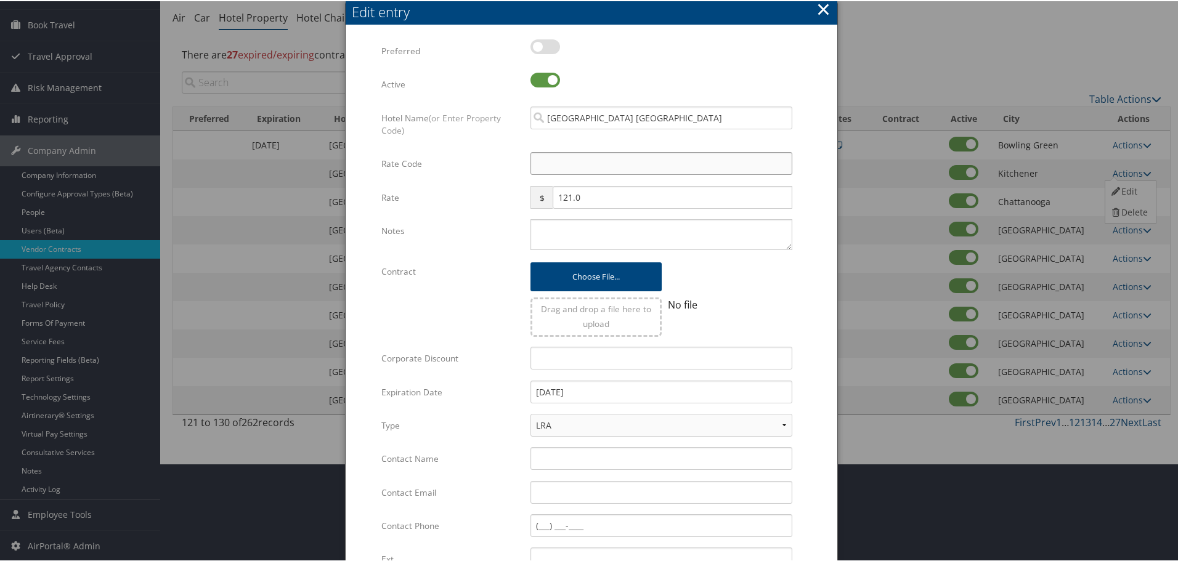
click at [625, 161] on input "Rate Code" at bounding box center [661, 162] width 262 height 23
click at [617, 236] on textarea "Notes" at bounding box center [661, 233] width 262 height 31
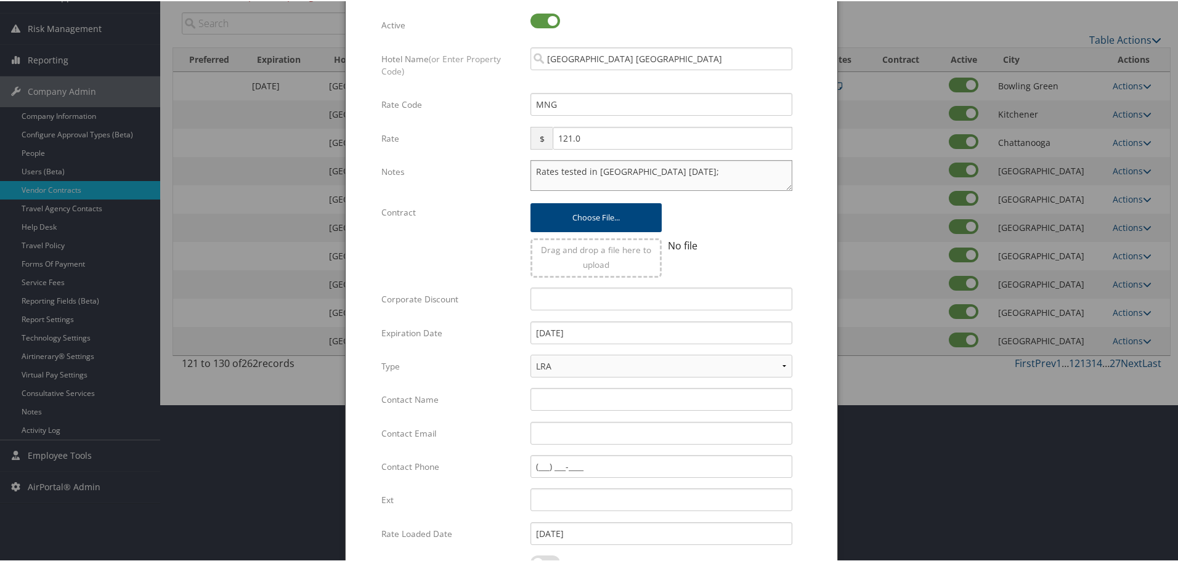
scroll to position [293, 0]
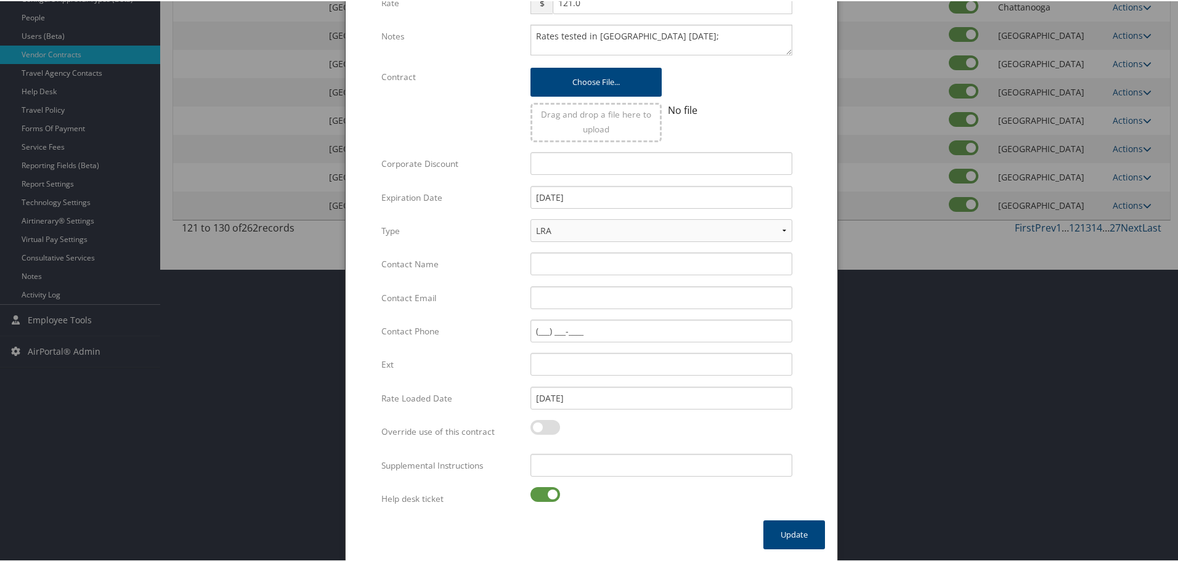
drag, startPoint x: 530, startPoint y: 490, endPoint x: 567, endPoint y: 477, distance: 40.0
click at [532, 490] on label at bounding box center [545, 493] width 30 height 15
click at [537, 492] on input "checkbox" at bounding box center [541, 496] width 8 height 8
click at [596, 466] on input "Supplemental Instructions" at bounding box center [661, 464] width 262 height 23
click at [786, 531] on button "Update" at bounding box center [794, 533] width 62 height 29
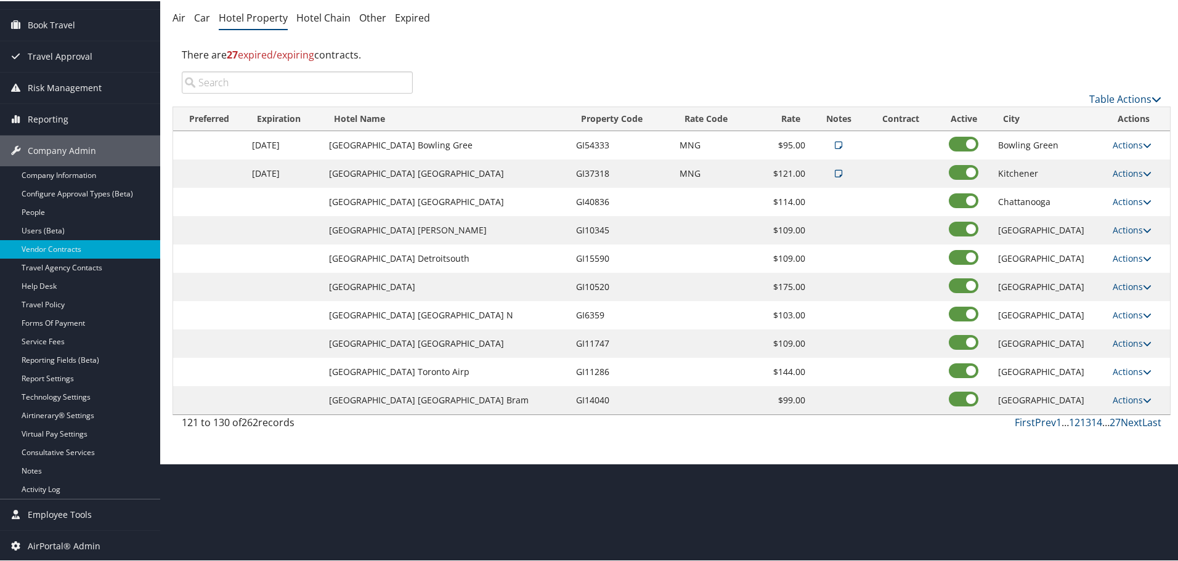
scroll to position [98, 0]
click at [1127, 198] on link "Actions" at bounding box center [1132, 201] width 39 height 12
click at [1132, 216] on link "Edit" at bounding box center [1128, 218] width 47 height 21
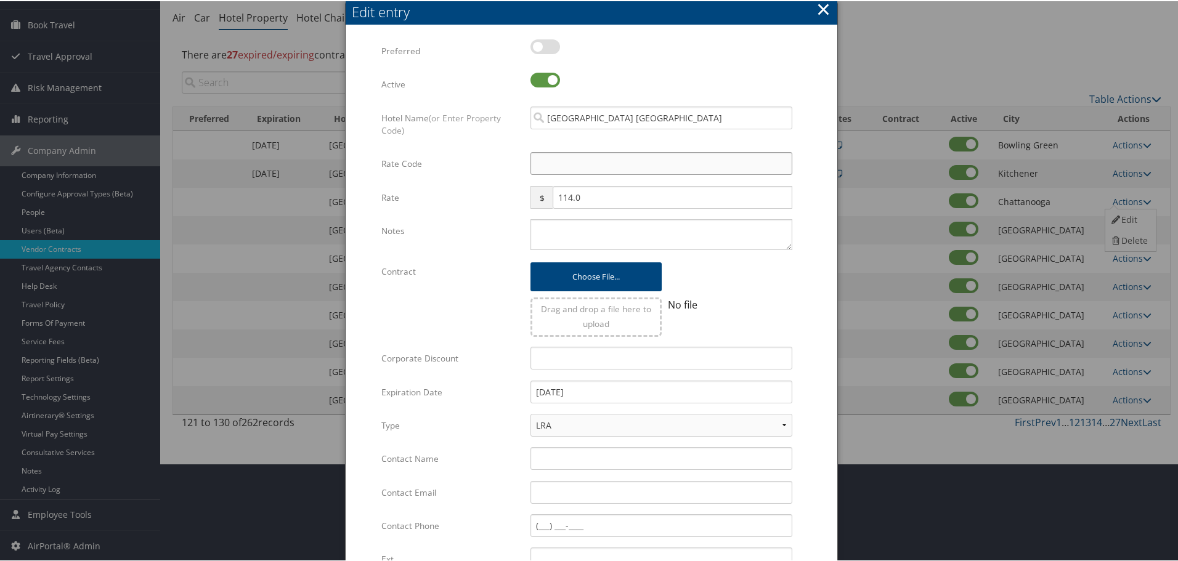
click at [612, 156] on input "Rate Code" at bounding box center [661, 162] width 262 height 23
click at [585, 250] on div "Multiple values The selected items contain different values for this input. To …" at bounding box center [661, 238] width 280 height 41
click at [593, 235] on textarea "Notes" at bounding box center [661, 233] width 262 height 31
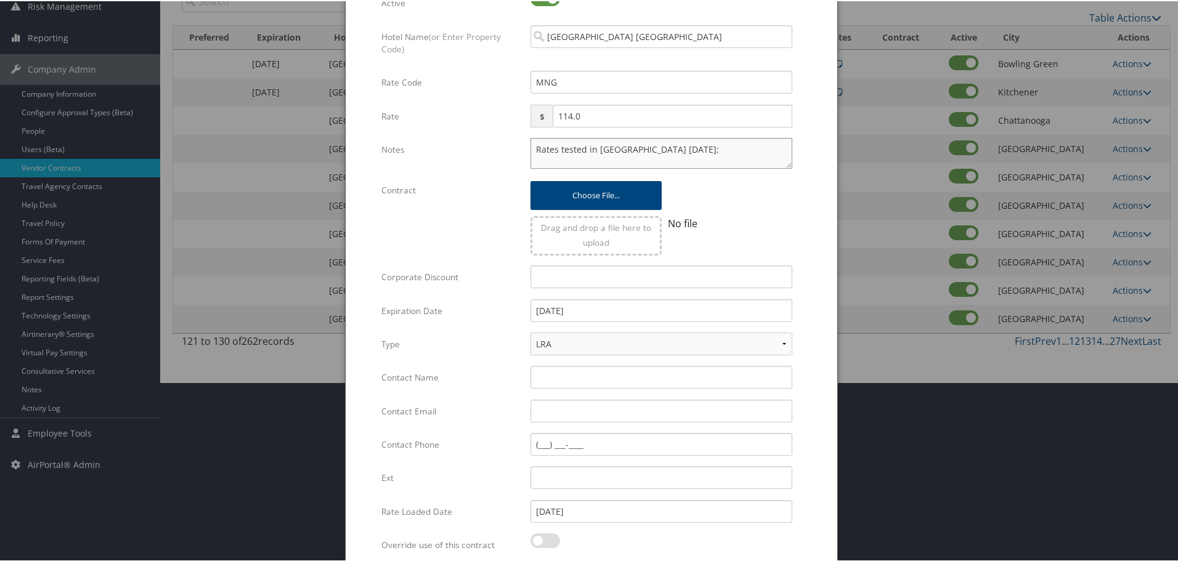
scroll to position [293, 0]
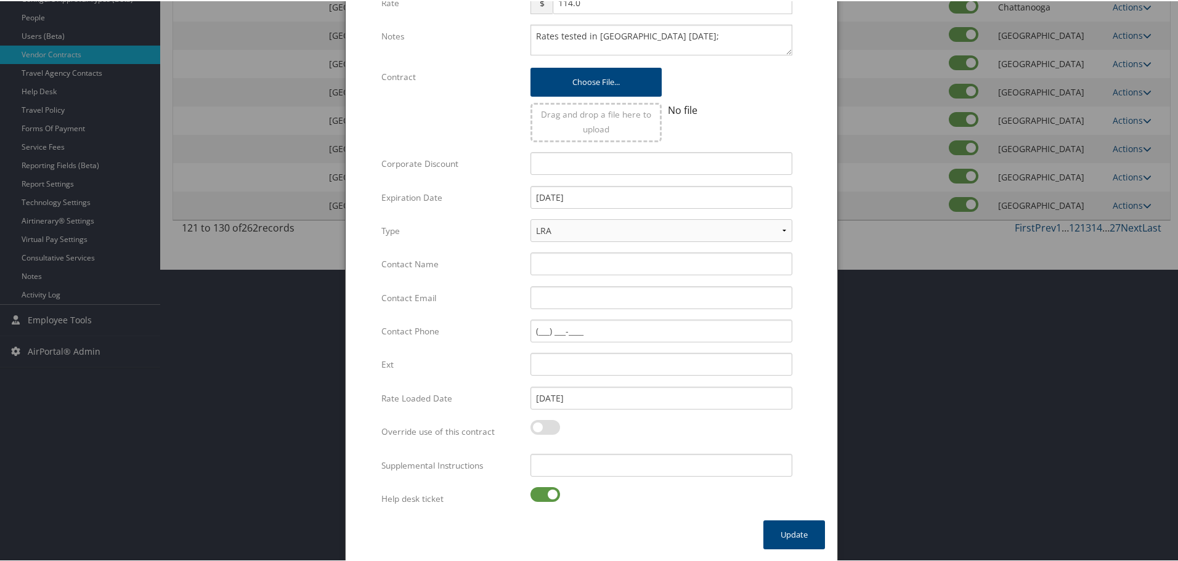
click at [545, 489] on label at bounding box center [545, 493] width 30 height 15
click at [545, 492] on input "checkbox" at bounding box center [541, 496] width 8 height 8
click at [575, 466] on input "Supplemental Instructions" at bounding box center [661, 464] width 262 height 23
click at [805, 534] on button "Update" at bounding box center [794, 533] width 62 height 29
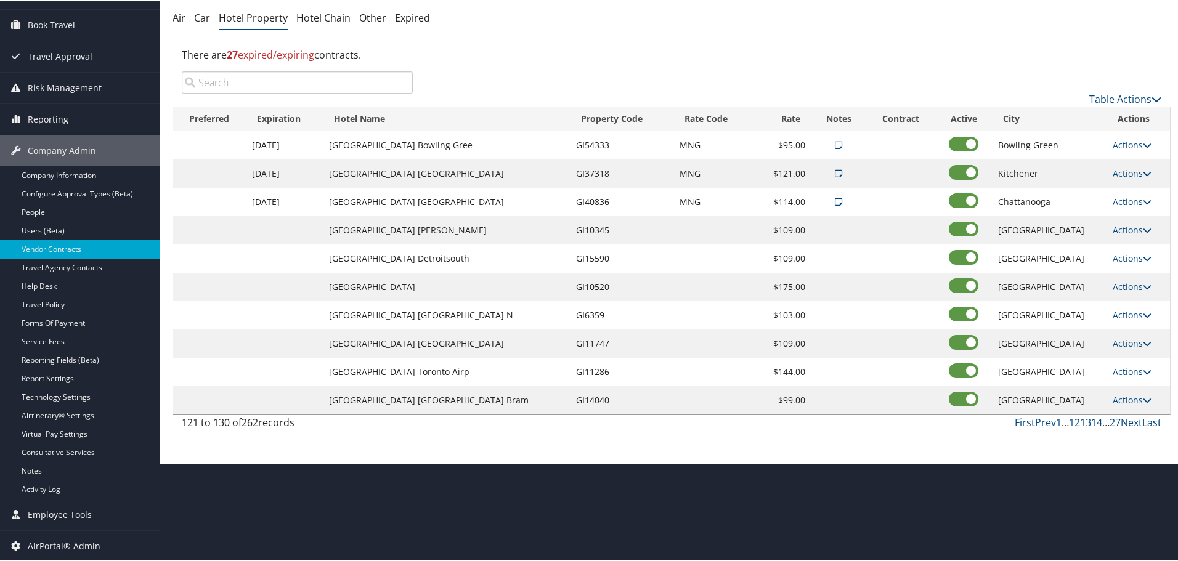
scroll to position [98, 0]
click at [1126, 227] on link "Actions" at bounding box center [1132, 229] width 39 height 12
click at [1133, 245] on link "Edit" at bounding box center [1128, 247] width 47 height 21
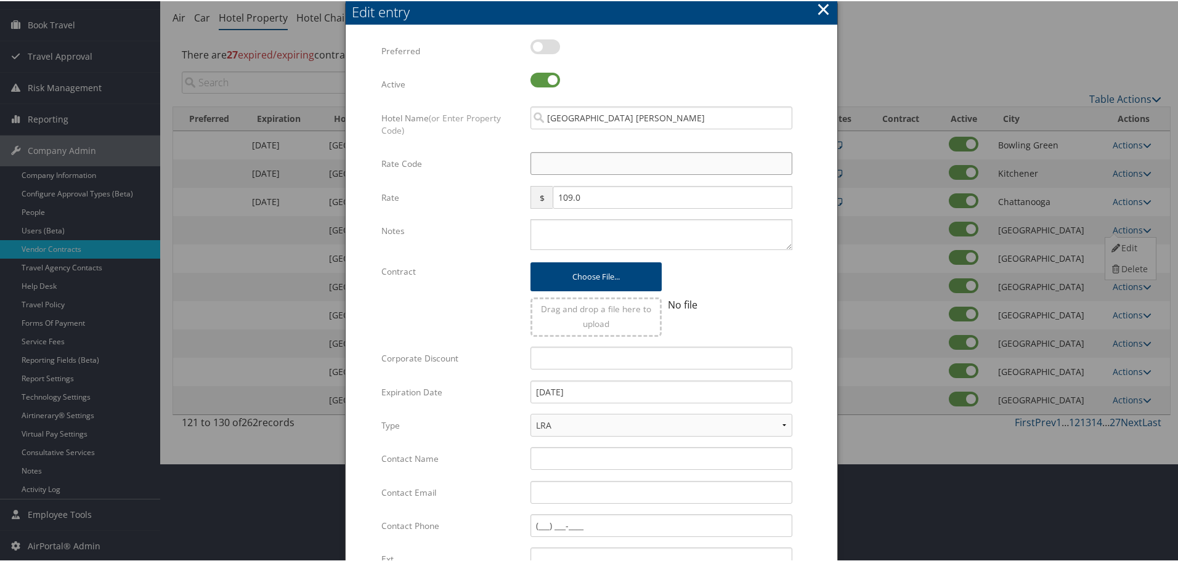
click at [559, 168] on input "Rate Code" at bounding box center [661, 162] width 262 height 23
click at [566, 237] on textarea "Notes" at bounding box center [661, 233] width 262 height 31
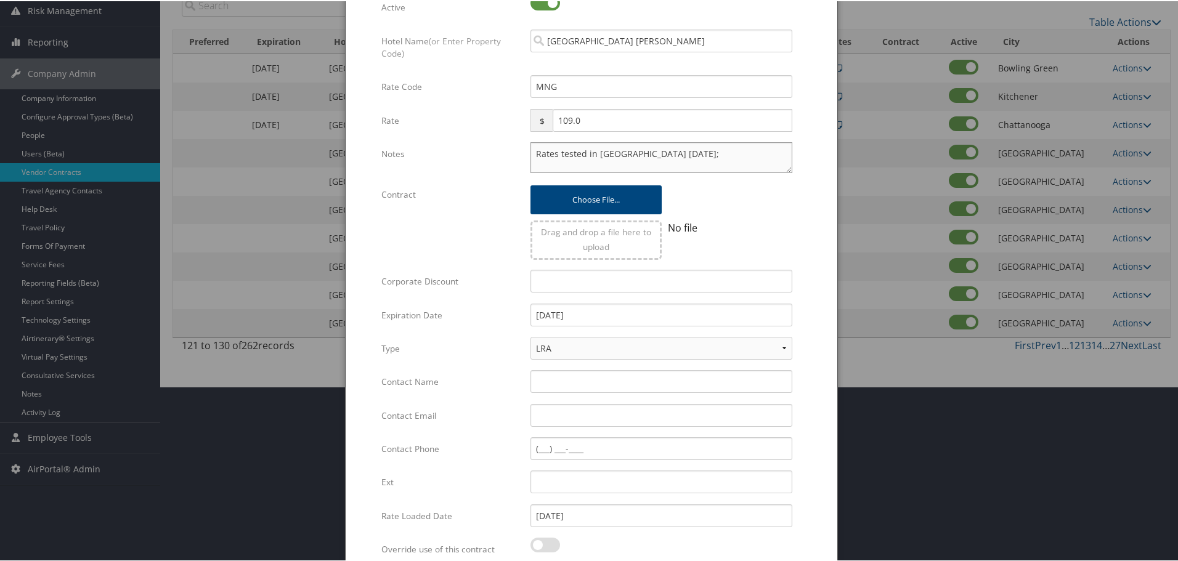
scroll to position [293, 0]
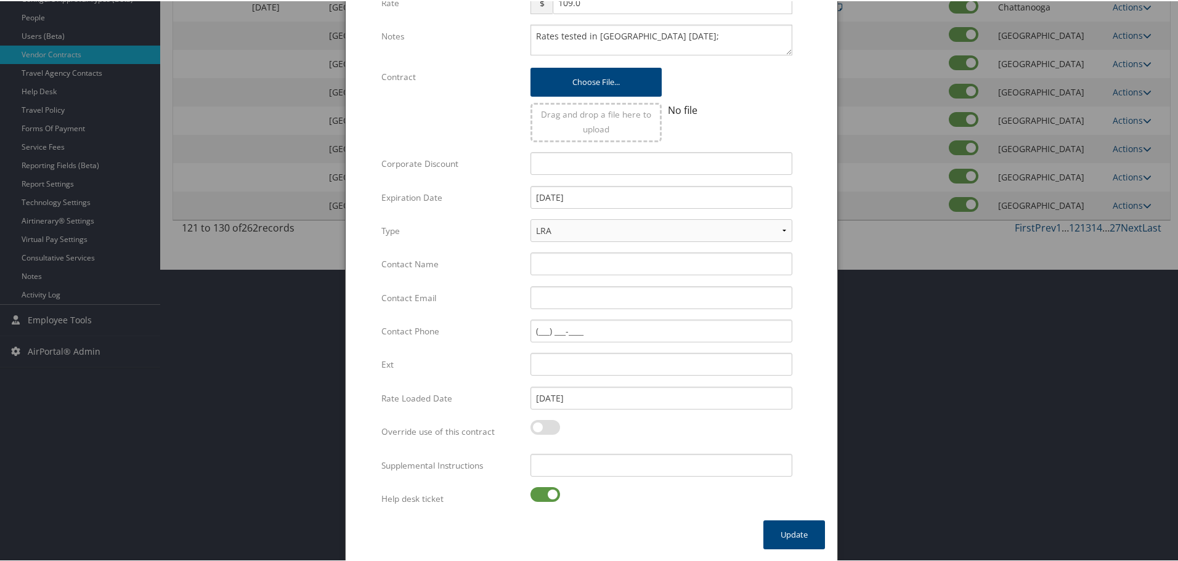
click at [546, 491] on label at bounding box center [545, 493] width 30 height 15
click at [545, 492] on input "checkbox" at bounding box center [541, 496] width 8 height 8
click at [599, 460] on input "Supplemental Instructions" at bounding box center [661, 464] width 262 height 23
click at [786, 527] on button "Update" at bounding box center [794, 533] width 62 height 29
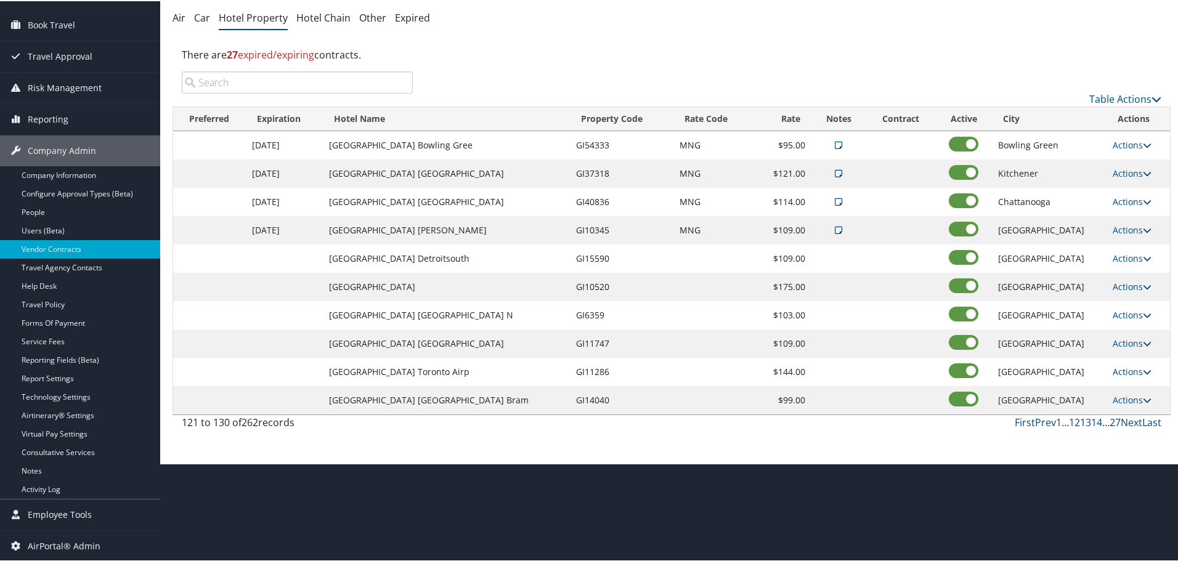
scroll to position [98, 0]
click at [1121, 256] on link "Actions" at bounding box center [1132, 257] width 39 height 12
click at [1130, 277] on link "Edit" at bounding box center [1128, 275] width 47 height 21
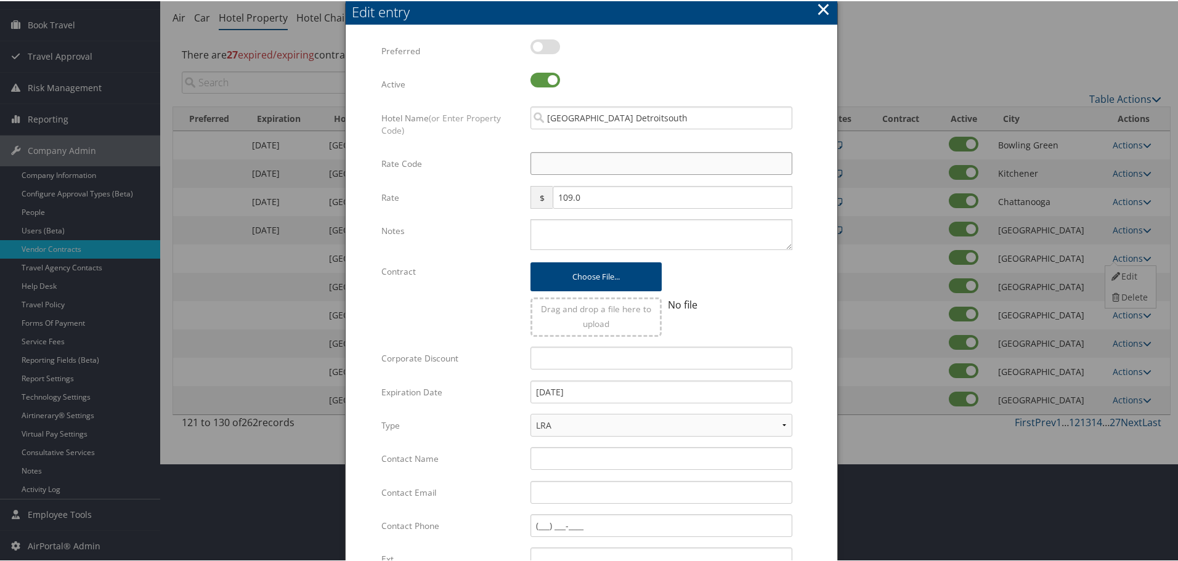
click at [568, 166] on input "Rate Code" at bounding box center [661, 162] width 262 height 23
click at [583, 244] on textarea "Notes" at bounding box center [661, 233] width 262 height 31
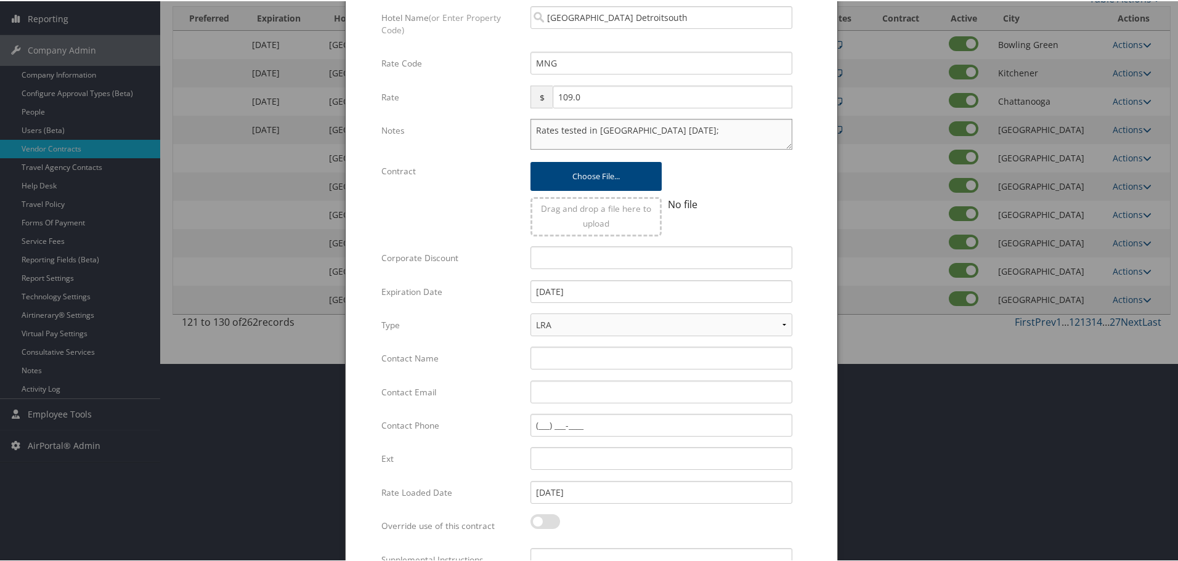
scroll to position [293, 0]
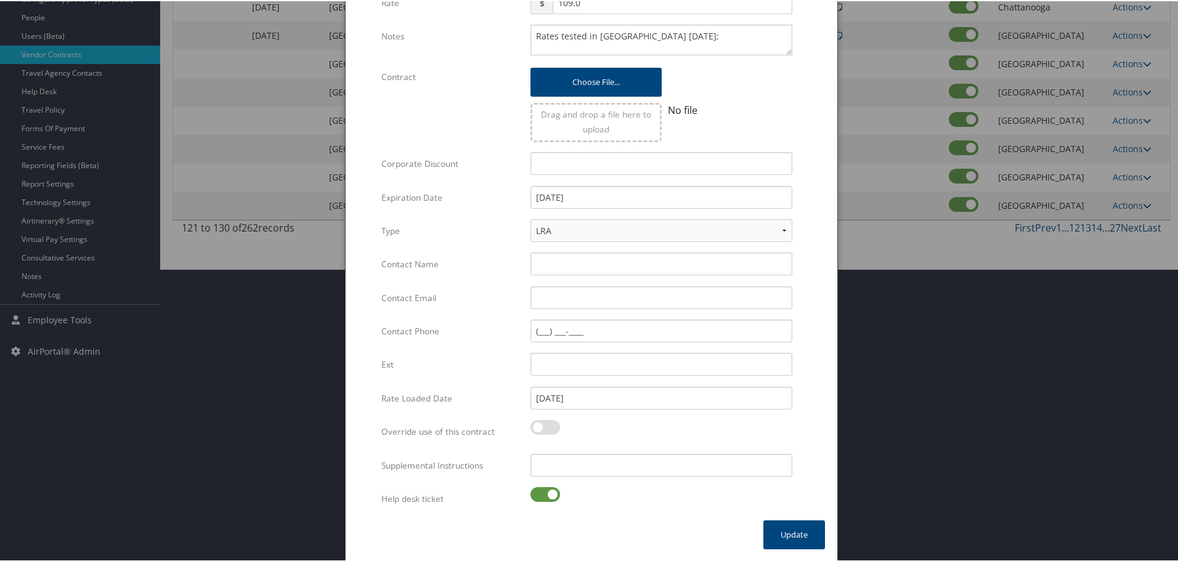
click at [540, 497] on label at bounding box center [545, 493] width 30 height 15
click at [540, 497] on input "checkbox" at bounding box center [541, 496] width 8 height 8
click at [588, 469] on input "Supplemental Instructions" at bounding box center [661, 464] width 262 height 23
click at [779, 533] on button "Update" at bounding box center [794, 533] width 62 height 29
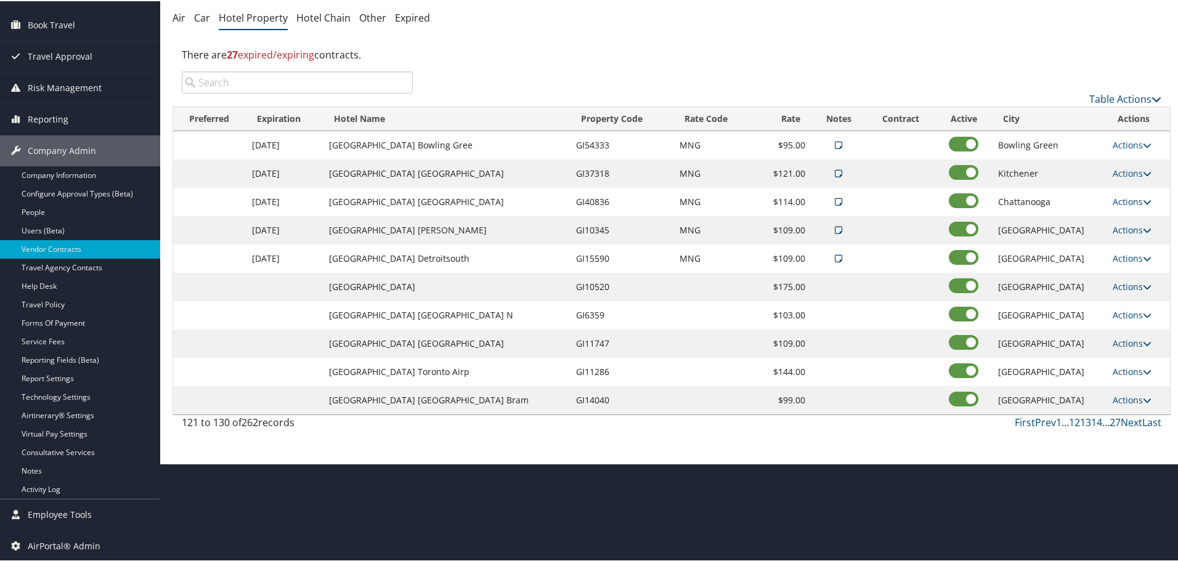
scroll to position [98, 0]
click at [1124, 288] on link "Actions" at bounding box center [1132, 286] width 39 height 12
click at [1128, 301] on link "Edit" at bounding box center [1128, 303] width 47 height 21
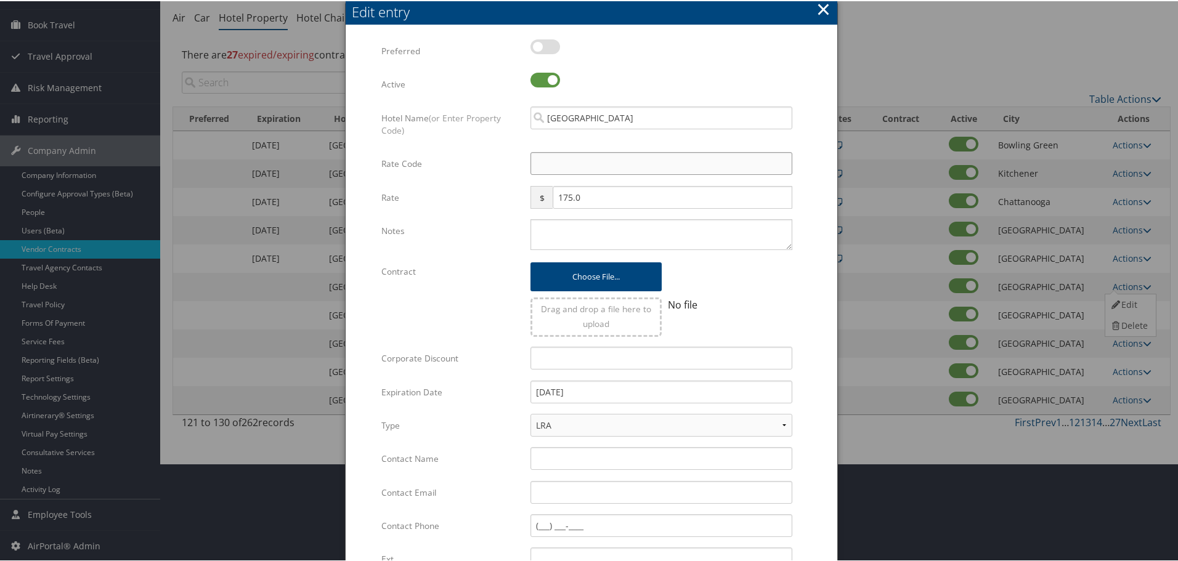
click at [562, 167] on input "Rate Code" at bounding box center [661, 162] width 262 height 23
click at [572, 232] on textarea "Notes" at bounding box center [661, 233] width 262 height 31
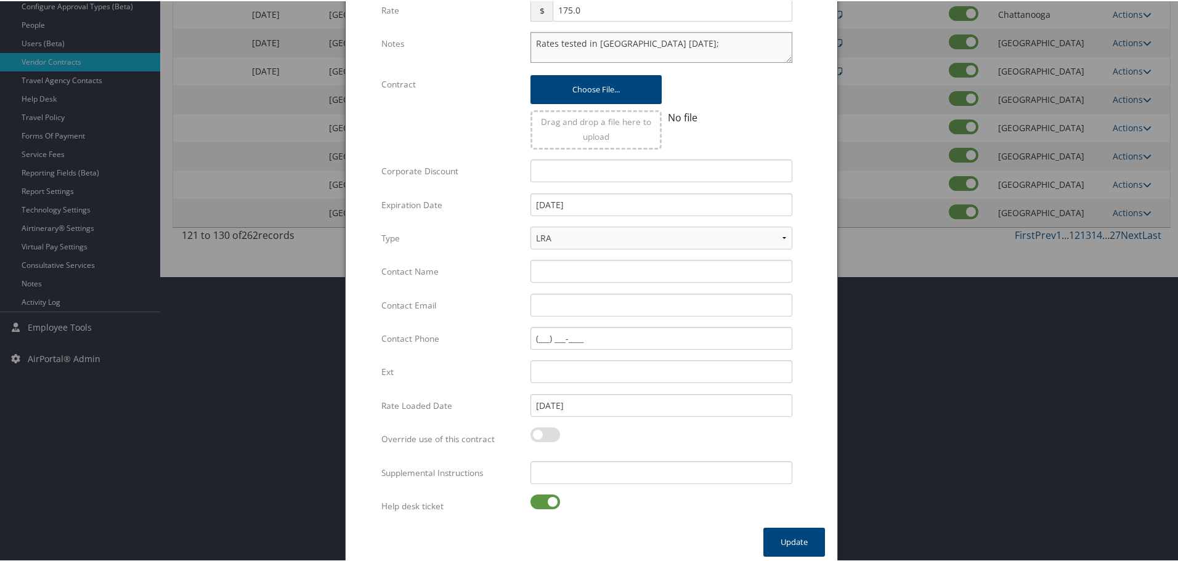
scroll to position [293, 0]
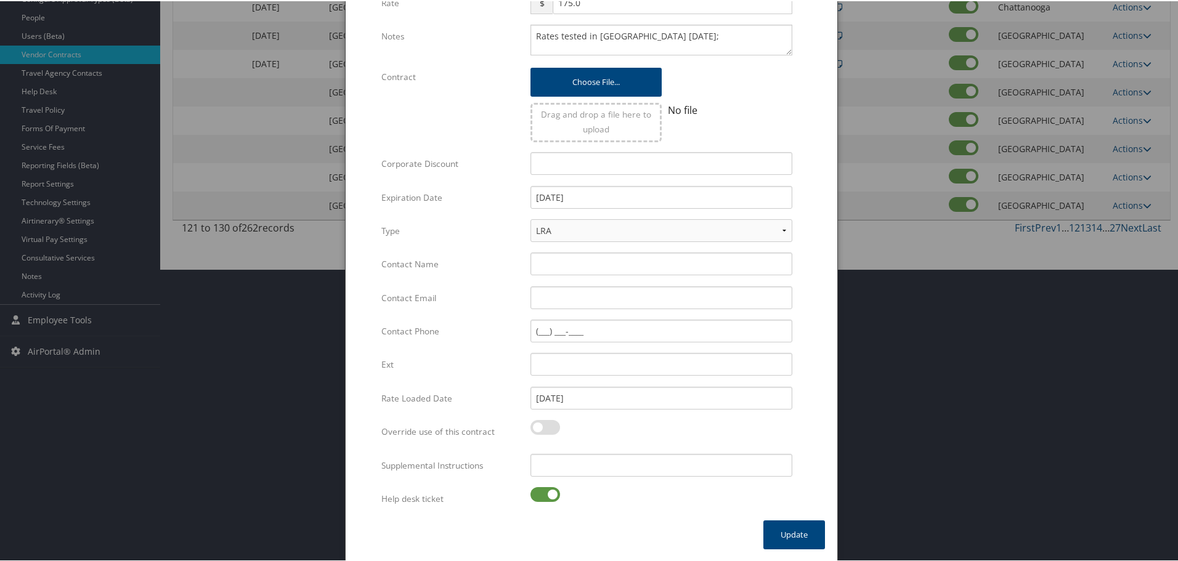
click at [542, 490] on label at bounding box center [545, 493] width 30 height 15
click at [542, 492] on input "checkbox" at bounding box center [541, 496] width 8 height 8
click at [603, 469] on input "Supplemental Instructions" at bounding box center [661, 464] width 262 height 23
click at [787, 524] on button "Update" at bounding box center [794, 533] width 62 height 29
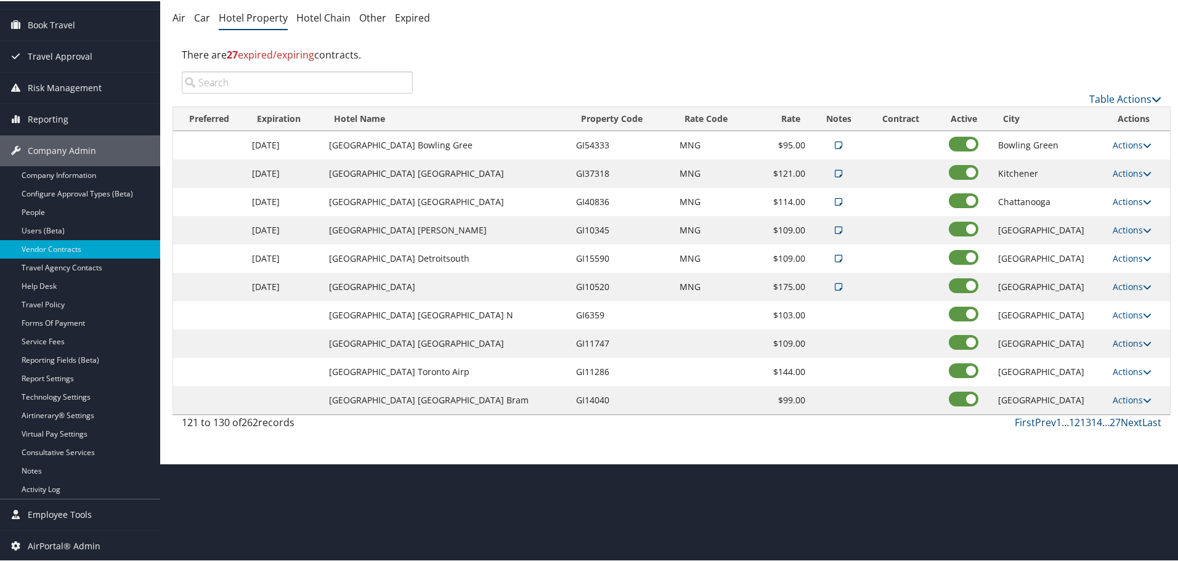
scroll to position [98, 0]
click at [1131, 317] on link "Actions" at bounding box center [1132, 314] width 39 height 12
click at [1130, 331] on link "Edit" at bounding box center [1128, 332] width 47 height 21
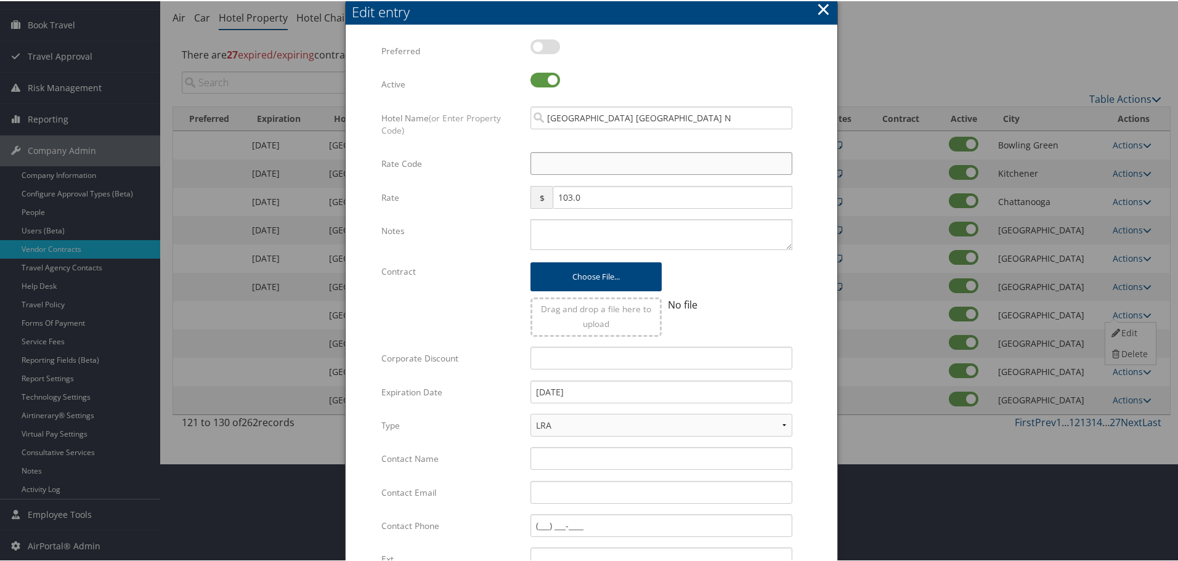
click at [569, 164] on input "Rate Code" at bounding box center [661, 162] width 262 height 23
click at [575, 224] on textarea "Notes" at bounding box center [661, 233] width 262 height 31
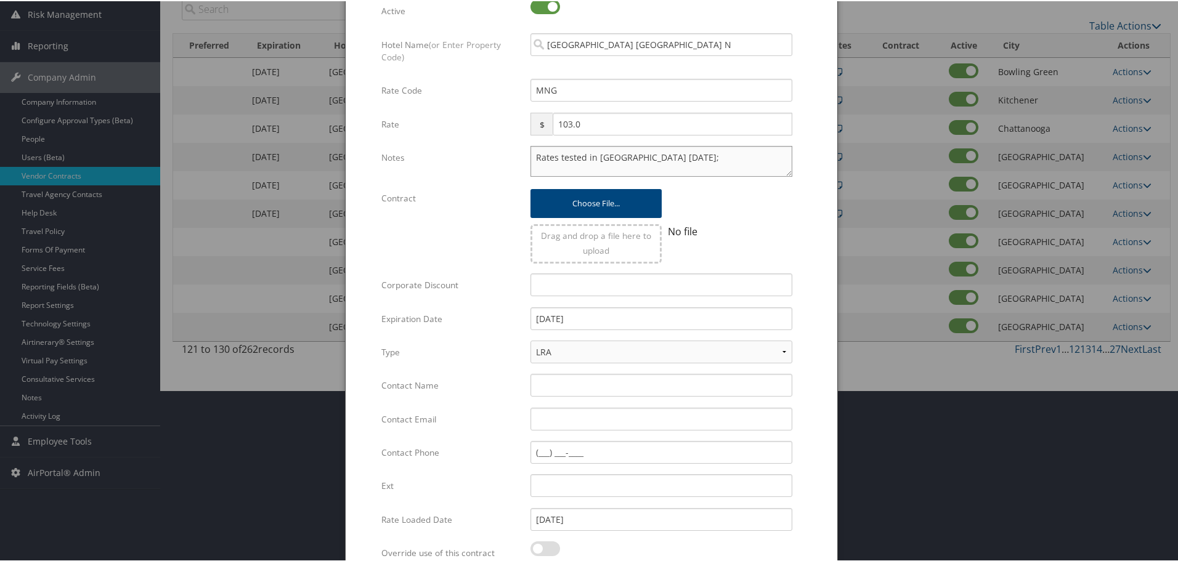
scroll to position [293, 0]
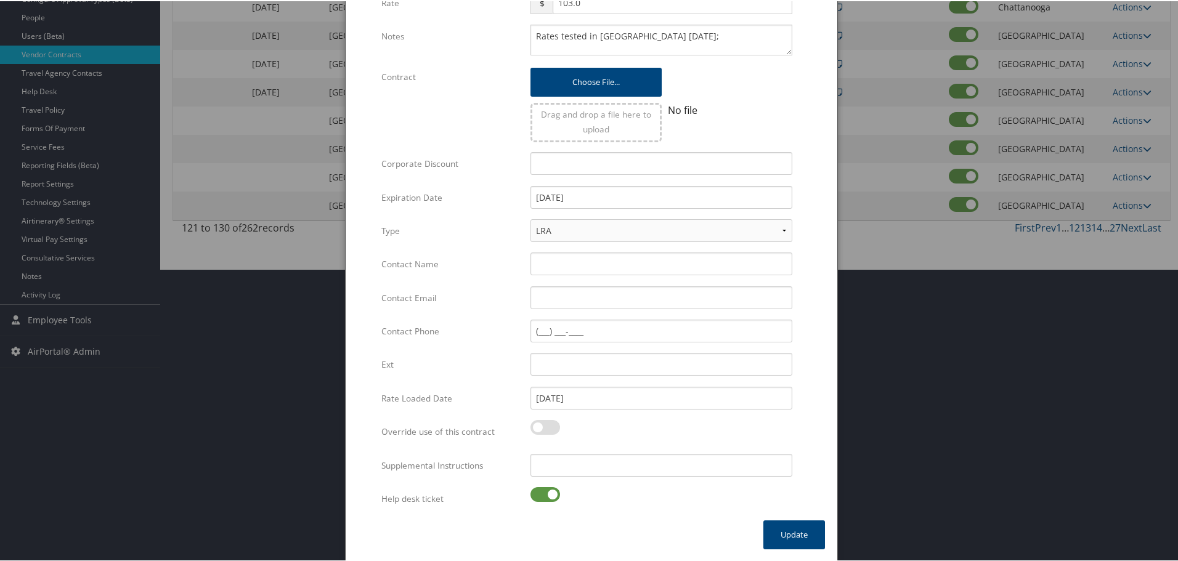
click at [537, 497] on label at bounding box center [545, 493] width 30 height 15
click at [537, 497] on input "checkbox" at bounding box center [541, 496] width 8 height 8
click at [578, 470] on input "Supplemental Instructions" at bounding box center [661, 464] width 262 height 23
click at [779, 527] on button "Update" at bounding box center [794, 533] width 62 height 29
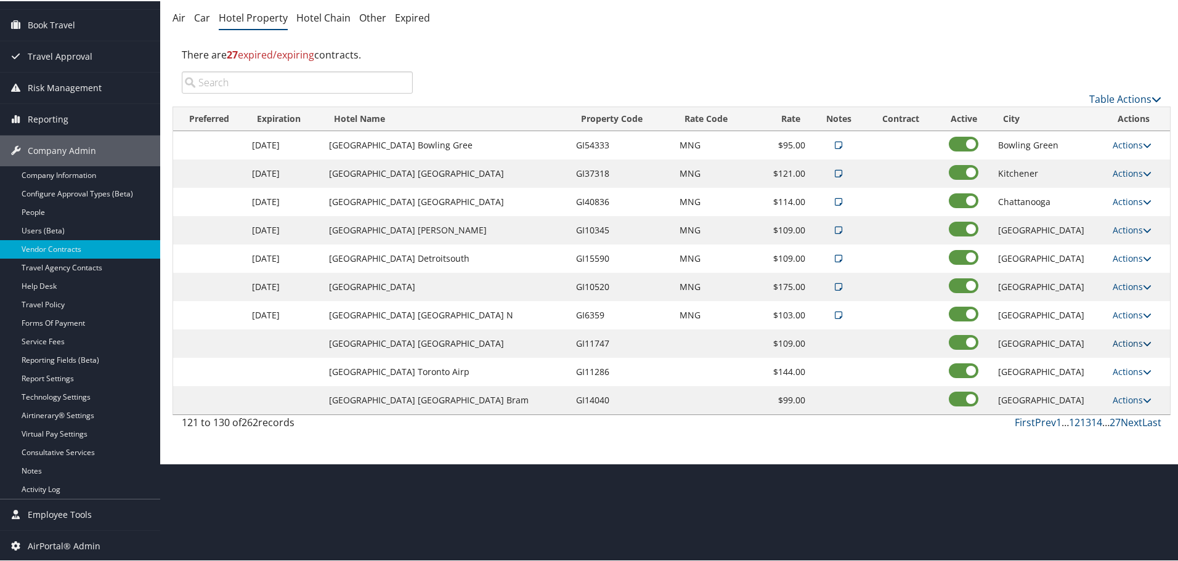
click at [1129, 339] on link "Actions" at bounding box center [1132, 342] width 39 height 12
click at [1132, 357] on link "Edit" at bounding box center [1128, 360] width 47 height 21
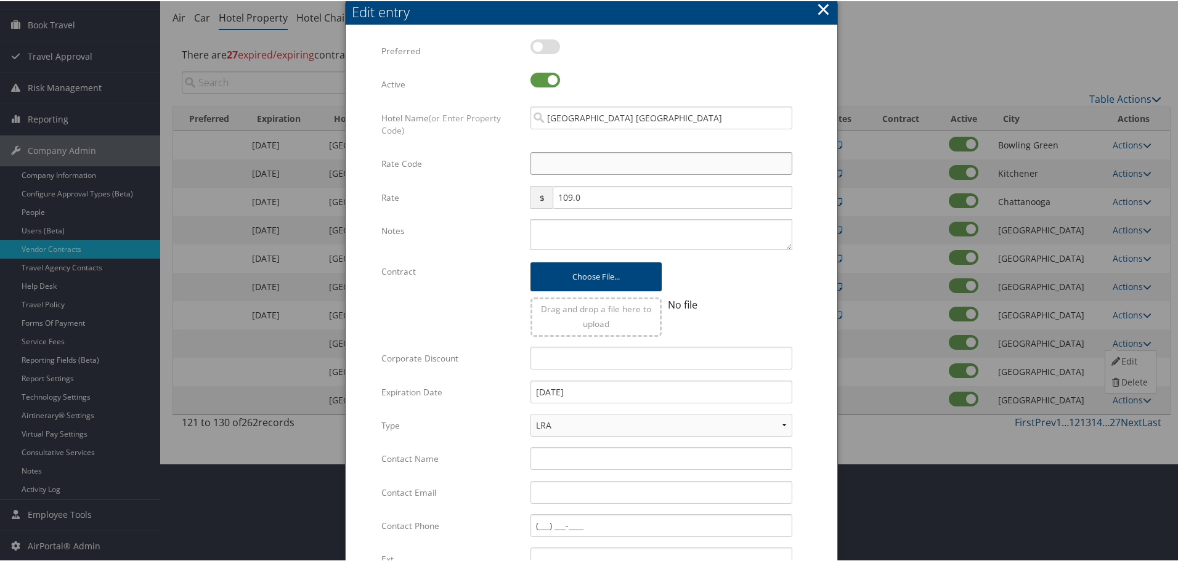
click at [547, 171] on input "Rate Code" at bounding box center [661, 162] width 262 height 23
click at [579, 221] on textarea "Notes" at bounding box center [661, 233] width 262 height 31
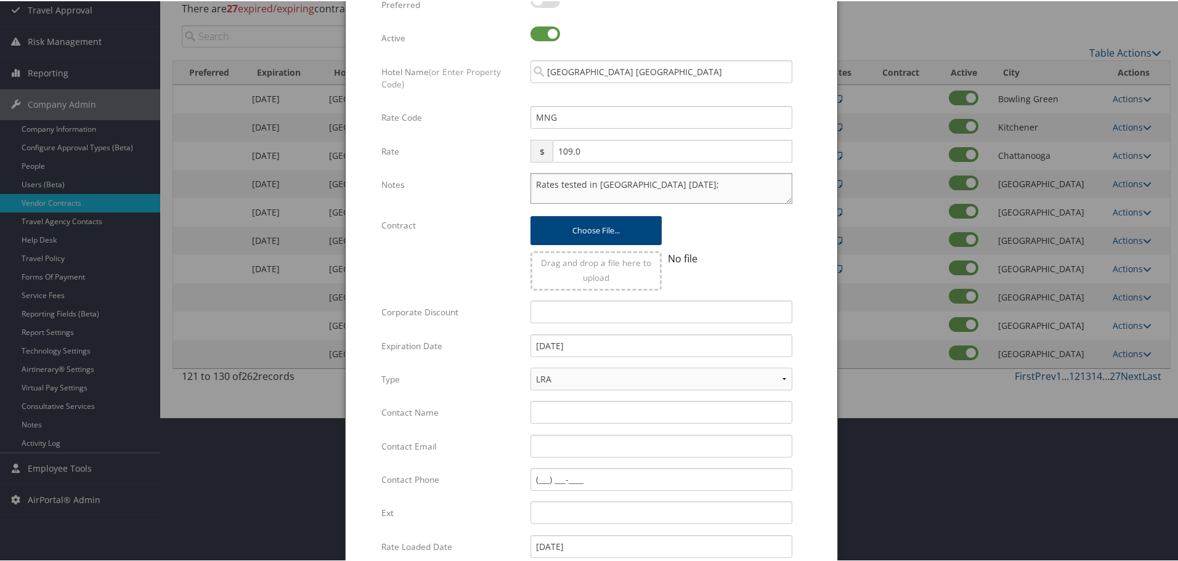
scroll to position [293, 0]
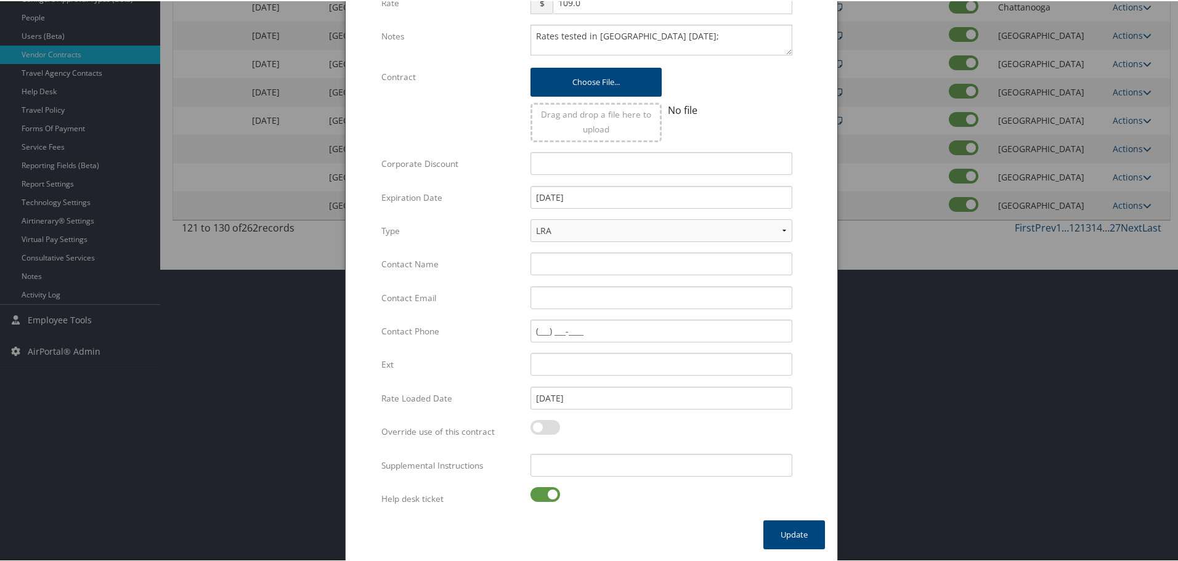
click at [540, 491] on label at bounding box center [545, 493] width 30 height 15
click at [540, 492] on input "checkbox" at bounding box center [541, 496] width 8 height 8
click at [591, 470] on input "Supplemental Instructions" at bounding box center [661, 464] width 262 height 23
click at [810, 537] on button "Update" at bounding box center [794, 533] width 62 height 29
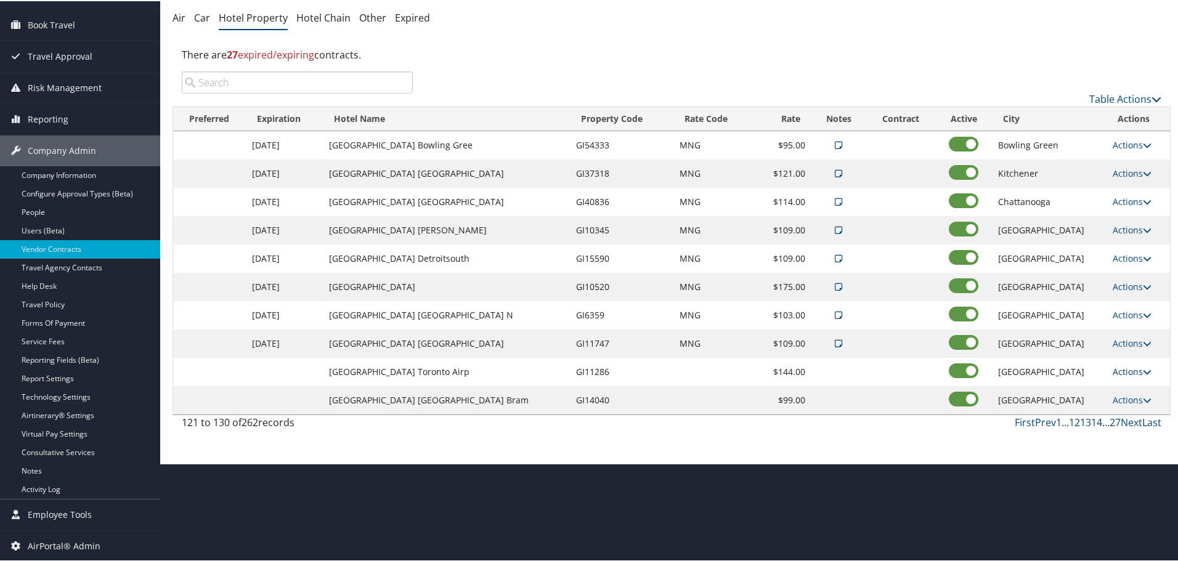
click at [1122, 366] on link "Actions" at bounding box center [1132, 371] width 39 height 12
click at [1131, 381] on link "Edit" at bounding box center [1128, 388] width 47 height 21
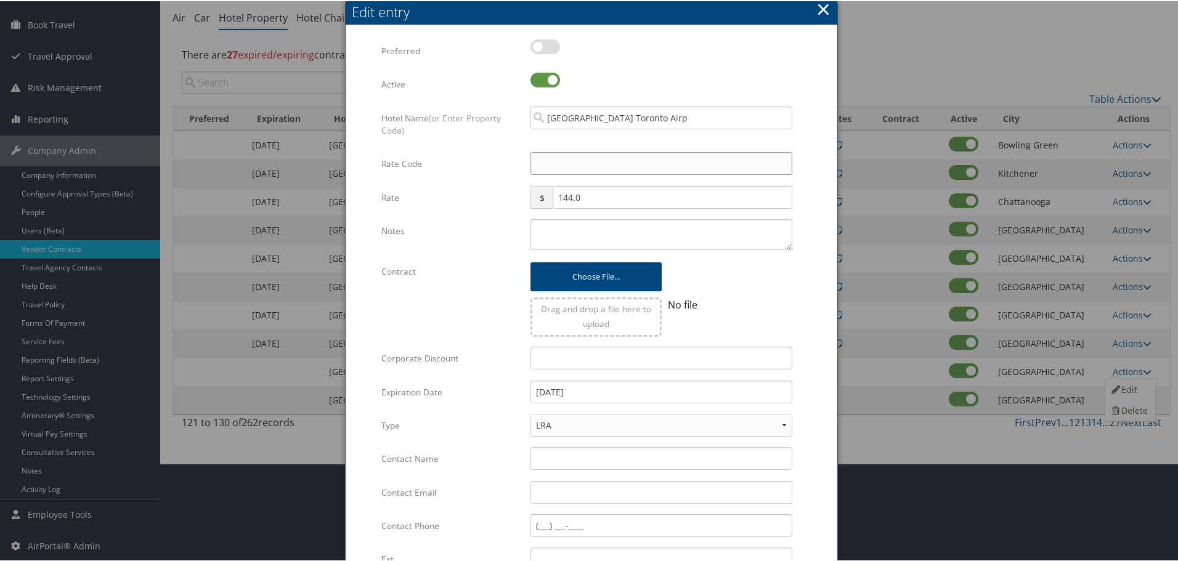
click at [628, 164] on input "Rate Code" at bounding box center [661, 162] width 262 height 23
click at [602, 238] on textarea "Notes" at bounding box center [661, 233] width 262 height 31
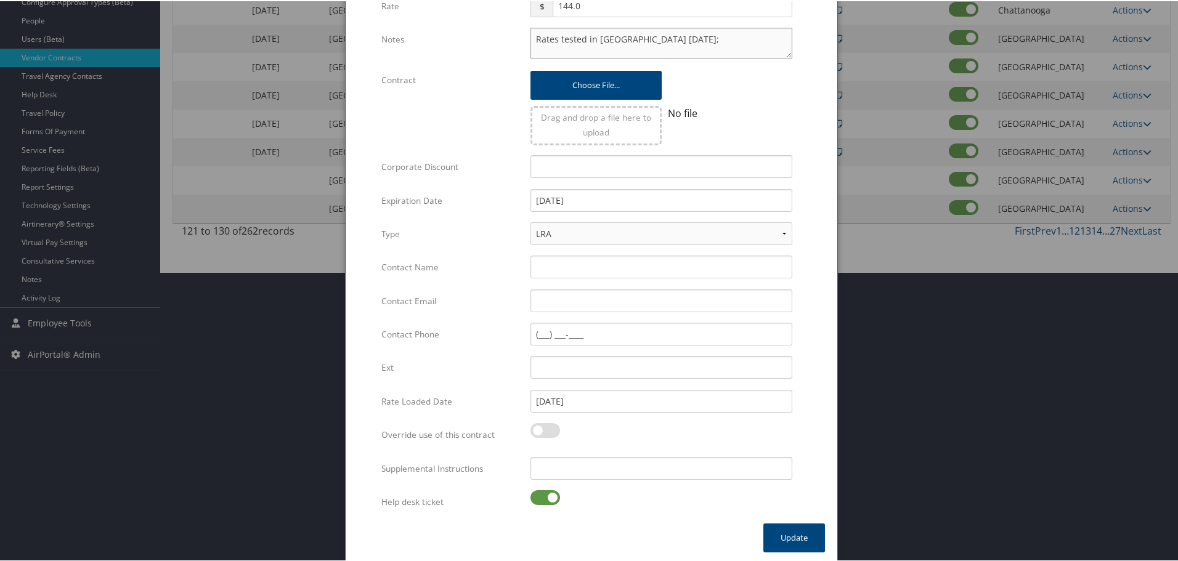
scroll to position [293, 0]
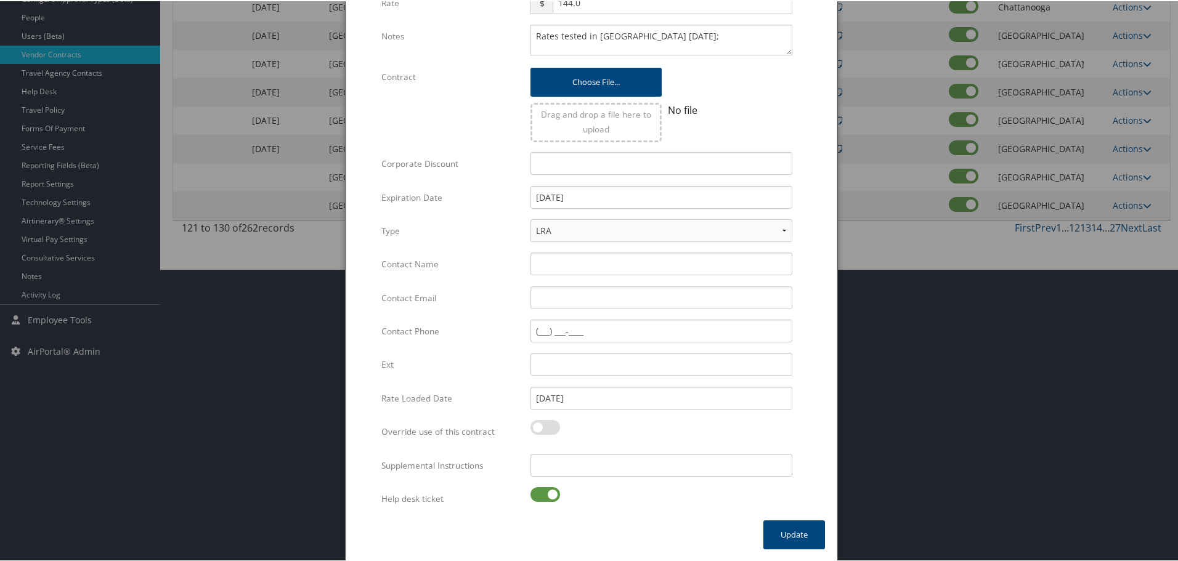
click at [548, 493] on label at bounding box center [545, 493] width 30 height 15
click at [545, 493] on input "checkbox" at bounding box center [541, 496] width 8 height 8
click at [596, 472] on input "Supplemental Instructions" at bounding box center [661, 464] width 262 height 23
click at [785, 527] on button "Update" at bounding box center [794, 533] width 62 height 29
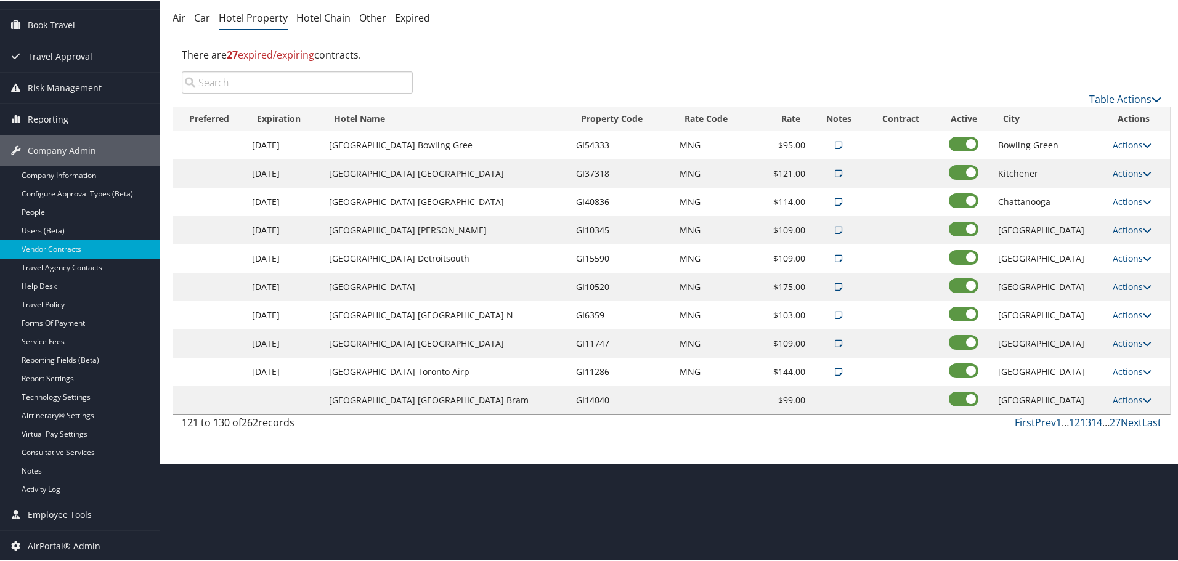
scroll to position [98, 0]
click at [1122, 395] on link "Actions" at bounding box center [1132, 399] width 39 height 12
click at [1137, 415] on link "Edit" at bounding box center [1128, 417] width 47 height 21
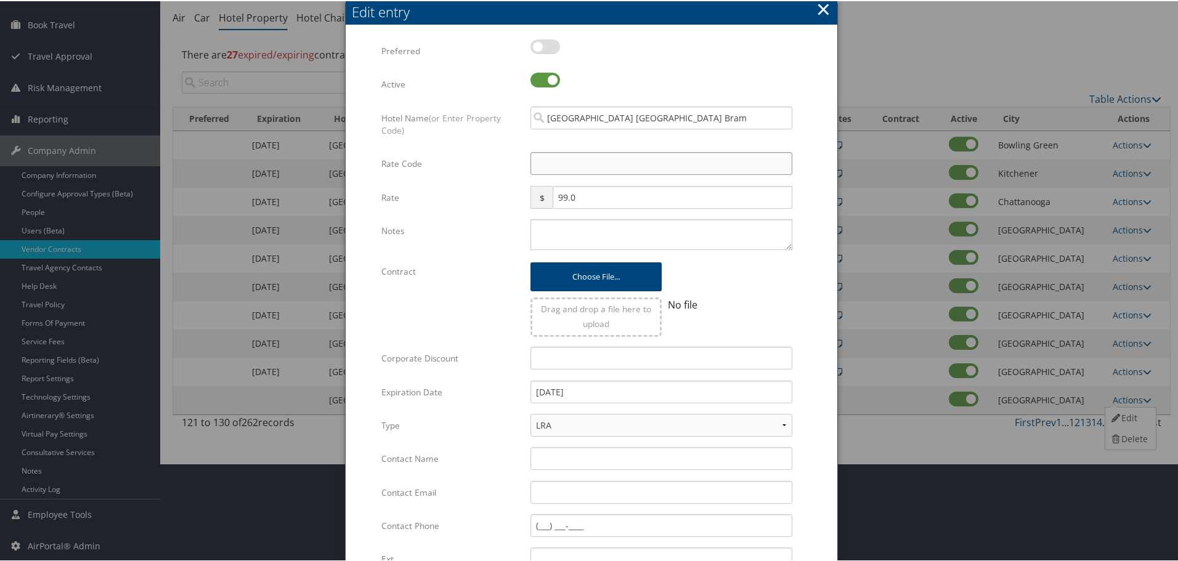
click at [608, 157] on input "Rate Code" at bounding box center [661, 162] width 262 height 23
click at [582, 241] on textarea "Notes" at bounding box center [661, 233] width 262 height 31
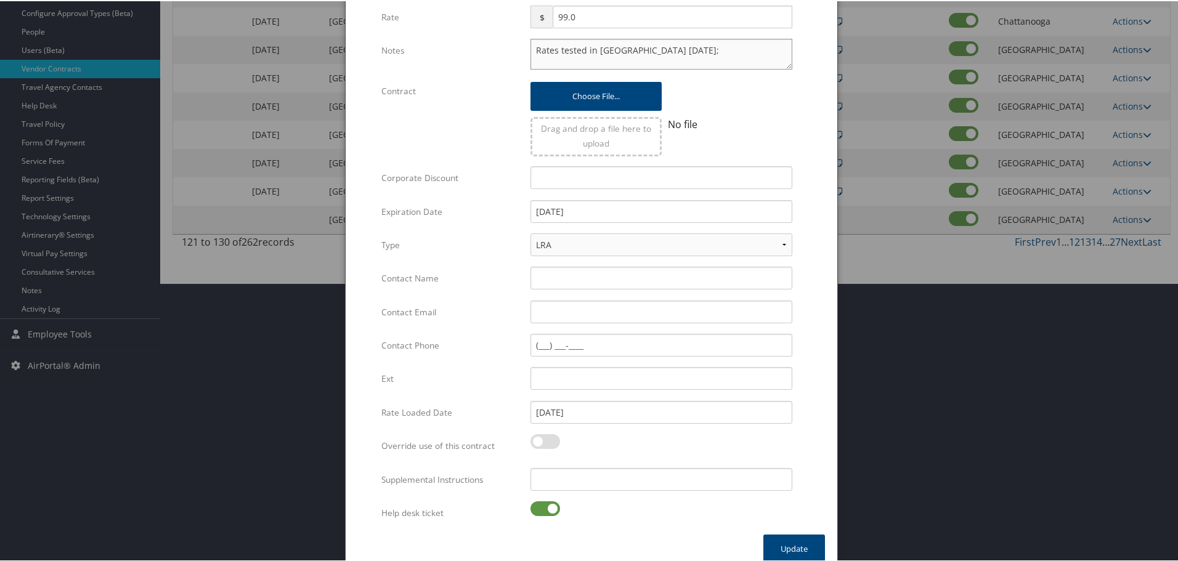
scroll to position [293, 0]
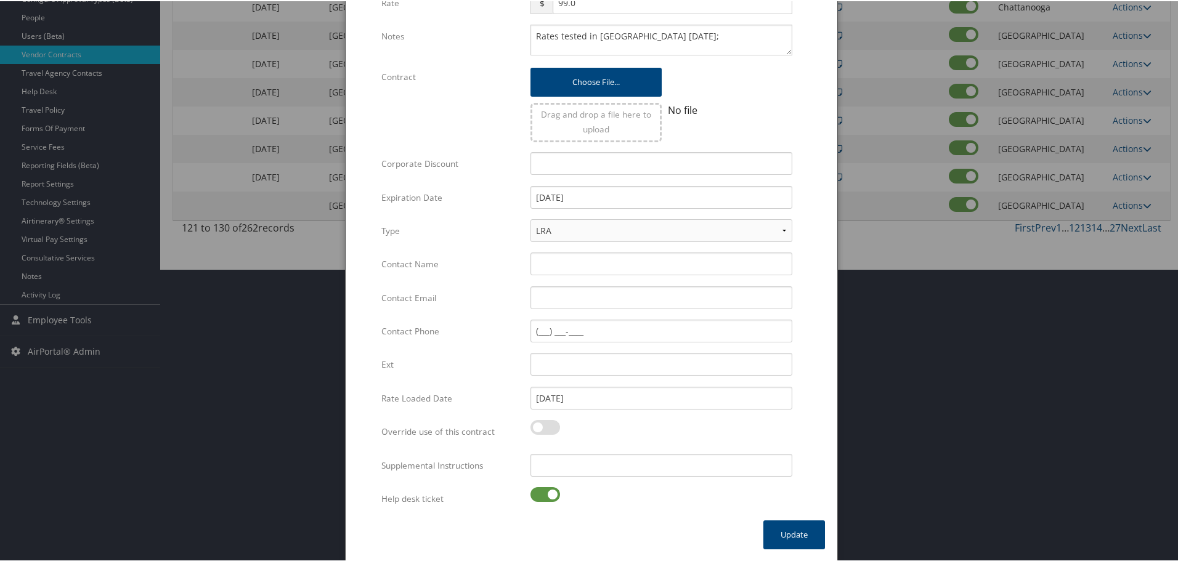
drag, startPoint x: 546, startPoint y: 490, endPoint x: 552, endPoint y: 483, distance: 9.6
click at [547, 489] on label at bounding box center [545, 493] width 30 height 15
click at [545, 492] on input "checkbox" at bounding box center [541, 496] width 8 height 8
click at [606, 461] on input "Supplemental Instructions" at bounding box center [661, 464] width 262 height 23
click at [774, 534] on button "Update" at bounding box center [794, 533] width 62 height 29
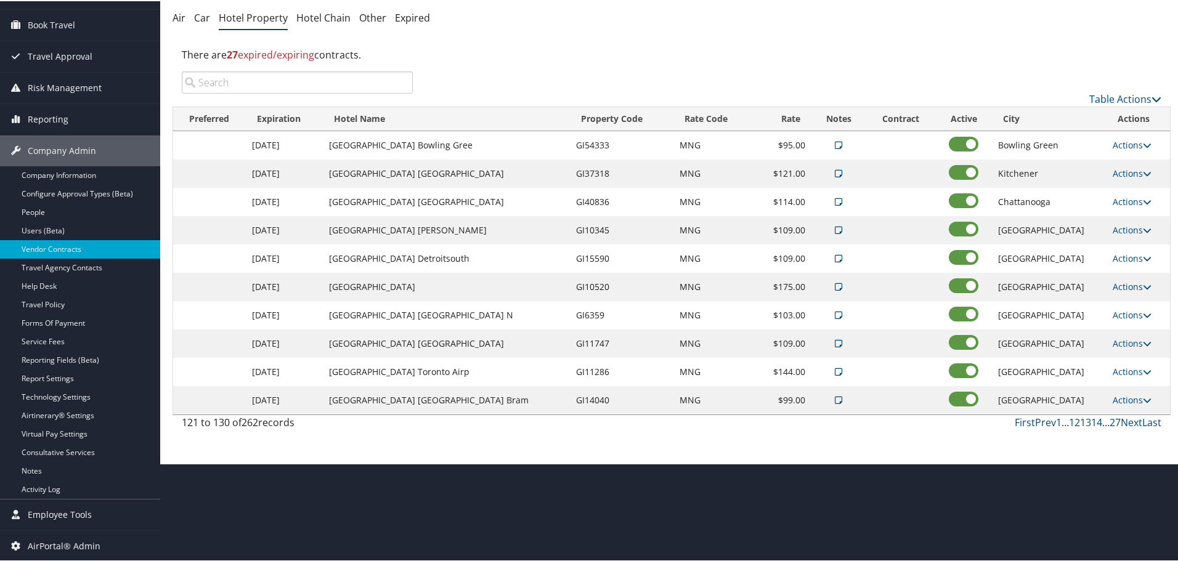
scroll to position [98, 0]
click at [1121, 421] on link "Next" at bounding box center [1132, 422] width 22 height 14
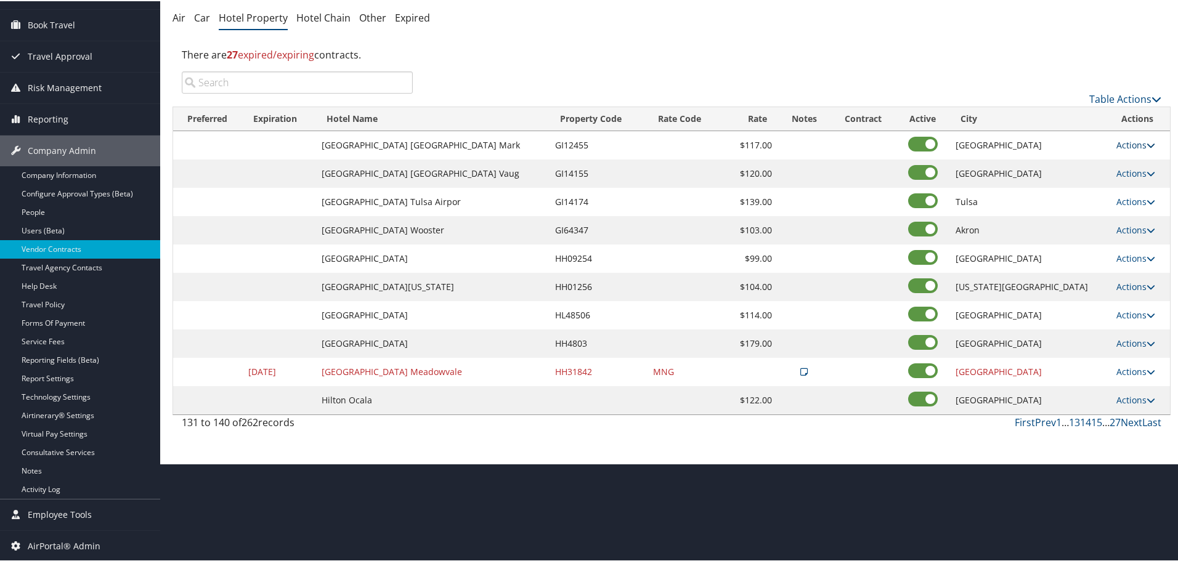
click at [1124, 145] on link "Actions" at bounding box center [1135, 144] width 39 height 12
click at [1122, 158] on link "Edit" at bounding box center [1128, 162] width 47 height 21
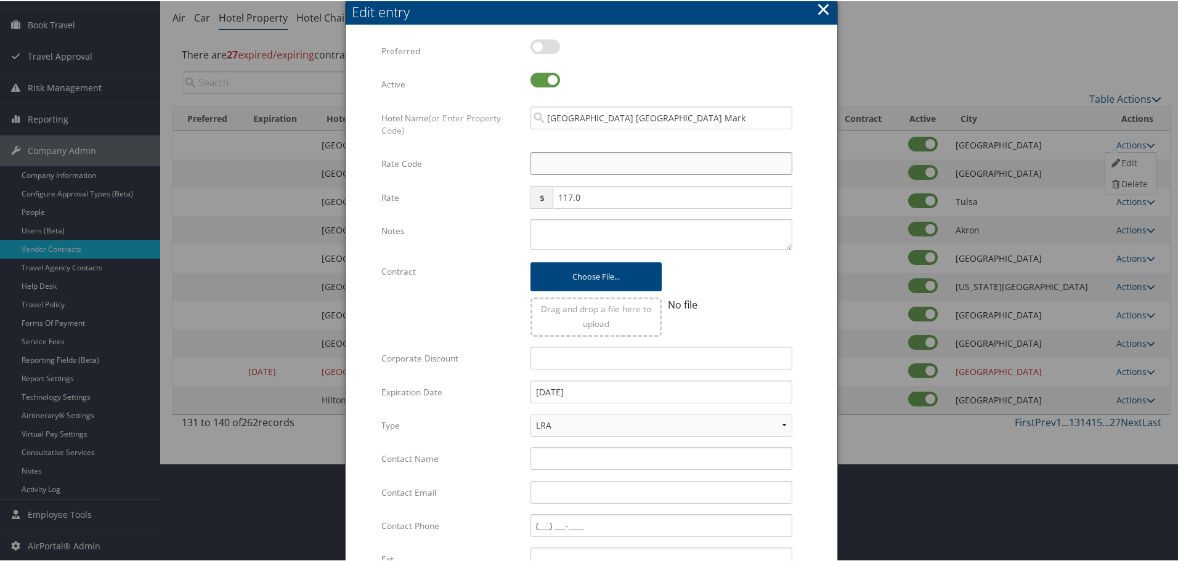
click at [567, 158] on input "Rate Code" at bounding box center [661, 162] width 262 height 23
click at [566, 245] on textarea "Notes" at bounding box center [661, 233] width 262 height 31
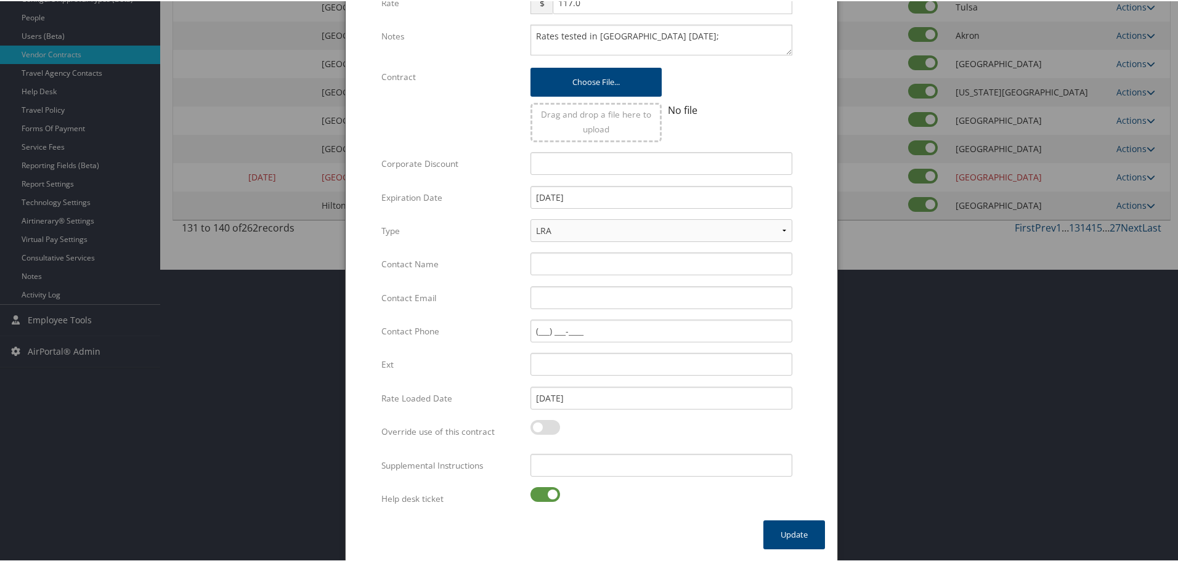
click at [541, 492] on label at bounding box center [545, 493] width 30 height 15
click at [541, 492] on input "checkbox" at bounding box center [541, 496] width 8 height 8
click at [596, 467] on input "Supplemental Instructions" at bounding box center [661, 464] width 262 height 23
click at [784, 534] on button "Update" at bounding box center [794, 533] width 62 height 29
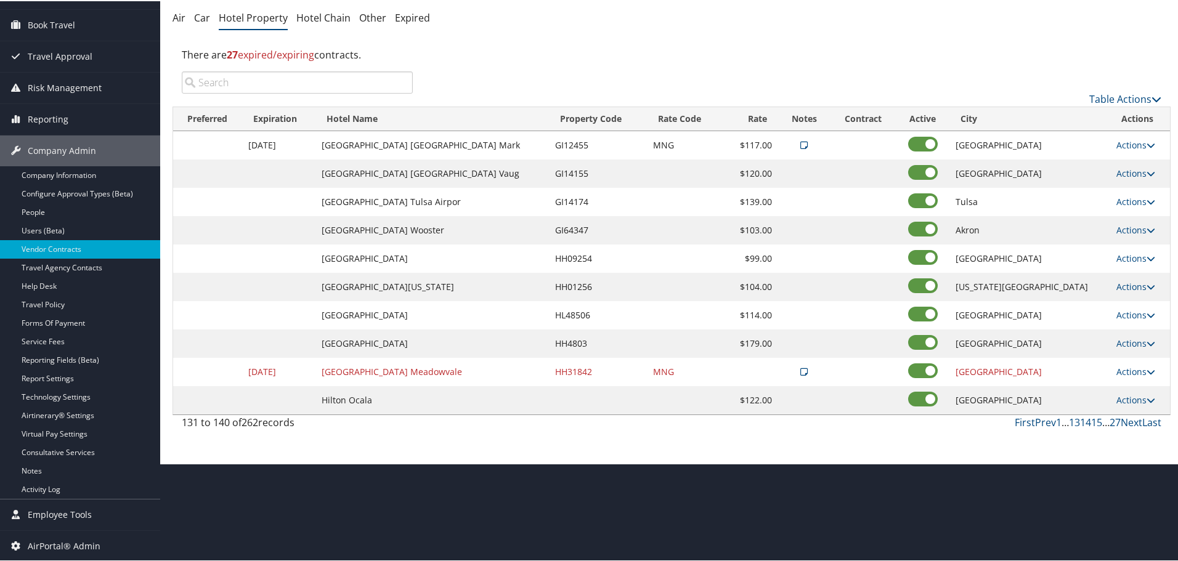
scroll to position [98, 0]
click at [1127, 169] on link "Actions" at bounding box center [1135, 172] width 39 height 12
click at [1128, 206] on link "Delete" at bounding box center [1128, 211] width 47 height 21
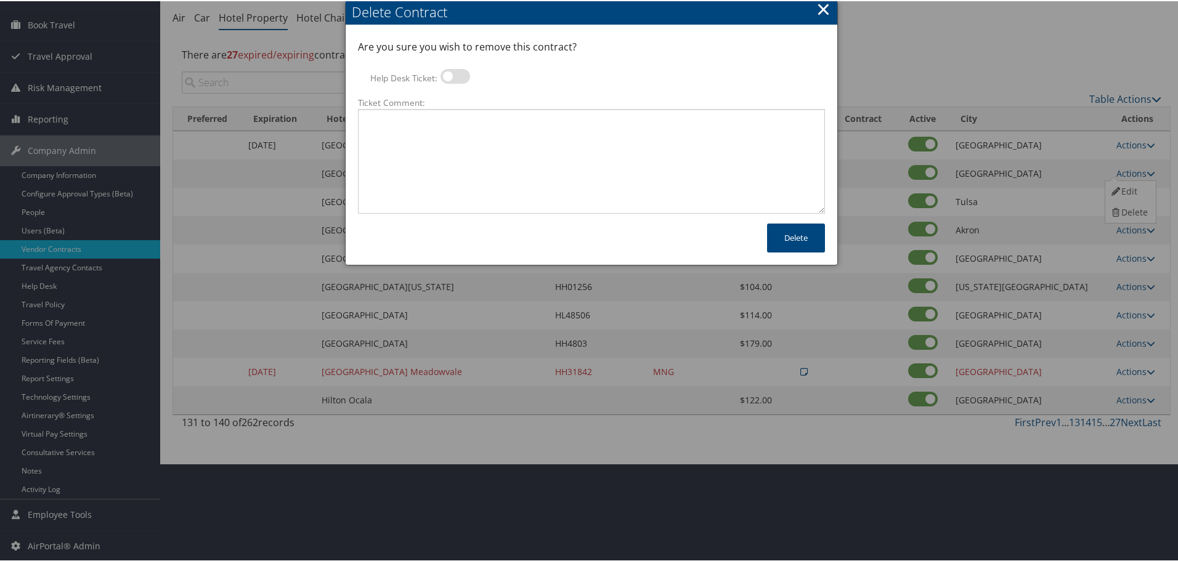
click at [460, 75] on label at bounding box center [455, 75] width 30 height 15
click at [455, 75] on input "Help Desk Ticket:" at bounding box center [451, 77] width 8 height 8
click at [466, 140] on textarea "Ticket Comment:" at bounding box center [591, 160] width 467 height 105
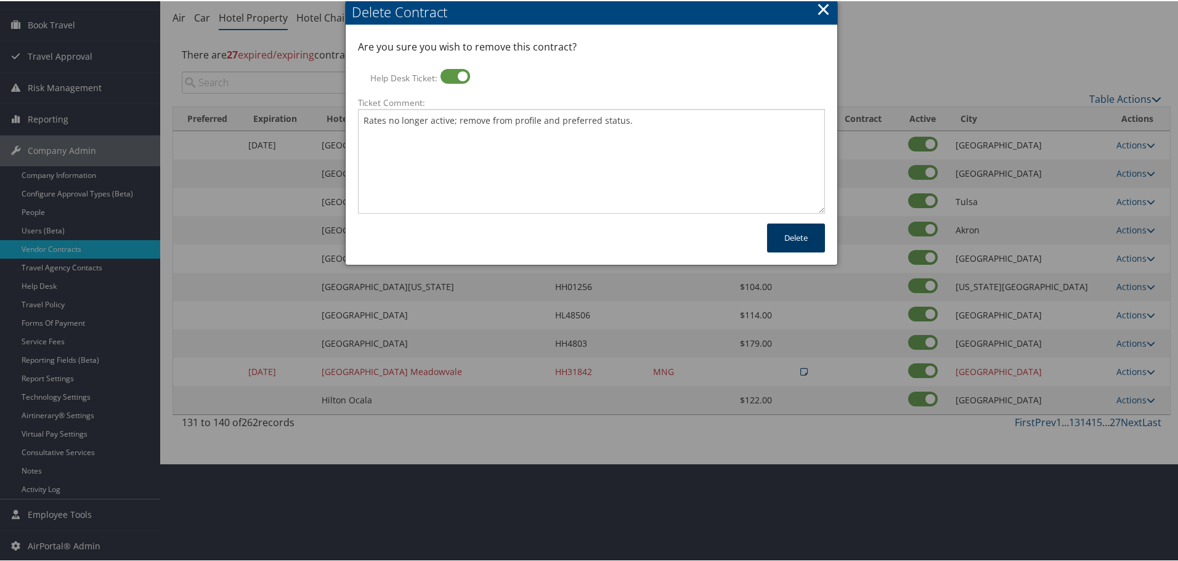
click at [795, 238] on button "Delete" at bounding box center [796, 236] width 58 height 29
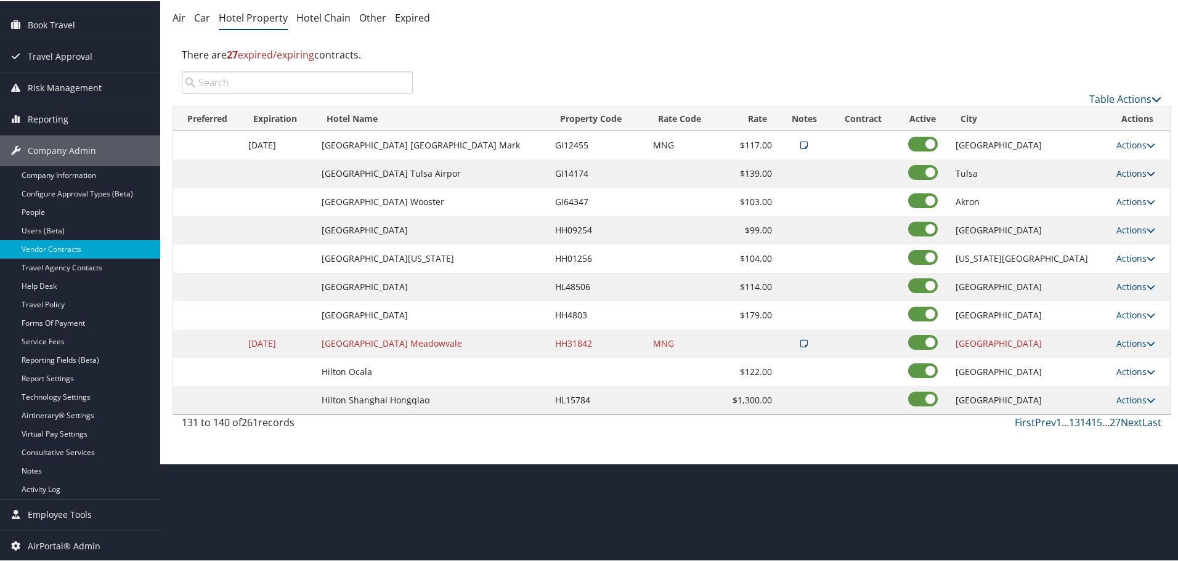
click at [1127, 169] on link "Actions" at bounding box center [1135, 172] width 39 height 12
click at [1132, 194] on link "Edit" at bounding box center [1128, 190] width 47 height 21
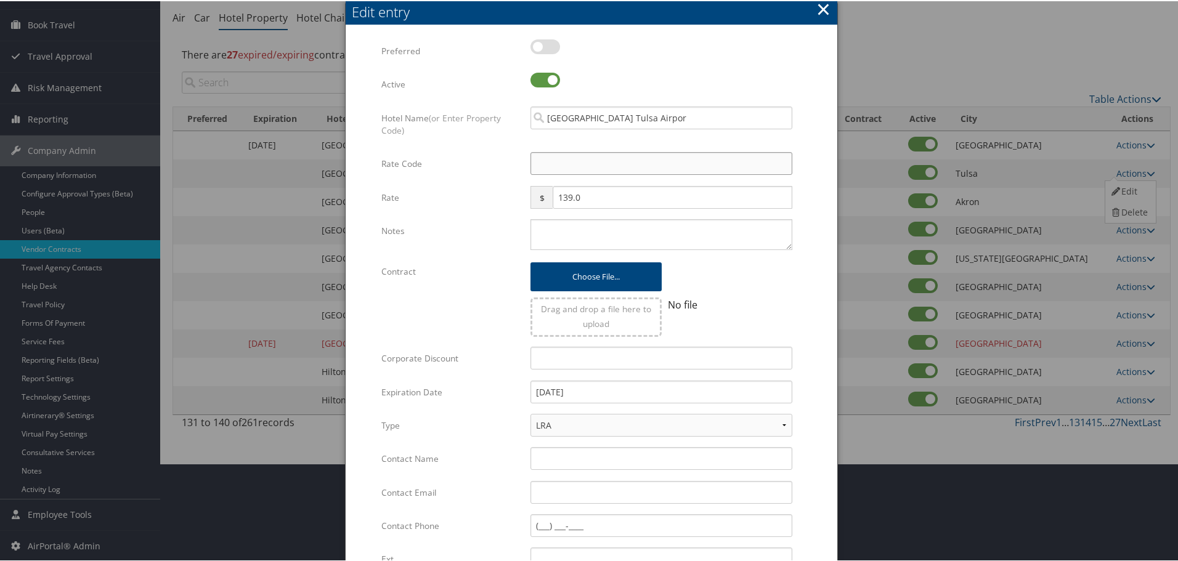
click at [554, 165] on input "Rate Code" at bounding box center [661, 162] width 262 height 23
click at [569, 232] on textarea "Notes" at bounding box center [661, 233] width 262 height 31
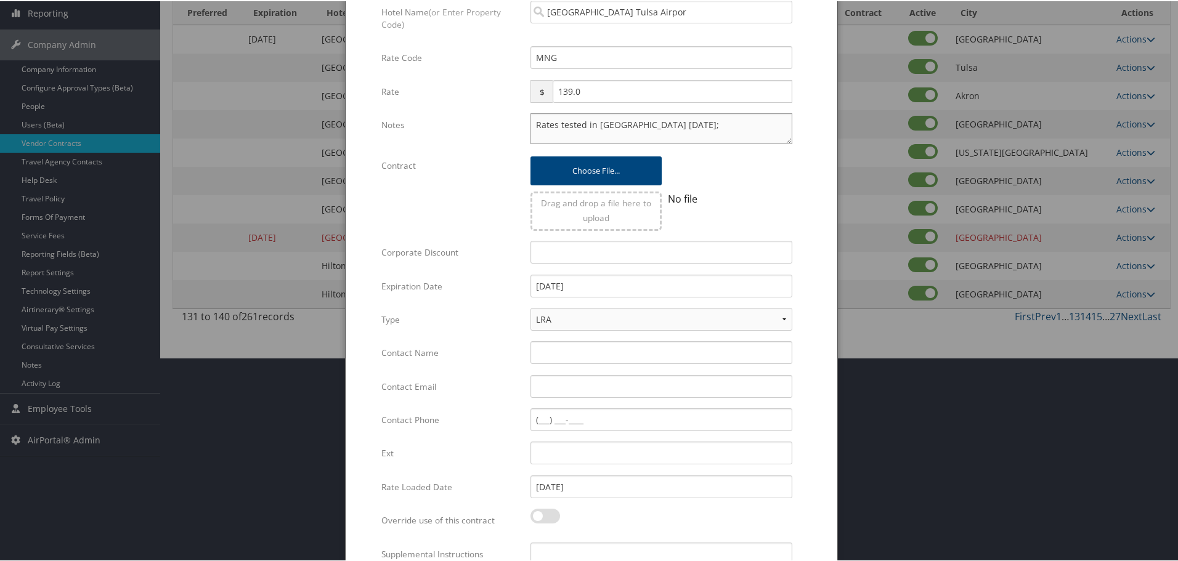
scroll to position [293, 0]
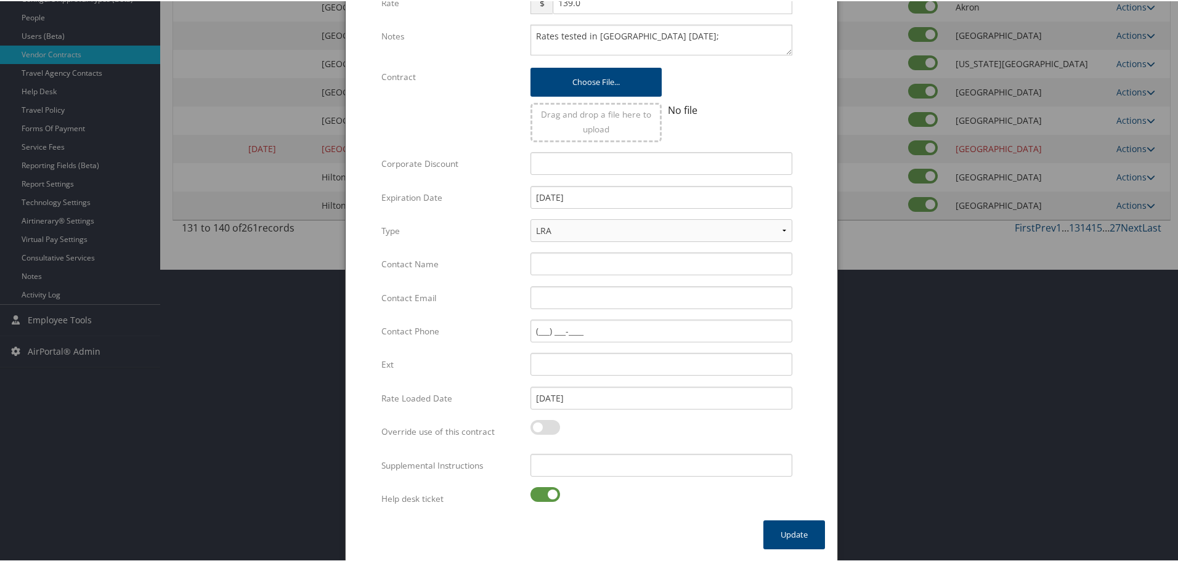
click at [537, 497] on label at bounding box center [545, 493] width 30 height 15
click at [537, 497] on input "checkbox" at bounding box center [541, 496] width 8 height 8
click at [580, 469] on input "Supplemental Instructions" at bounding box center [661, 464] width 262 height 23
click at [805, 535] on button "Update" at bounding box center [794, 533] width 62 height 29
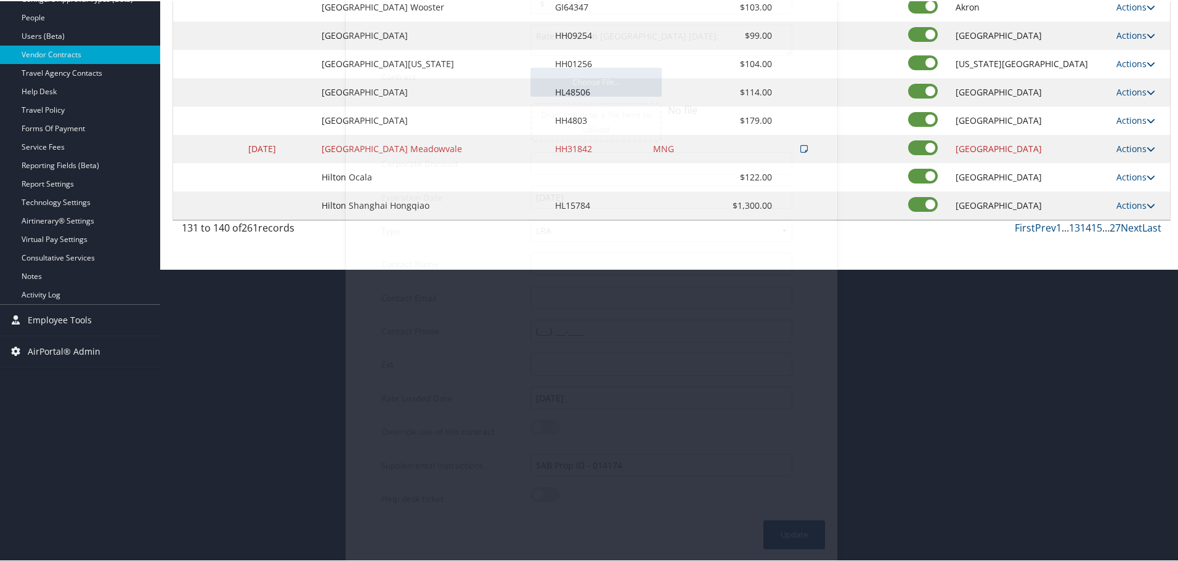
scroll to position [98, 0]
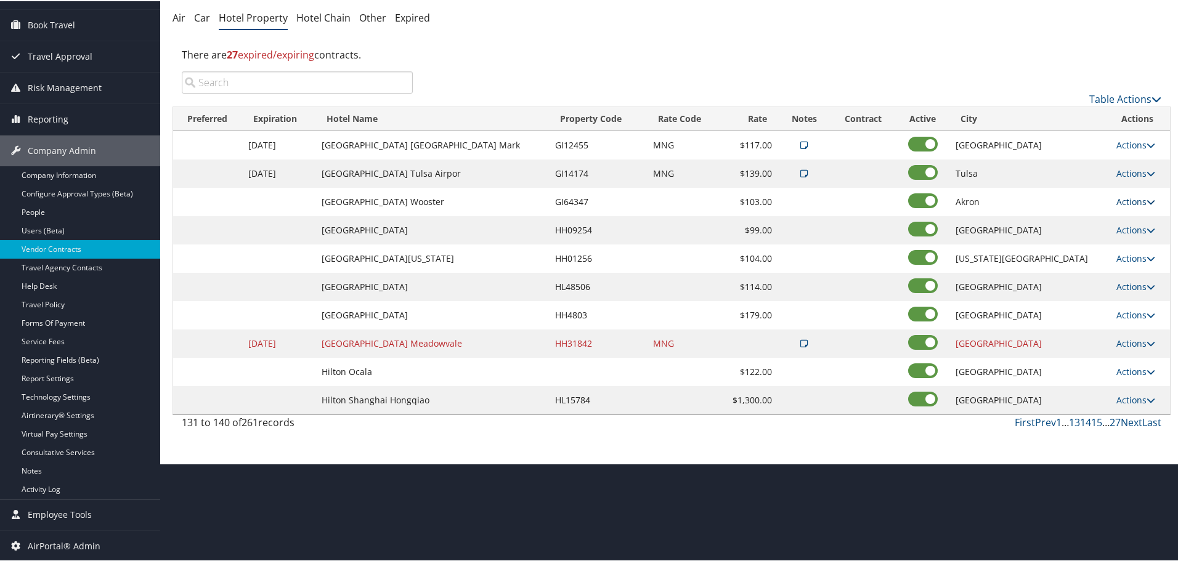
click at [1123, 199] on link "Actions" at bounding box center [1135, 201] width 39 height 12
click at [1123, 216] on link "Edit" at bounding box center [1128, 218] width 47 height 21
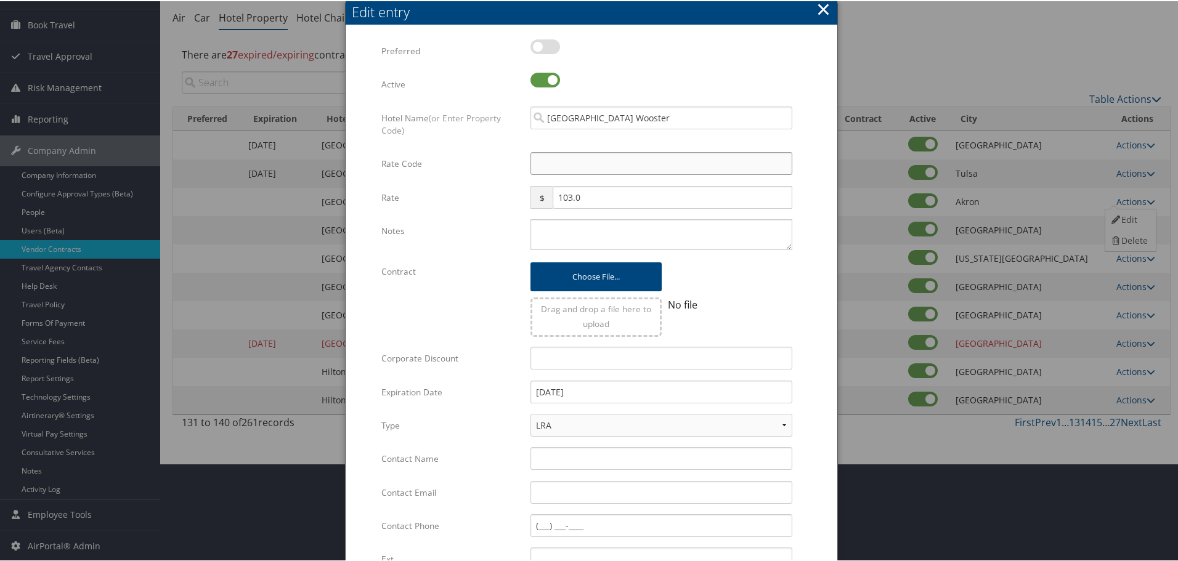
click at [574, 153] on input "Rate Code" at bounding box center [661, 162] width 262 height 23
click at [546, 239] on textarea "Notes" at bounding box center [661, 233] width 262 height 31
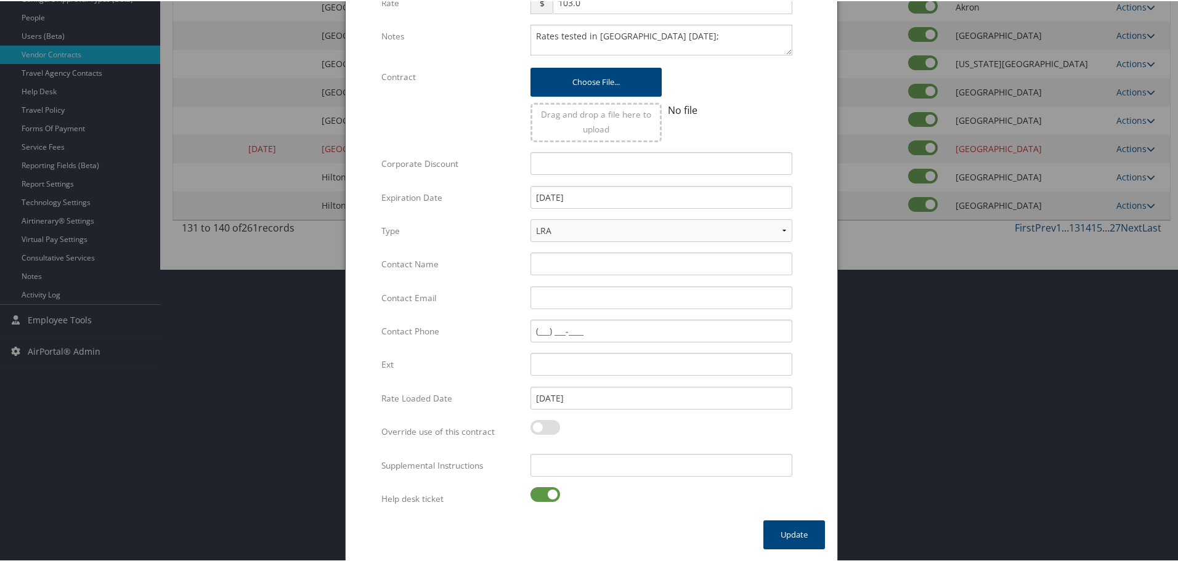
click at [543, 504] on div at bounding box center [661, 500] width 262 height 28
click at [544, 492] on label at bounding box center [545, 493] width 30 height 15
click at [544, 492] on input "checkbox" at bounding box center [541, 496] width 8 height 8
click at [596, 469] on input "Supplemental Instructions" at bounding box center [661, 464] width 262 height 23
click at [777, 534] on button "Update" at bounding box center [794, 533] width 62 height 29
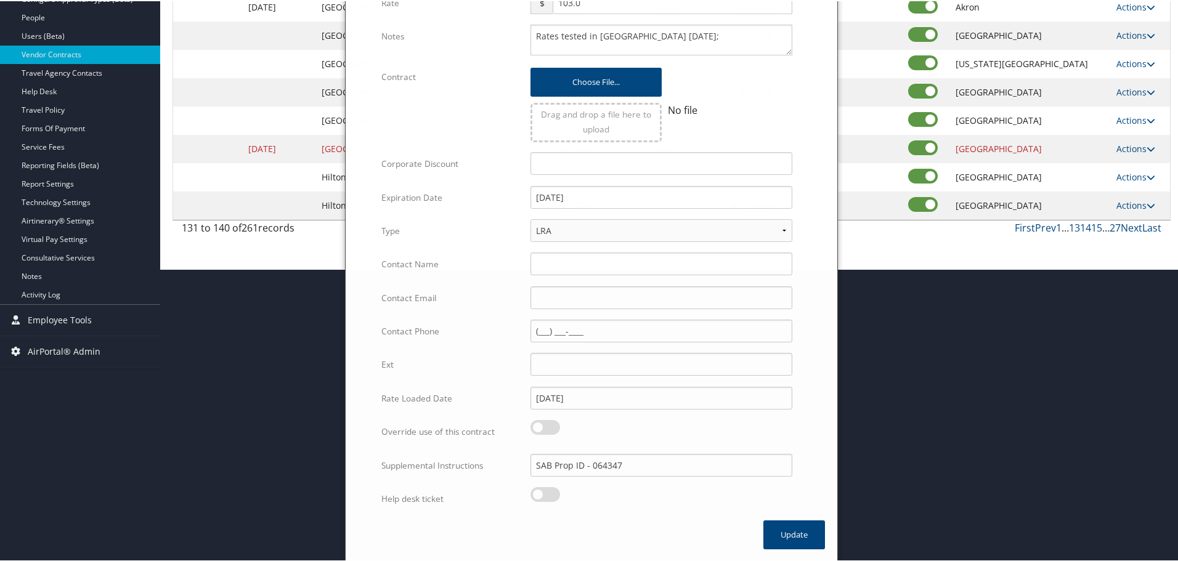
scroll to position [98, 0]
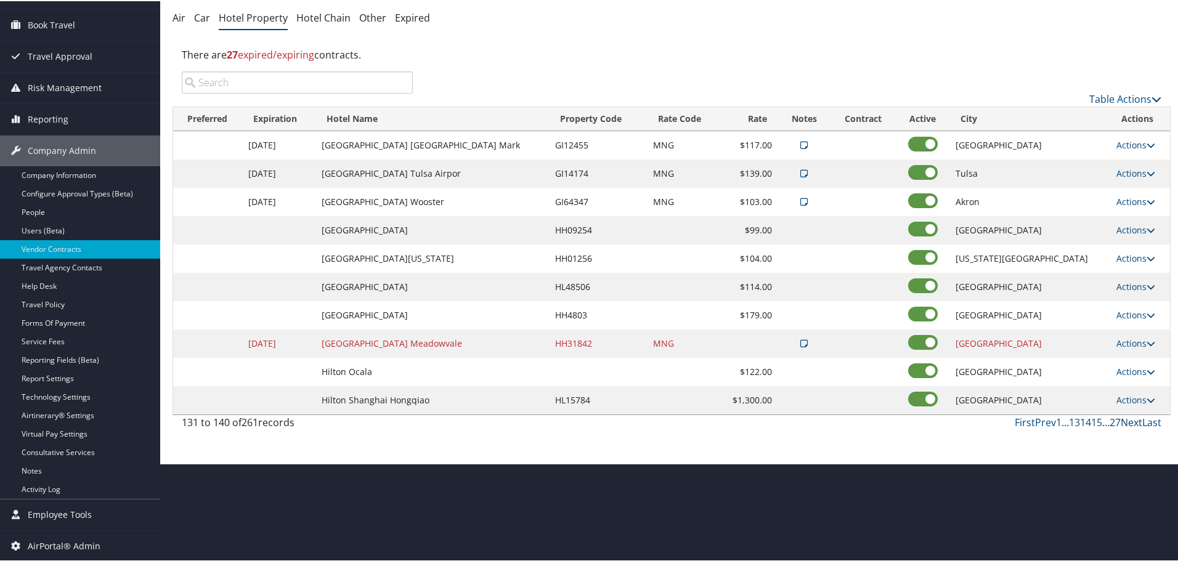
click at [1128, 423] on link "Next" at bounding box center [1132, 422] width 22 height 14
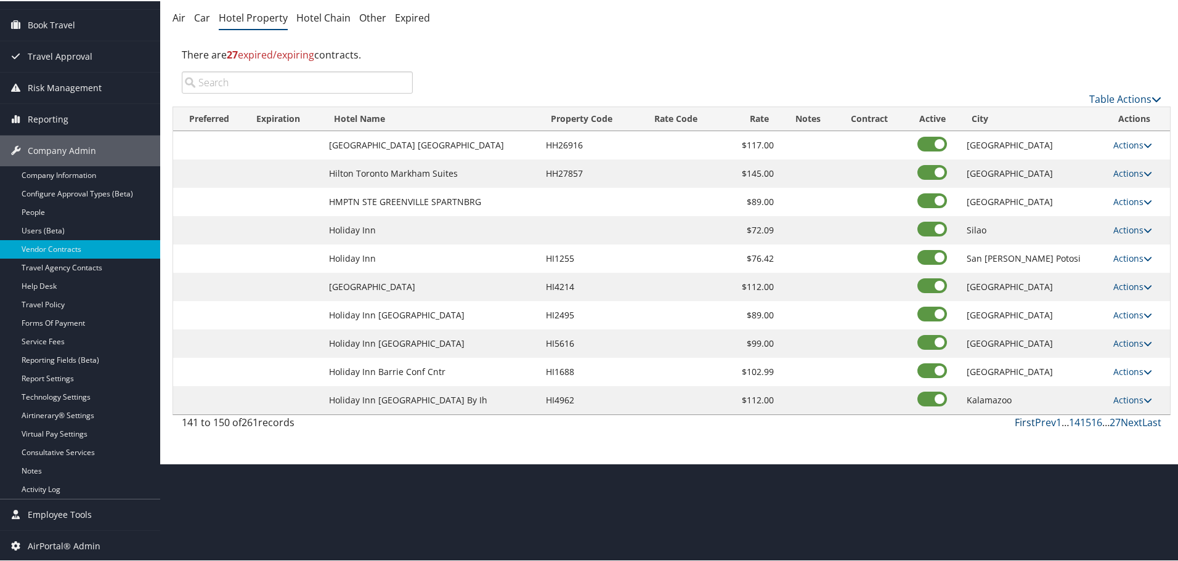
click at [1022, 420] on link "First" at bounding box center [1025, 422] width 20 height 14
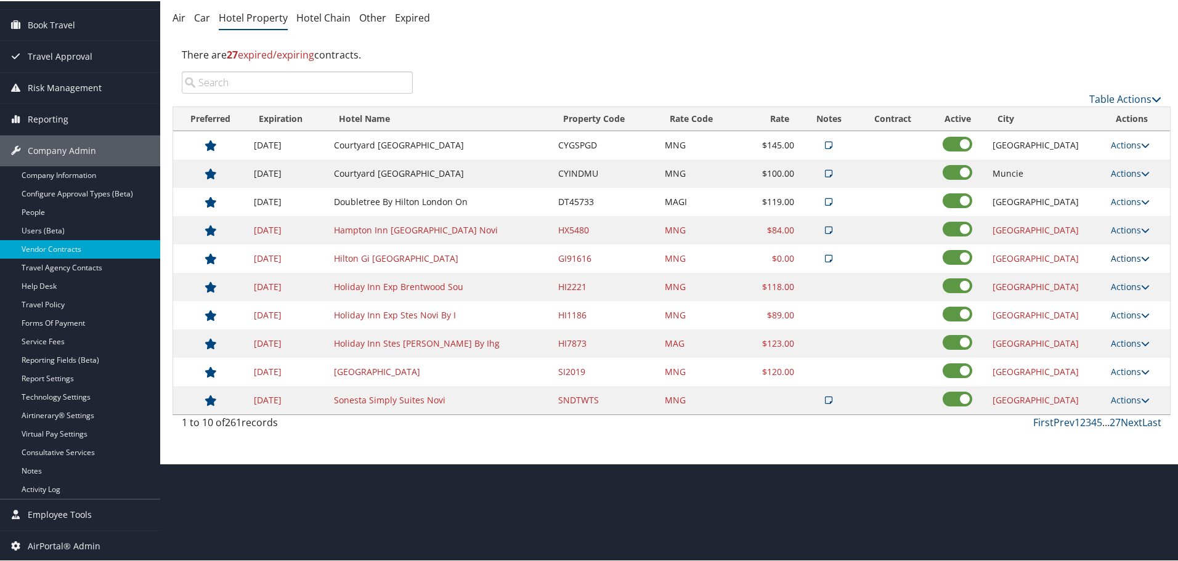
click at [1116, 258] on link "Actions" at bounding box center [1130, 257] width 39 height 12
click at [1127, 295] on link "Edit" at bounding box center [1138, 296] width 67 height 21
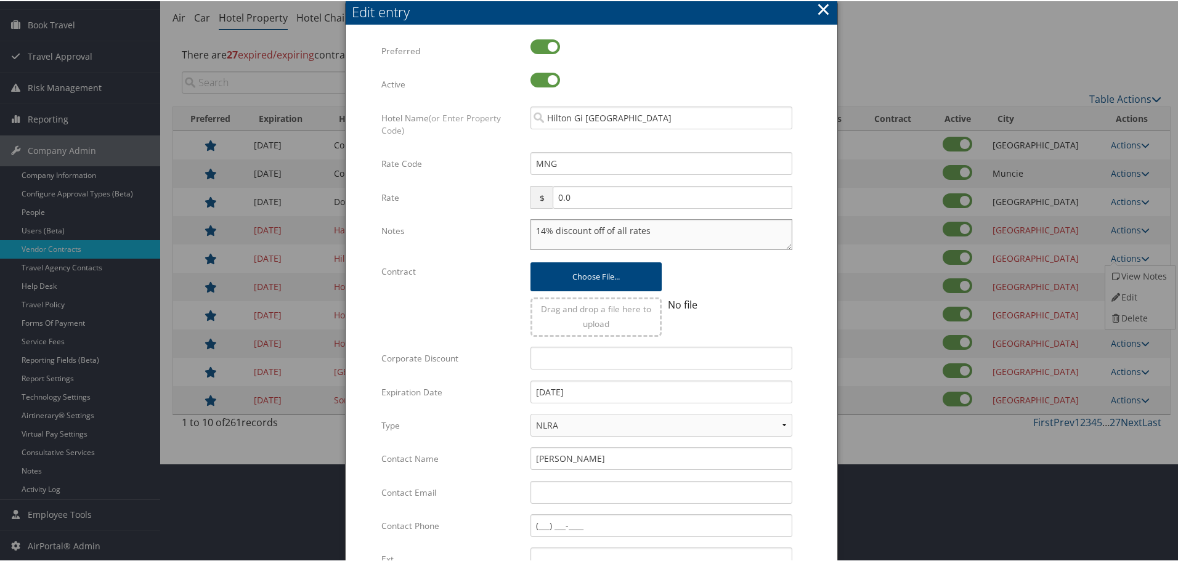
click at [530, 227] on textarea "14% discount off of all rates" at bounding box center [661, 233] width 262 height 31
drag, startPoint x: 606, startPoint y: 388, endPoint x: 463, endPoint y: 389, distance: 142.3
click at [463, 389] on div "Expiration Date [DATE] Multiple values The selected items contain different val…" at bounding box center [591, 396] width 420 height 33
click at [805, 348] on form "Multiple values The selected items contain different values for this input. To …" at bounding box center [591, 376] width 467 height 676
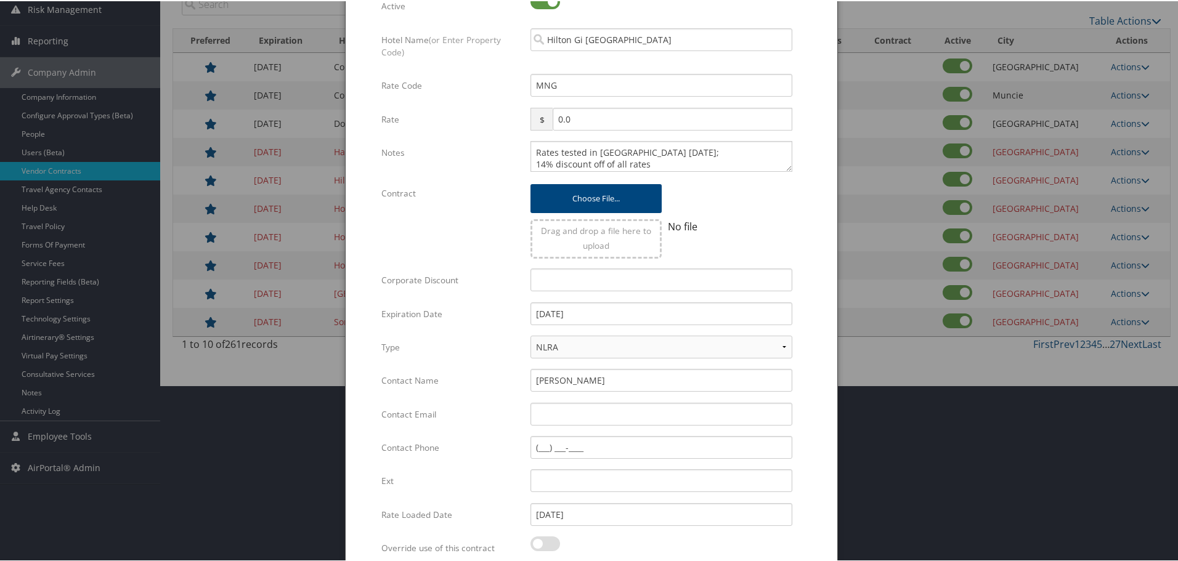
scroll to position [293, 0]
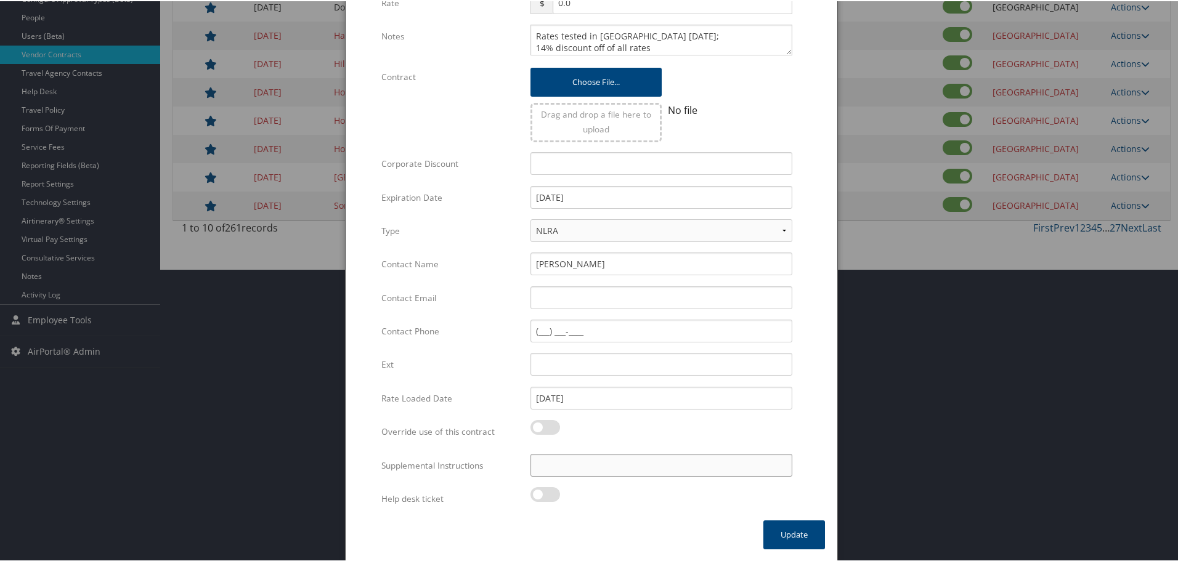
click at [546, 468] on input "Supplemental Instructions" at bounding box center [661, 464] width 262 height 23
click at [807, 534] on button "Update" at bounding box center [794, 533] width 62 height 29
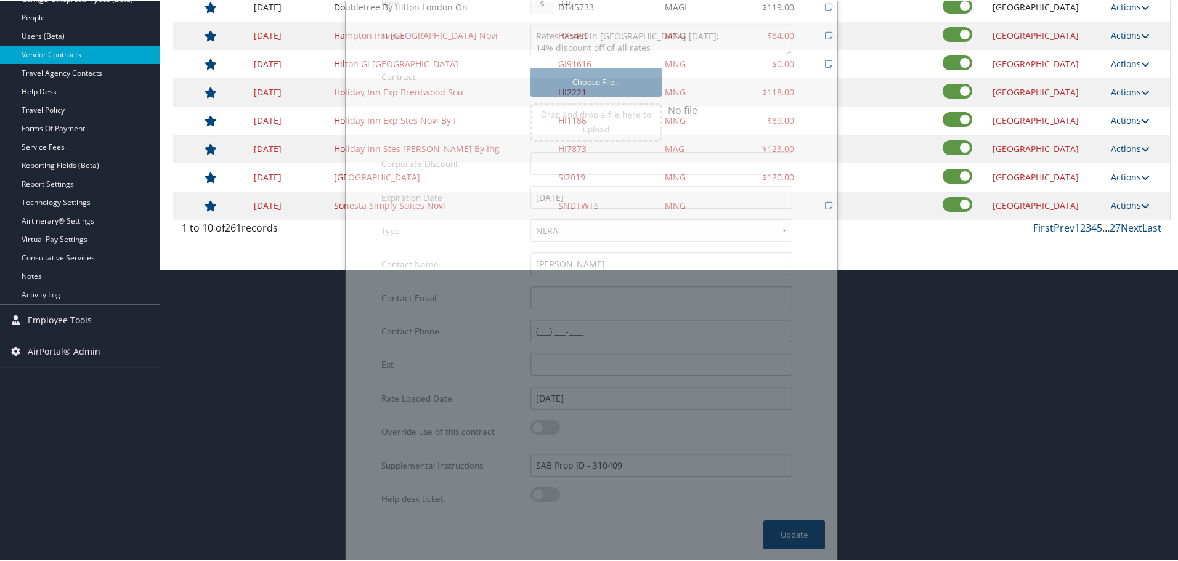
scroll to position [98, 0]
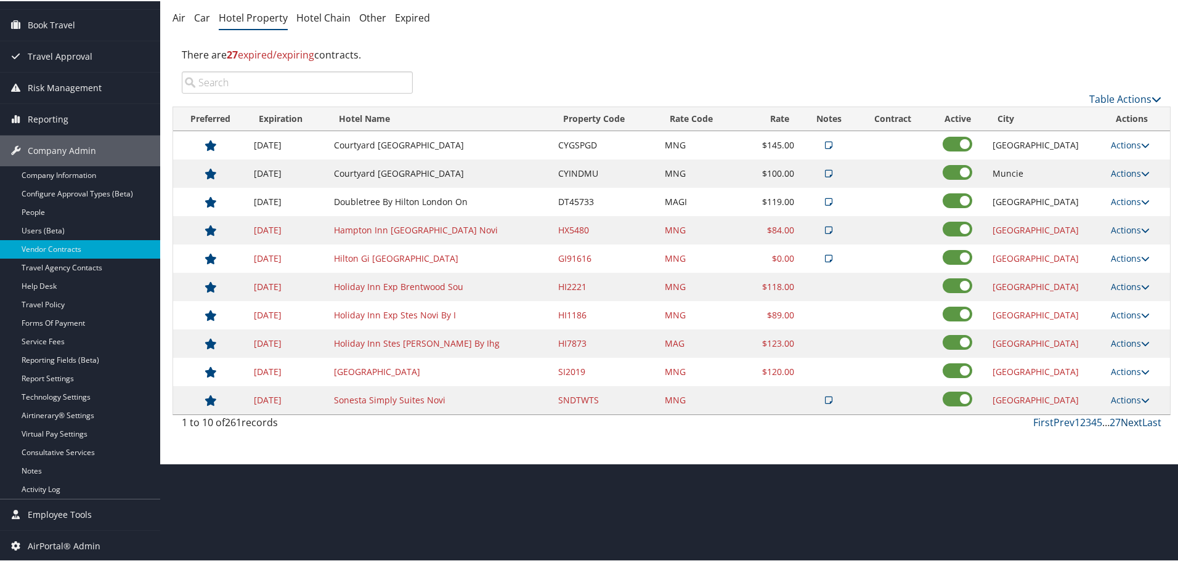
click at [1130, 422] on link "Next" at bounding box center [1132, 422] width 22 height 14
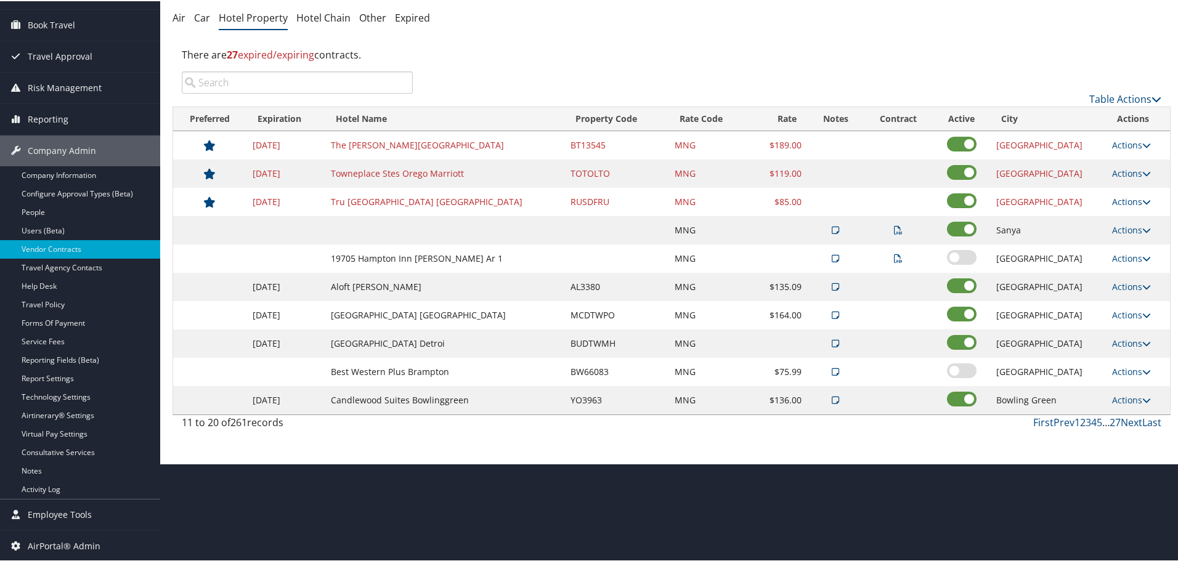
click at [1130, 422] on link "Next" at bounding box center [1132, 422] width 22 height 14
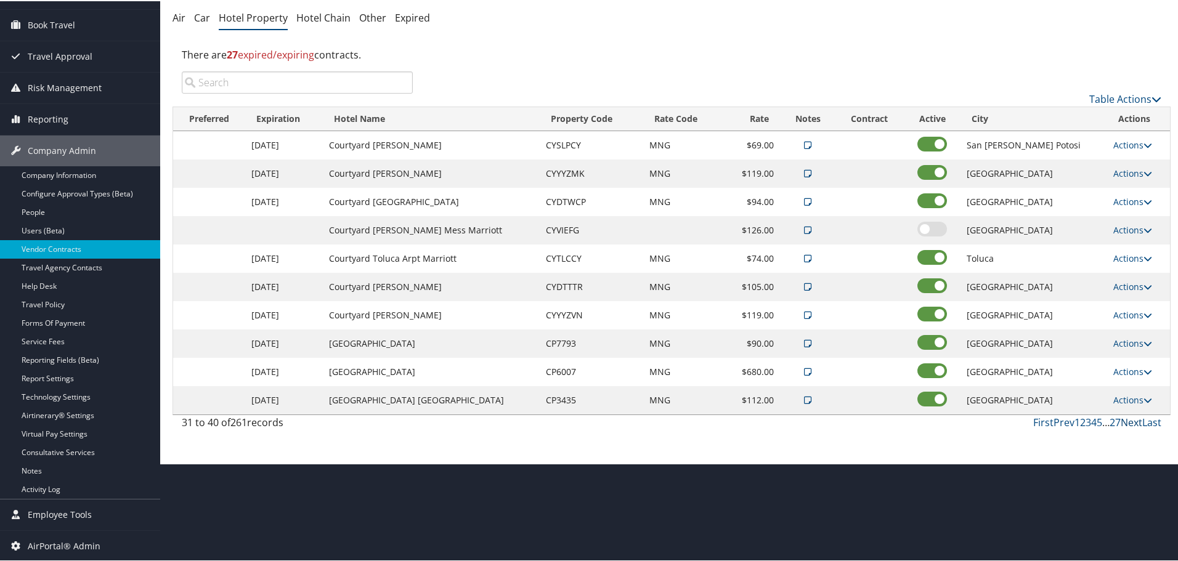
click at [1130, 422] on link "Next" at bounding box center [1132, 422] width 22 height 14
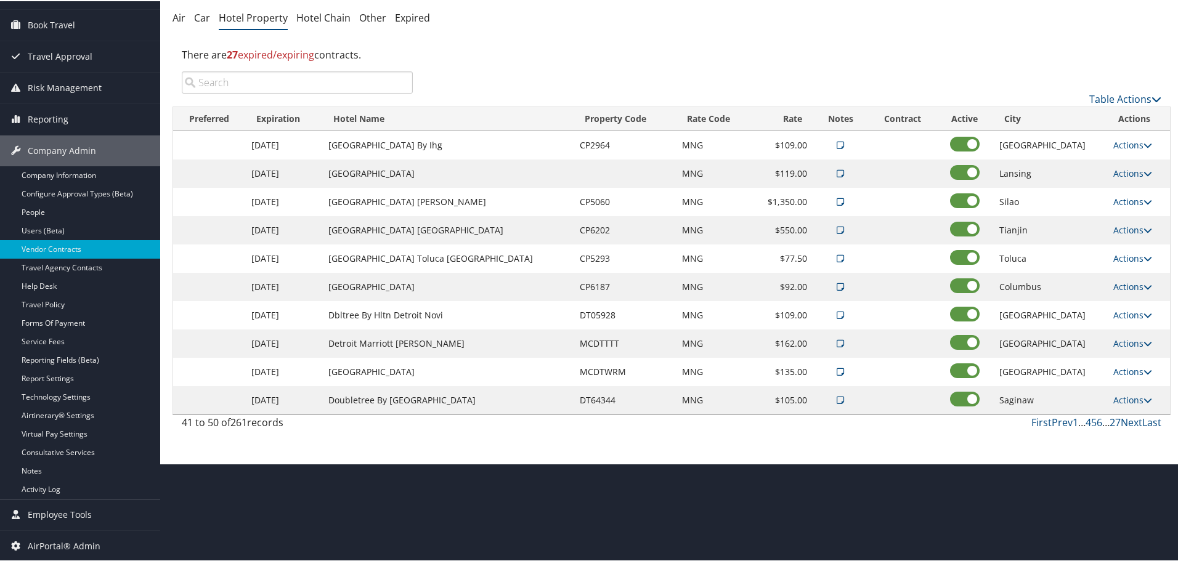
click at [1130, 422] on link "Next" at bounding box center [1132, 422] width 22 height 14
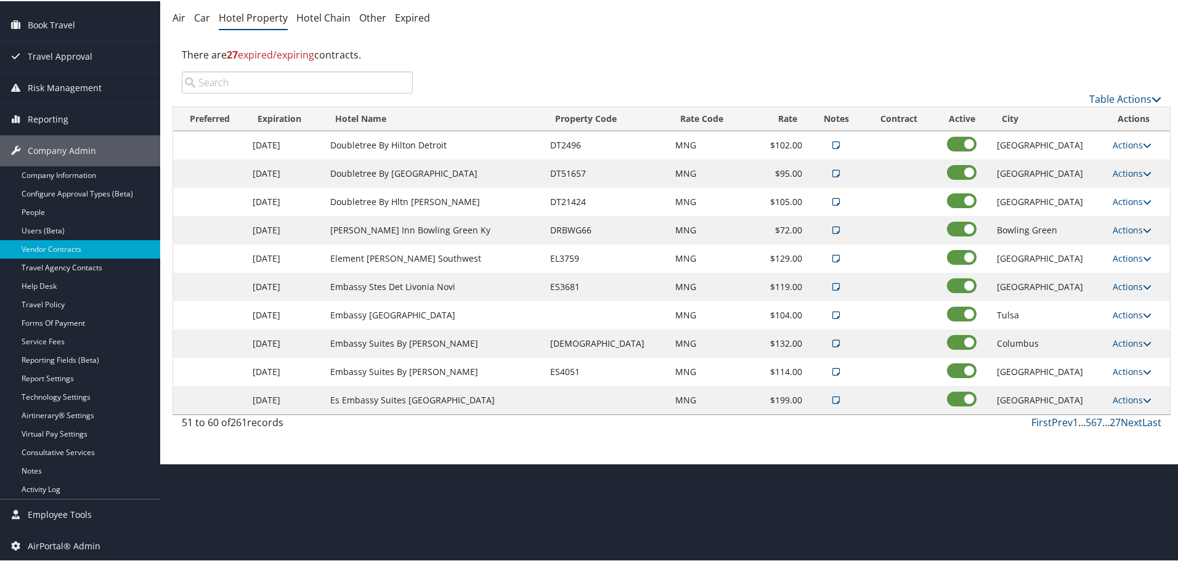
click at [1130, 422] on link "Next" at bounding box center [1132, 422] width 22 height 14
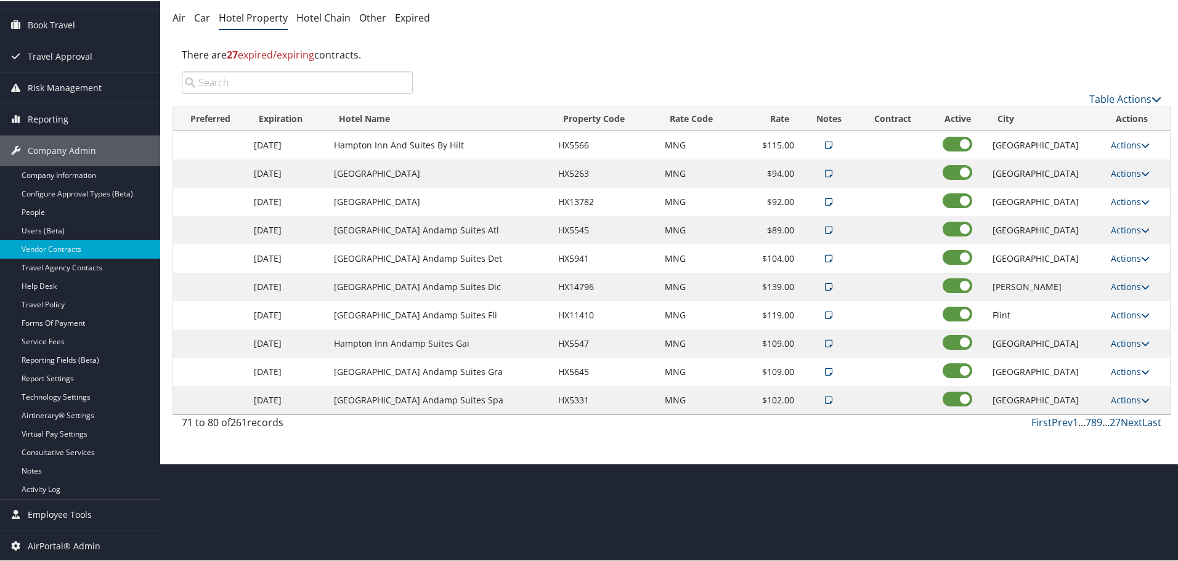
click at [1130, 422] on link "Next" at bounding box center [1132, 422] width 22 height 14
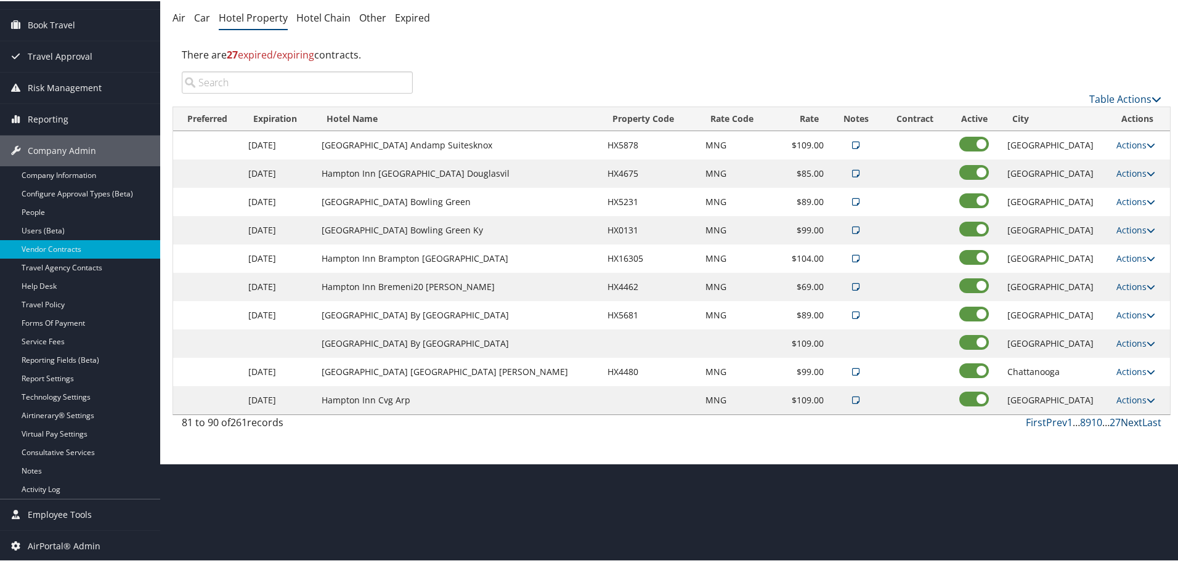
click at [1130, 422] on link "Next" at bounding box center [1132, 422] width 22 height 14
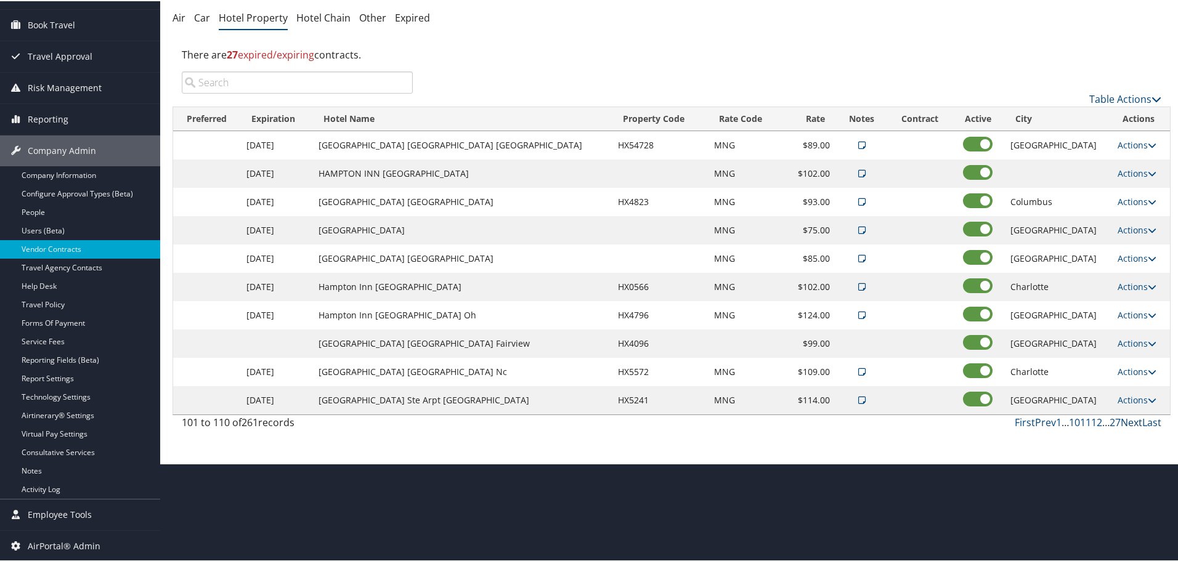
click at [1130, 422] on link "Next" at bounding box center [1132, 422] width 22 height 14
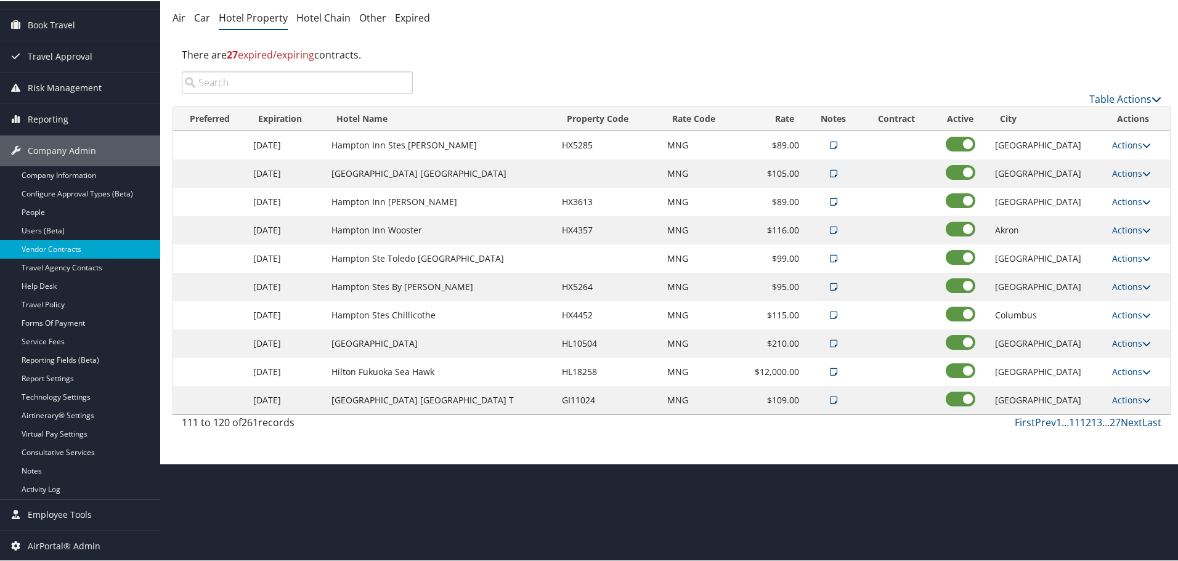
click at [1130, 422] on link "Next" at bounding box center [1132, 422] width 22 height 14
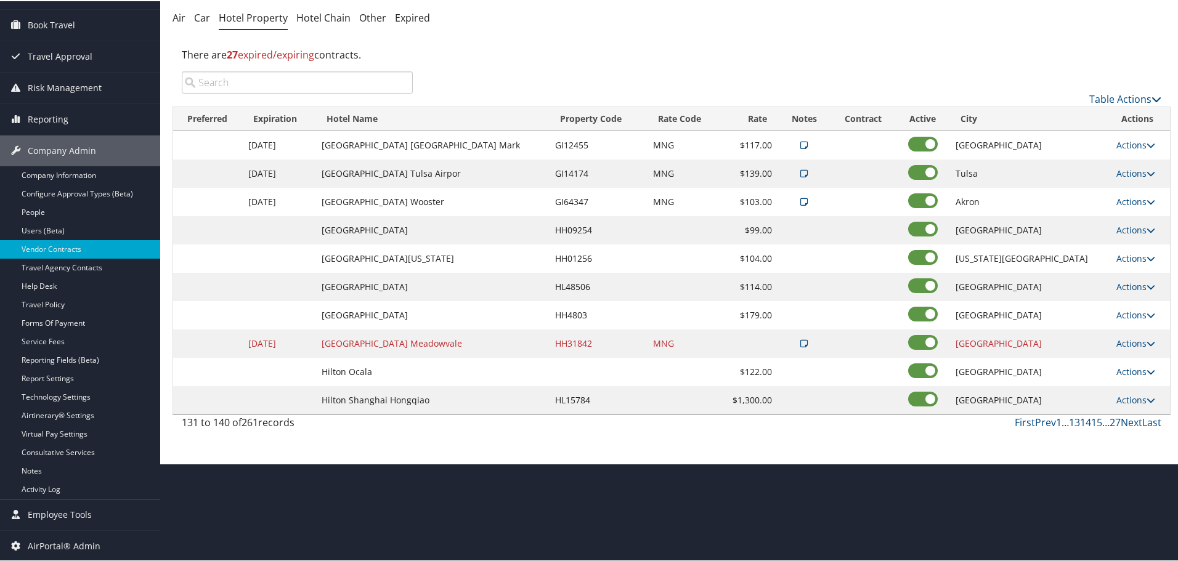
click at [578, 231] on td "HH09254" at bounding box center [598, 229] width 98 height 28
click at [1130, 228] on link "Actions" at bounding box center [1135, 229] width 39 height 12
click at [1131, 264] on link "Delete" at bounding box center [1128, 268] width 47 height 21
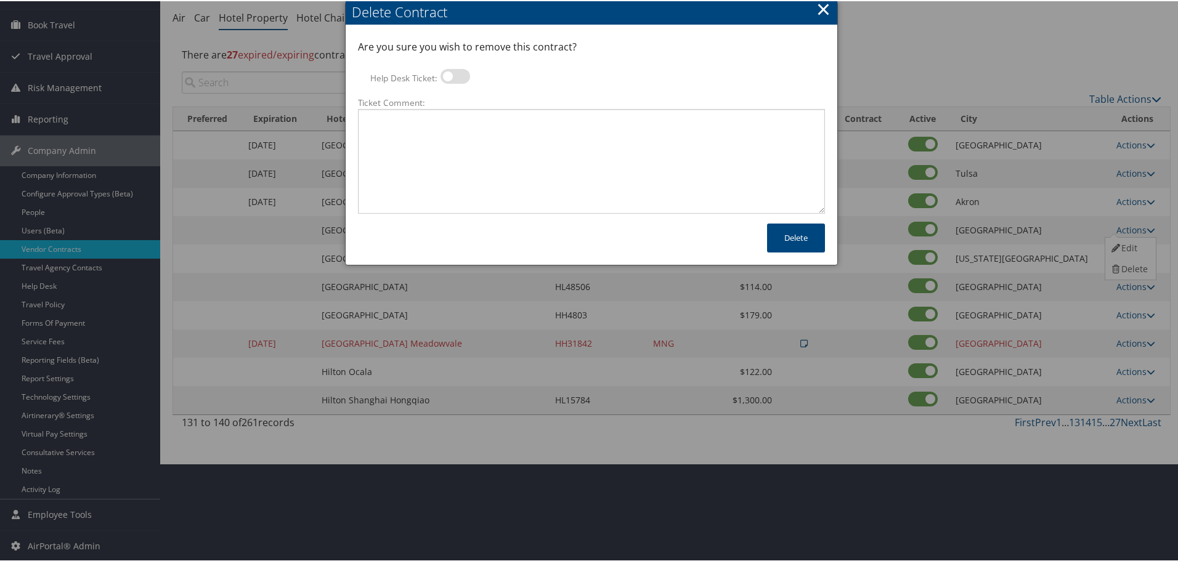
click at [460, 71] on label at bounding box center [455, 75] width 30 height 15
click at [455, 73] on input "Help Desk Ticket:" at bounding box center [451, 77] width 8 height 8
click at [453, 127] on textarea "Ticket Comment:" at bounding box center [591, 160] width 467 height 105
click at [788, 231] on button "Delete" at bounding box center [796, 236] width 58 height 29
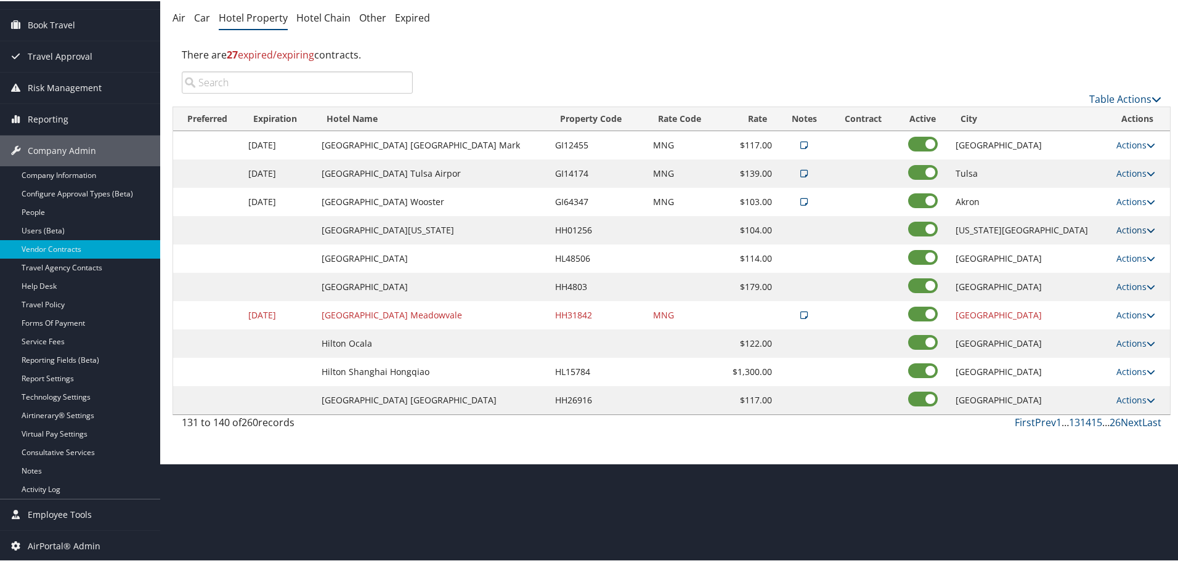
click at [1129, 226] on link "Actions" at bounding box center [1135, 229] width 39 height 12
click at [1140, 248] on link "Edit" at bounding box center [1128, 247] width 47 height 21
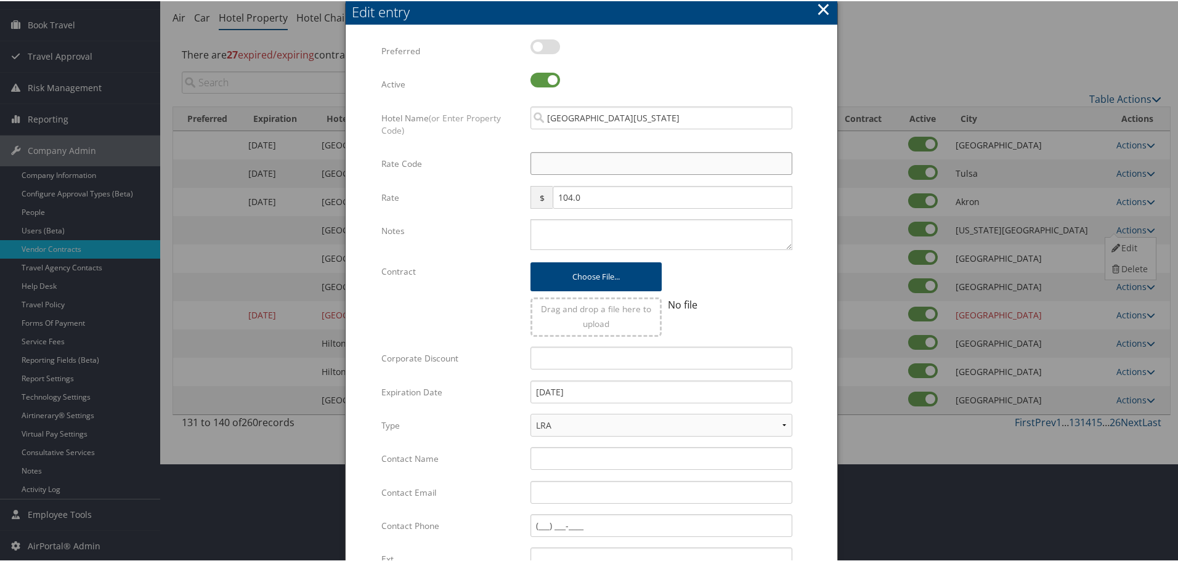
click at [613, 166] on input "Rate Code" at bounding box center [661, 162] width 262 height 23
click at [578, 240] on textarea "Notes" at bounding box center [661, 233] width 262 height 31
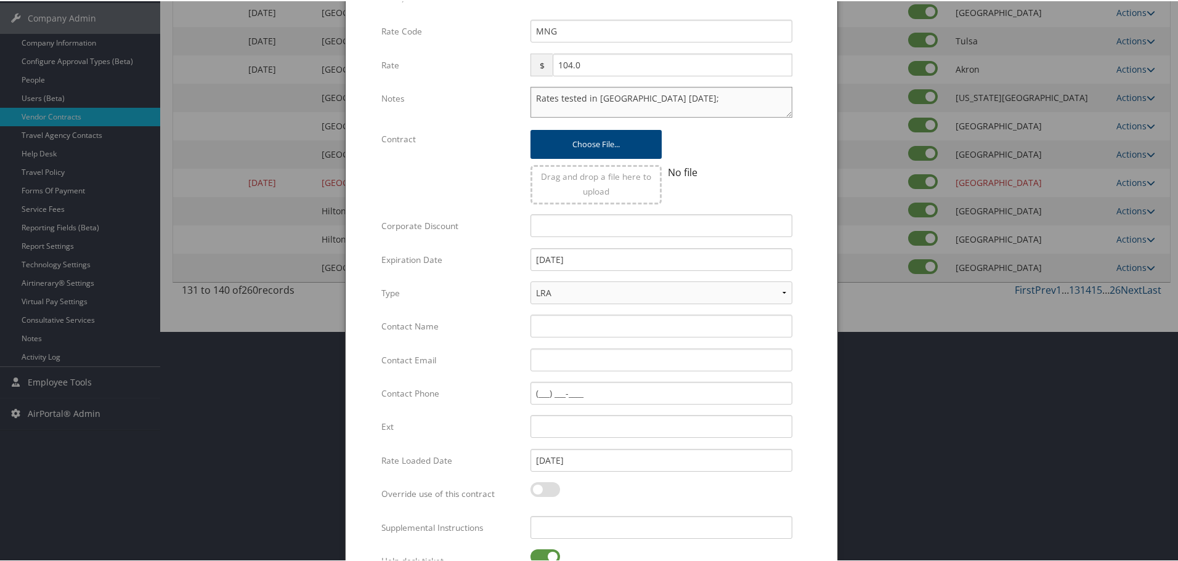
scroll to position [293, 0]
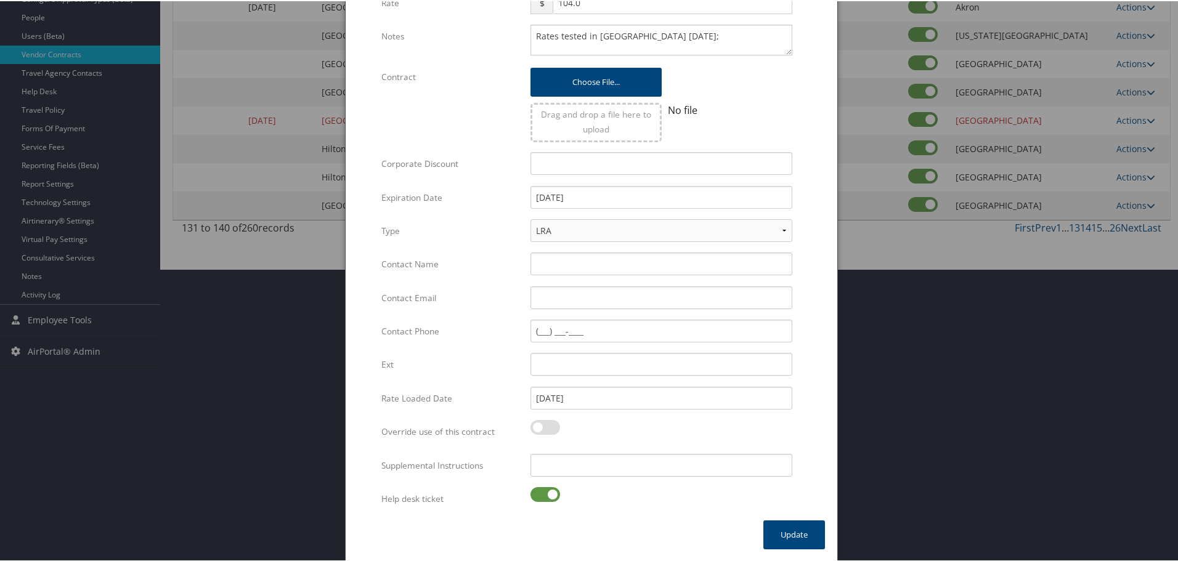
click at [540, 492] on label at bounding box center [545, 493] width 30 height 15
click at [540, 492] on input "checkbox" at bounding box center [541, 496] width 8 height 8
click at [580, 473] on input "Supplemental Instructions" at bounding box center [661, 464] width 262 height 23
click at [789, 535] on button "Update" at bounding box center [794, 533] width 62 height 29
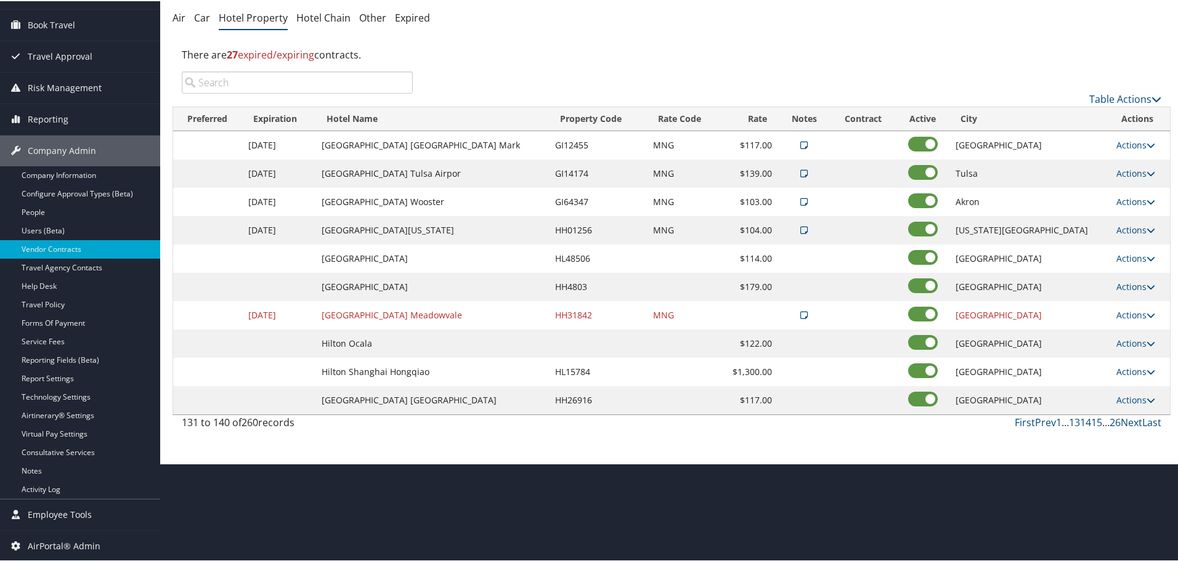
scroll to position [98, 0]
click at [1116, 257] on link "Actions" at bounding box center [1135, 257] width 39 height 12
click at [1121, 276] on link "Edit" at bounding box center [1128, 275] width 47 height 21
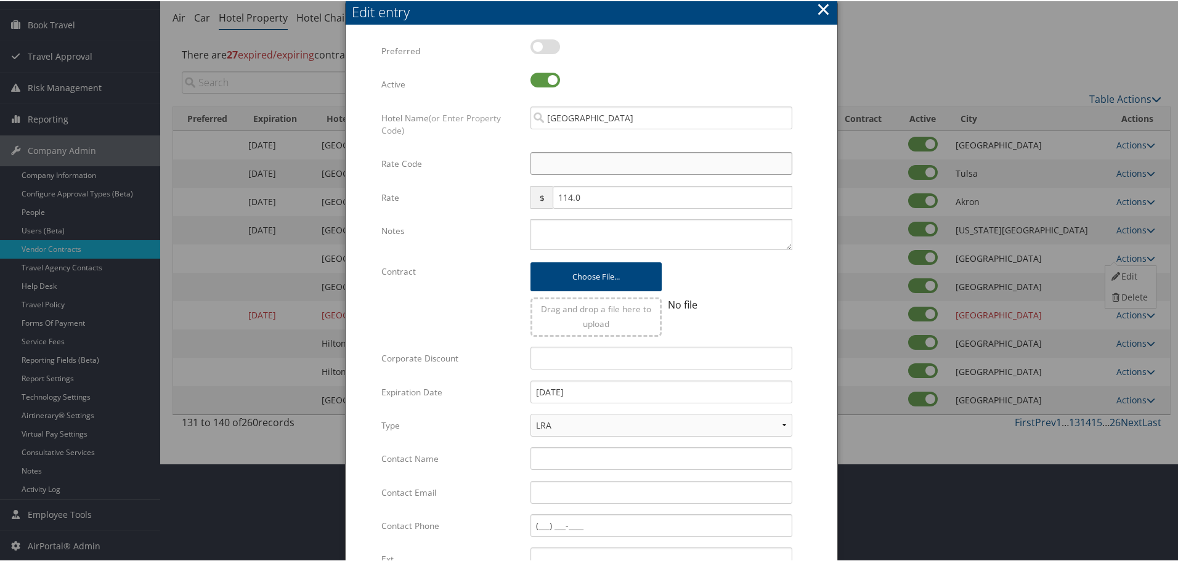
click at [587, 156] on input "Rate Code" at bounding box center [661, 162] width 262 height 23
click at [564, 232] on textarea "Notes" at bounding box center [661, 233] width 262 height 31
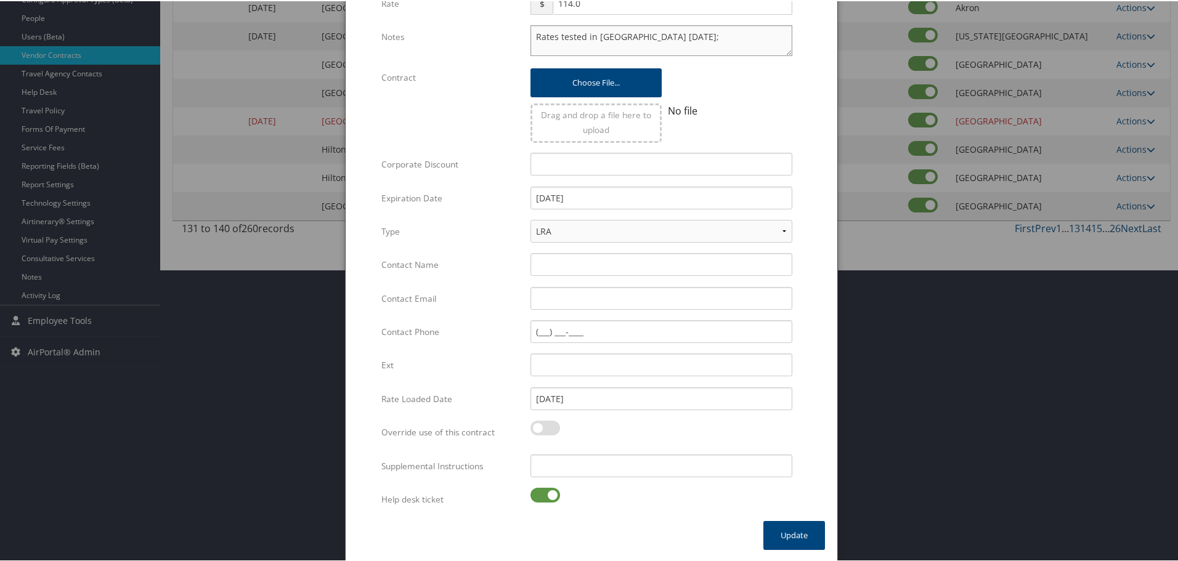
scroll to position [293, 0]
drag, startPoint x: 543, startPoint y: 495, endPoint x: 551, endPoint y: 483, distance: 14.7
click at [542, 495] on label at bounding box center [545, 493] width 30 height 15
click at [542, 495] on input "checkbox" at bounding box center [541, 496] width 8 height 8
click at [589, 457] on input "Supplemental Instructions" at bounding box center [661, 464] width 262 height 23
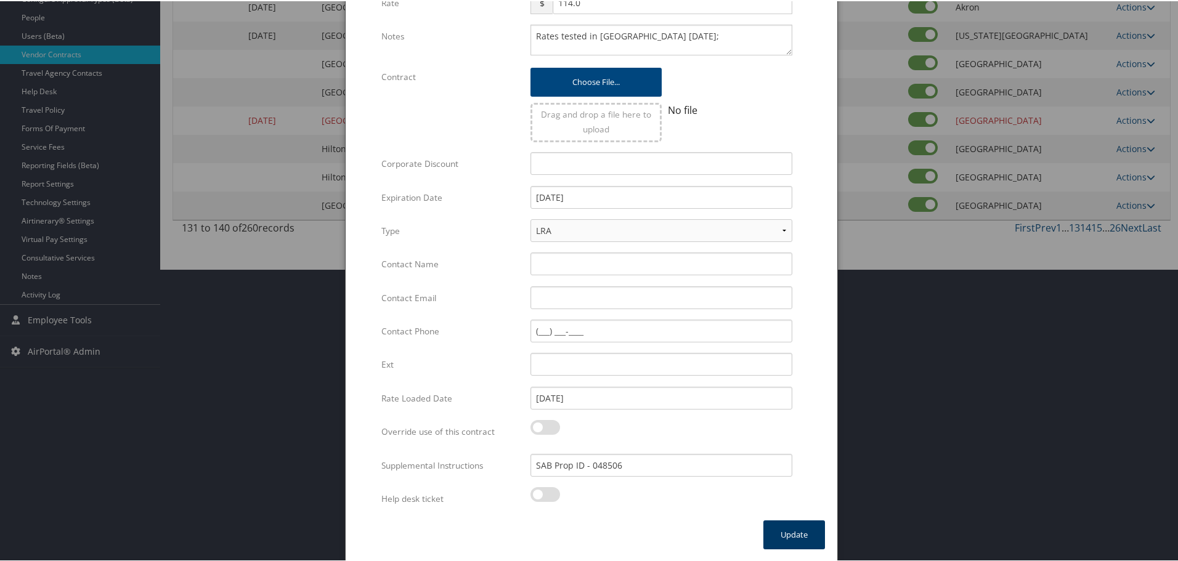
click at [788, 535] on button "Update" at bounding box center [794, 533] width 62 height 29
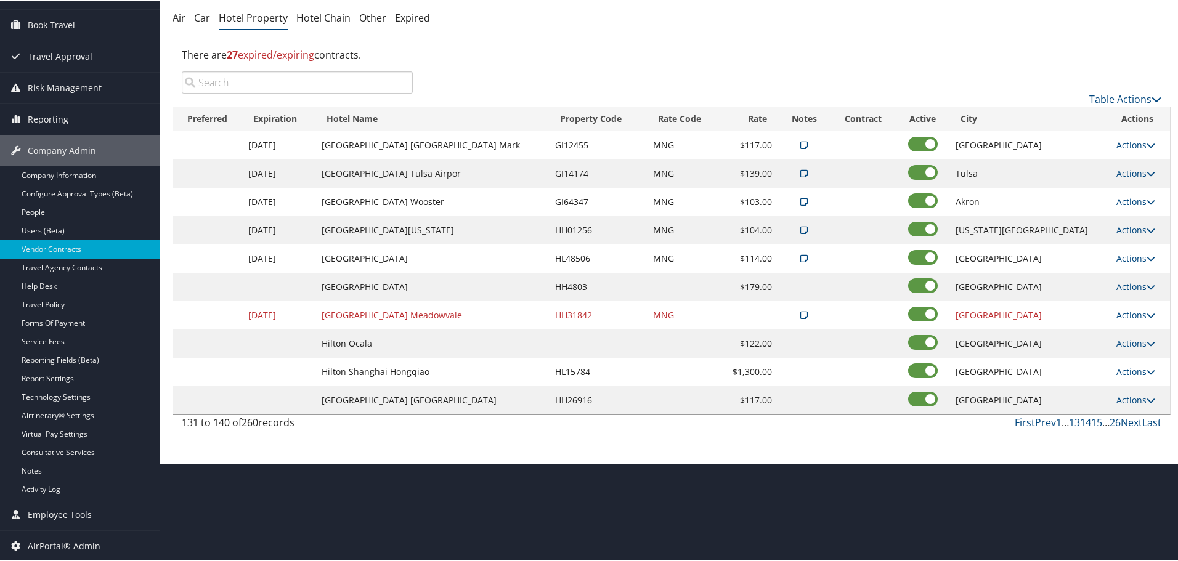
scroll to position [98, 0]
click at [1134, 286] on link "Actions" at bounding box center [1135, 286] width 39 height 12
click at [1129, 304] on link "Edit" at bounding box center [1128, 303] width 47 height 21
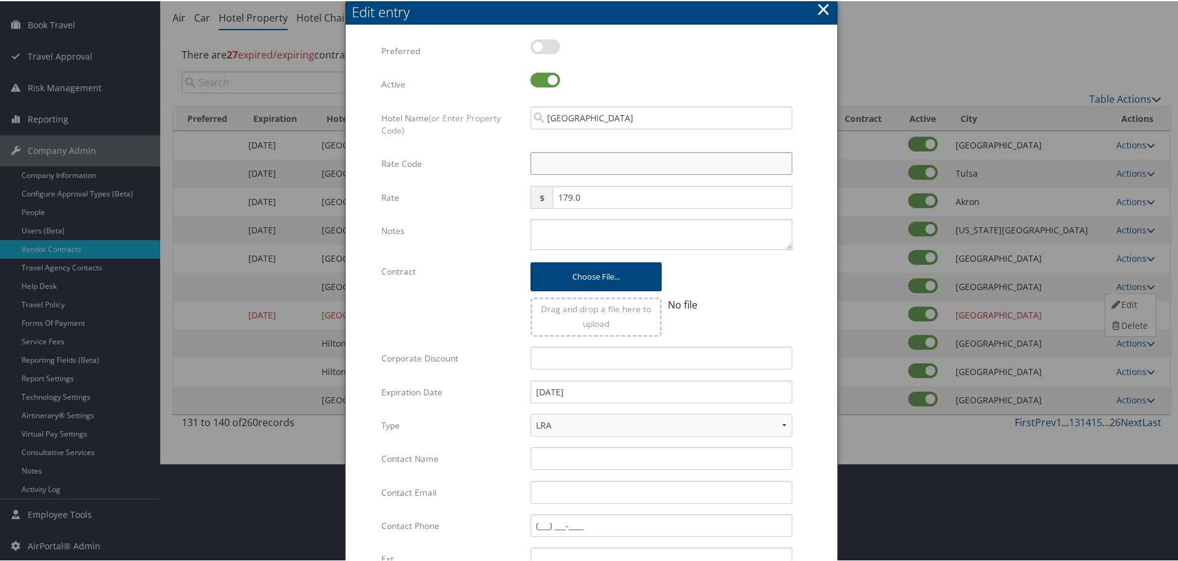
click at [603, 160] on input "Rate Code" at bounding box center [661, 162] width 262 height 23
click at [591, 229] on textarea "Notes" at bounding box center [661, 233] width 262 height 31
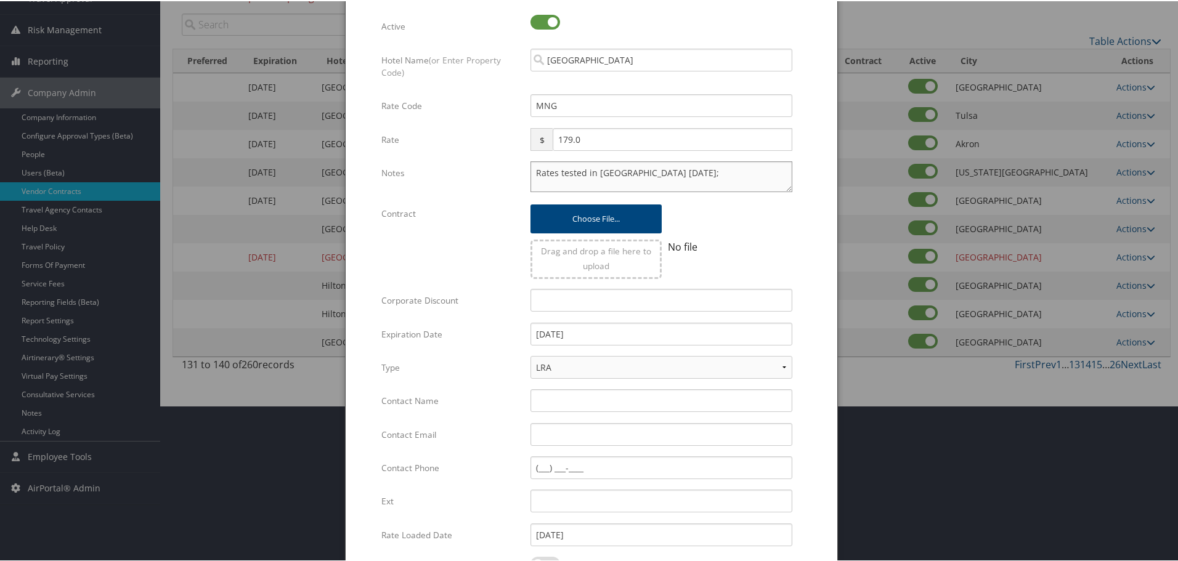
scroll to position [293, 0]
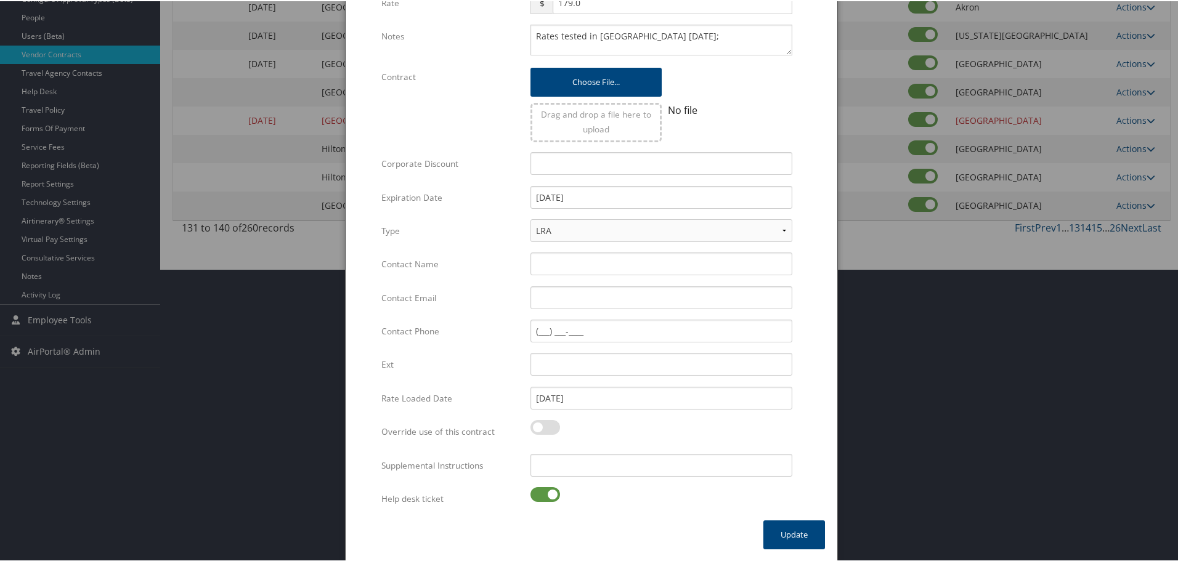
click at [543, 481] on div "Multiple values The selected items contain different values for this input. To …" at bounding box center [661, 469] width 280 height 33
click at [542, 487] on label at bounding box center [545, 493] width 30 height 15
click at [542, 492] on input "checkbox" at bounding box center [541, 496] width 8 height 8
click at [592, 471] on input "Supplemental Instructions" at bounding box center [661, 464] width 262 height 23
click at [791, 532] on button "Update" at bounding box center [794, 533] width 62 height 29
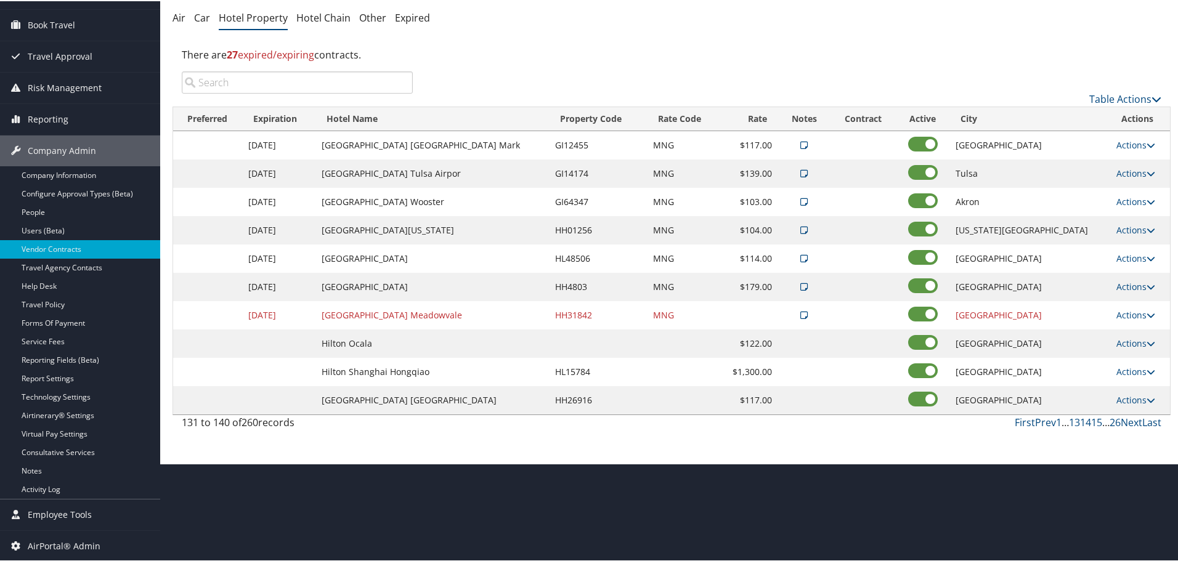
scroll to position [98, 0]
click at [1126, 314] on link "Actions" at bounding box center [1135, 314] width 39 height 12
click at [1133, 352] on link "Edit" at bounding box center [1138, 353] width 67 height 21
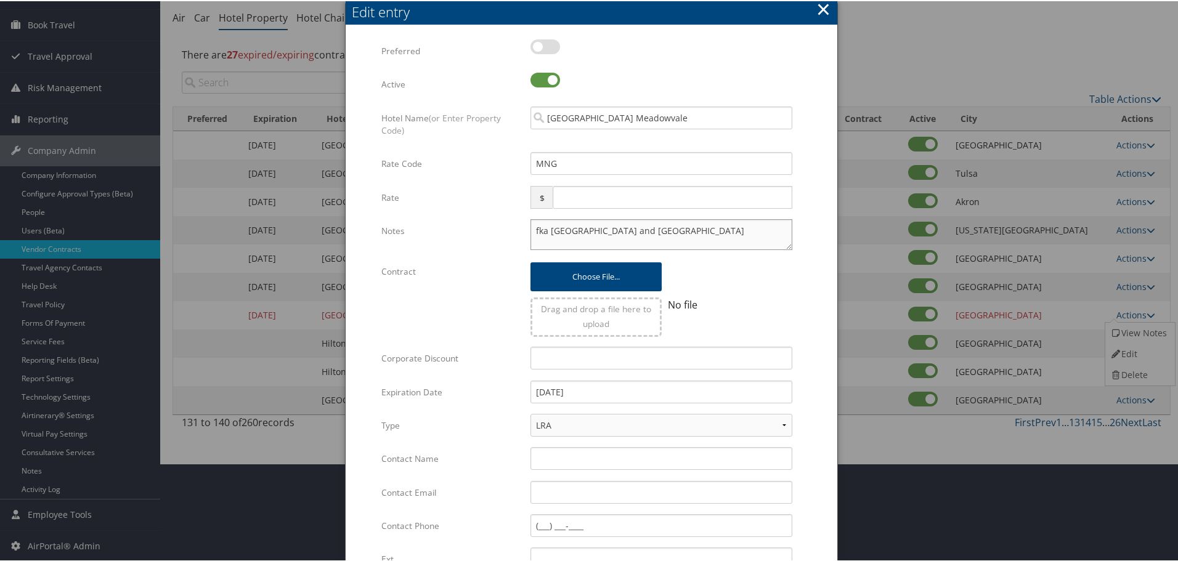
click at [530, 229] on textarea "fka [GEOGRAPHIC_DATA] and [GEOGRAPHIC_DATA]" at bounding box center [661, 233] width 262 height 31
drag, startPoint x: 620, startPoint y: 392, endPoint x: 449, endPoint y: 404, distance: 171.7
click at [449, 404] on div "Expiration Date [DATE] Multiple values The selected items contain different val…" at bounding box center [591, 396] width 420 height 33
click at [805, 381] on form "Multiple values The selected items contain different values for this input. To …" at bounding box center [591, 376] width 467 height 676
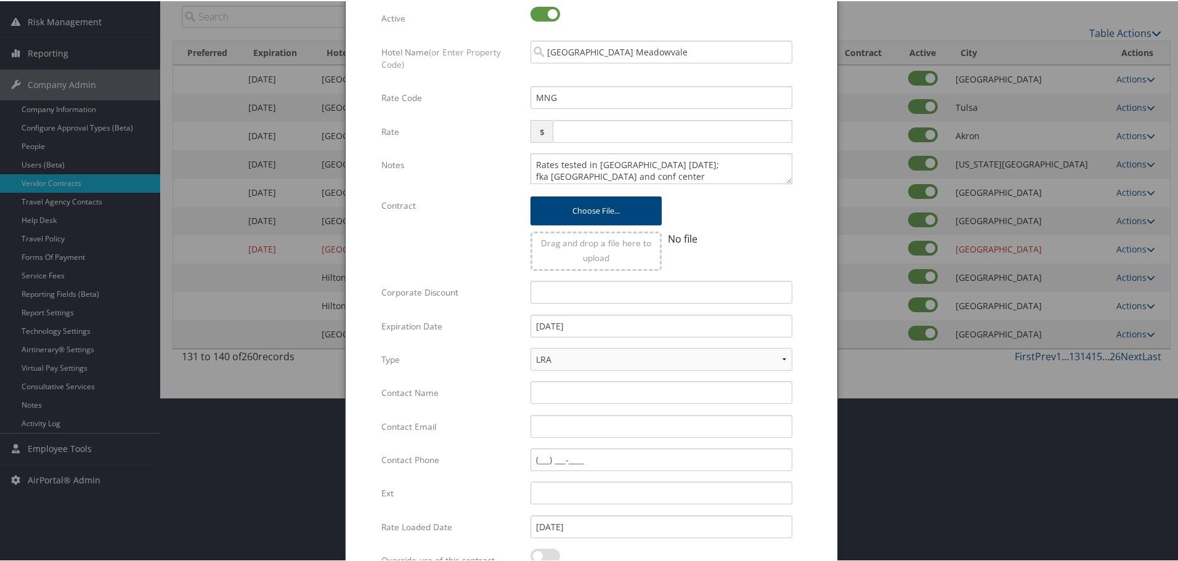
scroll to position [293, 0]
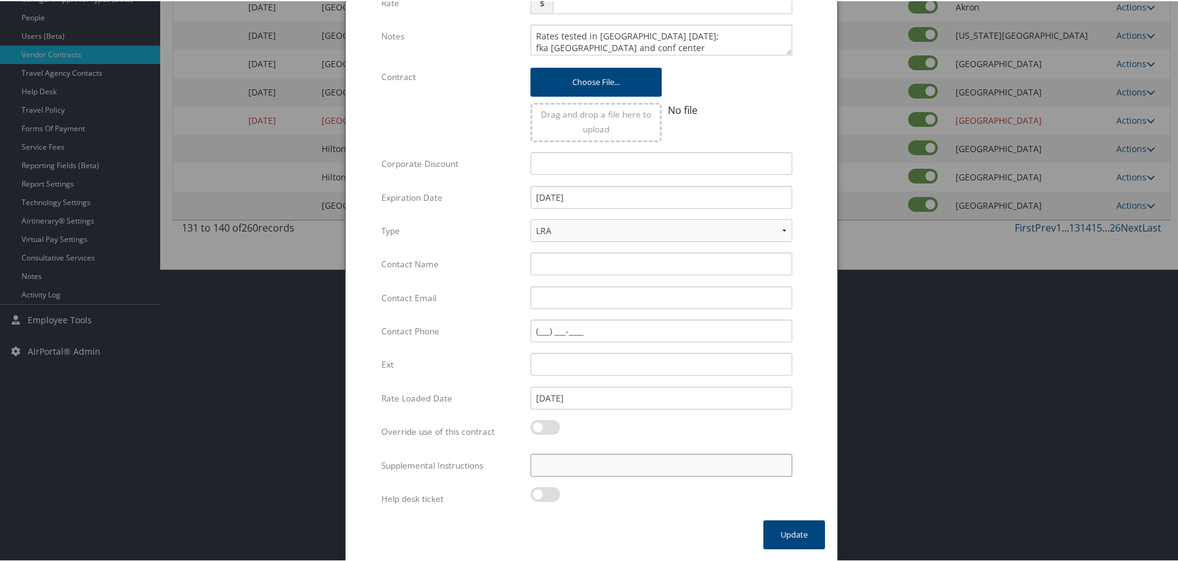
click at [554, 468] on input "Supplemental Instructions" at bounding box center [661, 464] width 262 height 23
click at [794, 537] on button "Update" at bounding box center [794, 533] width 62 height 29
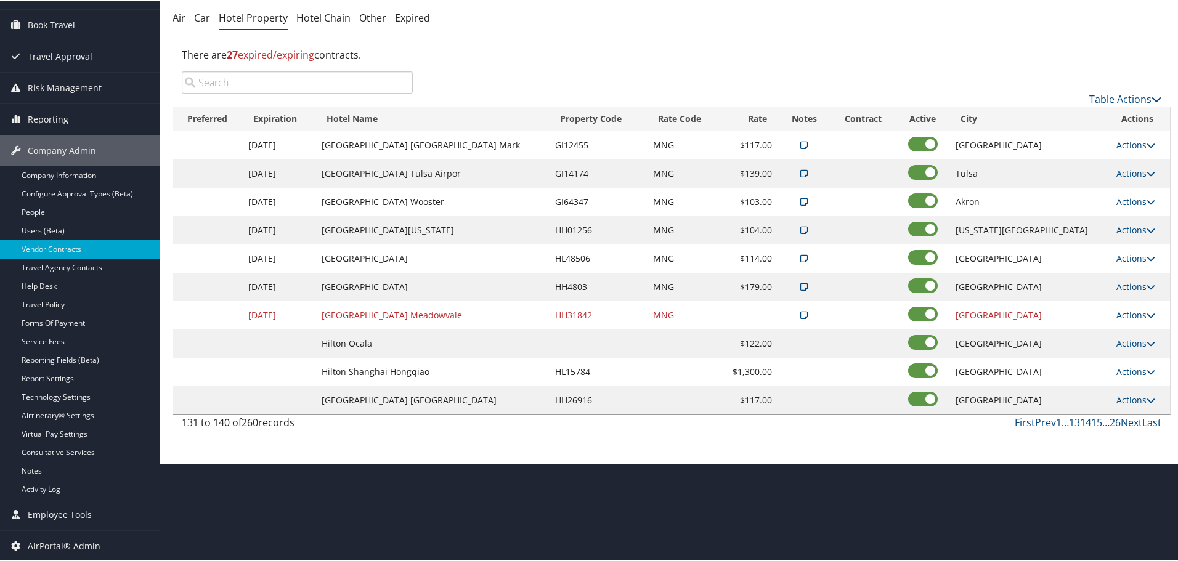
scroll to position [98, 0]
click at [1126, 339] on link "Actions" at bounding box center [1135, 342] width 39 height 12
click at [1129, 362] on link "Edit" at bounding box center [1128, 360] width 47 height 21
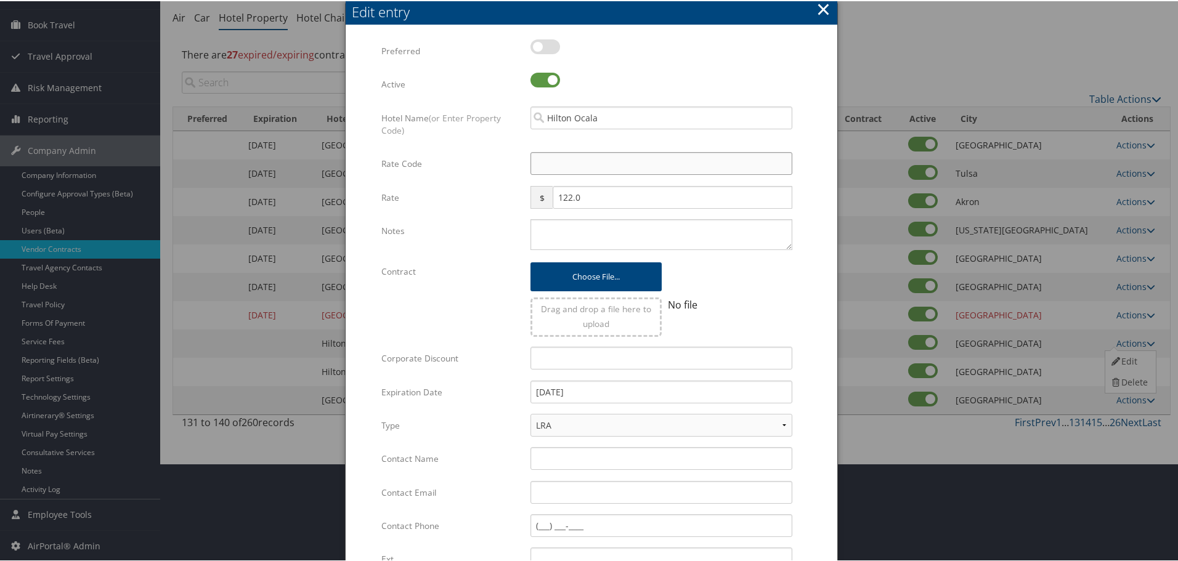
click at [598, 162] on input "Rate Code" at bounding box center [661, 162] width 262 height 23
click at [585, 225] on textarea "Notes" at bounding box center [661, 233] width 262 height 31
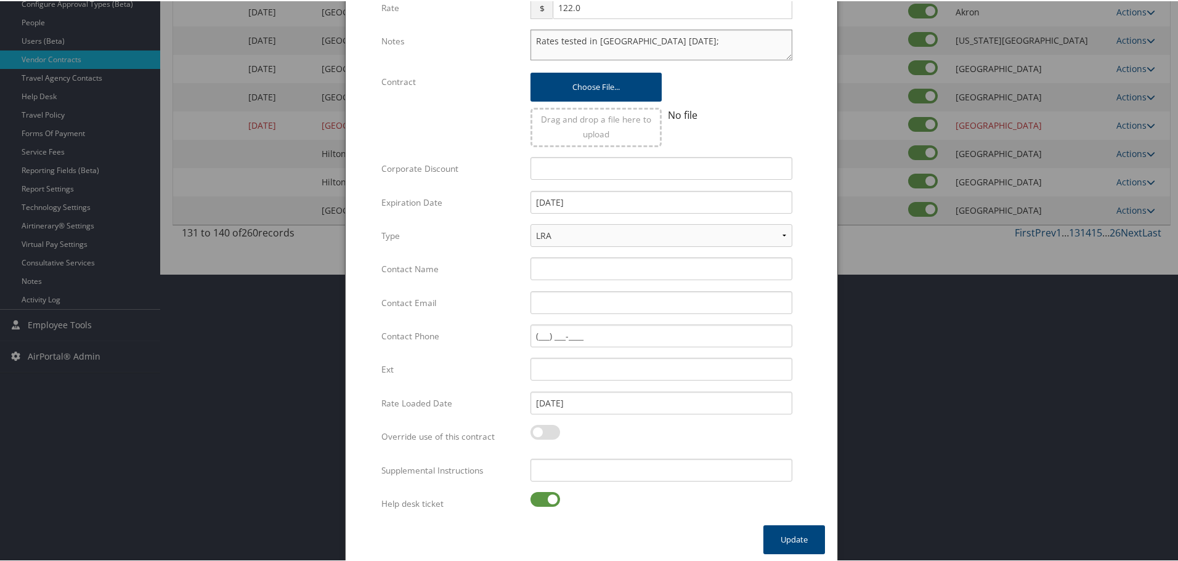
scroll to position [293, 0]
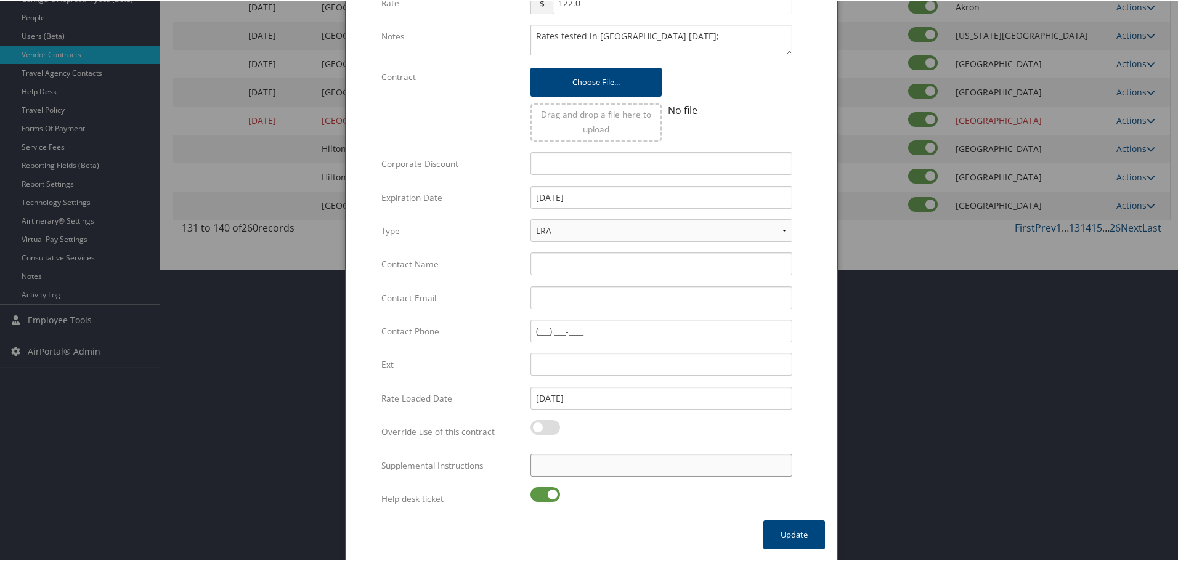
drag, startPoint x: 558, startPoint y: 466, endPoint x: 552, endPoint y: 474, distance: 9.2
click at [558, 467] on input "Supplemental Instructions" at bounding box center [661, 464] width 262 height 23
drag, startPoint x: 543, startPoint y: 495, endPoint x: 542, endPoint y: 485, distance: 10.5
click at [543, 495] on label at bounding box center [545, 493] width 30 height 15
click at [543, 495] on input "checkbox" at bounding box center [541, 496] width 8 height 8
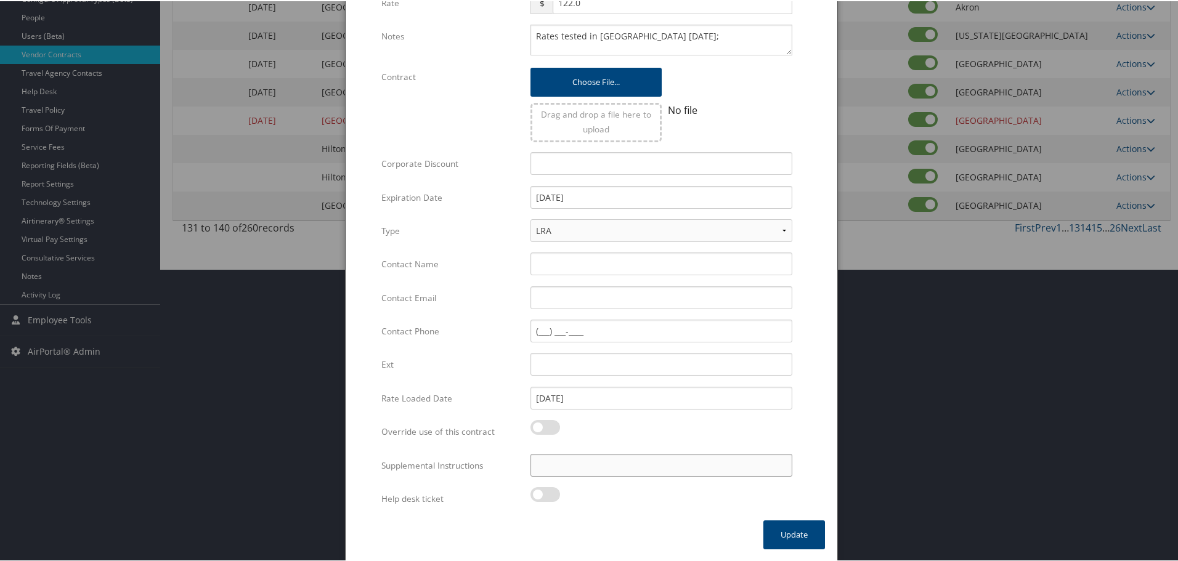
click at [554, 469] on input "Supplemental Instructions" at bounding box center [661, 464] width 262 height 23
click at [794, 532] on button "Update" at bounding box center [794, 533] width 62 height 29
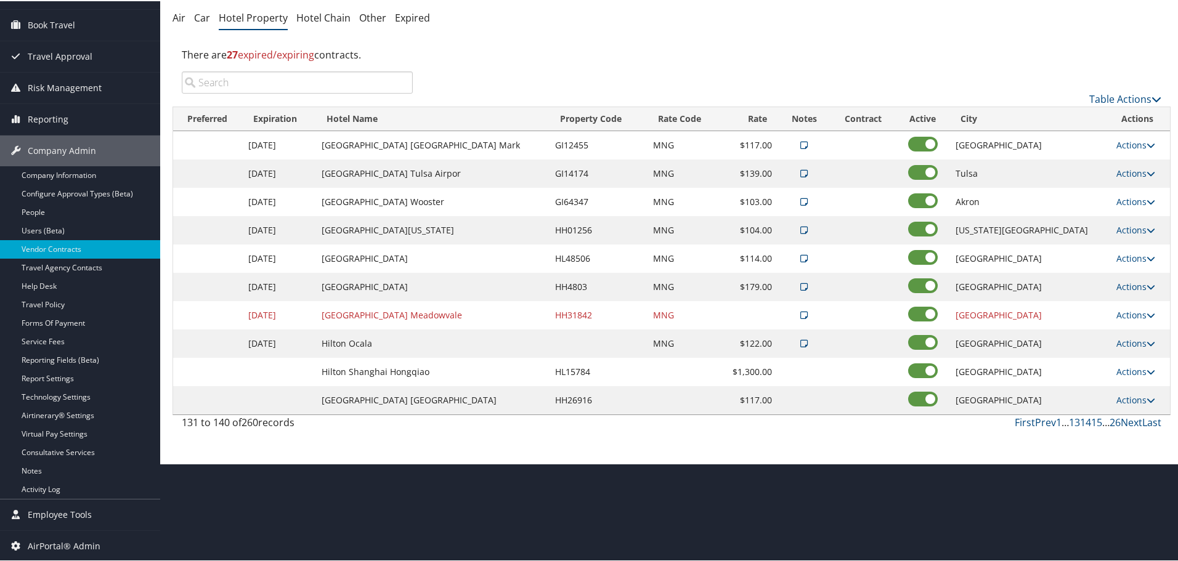
scroll to position [98, 0]
click at [1130, 368] on link "Actions" at bounding box center [1135, 371] width 39 height 12
click at [1134, 389] on link "Edit" at bounding box center [1128, 388] width 47 height 21
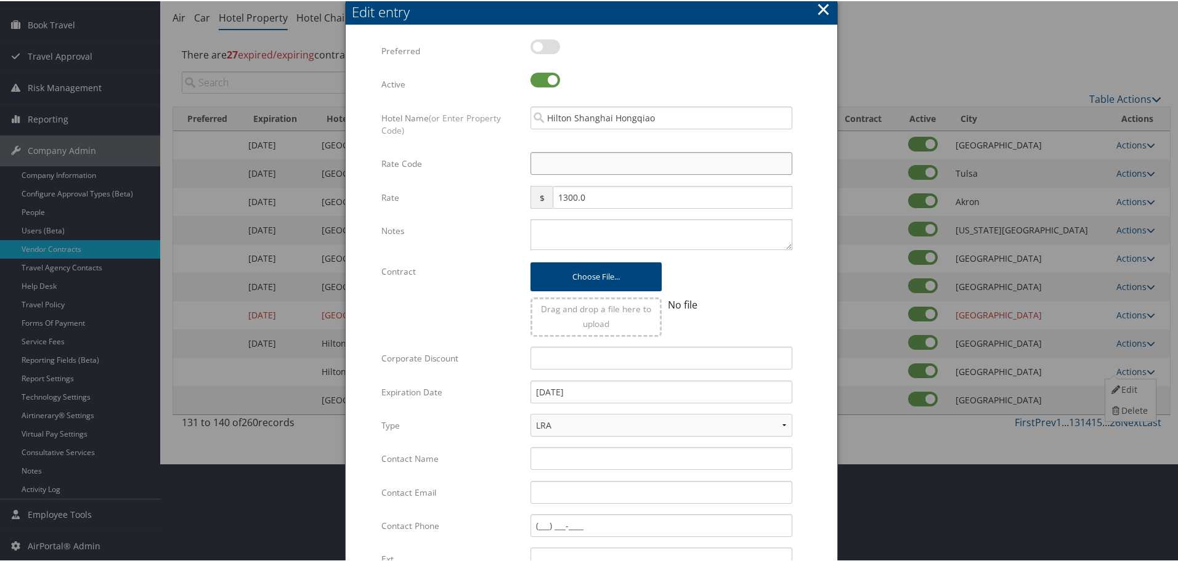
click at [551, 160] on input "Rate Code" at bounding box center [661, 162] width 262 height 23
click at [552, 227] on textarea "Notes" at bounding box center [661, 233] width 262 height 31
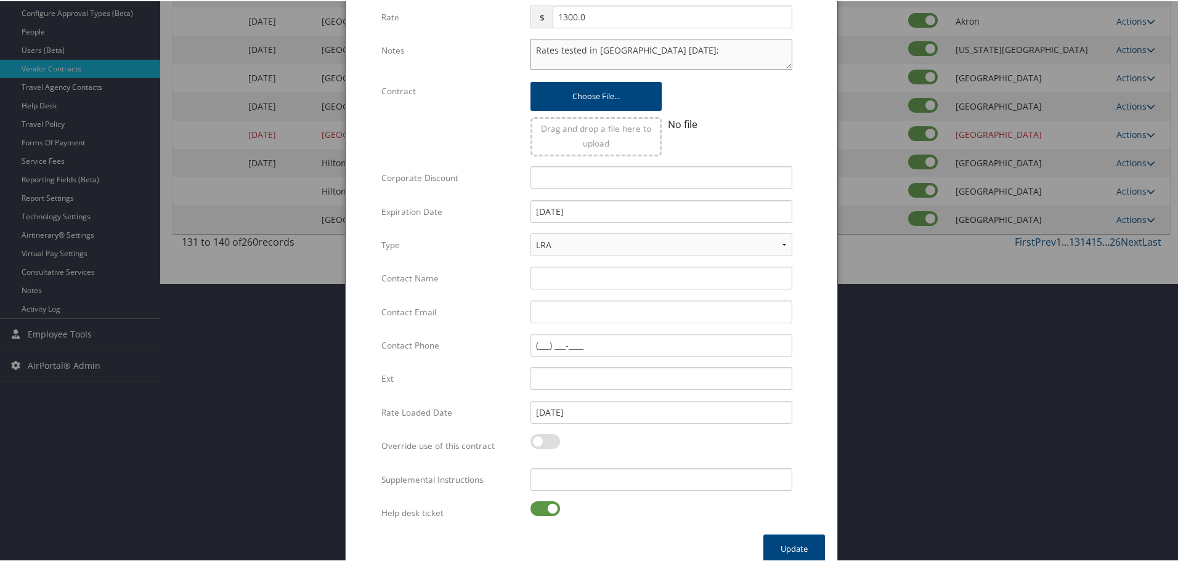
scroll to position [293, 0]
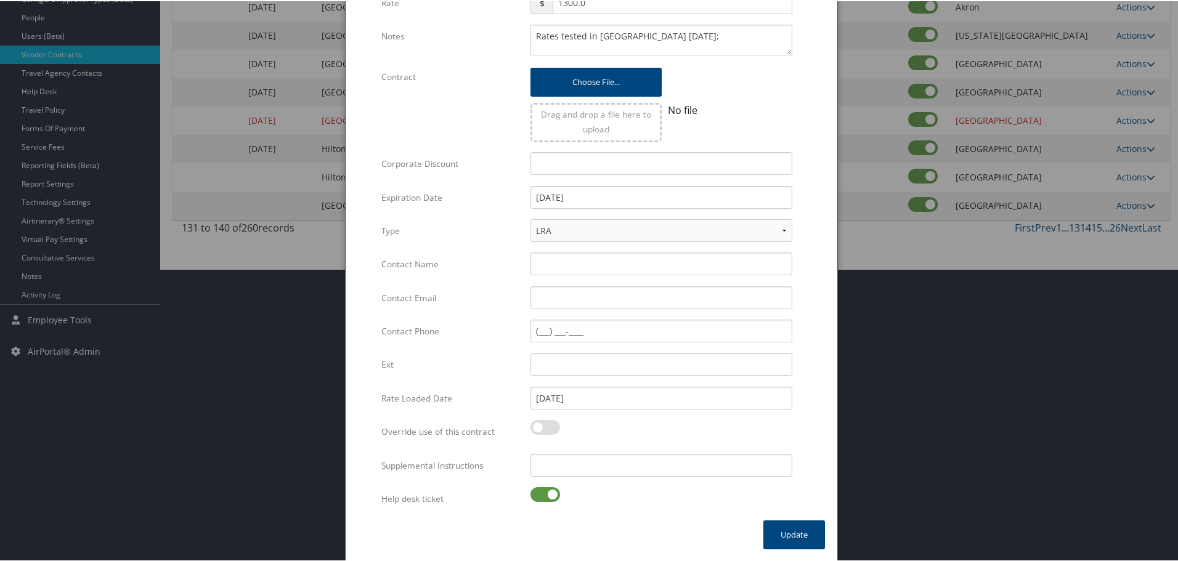
click at [543, 493] on label at bounding box center [545, 493] width 30 height 15
click at [543, 493] on input "checkbox" at bounding box center [541, 496] width 8 height 8
click at [559, 471] on input "Supplemental Instructions" at bounding box center [661, 464] width 262 height 23
click at [793, 538] on button "Update" at bounding box center [794, 533] width 62 height 29
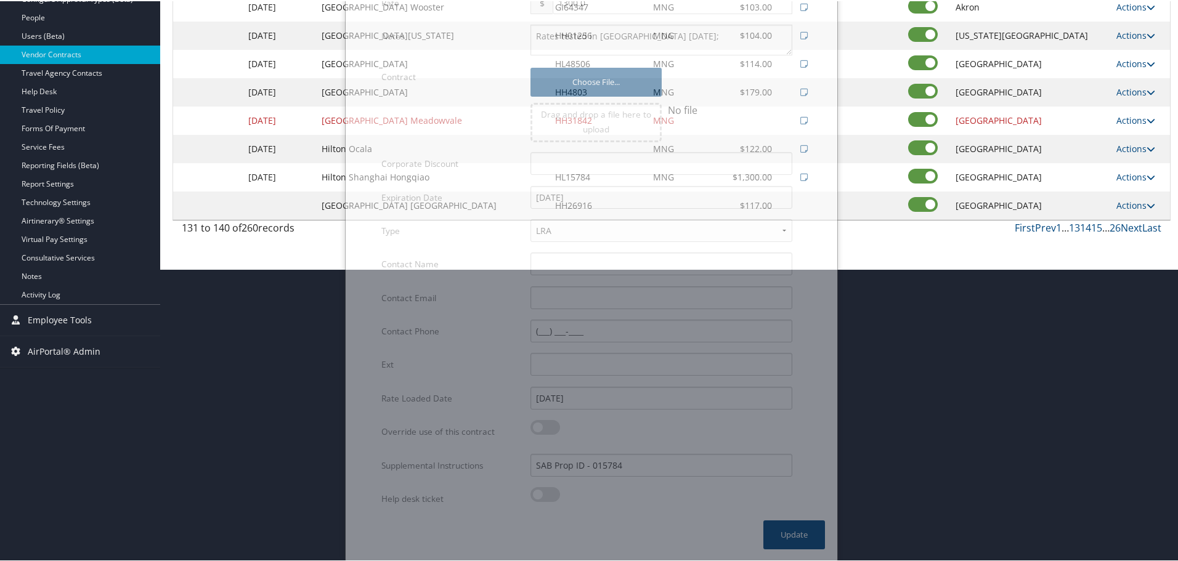
scroll to position [98, 0]
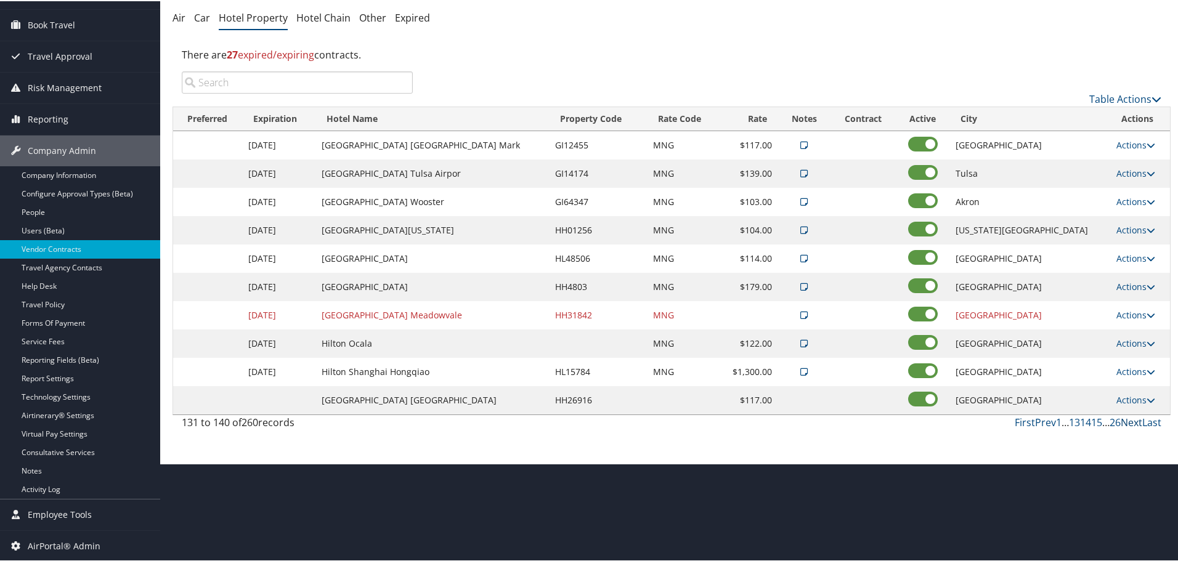
click at [1122, 421] on link "Next" at bounding box center [1132, 422] width 22 height 14
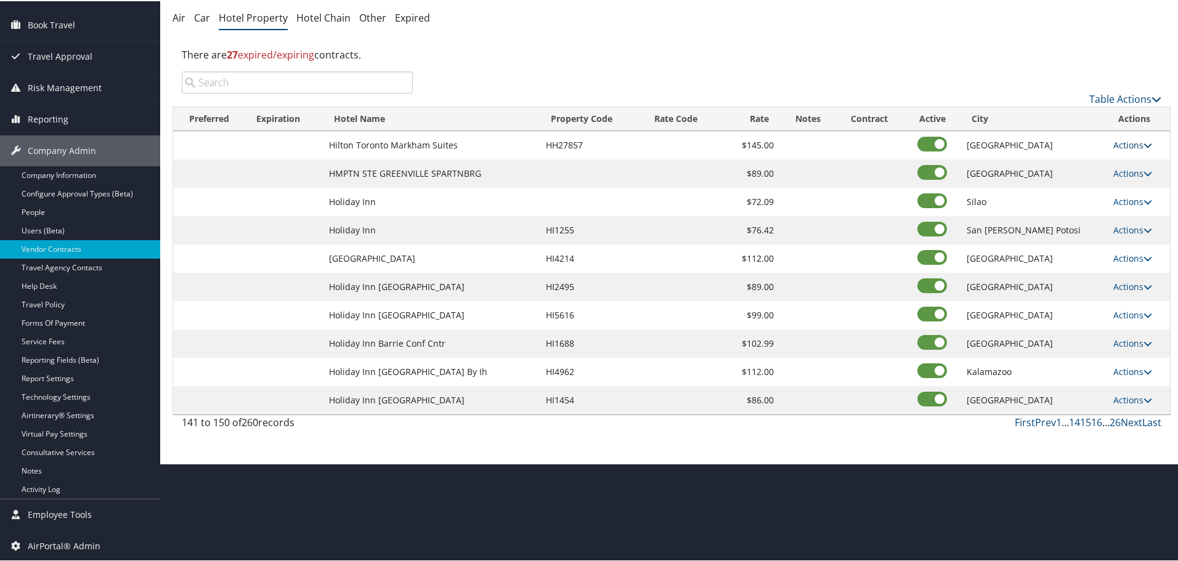
click at [1126, 140] on link "Actions" at bounding box center [1132, 144] width 39 height 12
click at [1134, 166] on link "Edit" at bounding box center [1128, 162] width 47 height 21
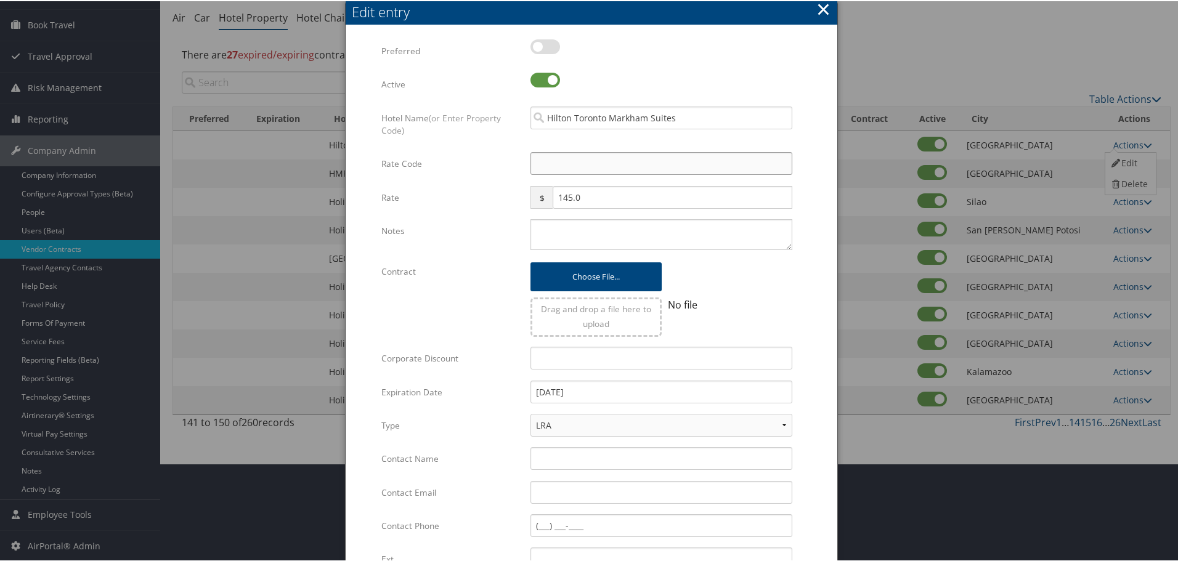
click at [565, 168] on input "Rate Code" at bounding box center [661, 162] width 262 height 23
click at [554, 248] on textarea "Notes" at bounding box center [661, 233] width 262 height 31
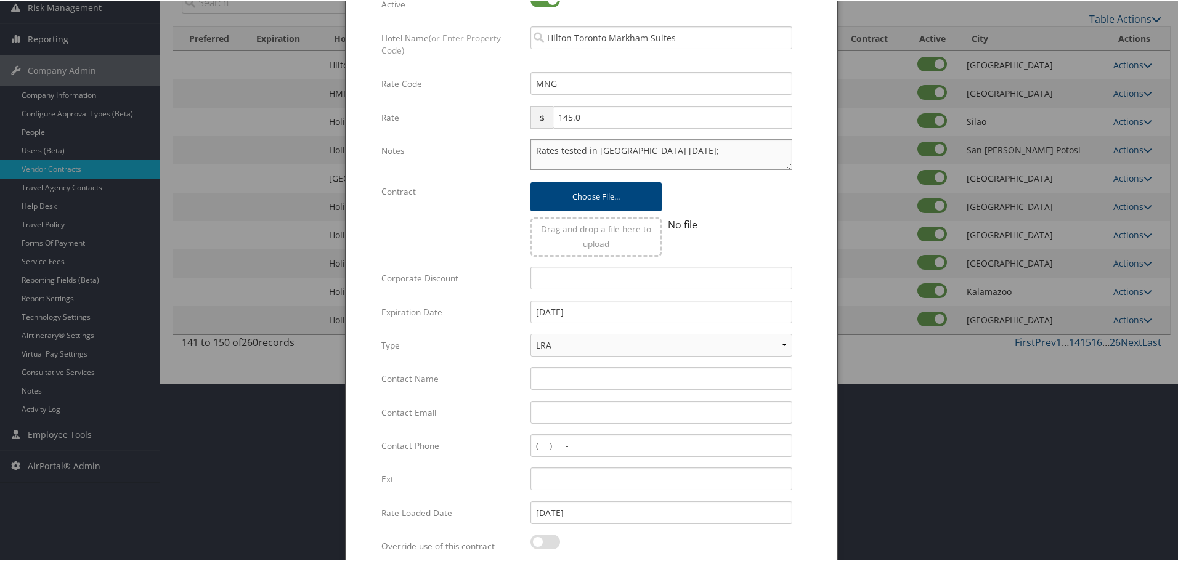
scroll to position [293, 0]
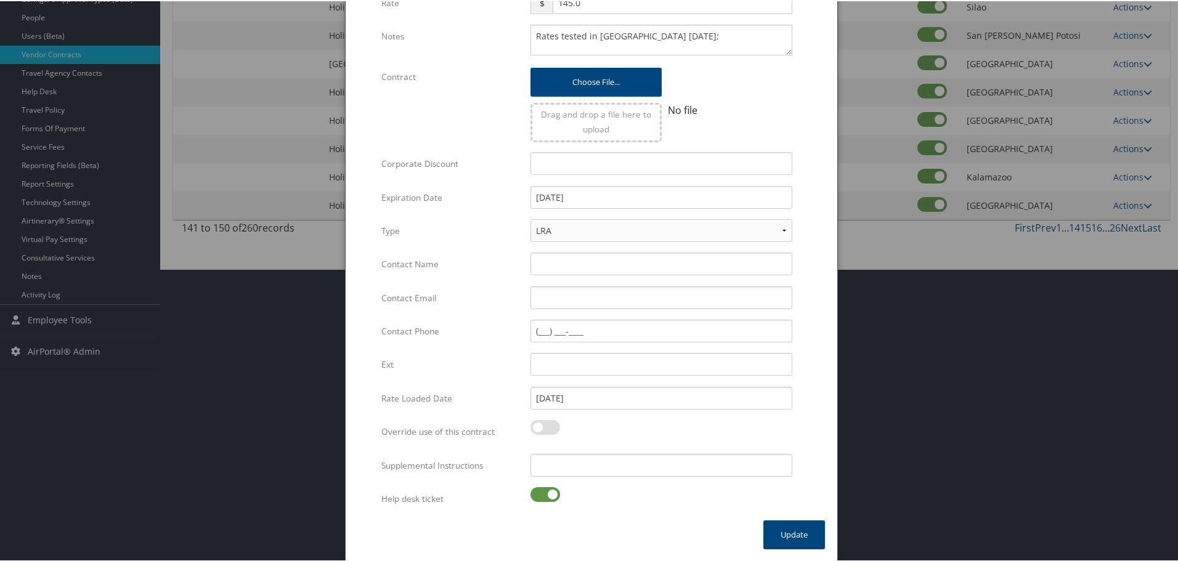
click at [550, 492] on label at bounding box center [545, 493] width 30 height 15
click at [545, 492] on input "checkbox" at bounding box center [541, 496] width 8 height 8
click at [585, 471] on input "Supplemental Instructions" at bounding box center [661, 464] width 262 height 23
click at [793, 532] on button "Update" at bounding box center [794, 533] width 62 height 29
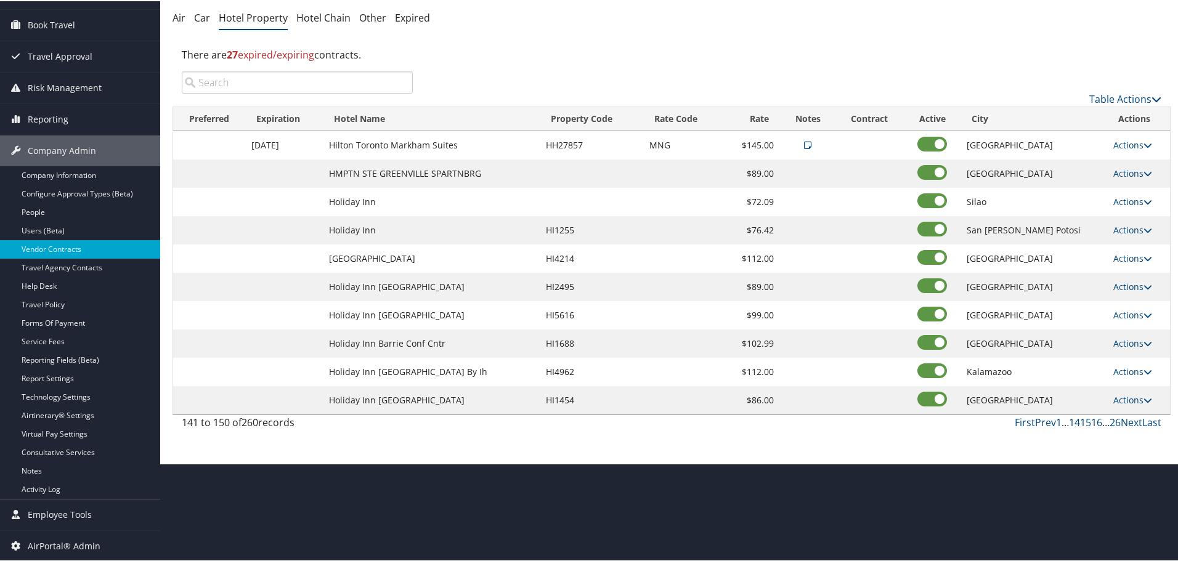
scroll to position [98, 0]
click at [1132, 171] on link "Actions" at bounding box center [1132, 172] width 39 height 12
click at [1127, 190] on link "Edit" at bounding box center [1128, 190] width 47 height 21
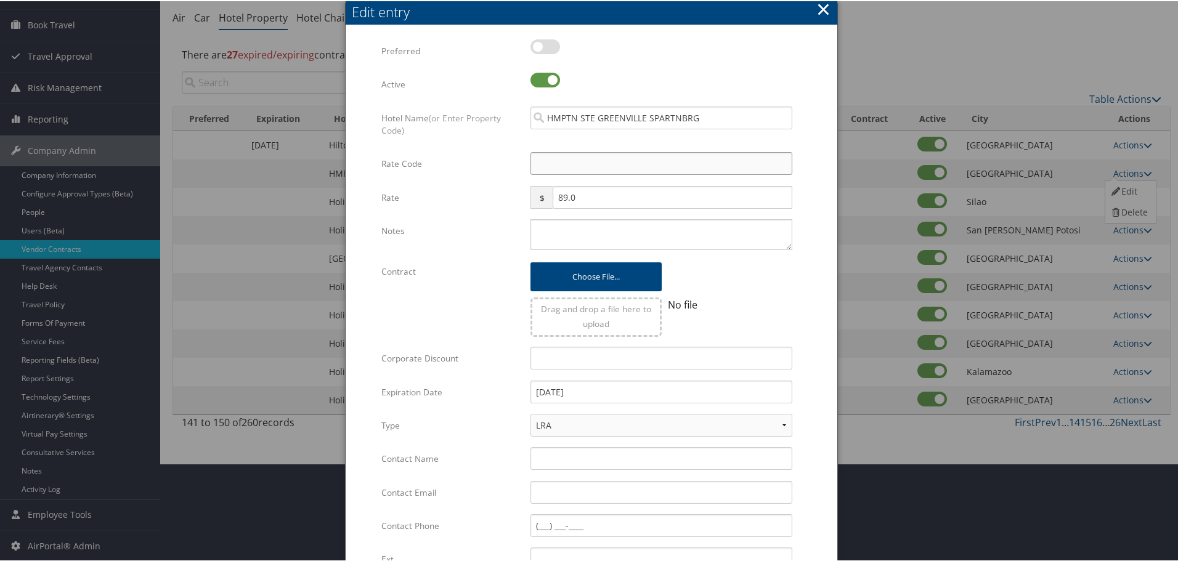
click at [643, 163] on input "Rate Code" at bounding box center [661, 162] width 262 height 23
click at [596, 233] on textarea "Notes" at bounding box center [661, 233] width 262 height 31
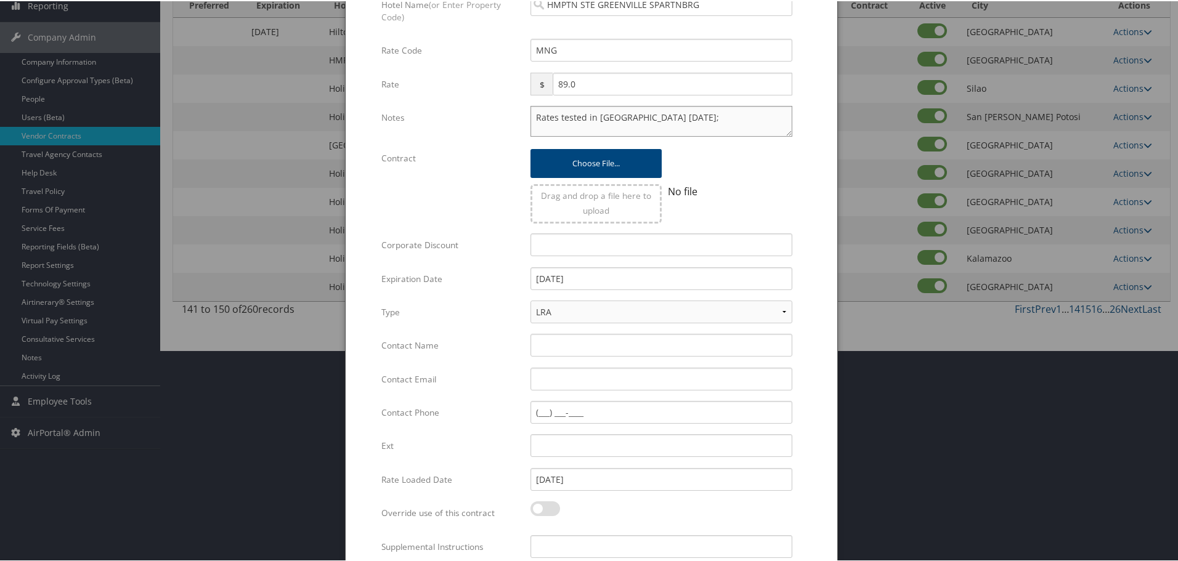
scroll to position [293, 0]
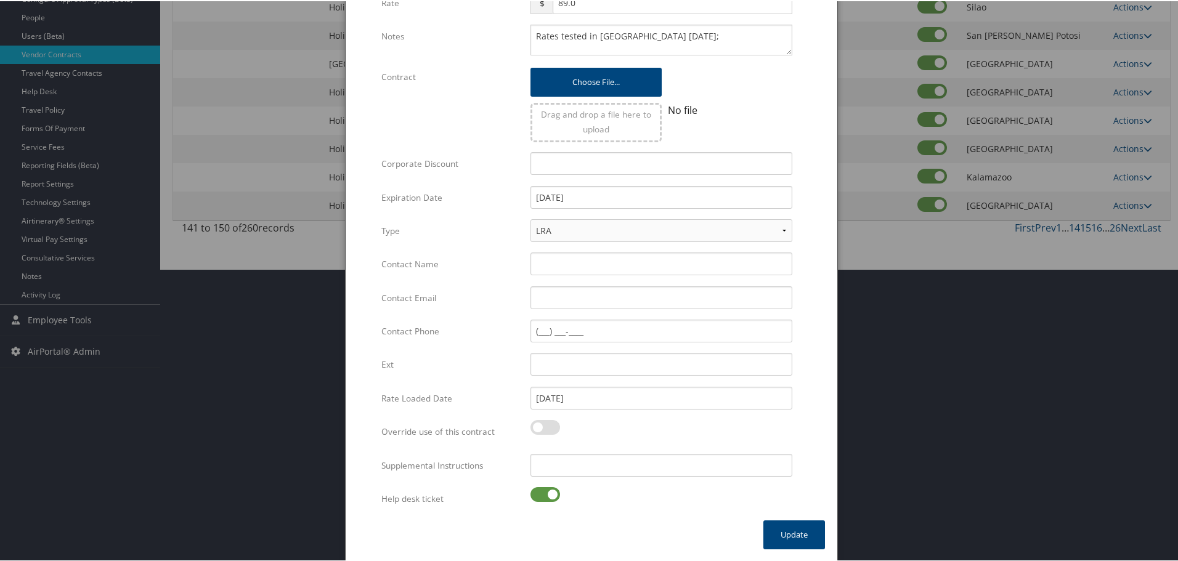
click at [545, 497] on label at bounding box center [545, 493] width 30 height 15
click at [545, 497] on input "checkbox" at bounding box center [541, 496] width 8 height 8
click at [584, 462] on input "Supplemental Instructions" at bounding box center [661, 464] width 262 height 23
click at [792, 531] on button "Update" at bounding box center [794, 533] width 62 height 29
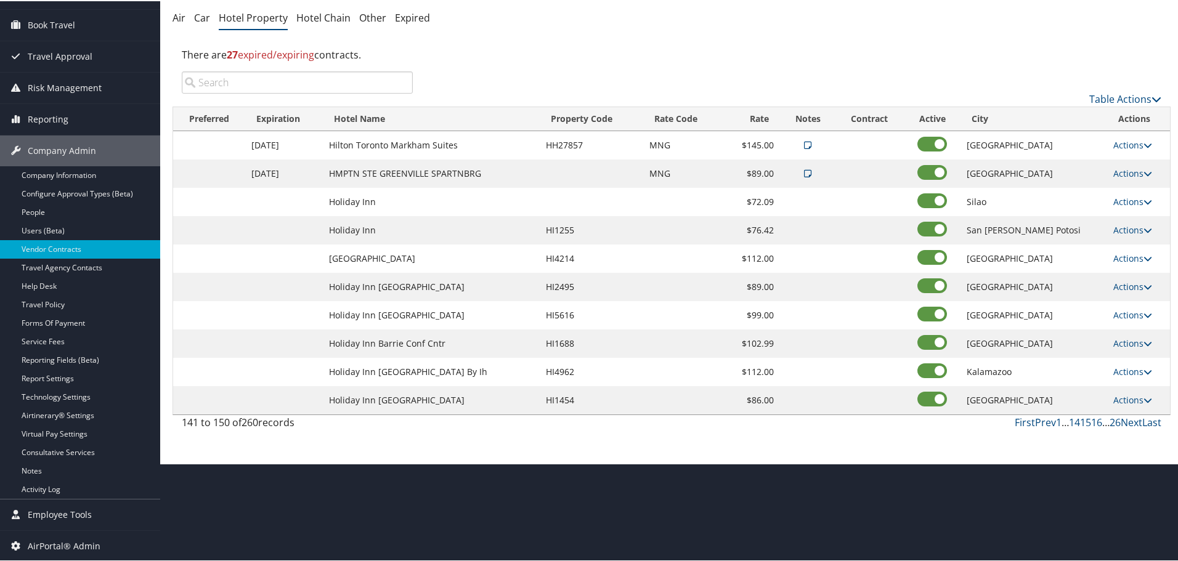
scroll to position [98, 0]
click at [1021, 195] on td "Silao" at bounding box center [1033, 201] width 147 height 28
copy td "Silao"
click at [561, 66] on div "There are 27 expired/expiring contracts." at bounding box center [672, 53] width 998 height 33
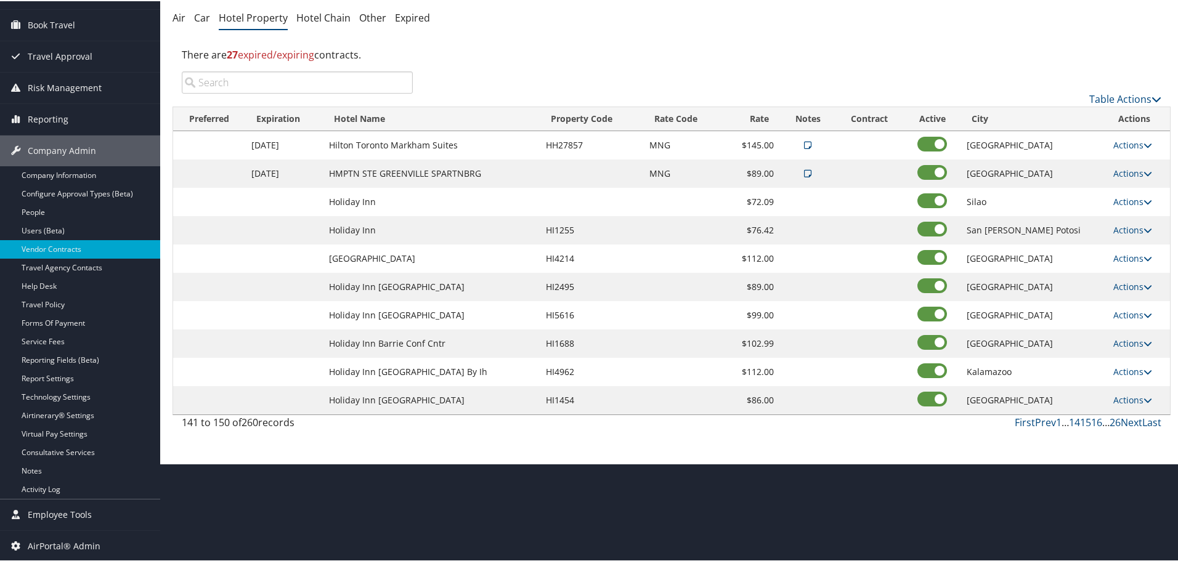
click at [286, 84] on input "search" at bounding box center [297, 81] width 231 height 22
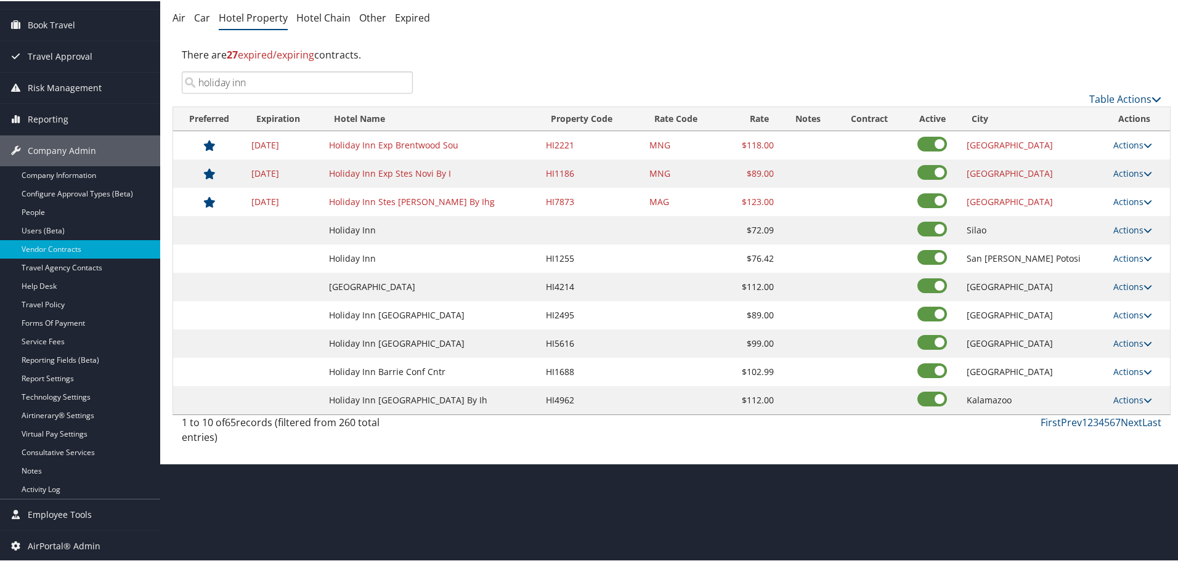
click at [321, 76] on input "holiday inn" at bounding box center [297, 81] width 231 height 22
drag, startPoint x: 321, startPoint y: 76, endPoint x: 170, endPoint y: 84, distance: 151.2
click at [170, 84] on div "Vendor Contracts: Hotel Property Magna ( MAGNA ) , [ 14310 ] Magna [PERSON_NAME…" at bounding box center [671, 182] width 1023 height 561
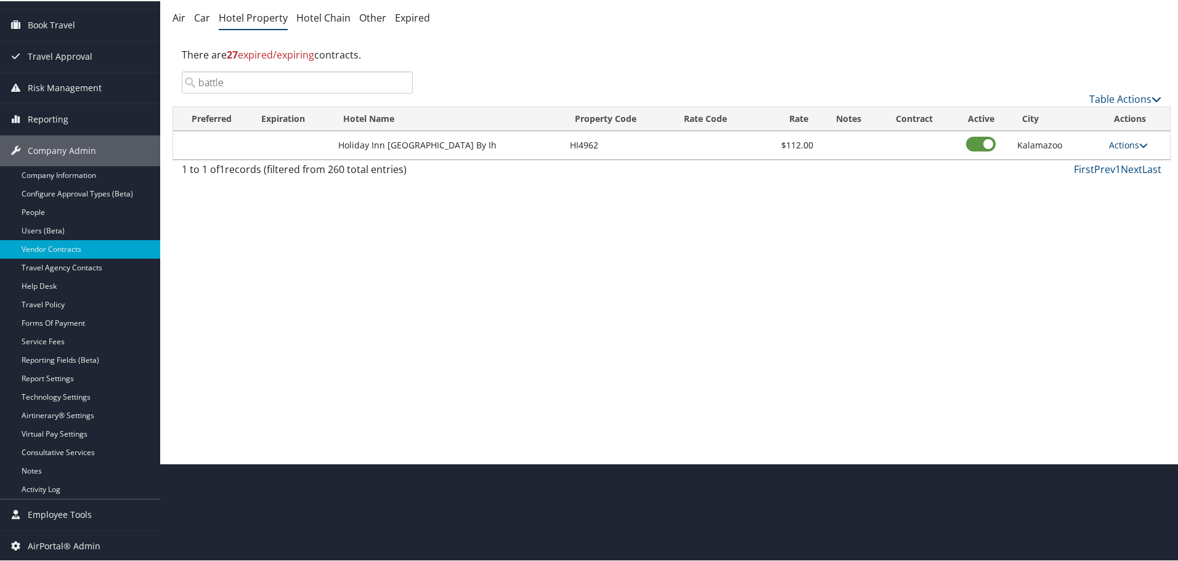
click at [1127, 144] on link "Actions" at bounding box center [1128, 144] width 39 height 12
click at [1124, 158] on link "Edit" at bounding box center [1128, 162] width 47 height 21
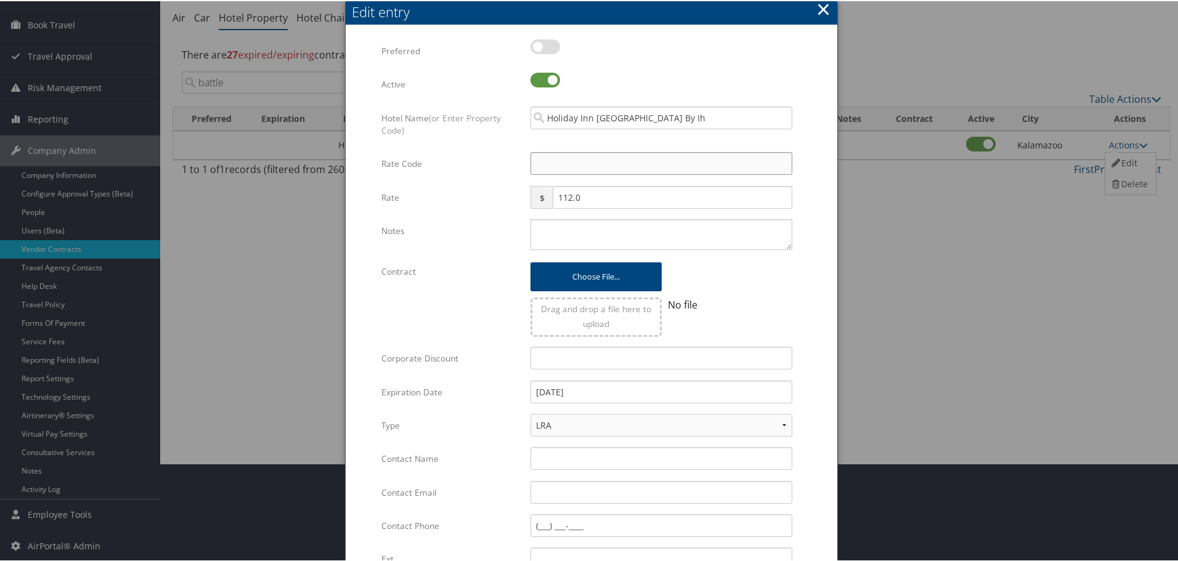
click at [588, 160] on input "Rate Code" at bounding box center [661, 162] width 262 height 23
click at [595, 244] on textarea "Notes" at bounding box center [661, 233] width 262 height 31
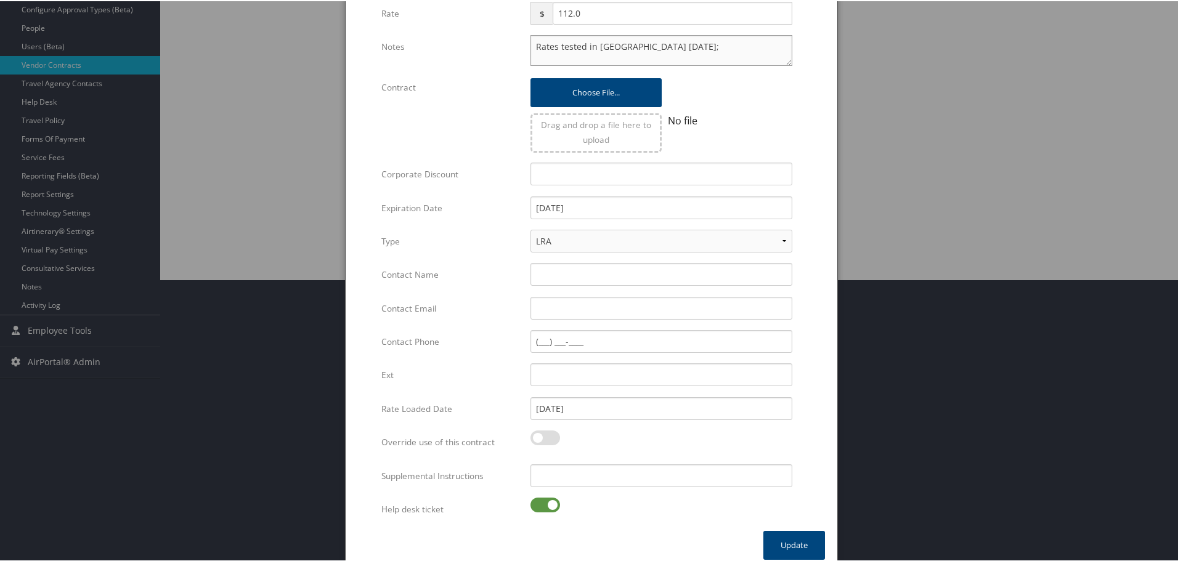
scroll to position [293, 0]
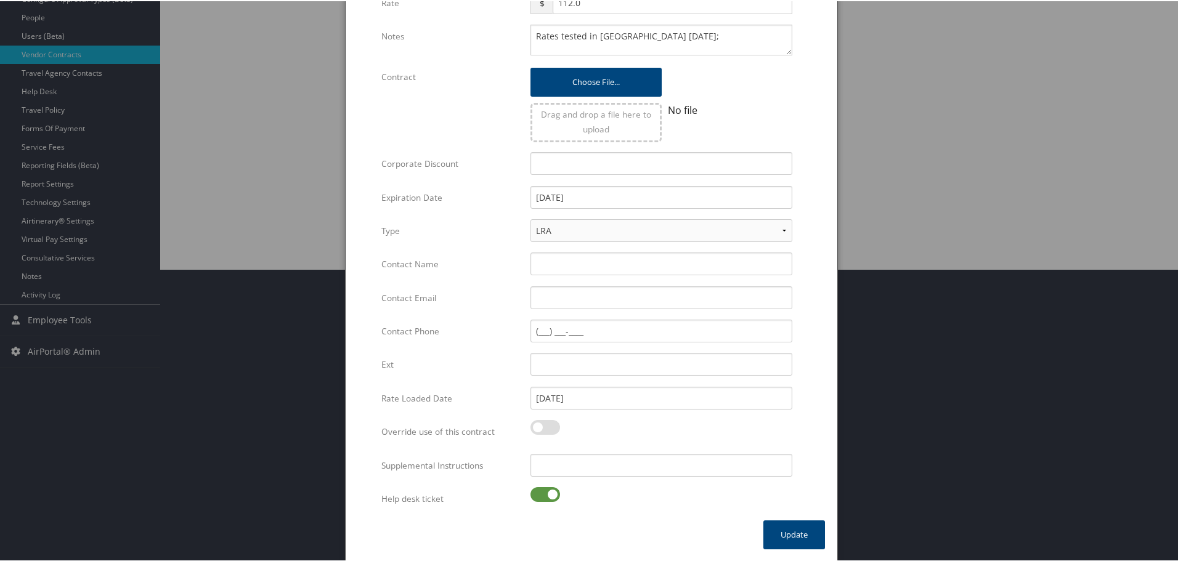
drag, startPoint x: 544, startPoint y: 495, endPoint x: 573, endPoint y: 476, distance: 35.0
click at [546, 493] on label at bounding box center [545, 493] width 30 height 15
click at [545, 493] on input "checkbox" at bounding box center [541, 496] width 8 height 8
click at [588, 471] on input "Supplemental Instructions" at bounding box center [661, 464] width 262 height 23
click at [790, 523] on button "Update" at bounding box center [794, 533] width 62 height 29
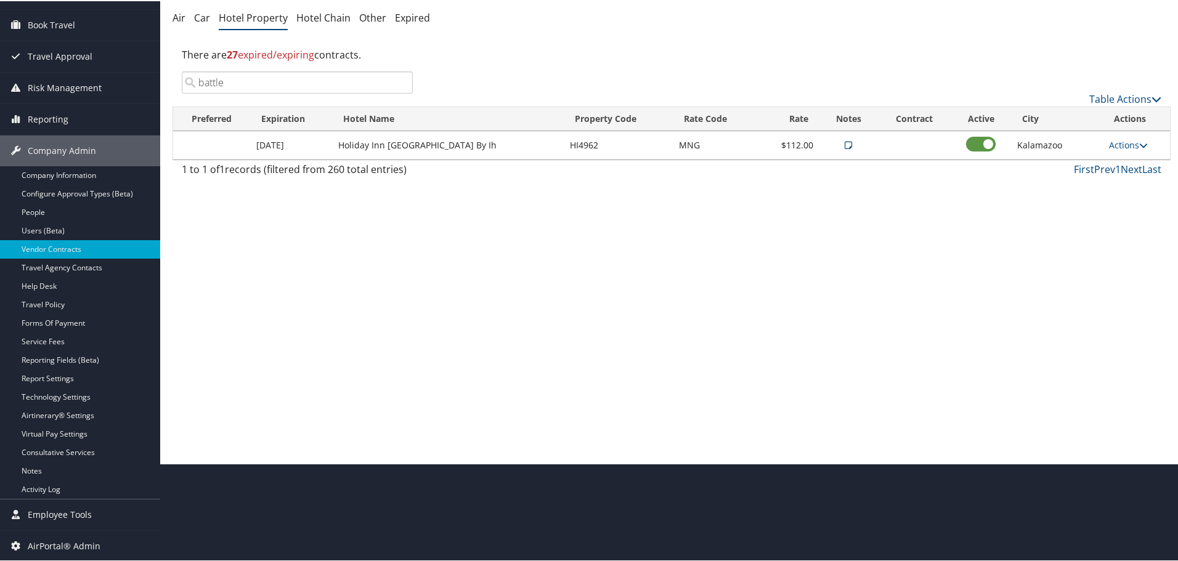
scroll to position [98, 0]
click at [400, 83] on input "battle" at bounding box center [297, 81] width 231 height 22
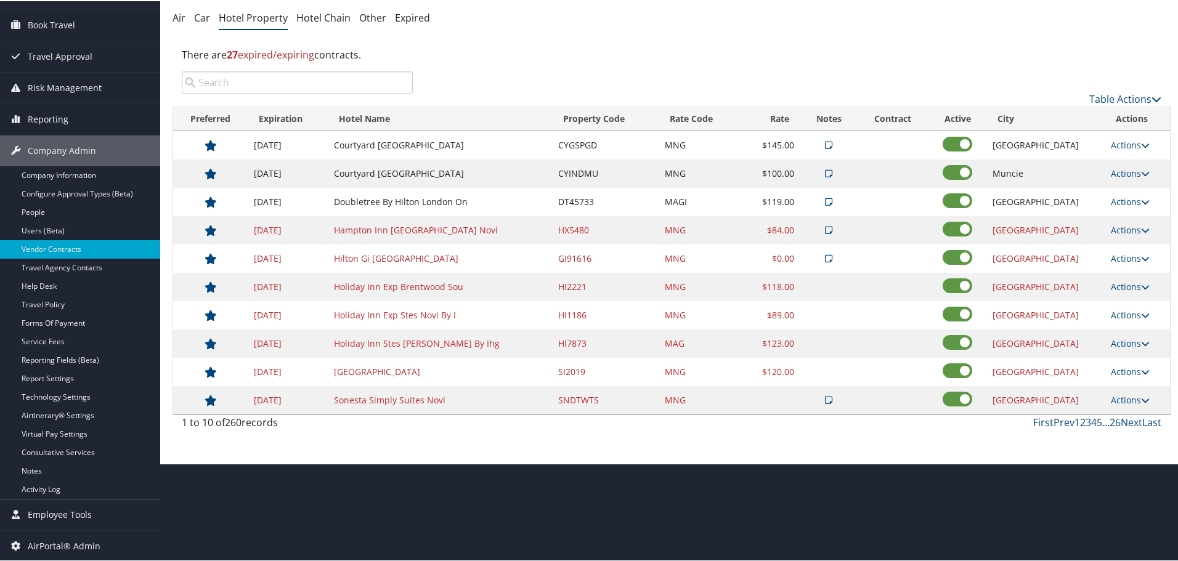
click at [1097, 420] on link "5" at bounding box center [1100, 422] width 6 height 14
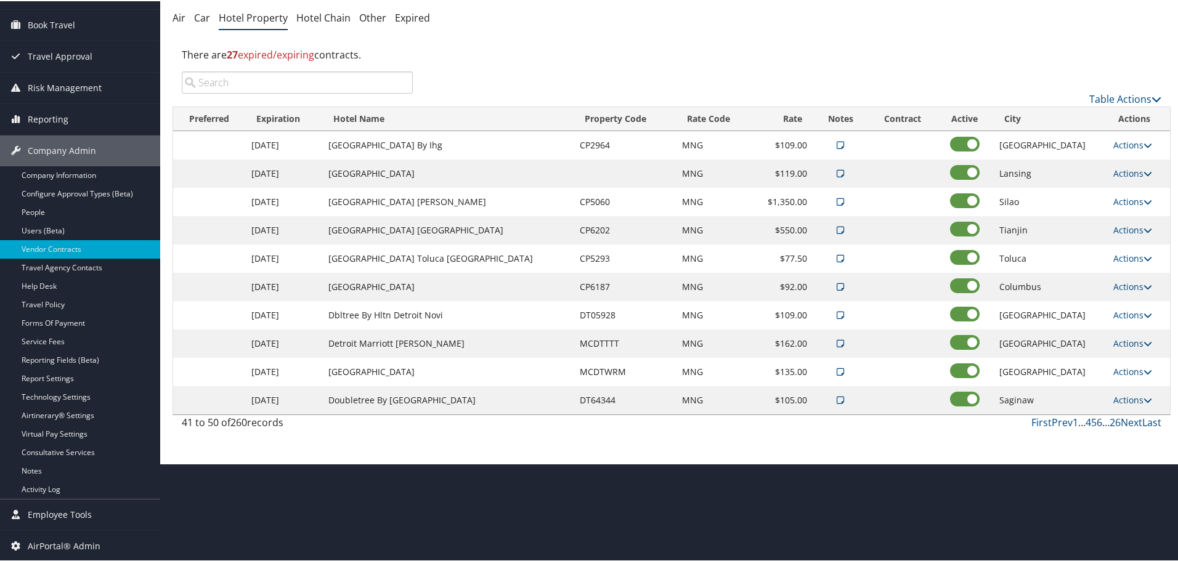
click at [1097, 421] on link "6" at bounding box center [1100, 422] width 6 height 14
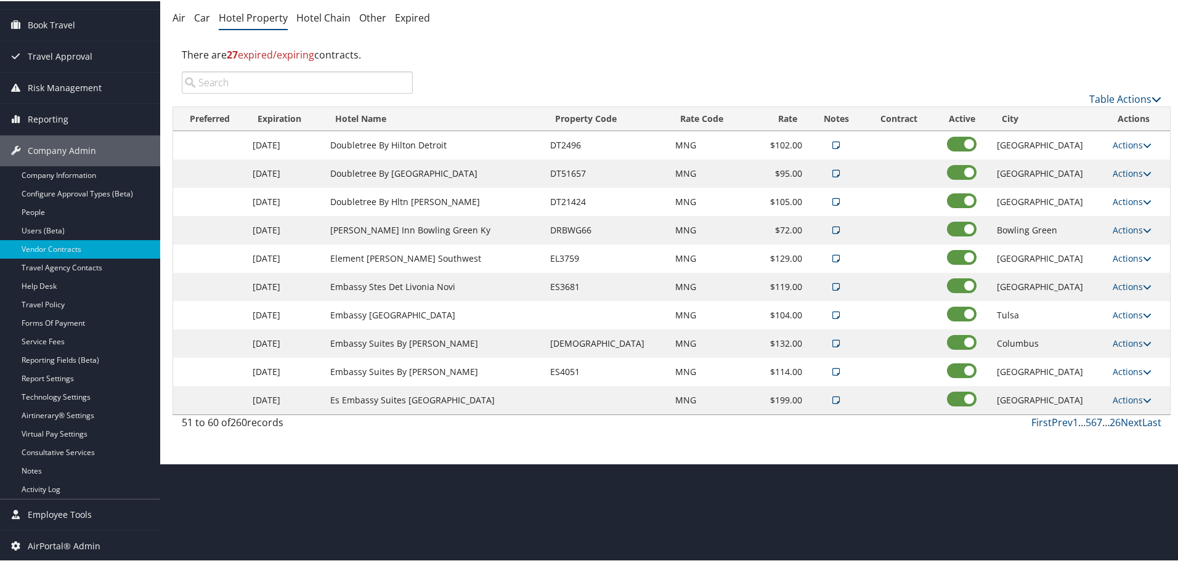
click at [1097, 421] on link "7" at bounding box center [1100, 422] width 6 height 14
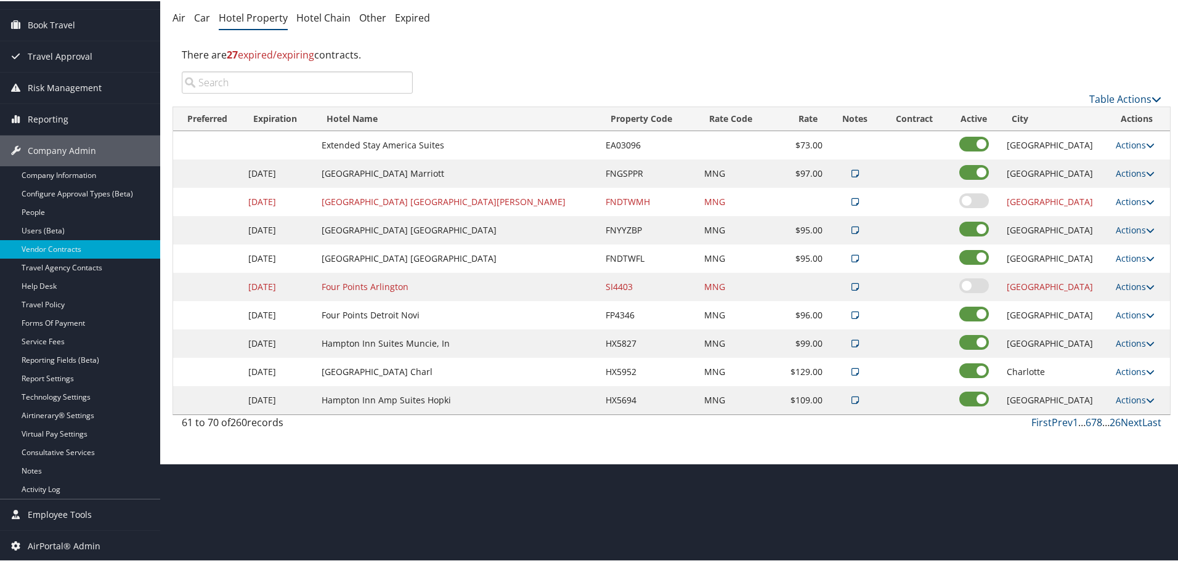
click at [1097, 421] on link "8" at bounding box center [1100, 422] width 6 height 14
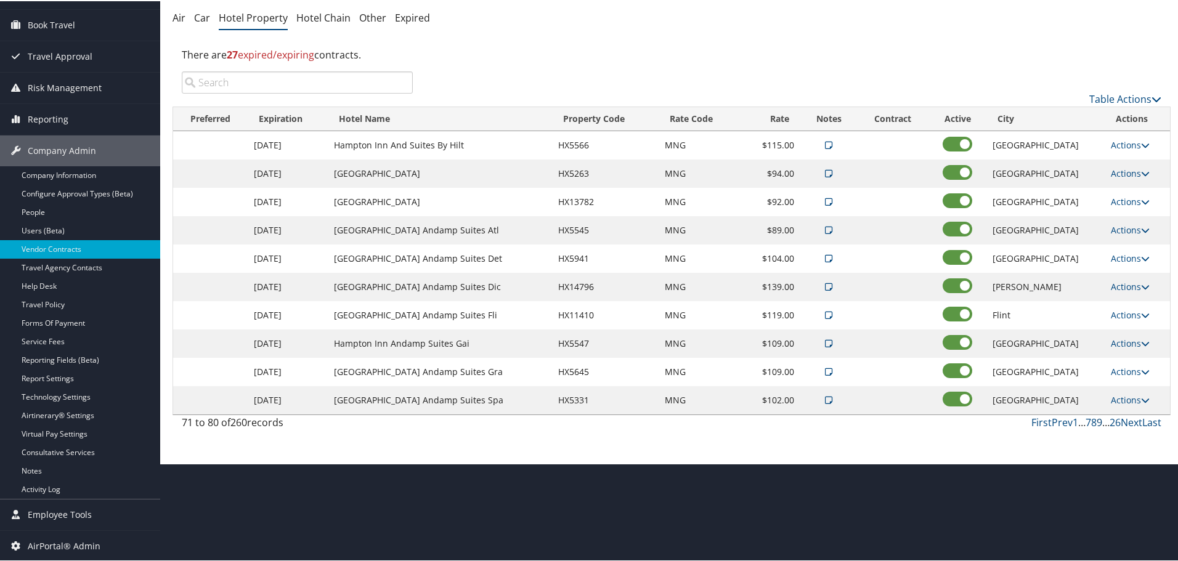
click at [1097, 421] on link "9" at bounding box center [1100, 422] width 6 height 14
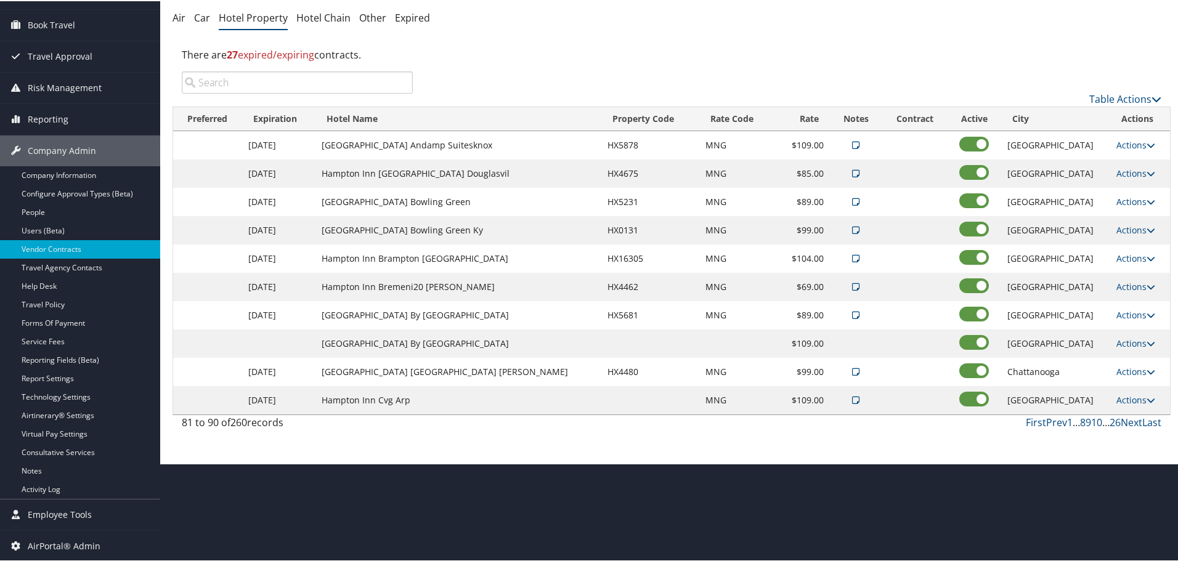
click at [1095, 421] on link "10" at bounding box center [1096, 422] width 11 height 14
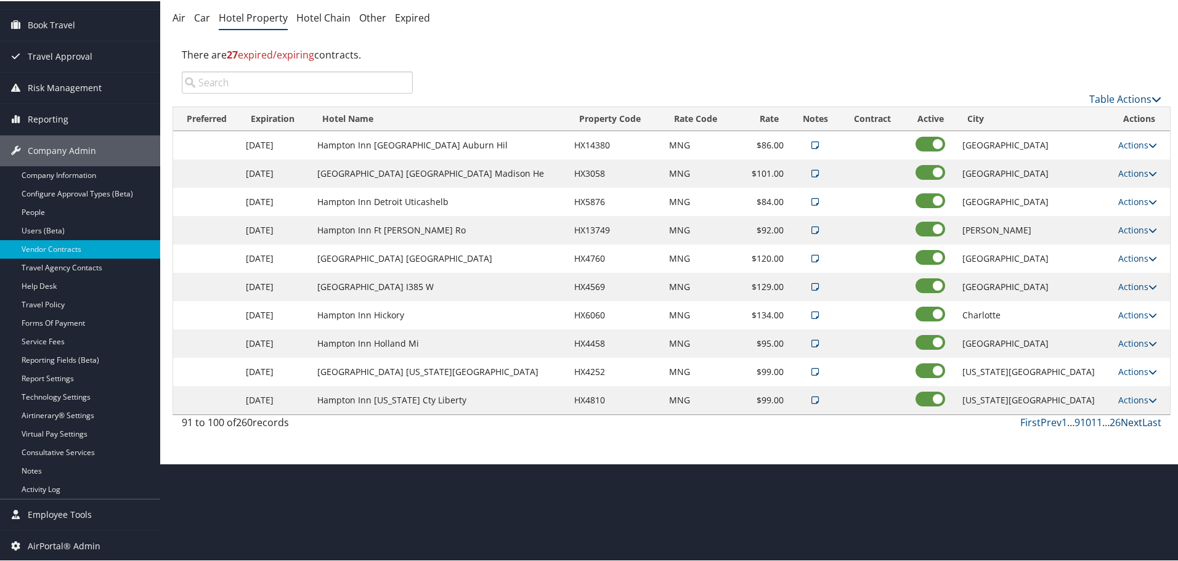
click at [1130, 421] on link "Next" at bounding box center [1132, 422] width 22 height 14
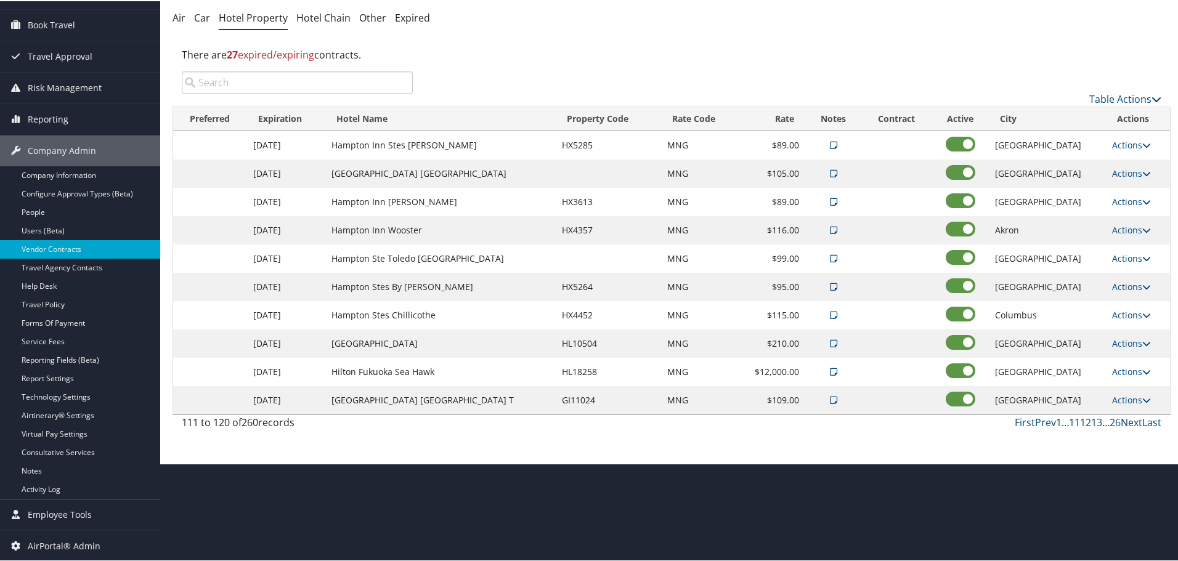
click at [1130, 421] on link "Next" at bounding box center [1132, 422] width 22 height 14
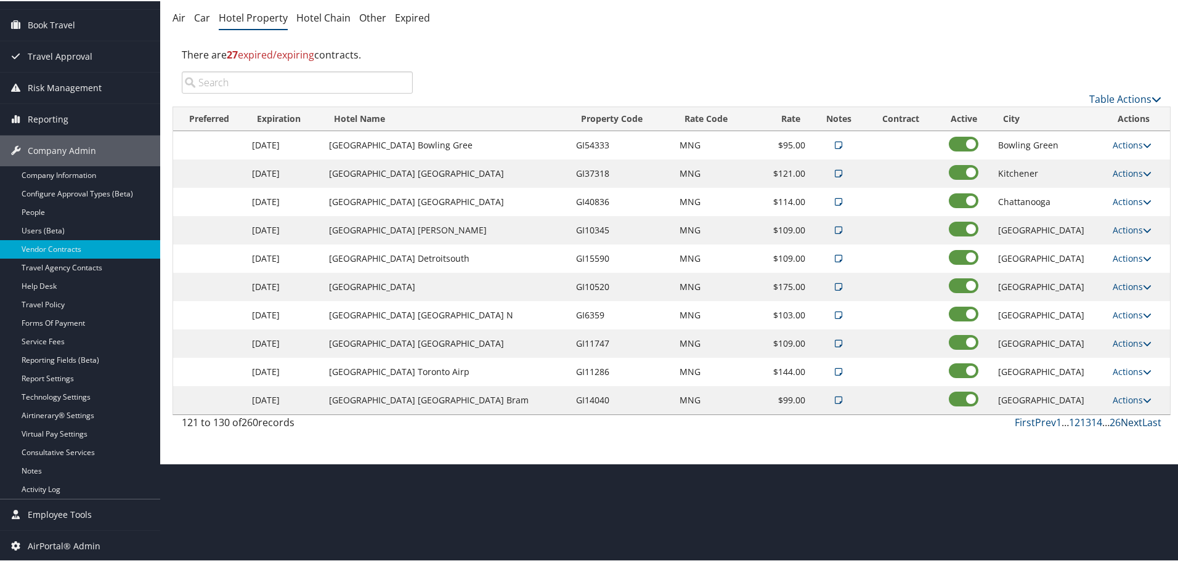
click at [1130, 421] on link "Next" at bounding box center [1132, 422] width 22 height 14
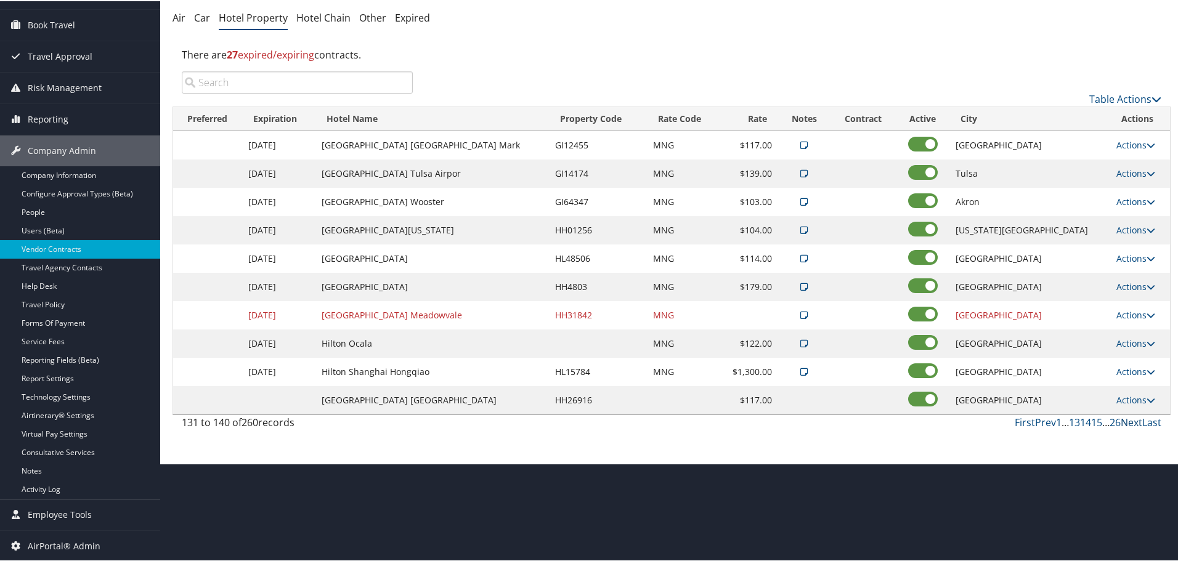
click at [1130, 421] on link "Next" at bounding box center [1132, 422] width 22 height 14
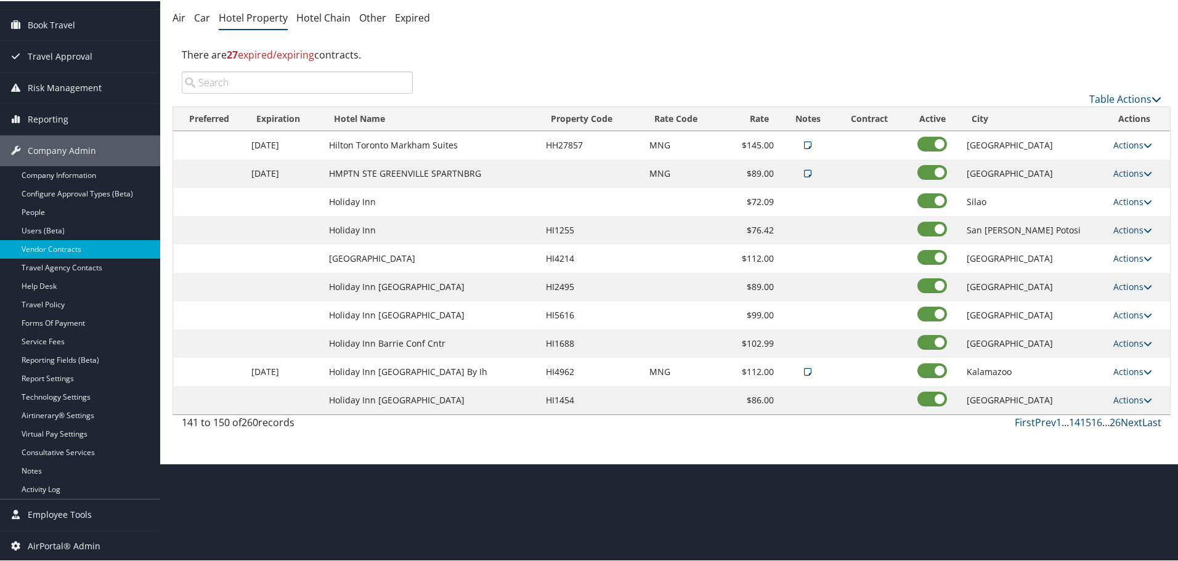
click at [1130, 421] on link "Next" at bounding box center [1132, 422] width 22 height 14
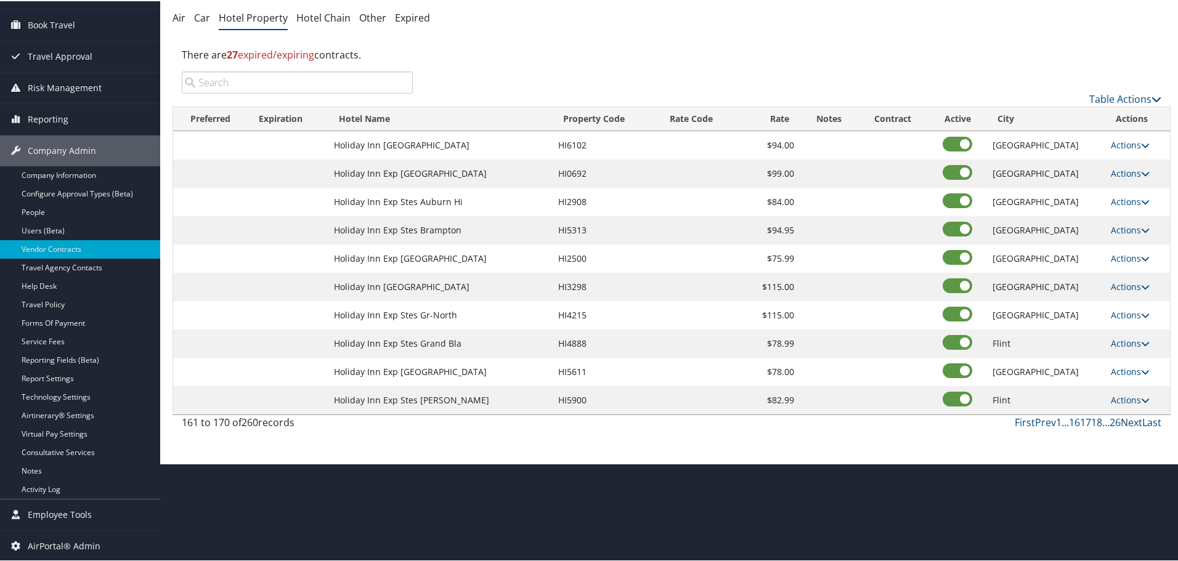
click at [1130, 421] on link "Next" at bounding box center [1132, 422] width 22 height 14
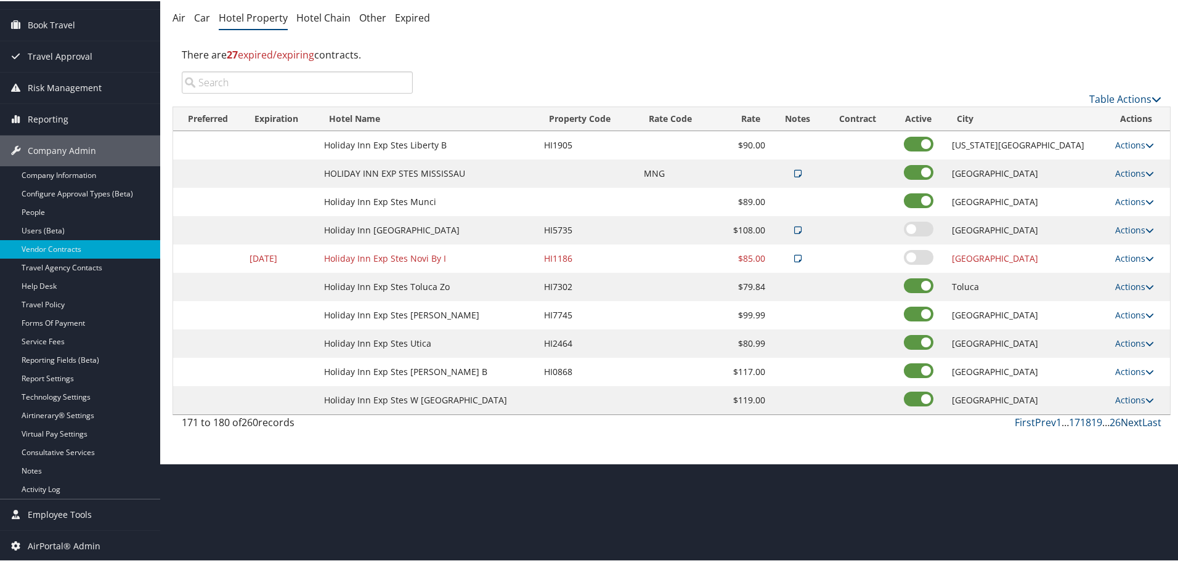
click at [1130, 421] on link "Next" at bounding box center [1132, 422] width 22 height 14
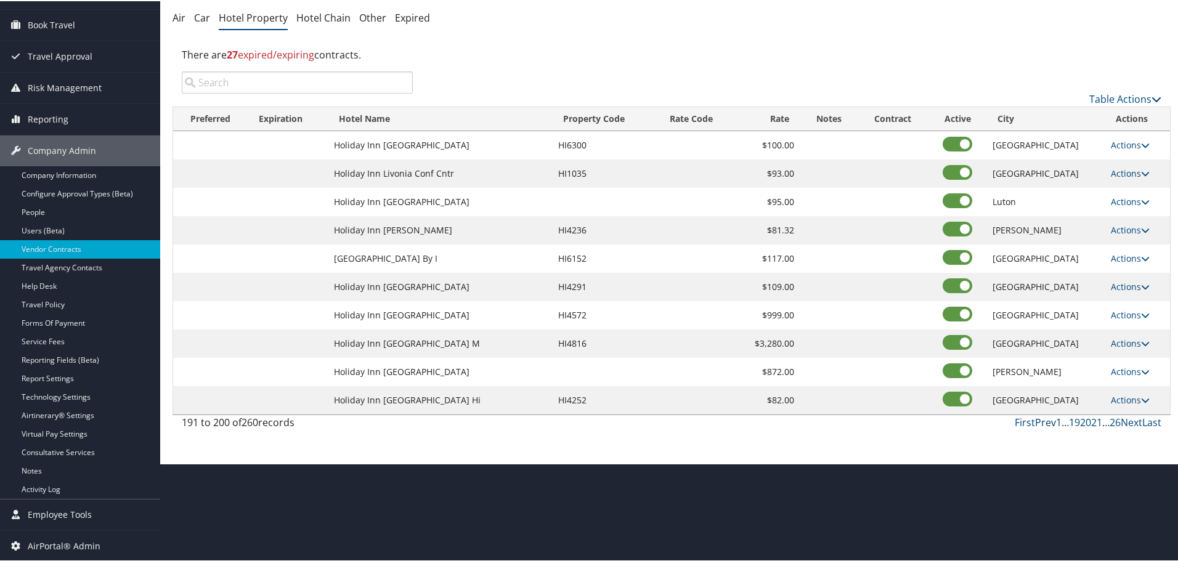
click at [1046, 422] on link "Prev" at bounding box center [1045, 422] width 21 height 14
click at [1036, 420] on link "Prev" at bounding box center [1045, 422] width 21 height 14
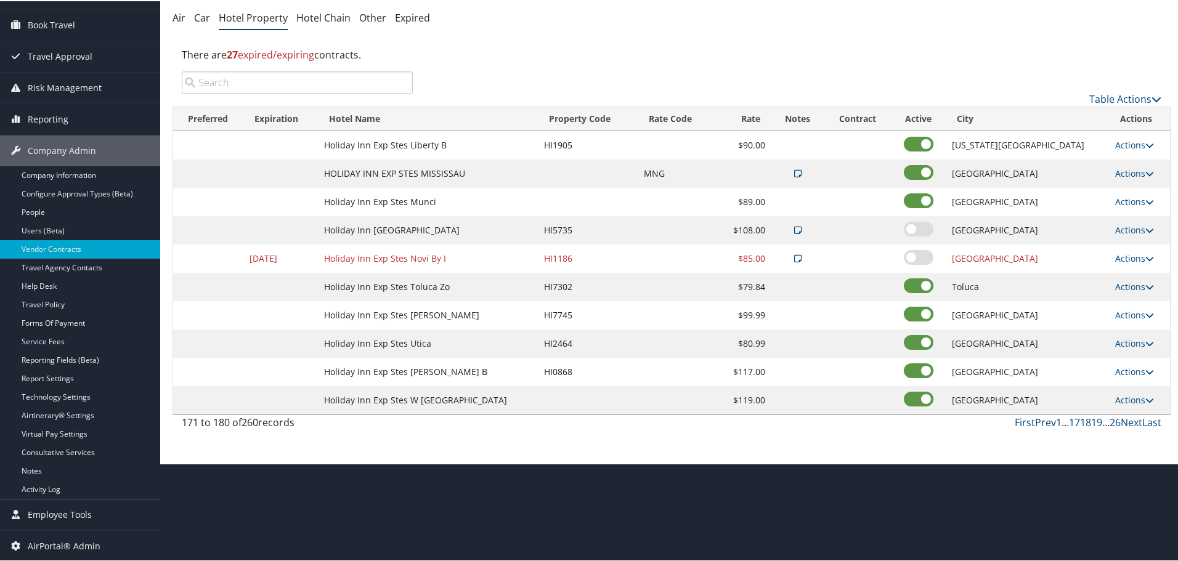
click at [1045, 420] on link "Prev" at bounding box center [1045, 422] width 21 height 14
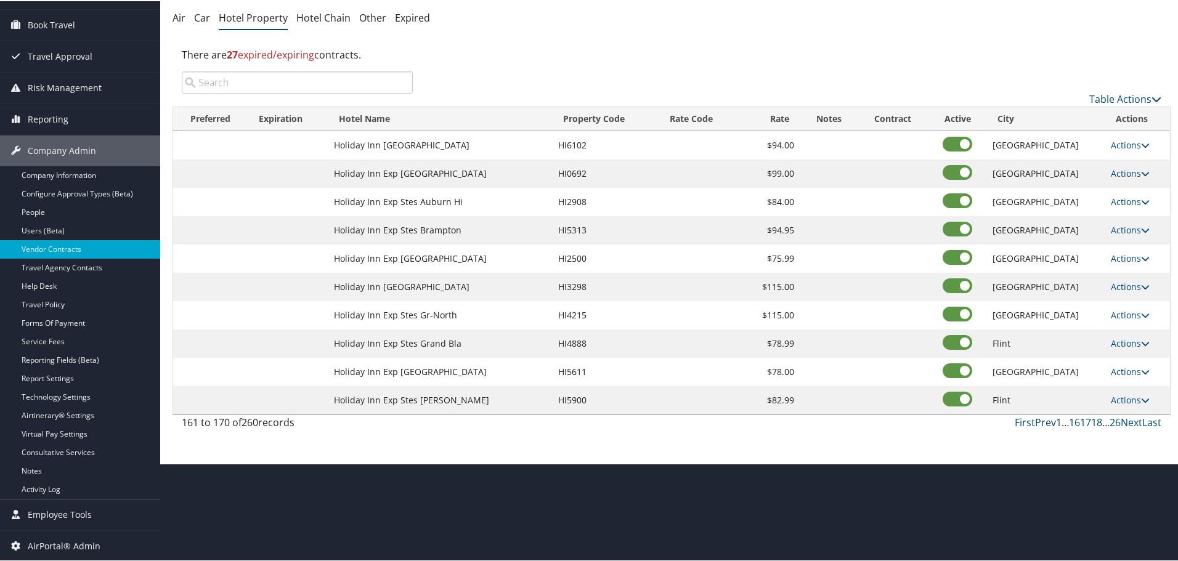
click at [1045, 420] on link "Prev" at bounding box center [1045, 422] width 21 height 14
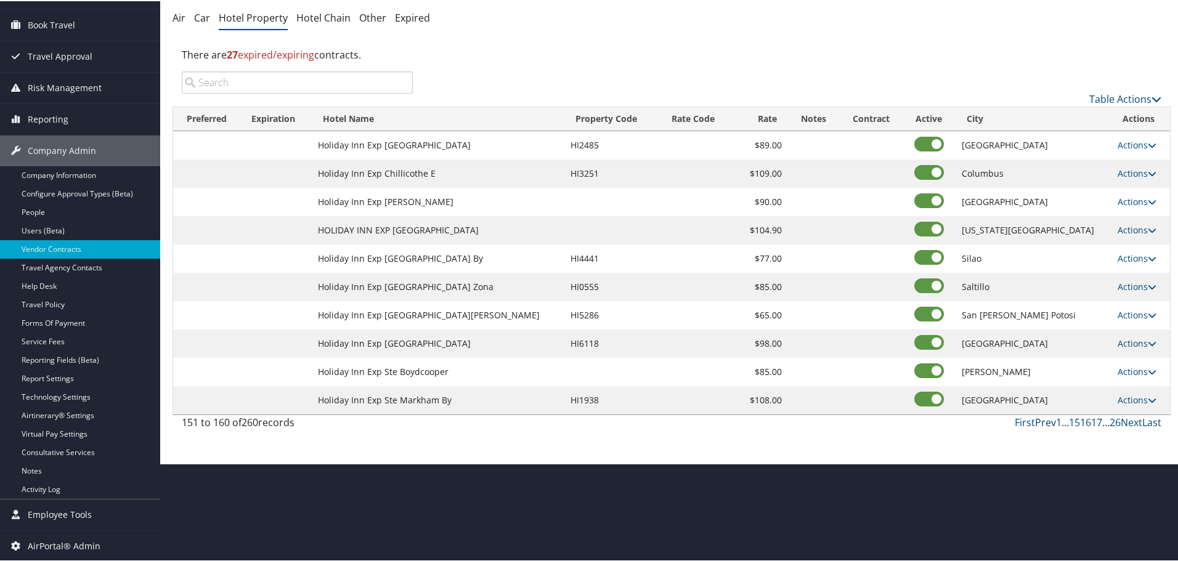
click at [1045, 420] on link "Prev" at bounding box center [1045, 422] width 21 height 14
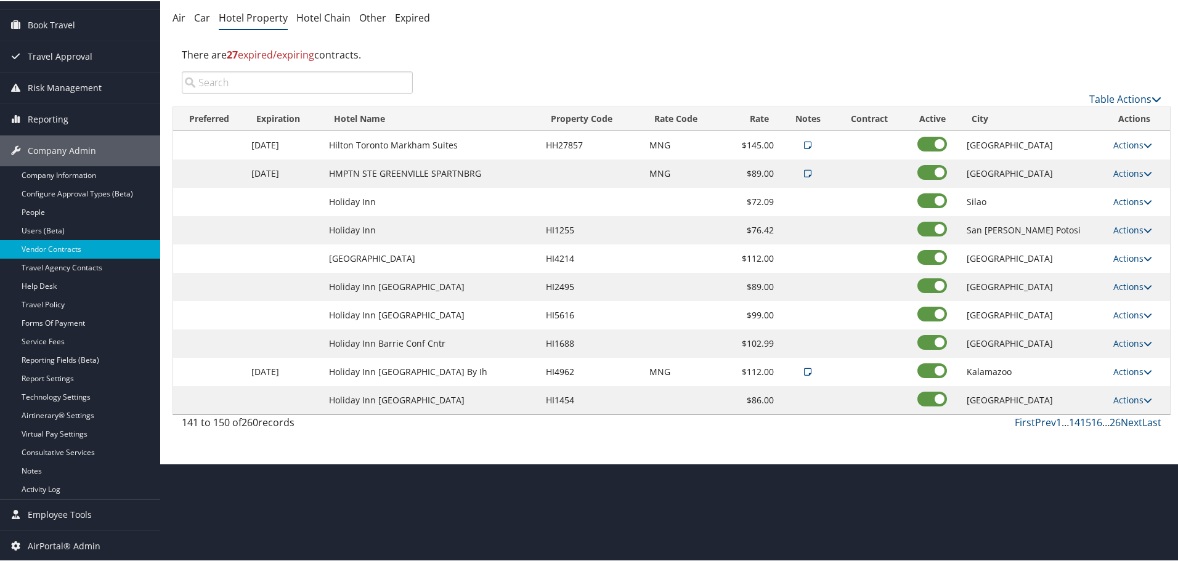
click at [1045, 420] on link "Prev" at bounding box center [1045, 422] width 21 height 14
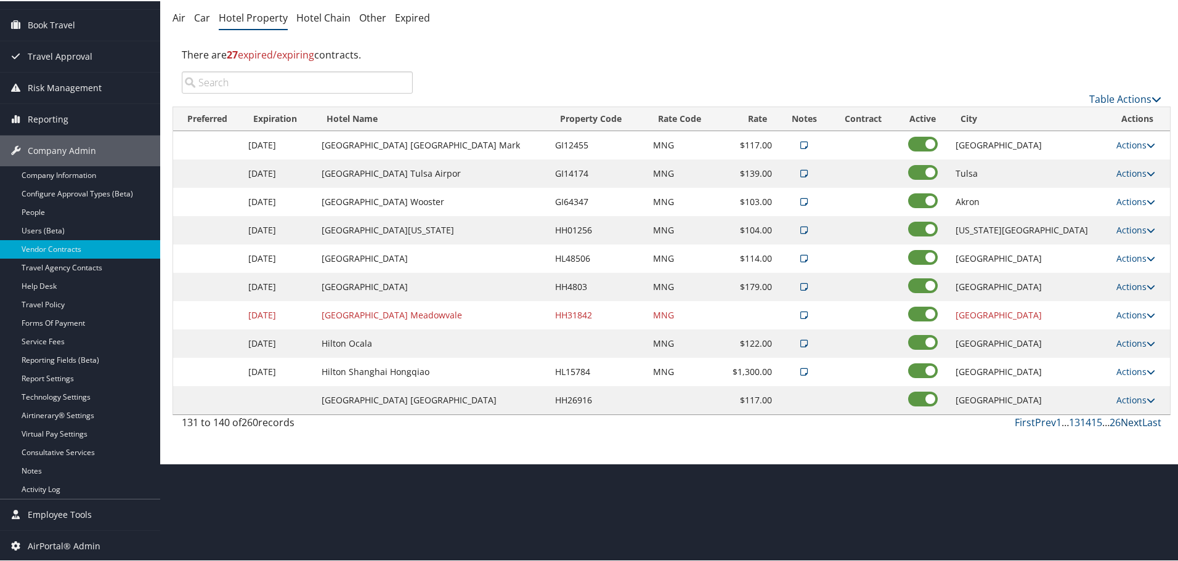
click at [1129, 424] on link "Next" at bounding box center [1132, 422] width 22 height 14
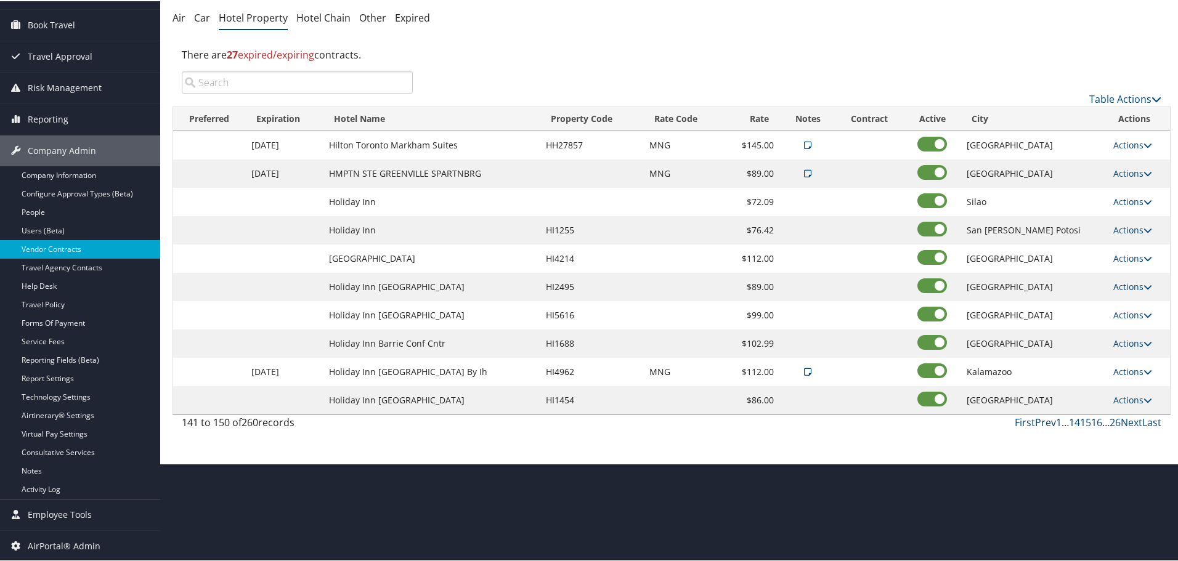
click at [1045, 424] on link "Prev" at bounding box center [1045, 422] width 21 height 14
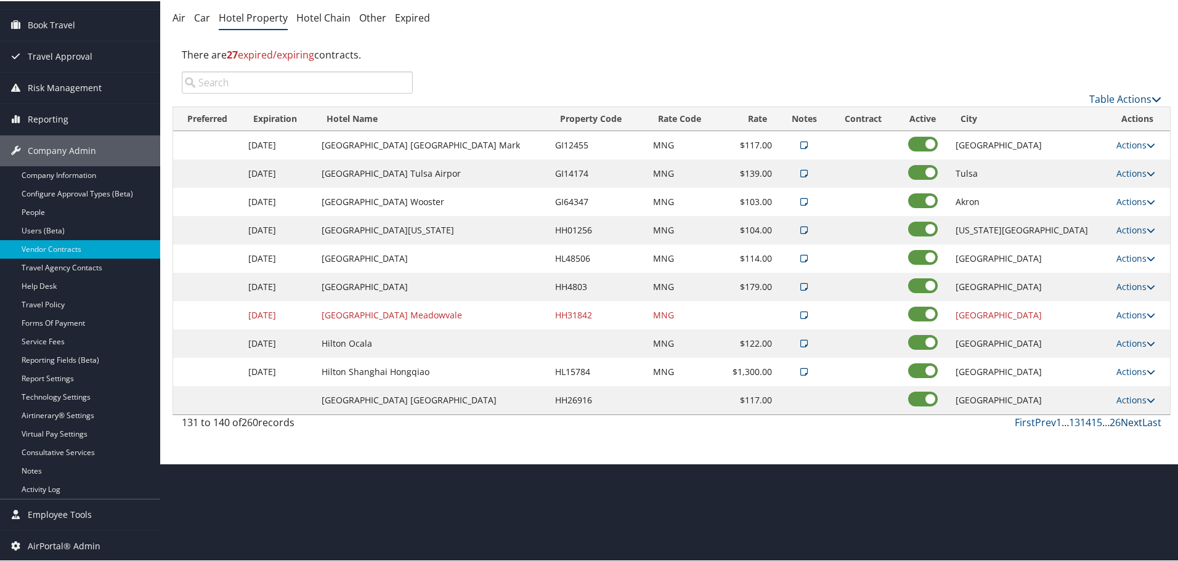
click at [1127, 421] on link "Next" at bounding box center [1132, 422] width 22 height 14
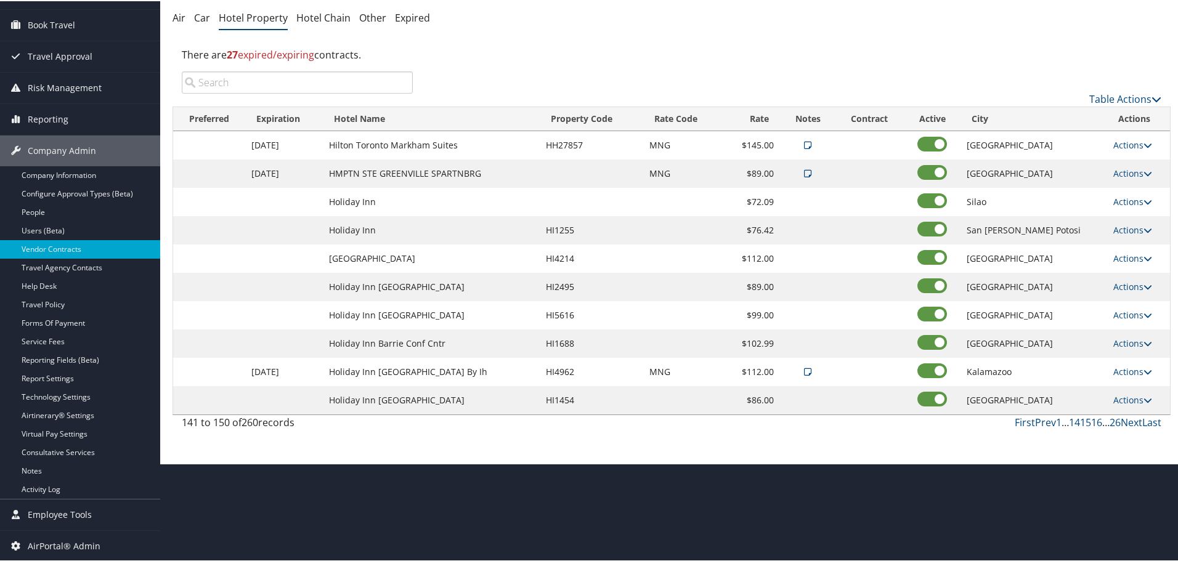
click at [584, 229] on td "HI1255" at bounding box center [591, 229] width 103 height 28
click at [1122, 200] on link "Actions" at bounding box center [1132, 201] width 39 height 12
click at [1122, 219] on link "Edit" at bounding box center [1128, 218] width 47 height 21
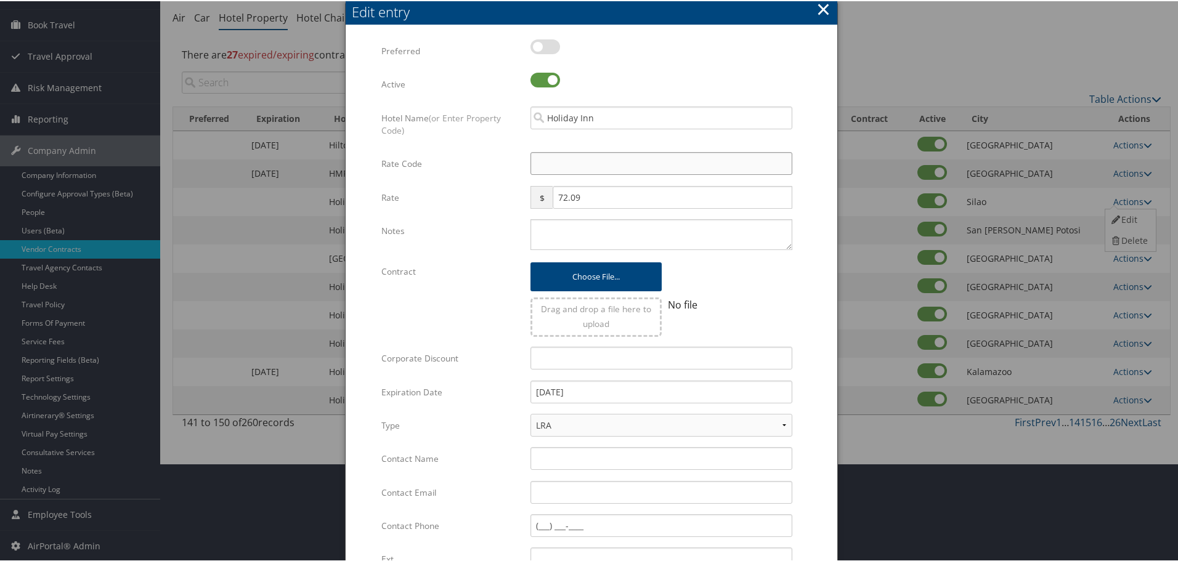
click at [596, 156] on input "Rate Code" at bounding box center [661, 162] width 262 height 23
click at [586, 234] on textarea "Notes" at bounding box center [661, 233] width 262 height 31
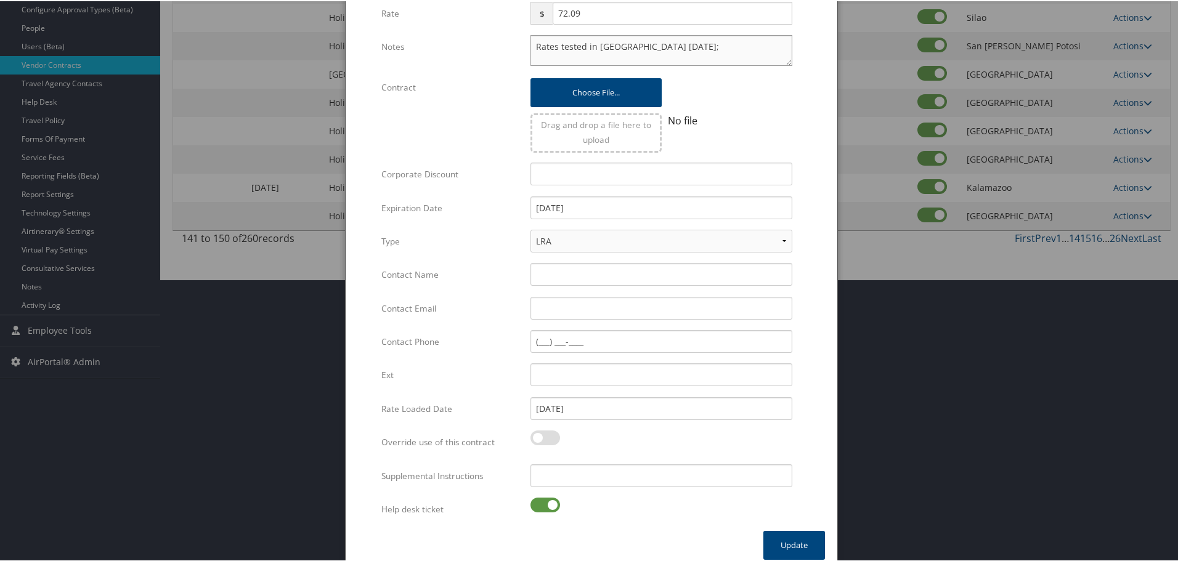
scroll to position [293, 0]
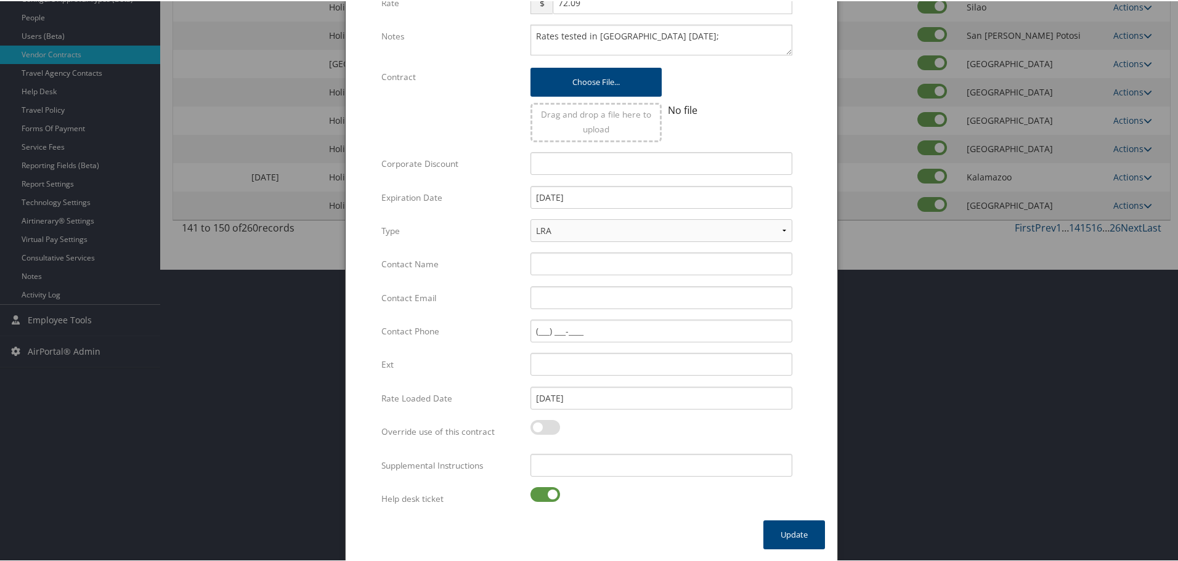
click at [539, 490] on label at bounding box center [545, 493] width 30 height 15
click at [539, 492] on input "checkbox" at bounding box center [541, 496] width 8 height 8
click at [582, 463] on input "Supplemental Instructions" at bounding box center [661, 464] width 262 height 23
click at [791, 530] on button "Update" at bounding box center [794, 533] width 62 height 29
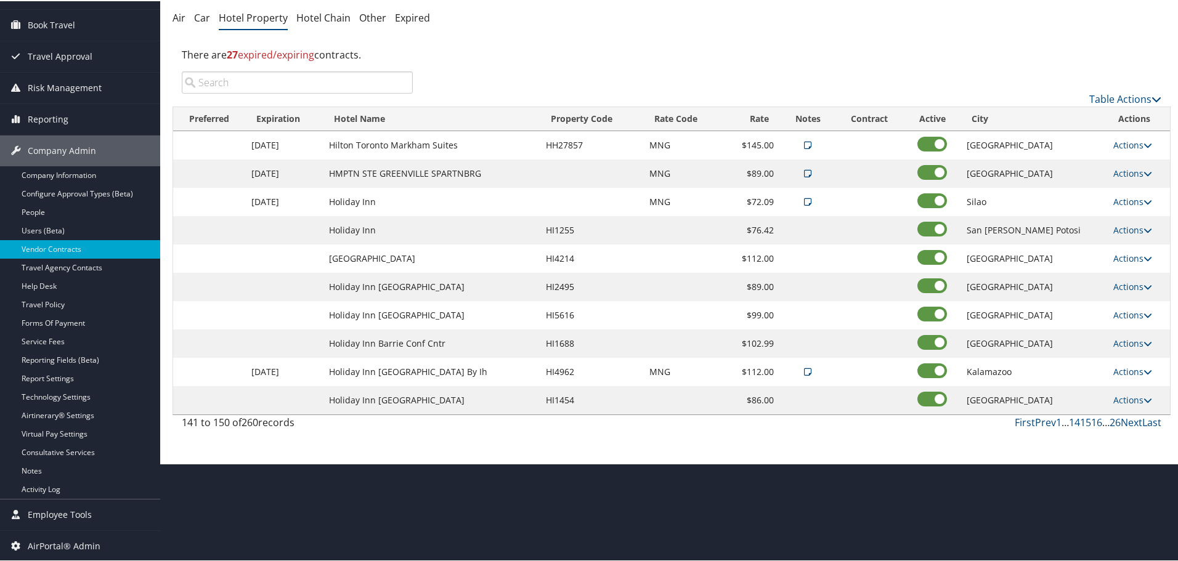
scroll to position [98, 0]
click at [1131, 225] on link "Actions" at bounding box center [1132, 229] width 39 height 12
click at [1135, 243] on link "Edit" at bounding box center [1128, 247] width 47 height 21
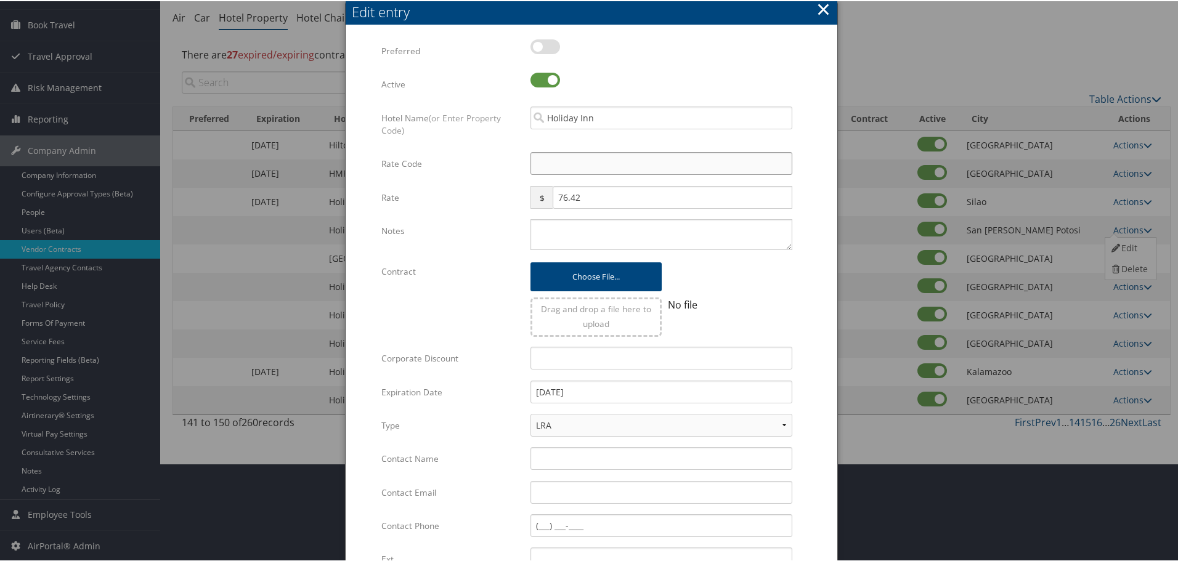
click at [585, 163] on input "Rate Code" at bounding box center [661, 162] width 262 height 23
click at [577, 225] on textarea "Notes" at bounding box center [661, 233] width 262 height 31
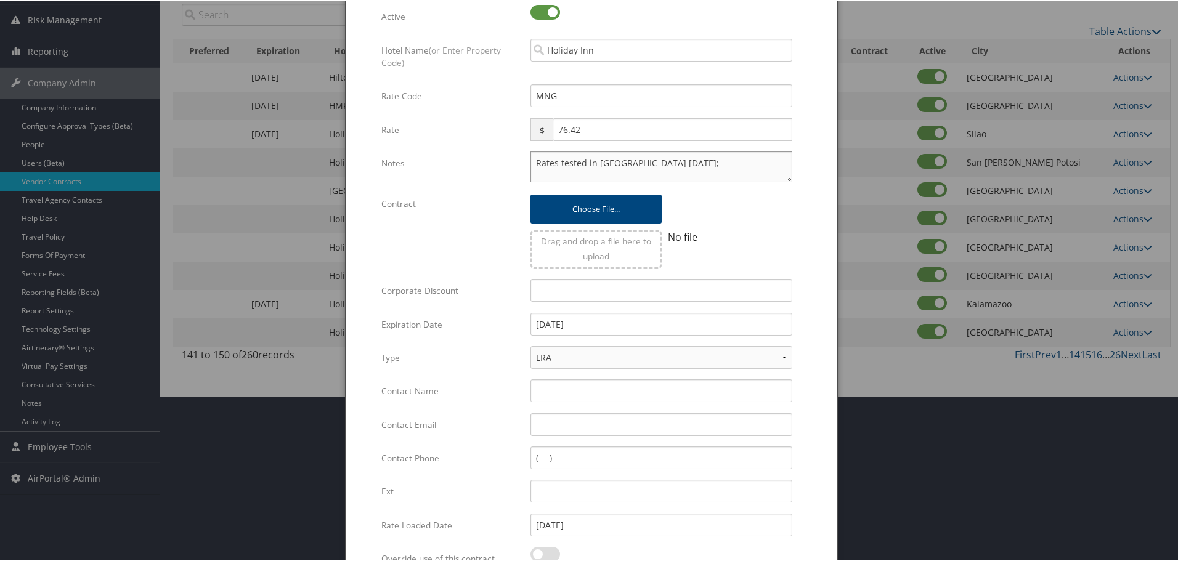
scroll to position [293, 0]
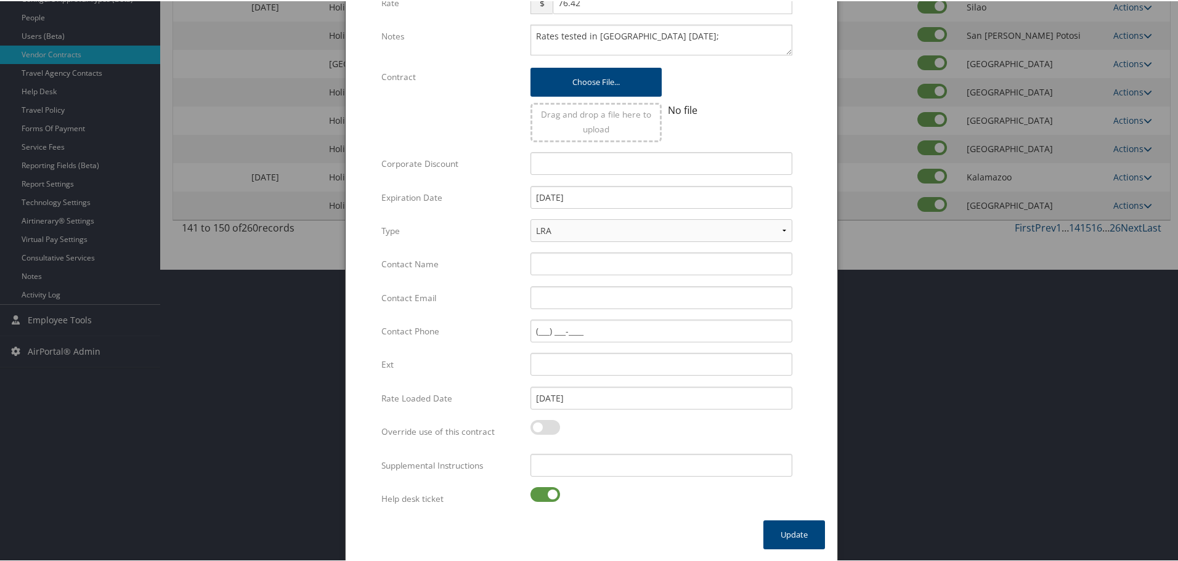
click at [534, 501] on div at bounding box center [661, 500] width 262 height 28
click at [609, 461] on input "Supplemental Instructions" at bounding box center [661, 464] width 262 height 23
drag, startPoint x: 535, startPoint y: 493, endPoint x: 553, endPoint y: 476, distance: 24.4
click at [535, 493] on label at bounding box center [545, 493] width 30 height 15
click at [537, 493] on input "checkbox" at bounding box center [541, 496] width 8 height 8
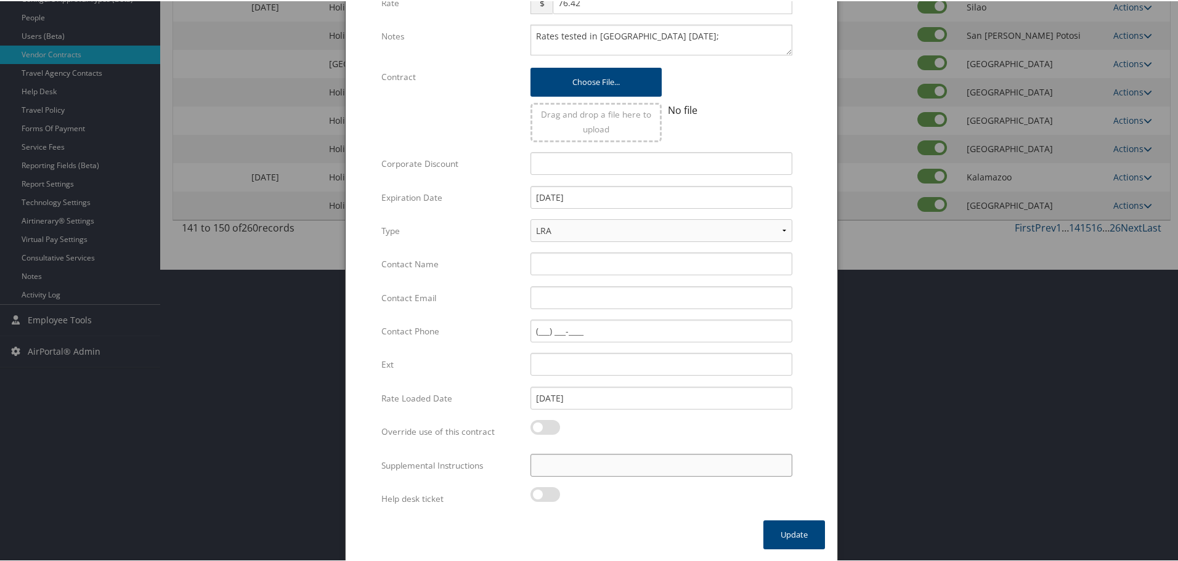
click at [594, 464] on input "Supplemental Instructions" at bounding box center [661, 464] width 262 height 23
click at [783, 538] on button "Update" at bounding box center [794, 533] width 62 height 29
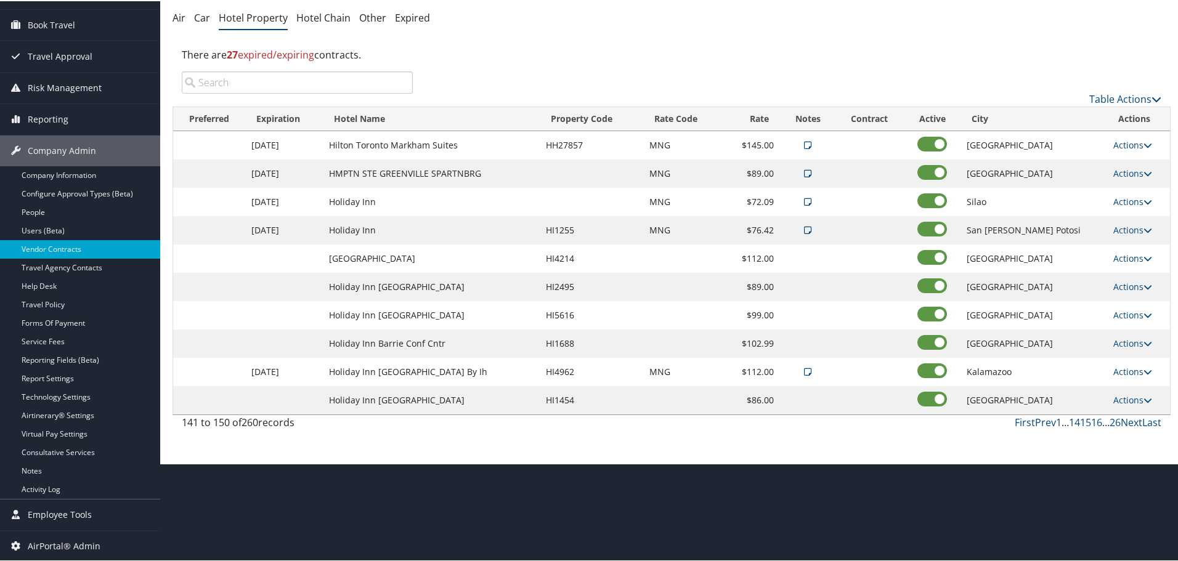
scroll to position [98, 0]
click at [1120, 251] on link "Actions" at bounding box center [1132, 257] width 39 height 12
click at [1123, 271] on link "Edit" at bounding box center [1128, 275] width 47 height 21
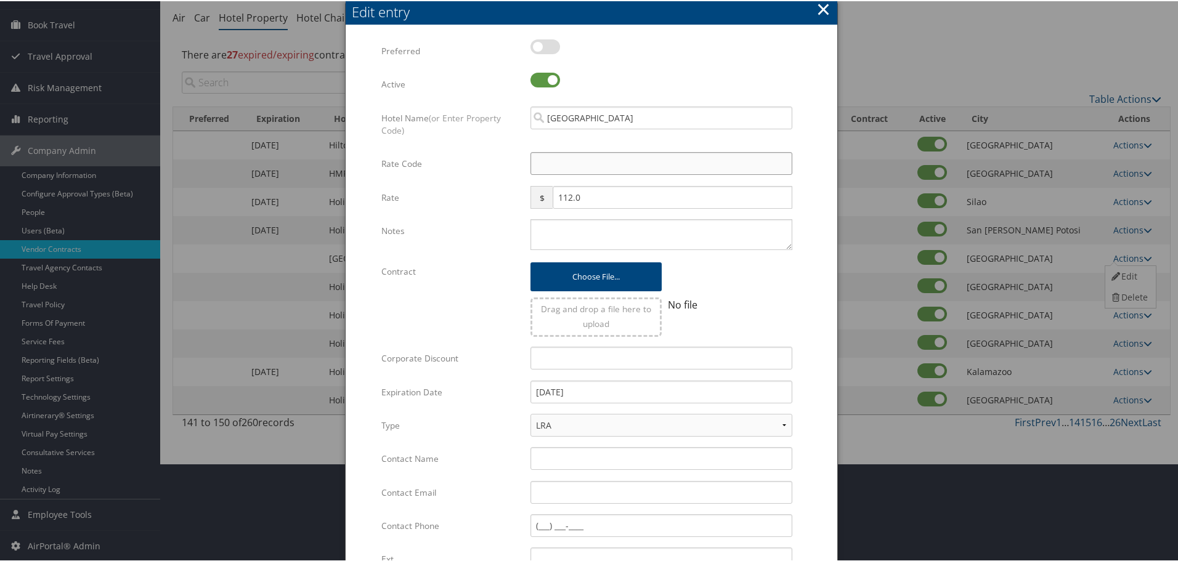
click at [551, 157] on input "Rate Code" at bounding box center [661, 162] width 262 height 23
click at [544, 221] on textarea "Notes" at bounding box center [661, 233] width 262 height 31
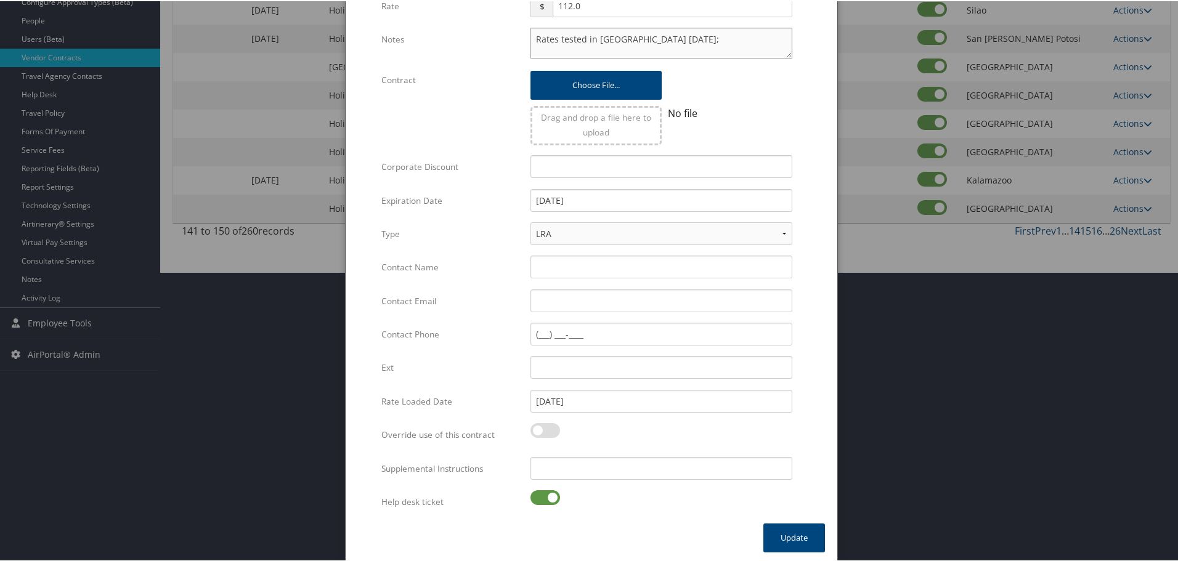
scroll to position [293, 0]
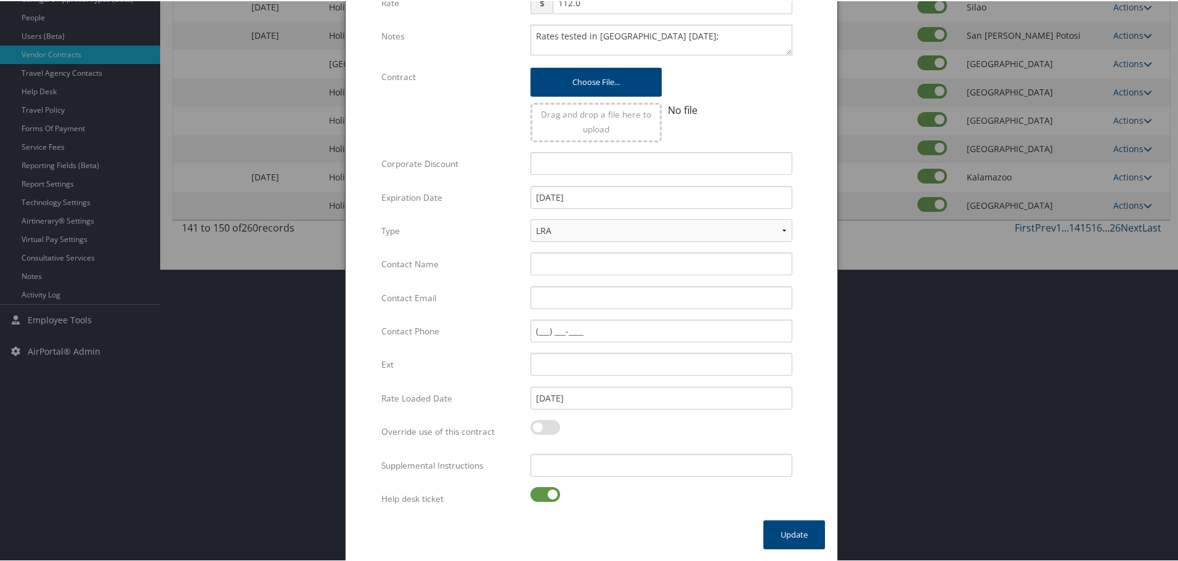
click at [545, 497] on label at bounding box center [545, 493] width 30 height 15
click at [545, 497] on input "checkbox" at bounding box center [541, 496] width 8 height 8
click at [598, 474] on input "Supplemental Instructions" at bounding box center [661, 464] width 262 height 23
click at [805, 540] on button "Update" at bounding box center [794, 533] width 62 height 29
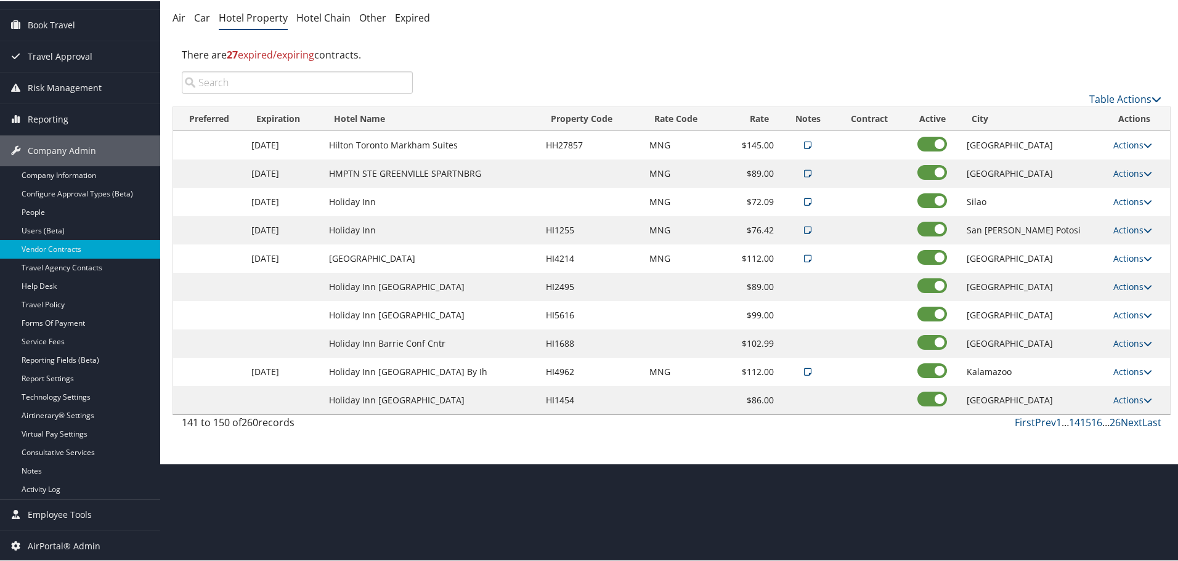
scroll to position [98, 0]
click at [1119, 287] on link "Actions" at bounding box center [1132, 286] width 39 height 12
click at [1125, 302] on link "Edit" at bounding box center [1128, 303] width 47 height 21
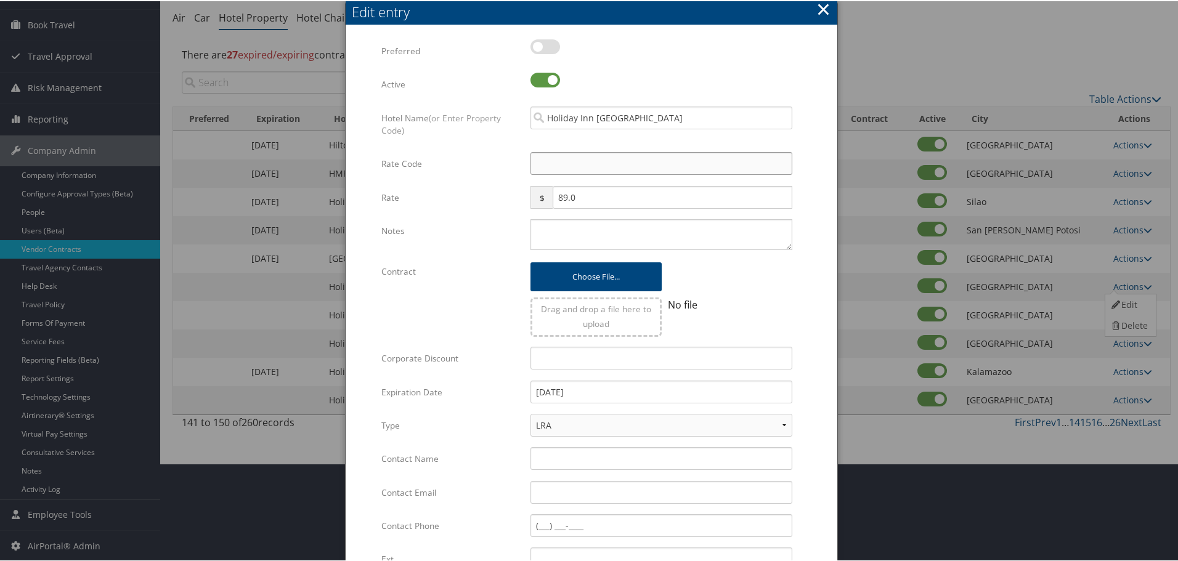
click at [563, 159] on input "Rate Code" at bounding box center [661, 162] width 262 height 23
click at [559, 225] on textarea "Notes" at bounding box center [661, 233] width 262 height 31
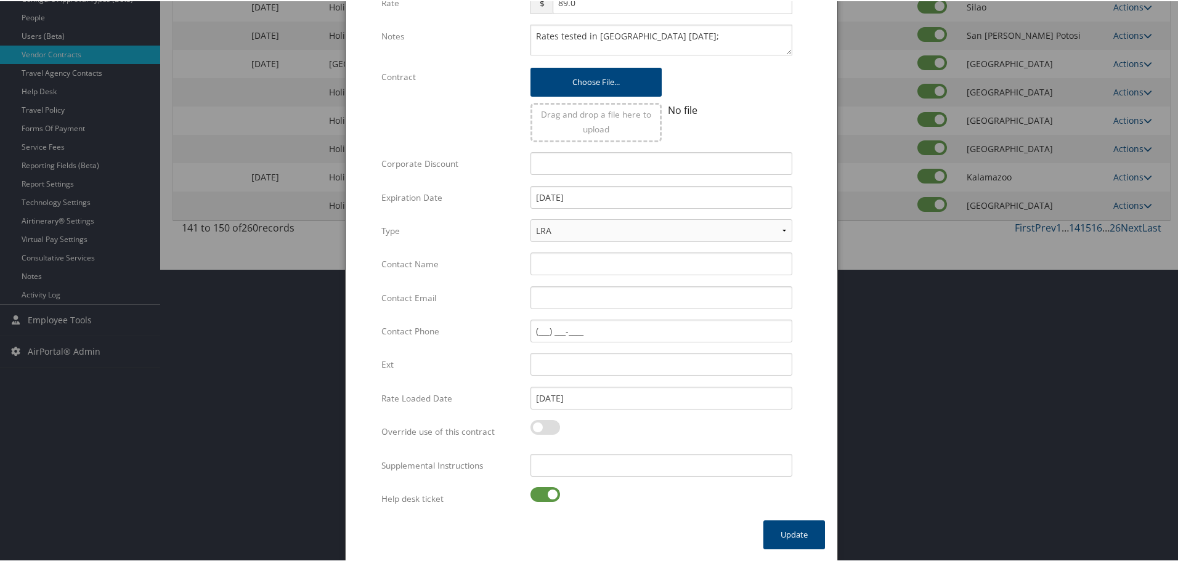
click at [542, 494] on label at bounding box center [545, 493] width 30 height 15
click at [542, 494] on input "checkbox" at bounding box center [541, 496] width 8 height 8
click at [604, 470] on input "Supplemental Instructions" at bounding box center [661, 464] width 262 height 23
click at [777, 525] on button "Update" at bounding box center [794, 533] width 62 height 29
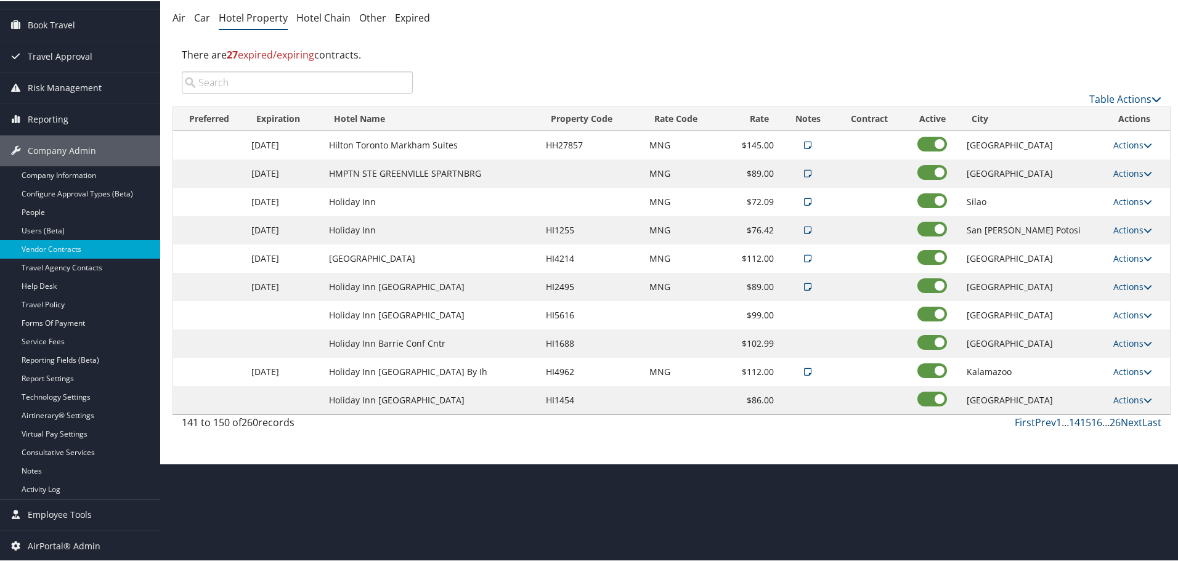
scroll to position [98, 0]
click at [1134, 314] on link "Actions" at bounding box center [1132, 314] width 39 height 12
click at [1124, 331] on link "Edit" at bounding box center [1128, 332] width 47 height 21
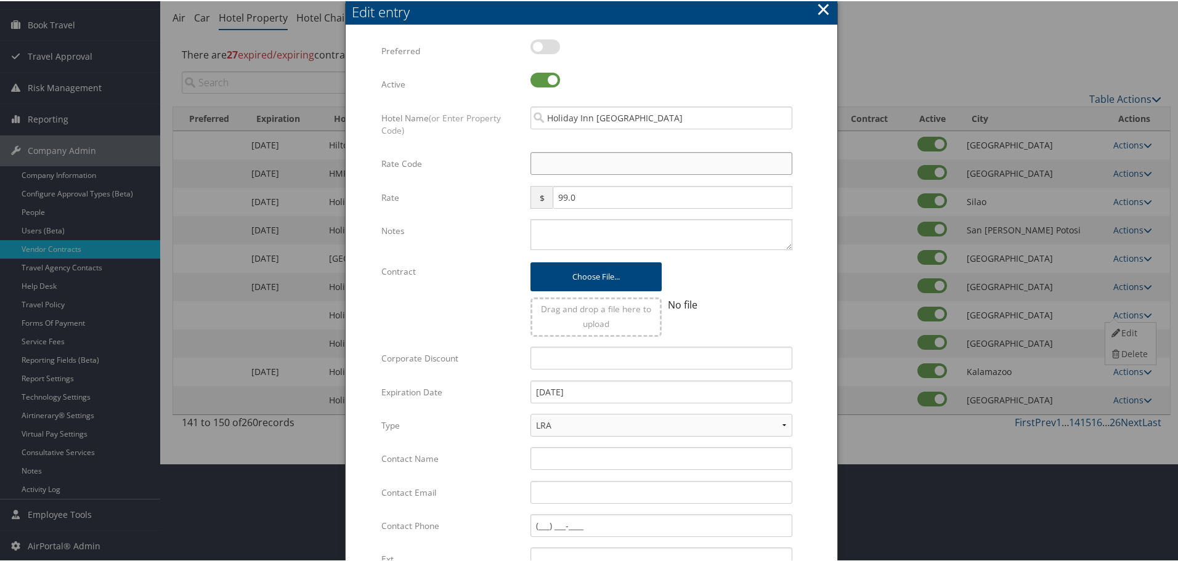
click at [605, 160] on input "Rate Code" at bounding box center [661, 162] width 262 height 23
click at [585, 230] on textarea "Notes" at bounding box center [661, 233] width 262 height 31
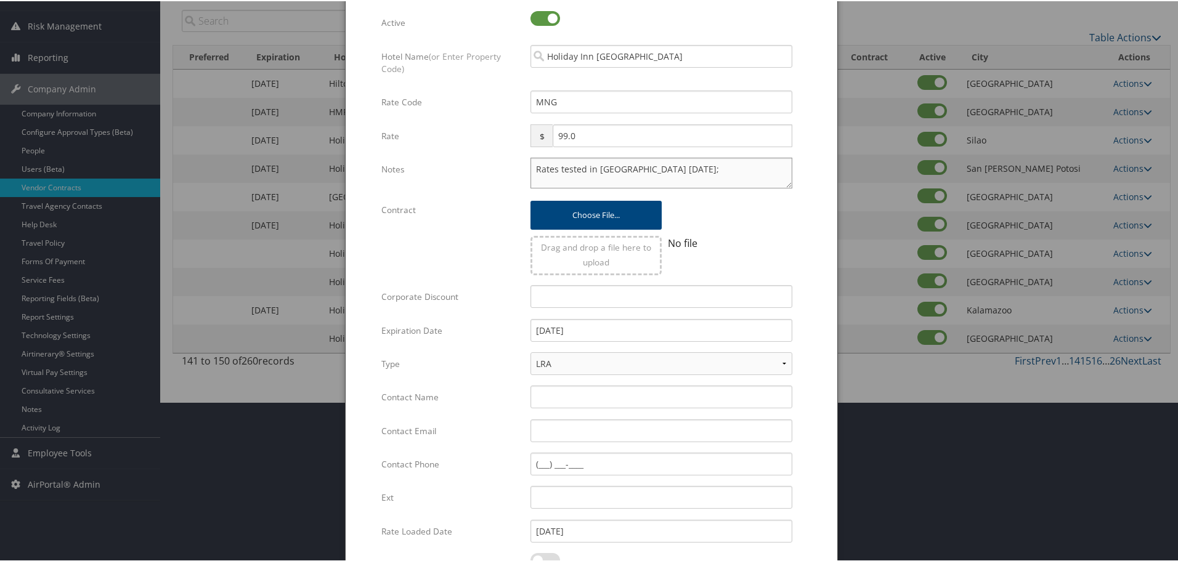
scroll to position [293, 0]
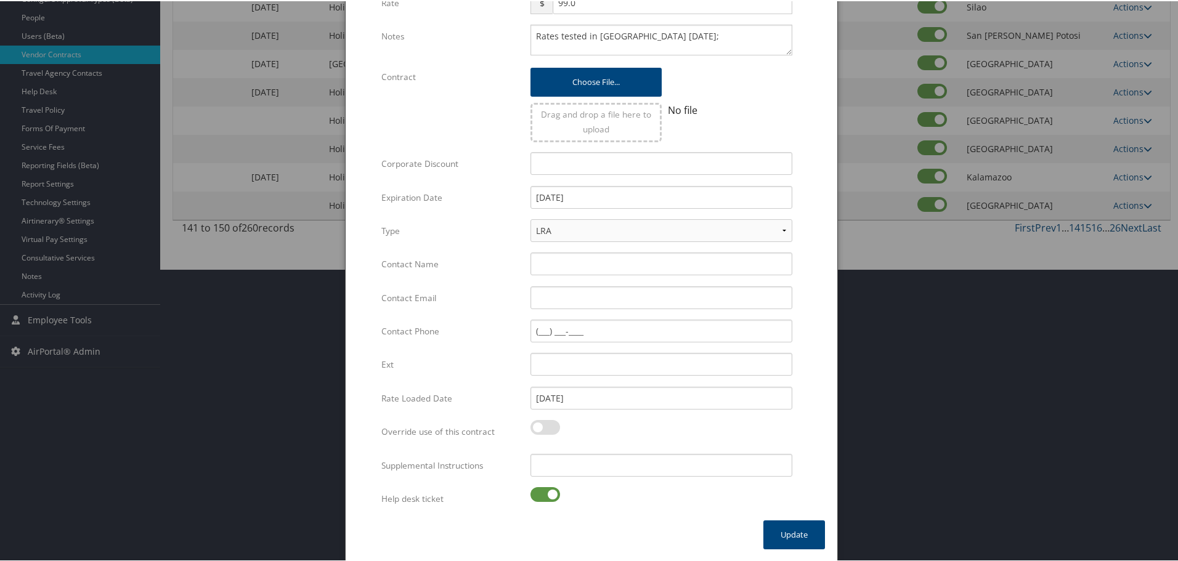
click at [545, 491] on label at bounding box center [545, 493] width 30 height 15
click at [545, 492] on input "checkbox" at bounding box center [541, 496] width 8 height 8
click at [593, 471] on input "Supplemental Instructions" at bounding box center [661, 464] width 262 height 23
click at [781, 529] on button "Update" at bounding box center [794, 533] width 62 height 29
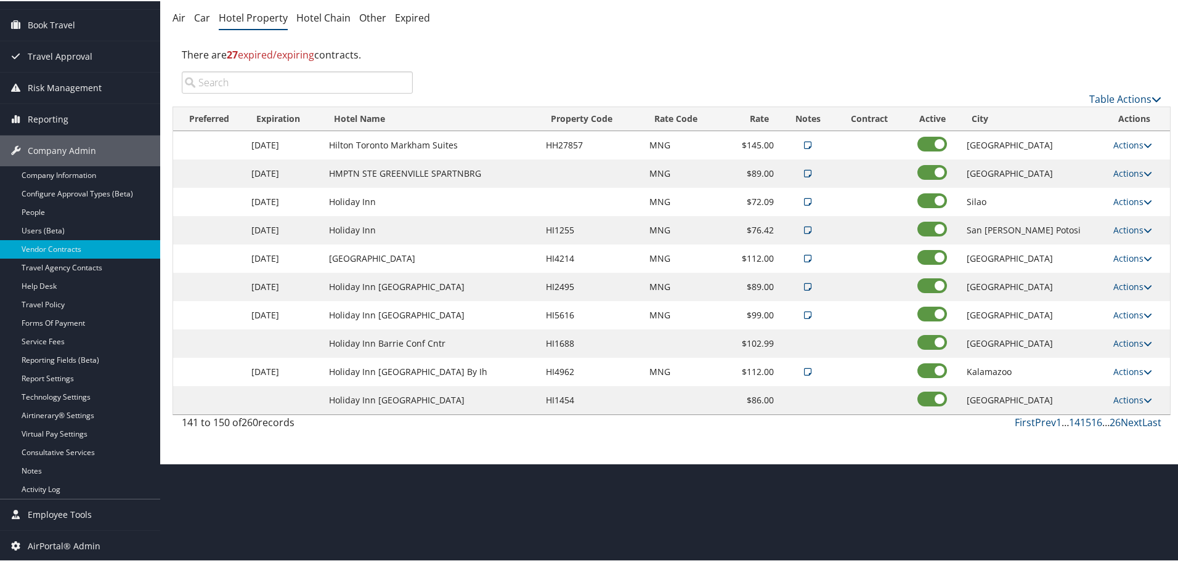
scroll to position [98, 0]
click at [1122, 341] on link "Actions" at bounding box center [1132, 342] width 39 height 12
click at [1128, 357] on link "Edit" at bounding box center [1128, 360] width 47 height 21
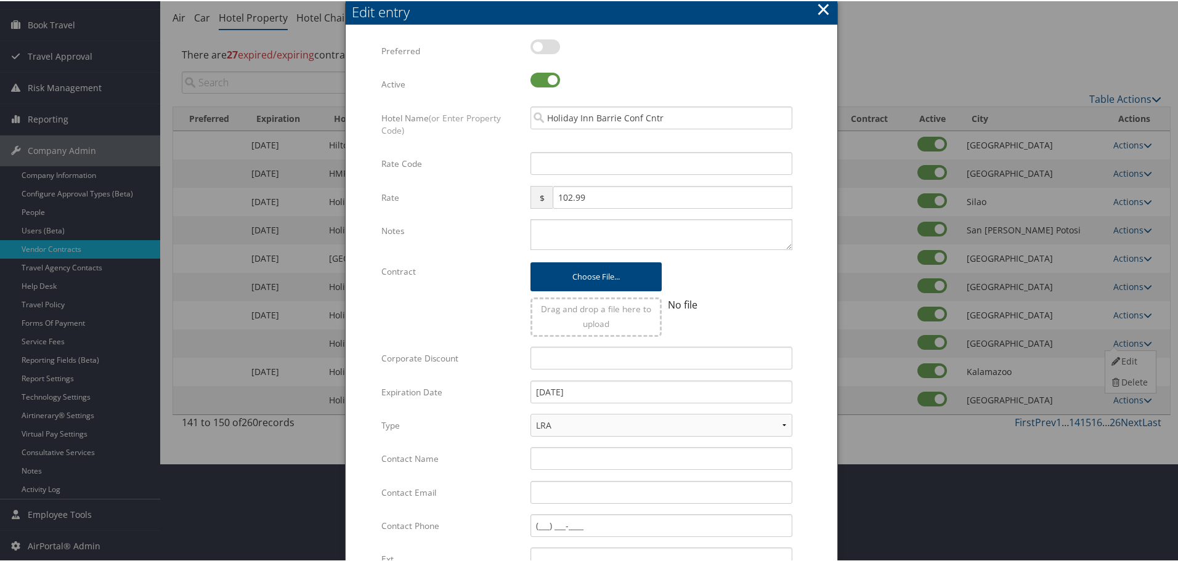
drag, startPoint x: 550, startPoint y: 174, endPoint x: 551, endPoint y: 168, distance: 6.8
click at [551, 174] on div "Multiple values The selected items contain different values for this input. To …" at bounding box center [661, 167] width 280 height 33
click at [551, 166] on input "Rate Code" at bounding box center [661, 162] width 262 height 23
click at [586, 233] on textarea "Notes" at bounding box center [661, 233] width 262 height 31
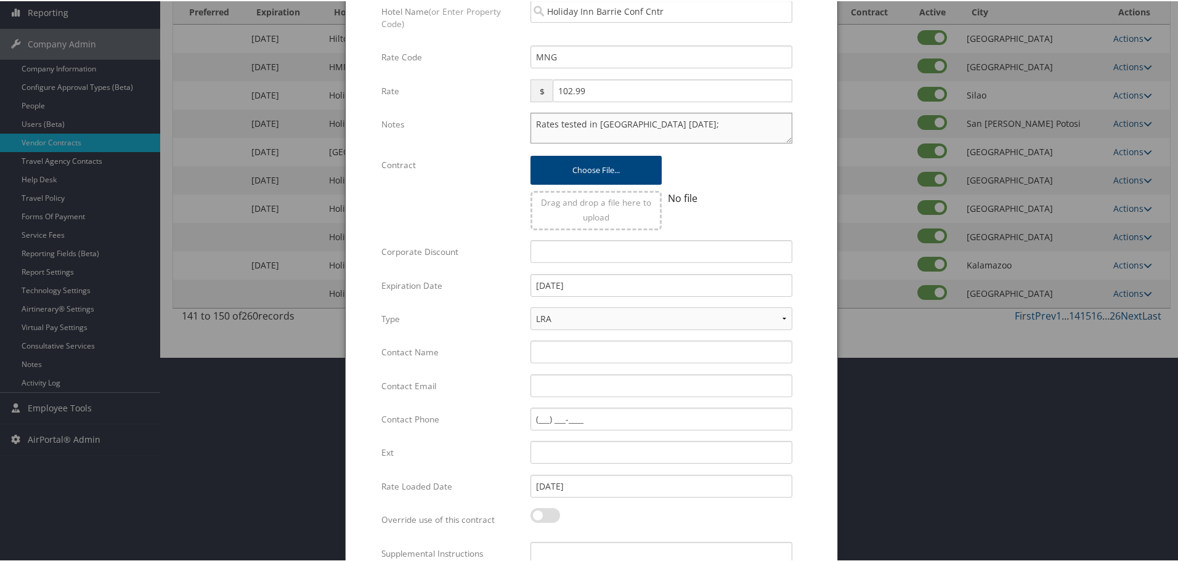
scroll to position [293, 0]
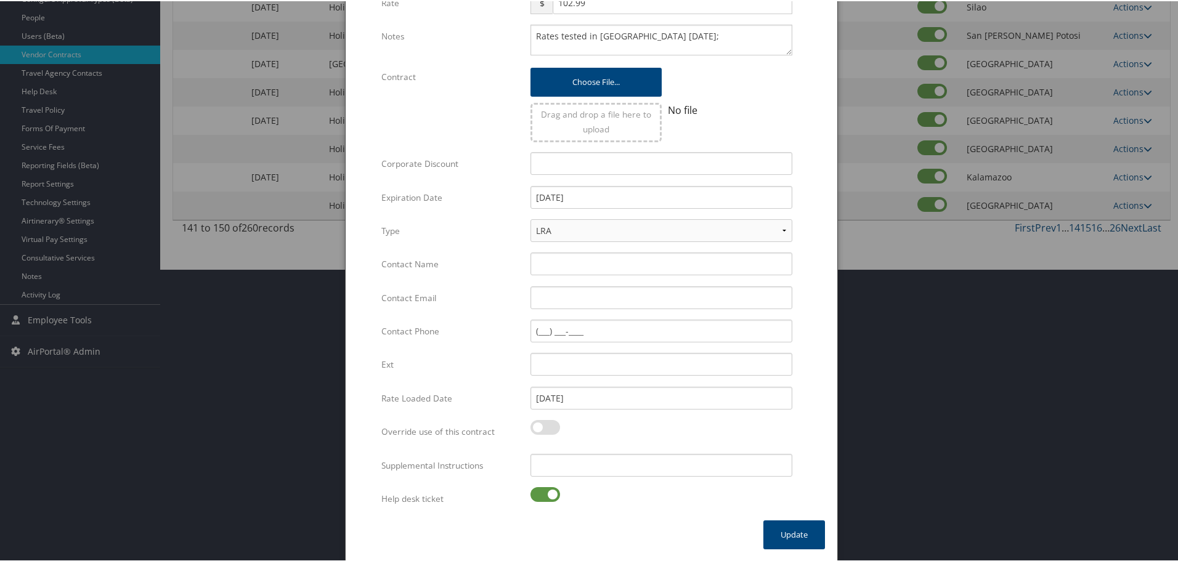
click at [540, 497] on label at bounding box center [545, 493] width 30 height 15
click at [540, 497] on input "checkbox" at bounding box center [541, 496] width 8 height 8
click at [600, 471] on input "Supplemental Instructions" at bounding box center [661, 464] width 262 height 23
click at [601, 470] on input "394579" at bounding box center [661, 464] width 262 height 23
drag, startPoint x: 574, startPoint y: 465, endPoint x: 497, endPoint y: 465, distance: 76.4
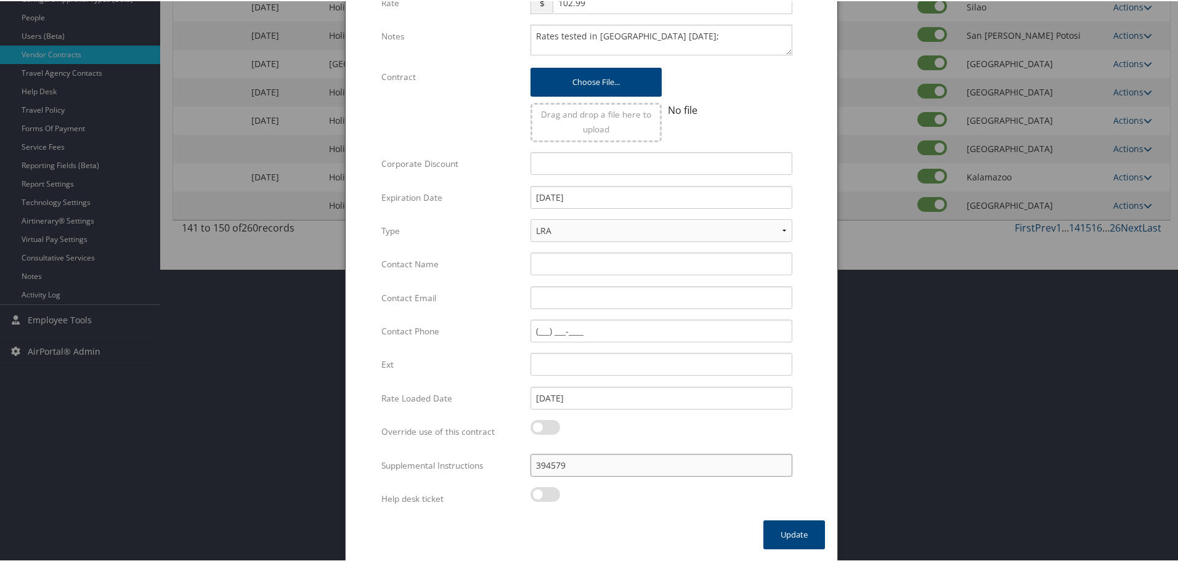
click at [497, 465] on div "Supplemental Instructions 394579 Multiple values The selected items contain dif…" at bounding box center [591, 469] width 420 height 33
click at [803, 531] on button "Update" at bounding box center [794, 533] width 62 height 29
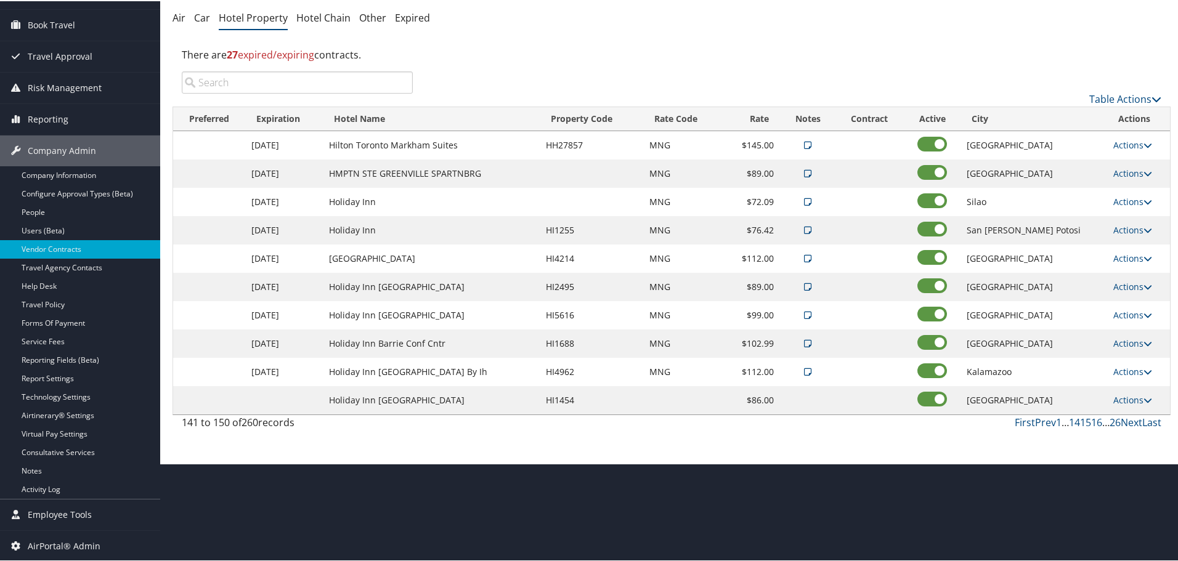
scroll to position [98, 0]
click at [1116, 397] on link "Actions" at bounding box center [1132, 399] width 39 height 12
click at [1124, 412] on link "Edit" at bounding box center [1128, 417] width 47 height 21
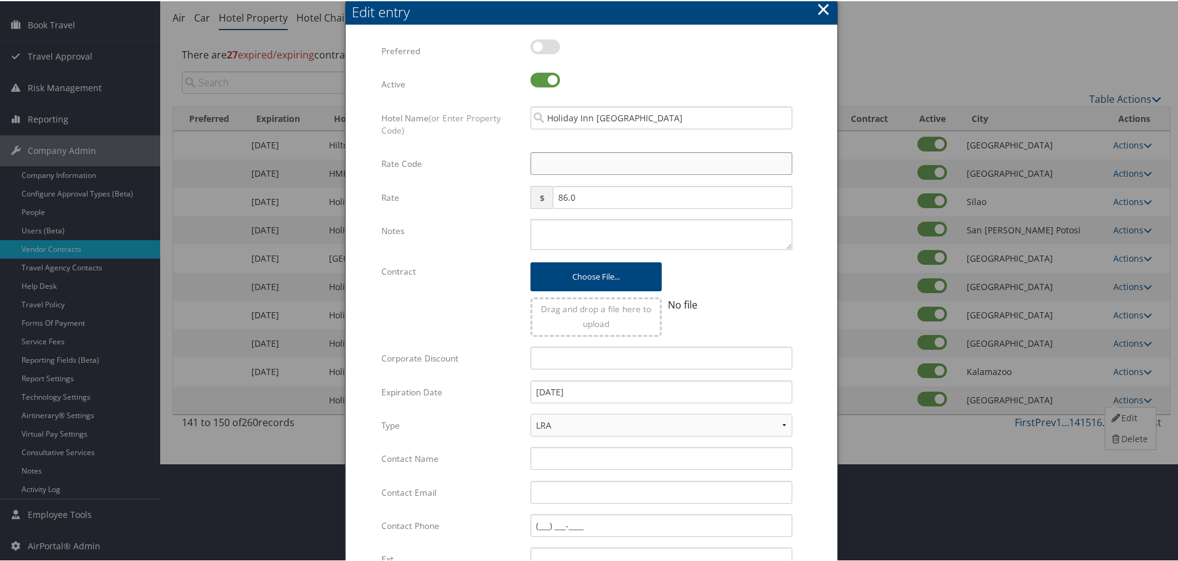
click at [649, 168] on input "Rate Code" at bounding box center [661, 162] width 262 height 23
click at [607, 241] on textarea "Notes" at bounding box center [661, 233] width 262 height 31
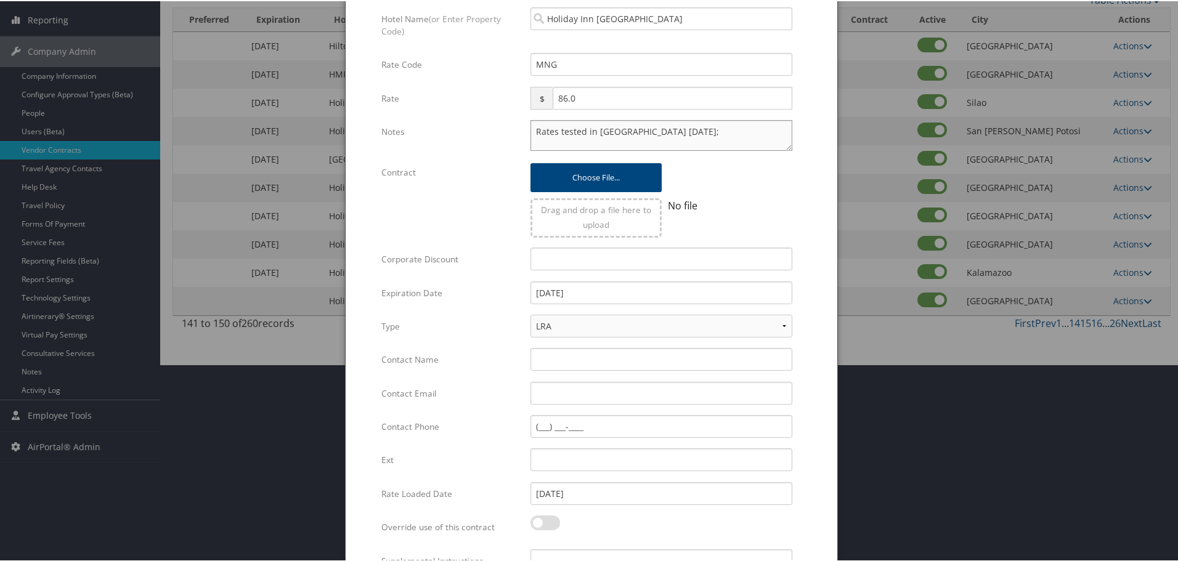
scroll to position [293, 0]
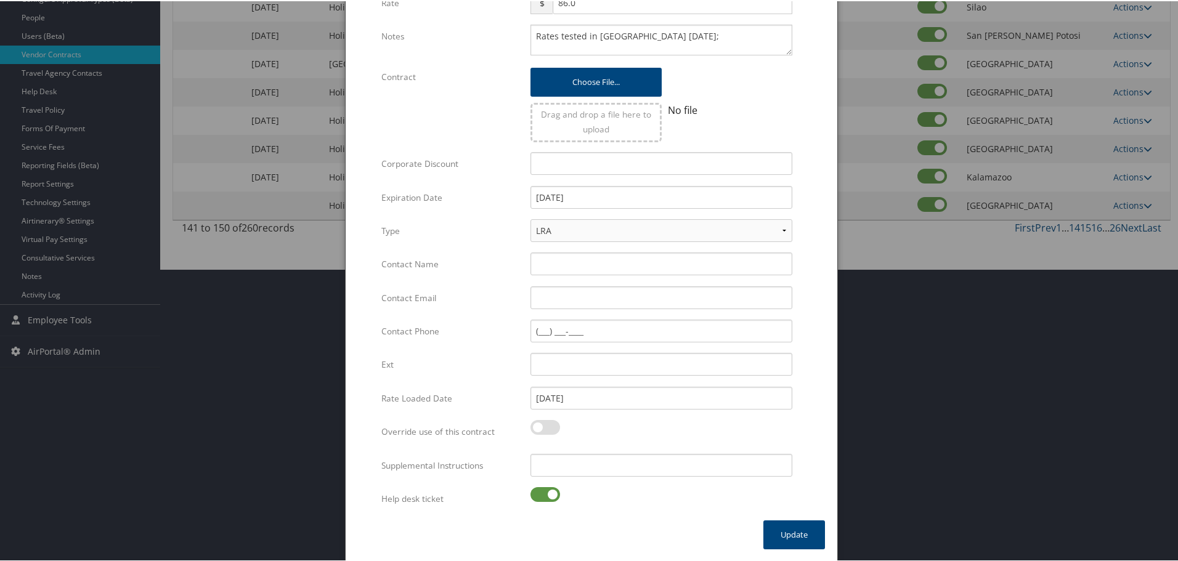
click at [552, 493] on label at bounding box center [545, 493] width 30 height 15
click at [545, 493] on input "checkbox" at bounding box center [541, 496] width 8 height 8
click at [593, 465] on input "Supplemental Instructions" at bounding box center [661, 464] width 262 height 23
click at [779, 524] on button "Update" at bounding box center [794, 533] width 62 height 29
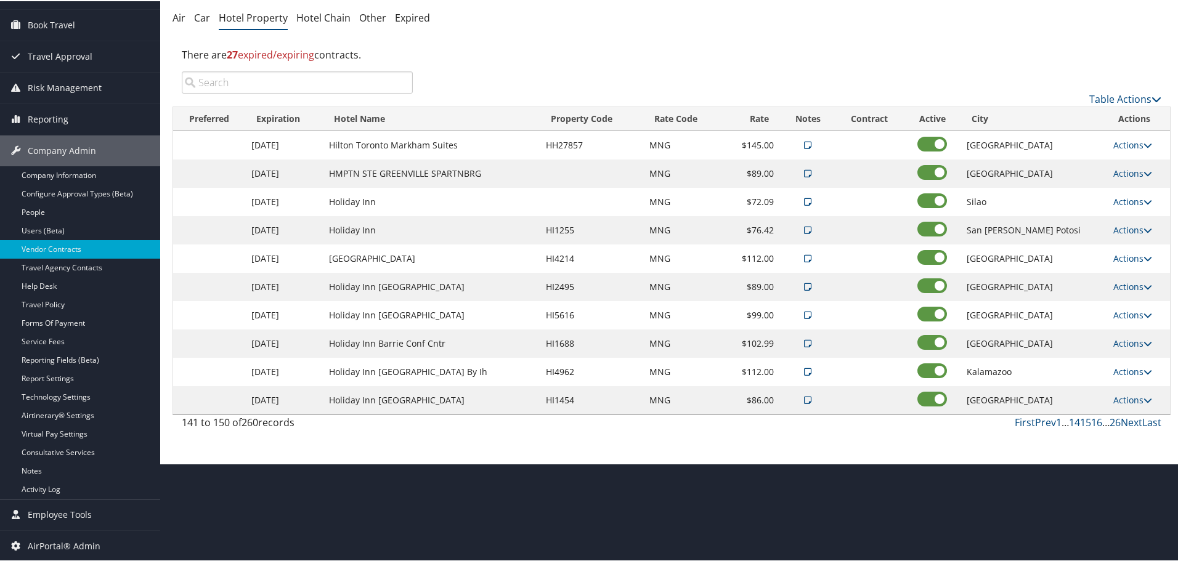
scroll to position [98, 0]
click at [1126, 418] on link "Next" at bounding box center [1132, 422] width 22 height 14
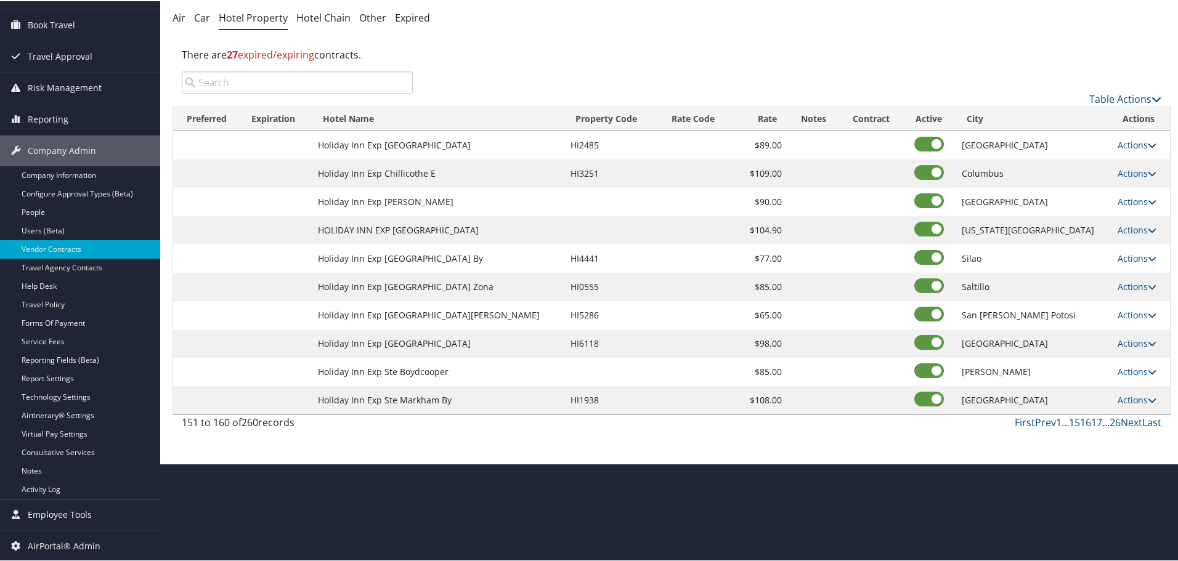
click at [1122, 143] on link "Actions" at bounding box center [1137, 144] width 39 height 12
click at [1124, 158] on link "Edit" at bounding box center [1128, 162] width 47 height 21
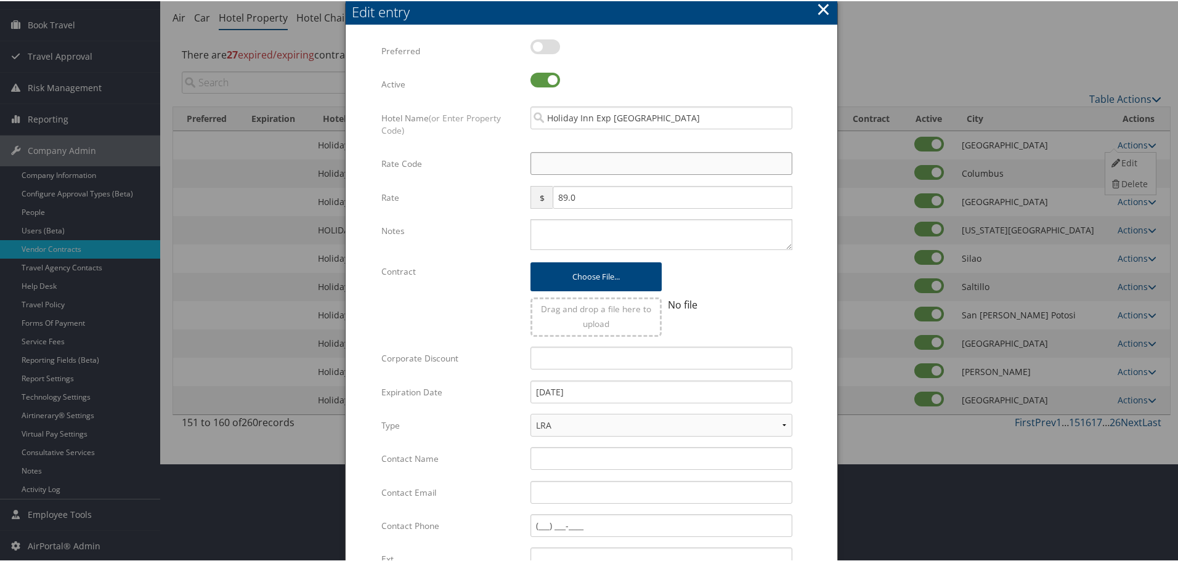
click at [572, 164] on input "Rate Code" at bounding box center [661, 162] width 262 height 23
click at [562, 218] on textarea "Notes" at bounding box center [661, 233] width 262 height 31
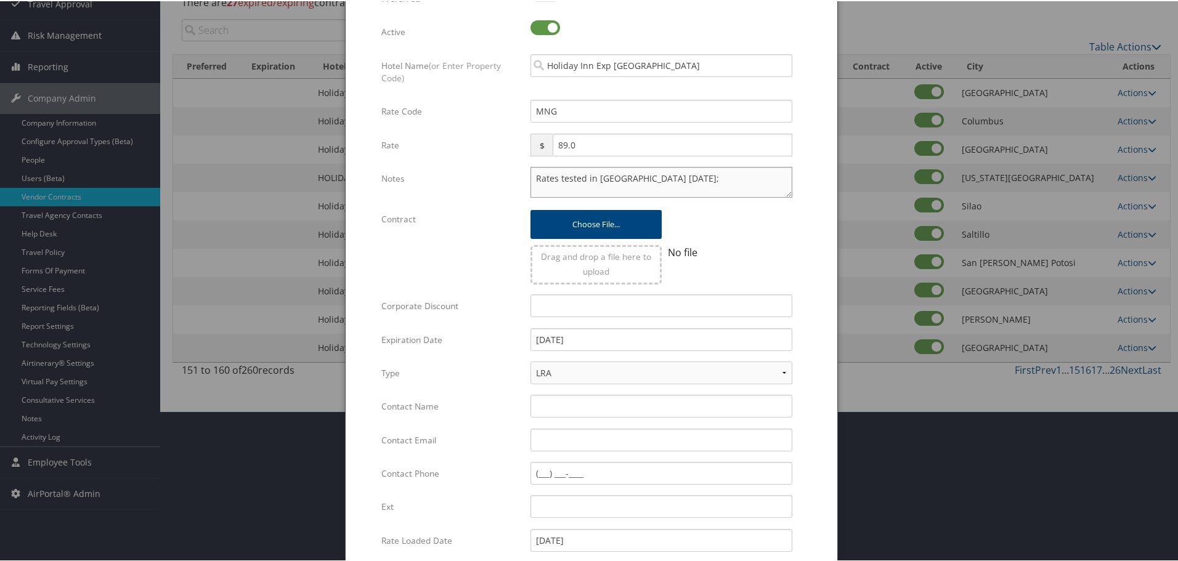
scroll to position [293, 0]
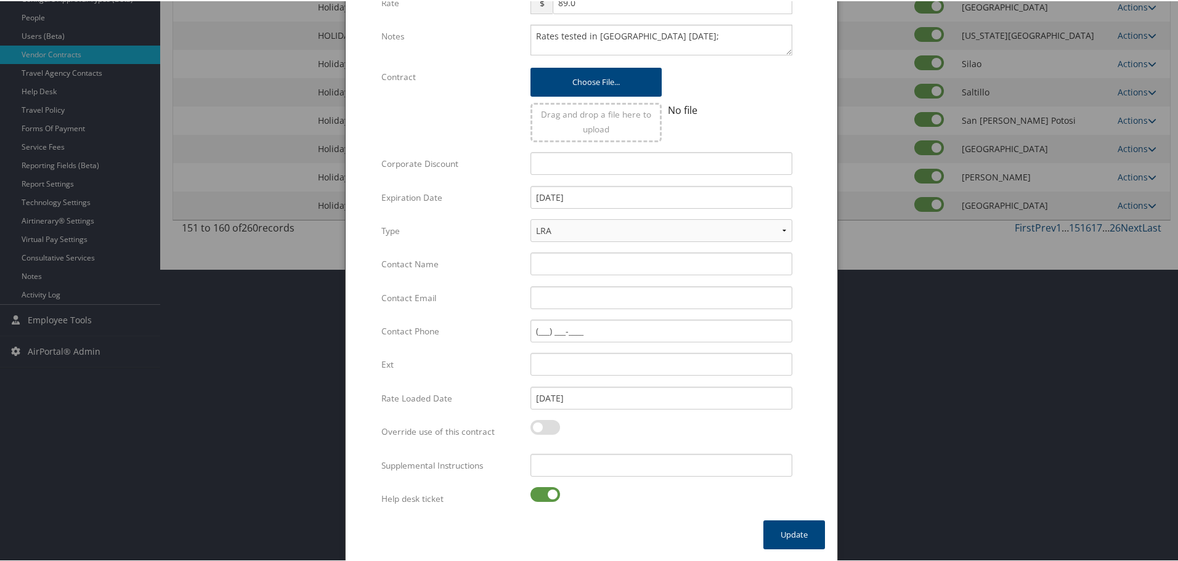
click at [545, 498] on label at bounding box center [545, 493] width 30 height 15
click at [545, 498] on input "checkbox" at bounding box center [541, 496] width 8 height 8
click at [560, 465] on input "Supplemental Instructions" at bounding box center [661, 464] width 262 height 23
click at [796, 535] on button "Update" at bounding box center [794, 533] width 62 height 29
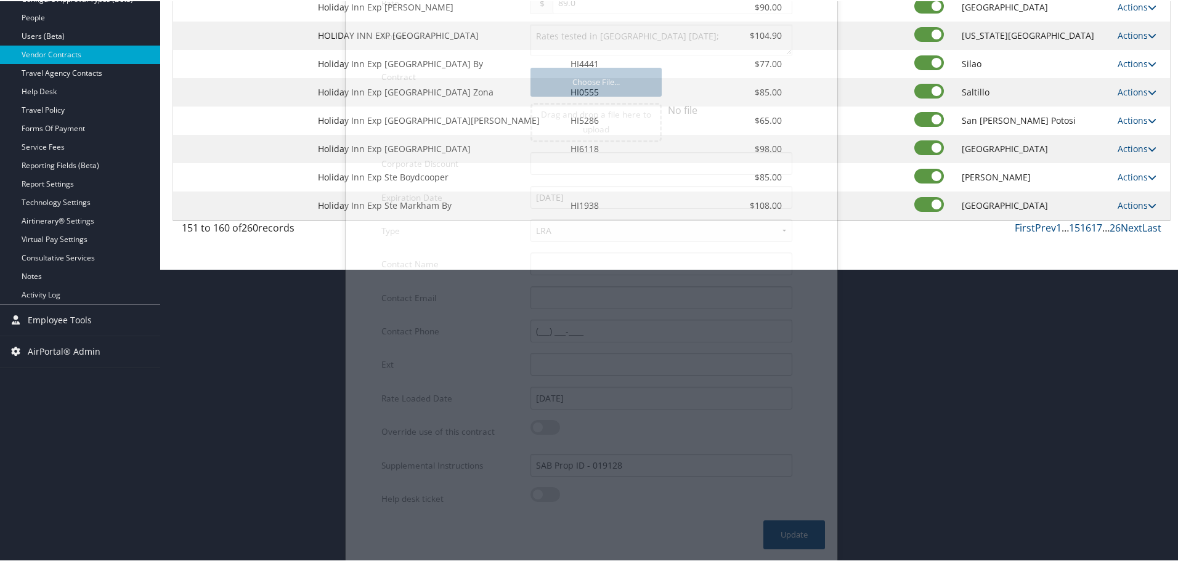
scroll to position [98, 0]
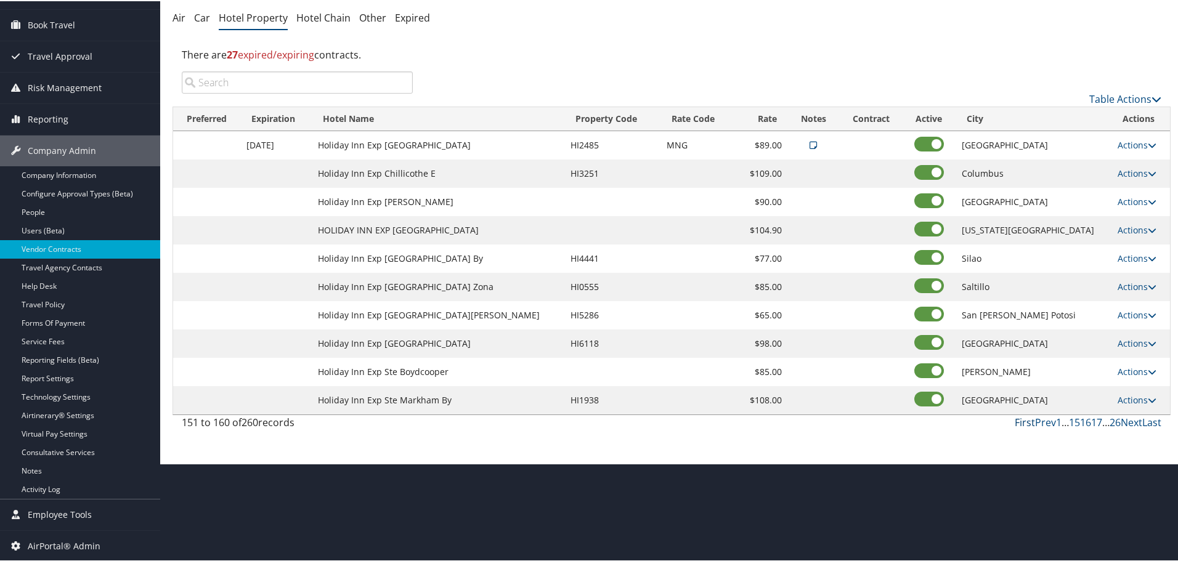
click at [1017, 421] on link "First" at bounding box center [1025, 422] width 20 height 14
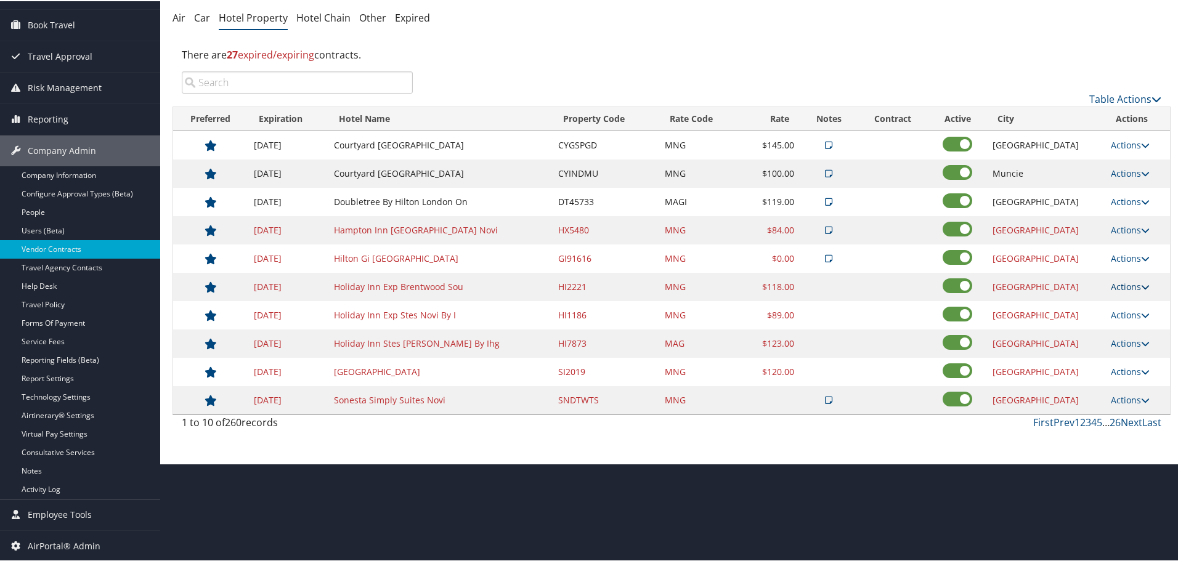
click at [1124, 282] on link "Actions" at bounding box center [1130, 286] width 39 height 12
click at [1124, 296] on link "Edit" at bounding box center [1128, 303] width 47 height 21
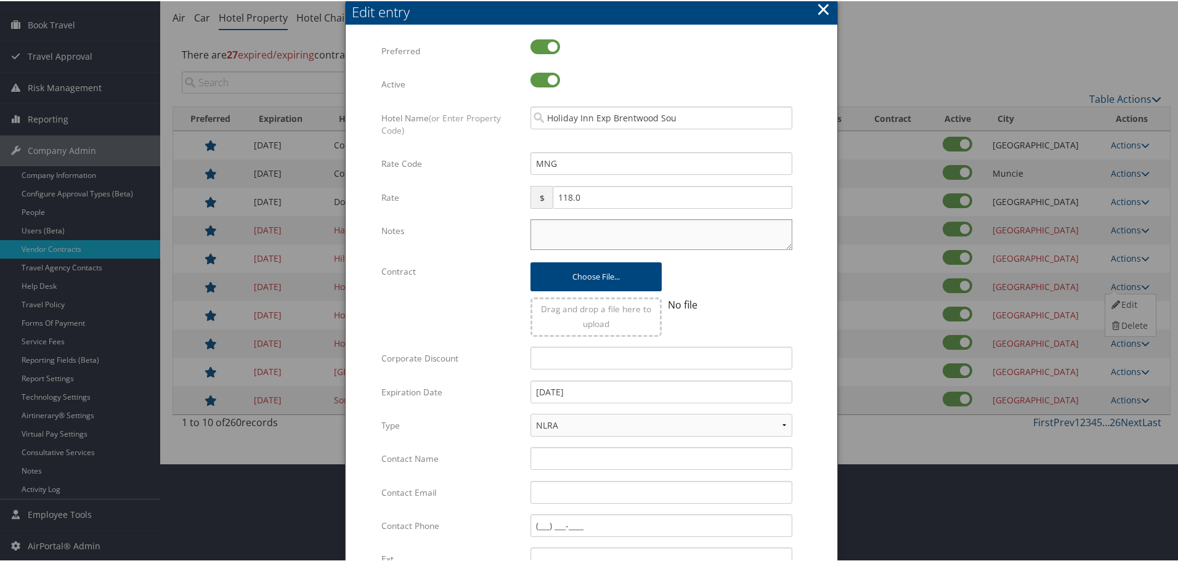
click at [582, 242] on textarea "Notes" at bounding box center [661, 233] width 262 height 31
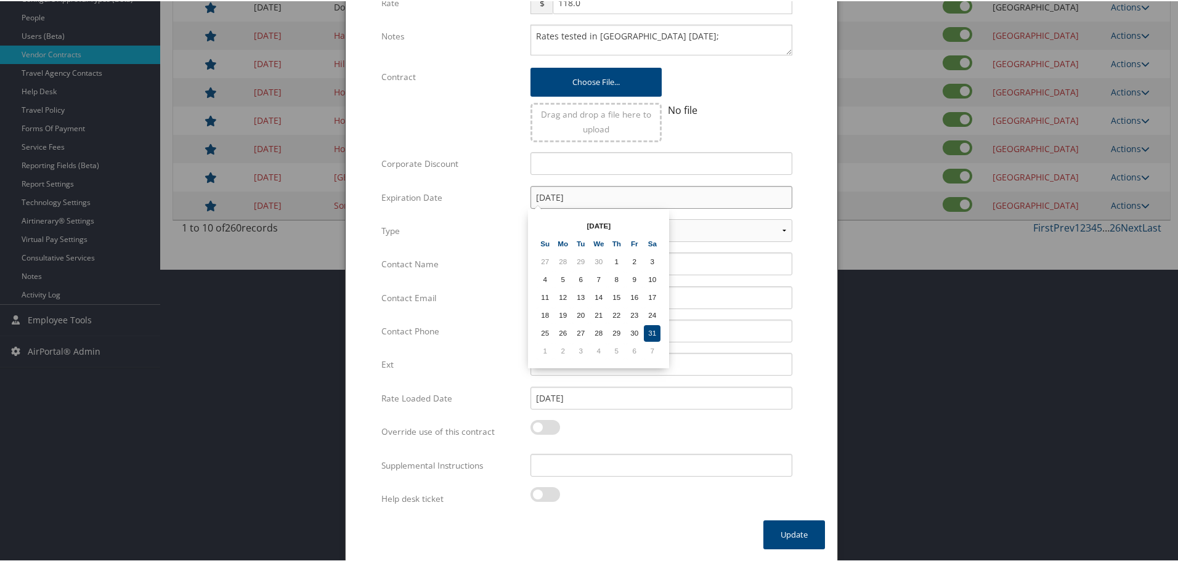
drag, startPoint x: 610, startPoint y: 194, endPoint x: 491, endPoint y: 186, distance: 119.2
click at [492, 186] on div "Expiration Date [DATE] Multiple values The selected items contain different val…" at bounding box center [591, 201] width 420 height 33
click at [811, 211] on form "Multiple values The selected items contain different values for this input. To …" at bounding box center [591, 182] width 467 height 676
click at [595, 470] on input "Supplemental Instructions" at bounding box center [661, 464] width 262 height 23
click at [782, 531] on button "Update" at bounding box center [794, 533] width 62 height 29
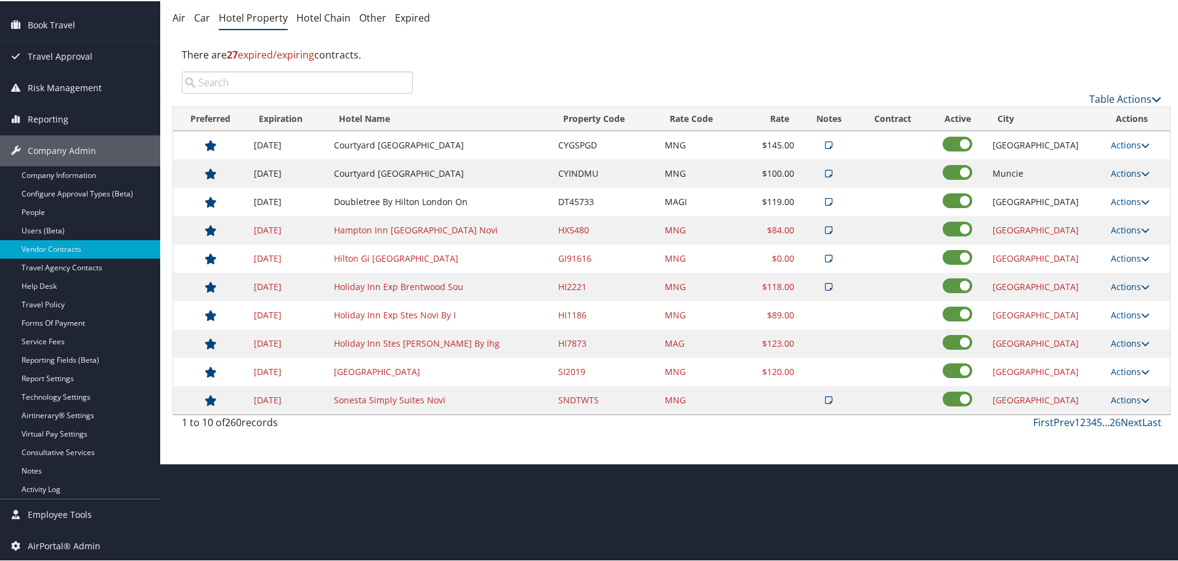
scroll to position [98, 0]
click at [1111, 421] on link "26" at bounding box center [1115, 422] width 11 height 14
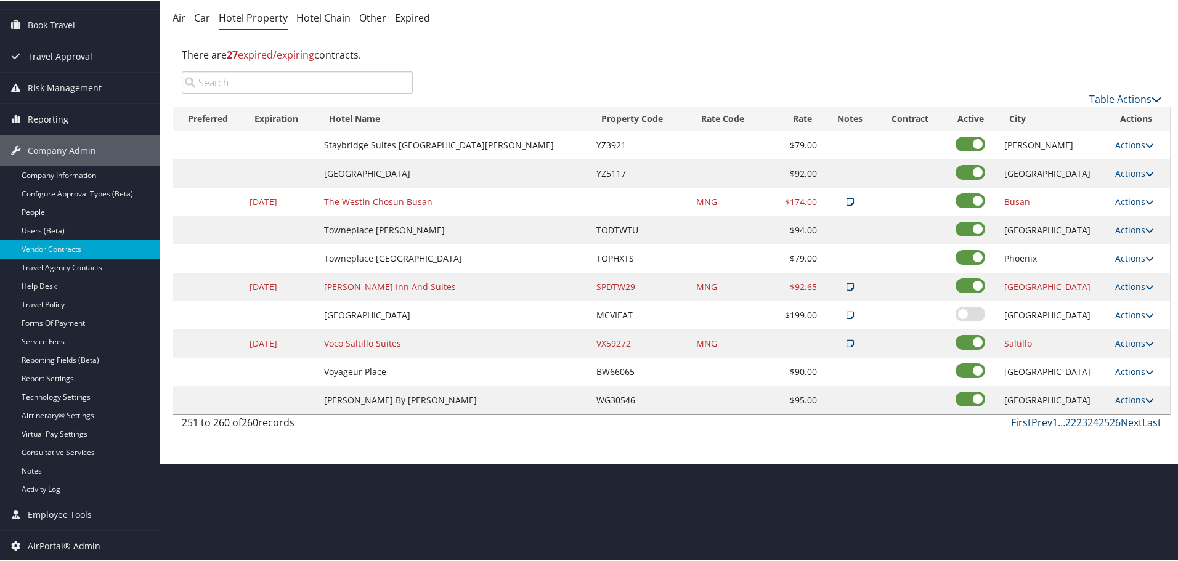
click at [1038, 419] on link "Prev" at bounding box center [1041, 422] width 21 height 14
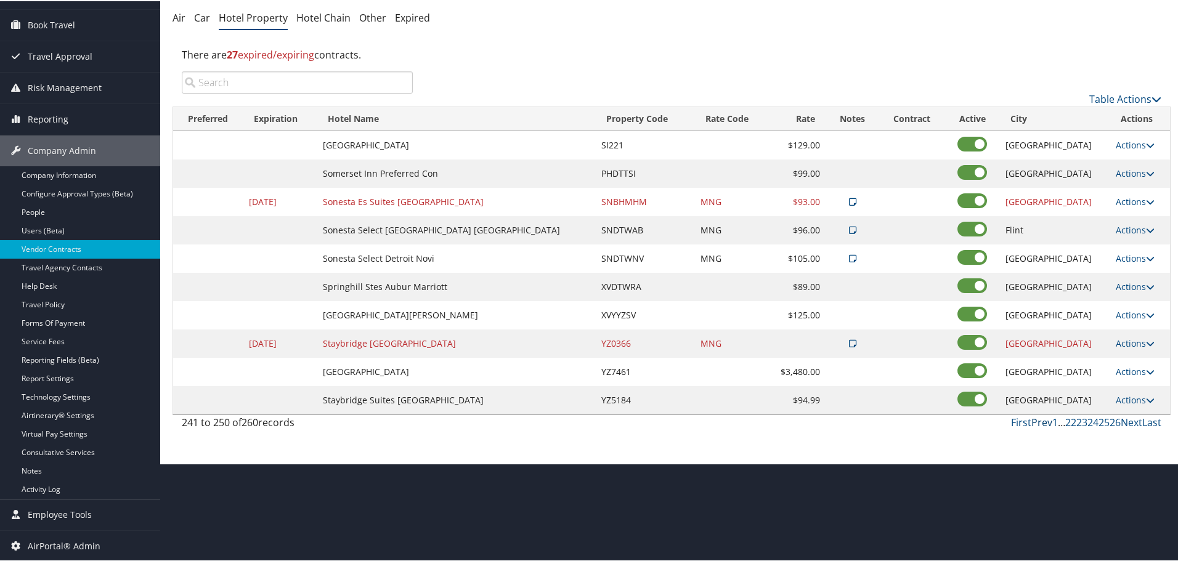
click at [1038, 419] on link "Prev" at bounding box center [1041, 422] width 21 height 14
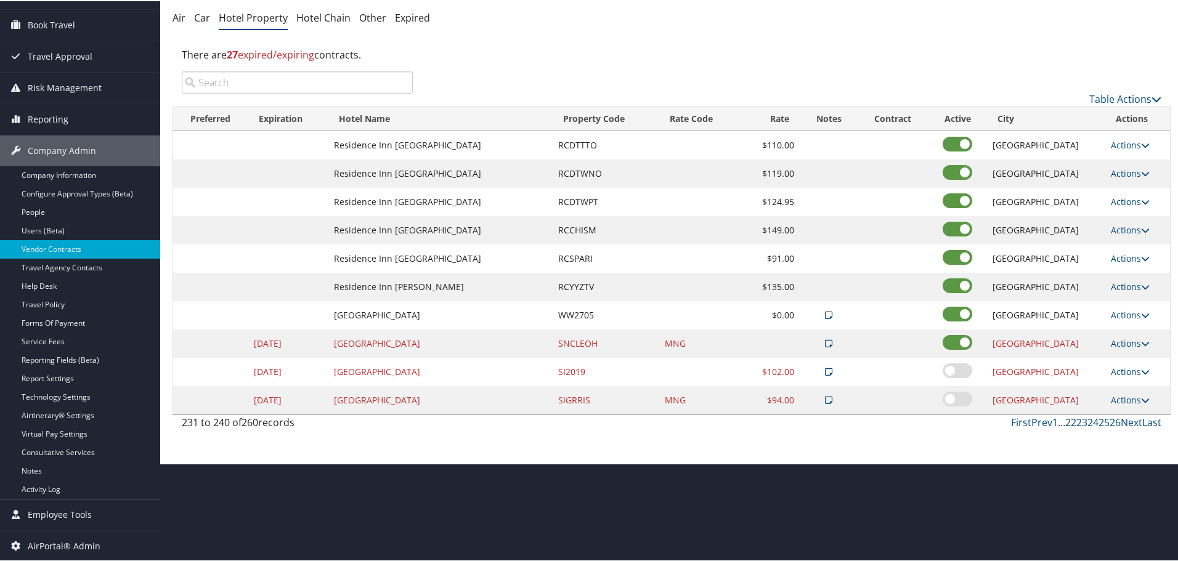
click at [1038, 419] on link "Prev" at bounding box center [1041, 422] width 21 height 14
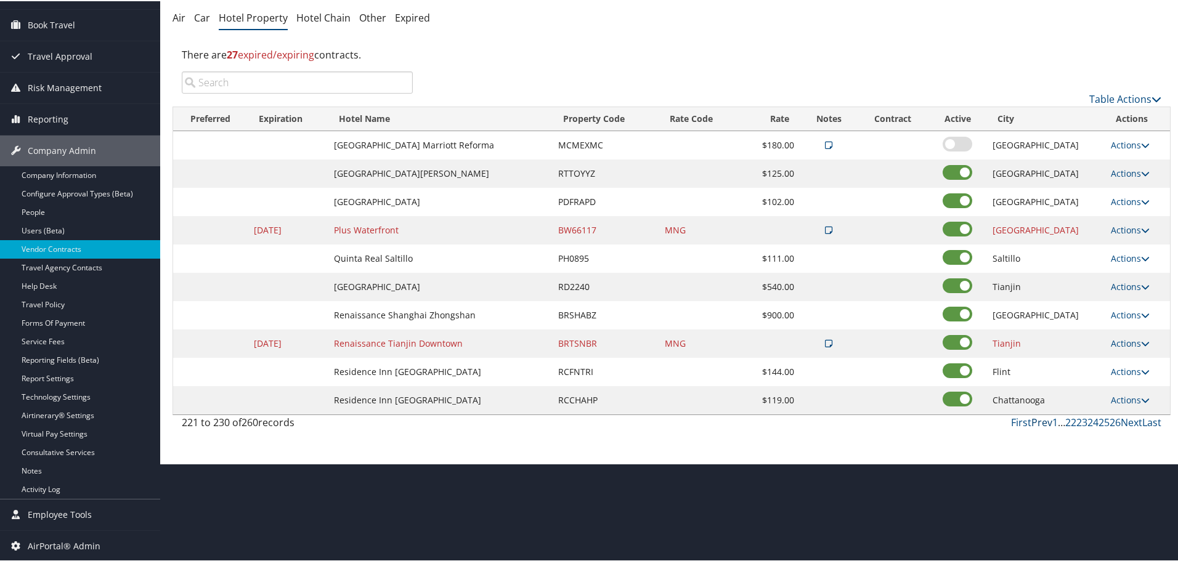
click at [1038, 419] on link "Prev" at bounding box center [1041, 422] width 21 height 14
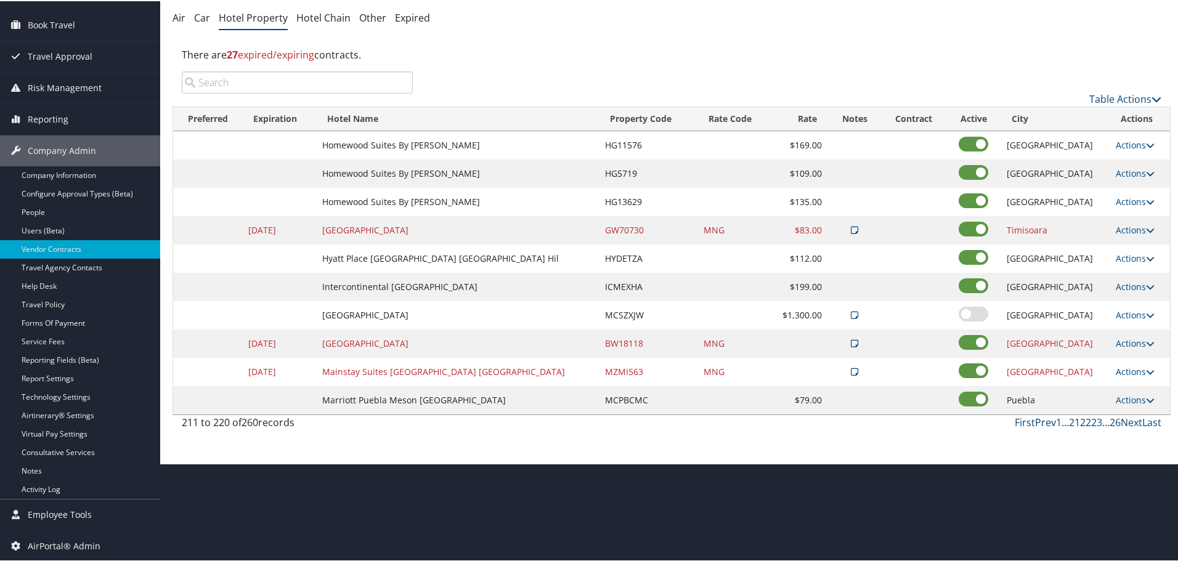
click at [1038, 419] on link "Prev" at bounding box center [1045, 422] width 21 height 14
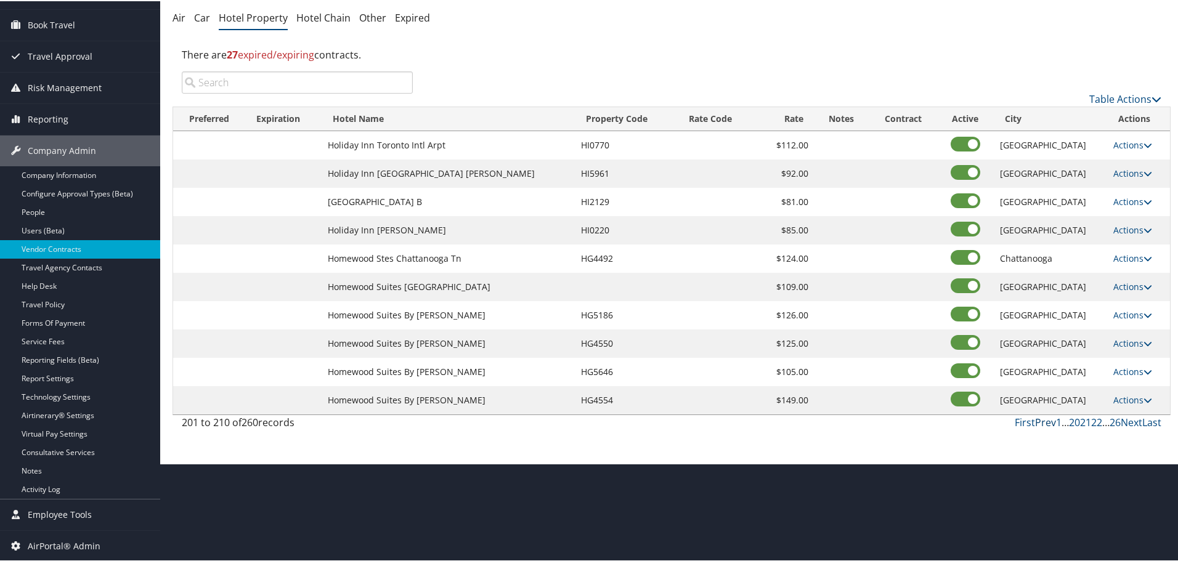
click at [1038, 419] on link "Prev" at bounding box center [1045, 422] width 21 height 14
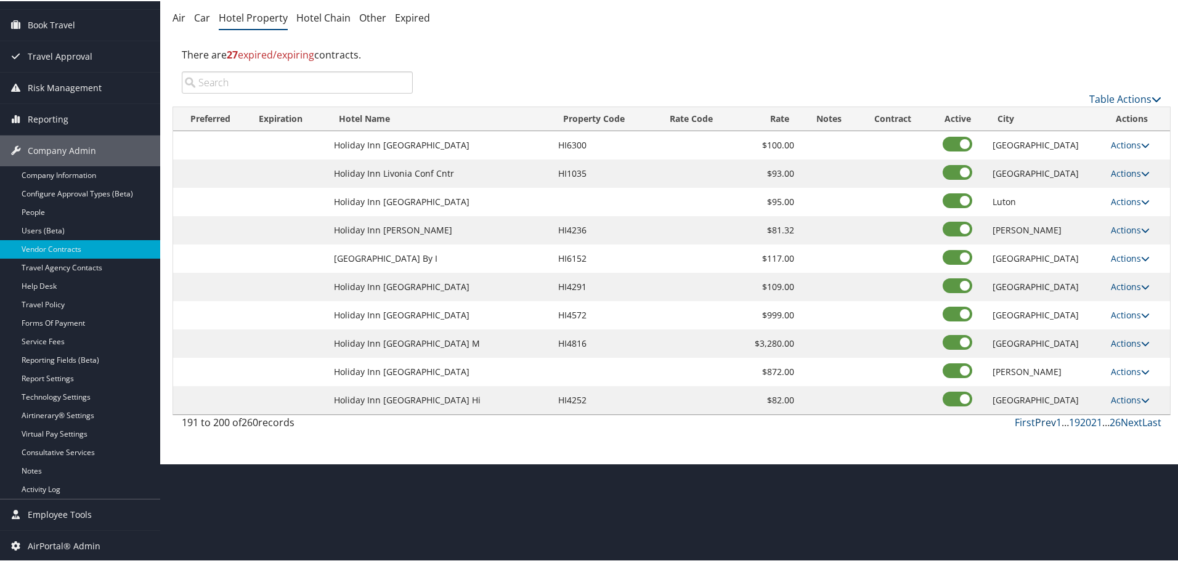
click at [1038, 419] on link "Prev" at bounding box center [1045, 422] width 21 height 14
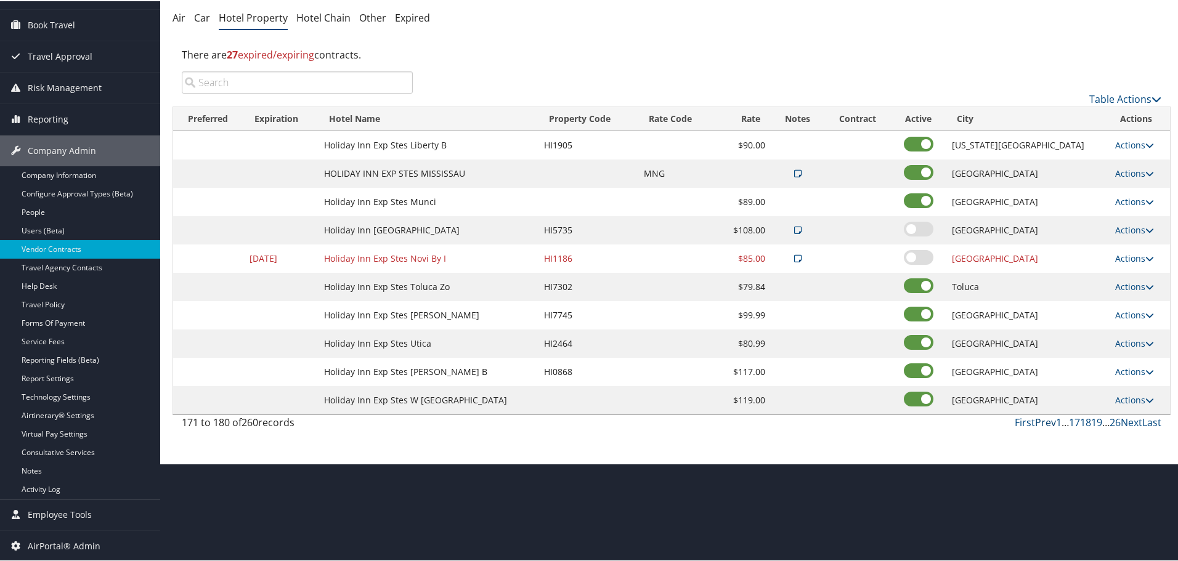
click at [1038, 419] on link "Prev" at bounding box center [1045, 422] width 21 height 14
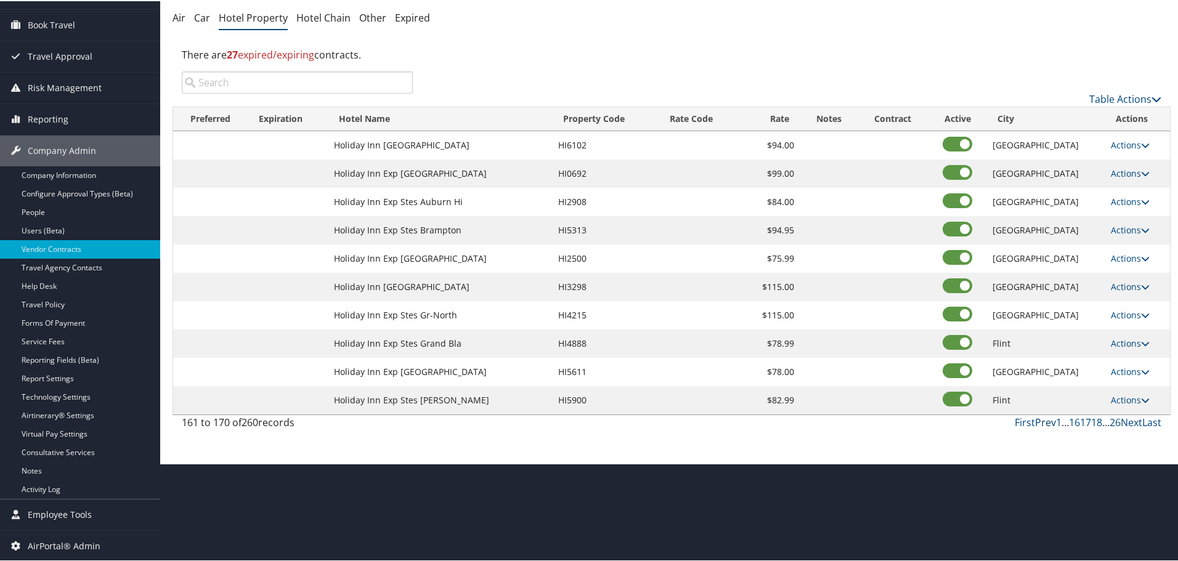
click at [1038, 419] on link "Prev" at bounding box center [1045, 422] width 21 height 14
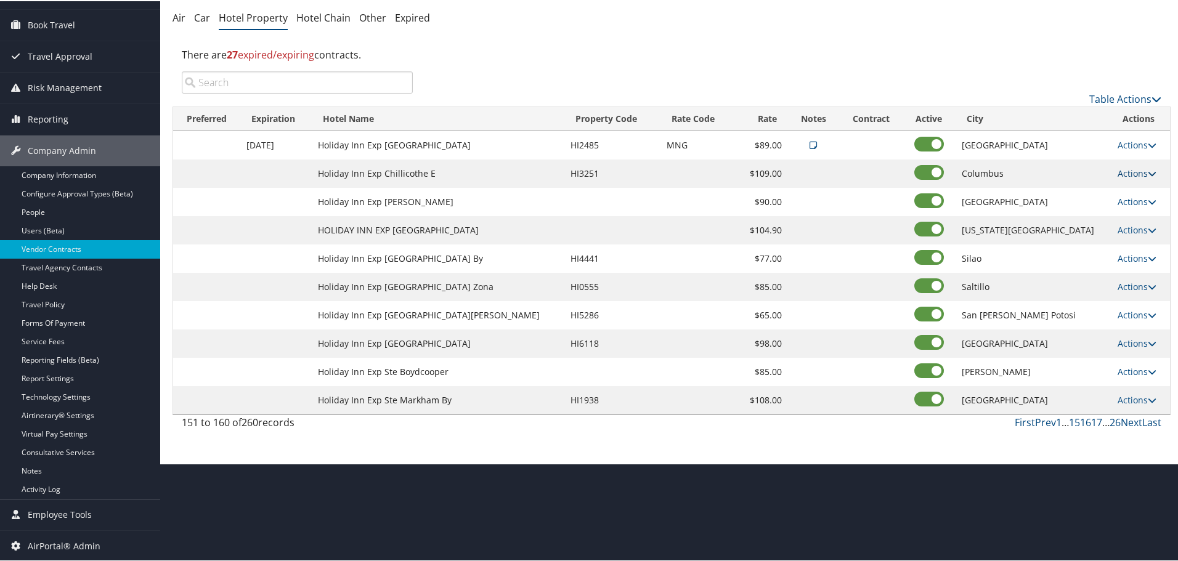
click at [1131, 170] on link "Actions" at bounding box center [1137, 172] width 39 height 12
click at [1118, 189] on icon at bounding box center [1115, 190] width 11 height 9
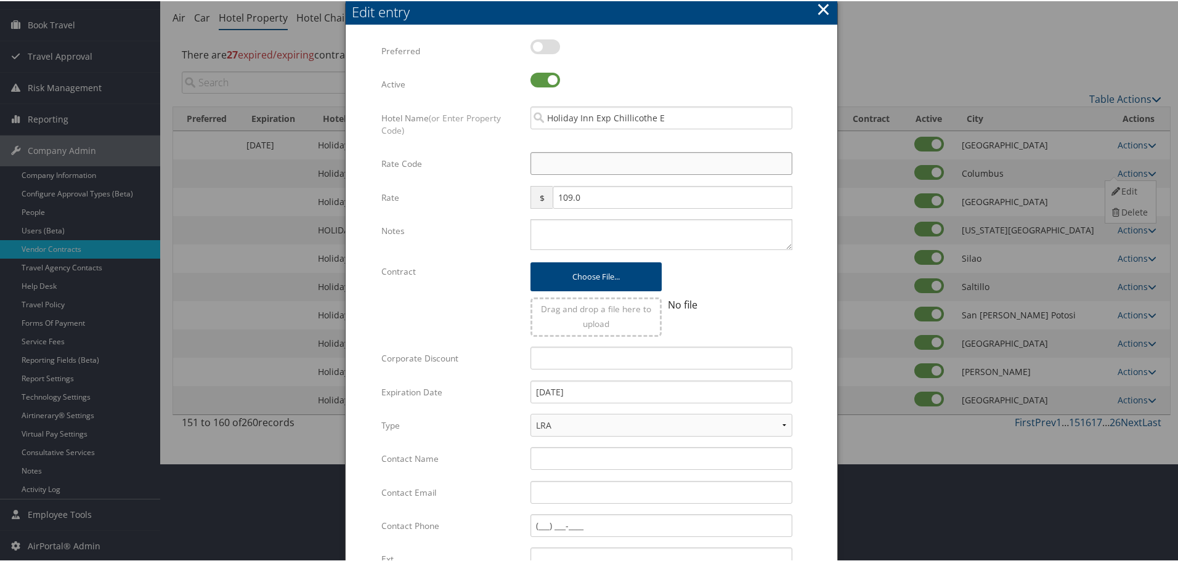
click at [651, 161] on input "Rate Code" at bounding box center [661, 162] width 262 height 23
click at [611, 230] on textarea "Notes" at bounding box center [661, 233] width 262 height 31
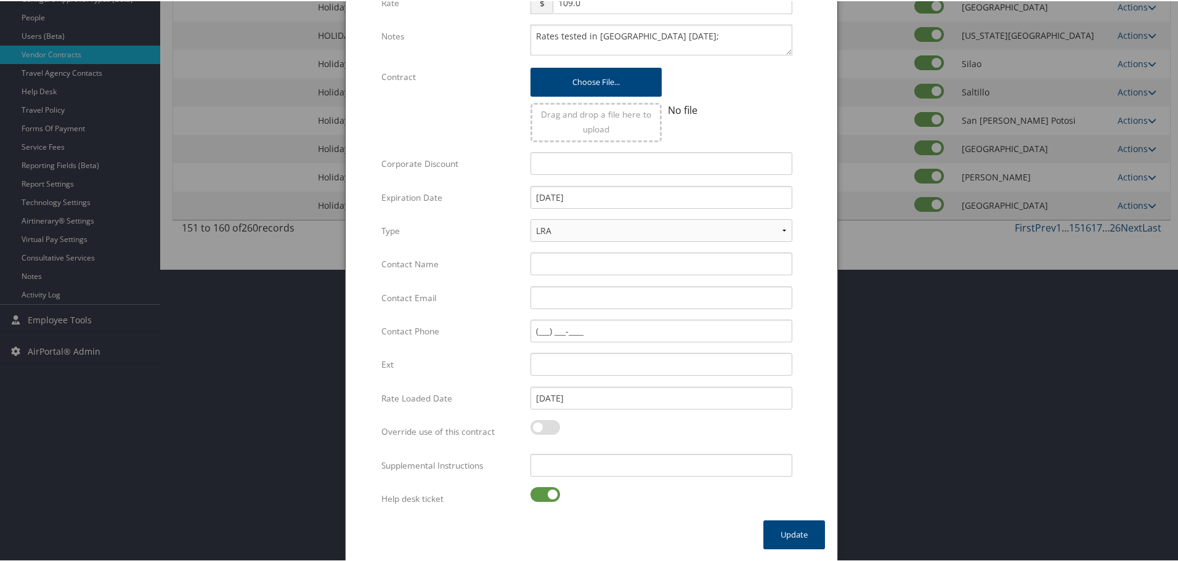
click at [545, 495] on label at bounding box center [545, 493] width 30 height 15
click at [545, 495] on input "checkbox" at bounding box center [541, 496] width 8 height 8
click at [588, 473] on input "Supplemental Instructions" at bounding box center [661, 464] width 262 height 23
click at [792, 533] on button "Update" at bounding box center [794, 533] width 62 height 29
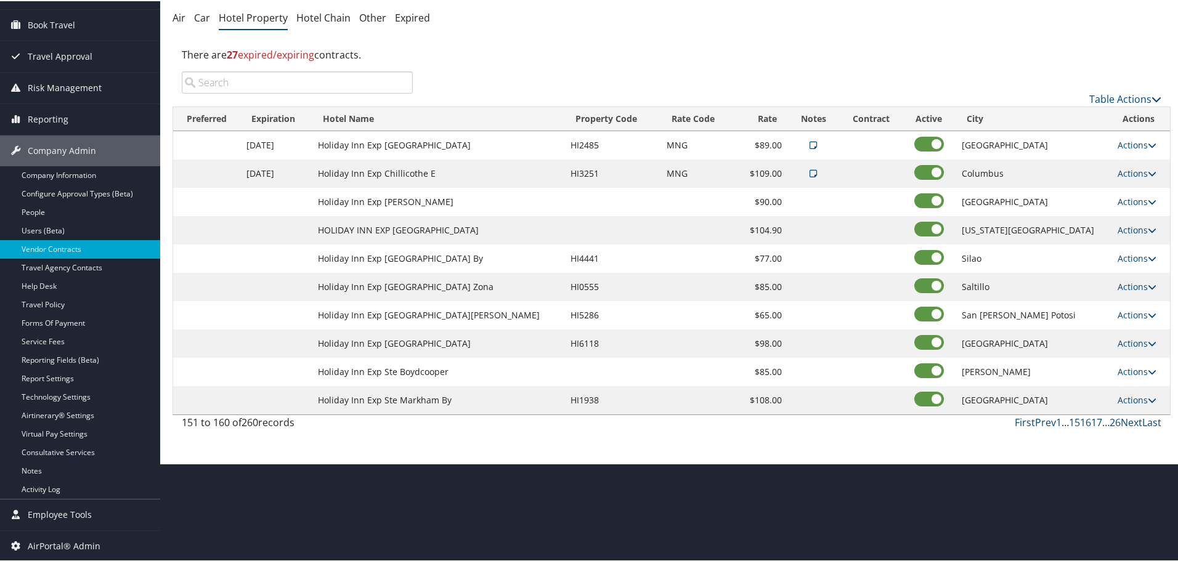
scroll to position [98, 0]
click at [1121, 199] on link "Actions" at bounding box center [1137, 201] width 39 height 12
click at [1118, 215] on icon at bounding box center [1115, 218] width 11 height 9
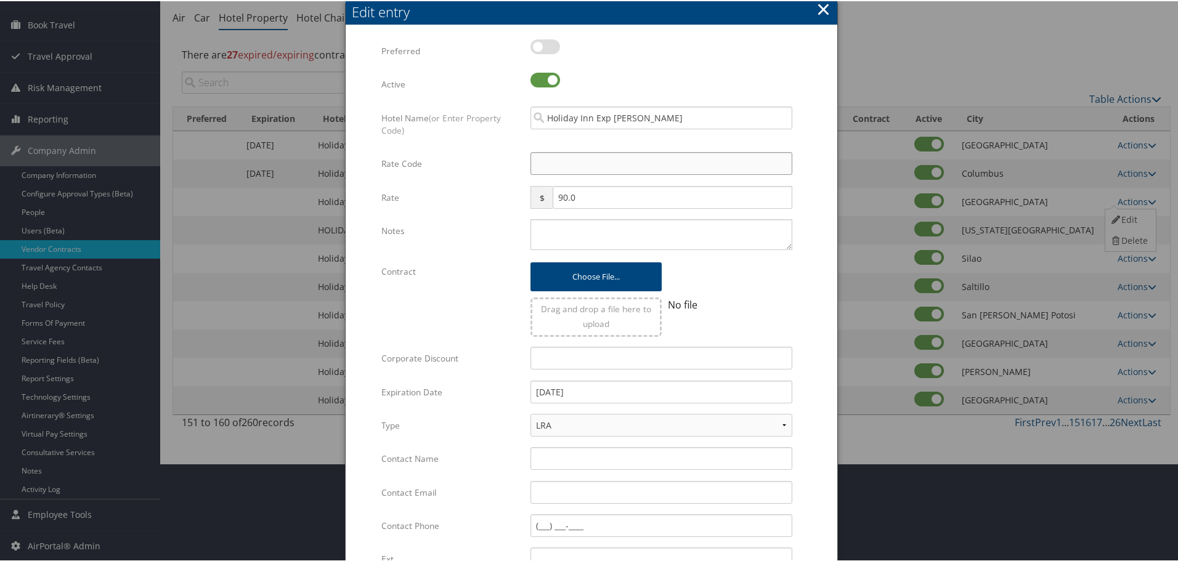
click at [569, 173] on input "Rate Code" at bounding box center [661, 162] width 262 height 23
click at [585, 233] on textarea "Notes" at bounding box center [661, 233] width 262 height 31
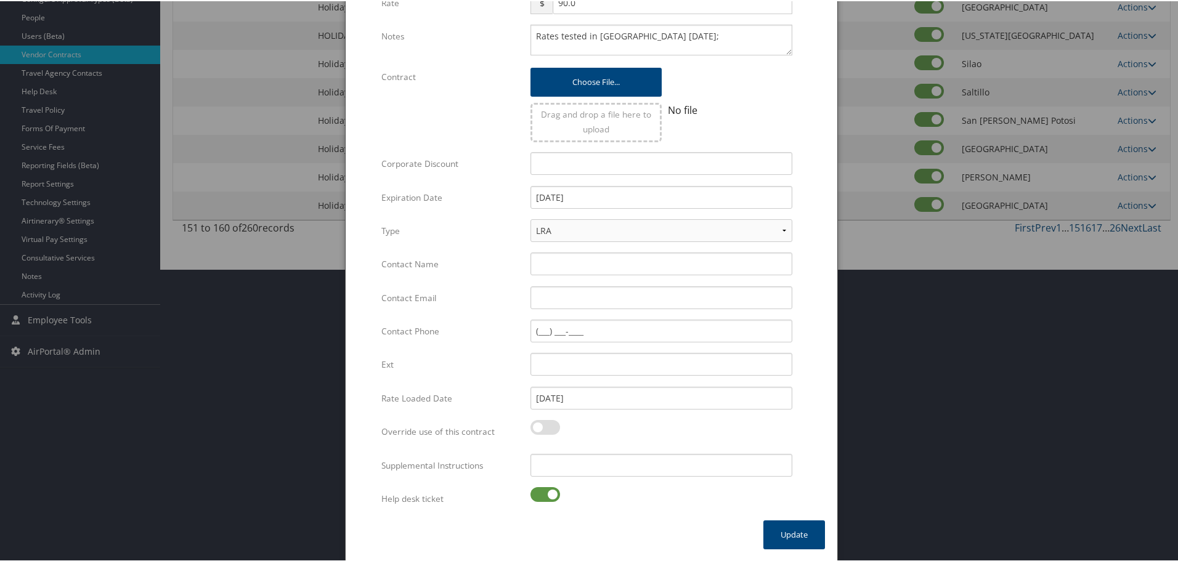
click at [536, 490] on label at bounding box center [545, 493] width 30 height 15
click at [537, 492] on input "checkbox" at bounding box center [541, 496] width 8 height 8
click at [590, 468] on input "Supplemental Instructions" at bounding box center [661, 464] width 262 height 23
click at [795, 537] on button "Update" at bounding box center [794, 533] width 62 height 29
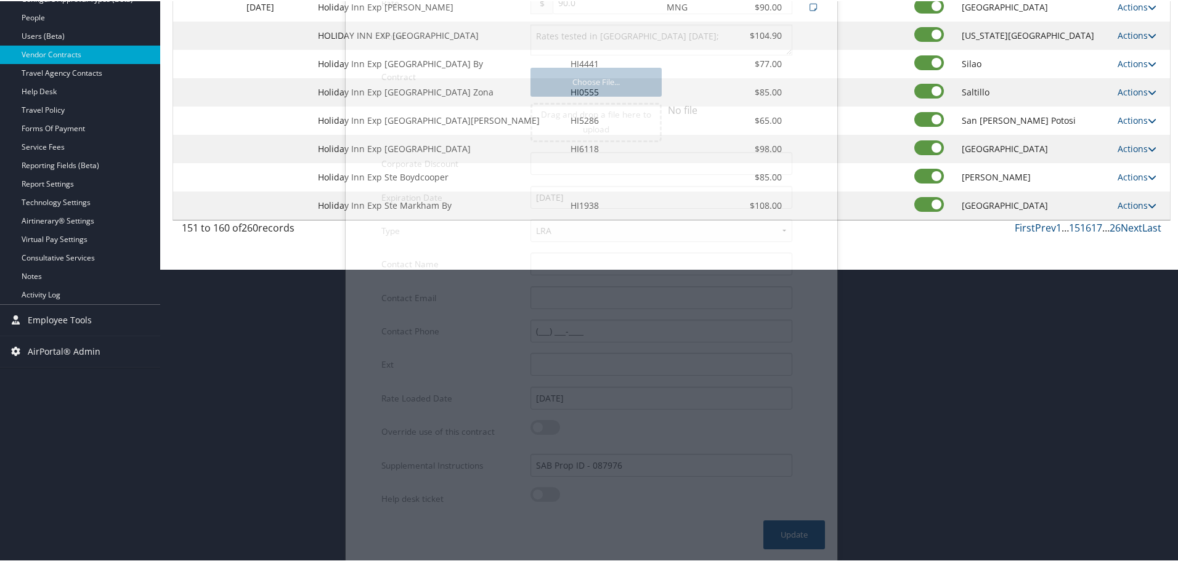
scroll to position [98, 0]
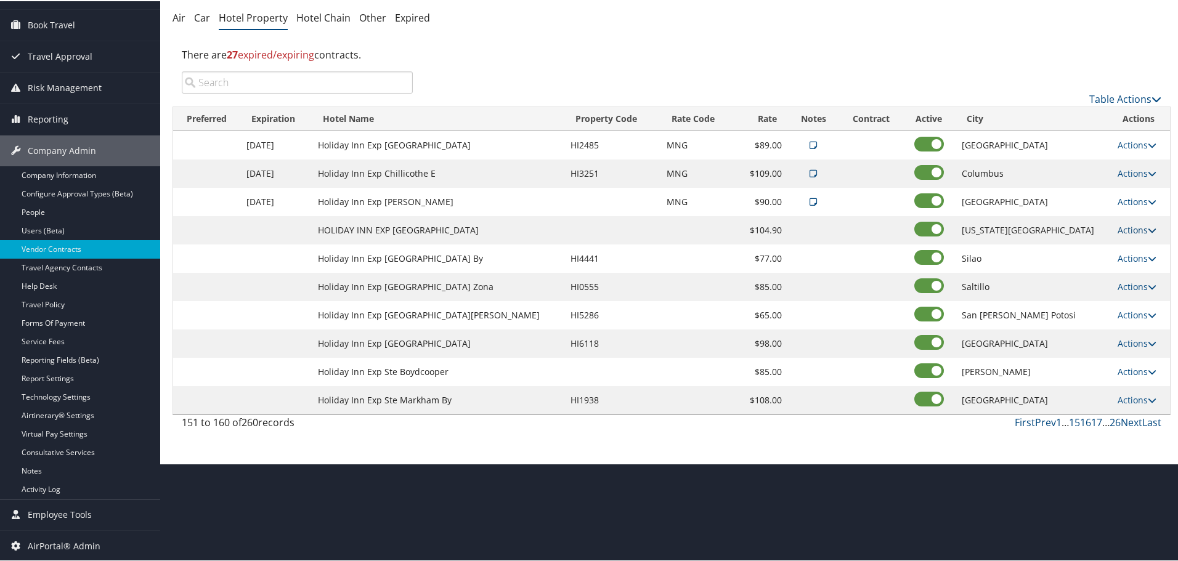
click at [1127, 225] on link "Actions" at bounding box center [1137, 229] width 39 height 12
click at [1134, 249] on link "Edit" at bounding box center [1128, 247] width 47 height 21
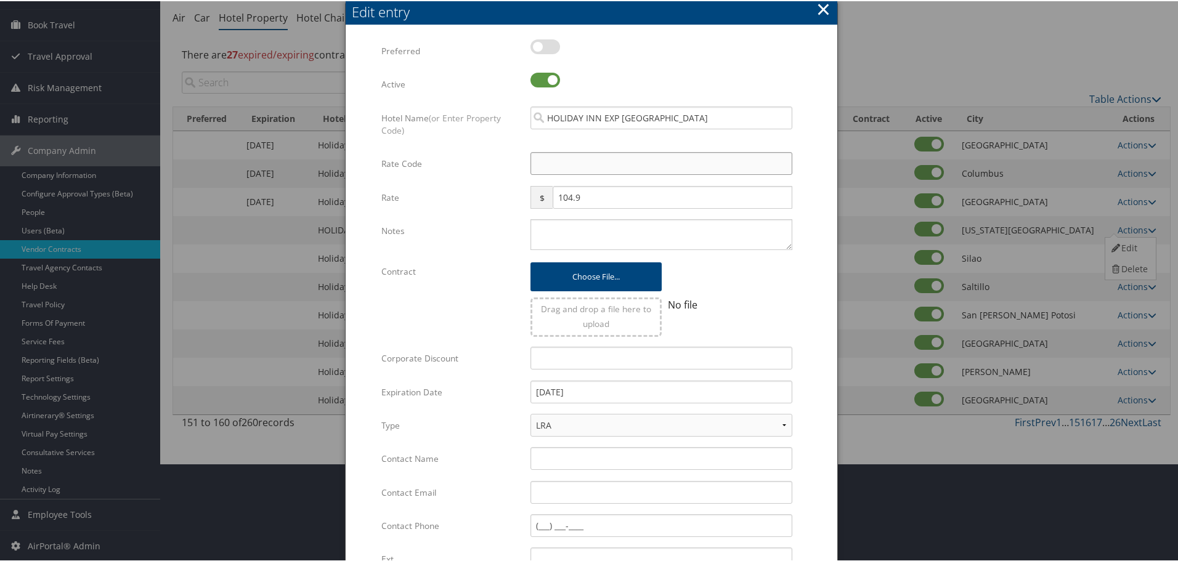
click at [580, 172] on input "Rate Code" at bounding box center [661, 162] width 262 height 23
click at [593, 233] on textarea "Notes" at bounding box center [661, 233] width 262 height 31
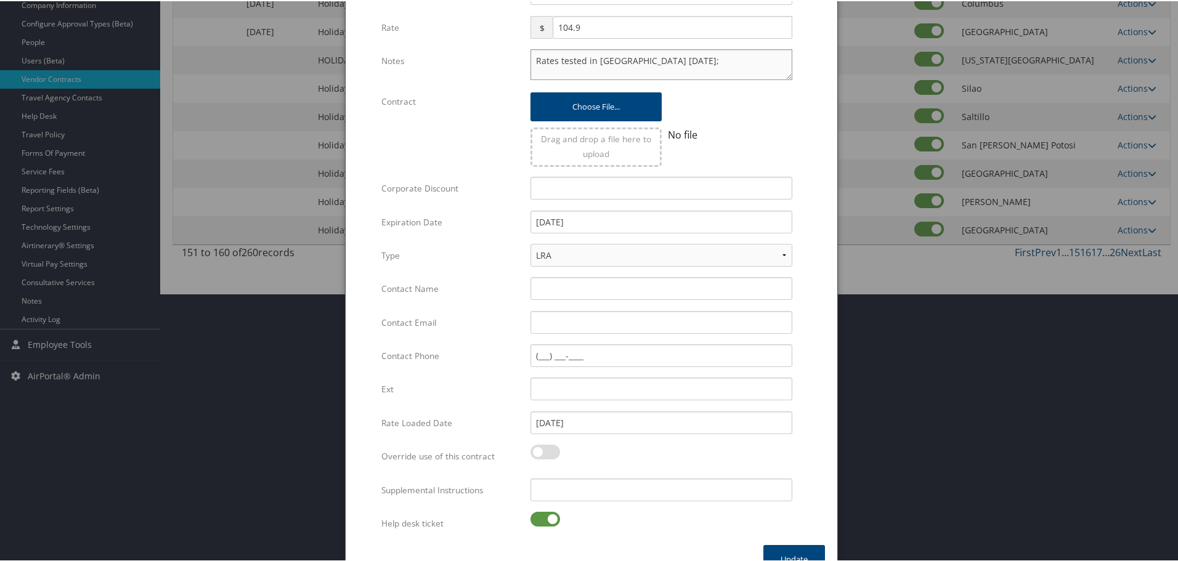
scroll to position [293, 0]
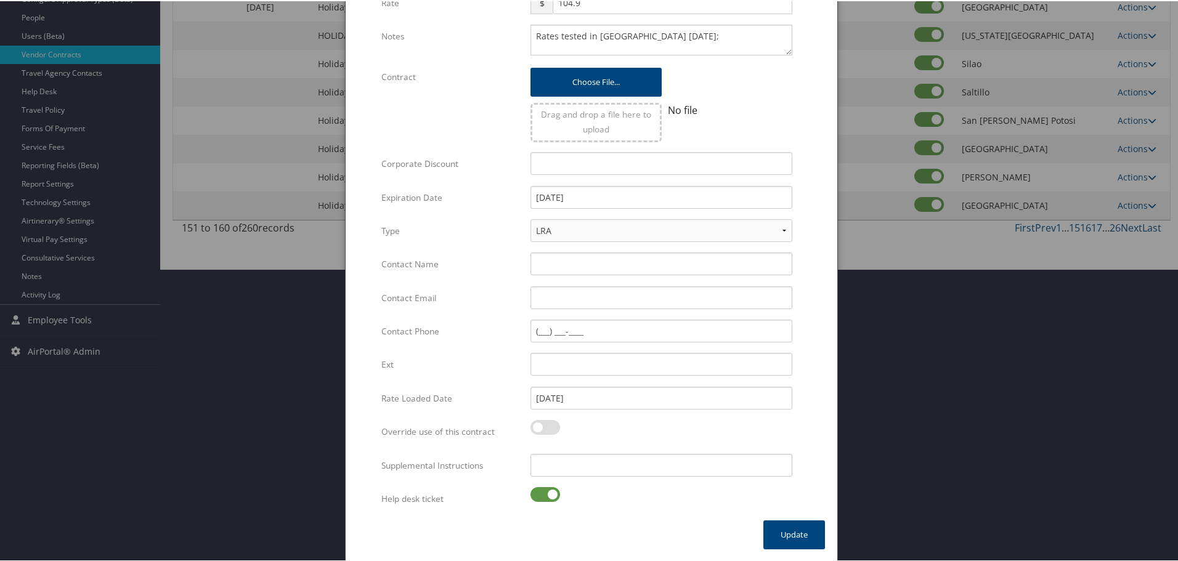
click at [535, 501] on label at bounding box center [545, 493] width 30 height 15
click at [537, 500] on input "checkbox" at bounding box center [541, 496] width 8 height 8
click at [543, 458] on input "Supplemental Instructions" at bounding box center [661, 464] width 262 height 23
click at [808, 537] on button "Update" at bounding box center [794, 533] width 62 height 29
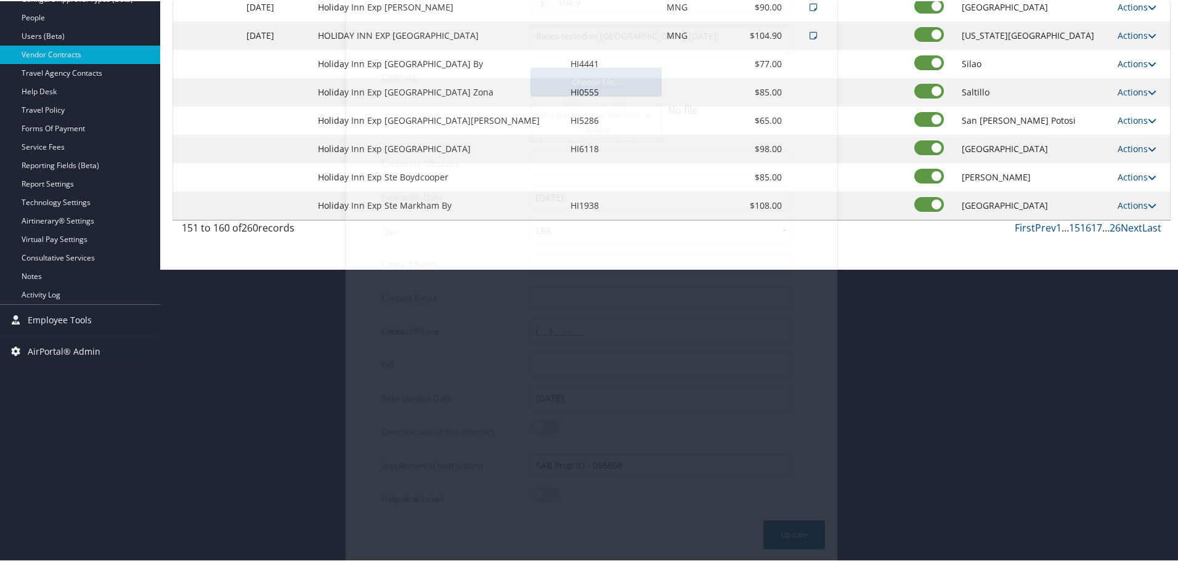
scroll to position [98, 0]
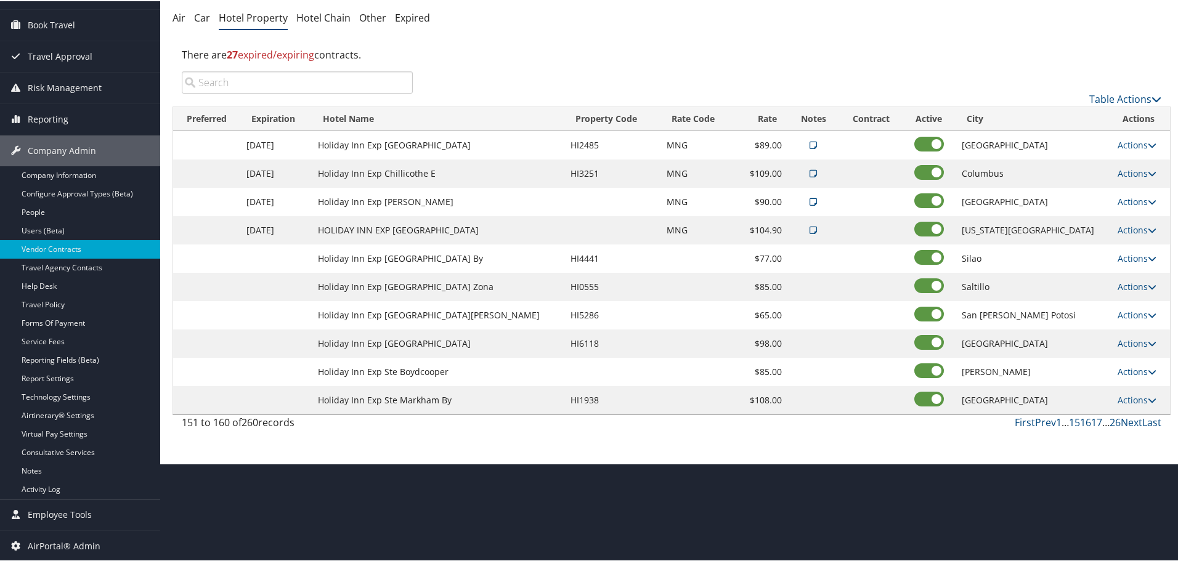
click at [858, 463] on html "Menu Dashboards ► AirPortal 360™ (Manager) AirPortal 360™ (Agent) My Travel Das…" at bounding box center [591, 182] width 1183 height 561
